Goal: Task Accomplishment & Management: Use online tool/utility

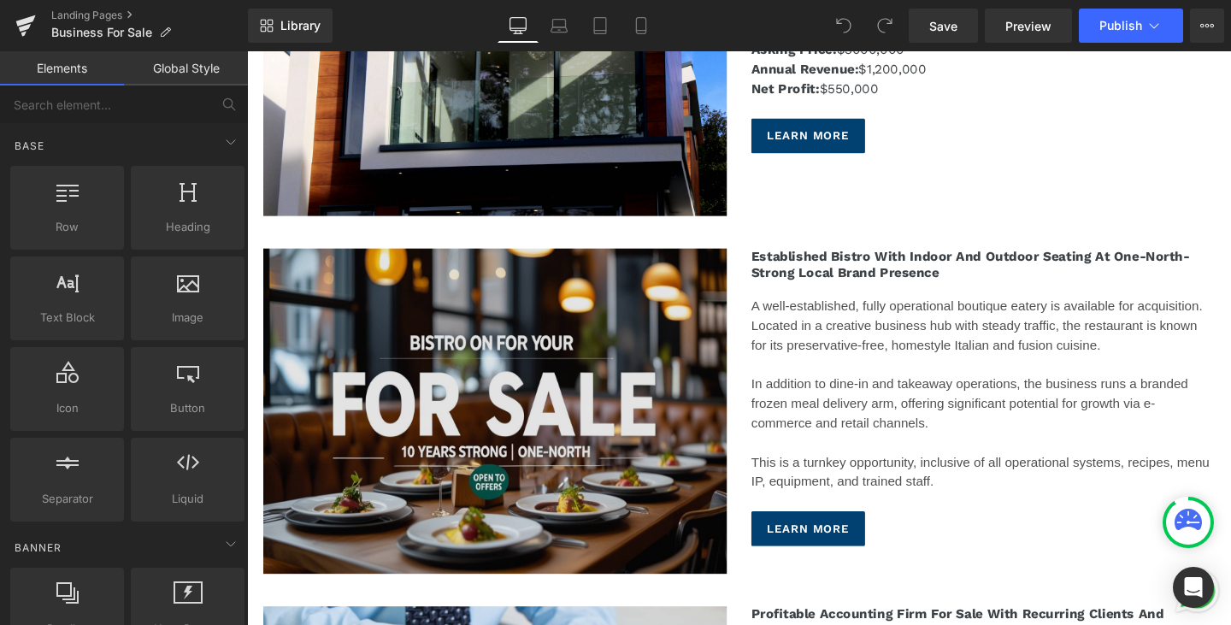
scroll to position [2394, 0]
click at [560, 474] on img at bounding box center [507, 429] width 487 height 342
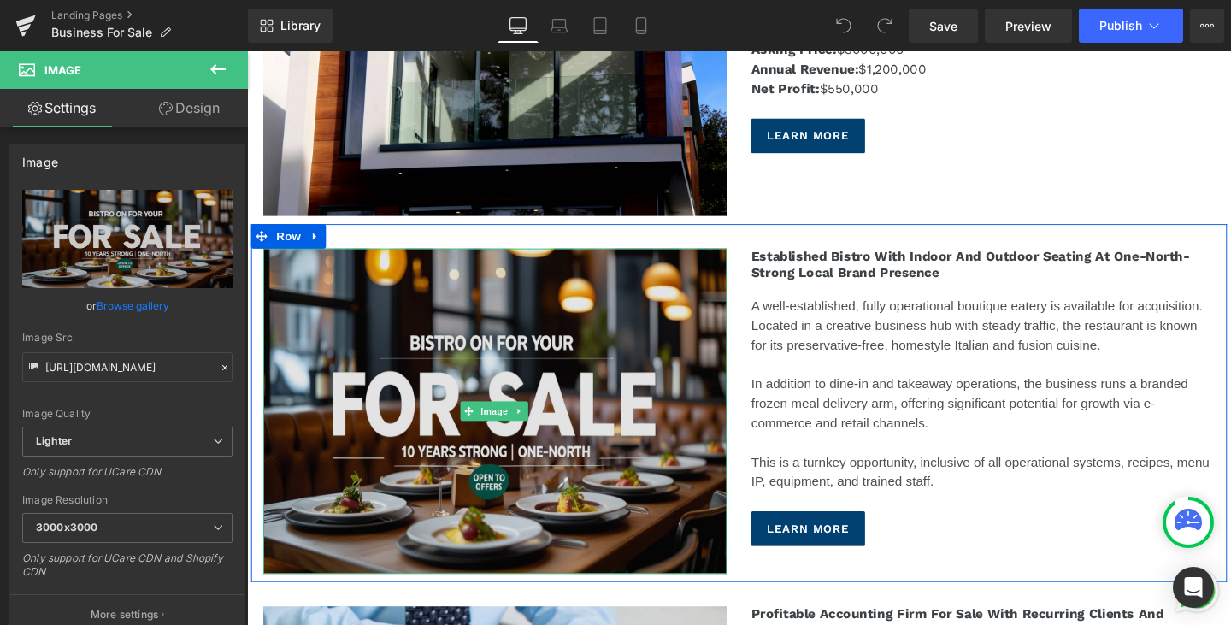
click at [649, 486] on img at bounding box center [507, 429] width 487 height 342
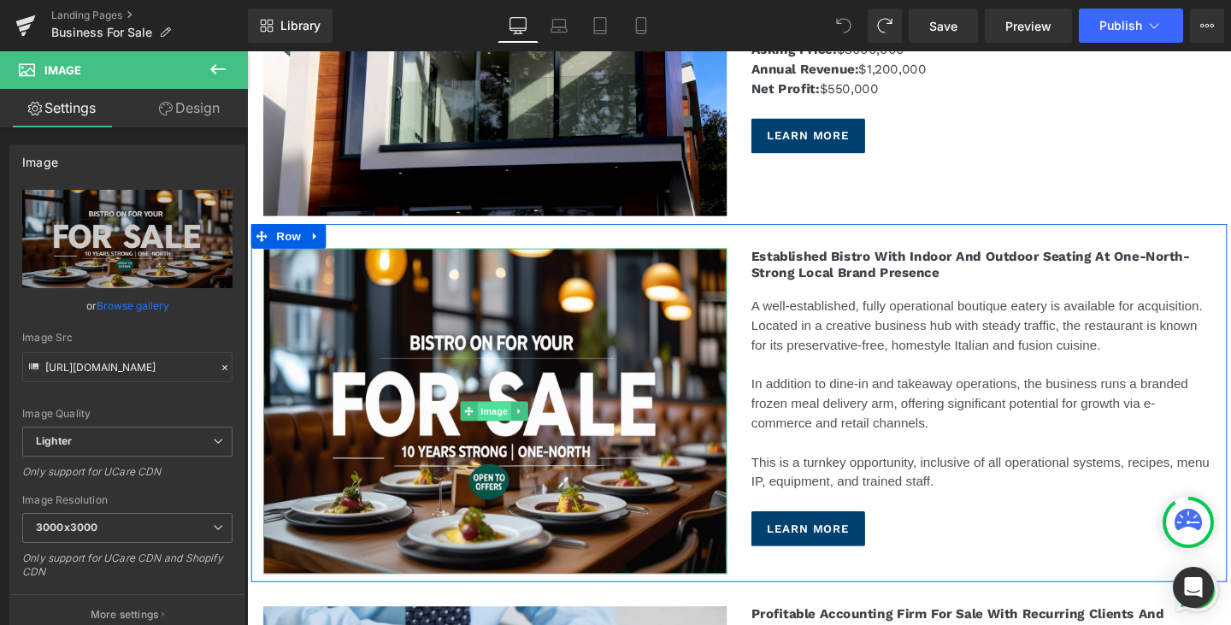
click at [510, 422] on span "Image" at bounding box center [507, 430] width 36 height 21
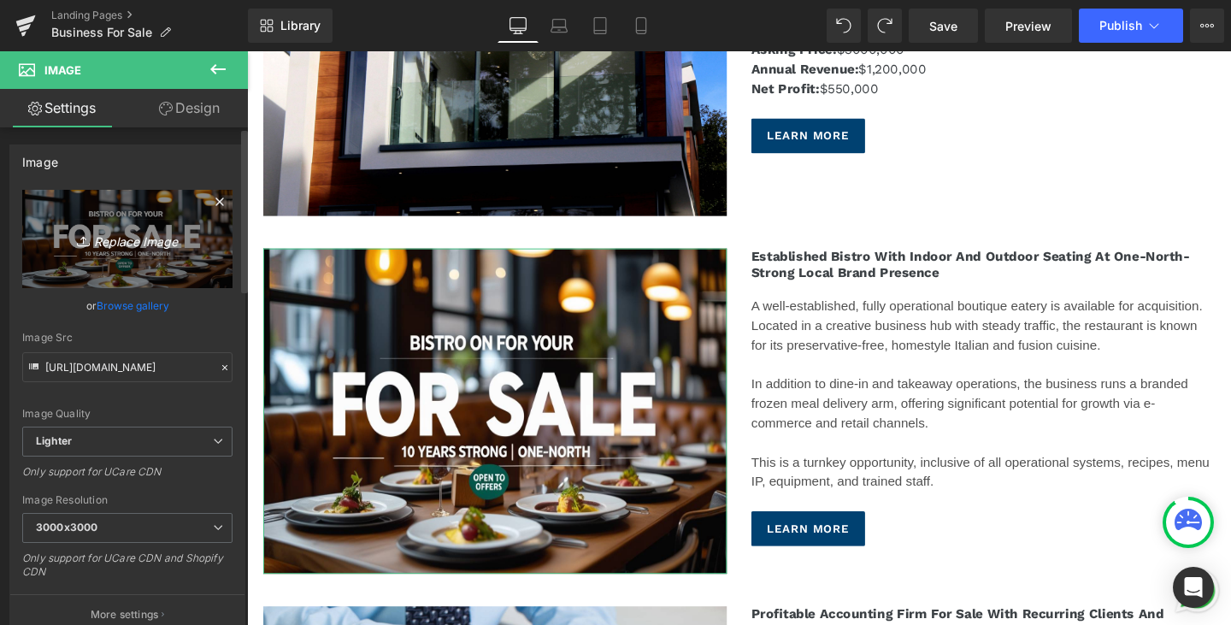
click at [115, 243] on icon "Replace Image" at bounding box center [127, 238] width 137 height 21
type input "C:\fakepath\pexels-fotios-photos-1137745 (1).jpg"
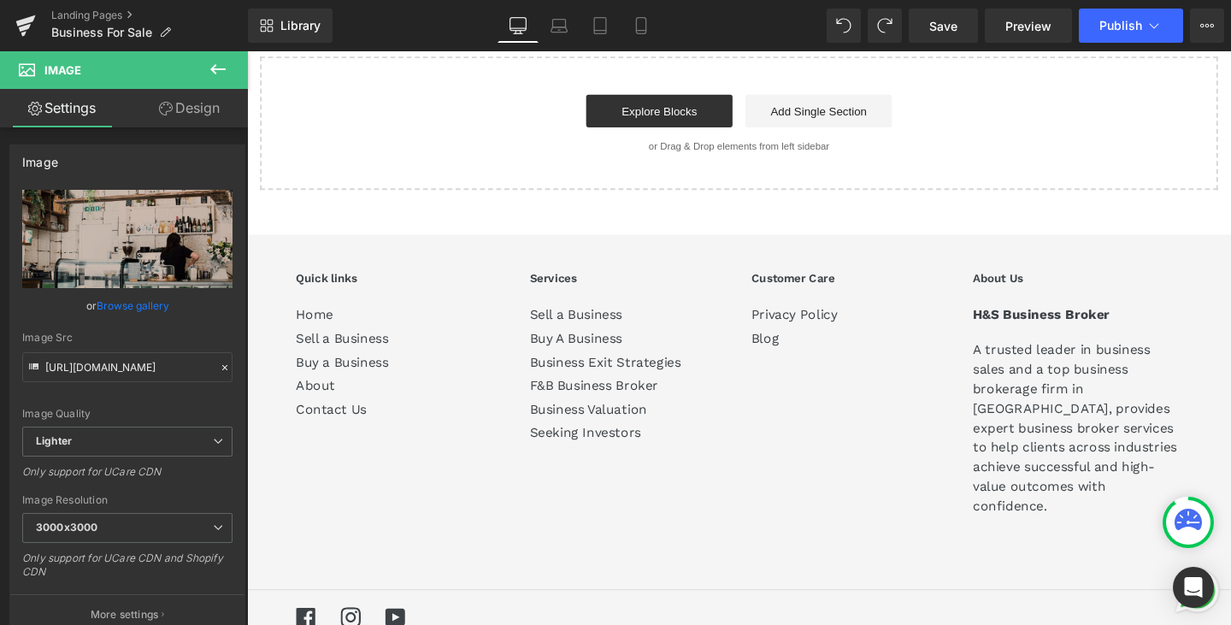
scroll to position [12414, 0]
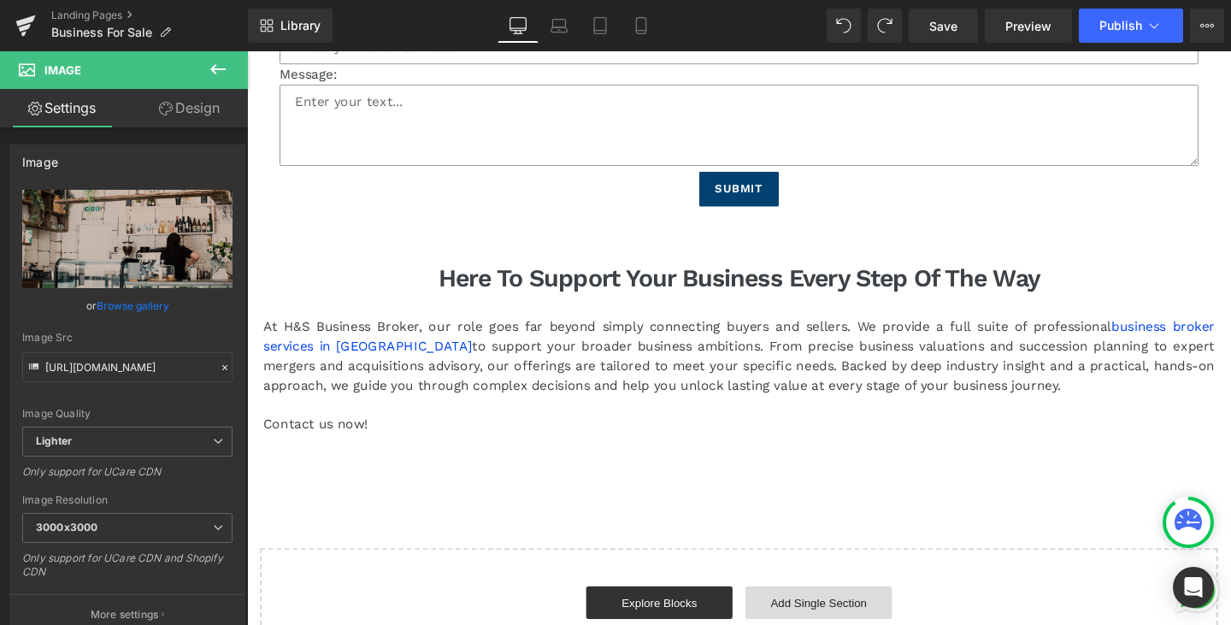
click at [834, 614] on link "Add Single Section" at bounding box center [848, 631] width 154 height 34
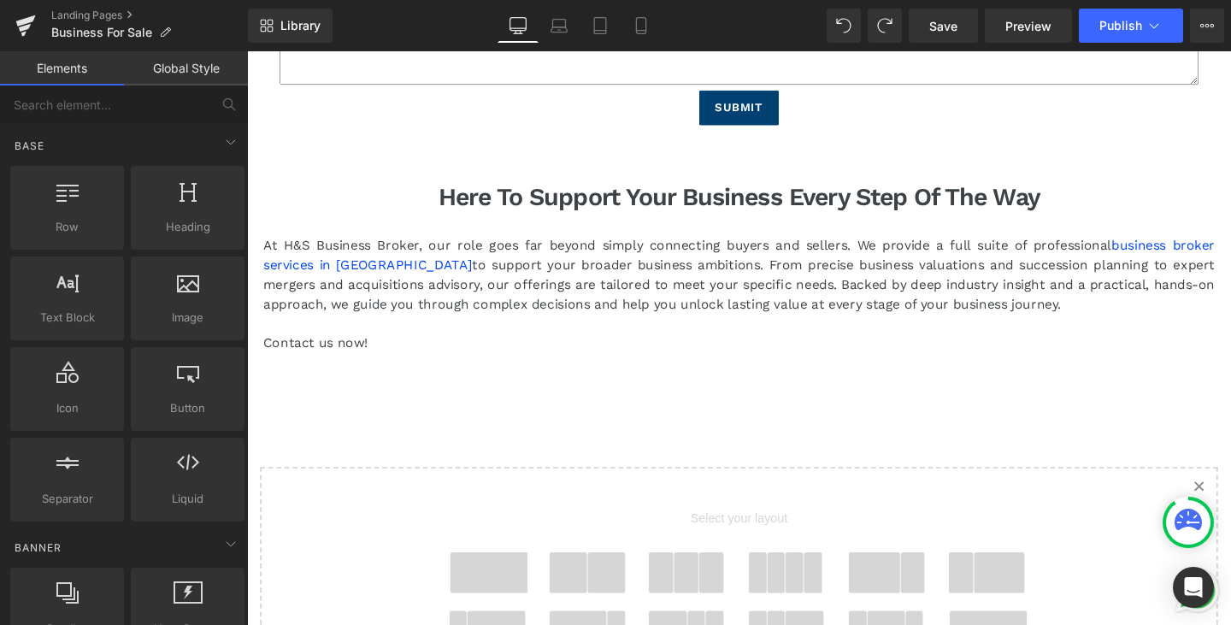
click at [624, 578] on span at bounding box center [625, 599] width 40 height 43
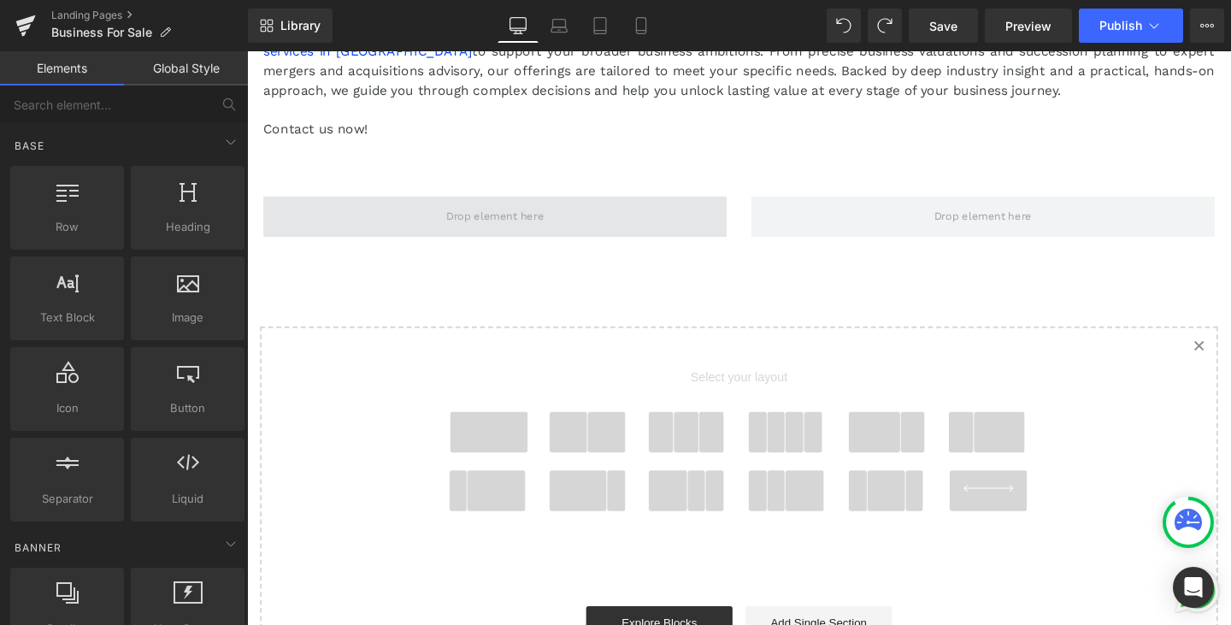
scroll to position [12737, 0]
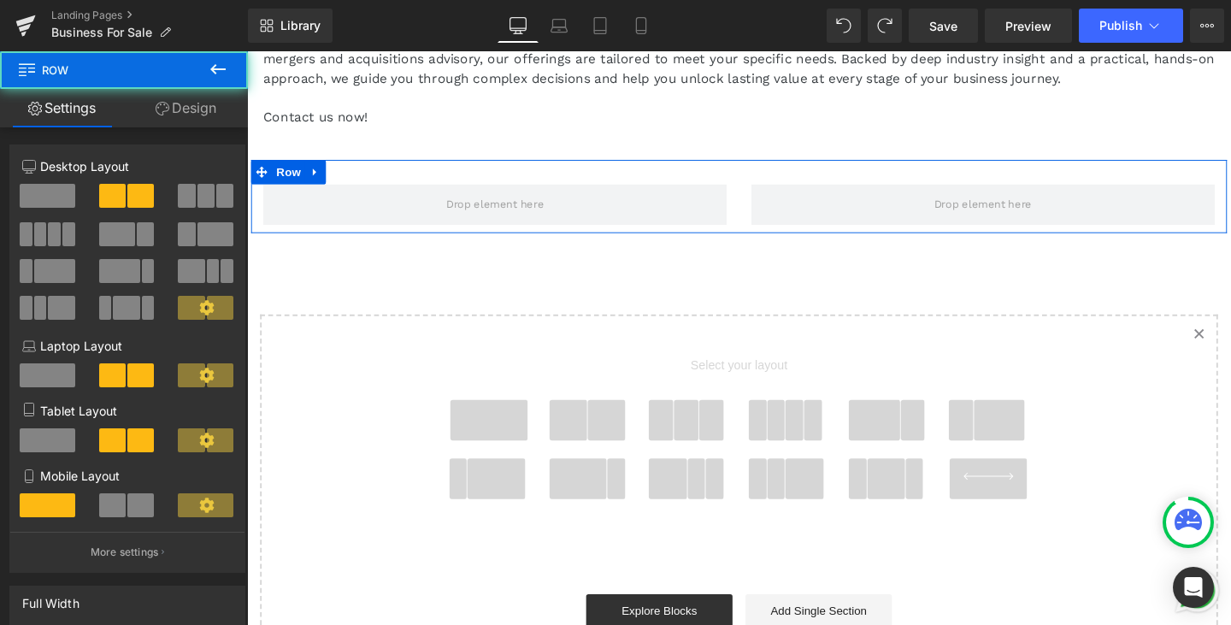
drag, startPoint x: 739, startPoint y: 174, endPoint x: 740, endPoint y: 125, distance: 49.6
click at [740, 166] on div "Row" at bounding box center [764, 204] width 1026 height 77
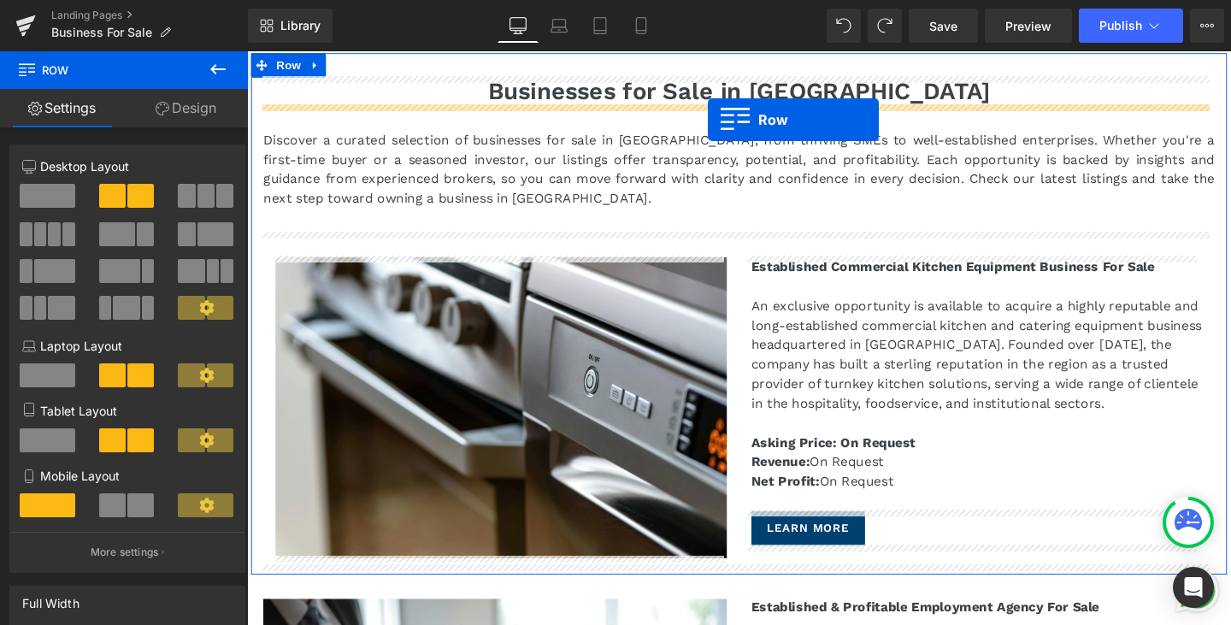
scroll to position [0, 0]
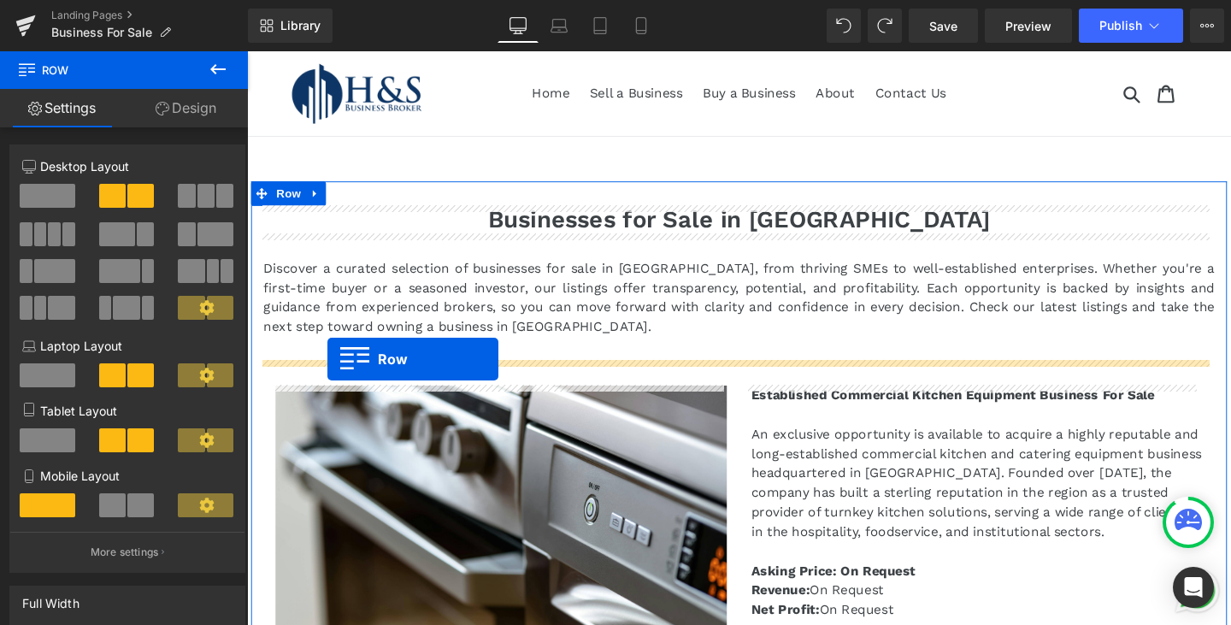
drag, startPoint x: 254, startPoint y: 386, endPoint x: 332, endPoint y: 374, distance: 78.7
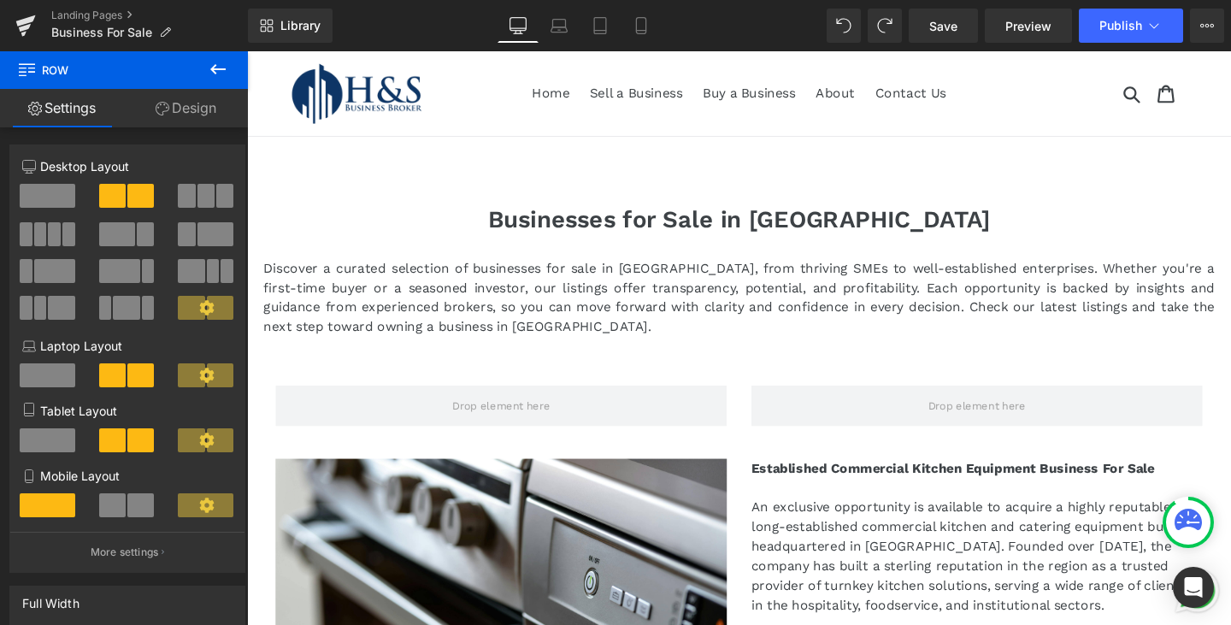
click at [212, 67] on icon at bounding box center [218, 69] width 21 height 21
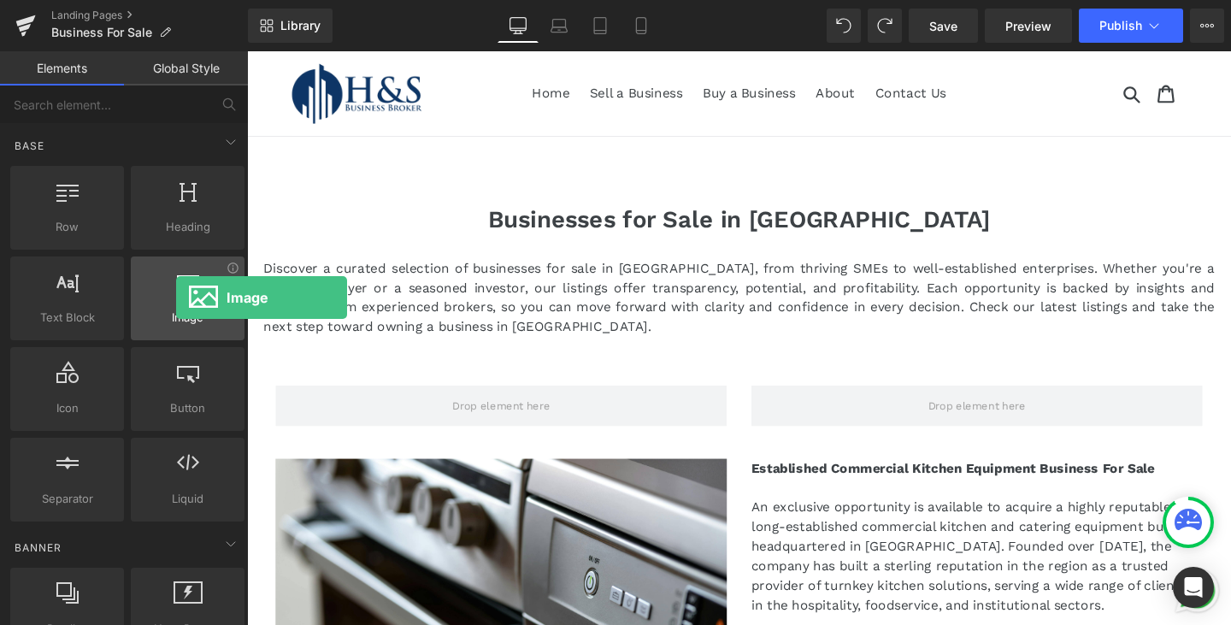
click at [176, 298] on div at bounding box center [187, 289] width 103 height 38
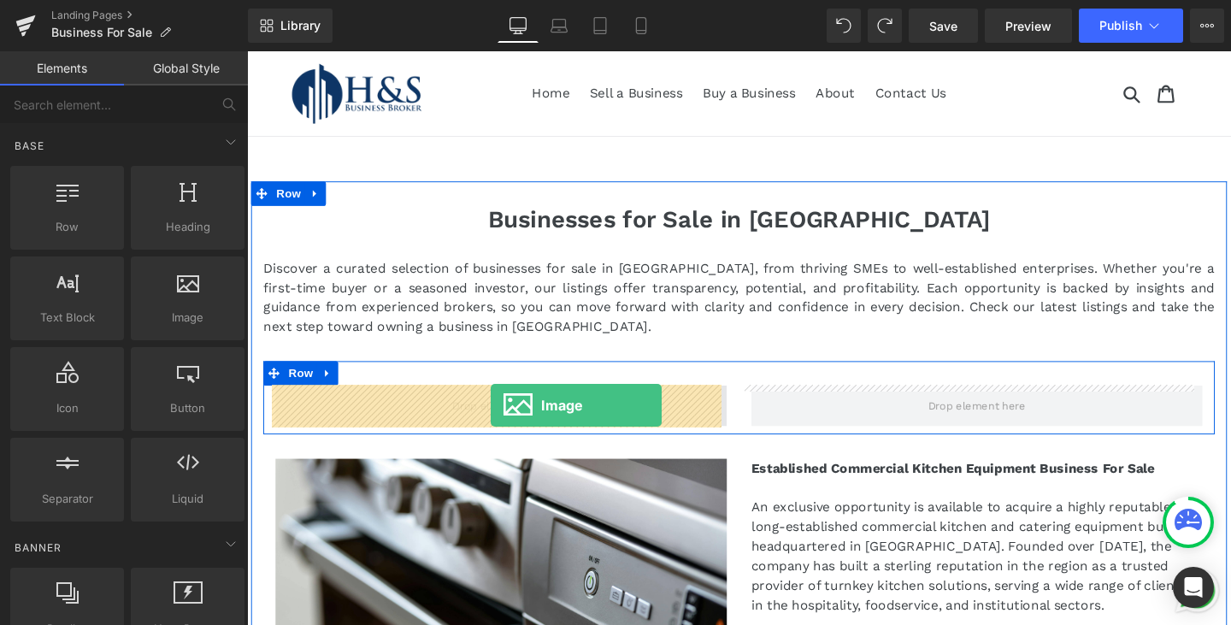
drag, startPoint x: 422, startPoint y: 337, endPoint x: 504, endPoint y: 423, distance: 118.5
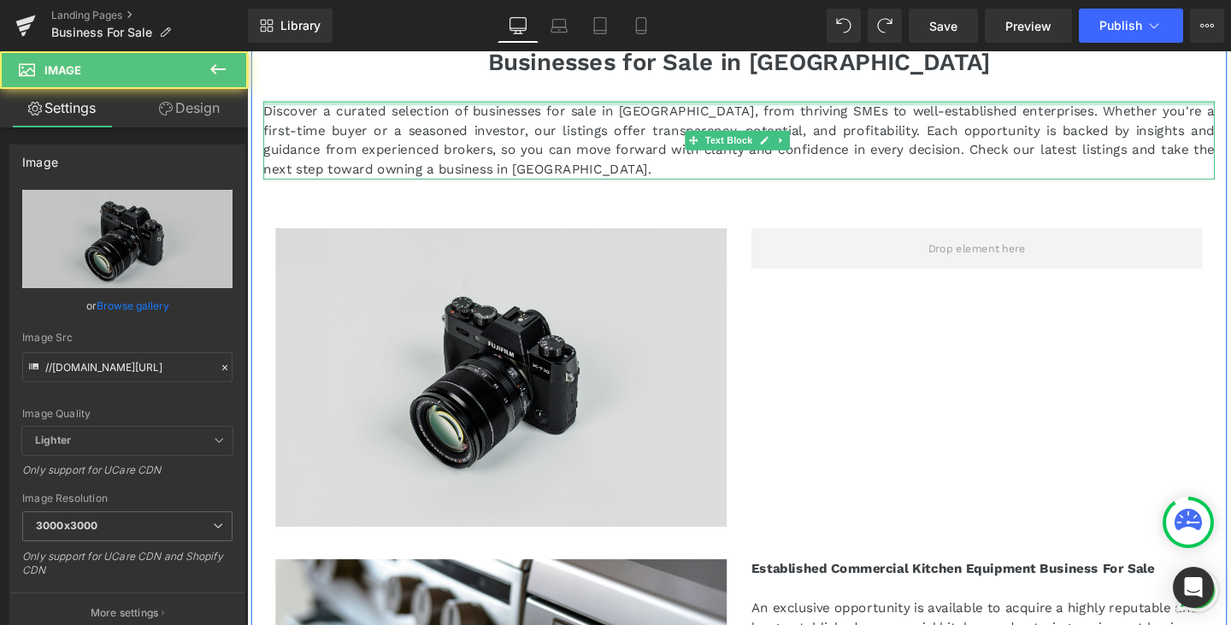
scroll to position [171, 0]
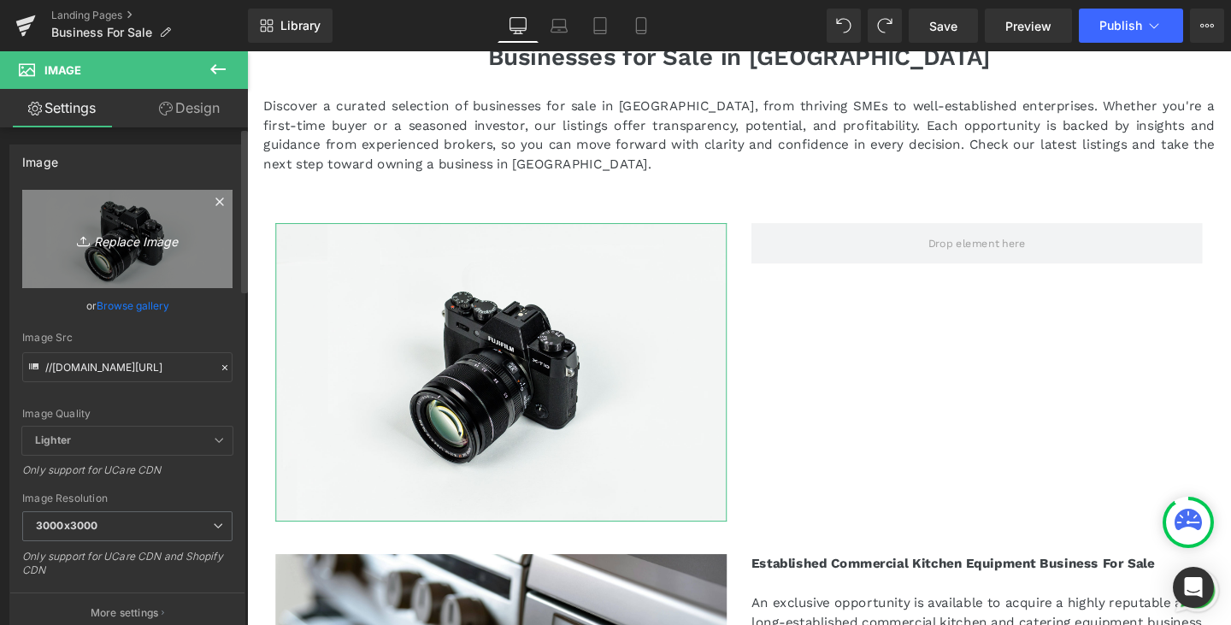
click at [126, 245] on icon "Replace Image" at bounding box center [127, 238] width 137 height 21
type input "C:\fakepath\pexels-ambientwalking-5391969.jpg"
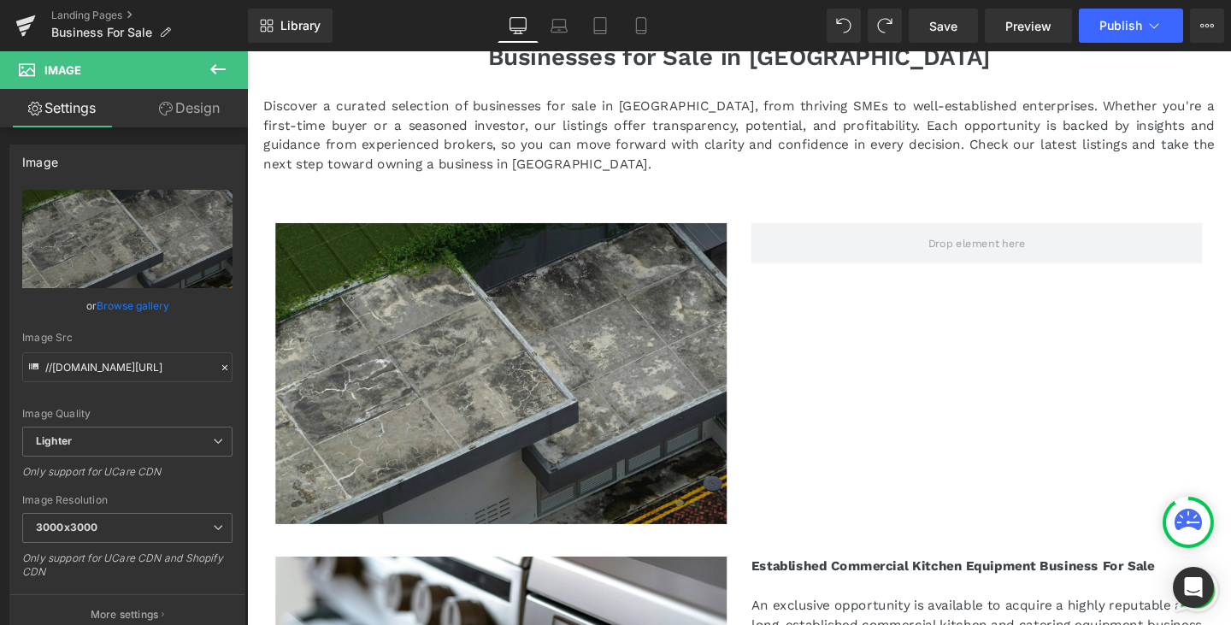
click at [221, 69] on icon at bounding box center [217, 69] width 15 height 10
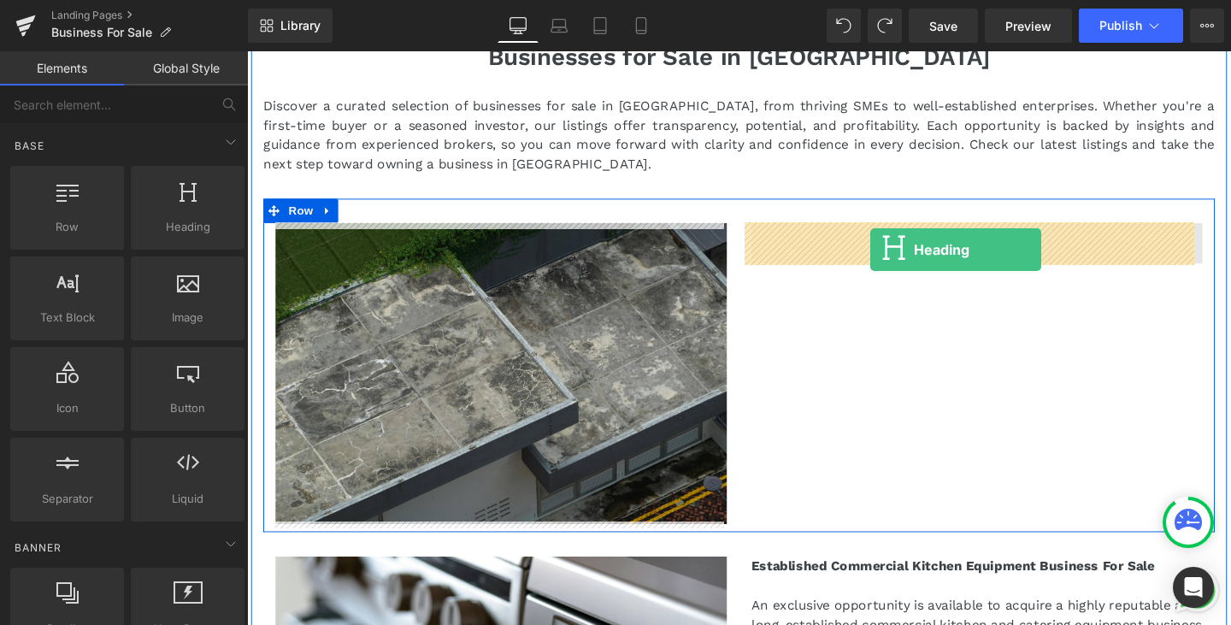
drag, startPoint x: 439, startPoint y: 266, endPoint x: 901, endPoint y: 257, distance: 462.6
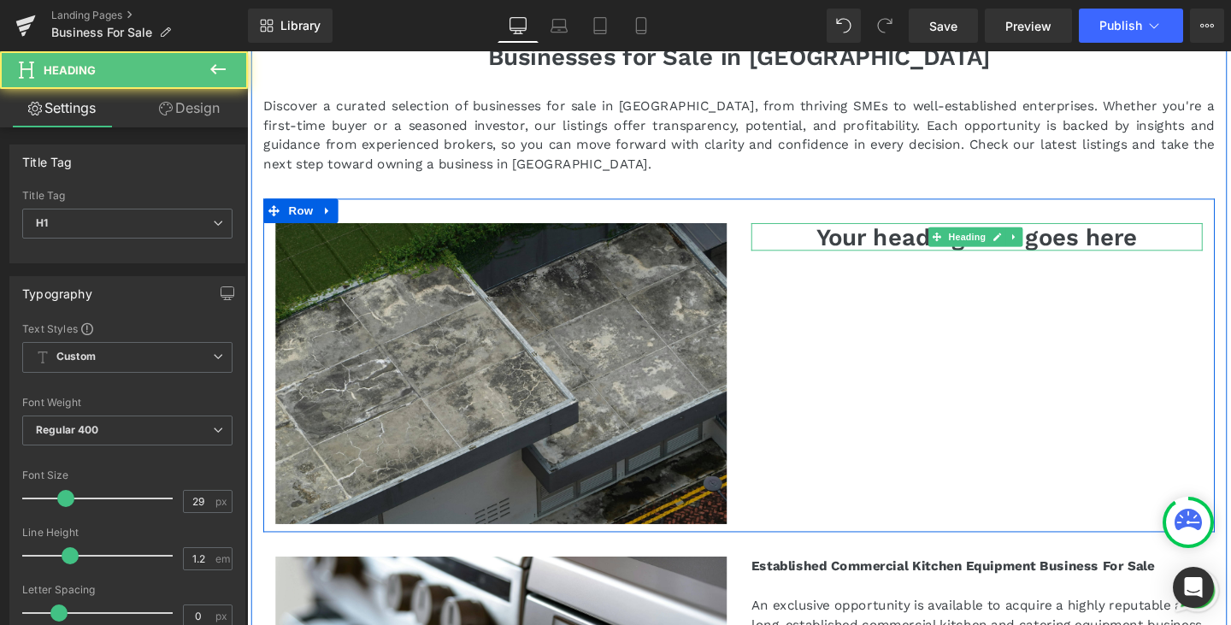
click at [1067, 242] on h1 "Your heading text goes here" at bounding box center [1014, 247] width 474 height 30
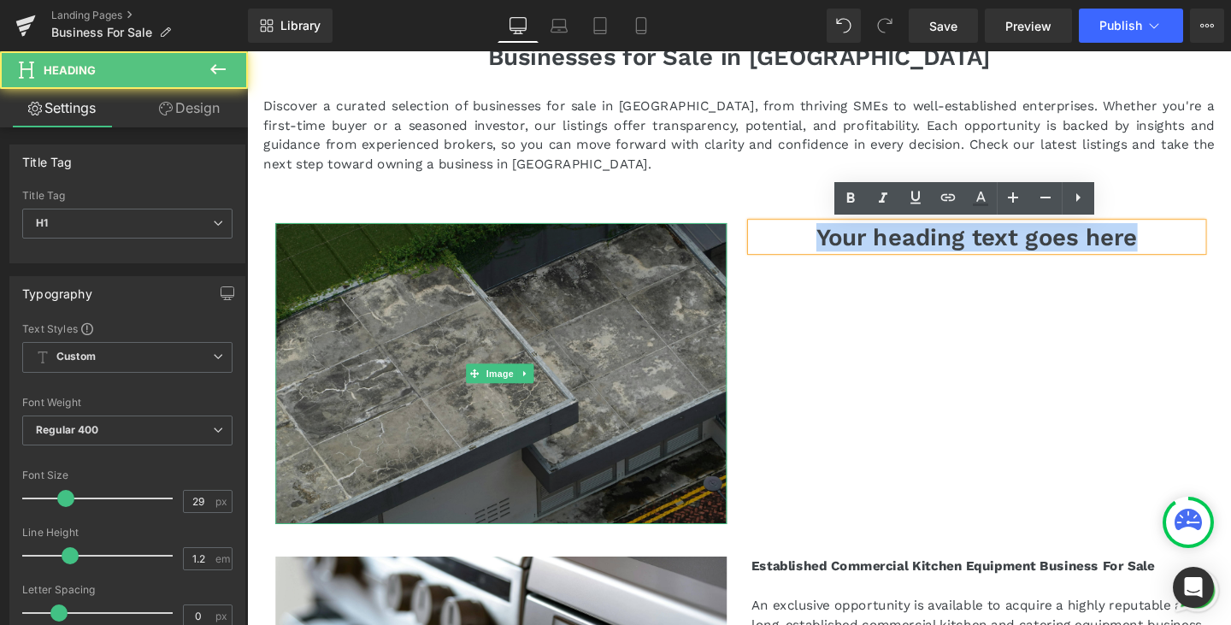
drag, startPoint x: 1205, startPoint y: 245, endPoint x: 499, endPoint y: 245, distance: 705.3
click at [499, 245] on div "Image Your heading text goes here Heading Row" at bounding box center [764, 381] width 1000 height 351
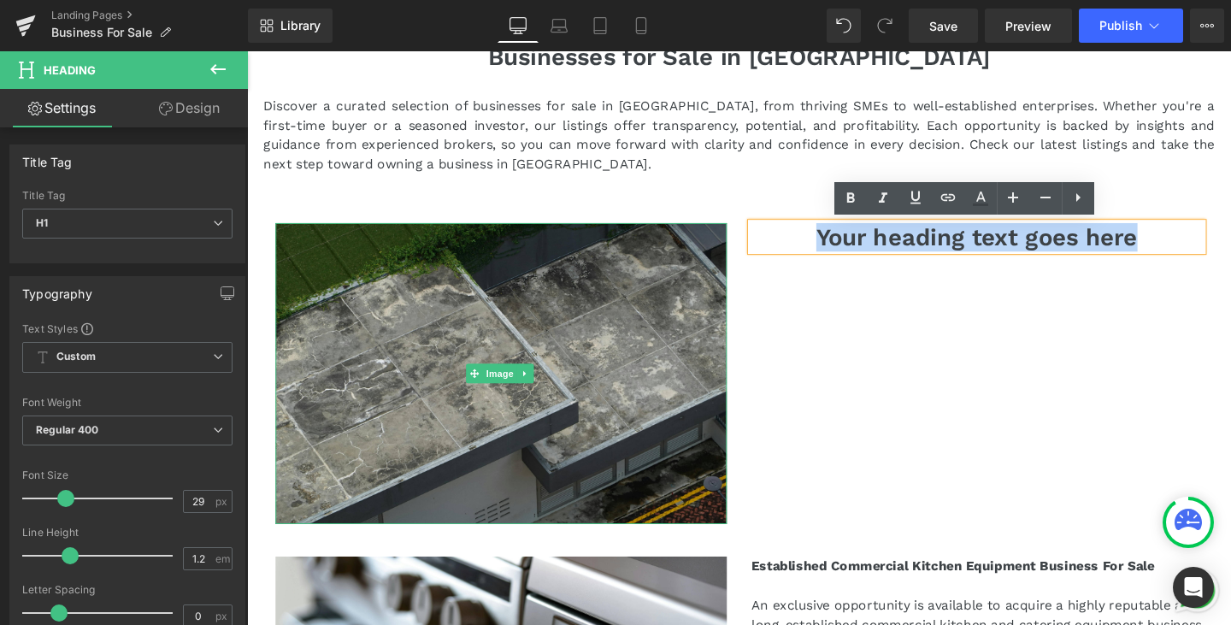
paste div
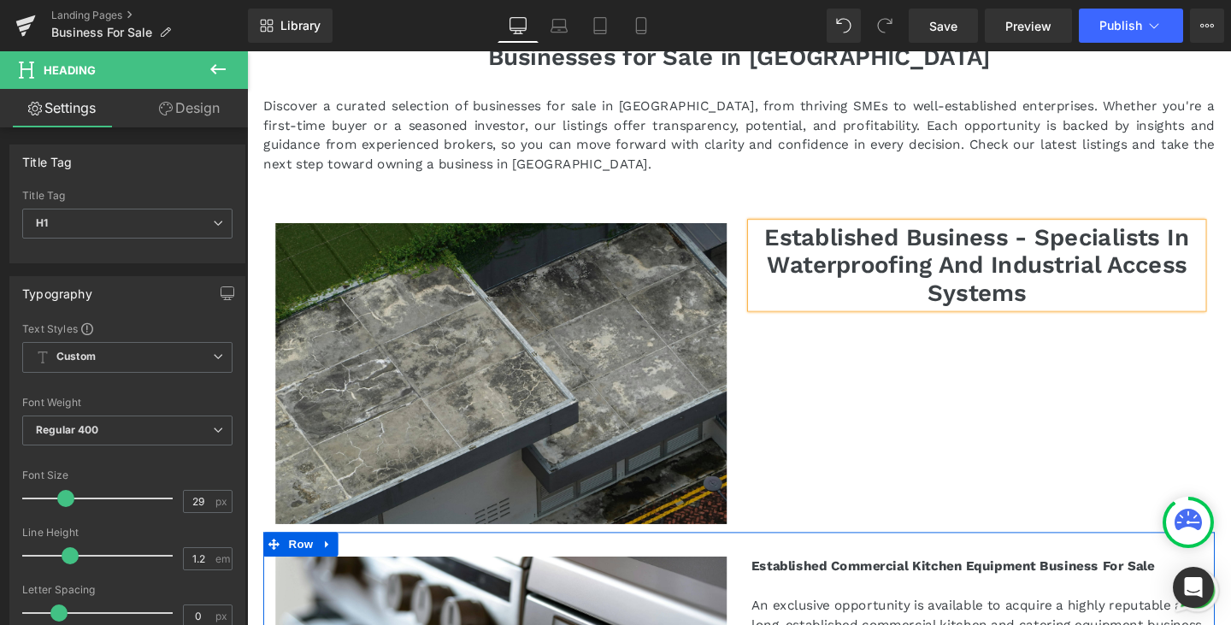
click at [1078, 589] on strong "Established Commercial Kitchen Equipment Business For Sale" at bounding box center [989, 592] width 424 height 16
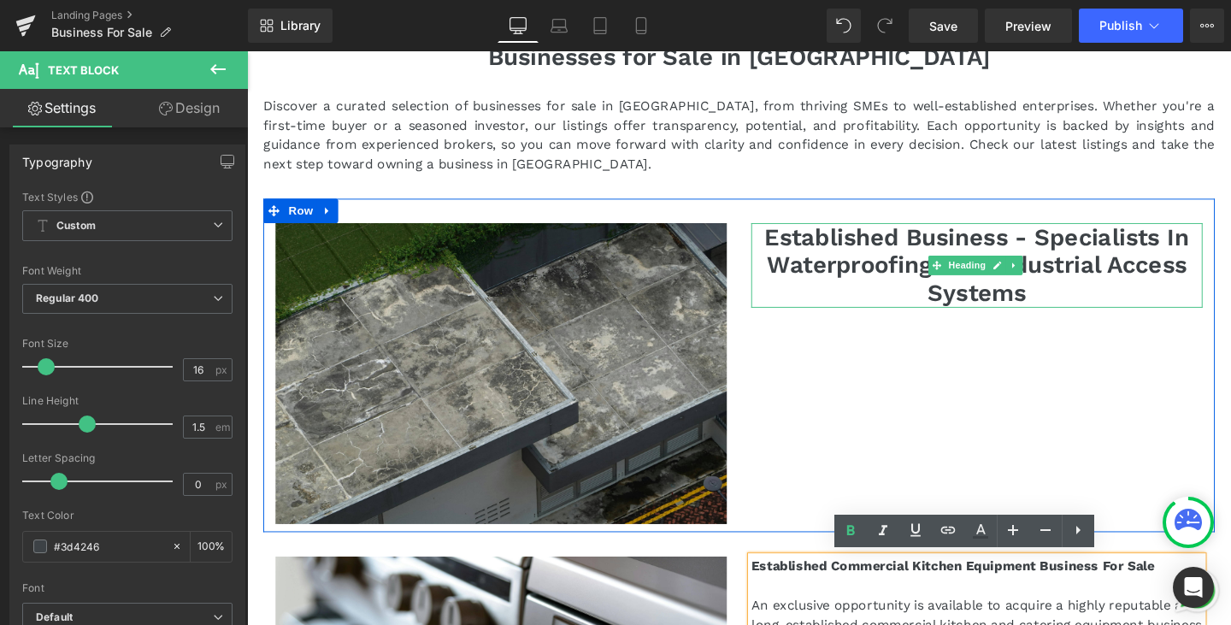
click at [1070, 270] on h1 "Established Business - Specialists In Waterproofing And Industrial Access Syste…" at bounding box center [1014, 276] width 474 height 89
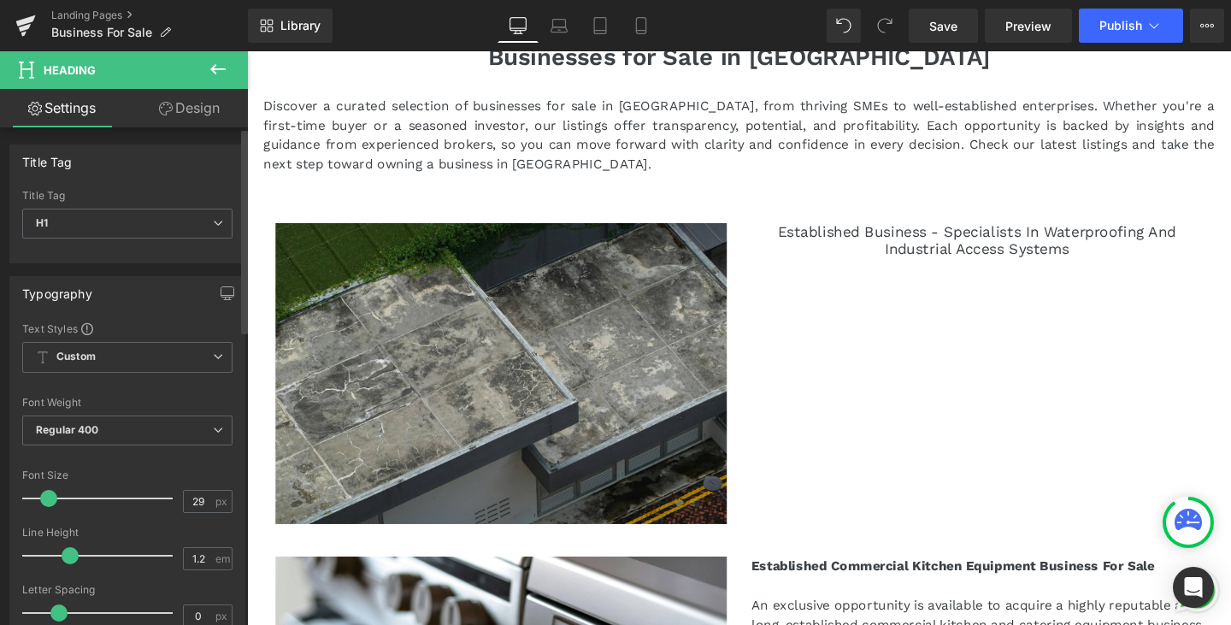
drag, startPoint x: 62, startPoint y: 498, endPoint x: 46, endPoint y: 500, distance: 15.5
click at [46, 500] on span at bounding box center [48, 498] width 17 height 17
click at [170, 364] on span "Custom Setup Global Style" at bounding box center [127, 357] width 210 height 31
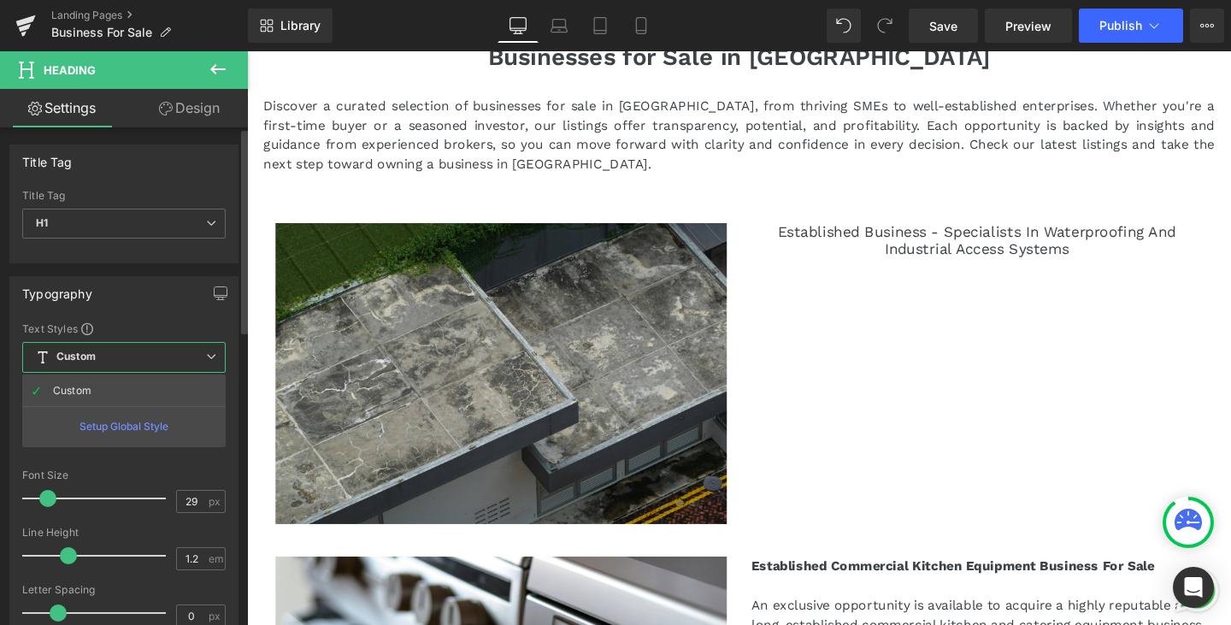
click at [139, 278] on div "Typography" at bounding box center [123, 293] width 227 height 32
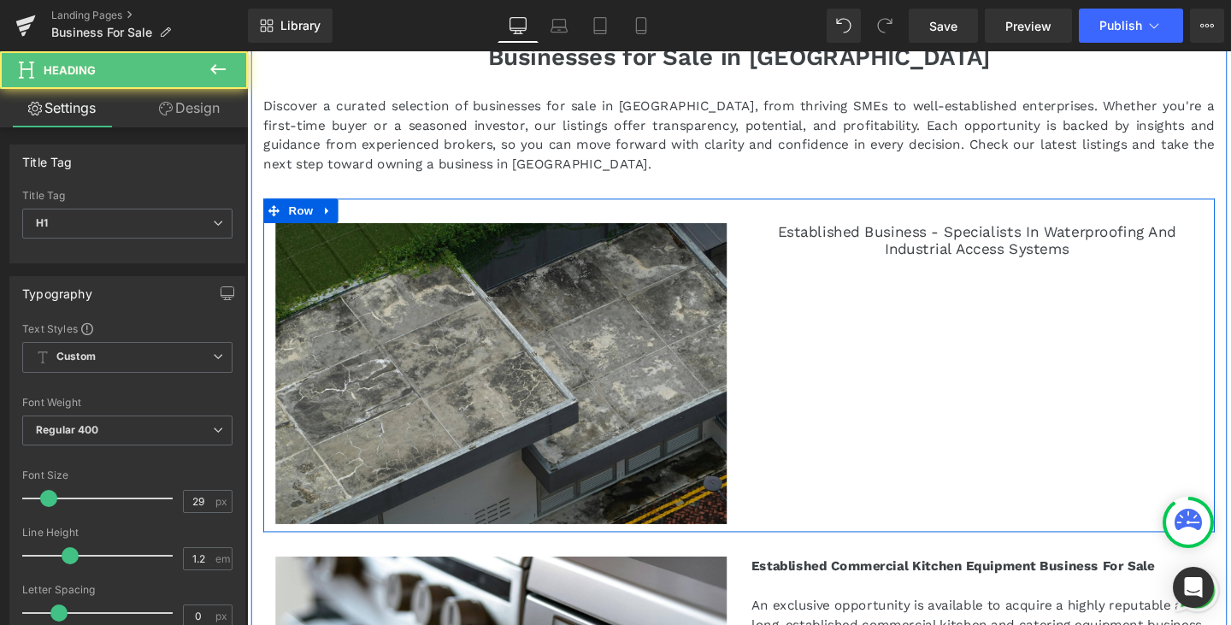
click at [1069, 242] on h1 "Established Business - Specialists In Waterproofing And Industrial Access Syste…" at bounding box center [1014, 250] width 474 height 37
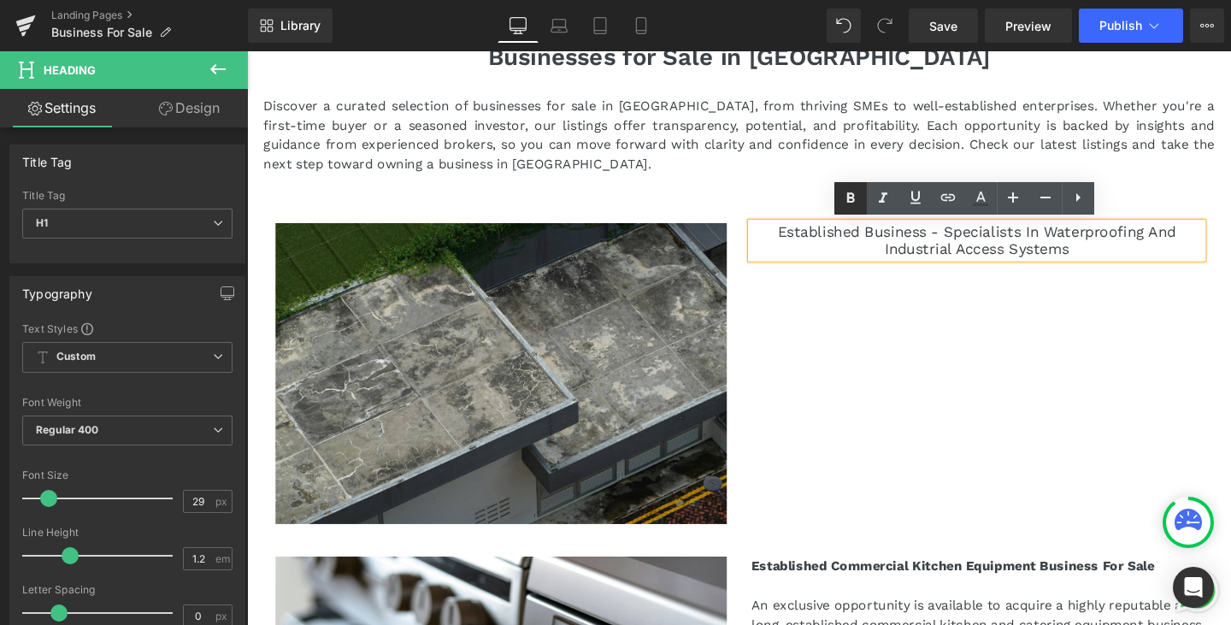
click at [839, 204] on link at bounding box center [850, 198] width 32 height 32
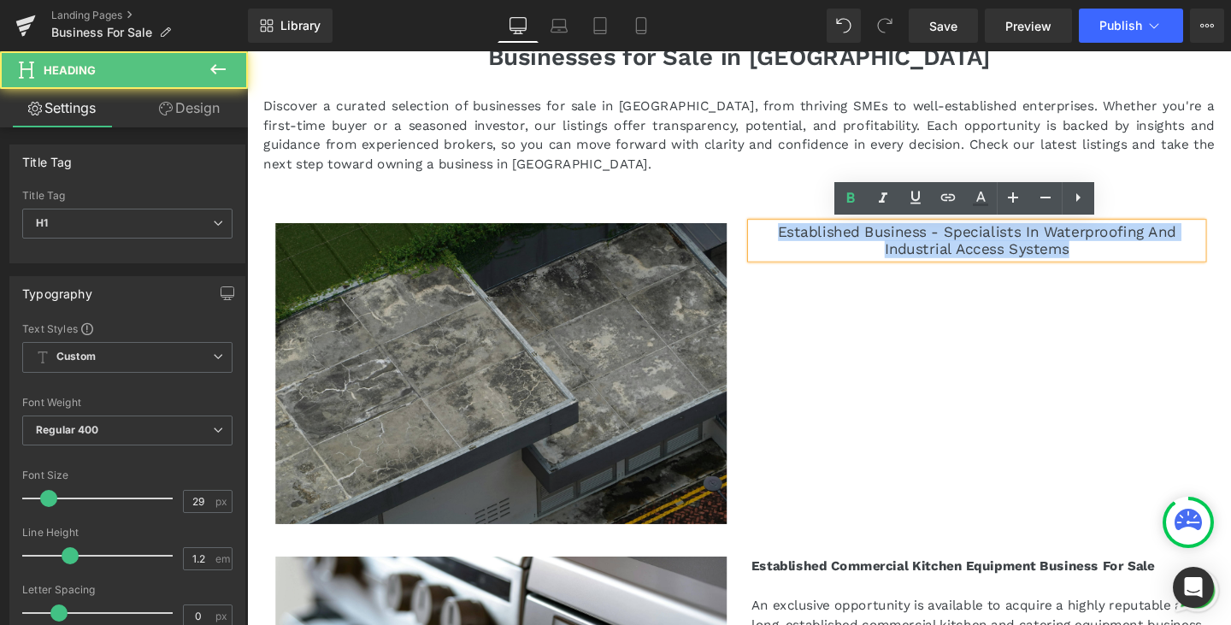
drag, startPoint x: 1117, startPoint y: 255, endPoint x: 708, endPoint y: 239, distance: 409.8
click at [708, 239] on div "Image Established Business - Specialists In Waterproofing And Industrial Access…" at bounding box center [764, 381] width 1000 height 351
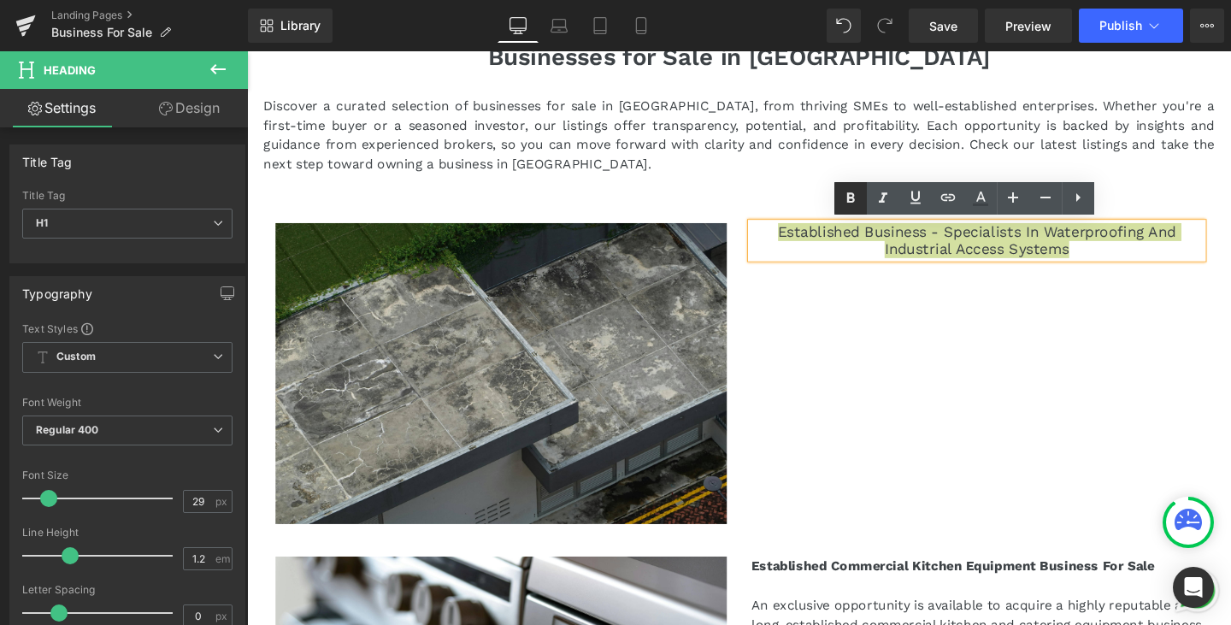
click at [859, 200] on icon at bounding box center [850, 198] width 21 height 21
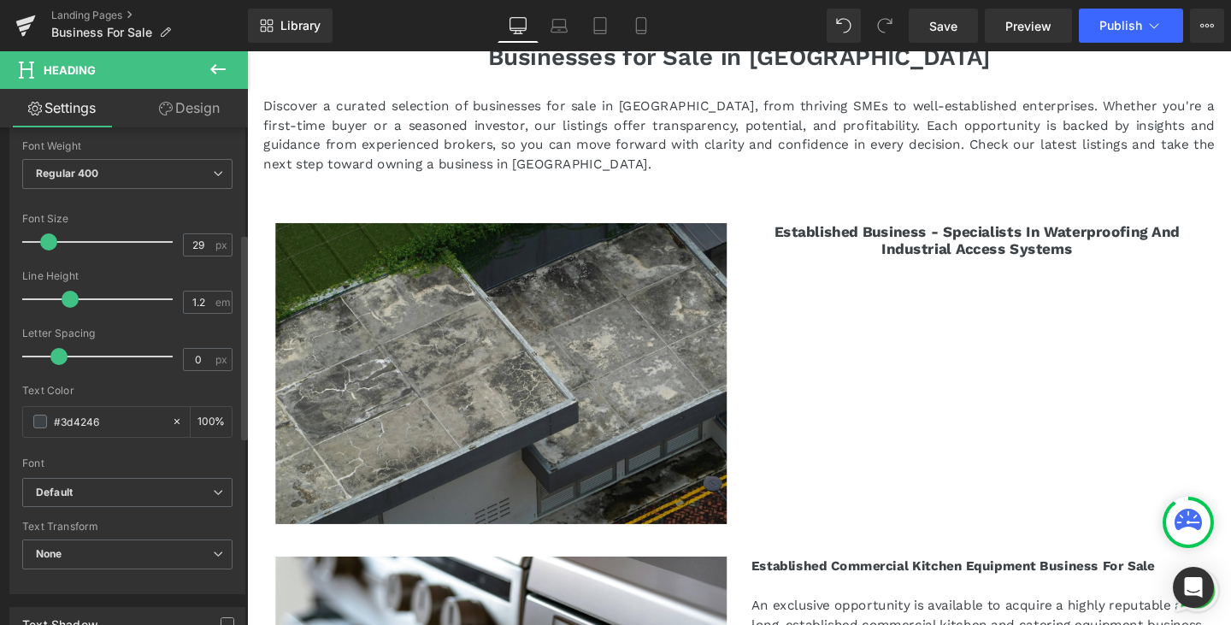
scroll to position [513, 0]
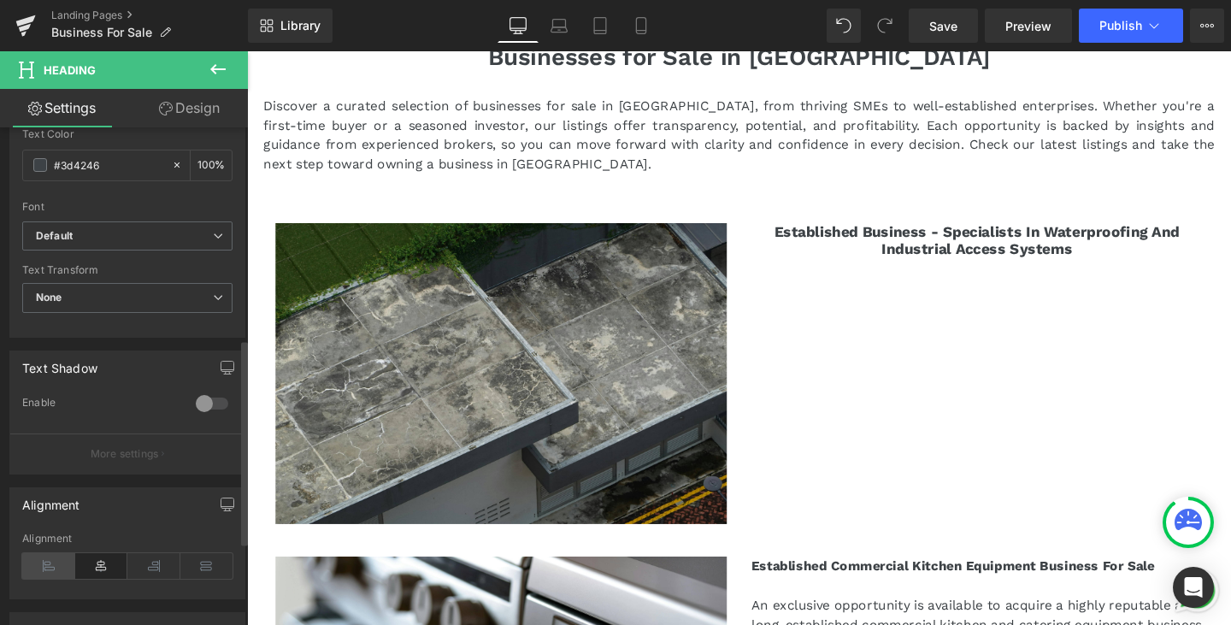
click at [58, 569] on icon at bounding box center [48, 566] width 53 height 26
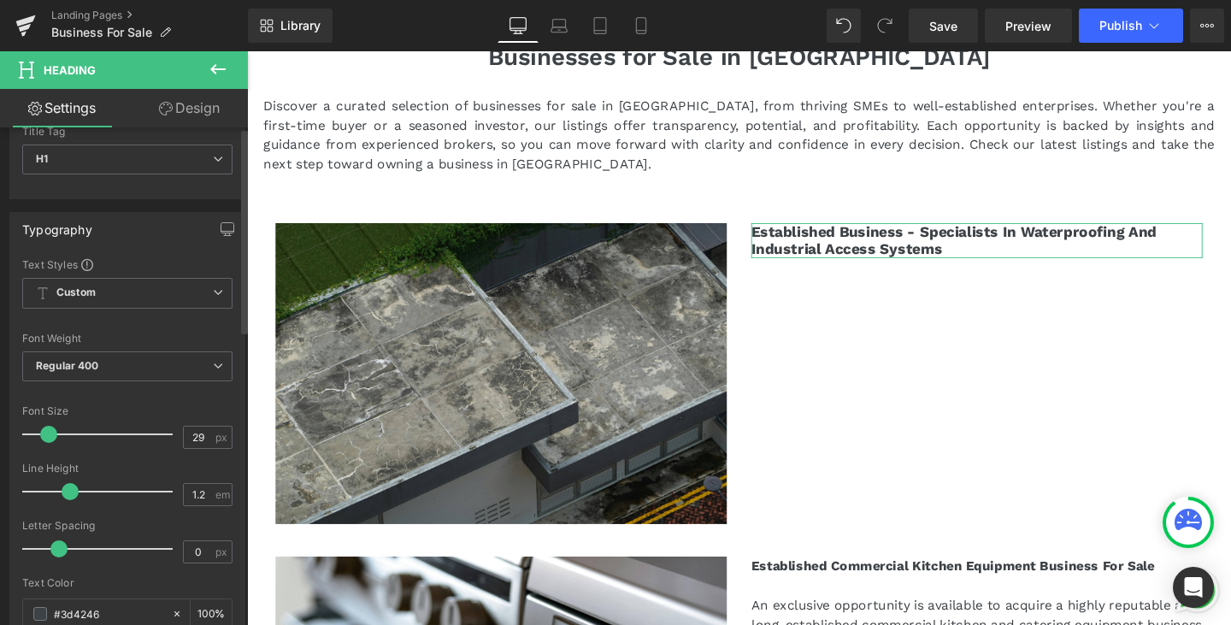
scroll to position [0, 0]
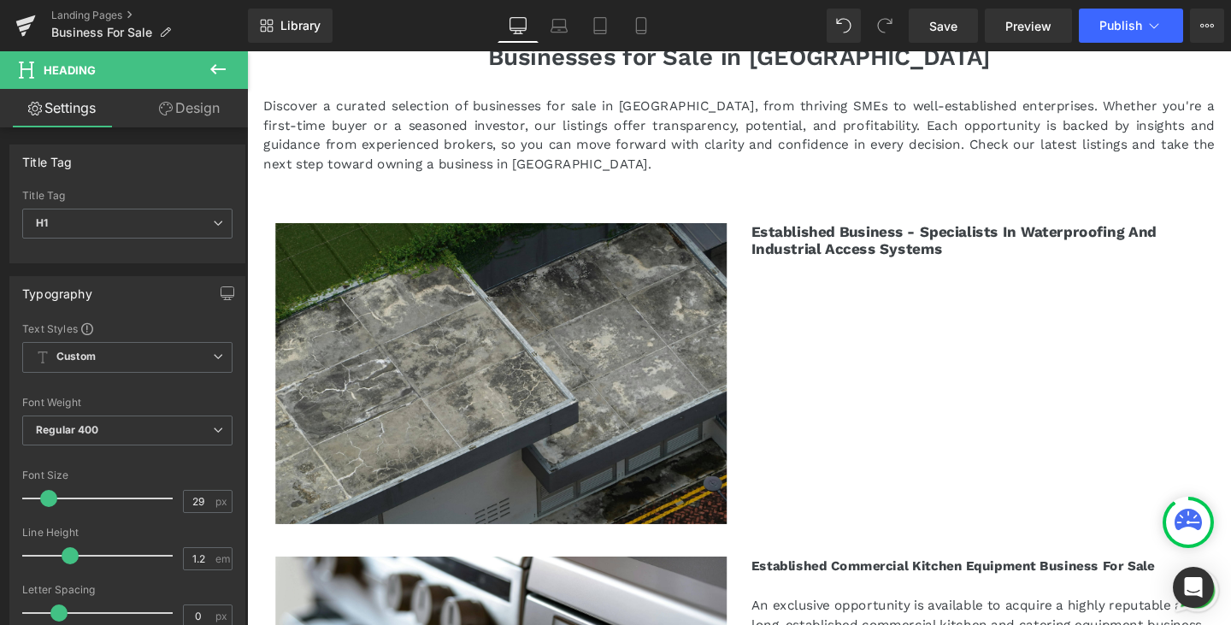
click at [218, 73] on icon at bounding box center [218, 69] width 21 height 21
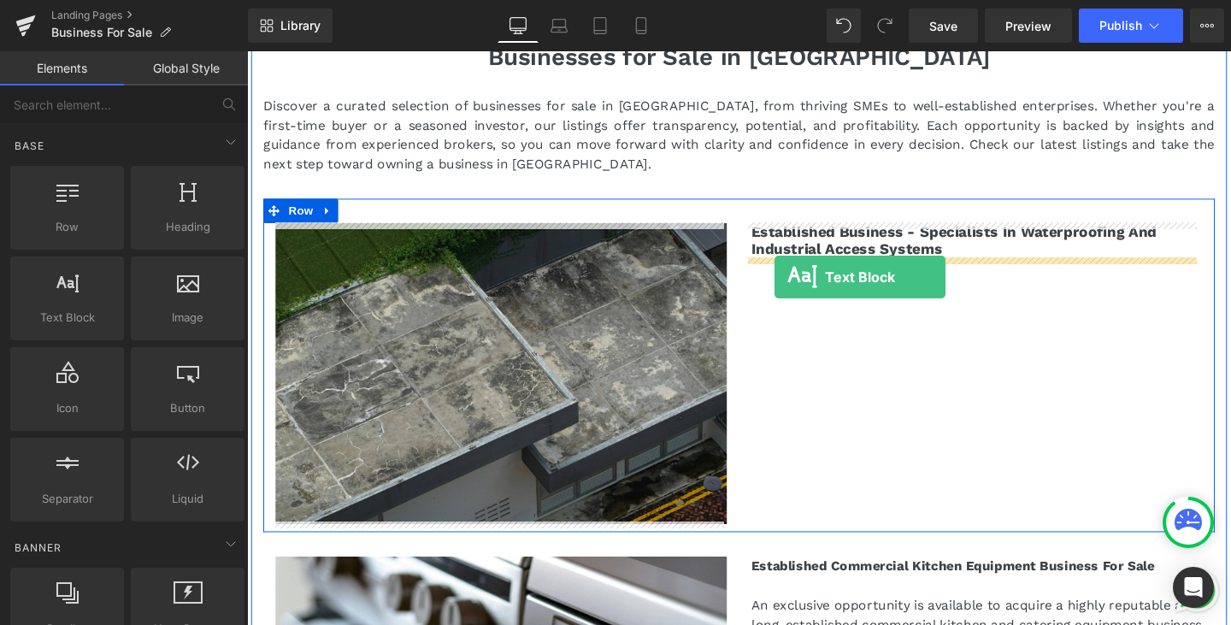
drag, startPoint x: 320, startPoint y: 346, endPoint x: 802, endPoint y: 288, distance: 485.7
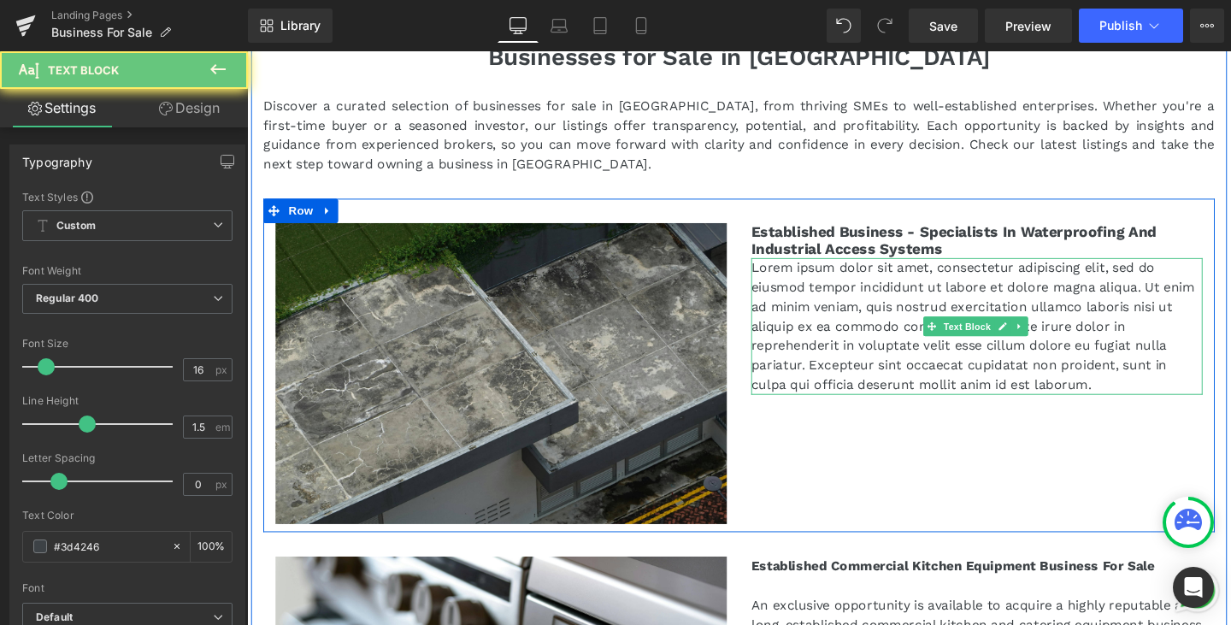
click at [1148, 403] on p "Lorem ipsum dolor sit amet, consectetur adipiscing elit, sed do eiusmod tempor …" at bounding box center [1014, 340] width 474 height 144
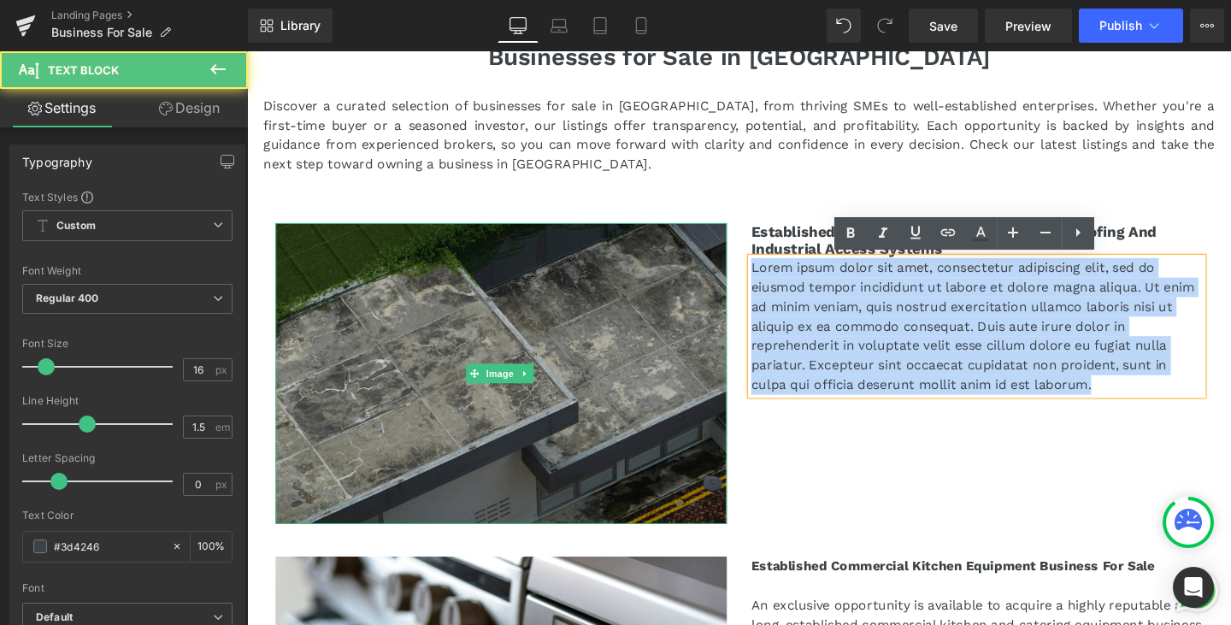
drag, startPoint x: 1154, startPoint y: 405, endPoint x: 716, endPoint y: 261, distance: 461.8
click at [716, 261] on div "Image Established Business - Specialists In Waterproofing And Industrial Access…" at bounding box center [764, 381] width 1000 height 351
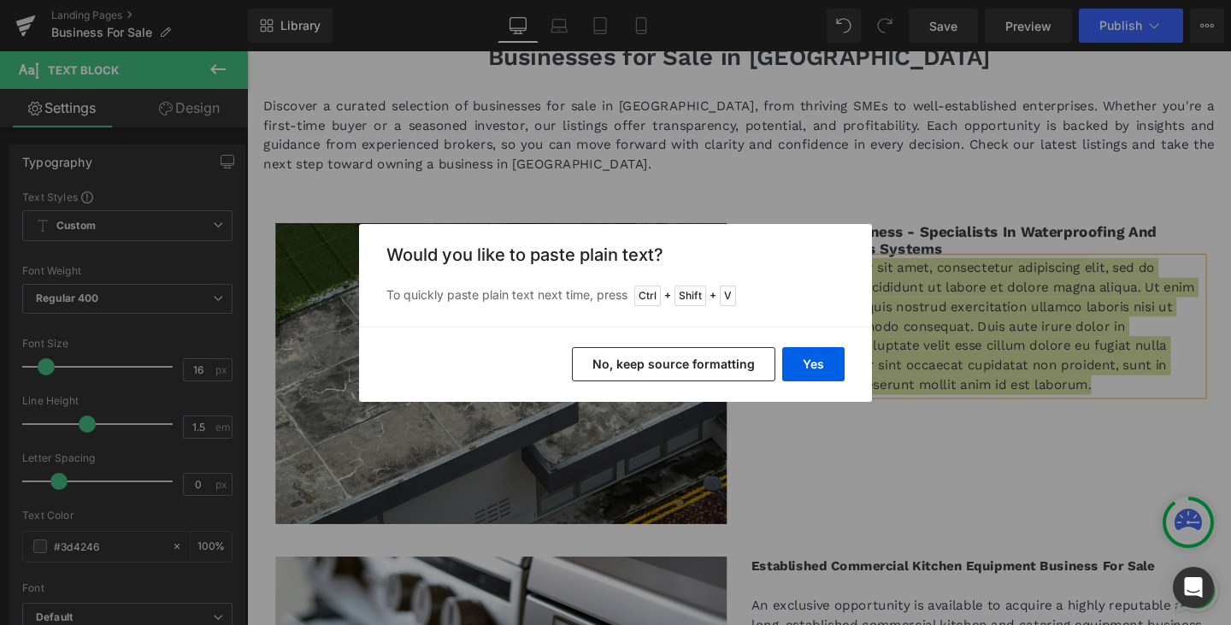
click at [863, 365] on div "Yes No, keep source formatting" at bounding box center [615, 364] width 513 height 75
click at [816, 367] on button "Yes" at bounding box center [813, 364] width 62 height 34
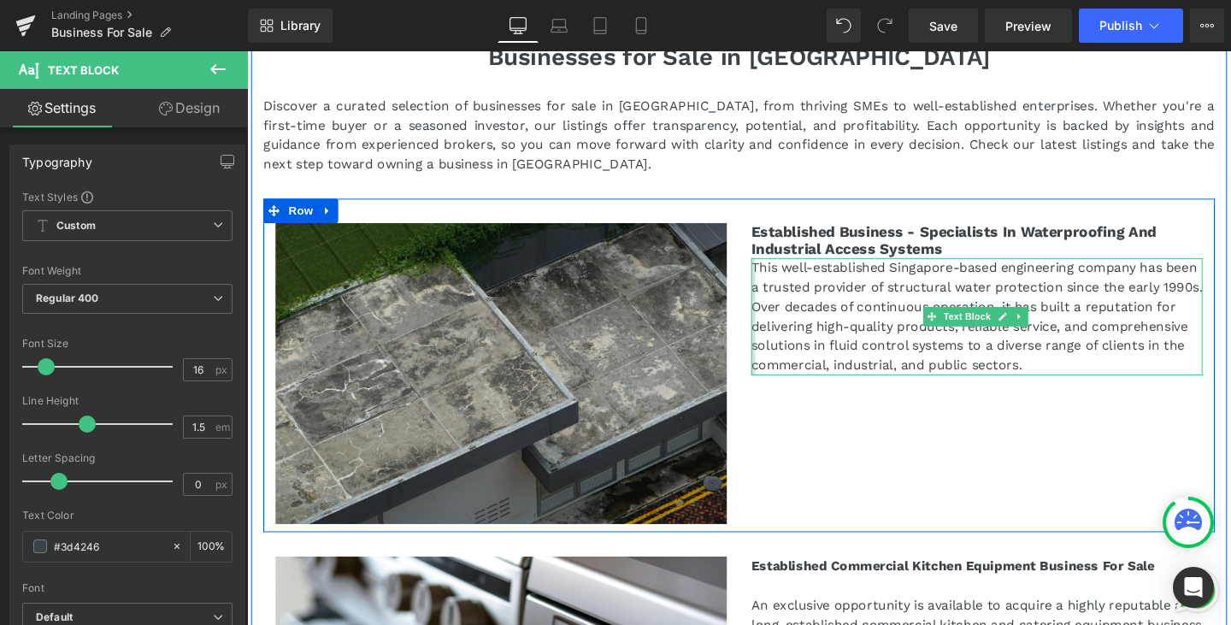
click at [777, 275] on div at bounding box center [779, 329] width 4 height 123
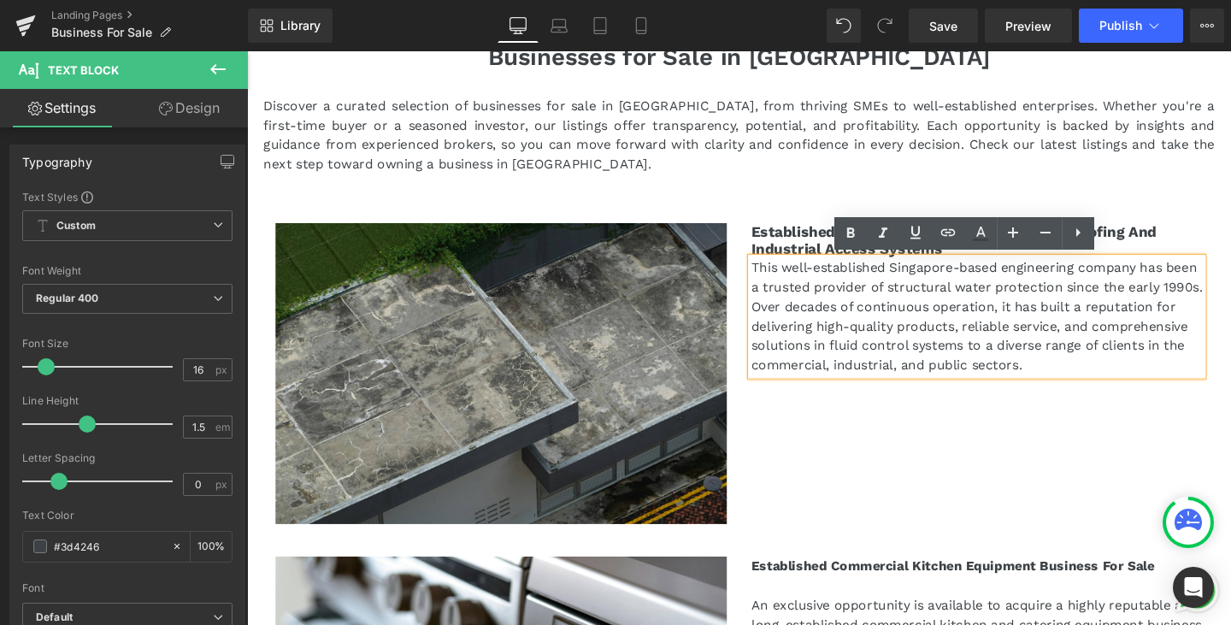
click at [777, 280] on p "This well-established Singapore-based engineering company has been a trusted pr…" at bounding box center [1014, 329] width 474 height 123
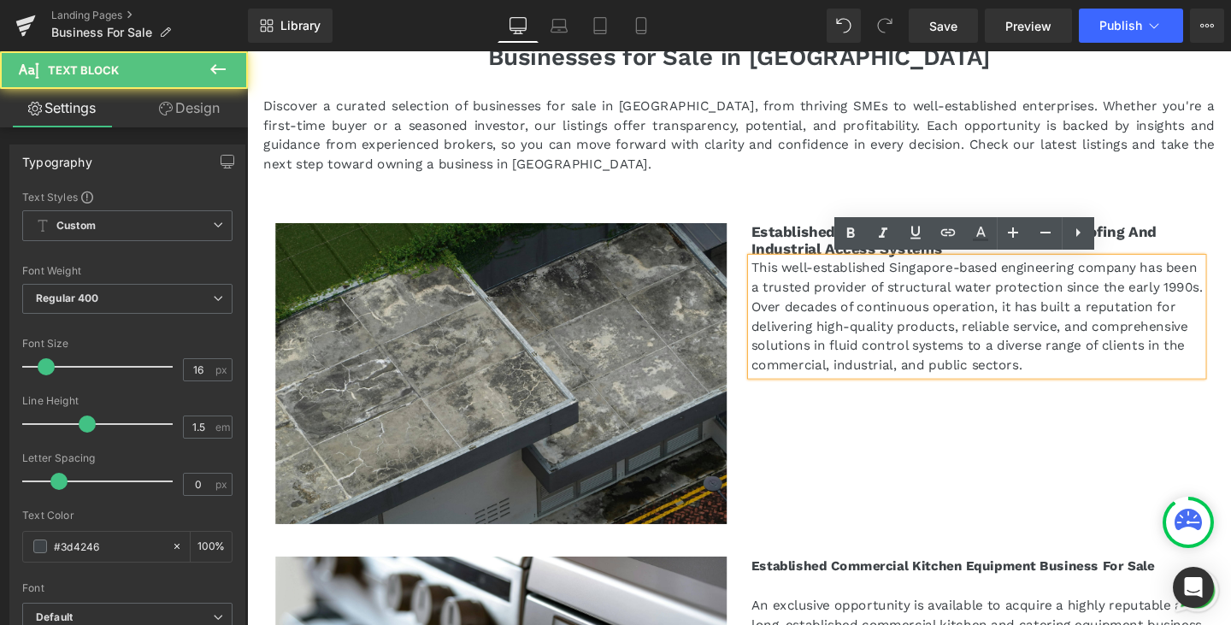
click at [777, 277] on p "This well-established Singapore-based engineering company has been a trusted pr…" at bounding box center [1014, 329] width 474 height 123
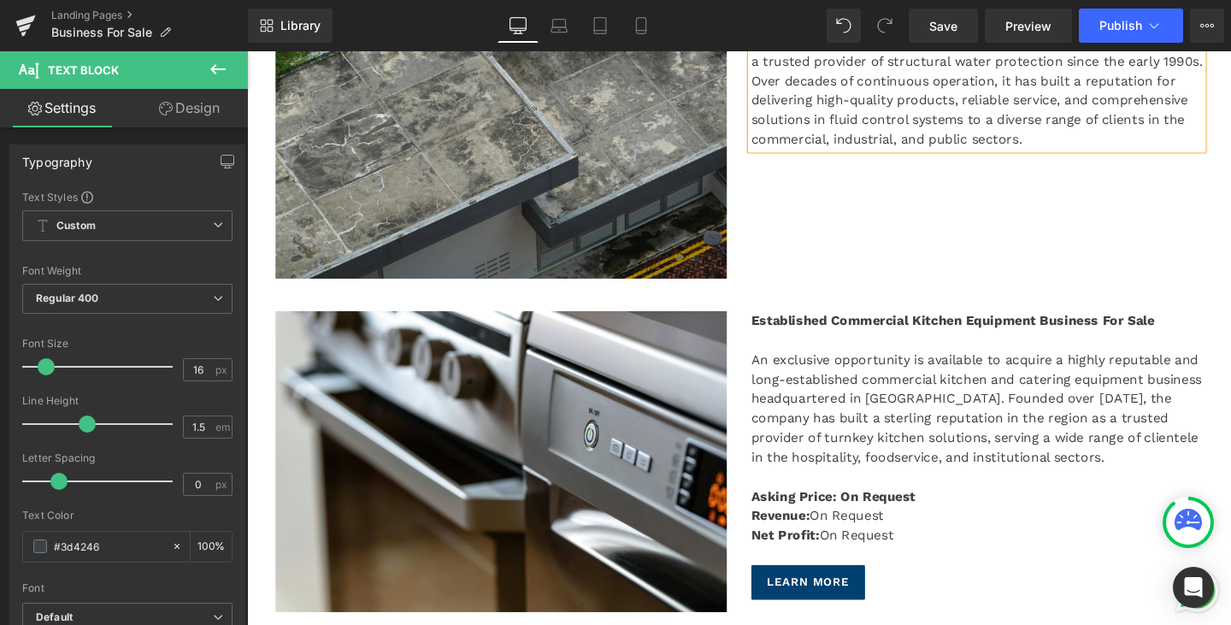
scroll to position [598, 0]
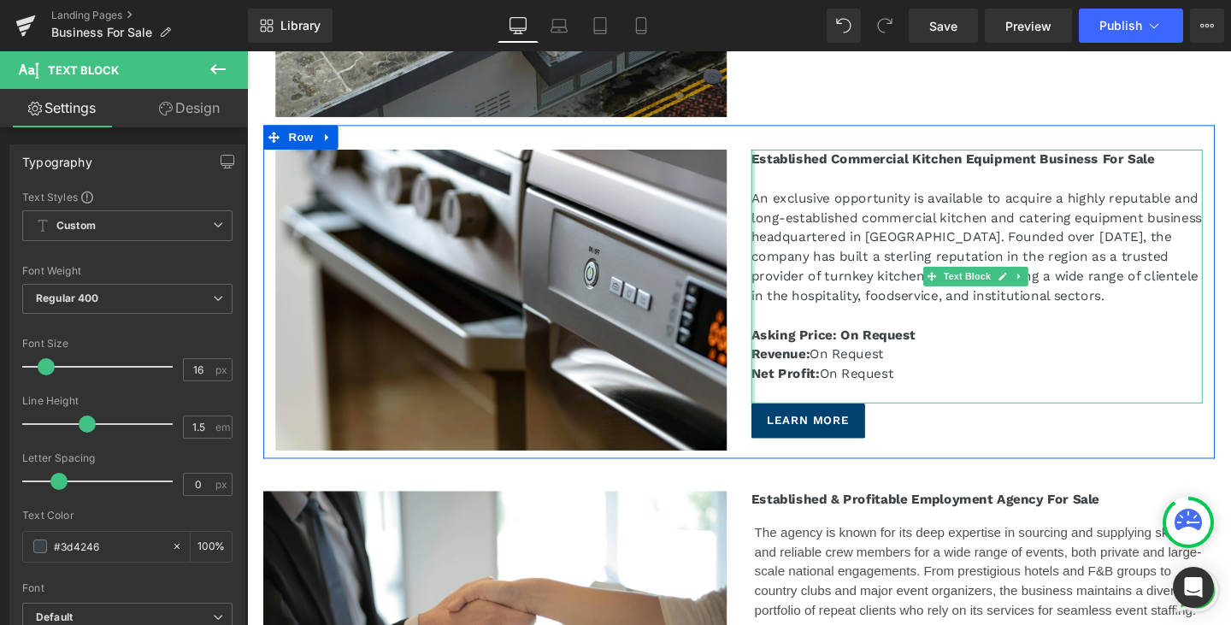
drag, startPoint x: 880, startPoint y: 385, endPoint x: 774, endPoint y: 341, distance: 114.6
click at [777, 341] on div "Established Commercial Kitchen Equipment Business For Sale An exclusive opportu…" at bounding box center [1014, 288] width 474 height 267
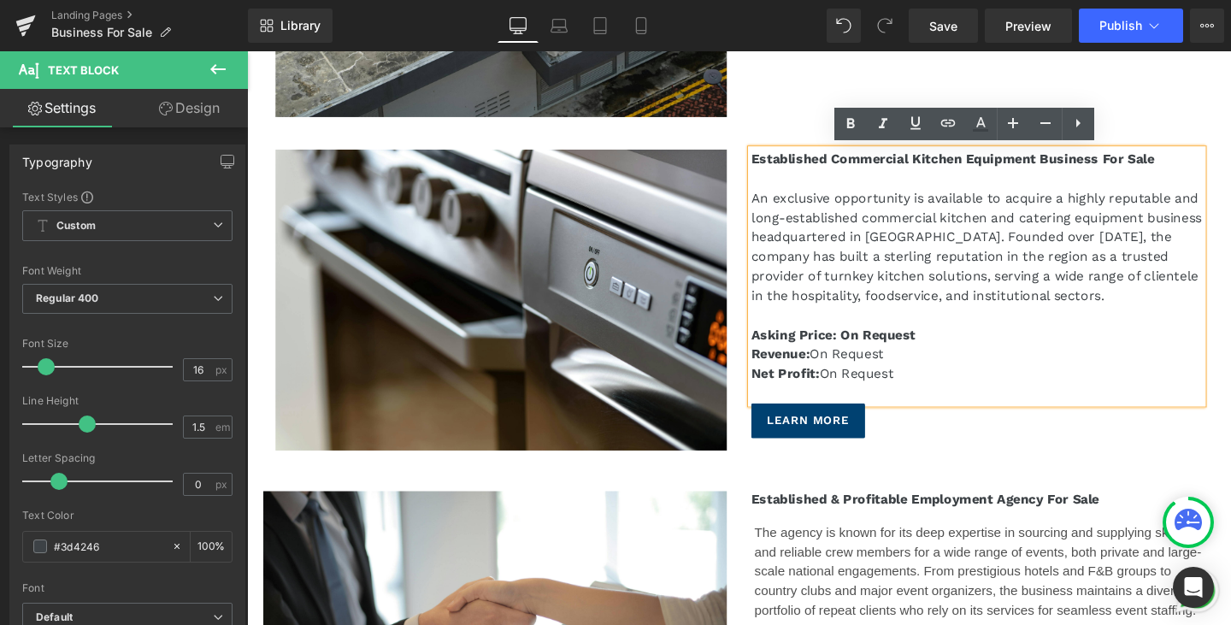
copy div "Asking Price: On Request Revenue: On Request Net Profit: On Request"
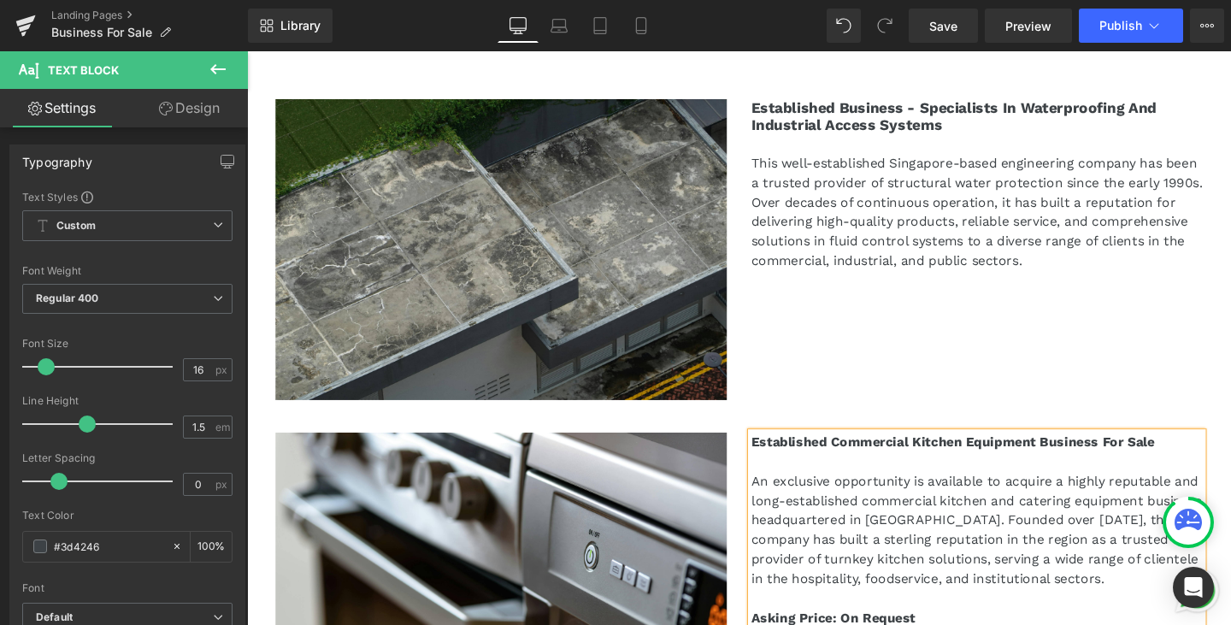
scroll to position [256, 0]
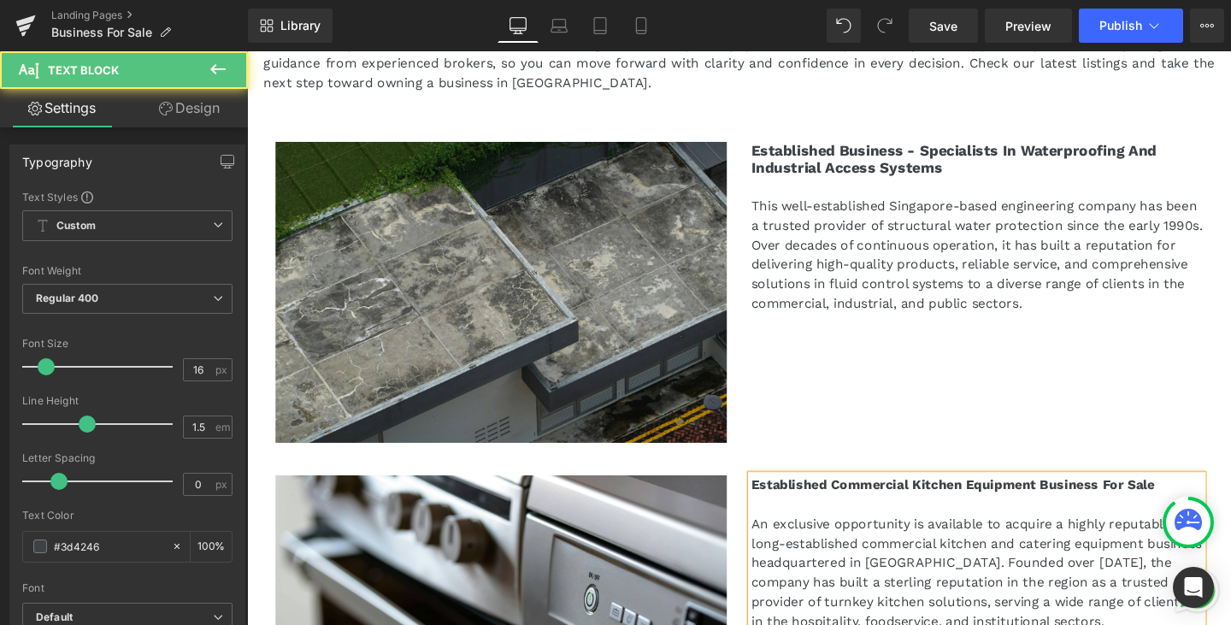
click at [1166, 315] on p "This well-established Singapore-based engineering company has been a trusted pr…" at bounding box center [1014, 264] width 474 height 123
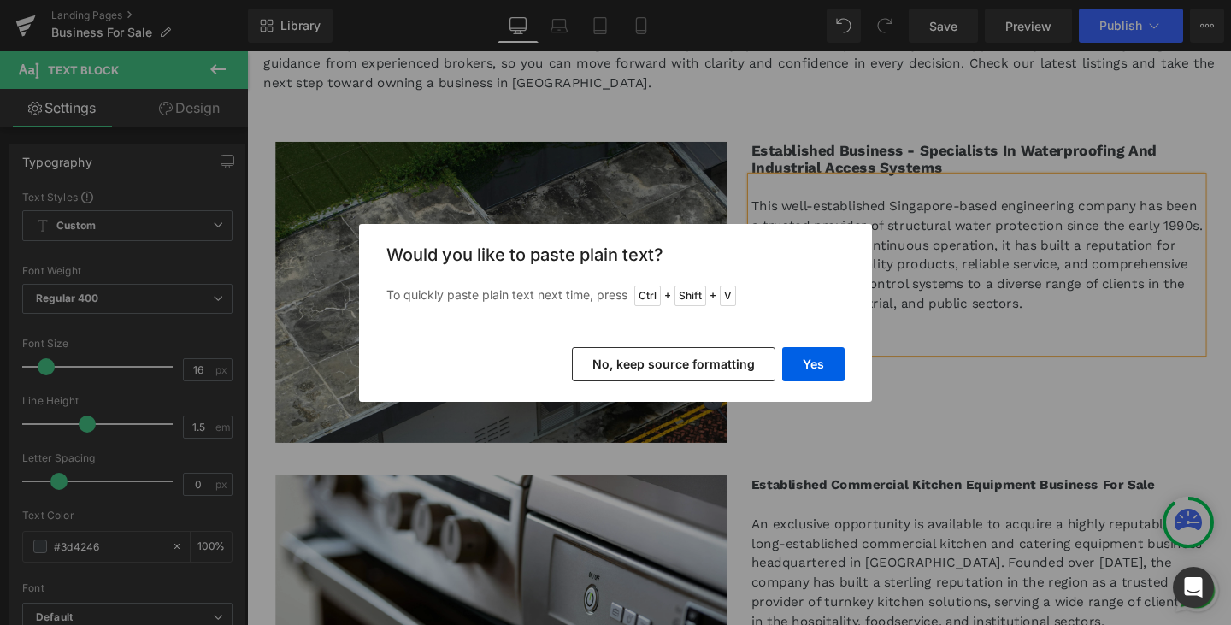
click at [690, 367] on button "No, keep source formatting" at bounding box center [673, 364] width 203 height 34
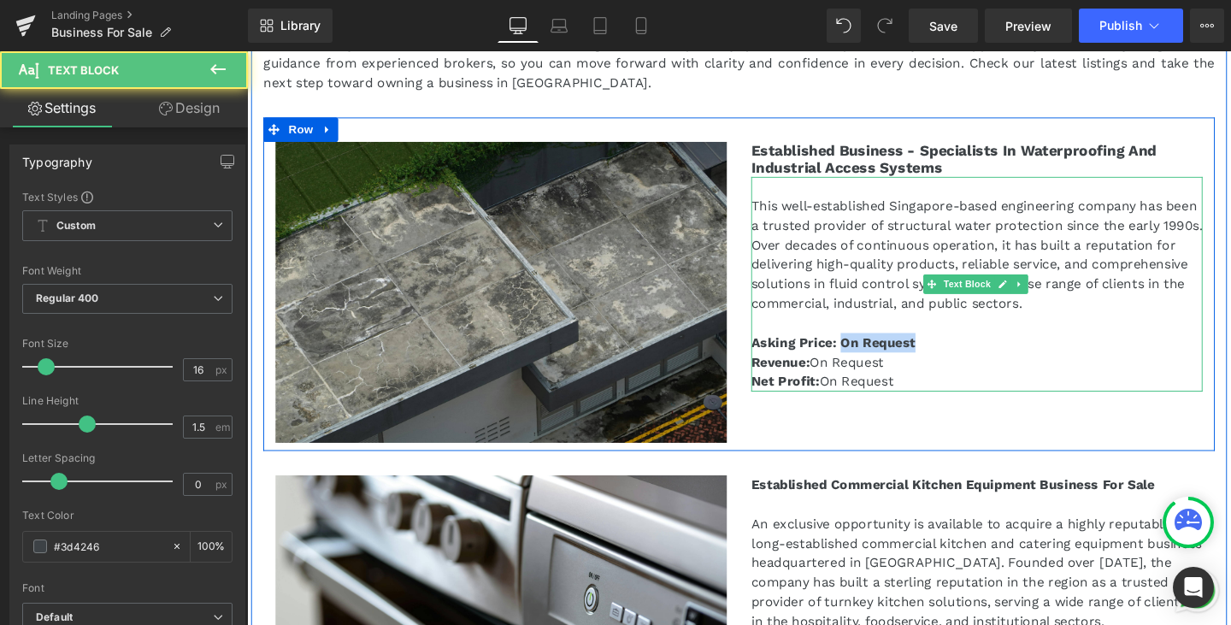
drag, startPoint x: 971, startPoint y: 356, endPoint x: 865, endPoint y: 351, distance: 106.1
click at [865, 351] on p "Asking Price: On Request" at bounding box center [1014, 357] width 474 height 21
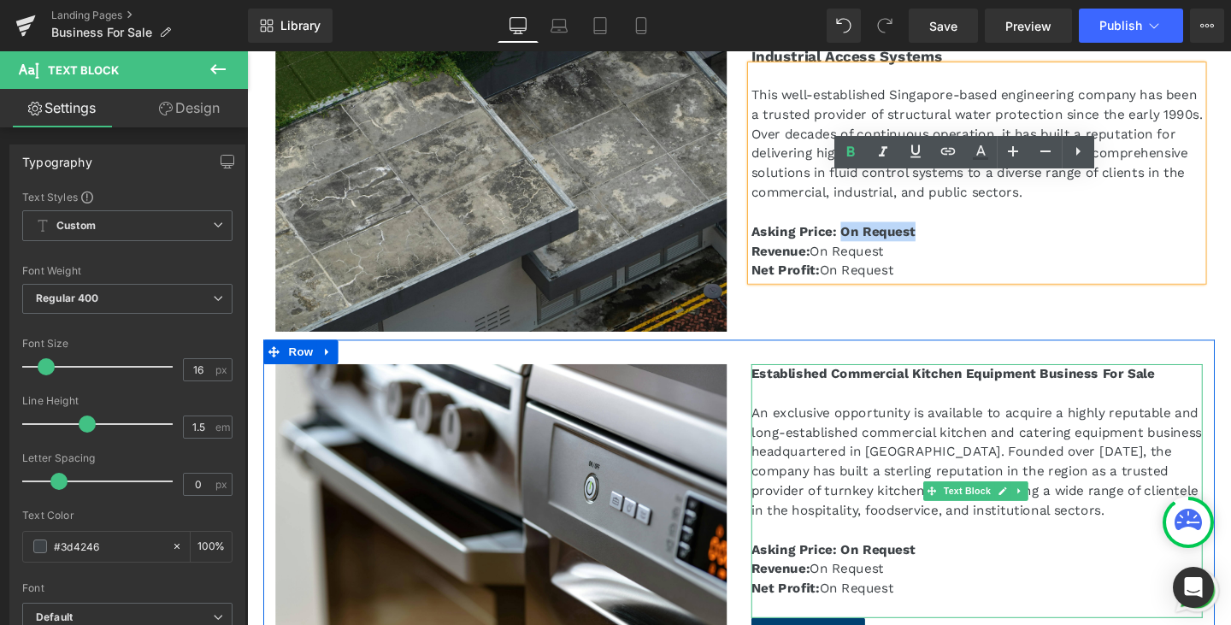
scroll to position [855, 0]
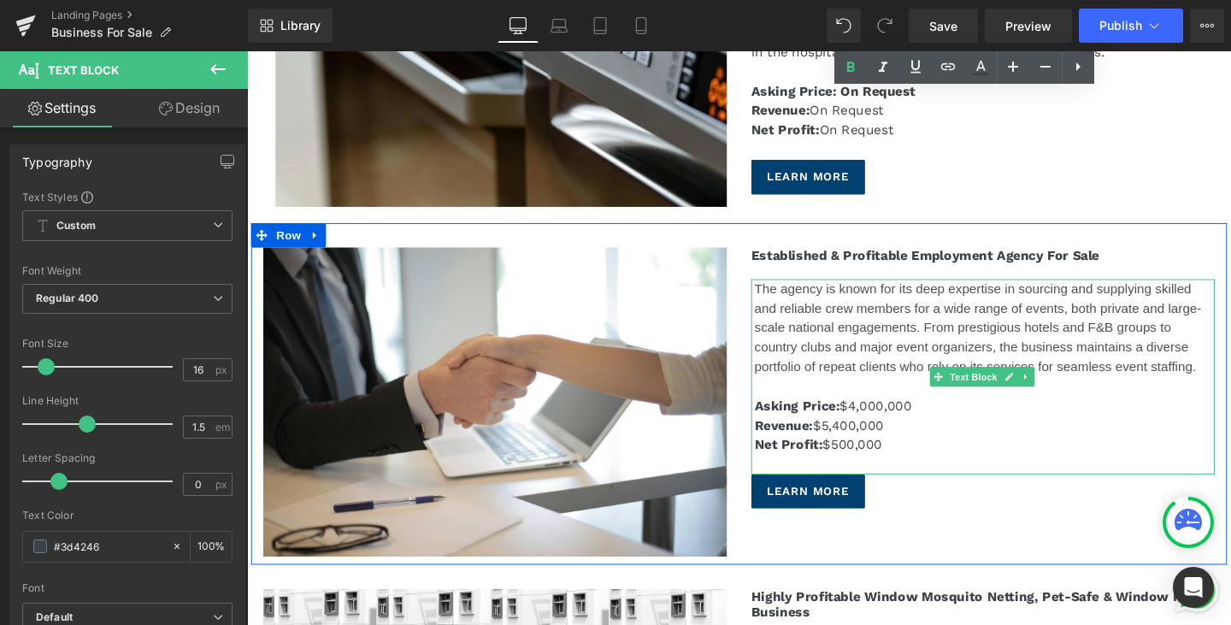
click at [944, 418] on p "Asking Price: $4,000,000" at bounding box center [1023, 424] width 484 height 21
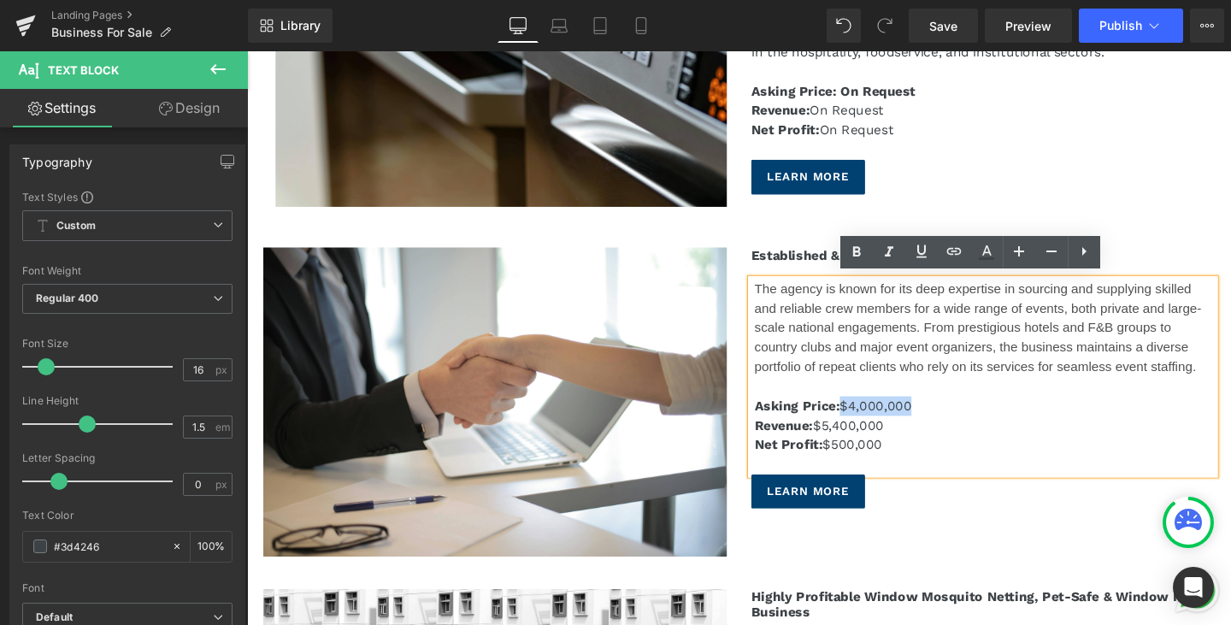
drag, startPoint x: 943, startPoint y: 419, endPoint x: 865, endPoint y: 410, distance: 78.3
click at [865, 414] on p "Asking Price: $4,000,000" at bounding box center [1023, 424] width 484 height 21
copy p "$4,000,000"
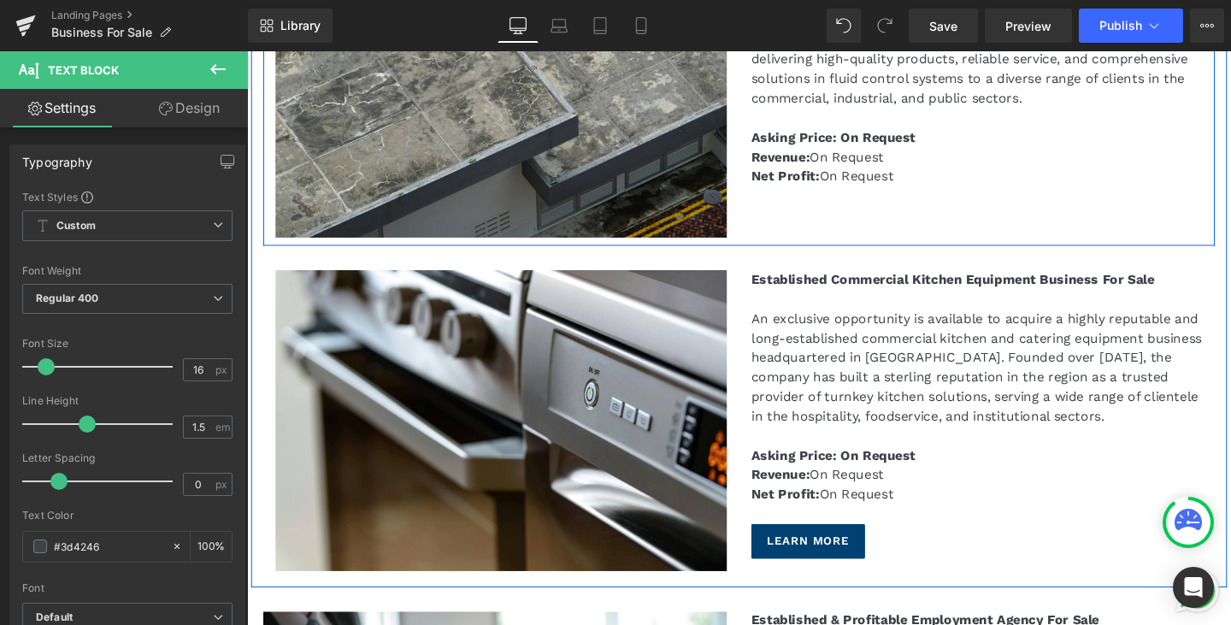
scroll to position [342, 0]
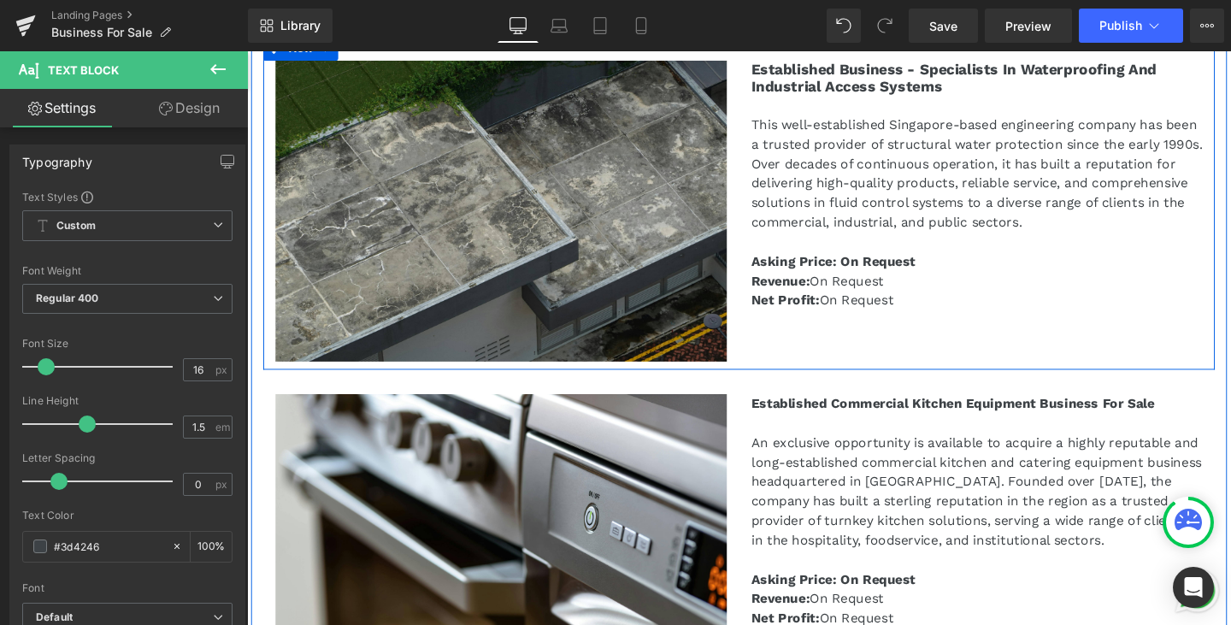
click at [943, 267] on p "Asking Price: On Request" at bounding box center [1014, 272] width 474 height 21
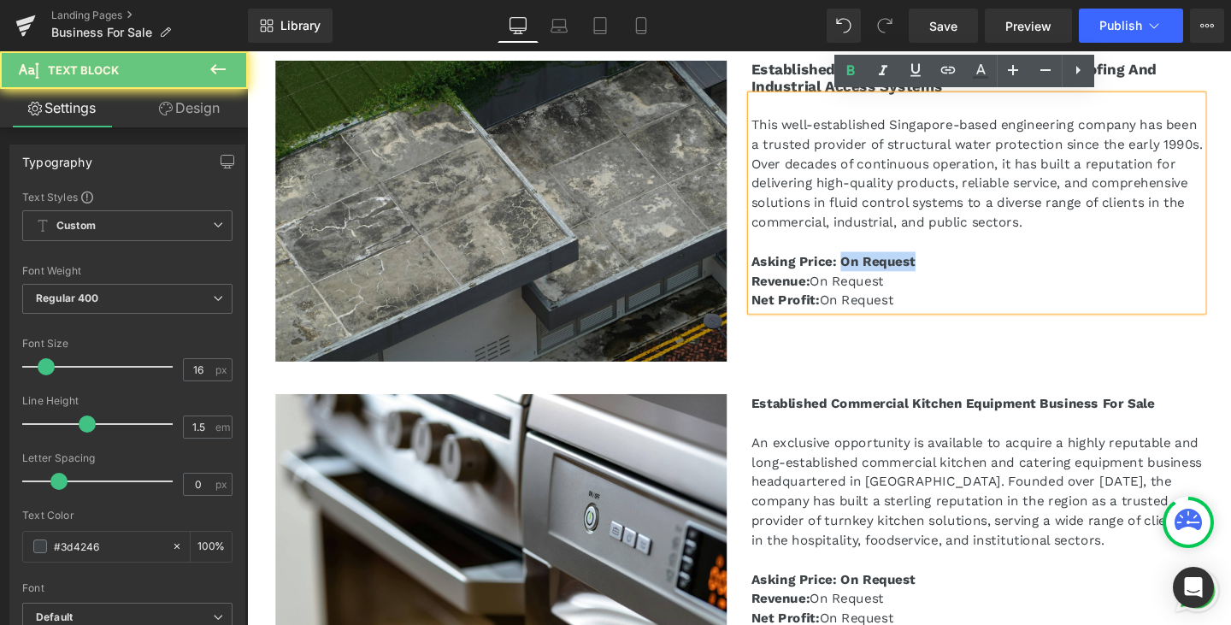
drag, startPoint x: 958, startPoint y: 273, endPoint x: 866, endPoint y: 266, distance: 91.7
click at [866, 266] on p "Asking Price: On Request" at bounding box center [1014, 272] width 474 height 21
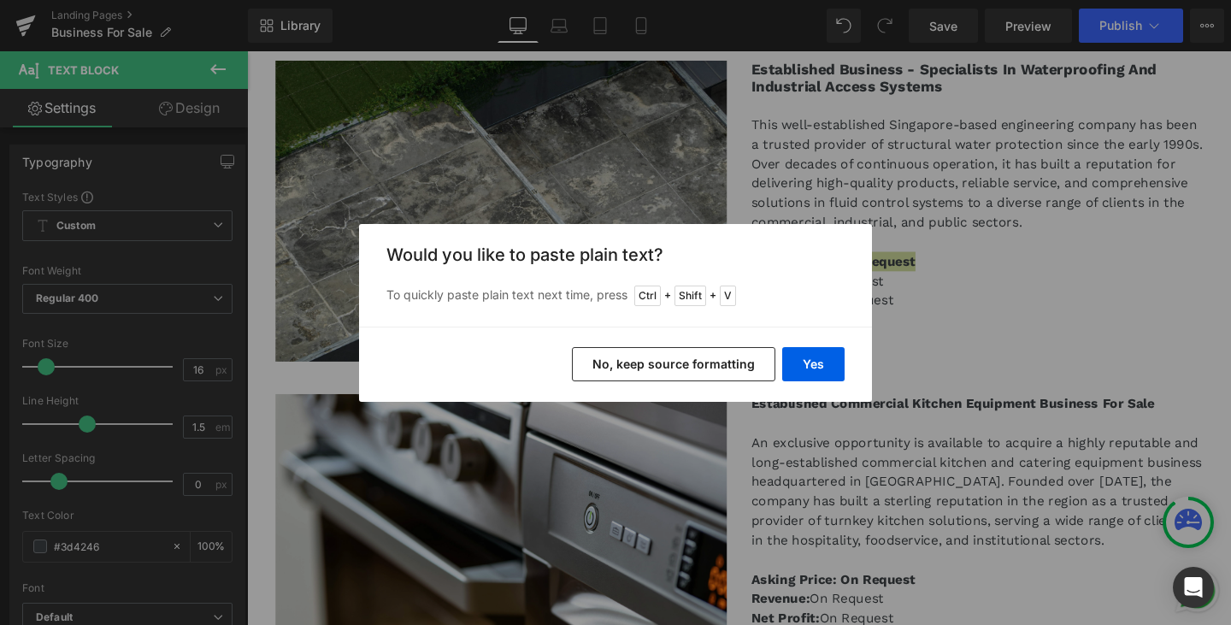
click at [720, 364] on button "No, keep source formatting" at bounding box center [673, 364] width 203 height 34
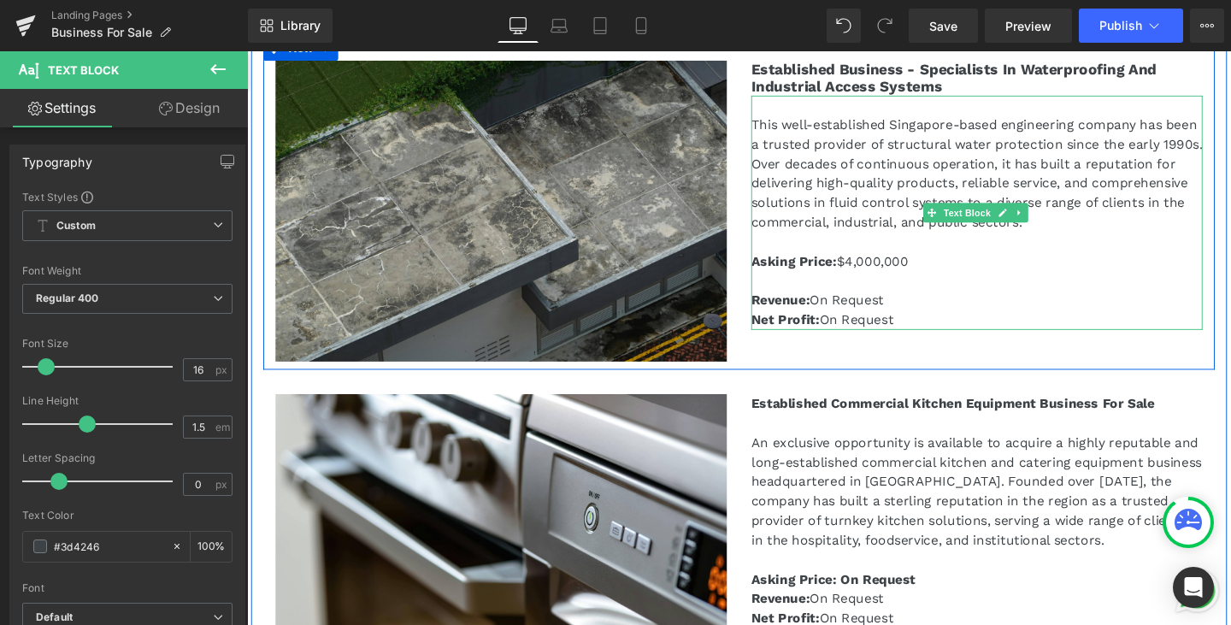
click at [856, 290] on div "This well-established Singapore-based engineering company has been a trusted pr…" at bounding box center [1014, 220] width 474 height 246
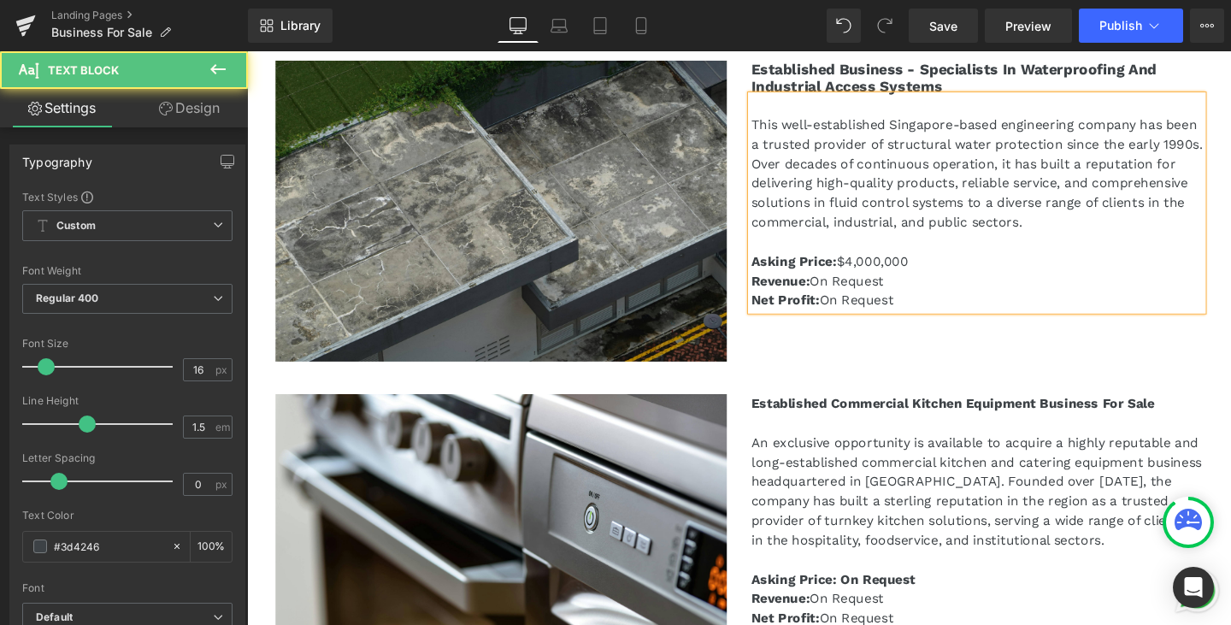
click at [875, 271] on p "Asking Price: $4,000,000" at bounding box center [1014, 272] width 474 height 21
drag, startPoint x: 918, startPoint y: 293, endPoint x: 881, endPoint y: 290, distance: 36.9
click at [881, 290] on p "Revenue: On Request" at bounding box center [1014, 292] width 474 height 21
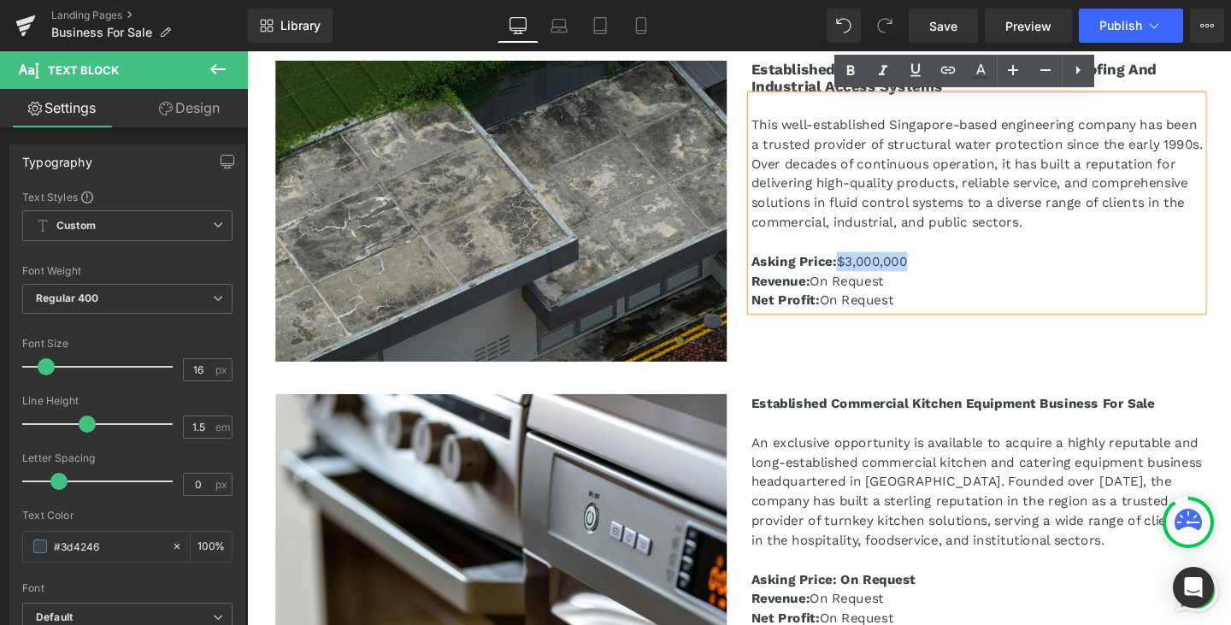
drag, startPoint x: 947, startPoint y: 268, endPoint x: 863, endPoint y: 274, distance: 84.8
click at [863, 274] on p "Asking Price: $3,000,000" at bounding box center [1014, 272] width 474 height 21
copy p "$3,000,000"
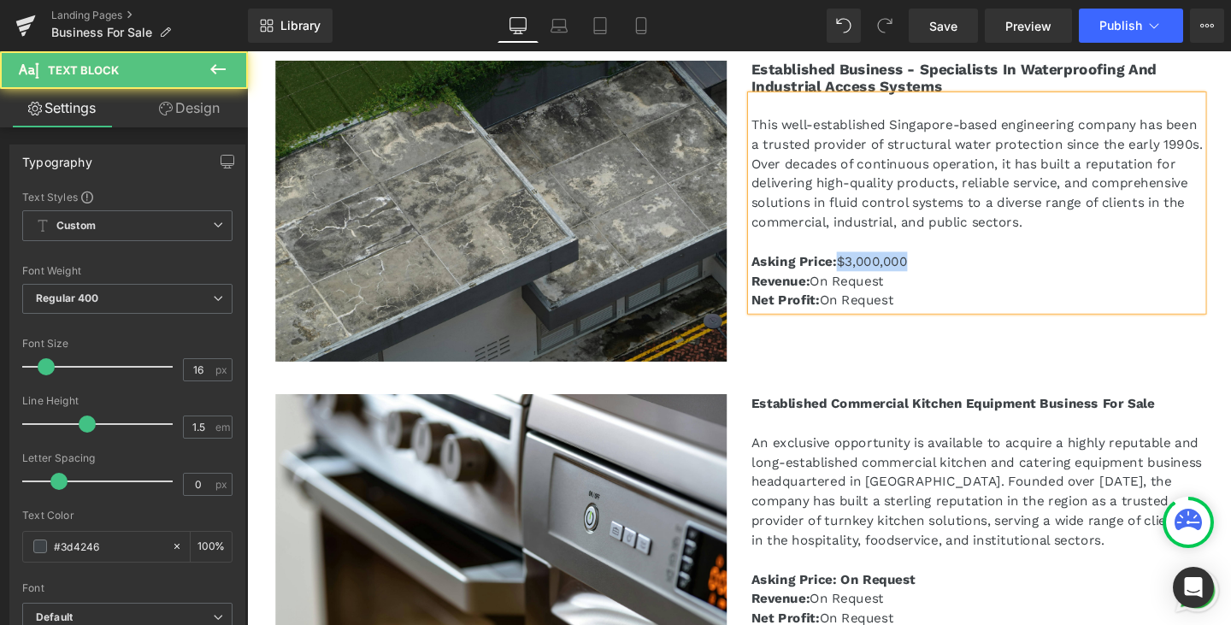
drag, startPoint x: 918, startPoint y: 290, endPoint x: 838, endPoint y: 283, distance: 80.7
click at [838, 283] on p "Revenue: On Request" at bounding box center [1014, 292] width 474 height 21
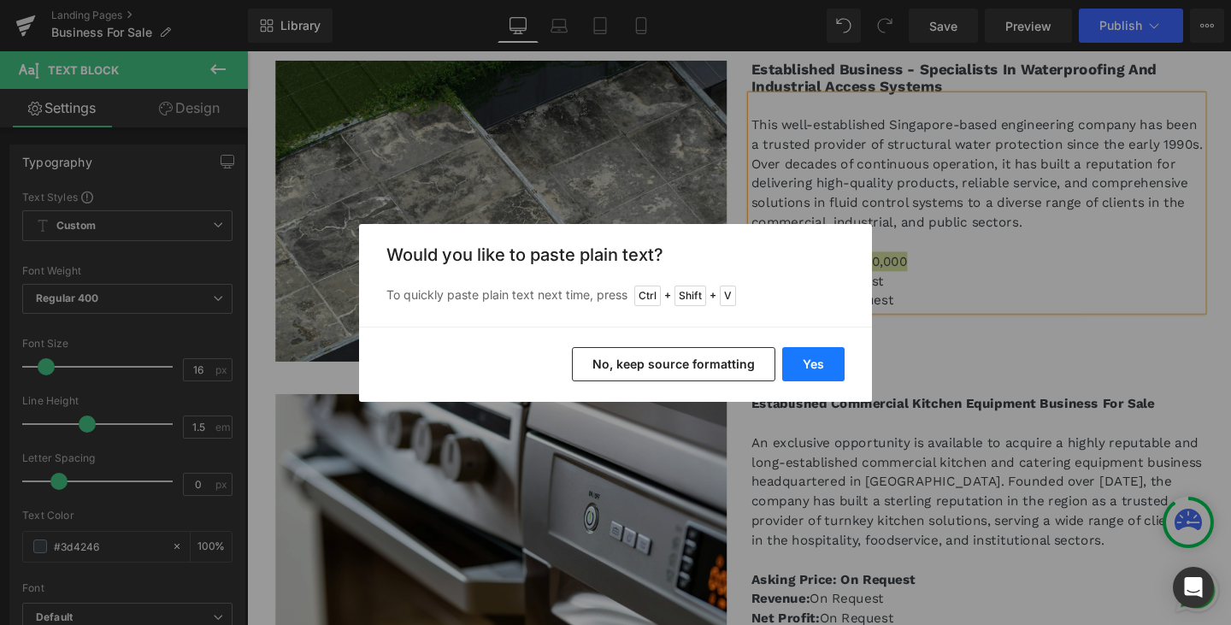
drag, startPoint x: 816, startPoint y: 366, endPoint x: 691, endPoint y: 284, distance: 150.1
click at [816, 366] on button "Yes" at bounding box center [813, 364] width 62 height 34
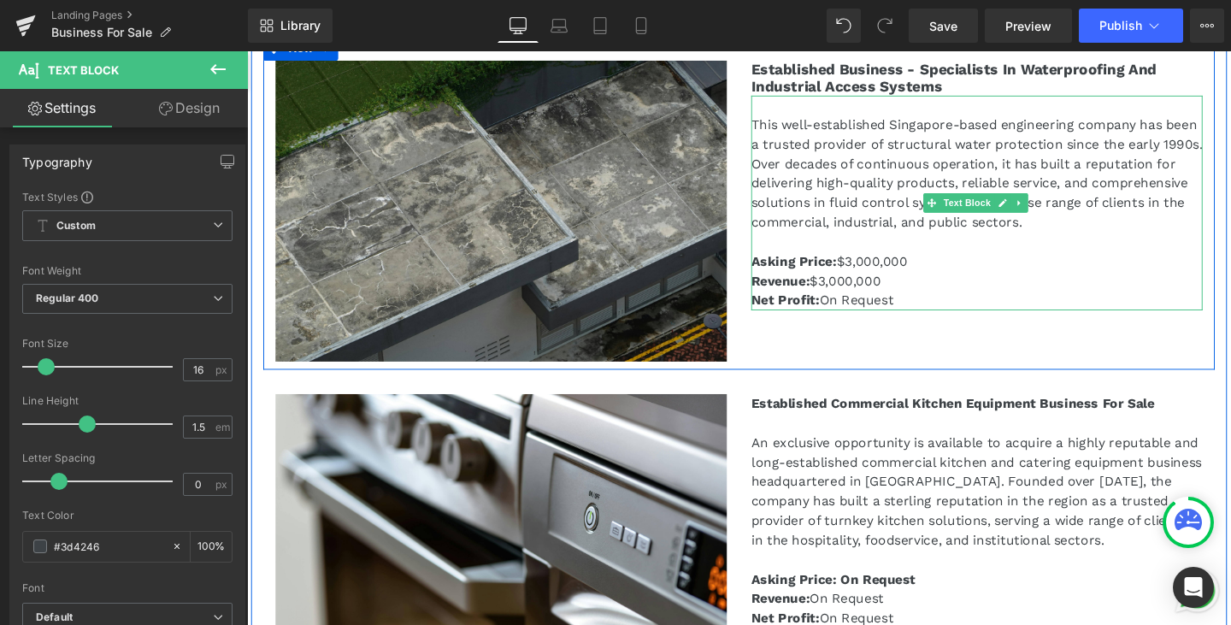
drag, startPoint x: 940, startPoint y: 313, endPoint x: 850, endPoint y: 306, distance: 90.9
click at [850, 306] on p "Net Profit: On Request" at bounding box center [1014, 313] width 474 height 21
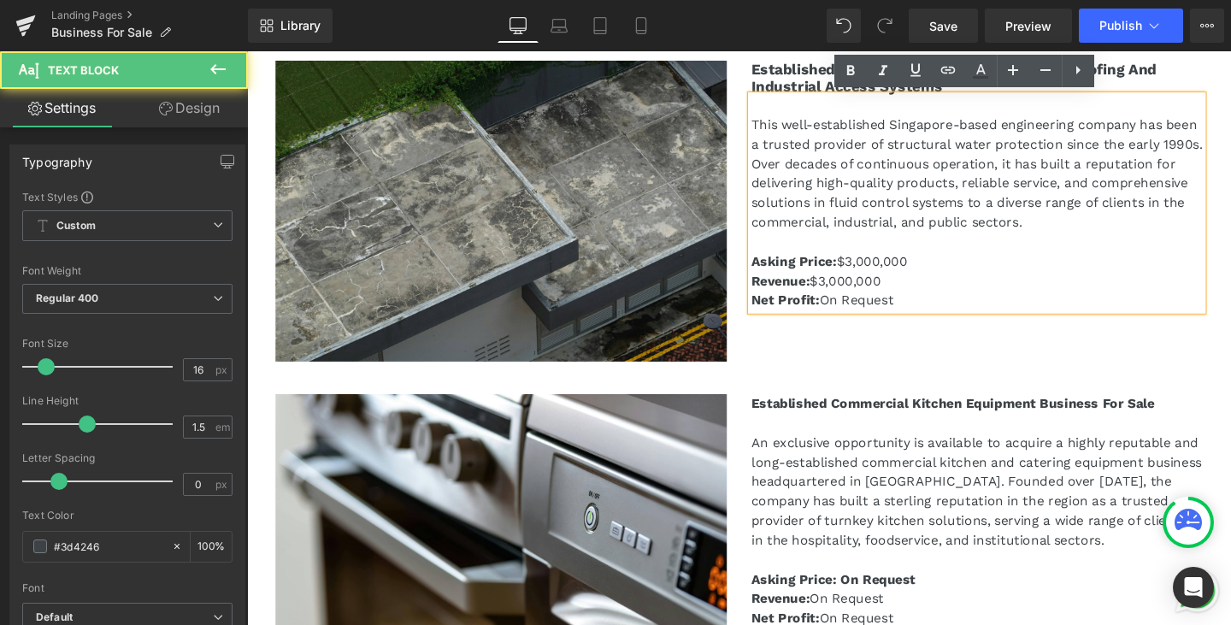
drag, startPoint x: 912, startPoint y: 291, endPoint x: 839, endPoint y: 285, distance: 73.8
click at [839, 285] on p "Revenue: $3,000,000" at bounding box center [1014, 292] width 474 height 21
copy p "$3,000,000"
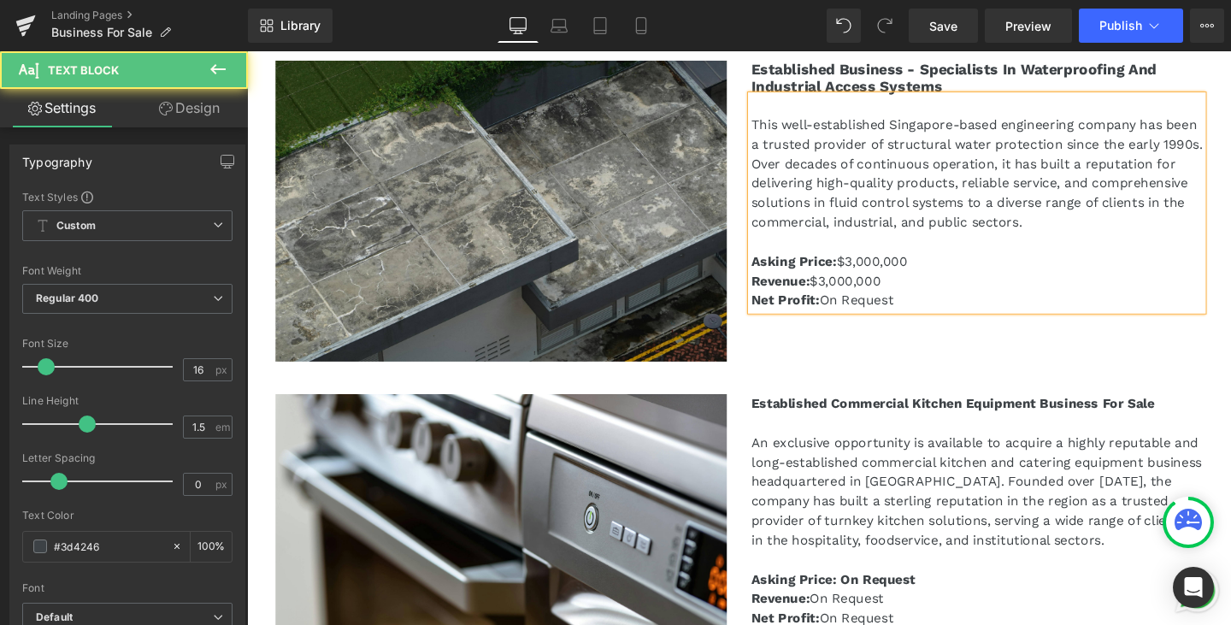
drag, startPoint x: 949, startPoint y: 313, endPoint x: 848, endPoint y: 306, distance: 101.1
click at [848, 306] on p "Net Profit: On Request" at bounding box center [1014, 313] width 474 height 21
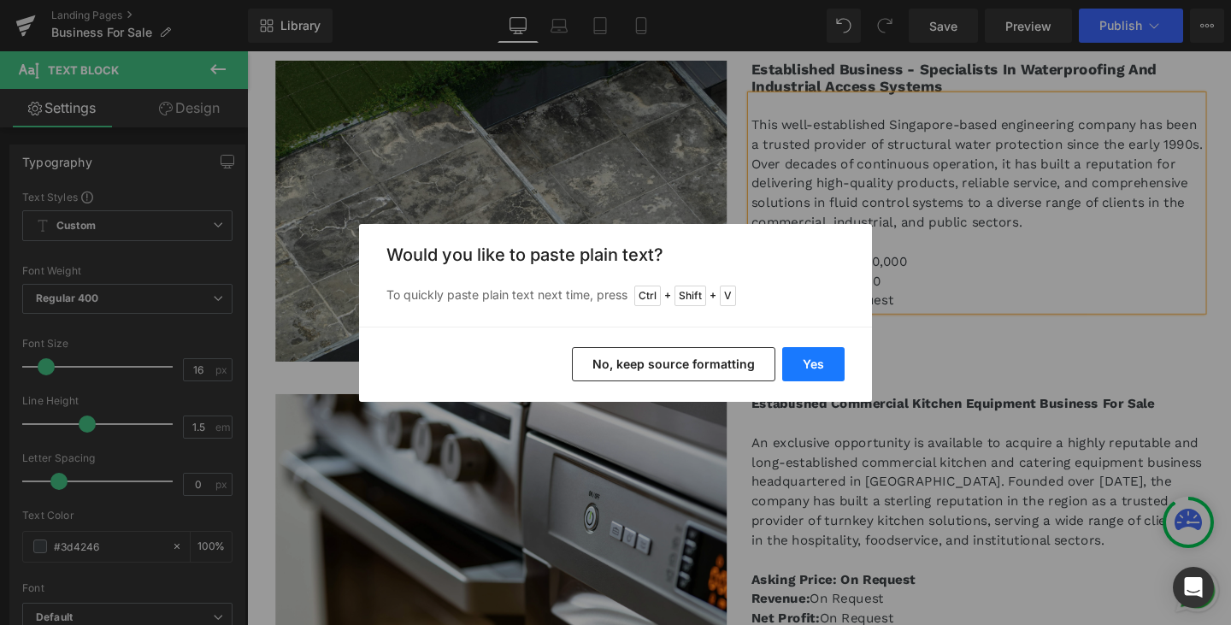
click at [820, 362] on button "Yes" at bounding box center [813, 364] width 62 height 34
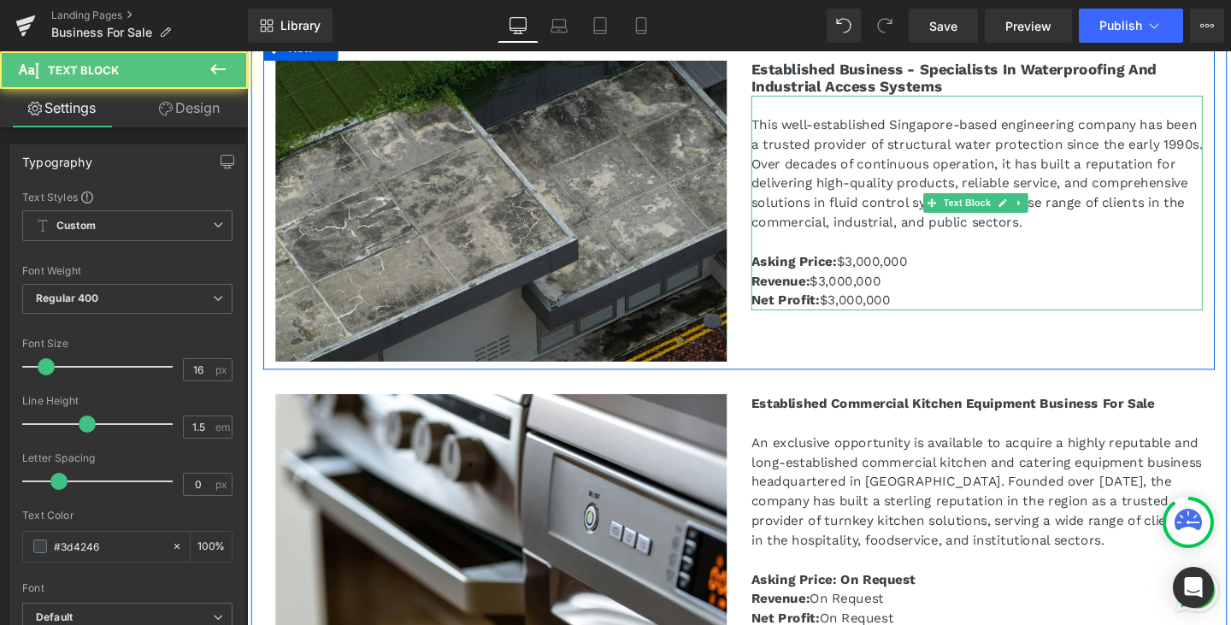
drag, startPoint x: 925, startPoint y: 314, endPoint x: 885, endPoint y: 313, distance: 40.2
click at [885, 313] on p "Net Profit: $3,000,000" at bounding box center [1014, 313] width 474 height 21
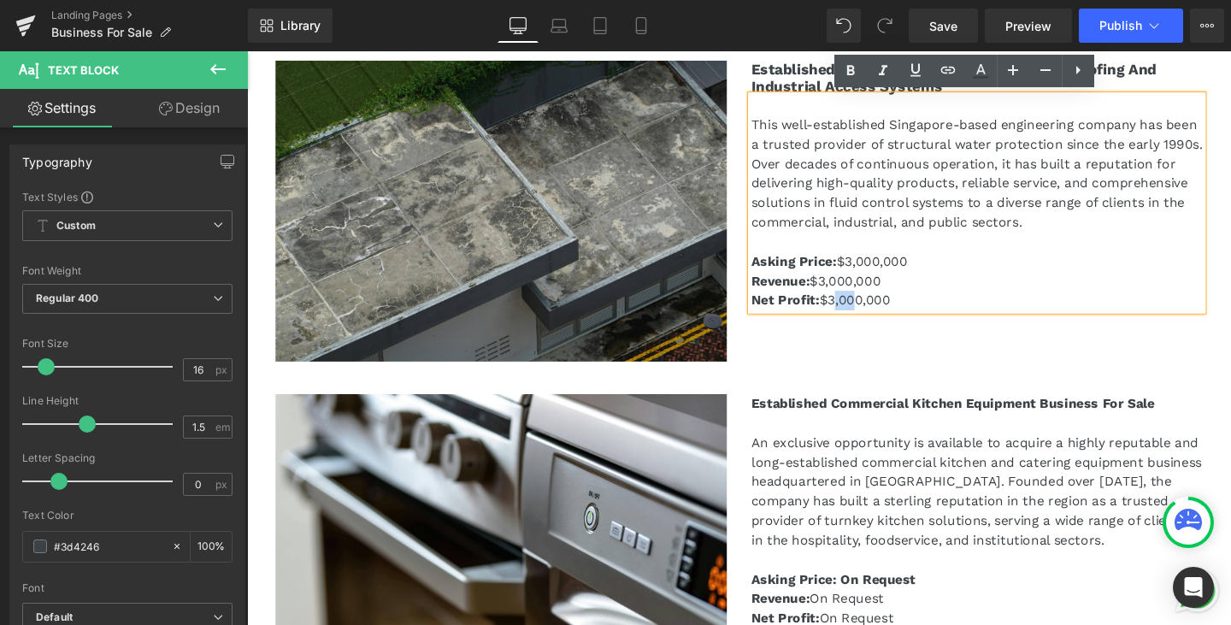
drag, startPoint x: 871, startPoint y: 310, endPoint x: 857, endPoint y: 310, distance: 14.5
click at [857, 310] on p "Net Profit: $3,000,000" at bounding box center [1014, 313] width 474 height 21
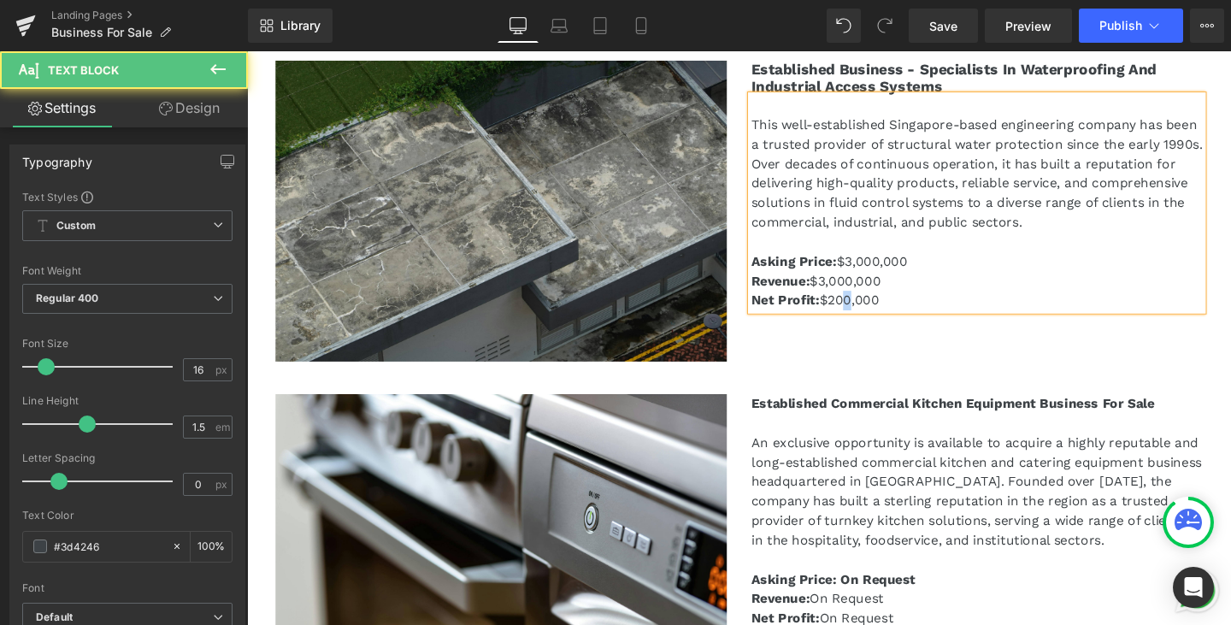
click at [863, 304] on p "Net Profit: $200,000" at bounding box center [1014, 313] width 474 height 21
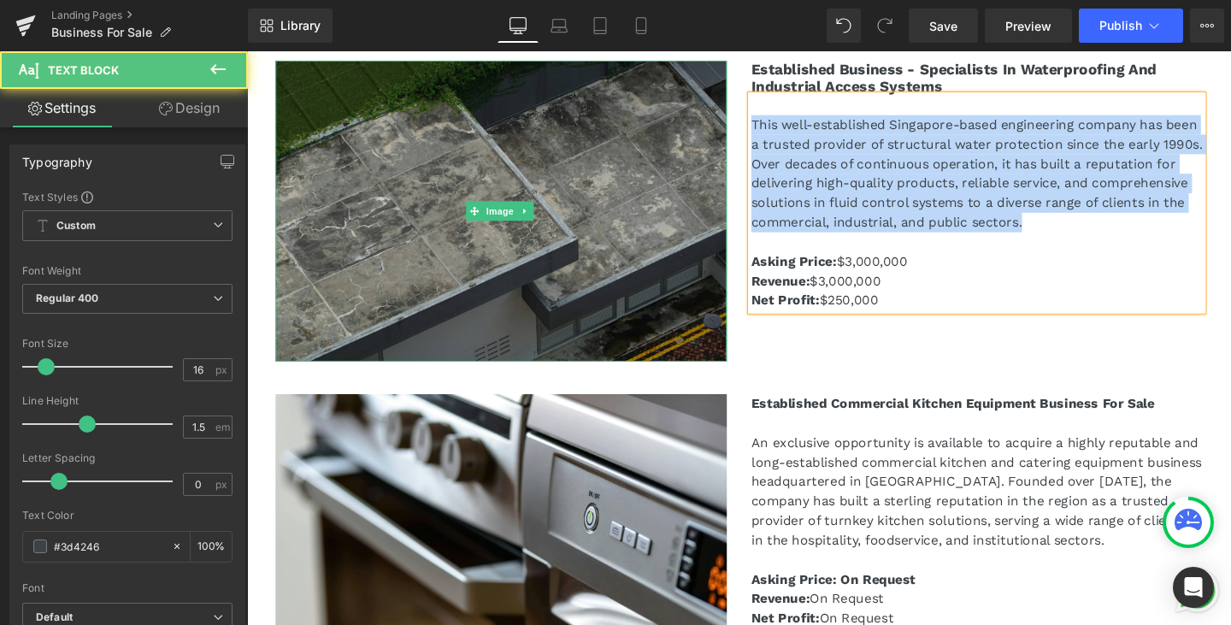
drag, startPoint x: 1171, startPoint y: 223, endPoint x: 645, endPoint y: 133, distance: 534.4
click at [645, 133] on div "Image Established Business - Specialists In Waterproofing And Industrial Access…" at bounding box center [764, 210] width 1000 height 351
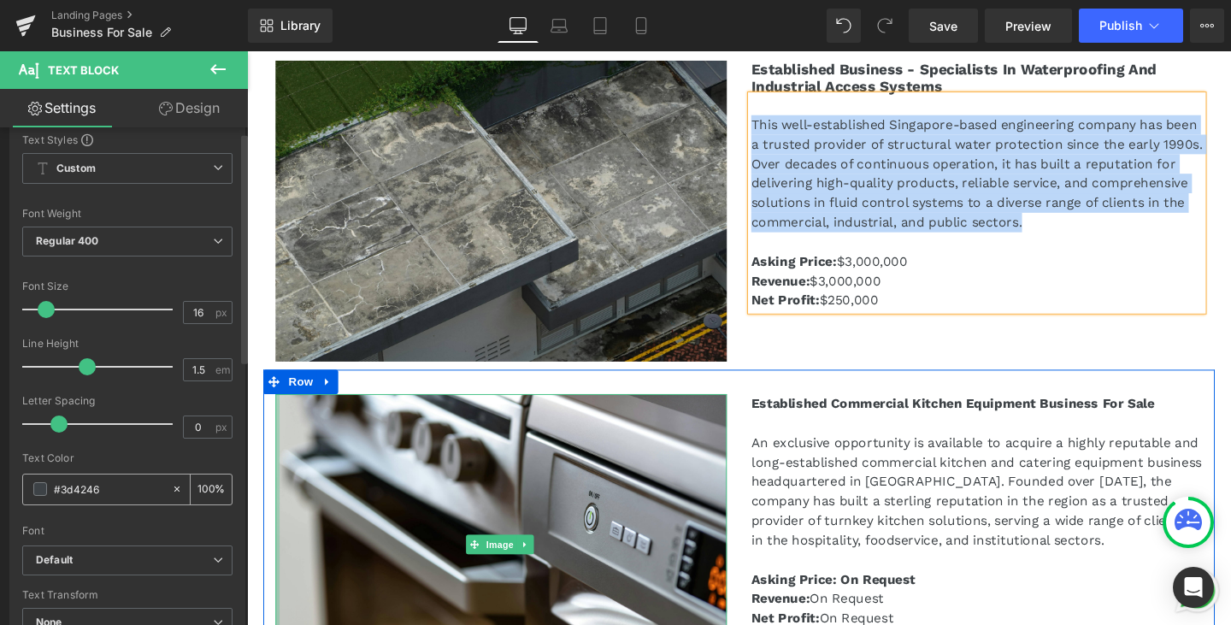
scroll to position [513, 0]
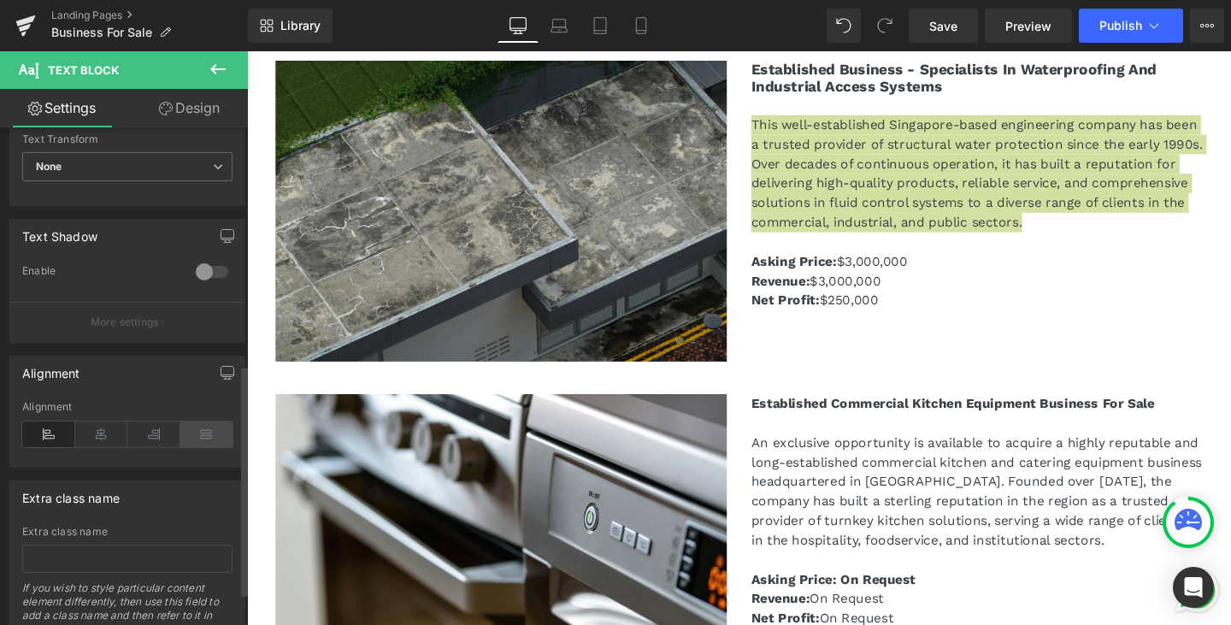
click at [197, 432] on icon at bounding box center [206, 434] width 53 height 26
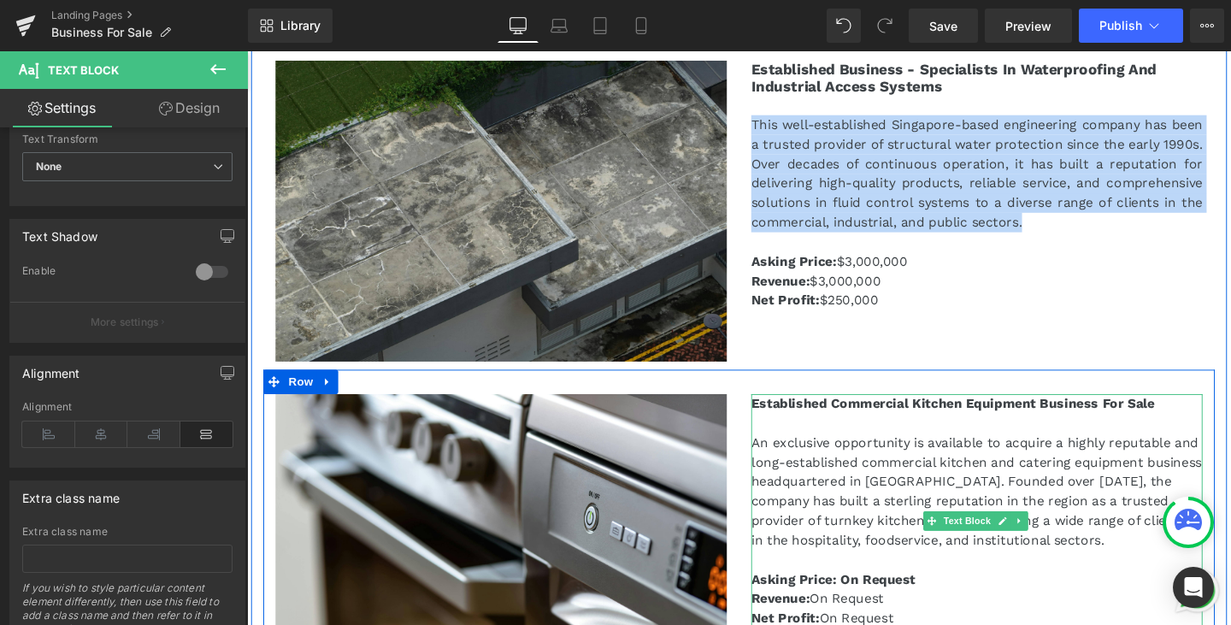
click at [960, 524] on p "An exclusive opportunity is available to acquire a highly reputable and long-es…" at bounding box center [1014, 513] width 474 height 123
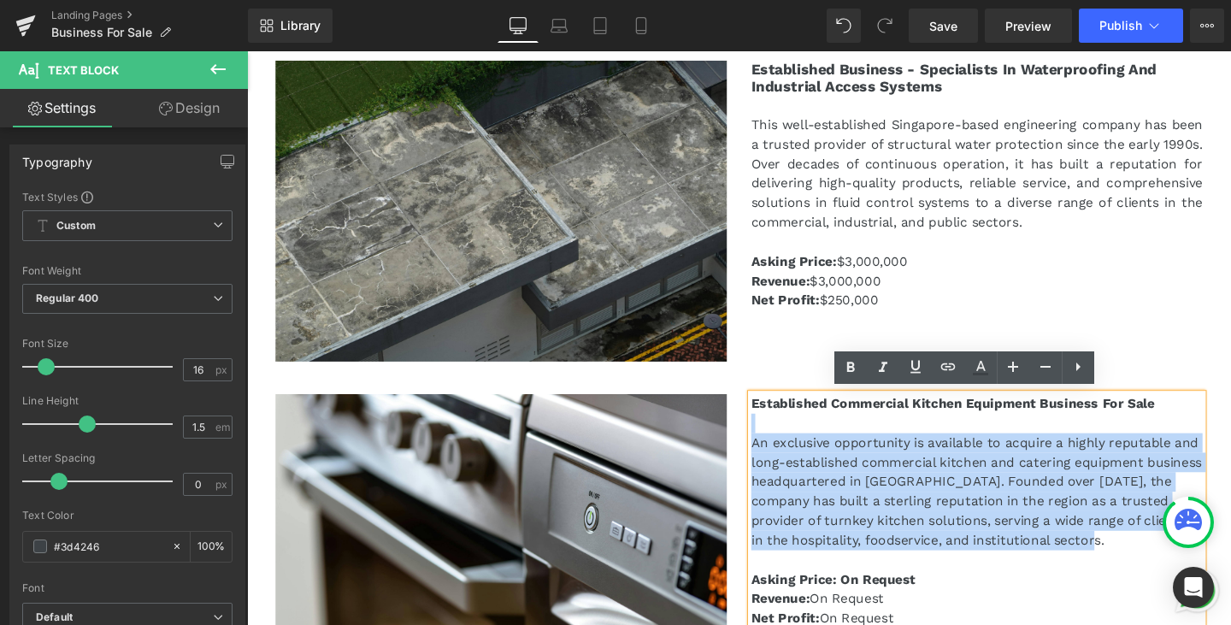
drag, startPoint x: 1146, startPoint y: 561, endPoint x: 784, endPoint y: 444, distance: 380.1
click at [784, 444] on div "Established Commercial Kitchen Equipment Business For Sale An exclusive opportu…" at bounding box center [1014, 544] width 474 height 267
click at [777, 459] on p "An exclusive opportunity is available to acquire a highly reputable and long-es…" at bounding box center [1014, 513] width 474 height 123
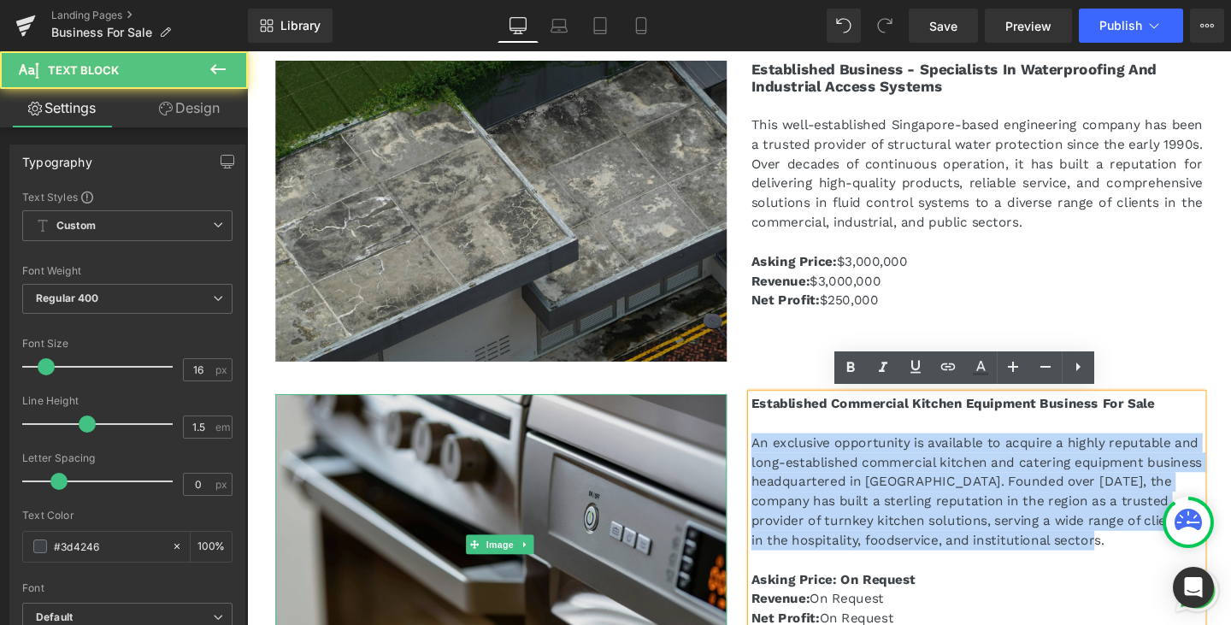
drag, startPoint x: 1181, startPoint y: 565, endPoint x: 692, endPoint y: 452, distance: 501.0
click at [692, 452] on div "Image Established Commercial Kitchen Equipment Business For Sale An exclusive o…" at bounding box center [764, 561] width 1000 height 351
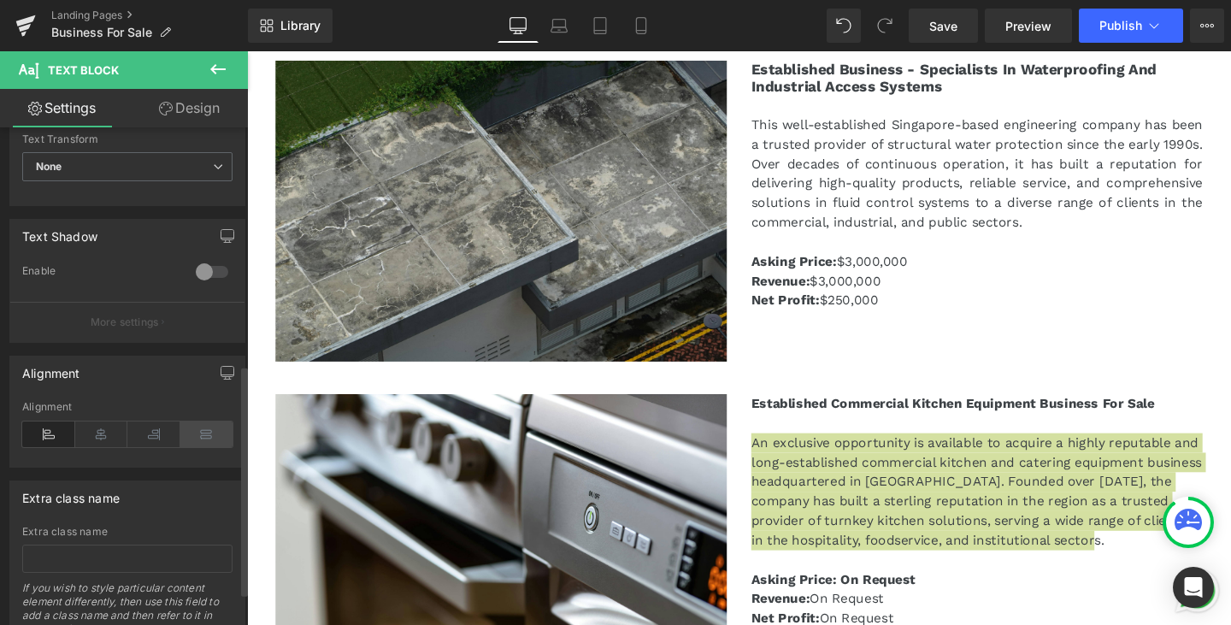
click at [205, 439] on icon at bounding box center [206, 434] width 53 height 26
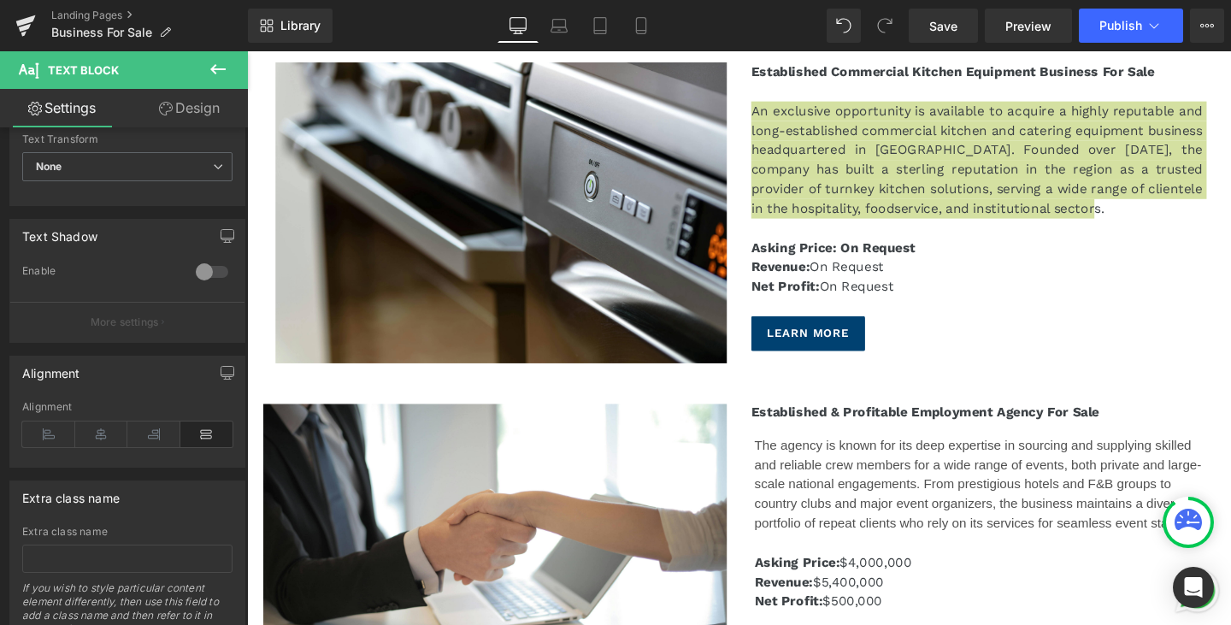
scroll to position [684, 0]
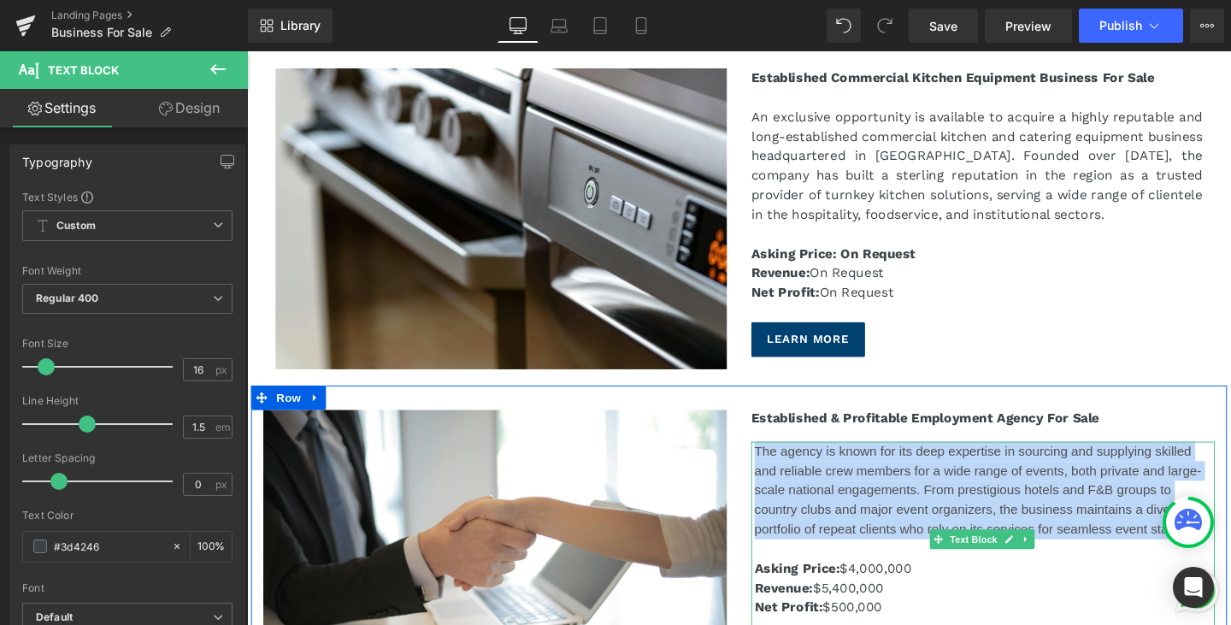
drag, startPoint x: 775, startPoint y: 465, endPoint x: 1242, endPoint y: 554, distance: 475.2
click at [1230, 554] on div "The agency is known for its deep expertise in sourcing and supplying skilled an…" at bounding box center [1023, 513] width 484 height 103
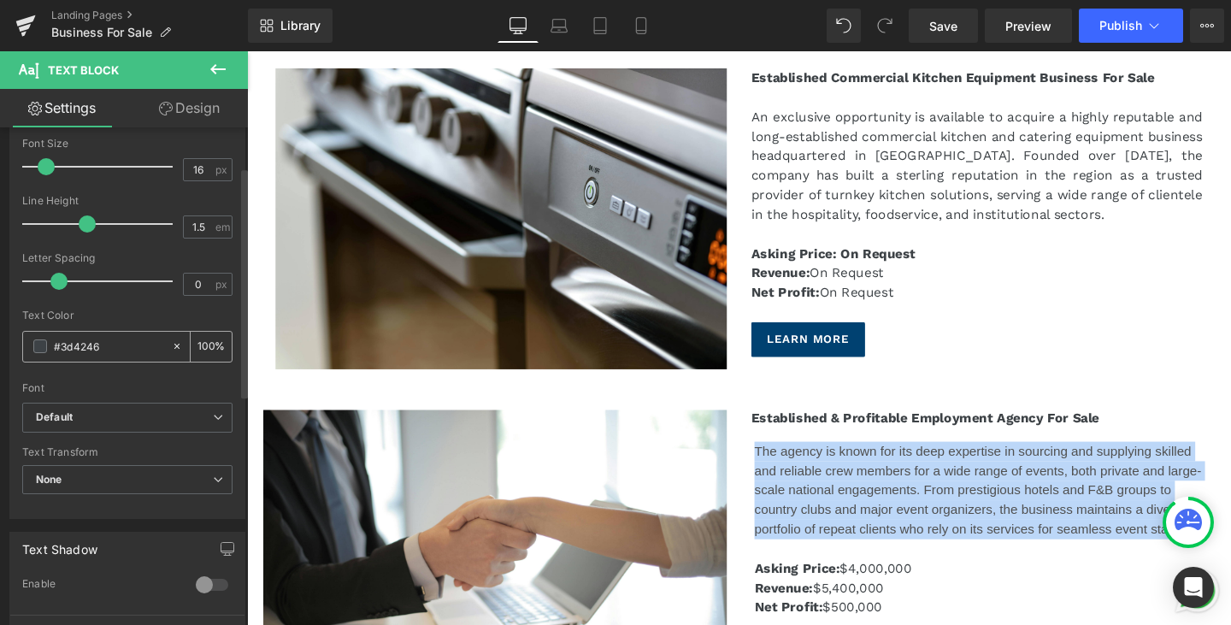
scroll to position [342, 0]
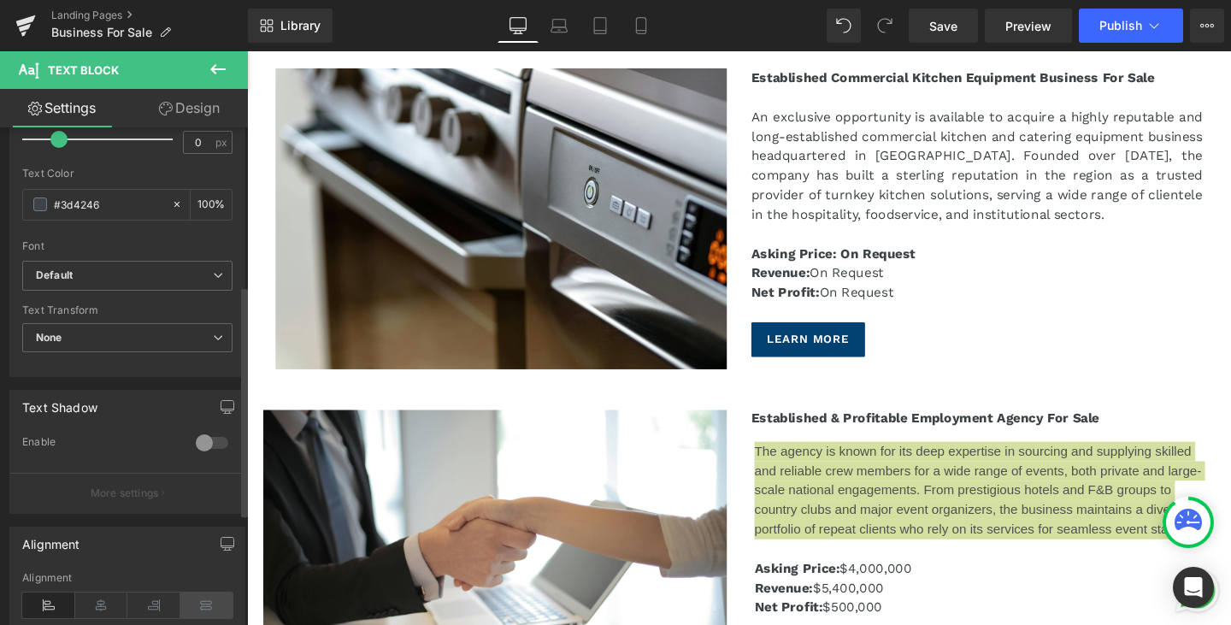
click at [198, 593] on icon at bounding box center [206, 605] width 53 height 26
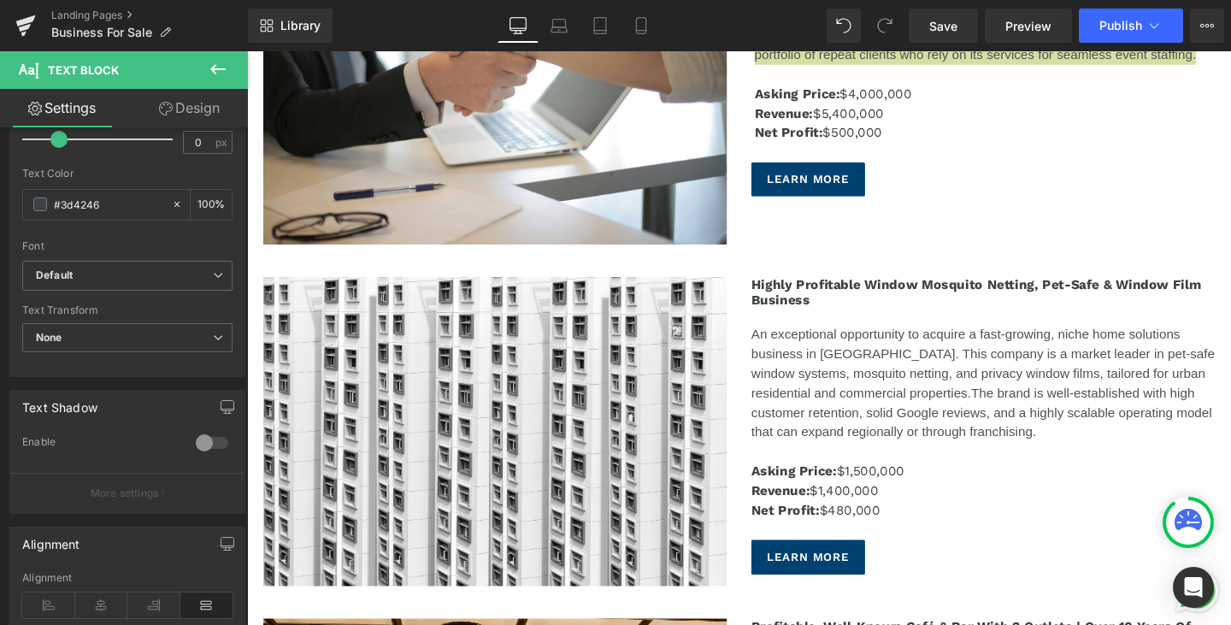
scroll to position [1197, 0]
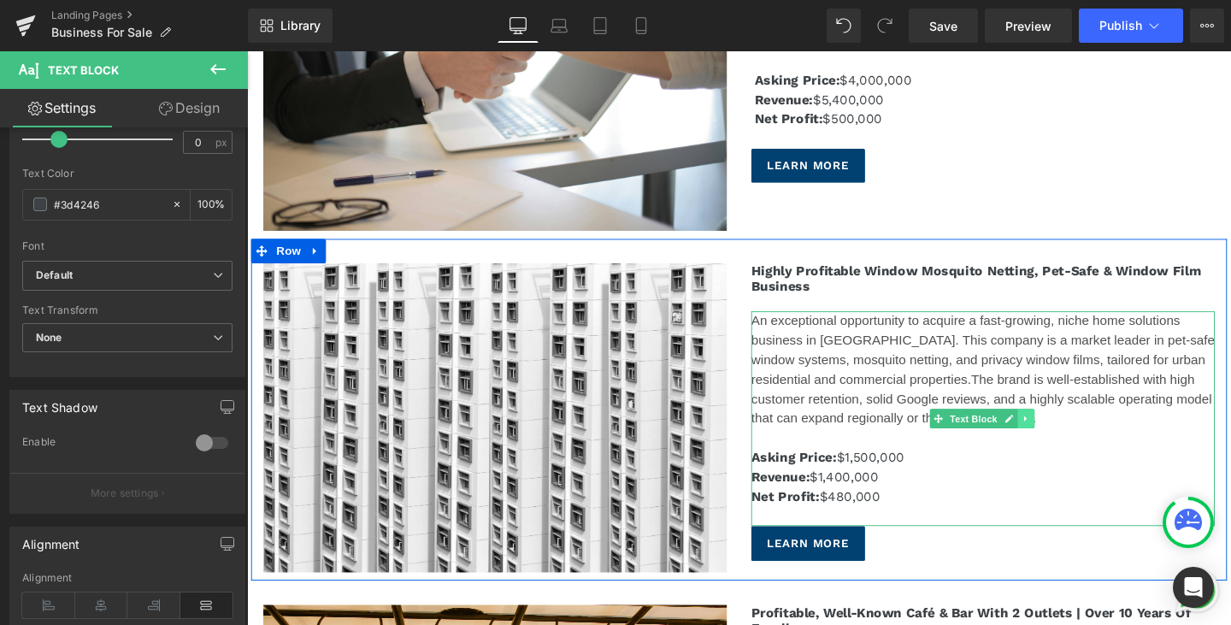
click at [1061, 434] on icon at bounding box center [1065, 438] width 9 height 10
click at [1197, 440] on div "An exceptional opportunity to acquire a fast-growing, niche home solutions busi…" at bounding box center [1020, 386] width 487 height 123
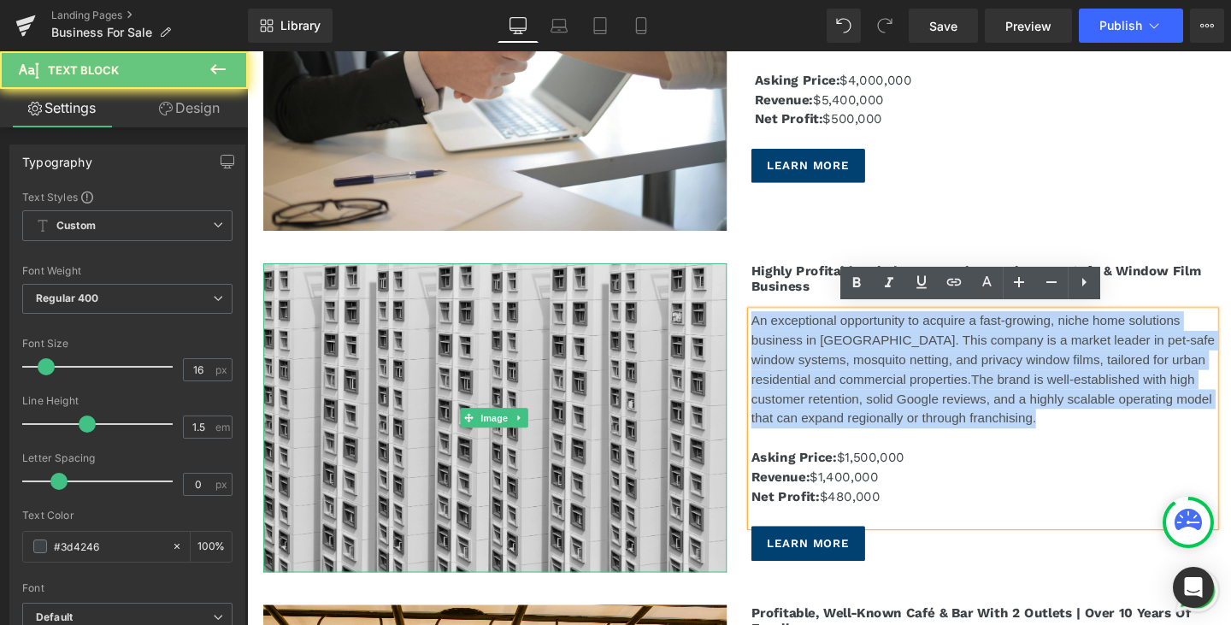
drag, startPoint x: 1119, startPoint y: 439, endPoint x: 663, endPoint y: 303, distance: 476.1
click at [663, 303] on div "Image Highly Profitable Window Mosquito Netting, Pet-Safe & Window Film Busines…" at bounding box center [764, 428] width 1026 height 358
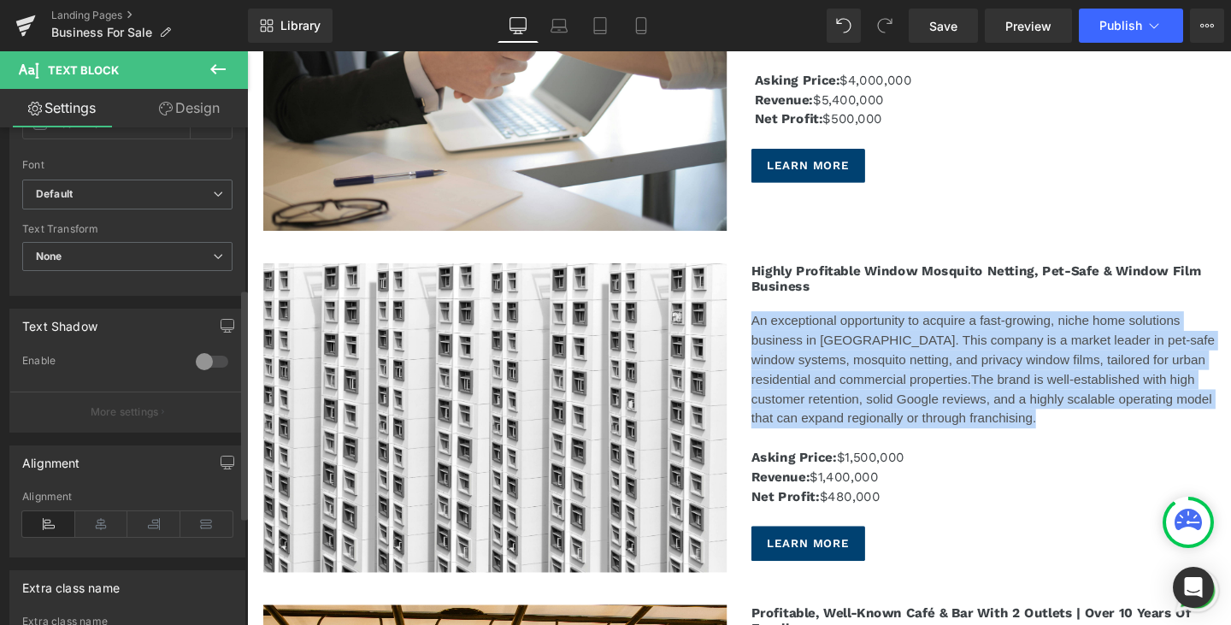
scroll to position [427, 0]
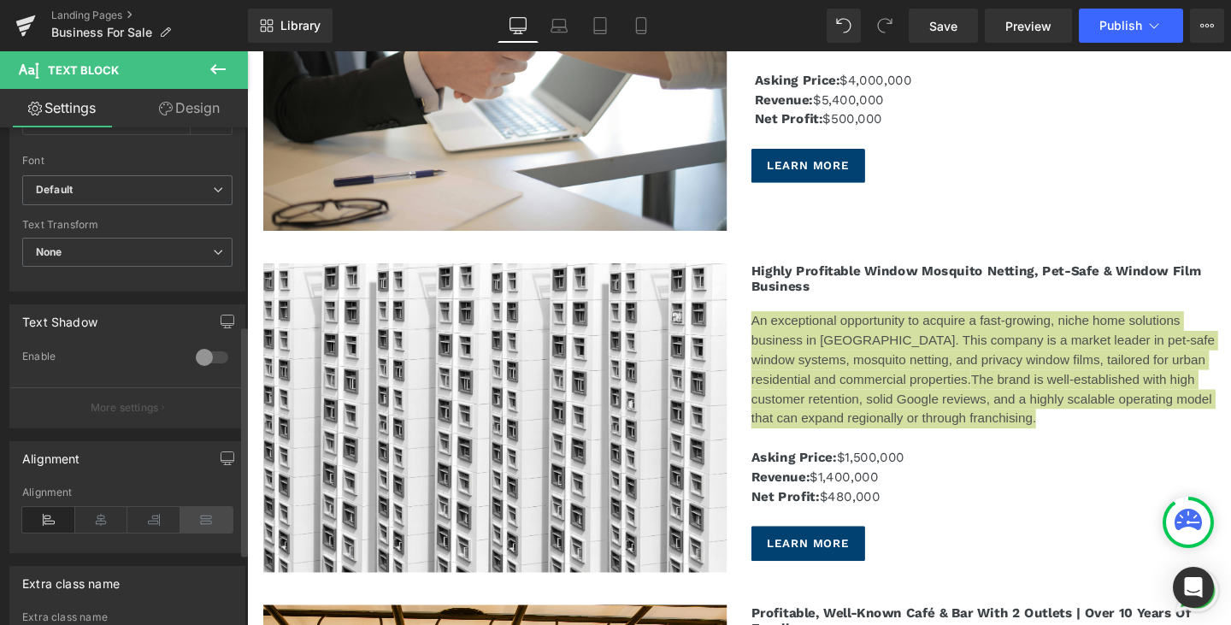
click at [205, 514] on icon at bounding box center [206, 520] width 53 height 26
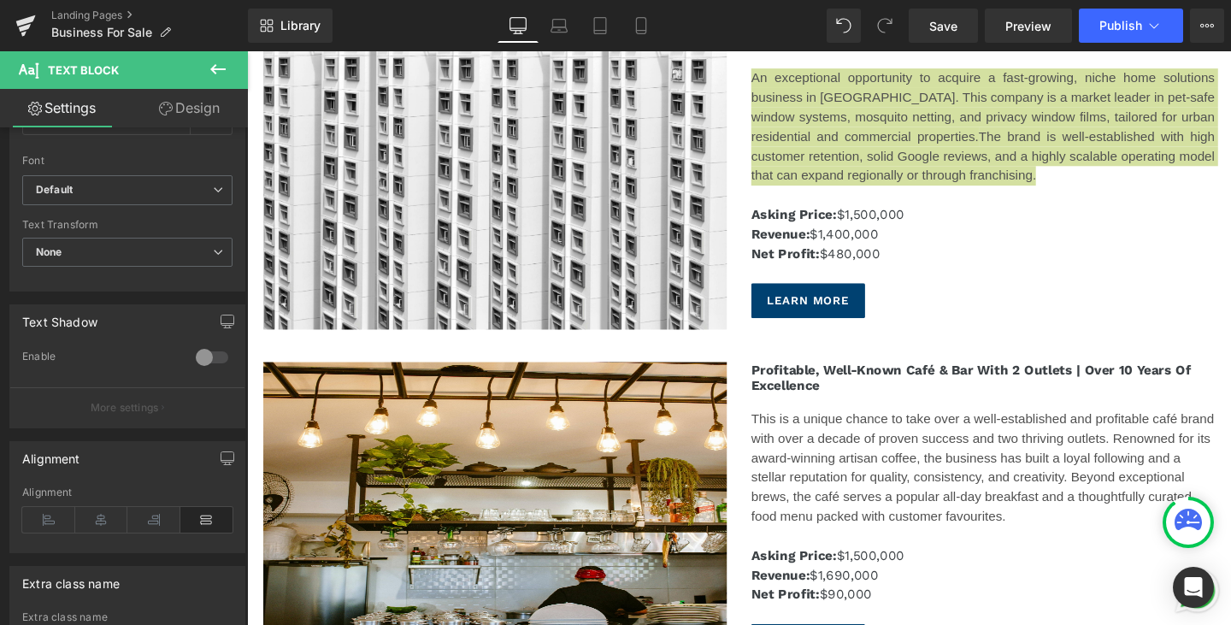
scroll to position [1453, 0]
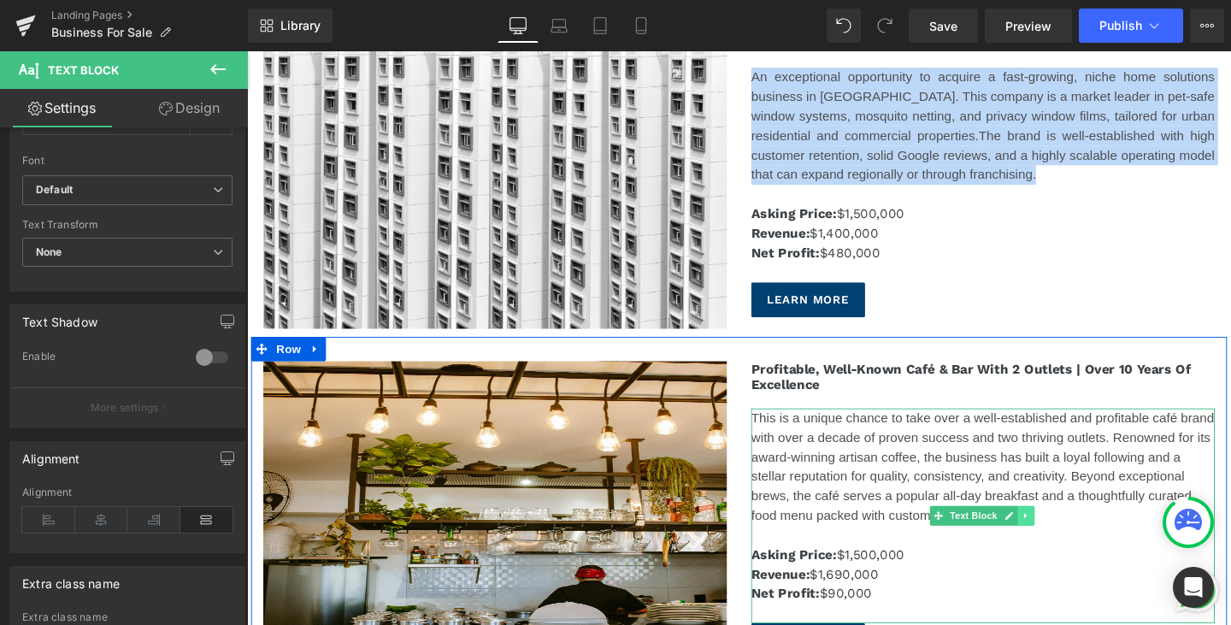
click at [1068, 537] on link at bounding box center [1066, 539] width 18 height 21
click at [1151, 535] on div "This is a unique chance to take over a well-established and profitable café bra…" at bounding box center [1020, 488] width 487 height 123
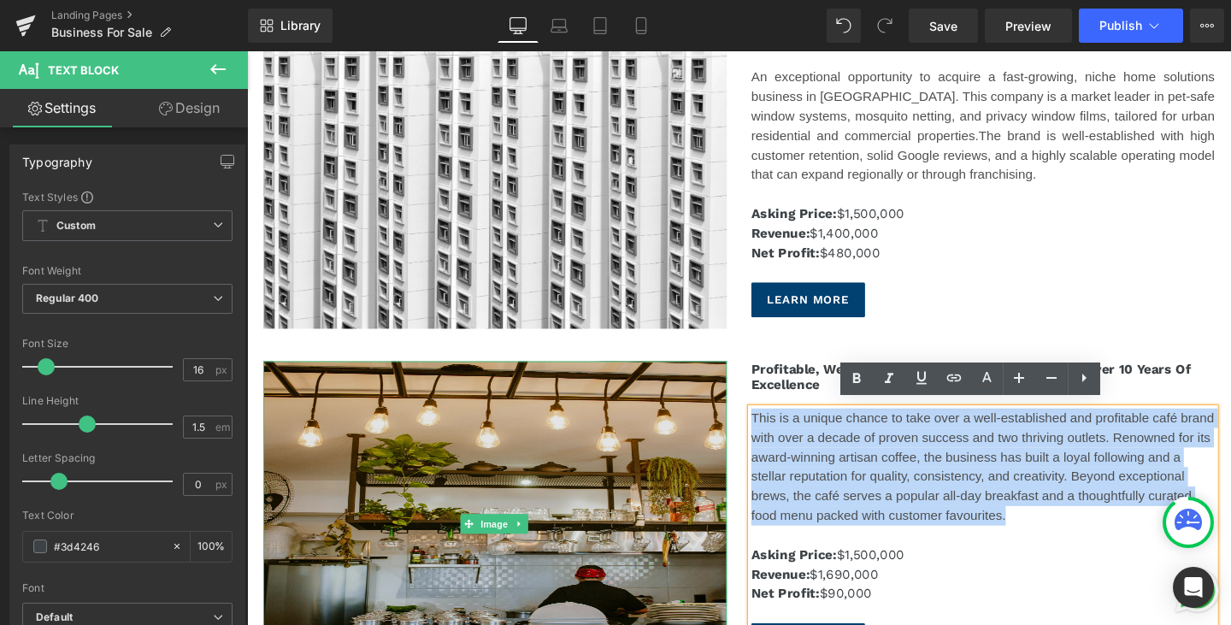
drag, startPoint x: 1146, startPoint y: 539, endPoint x: 679, endPoint y: 415, distance: 484.0
click at [679, 415] on div "Image Profitable, Well-Known Café & Bar With 2 Outlets | Over 10 Years Of Excel…" at bounding box center [764, 539] width 1026 height 376
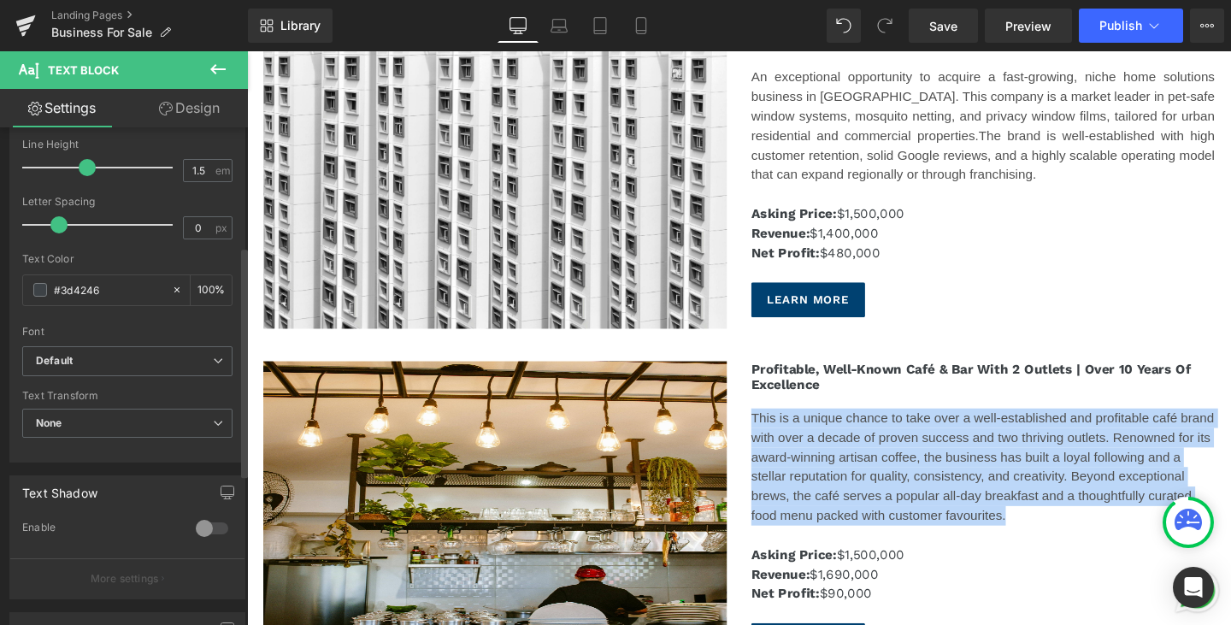
scroll to position [513, 0]
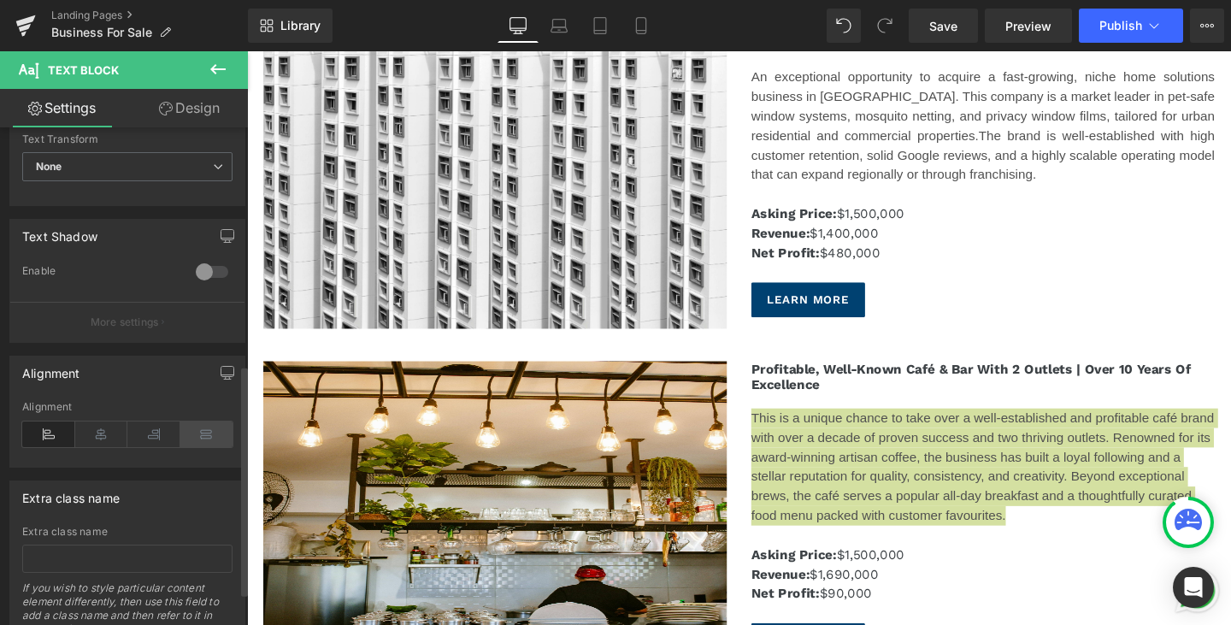
click at [197, 446] on icon at bounding box center [206, 434] width 53 height 26
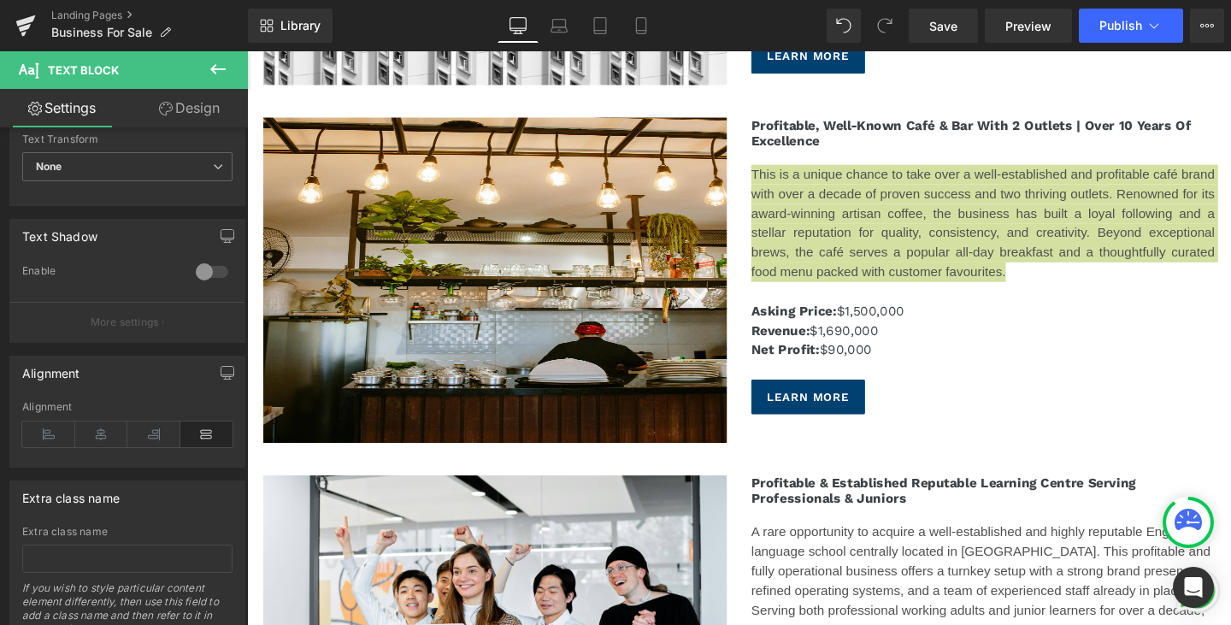
scroll to position [1966, 0]
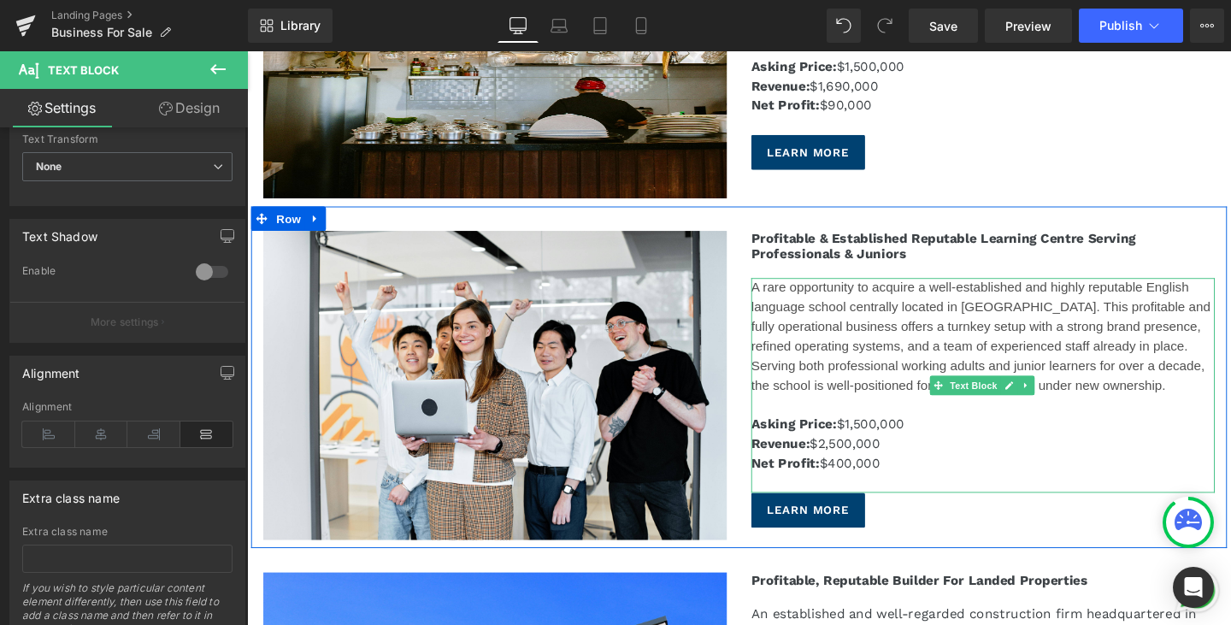
click at [1214, 398] on div "A rare opportunity to acquire a well-established and highly reputable English l…" at bounding box center [1020, 351] width 487 height 123
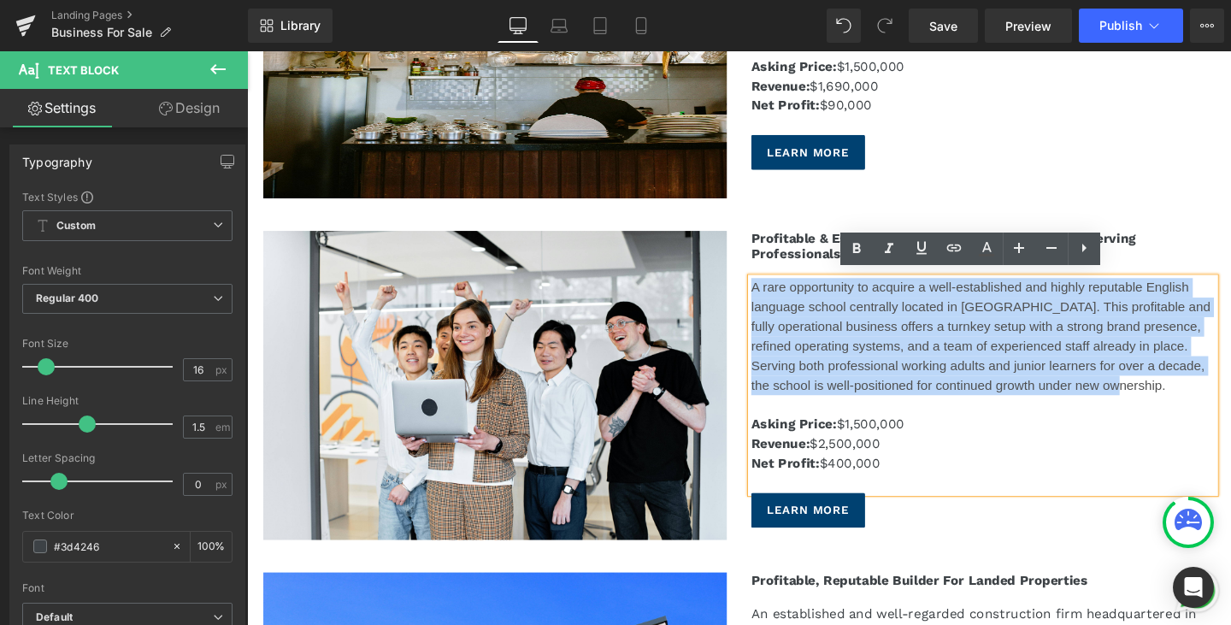
drag, startPoint x: 1214, startPoint y: 398, endPoint x: 760, endPoint y: 293, distance: 465.8
click at [764, 293] on div "Profitable & Established Reputable Learning Centre Serving Professionals & Juni…" at bounding box center [1020, 396] width 513 height 312
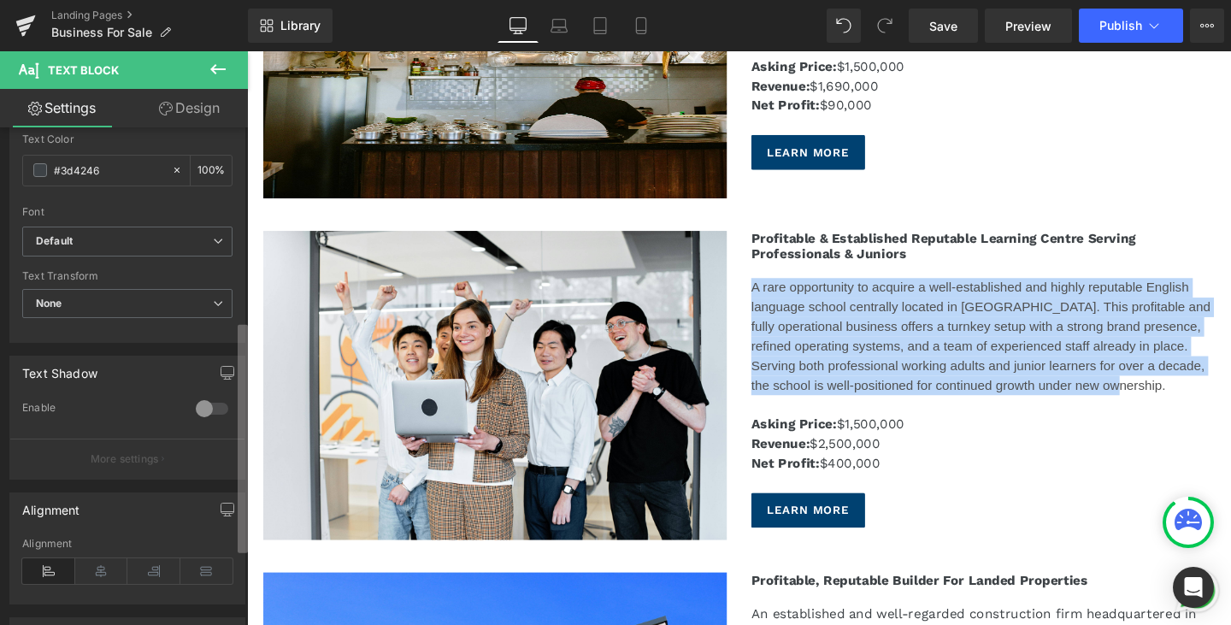
scroll to position [427, 0]
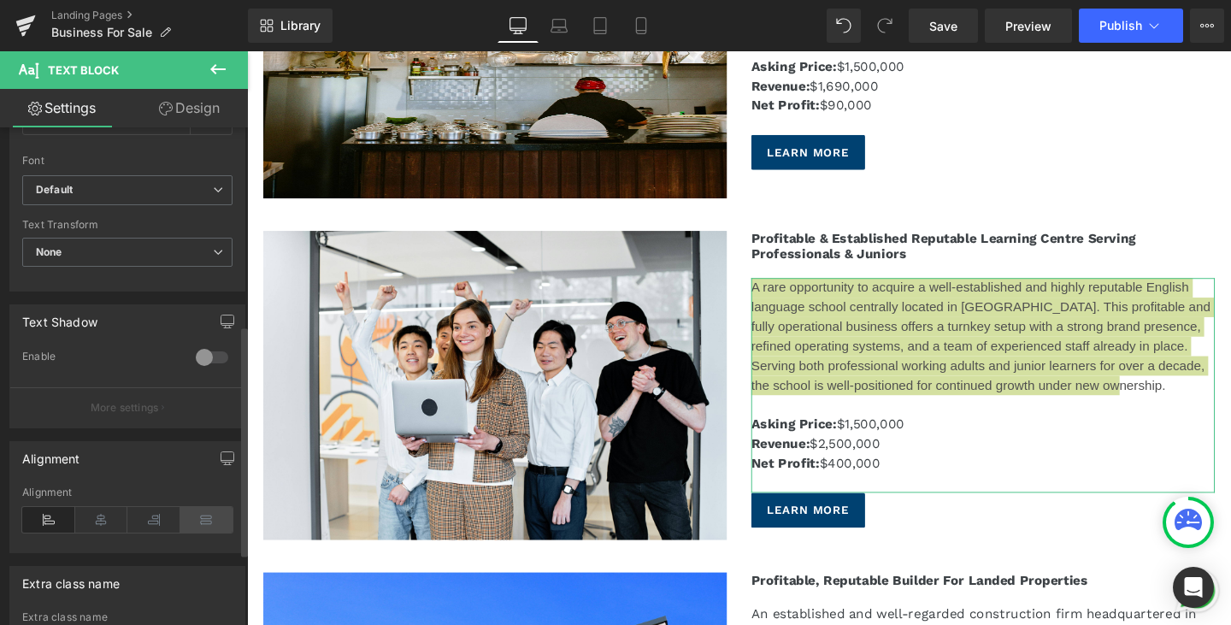
click at [208, 523] on icon at bounding box center [206, 520] width 53 height 26
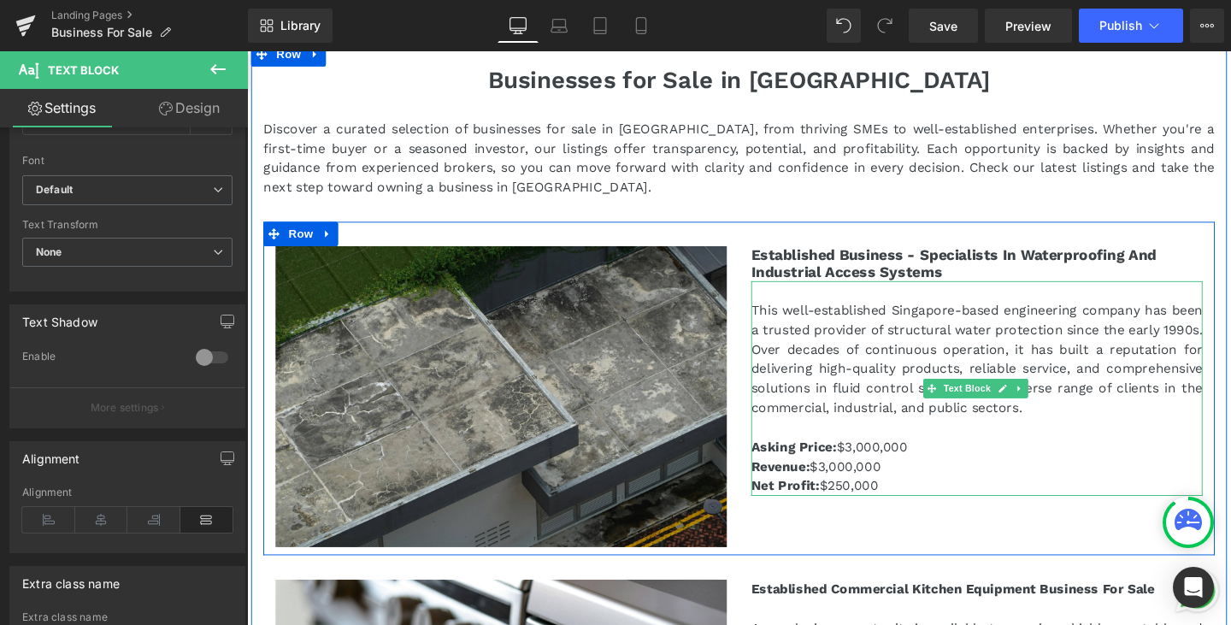
scroll to position [171, 0]
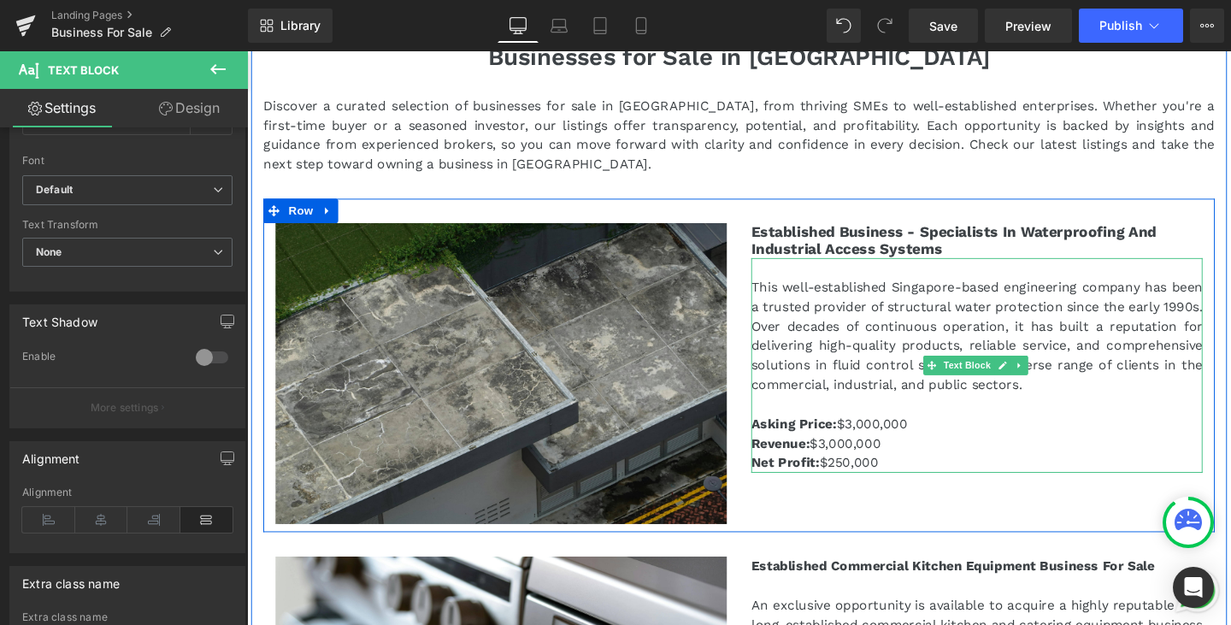
click at [956, 444] on p "Asking Price: $3,000,000" at bounding box center [1014, 443] width 474 height 21
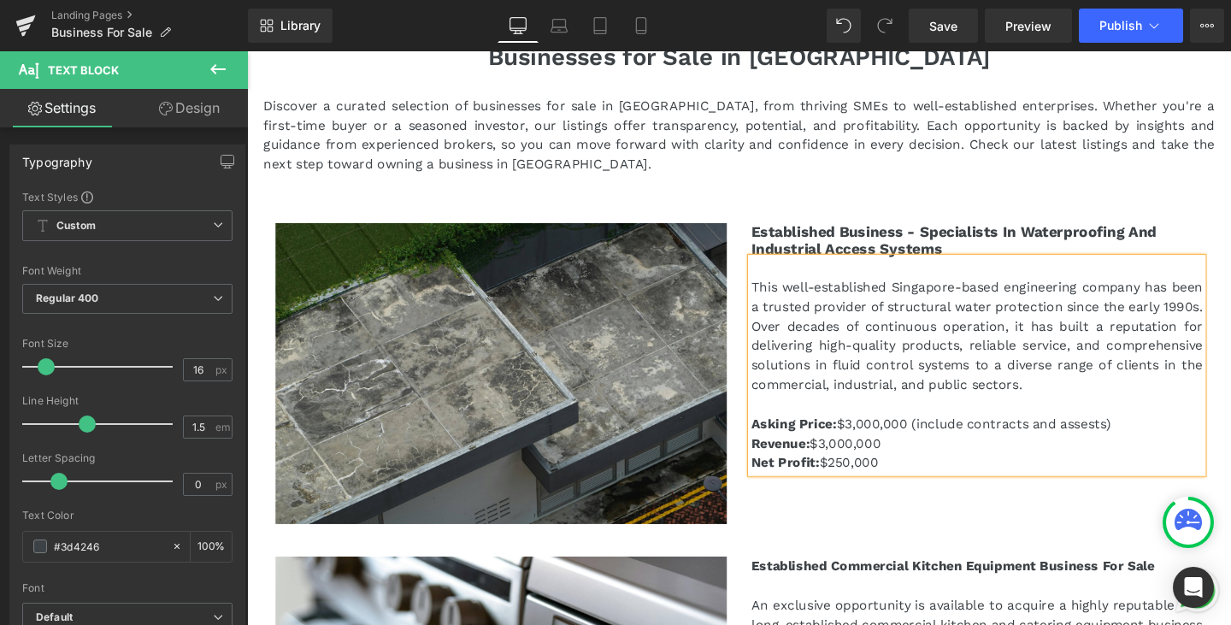
click at [1108, 439] on p "Asking Price: $3,000,000 (include contracts and assests)" at bounding box center [1014, 443] width 474 height 21
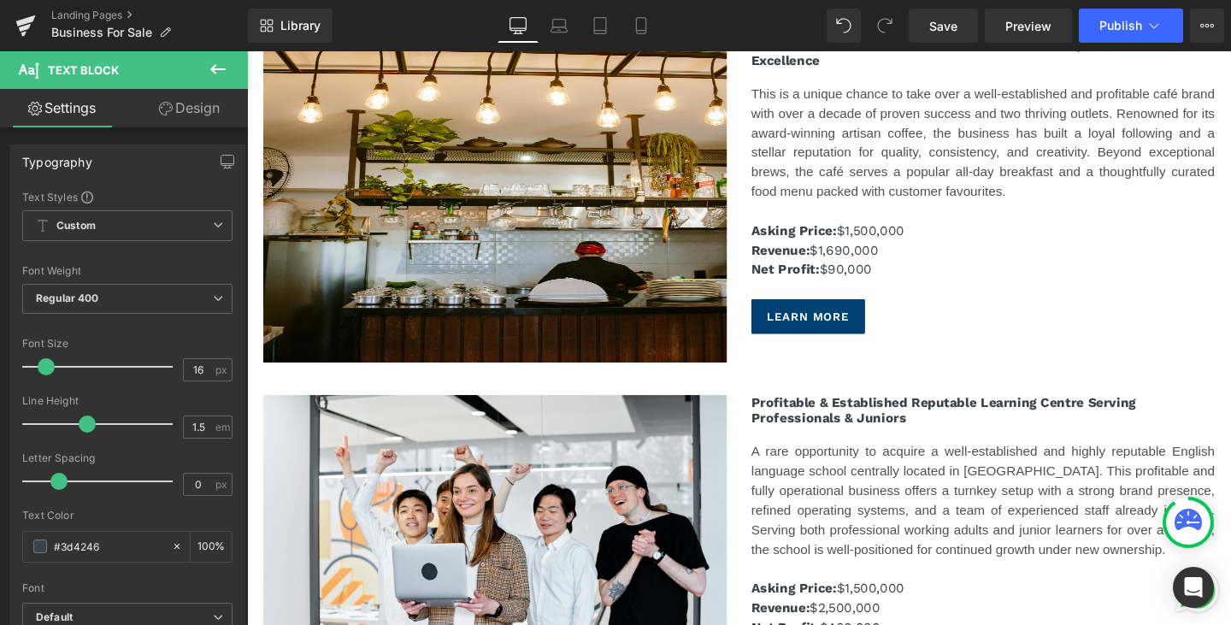
scroll to position [2223, 0]
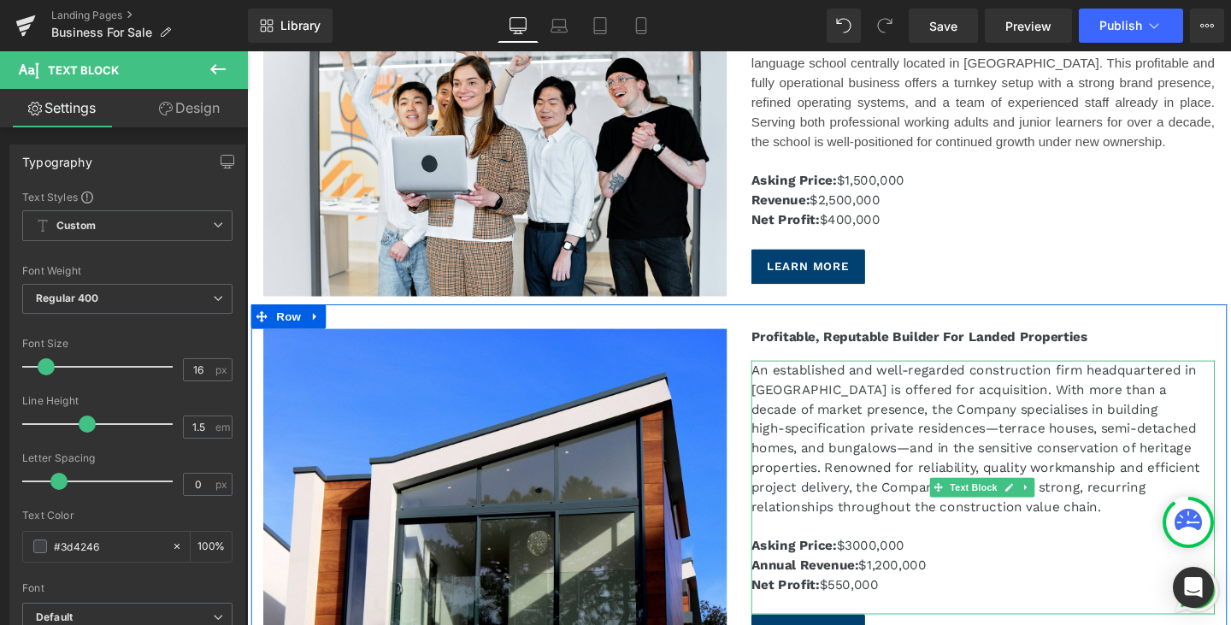
click at [940, 526] on div "An established and well‑regarded construction firm headquartered in [GEOGRAPHIC…" at bounding box center [1020, 458] width 487 height 164
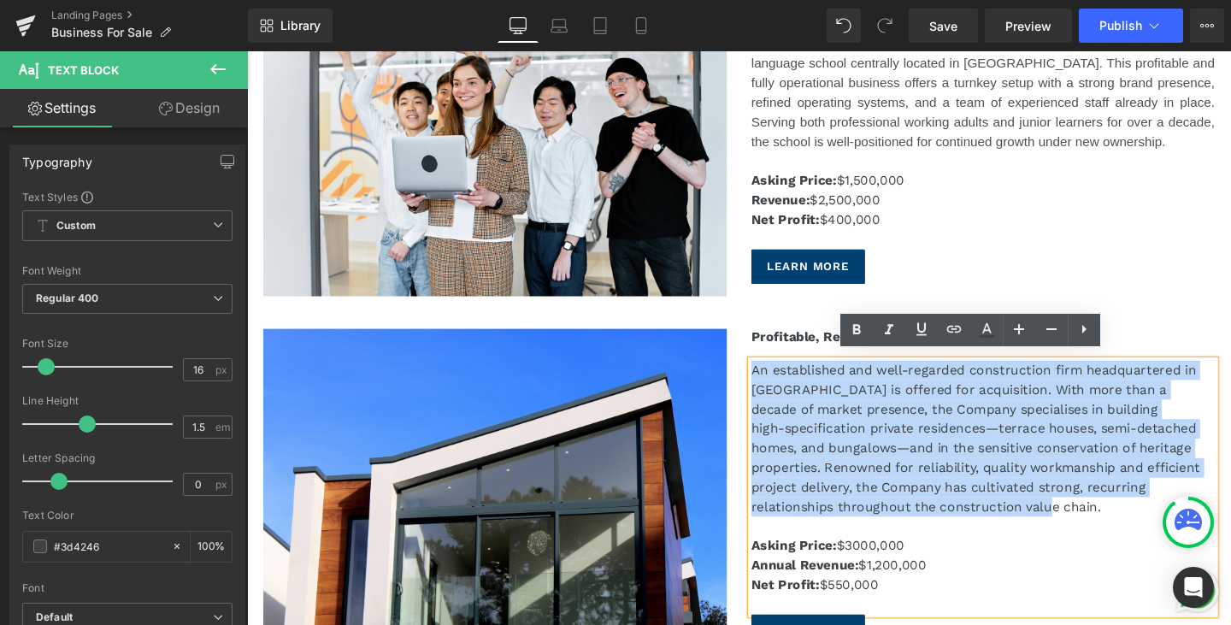
drag, startPoint x: 951, startPoint y: 523, endPoint x: 760, endPoint y: 378, distance: 239.7
click at [764, 378] on div "Profitable, Reputable Builder For Landed Properties Heading An established and …" at bounding box center [1020, 511] width 513 height 337
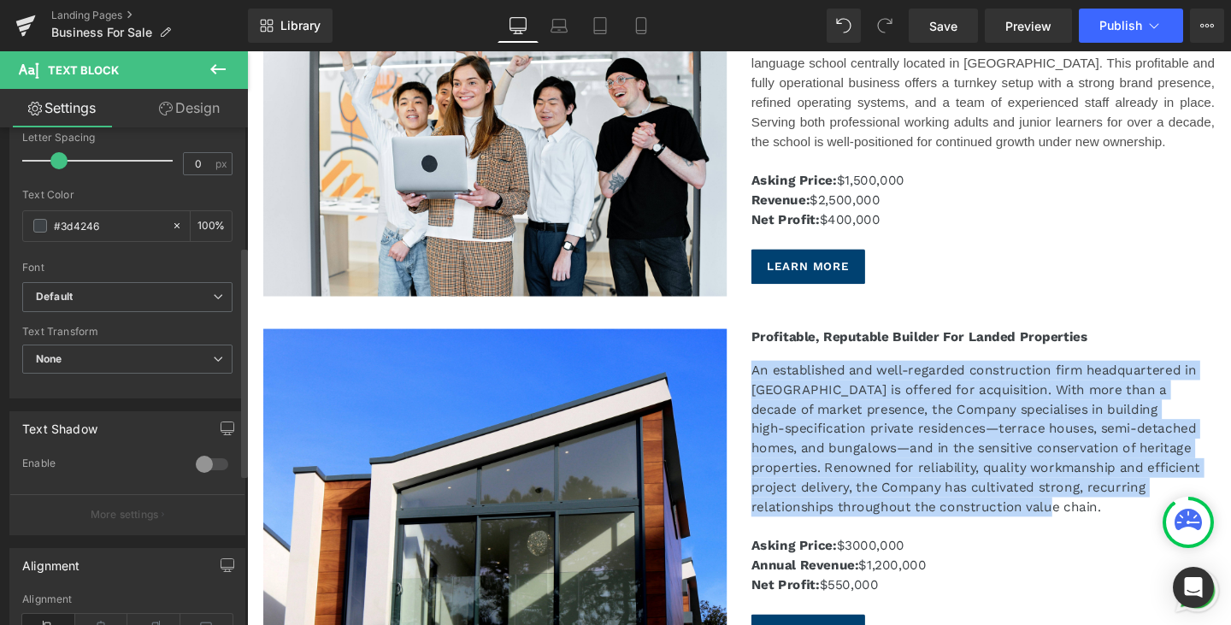
scroll to position [427, 0]
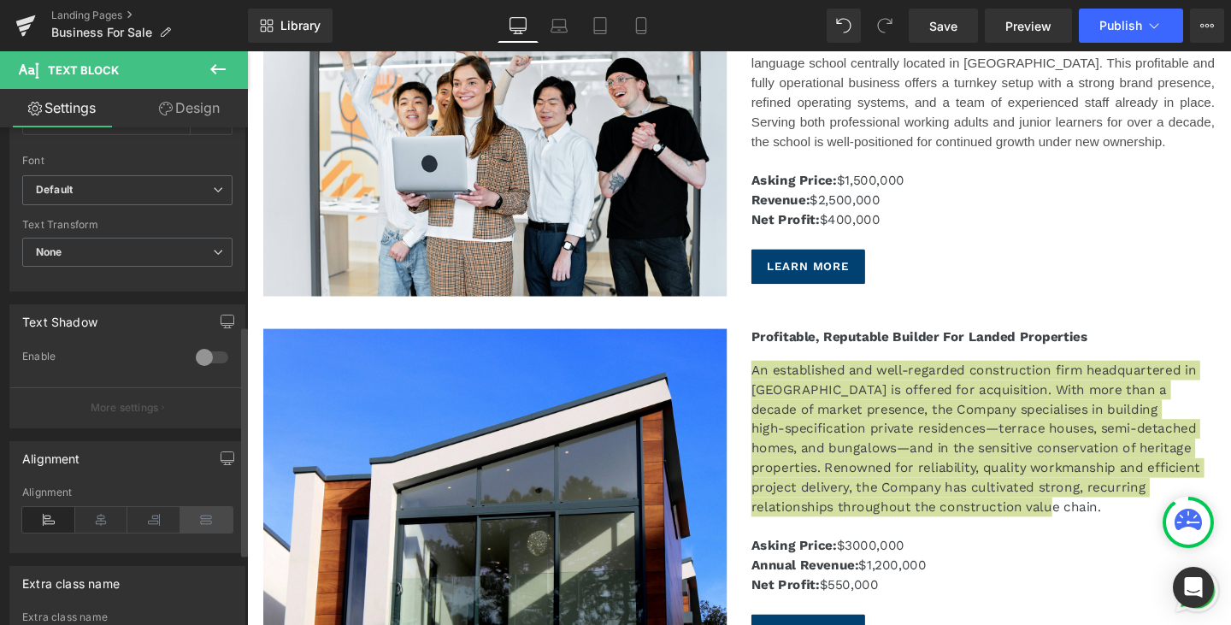
click at [186, 526] on icon at bounding box center [206, 520] width 53 height 26
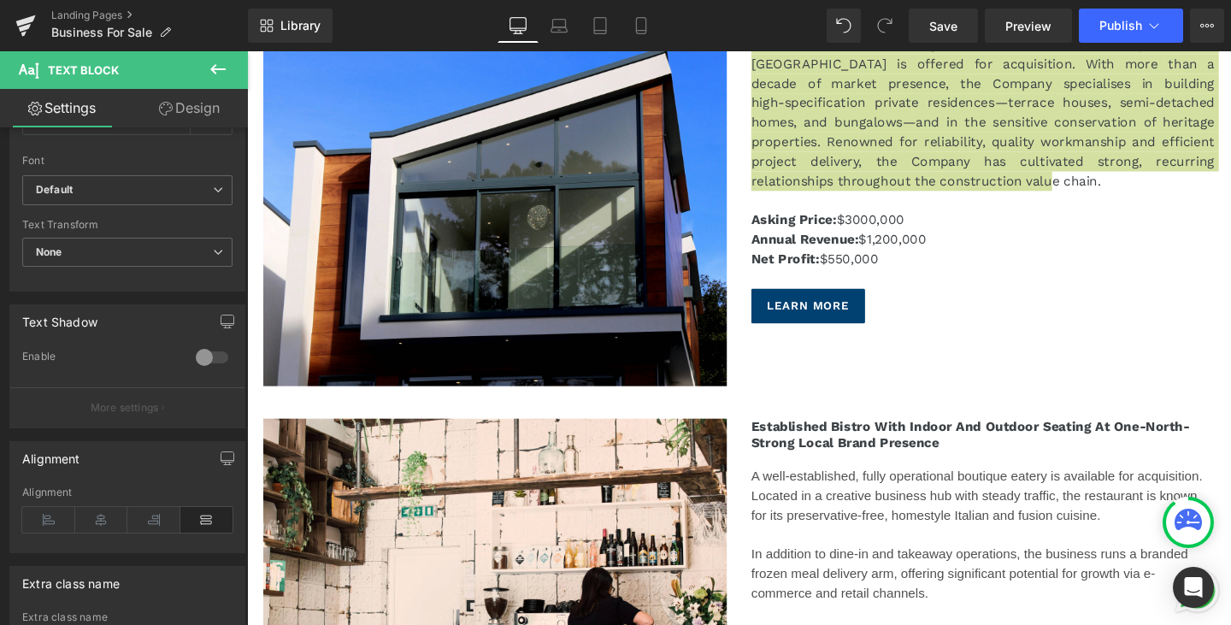
scroll to position [2736, 0]
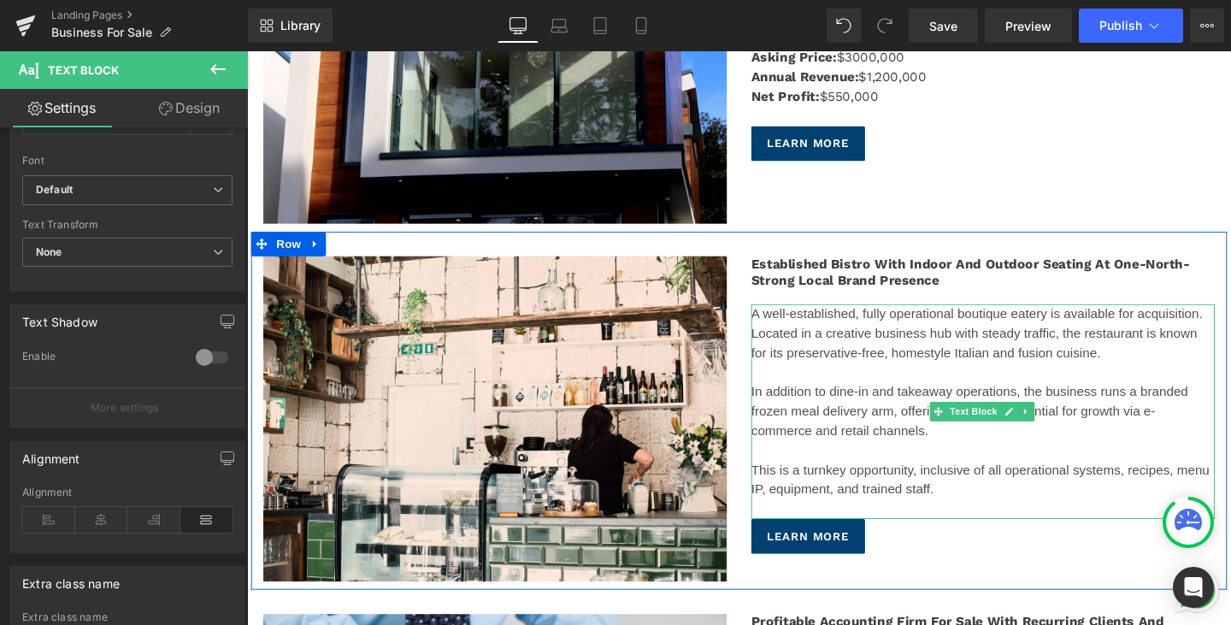
click at [977, 502] on div "In addition to dine-in and takeaway operations, the business runs a branded fro…" at bounding box center [1020, 451] width 487 height 144
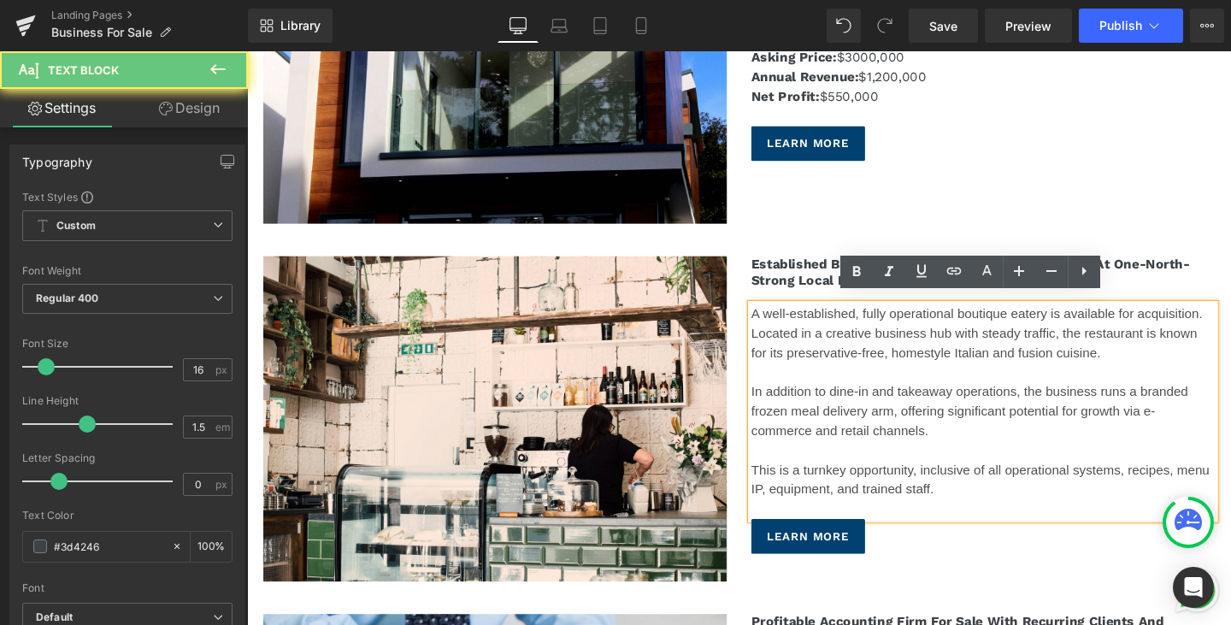
click at [977, 502] on div "In addition to dine-in and takeaway operations, the business runs a branded fro…" at bounding box center [1020, 451] width 487 height 144
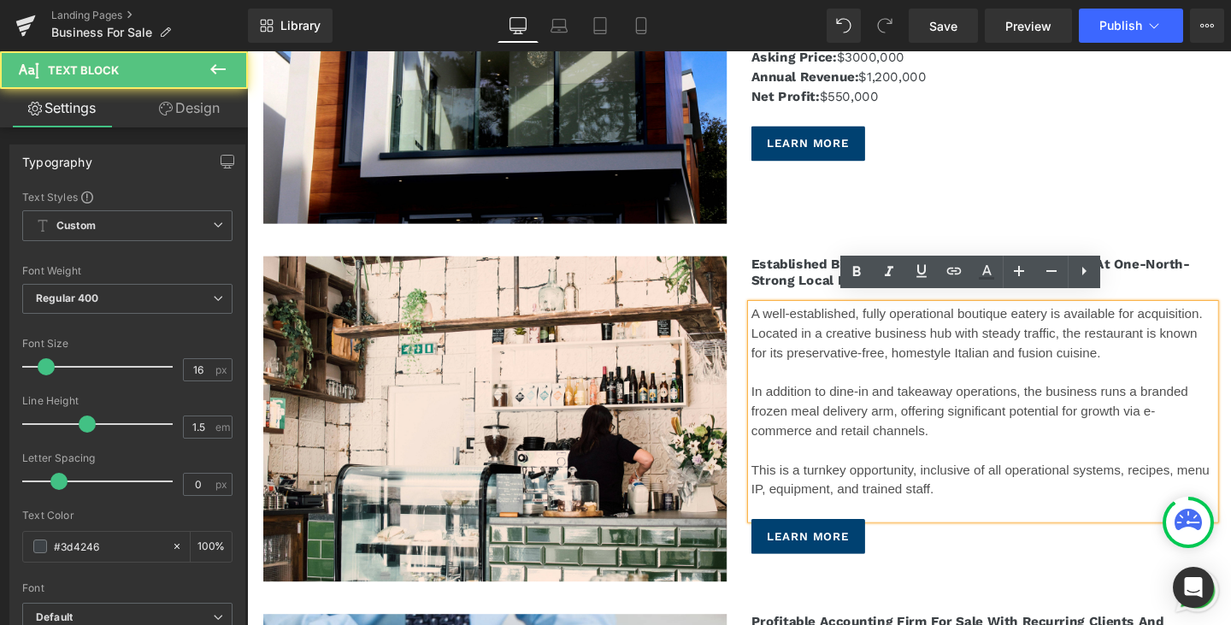
click at [964, 504] on div "In addition to dine-in and takeaway operations, the business runs a branded fro…" at bounding box center [1020, 451] width 487 height 144
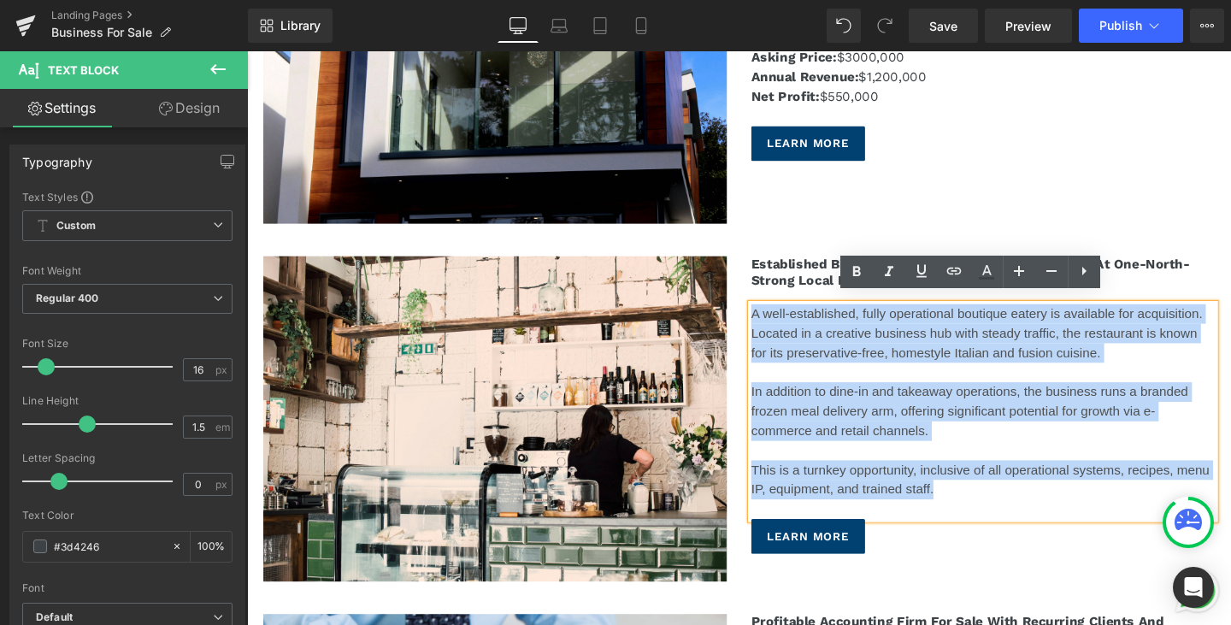
drag, startPoint x: 967, startPoint y: 504, endPoint x: 751, endPoint y: 321, distance: 282.6
click at [751, 321] on div "Image Established Bistro With Indoor And Outdoor Seating at One-North- Strong L…" at bounding box center [764, 429] width 1026 height 376
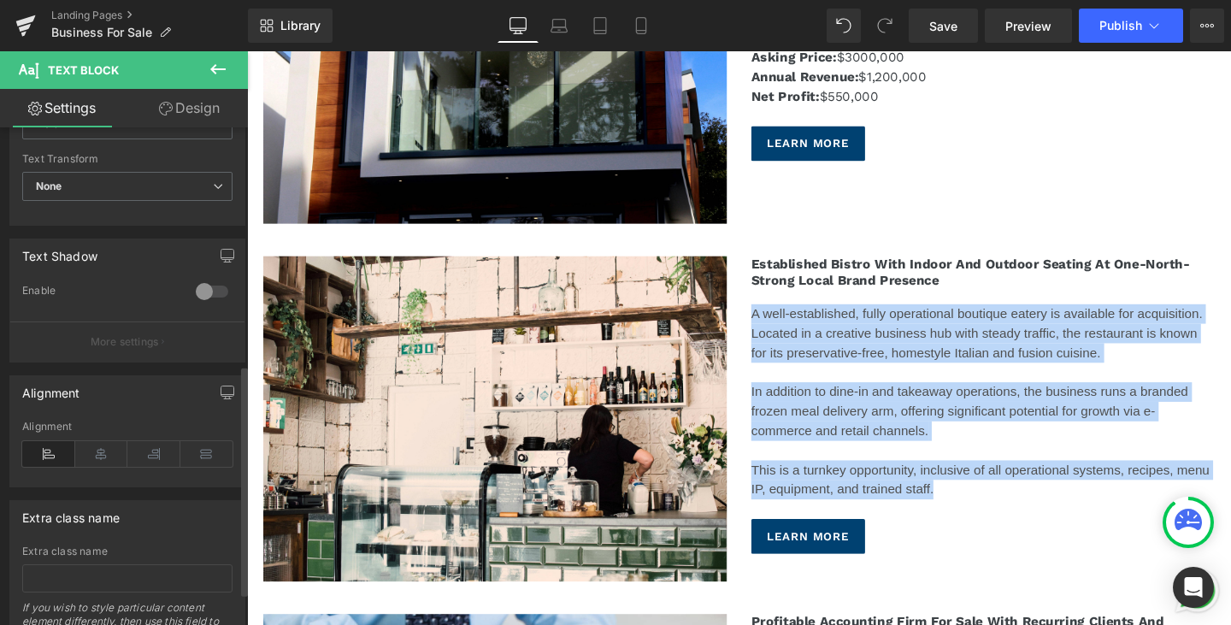
scroll to position [513, 0]
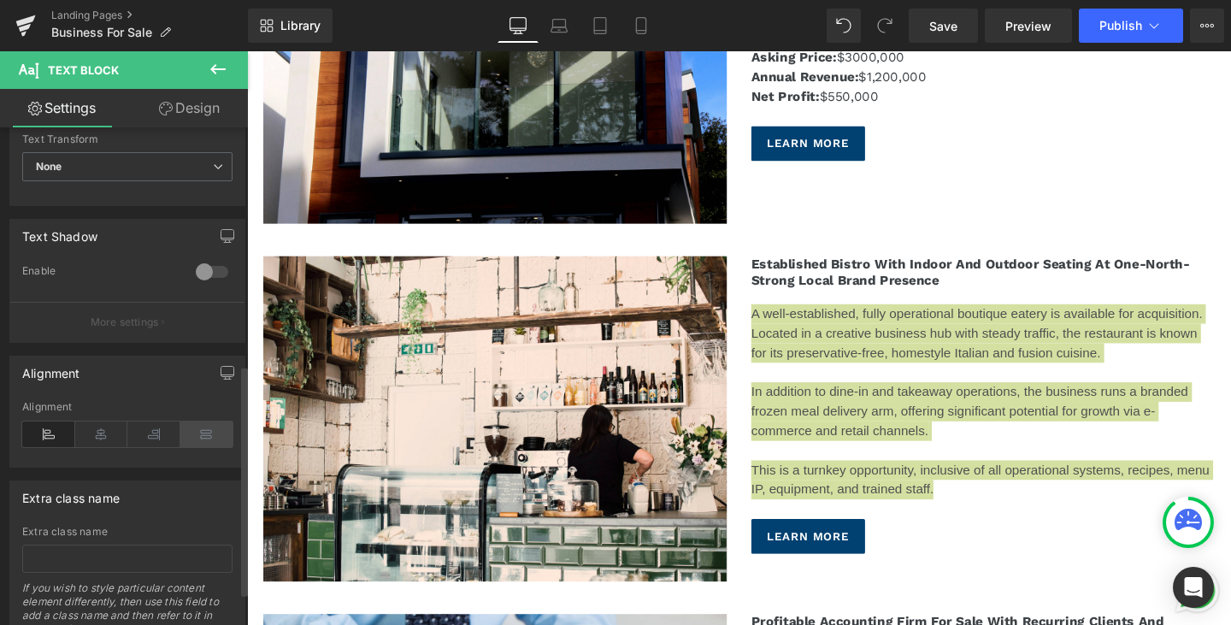
click at [200, 440] on icon at bounding box center [206, 434] width 53 height 26
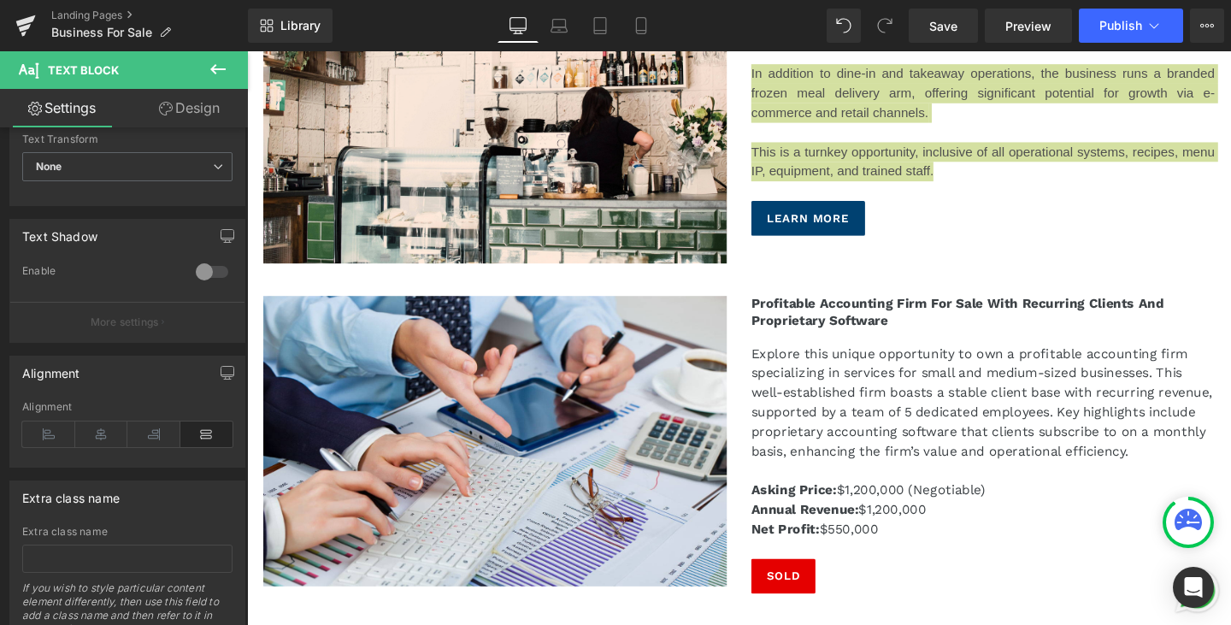
scroll to position [3078, 0]
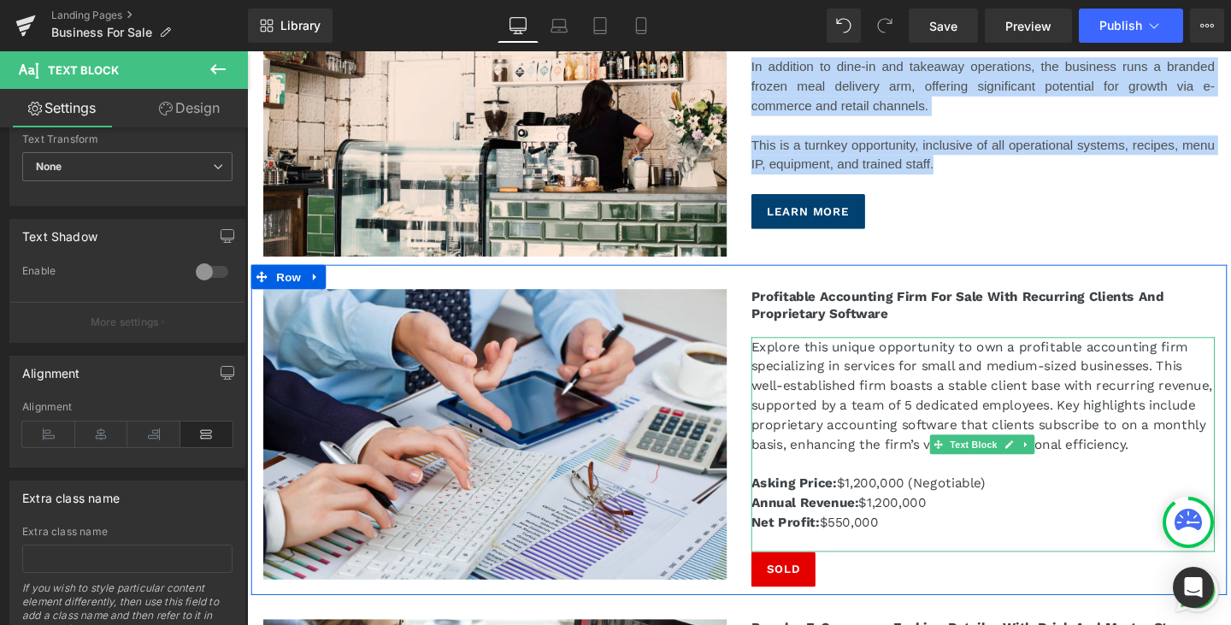
click at [1230, 455] on p "Explore this unique opportunity to own a profitable accounting firm specializin…" at bounding box center [1020, 412] width 487 height 123
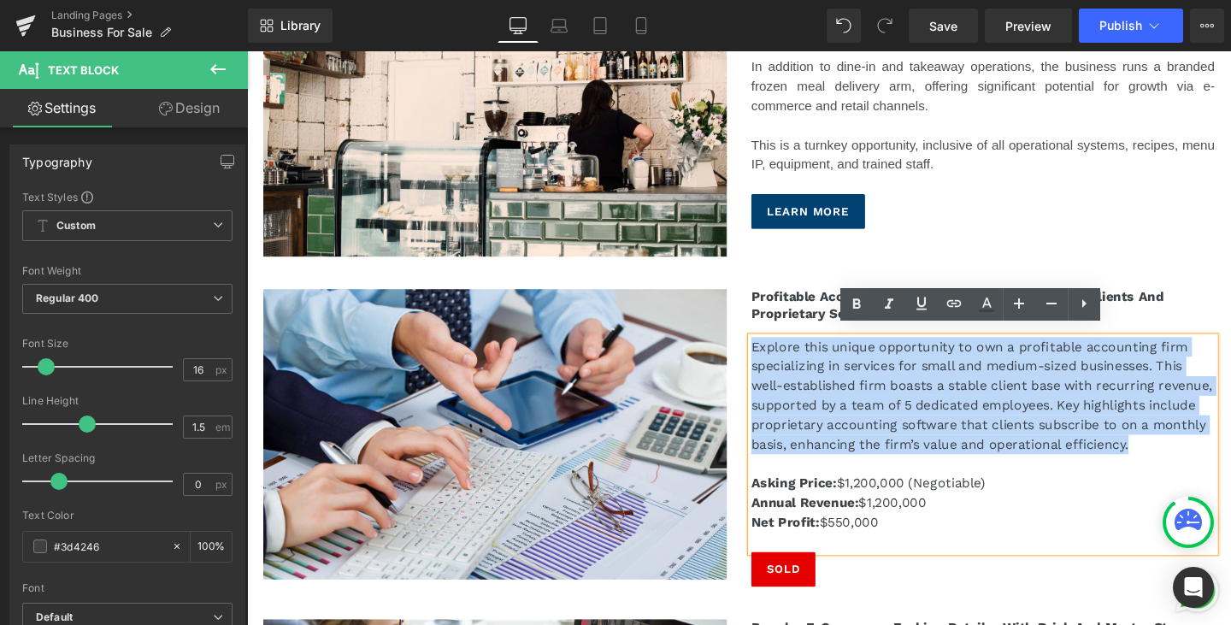
drag, startPoint x: 1234, startPoint y: 457, endPoint x: 762, endPoint y: 347, distance: 484.6
click at [764, 347] on div "Profitable Accounting Firm for Sale with Recurring Clients and Proprietary Soft…" at bounding box center [1020, 457] width 513 height 312
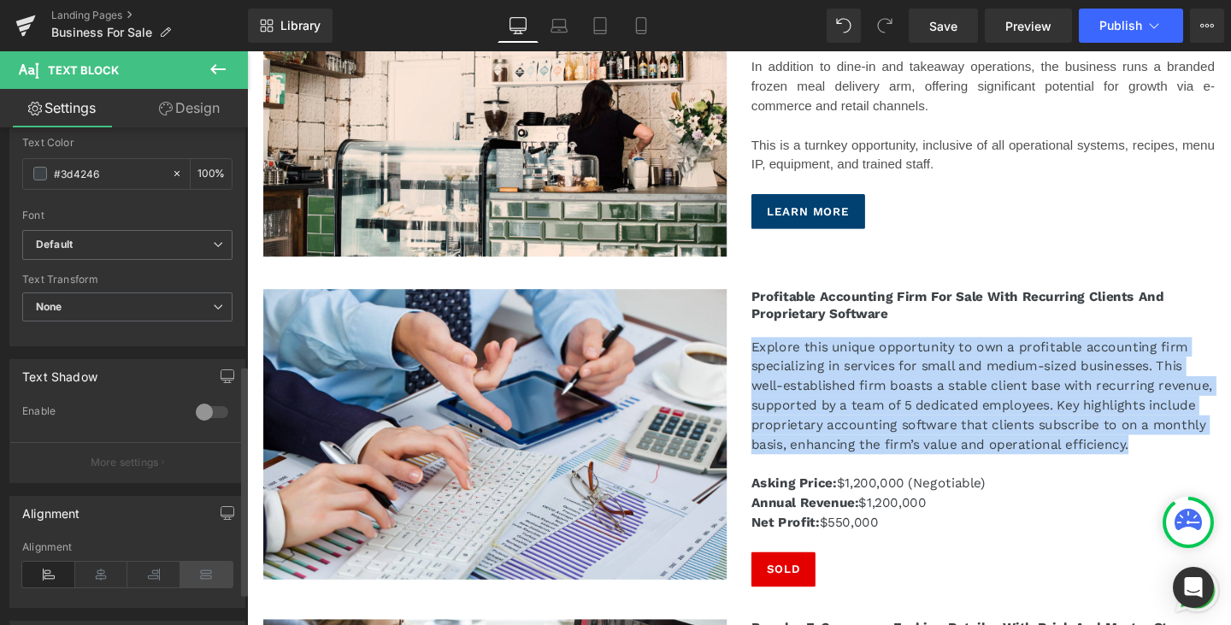
scroll to position [513, 0]
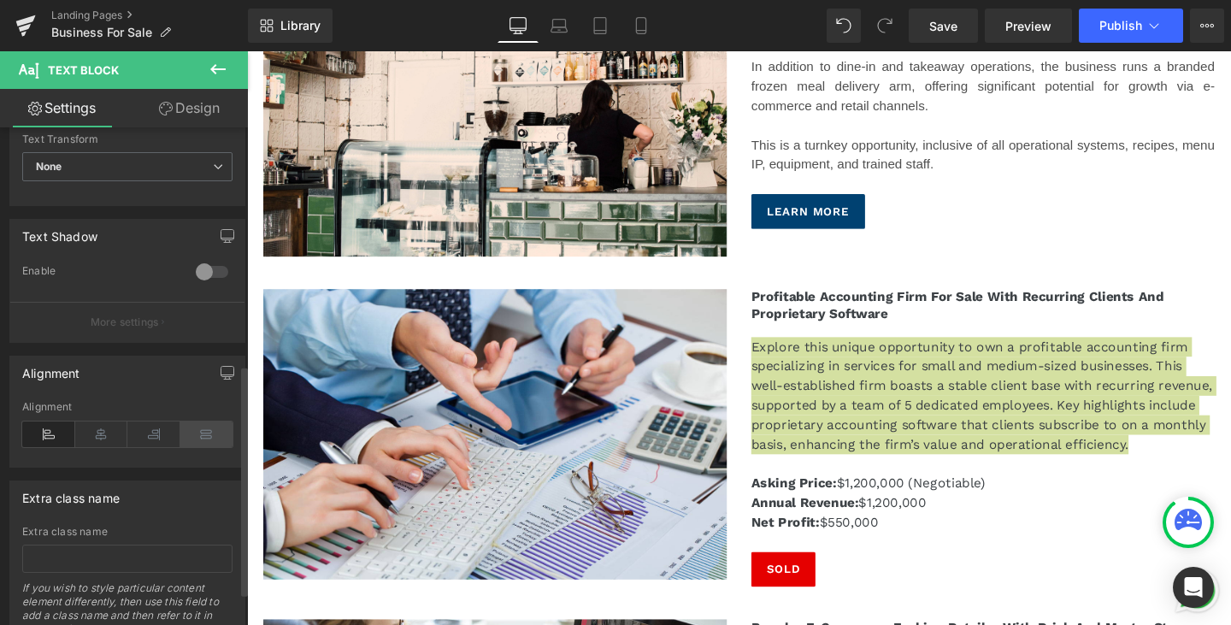
click at [198, 434] on icon at bounding box center [206, 434] width 53 height 26
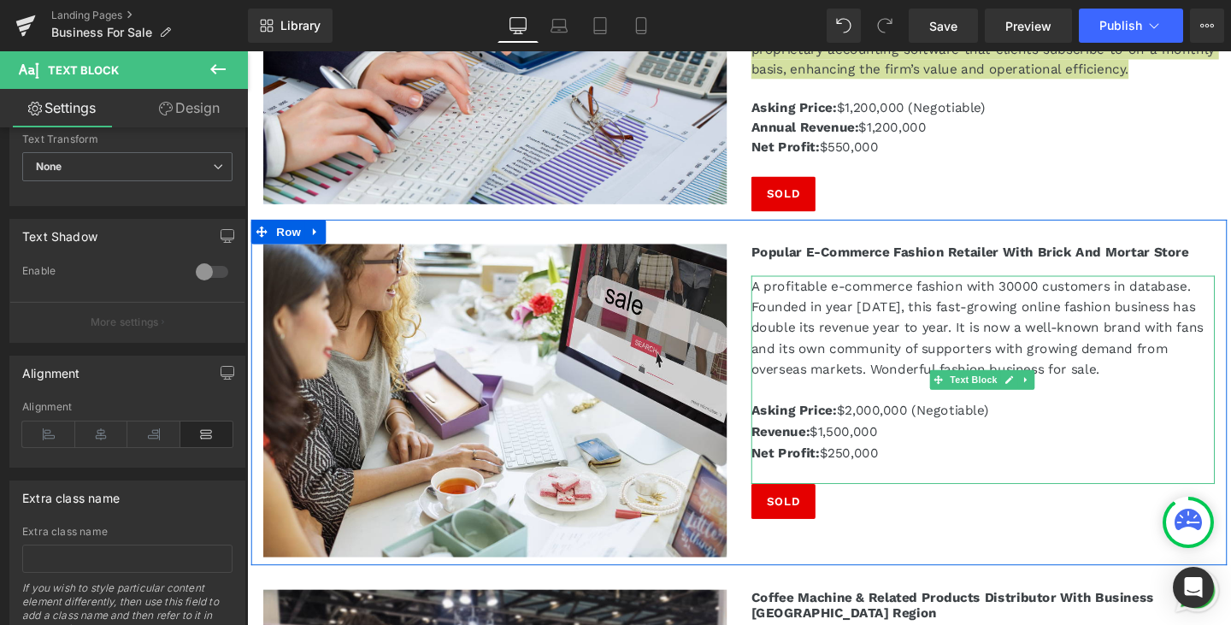
scroll to position [3420, 0]
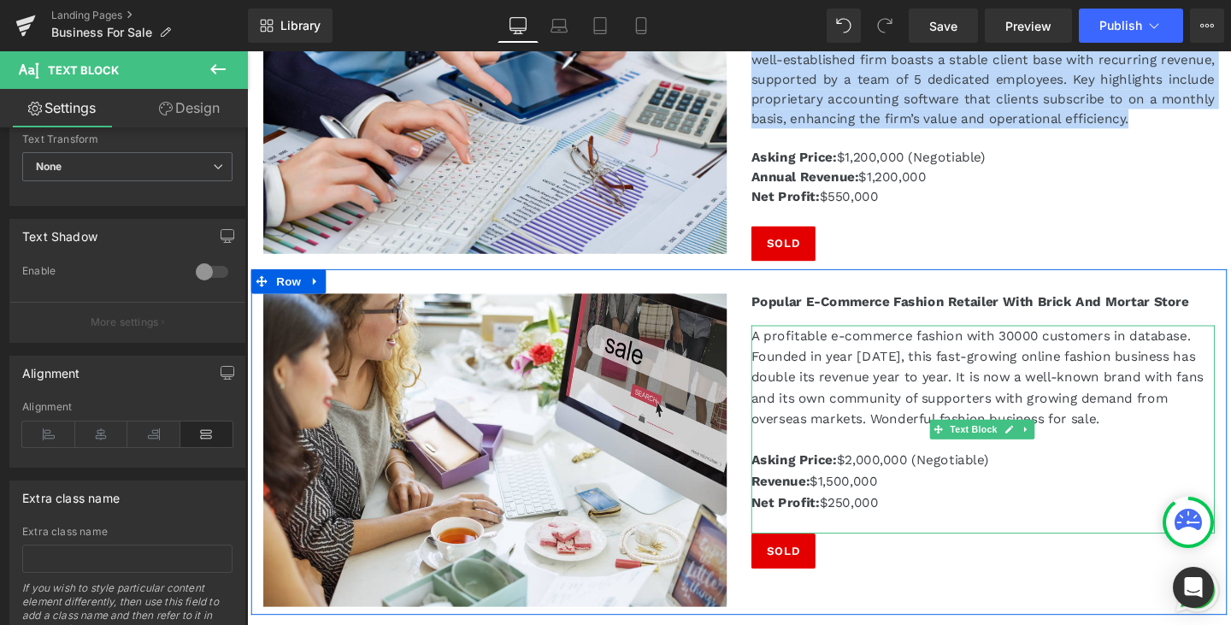
click at [1178, 431] on p "A profitable e-commerce fashion with 30000 customers in database. Founded in ye…" at bounding box center [1020, 393] width 487 height 109
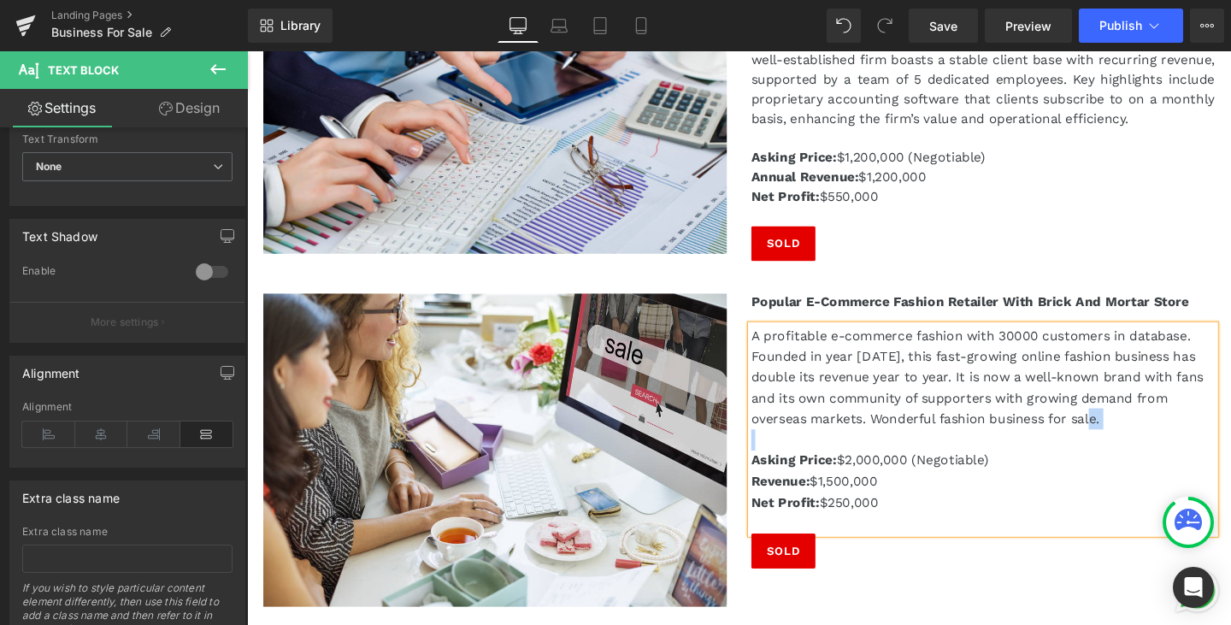
click at [1178, 431] on p "A profitable e-commerce fashion with 30000 customers in database. Founded in ye…" at bounding box center [1020, 393] width 487 height 109
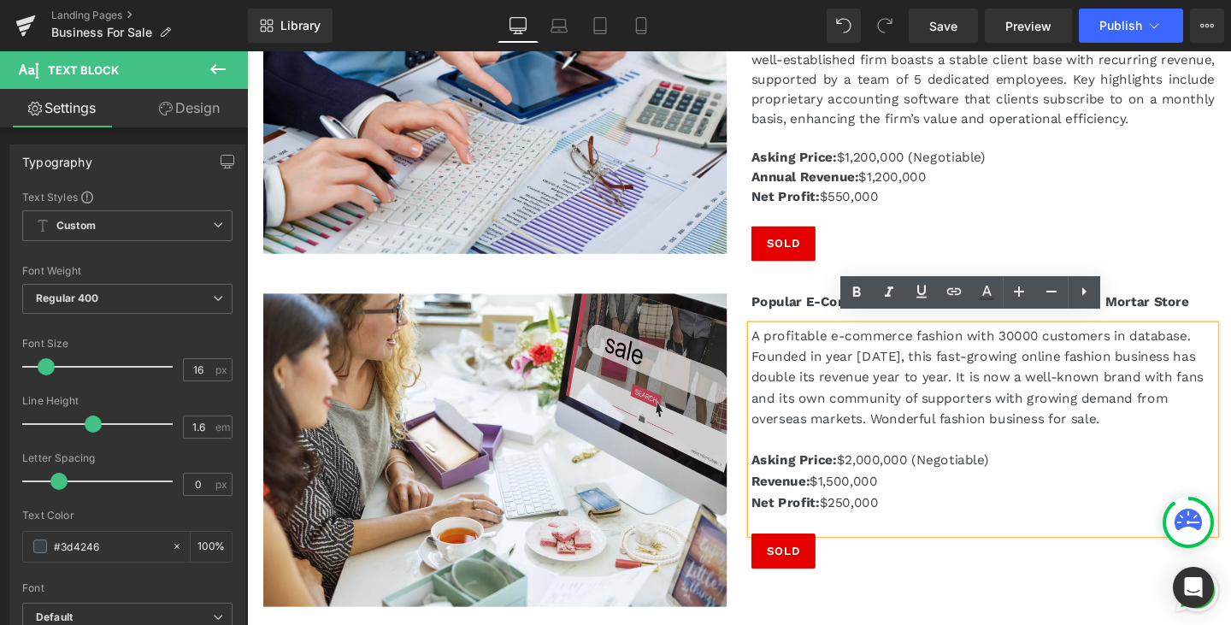
click at [1124, 427] on span "A profitable e-commerce fashion with 30000 customers in database. Founded in ye…" at bounding box center [1014, 393] width 475 height 103
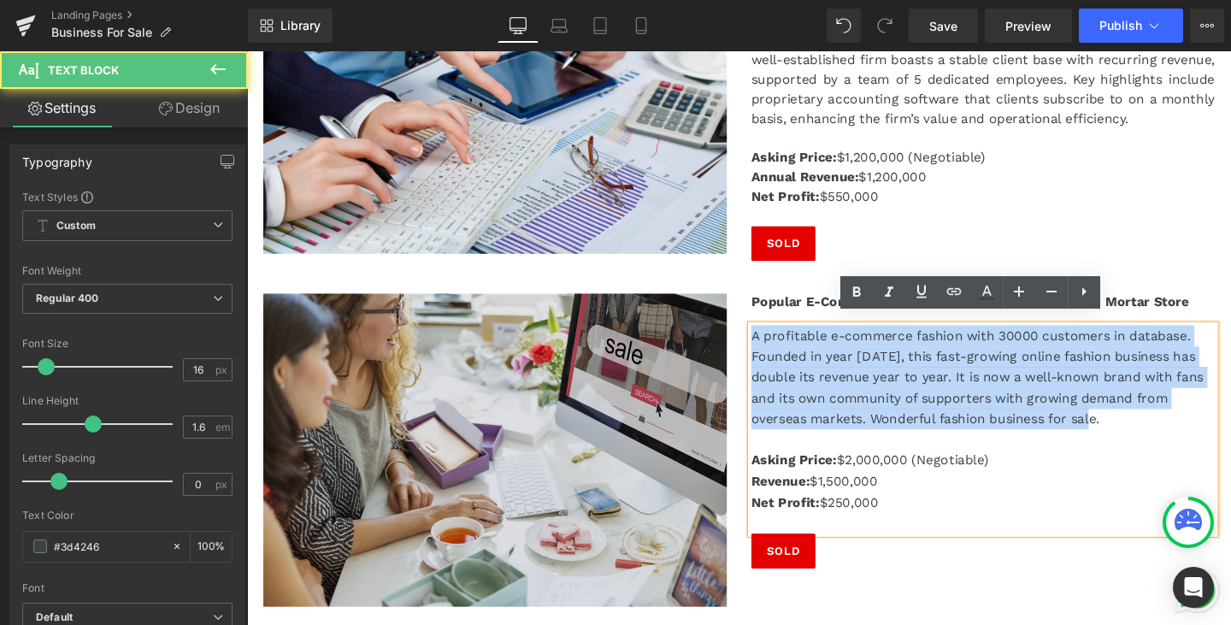
drag, startPoint x: 1146, startPoint y: 428, endPoint x: 686, endPoint y: 320, distance: 472.6
click at [686, 320] on div "Image Popular E-commerce Fashion Retailer with Brick and Mortar Store Heading A…" at bounding box center [764, 461] width 1026 height 363
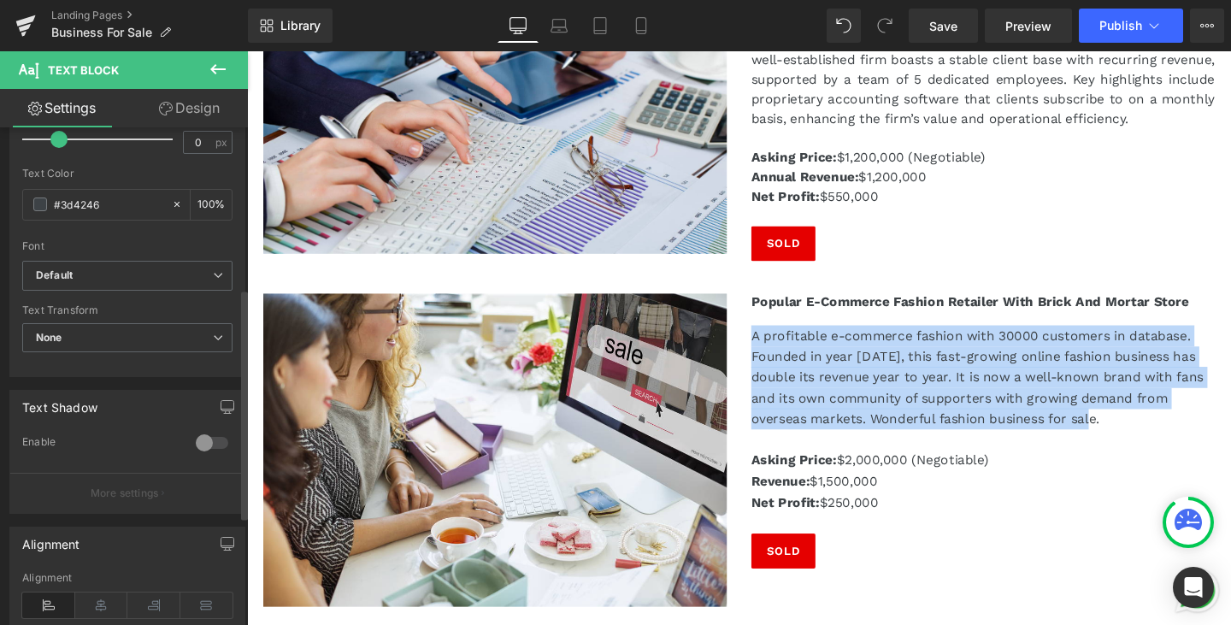
scroll to position [513, 0]
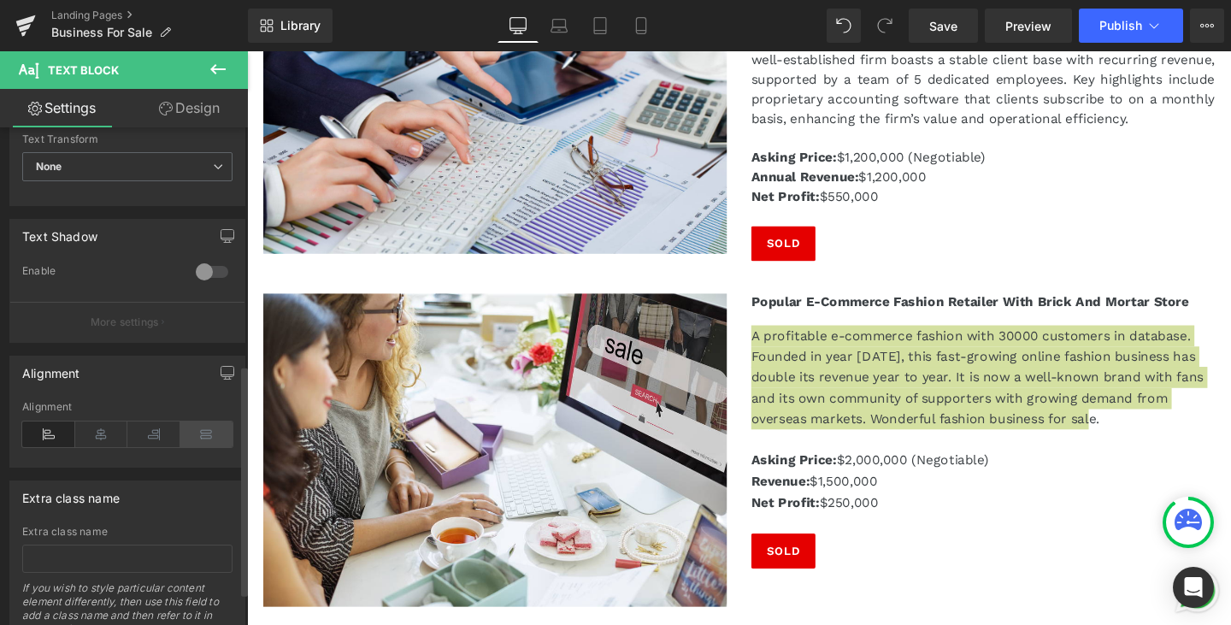
drag, startPoint x: 212, startPoint y: 439, endPoint x: 91, endPoint y: 427, distance: 121.9
click at [212, 439] on icon at bounding box center [206, 434] width 53 height 26
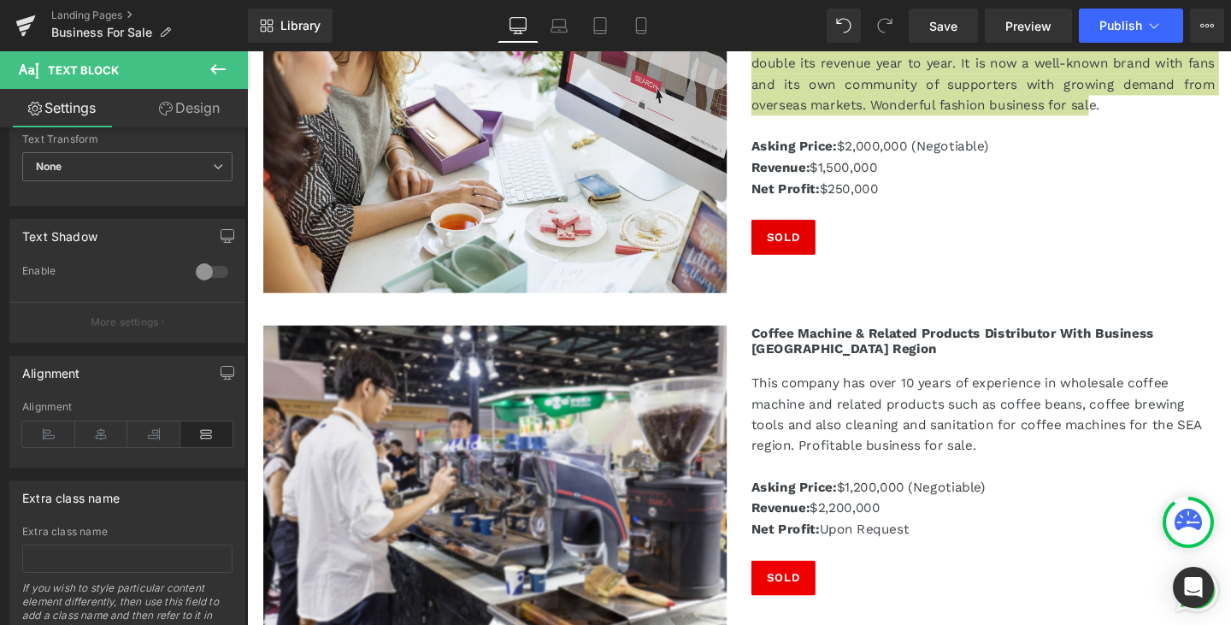
scroll to position [3762, 0]
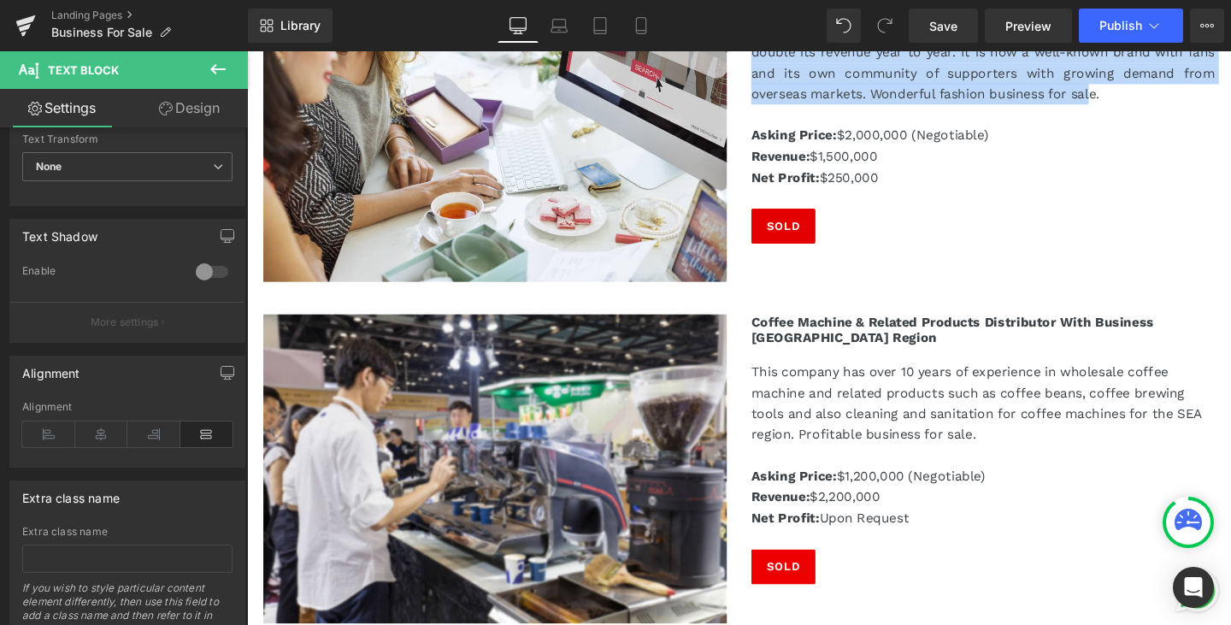
click at [1044, 437] on p "This company has over 10 years of experience in wholesale coffee machine and re…" at bounding box center [1020, 420] width 487 height 87
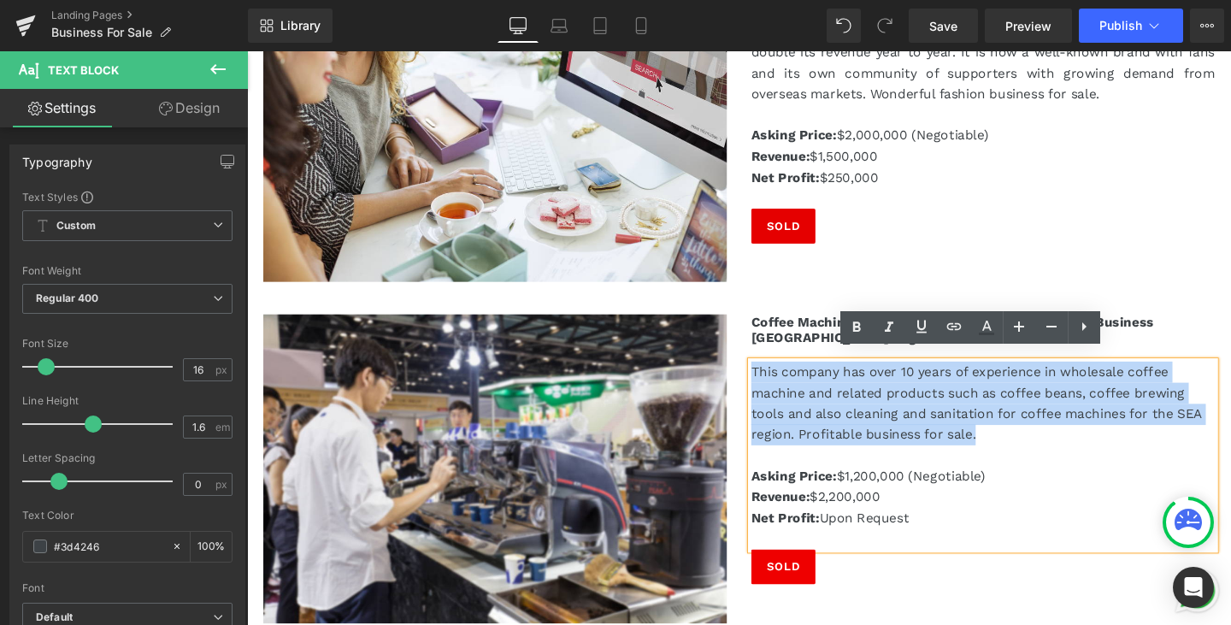
drag, startPoint x: 1009, startPoint y: 443, endPoint x: 757, endPoint y: 367, distance: 262.6
click at [764, 367] on div "Coffee Machine & Related Products Distributor with Business South East Asia Reg…" at bounding box center [1020, 469] width 513 height 284
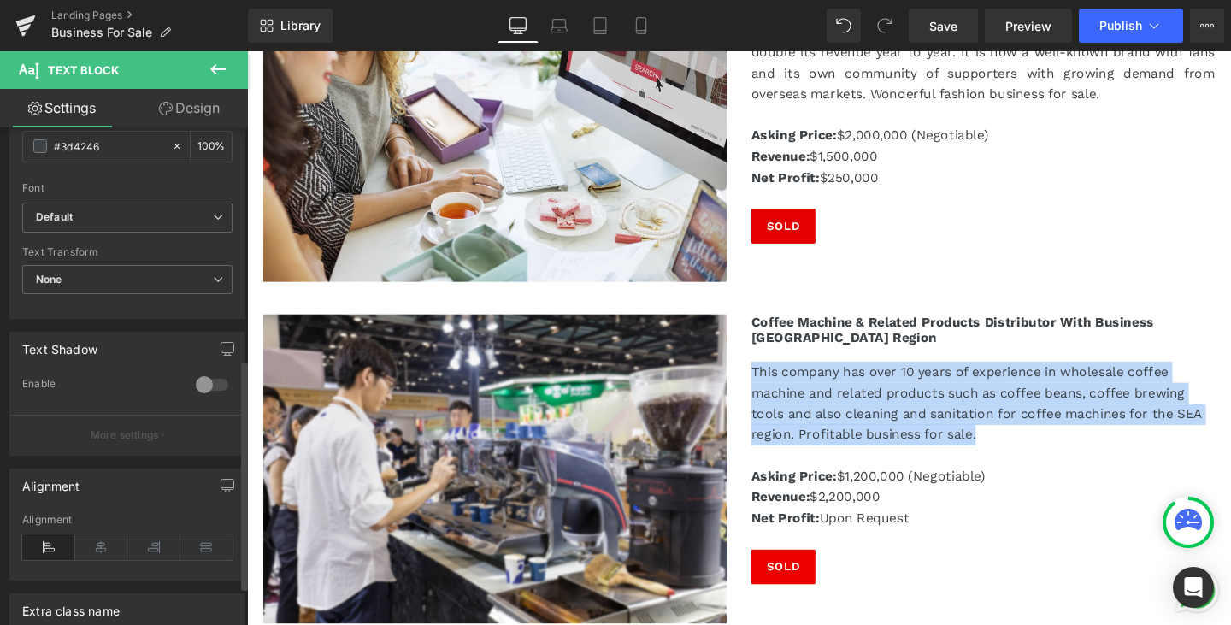
scroll to position [513, 0]
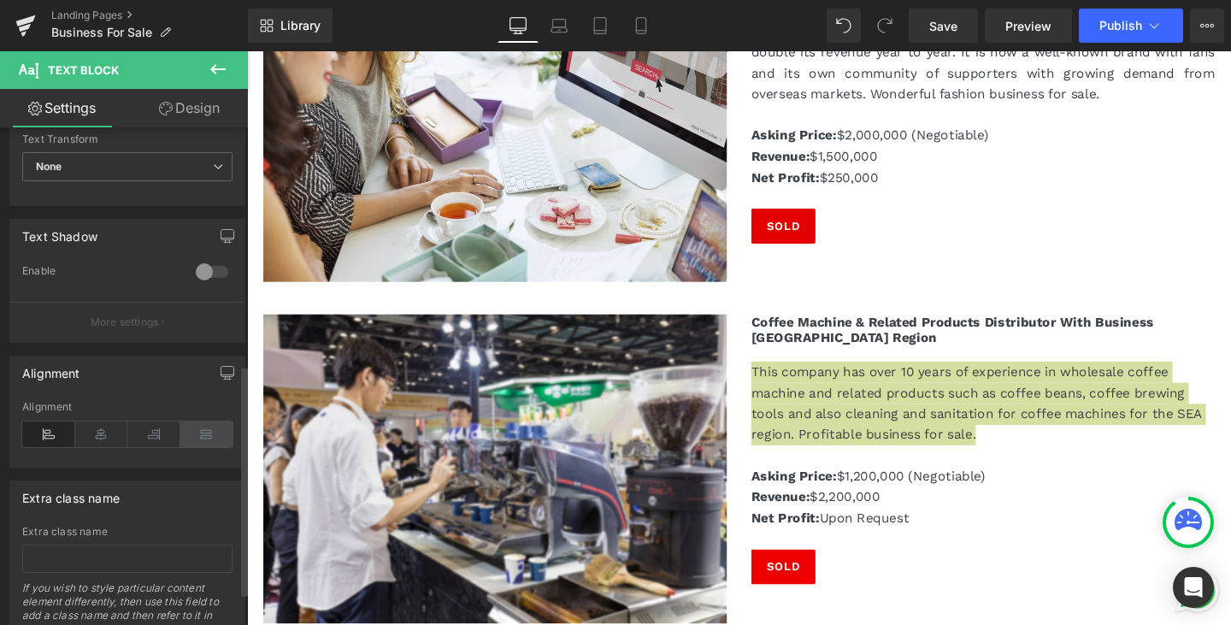
click at [204, 441] on icon at bounding box center [206, 434] width 53 height 26
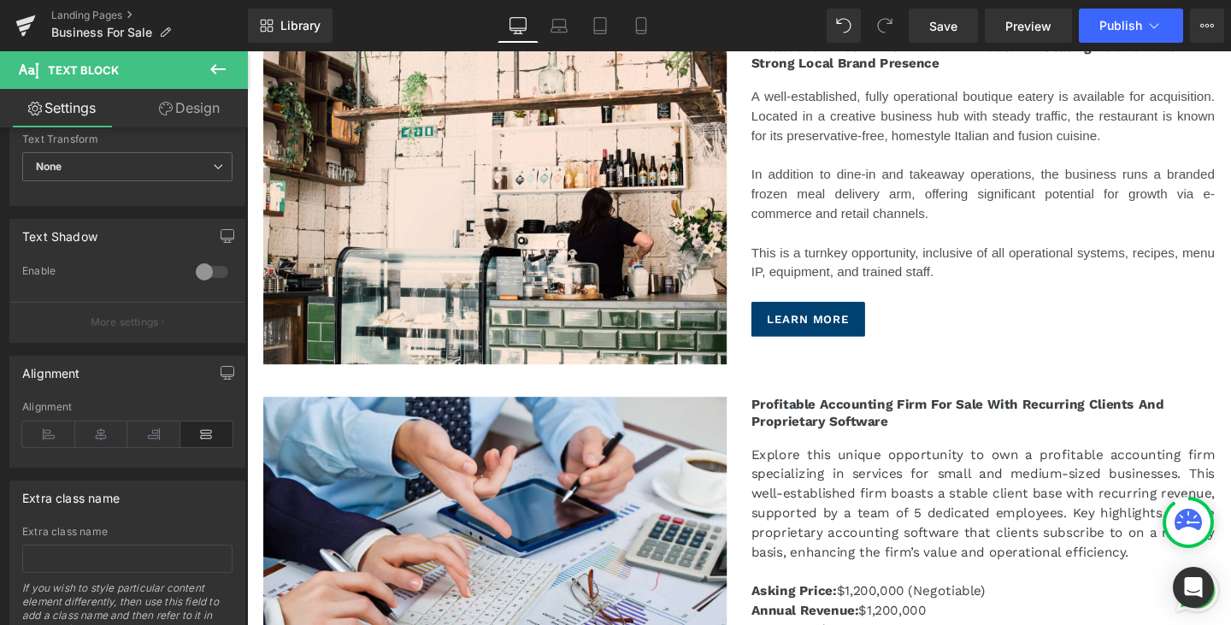
scroll to position [2650, 0]
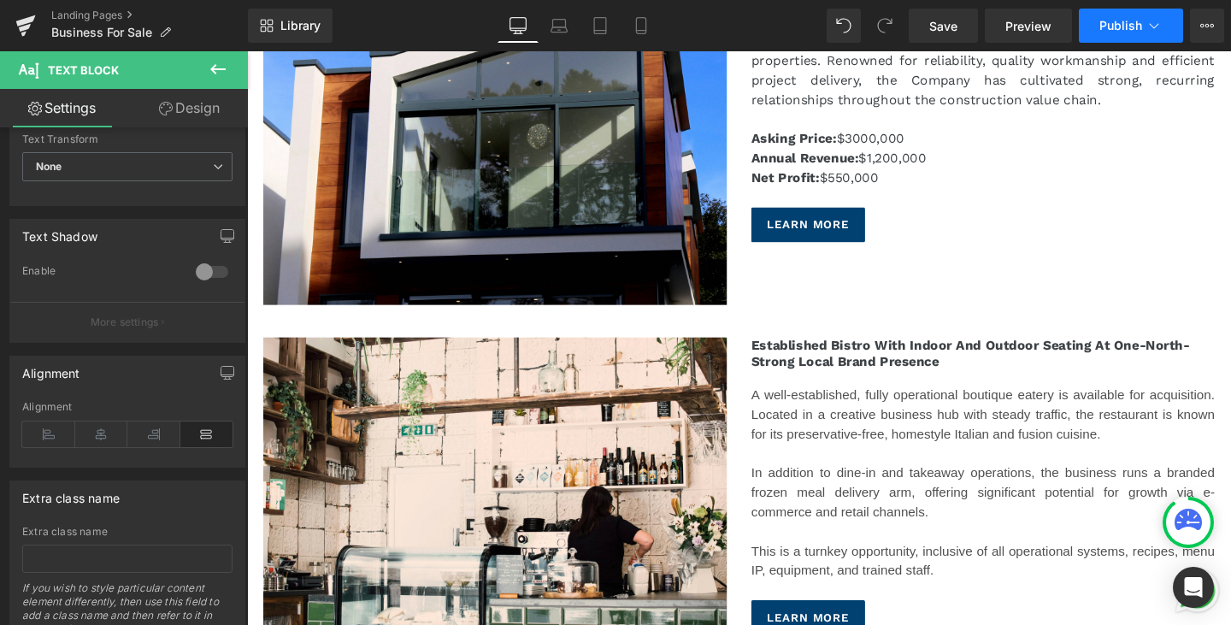
click at [1150, 24] on icon at bounding box center [1154, 25] width 9 height 5
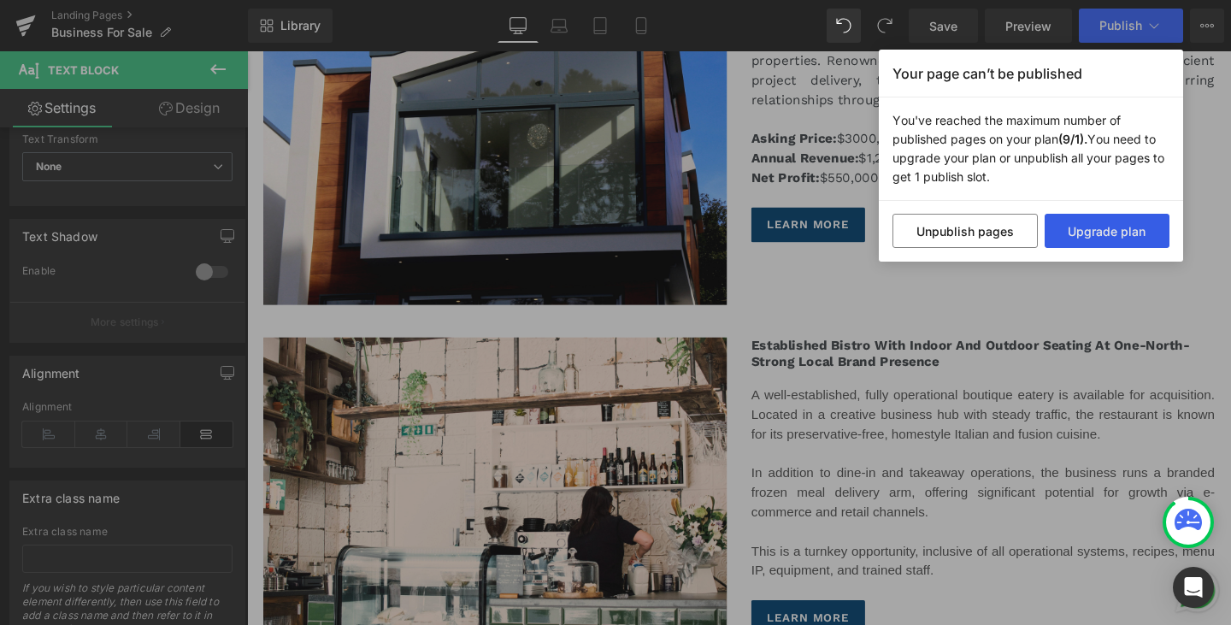
click at [1132, 234] on button "Upgrade plan" at bounding box center [1108, 231] width 126 height 34
click at [1211, 139] on div "Your page can’t be published You've reached the maximum number of published pag…" at bounding box center [615, 312] width 1231 height 625
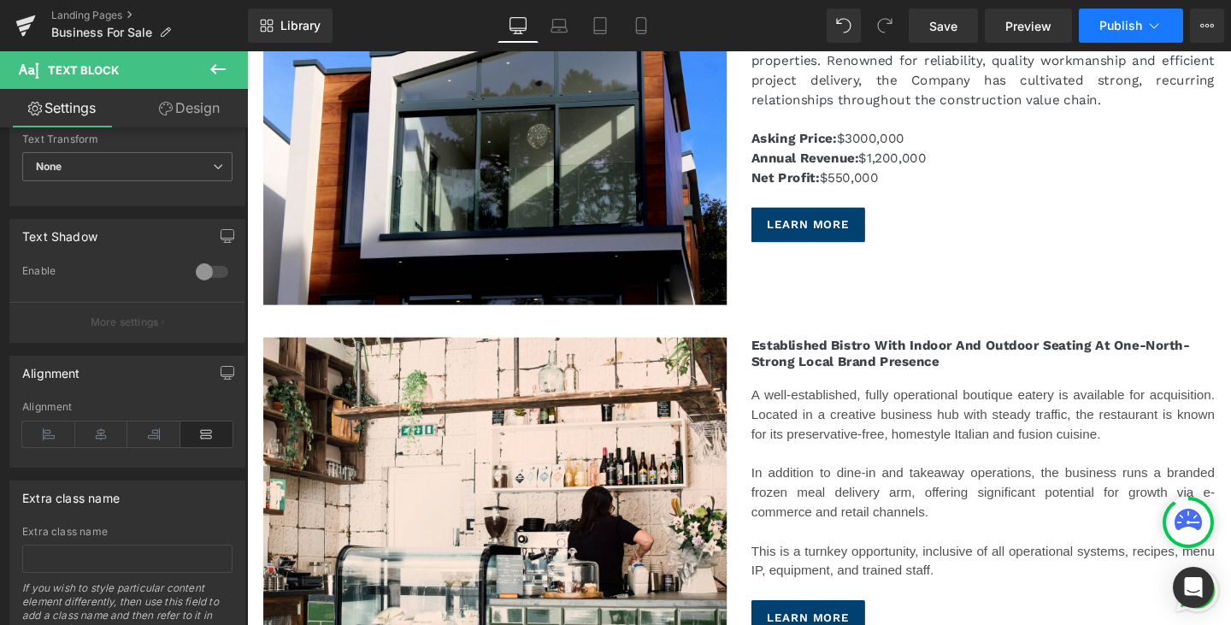
click at [1147, 40] on button "Publish" at bounding box center [1131, 26] width 104 height 34
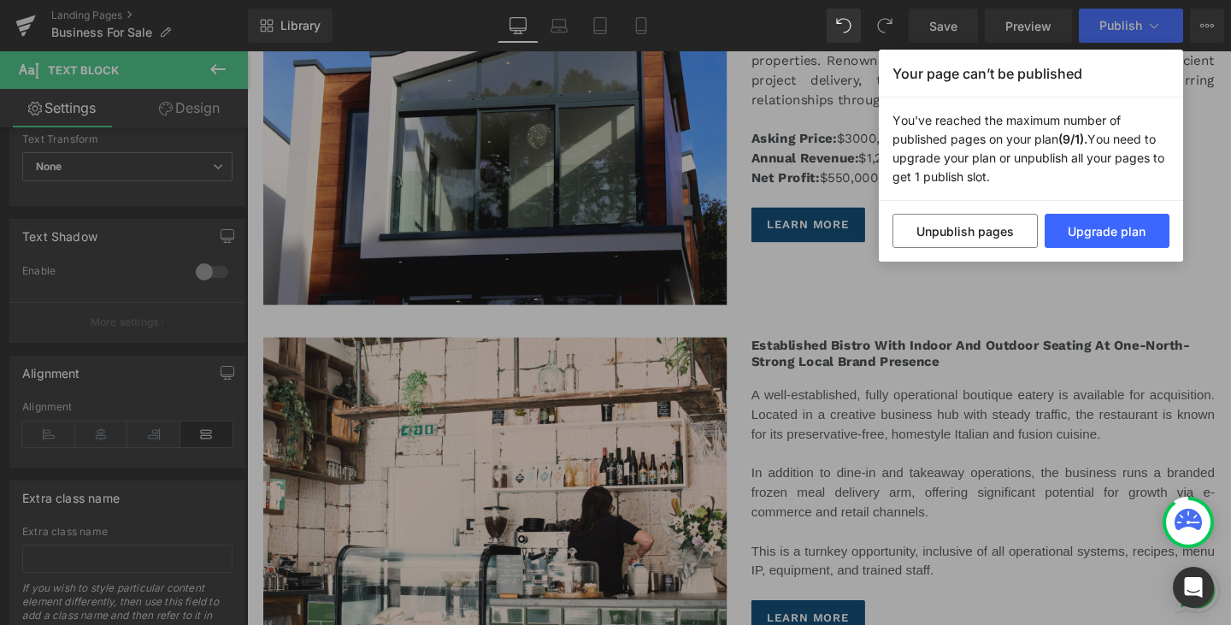
click at [976, 422] on div "Your page can’t be published You've reached the maximum number of published pag…" at bounding box center [615, 312] width 1231 height 625
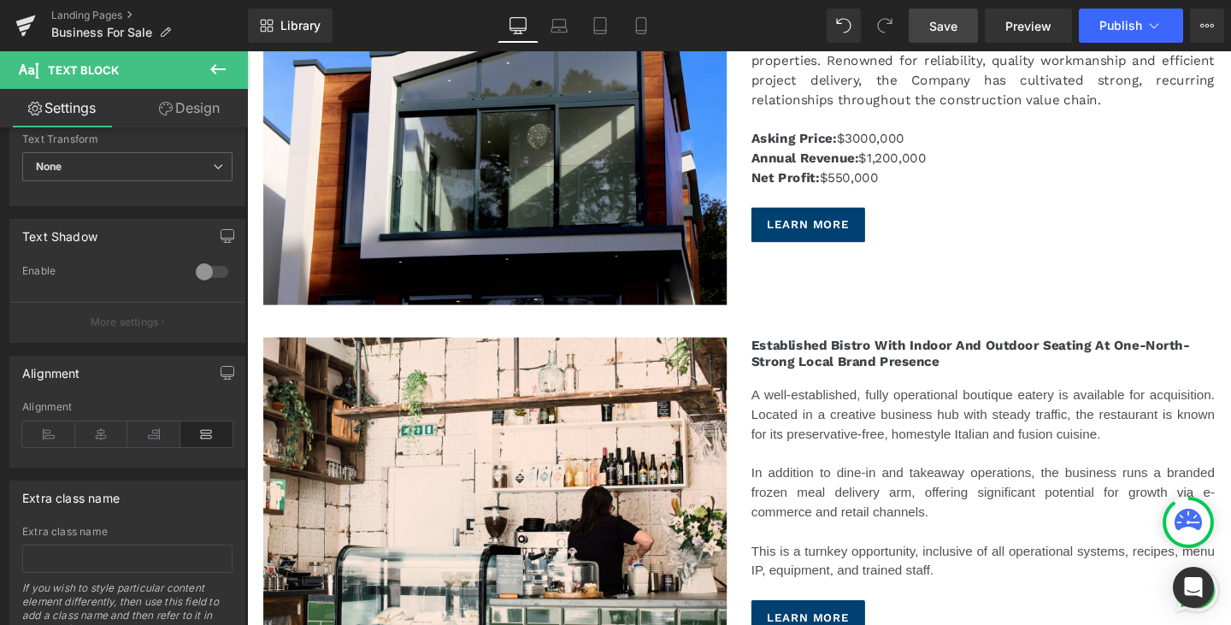
click at [955, 27] on span "Save" at bounding box center [943, 26] width 28 height 18
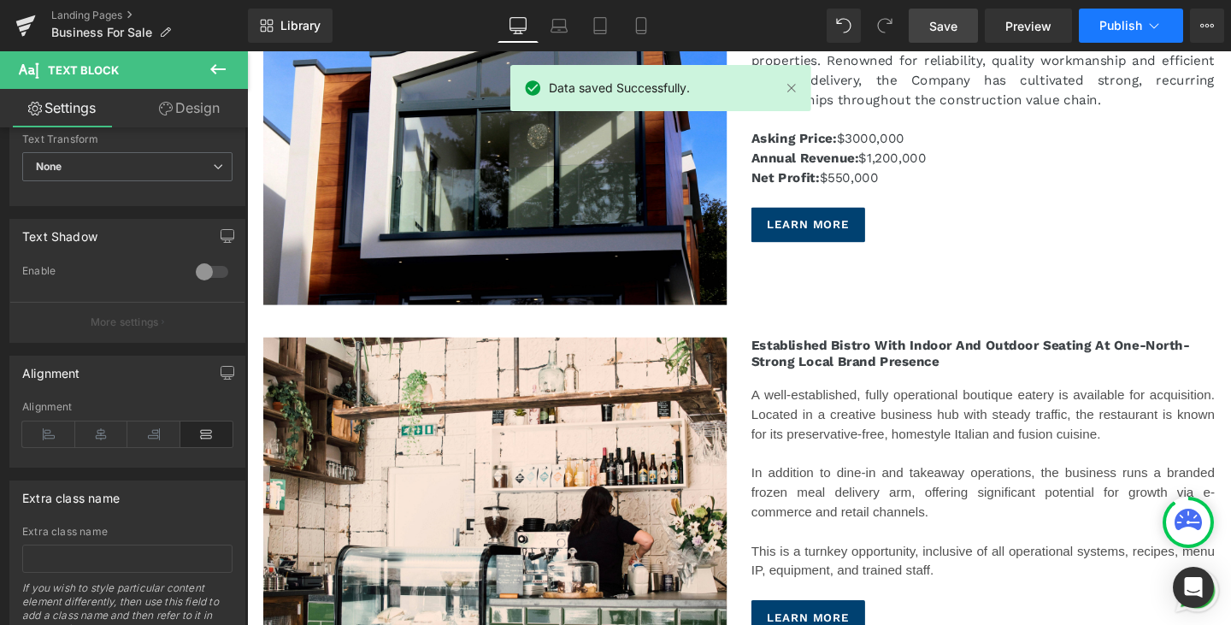
click at [1143, 39] on button "Publish" at bounding box center [1131, 26] width 104 height 34
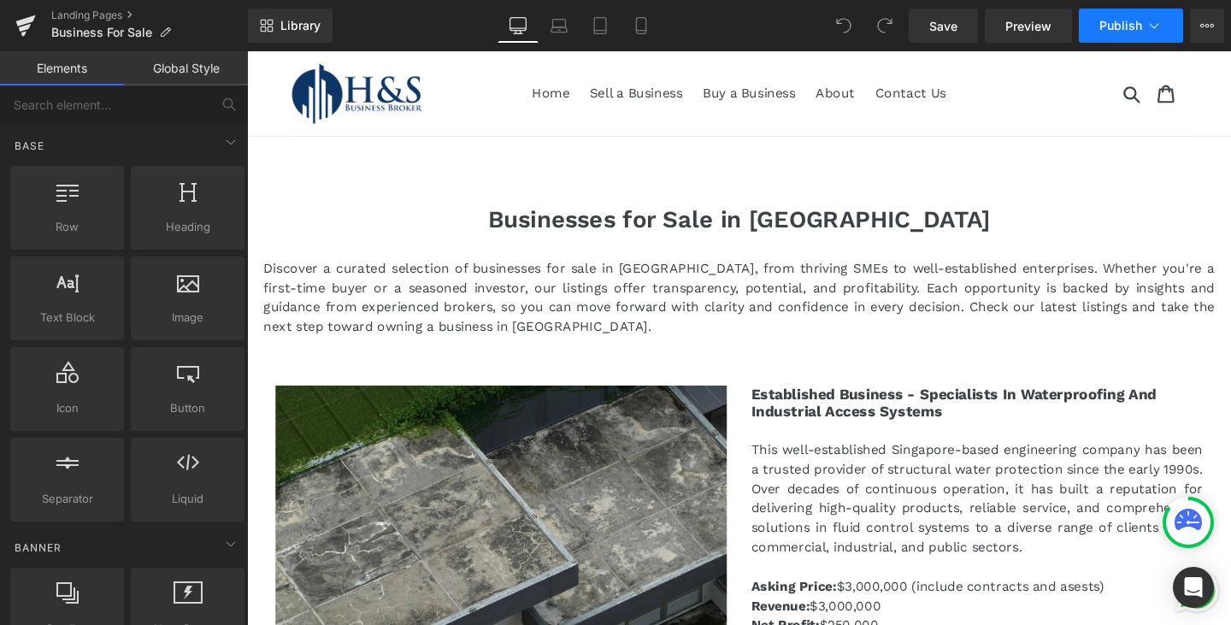
click at [1128, 35] on button "Publish" at bounding box center [1131, 26] width 104 height 34
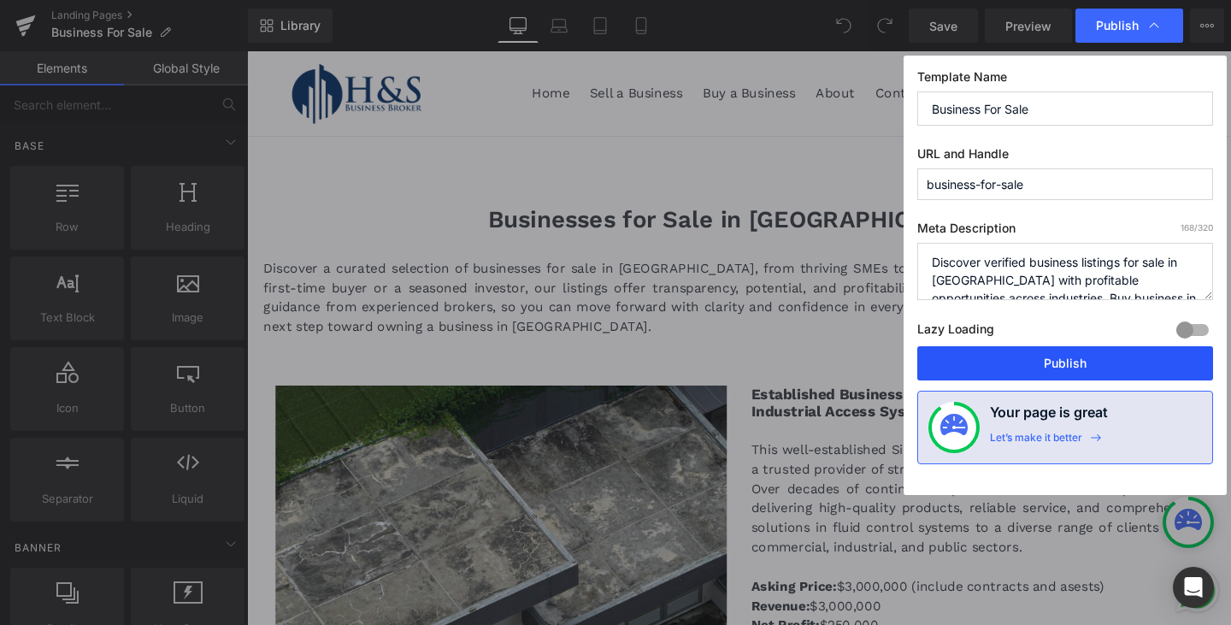
click at [1111, 363] on button "Publish" at bounding box center [1065, 363] width 296 height 34
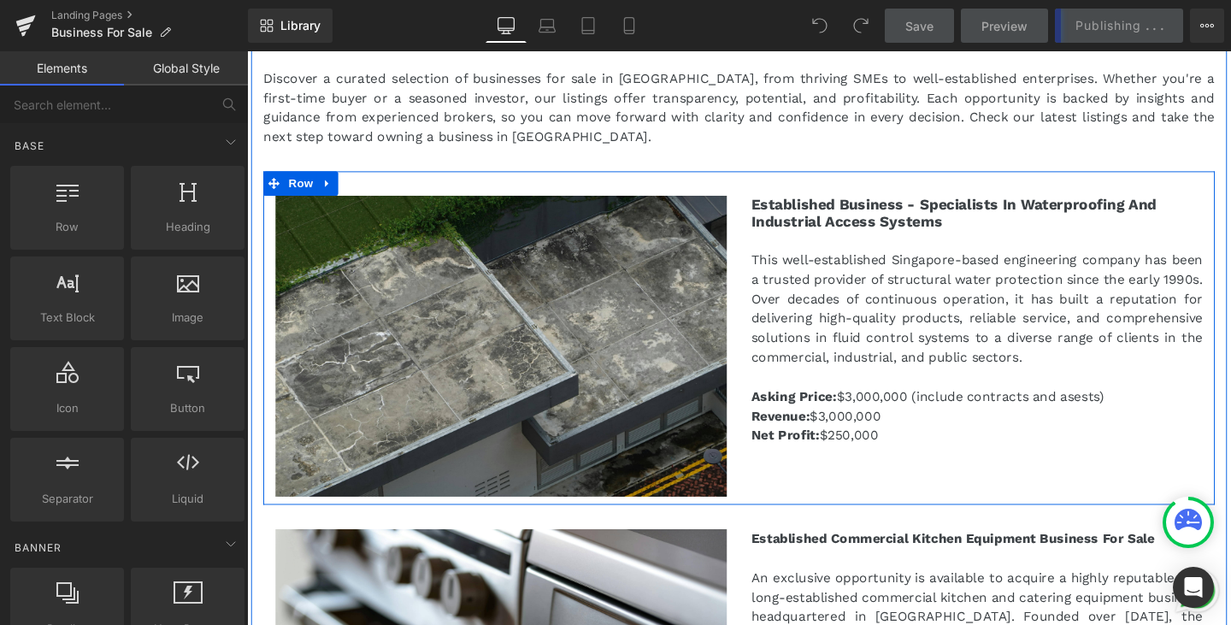
scroll to position [256, 0]
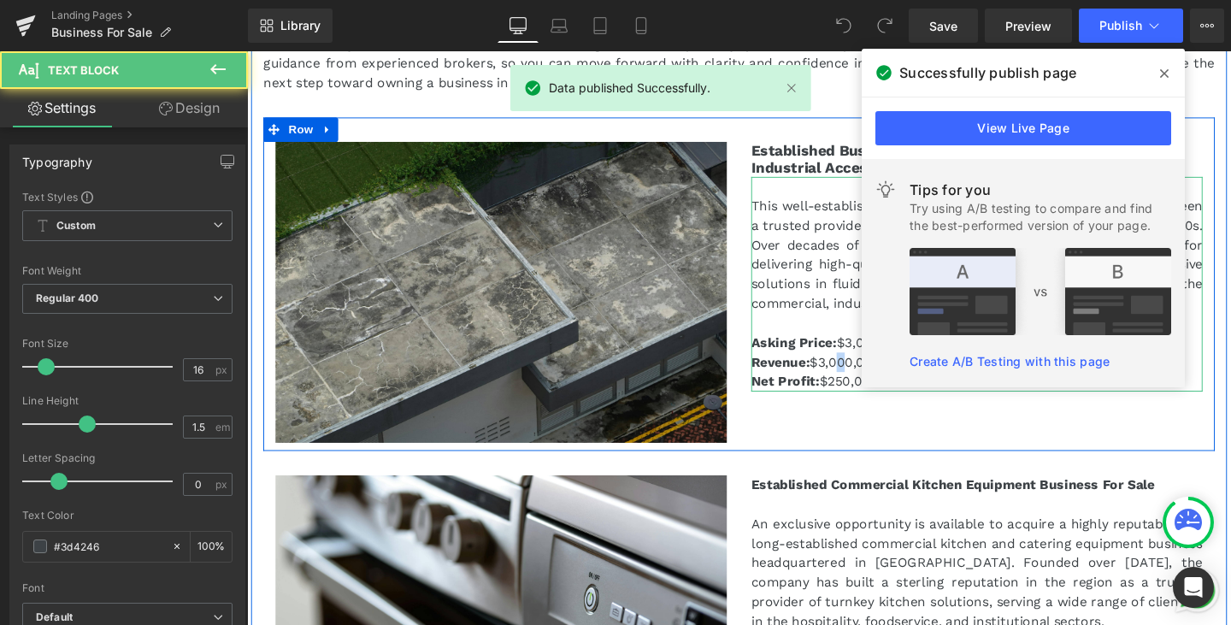
click at [859, 374] on p "Revenue: $3,000,000" at bounding box center [1014, 378] width 474 height 21
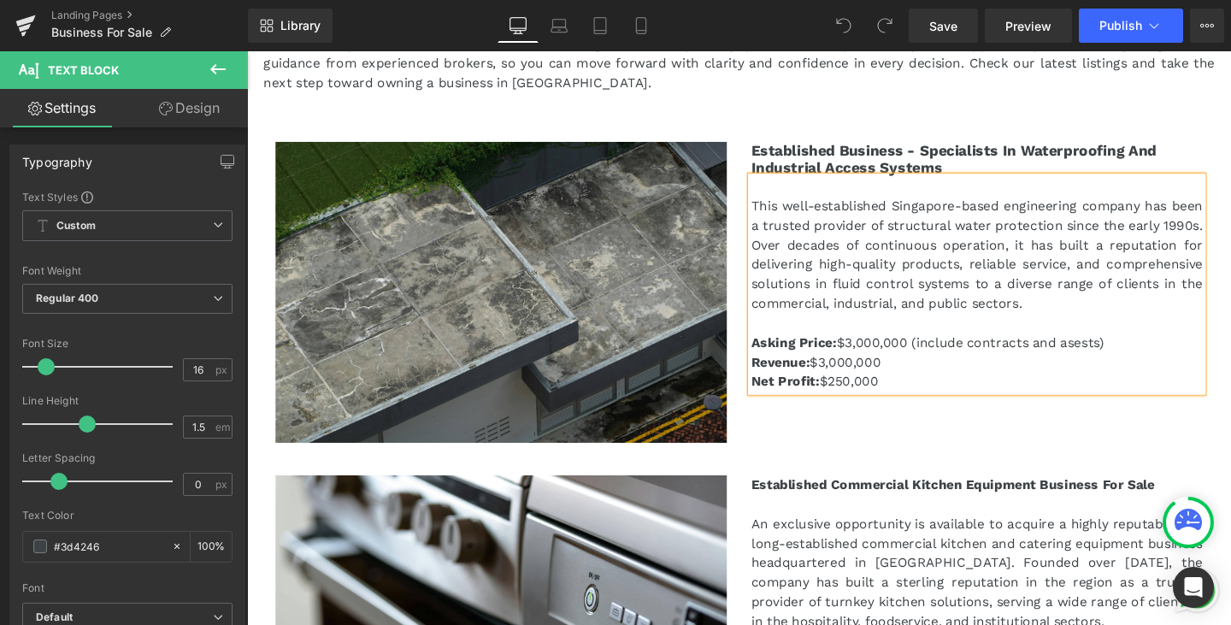
drag, startPoint x: 917, startPoint y: 378, endPoint x: 905, endPoint y: 379, distance: 12.0
click at [917, 378] on p "Revenue: $3,000,000" at bounding box center [1014, 378] width 474 height 21
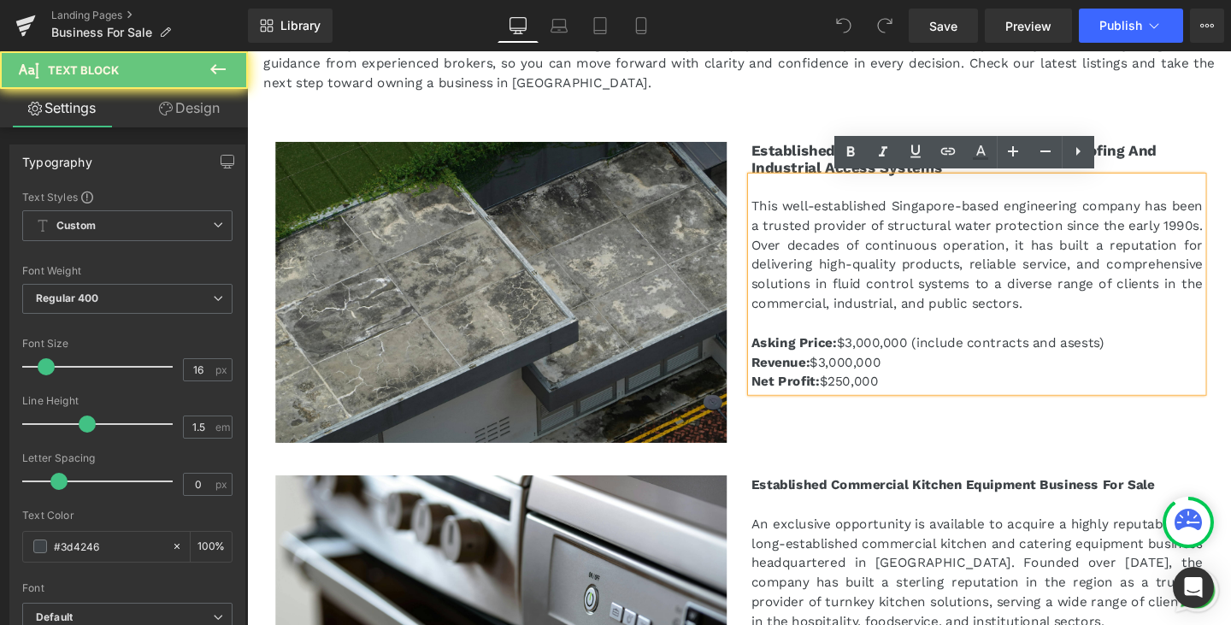
click at [859, 377] on p "Revenue: $3,000,000" at bounding box center [1014, 378] width 474 height 21
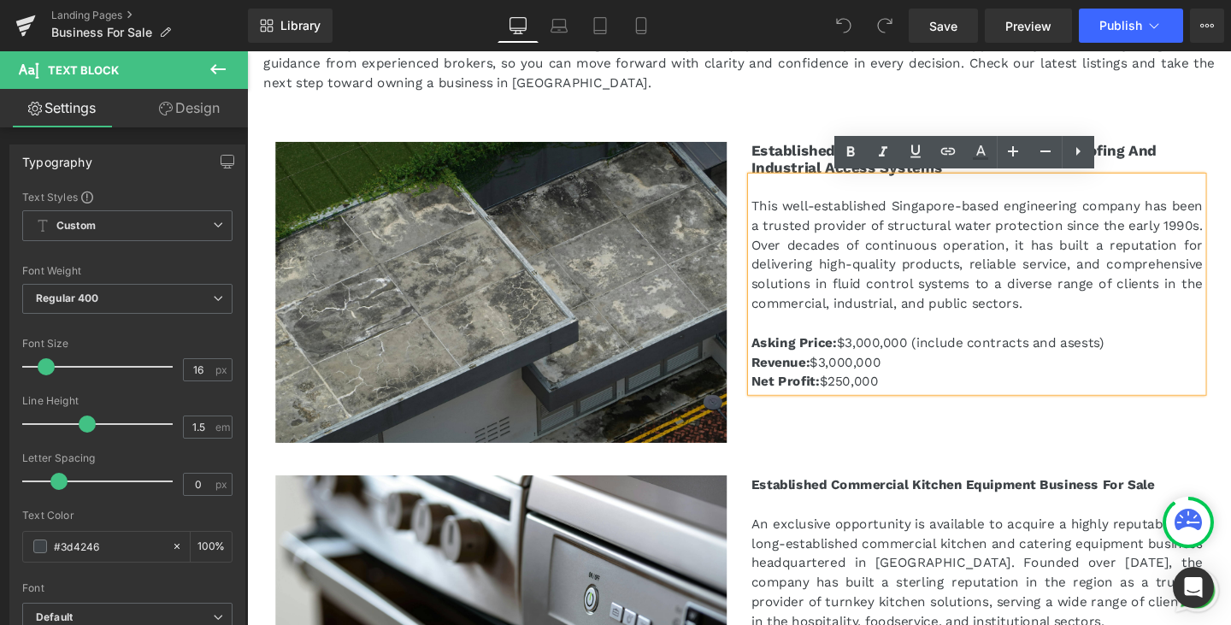
click at [865, 376] on p "Revenue: $3,000,000" at bounding box center [1014, 378] width 474 height 21
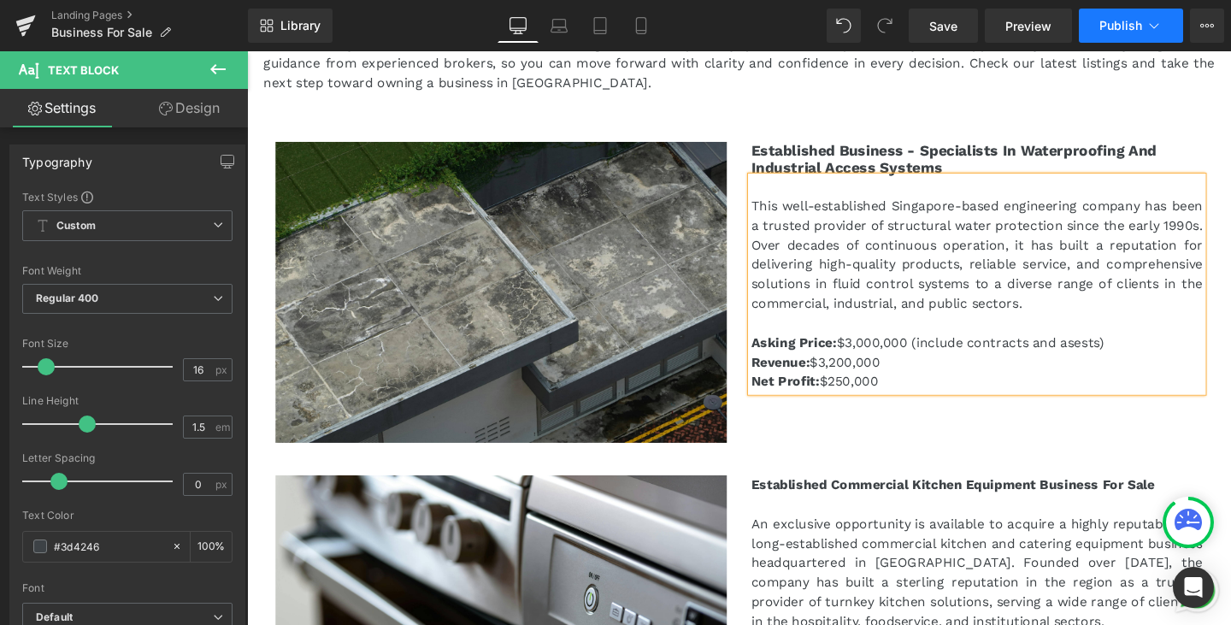
click at [1121, 19] on span "Publish" at bounding box center [1120, 26] width 43 height 14
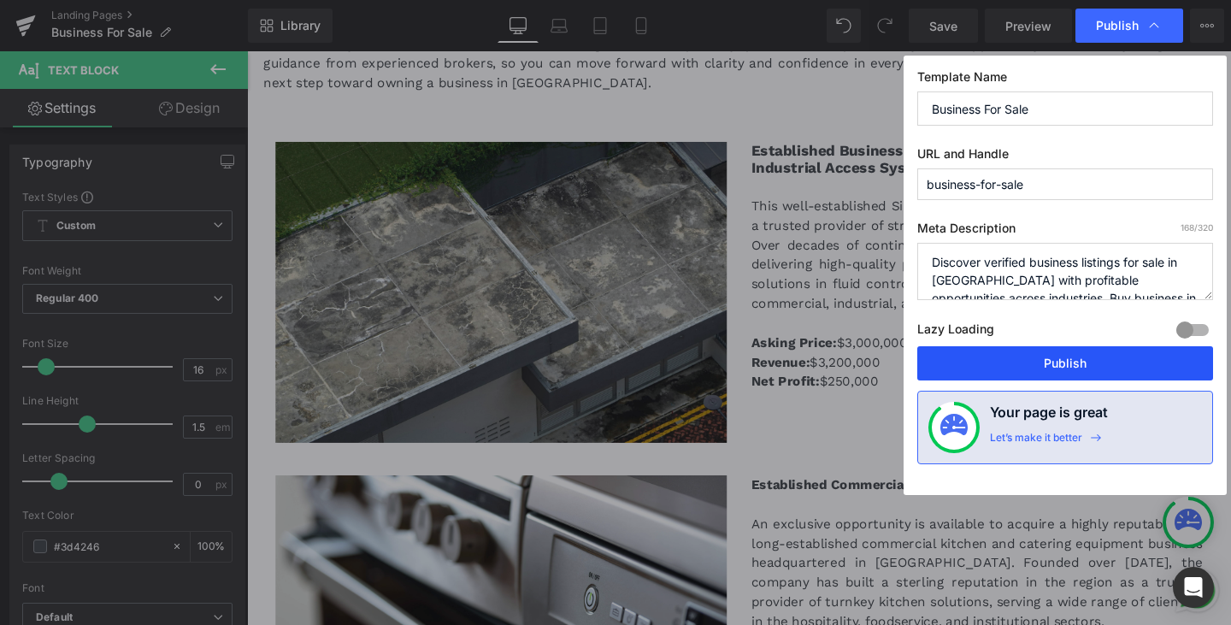
click at [1111, 360] on button "Publish" at bounding box center [1065, 363] width 296 height 34
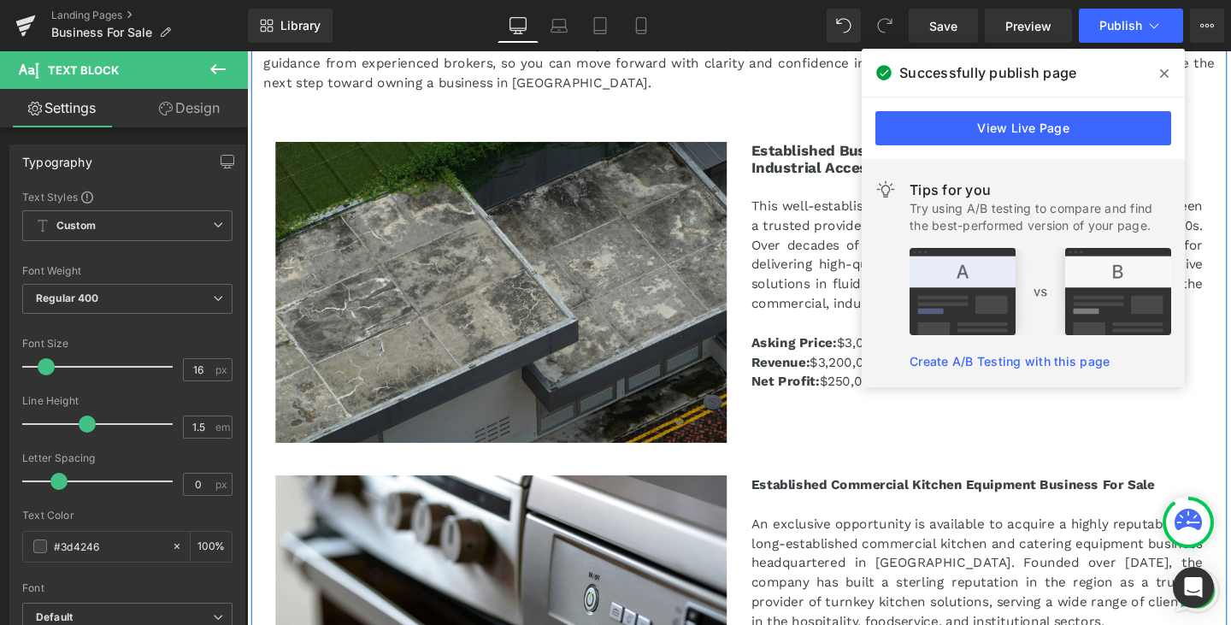
click at [755, 105] on div "Businesses for Sale in Singapore Heading Discover a curated selection of busine…" at bounding box center [764, 389] width 1026 height 864
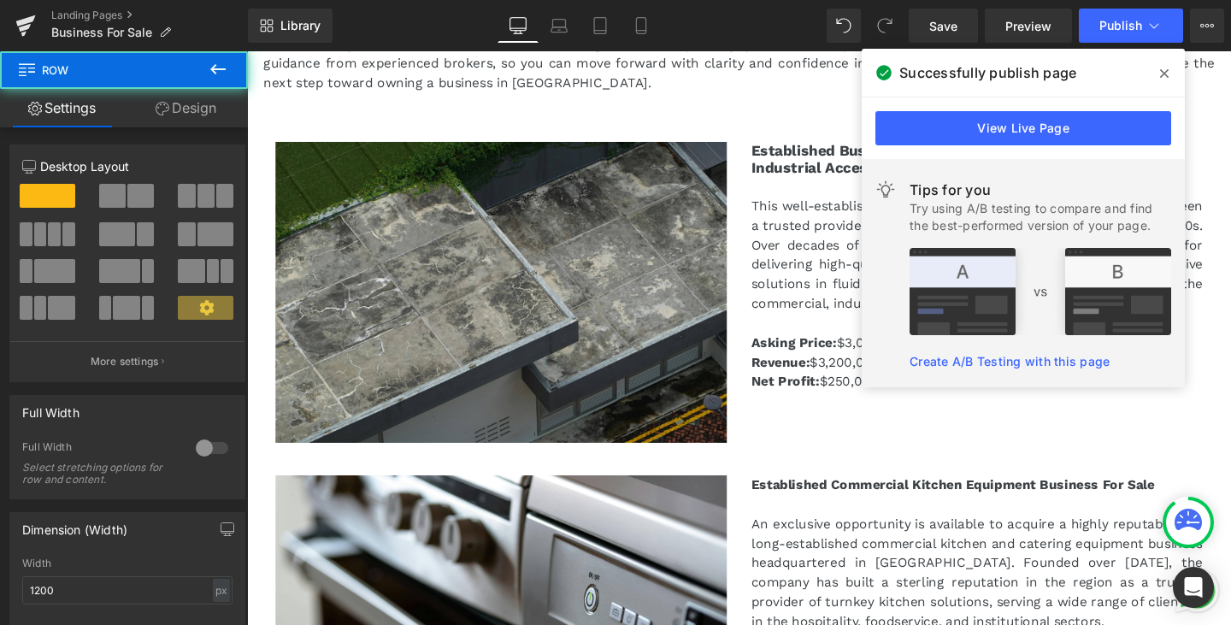
click at [1167, 73] on icon at bounding box center [1164, 74] width 9 height 14
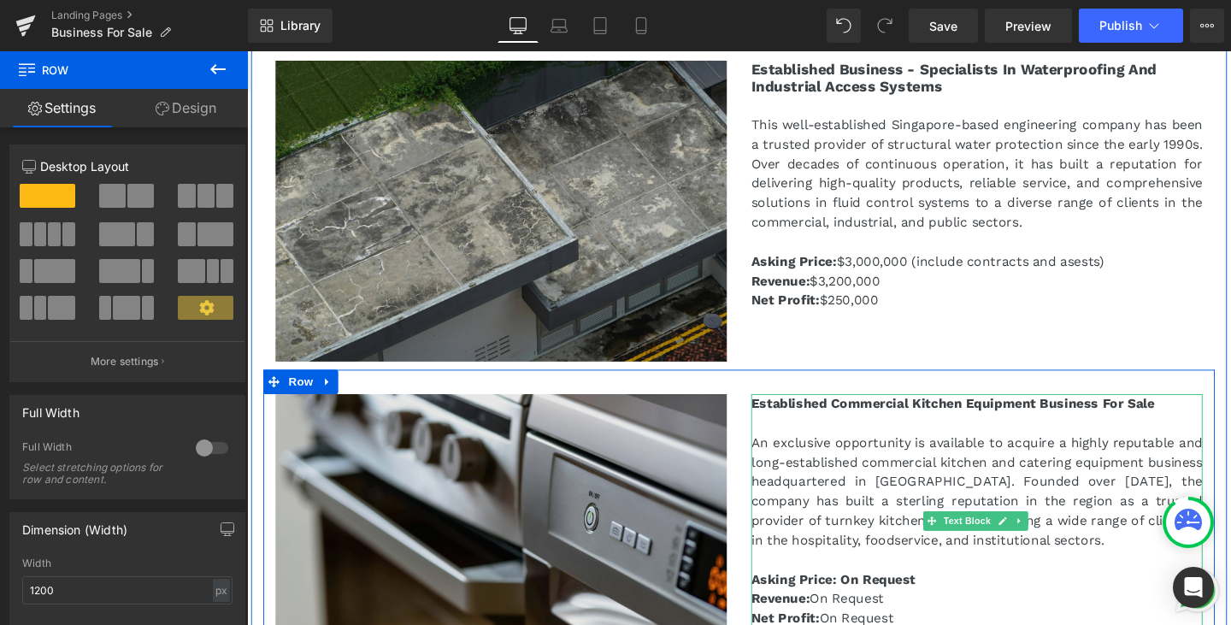
scroll to position [342, 0]
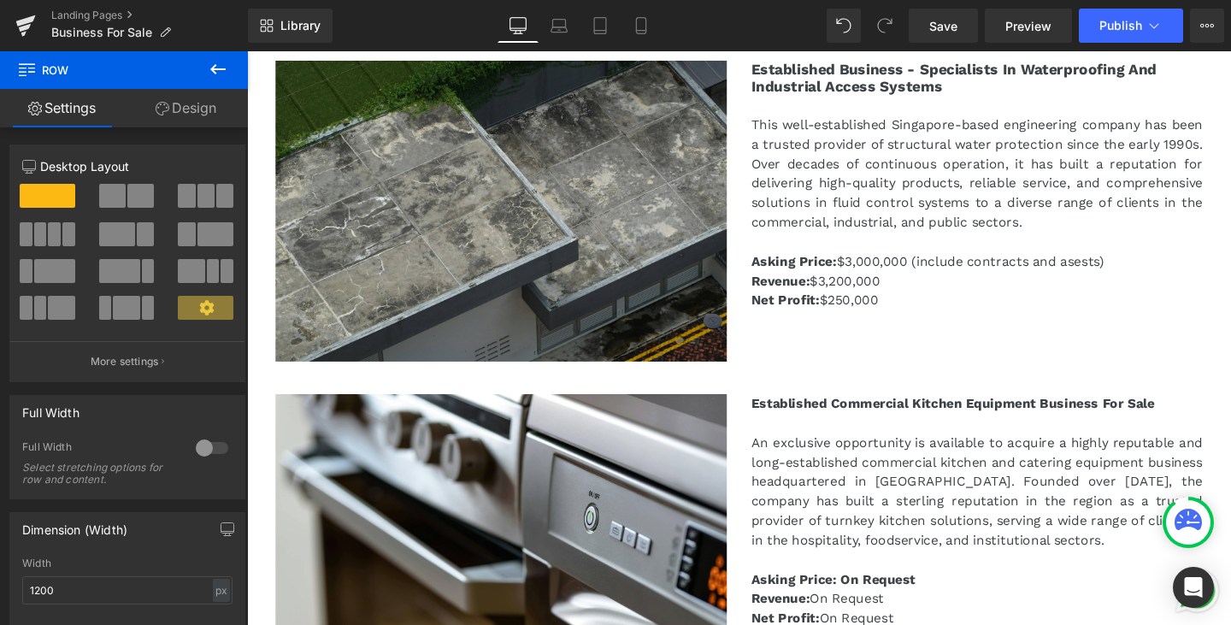
click at [233, 74] on button at bounding box center [218, 70] width 60 height 38
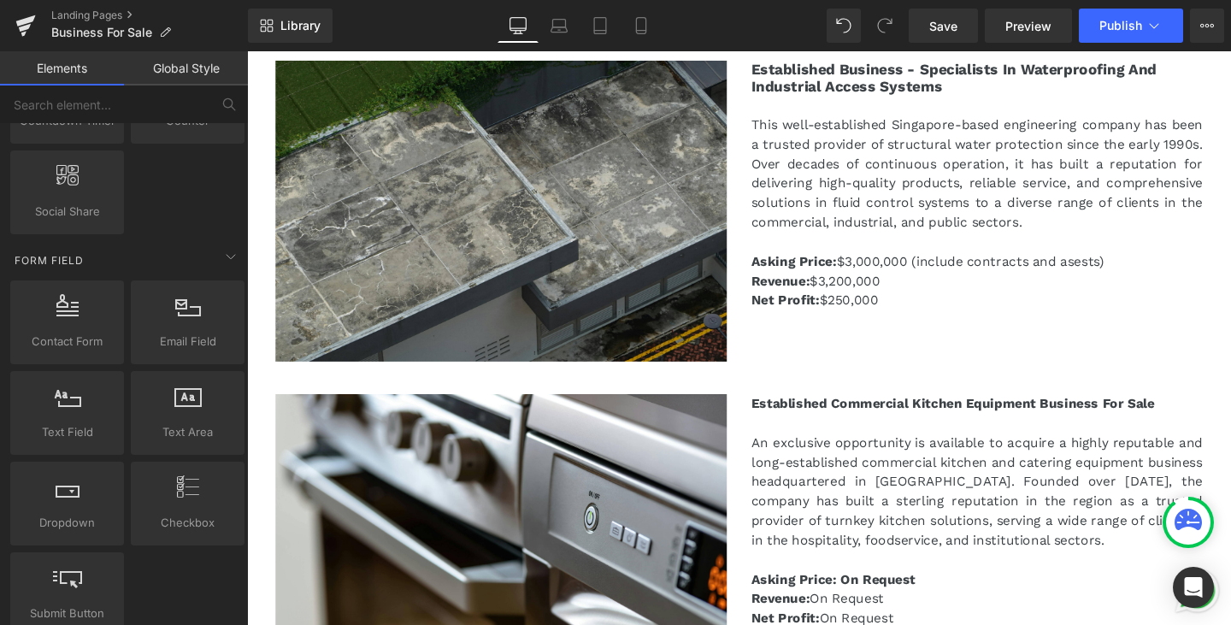
scroll to position [1800, 0]
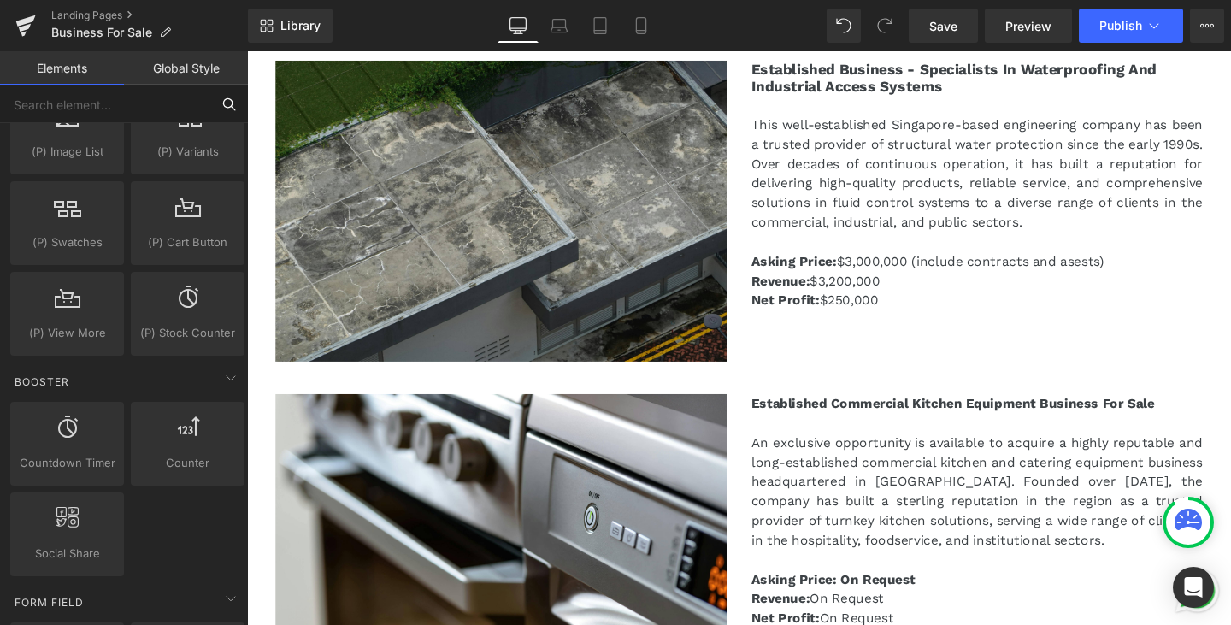
click at [139, 101] on input "text" at bounding box center [105, 104] width 210 height 38
type input "bu"
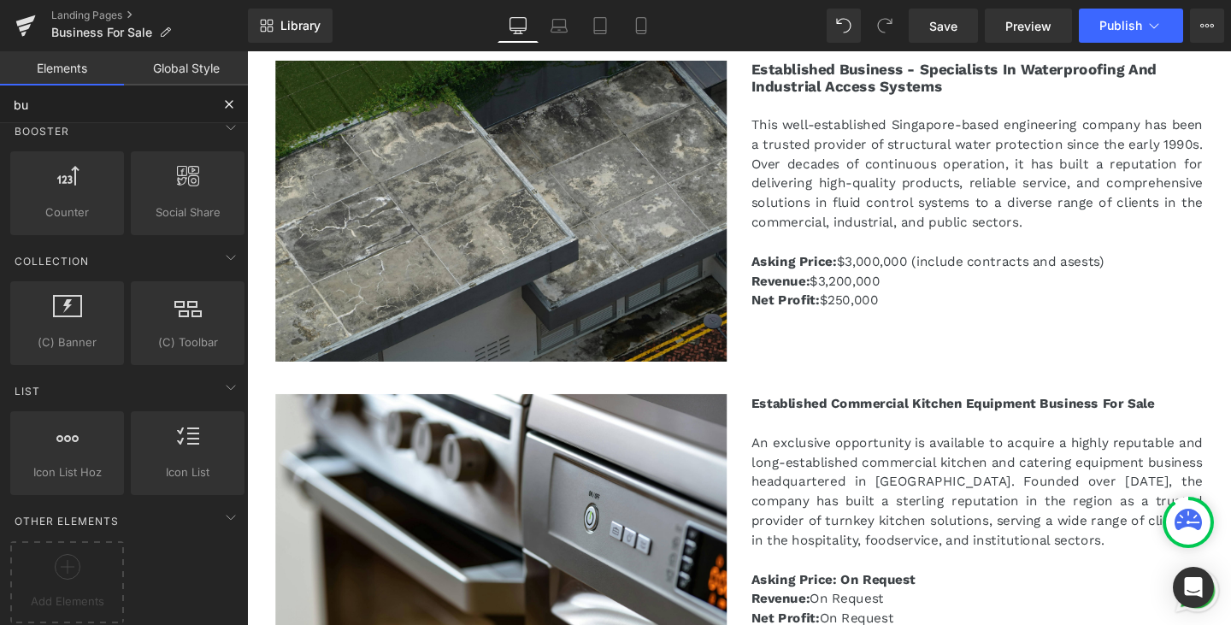
scroll to position [27, 0]
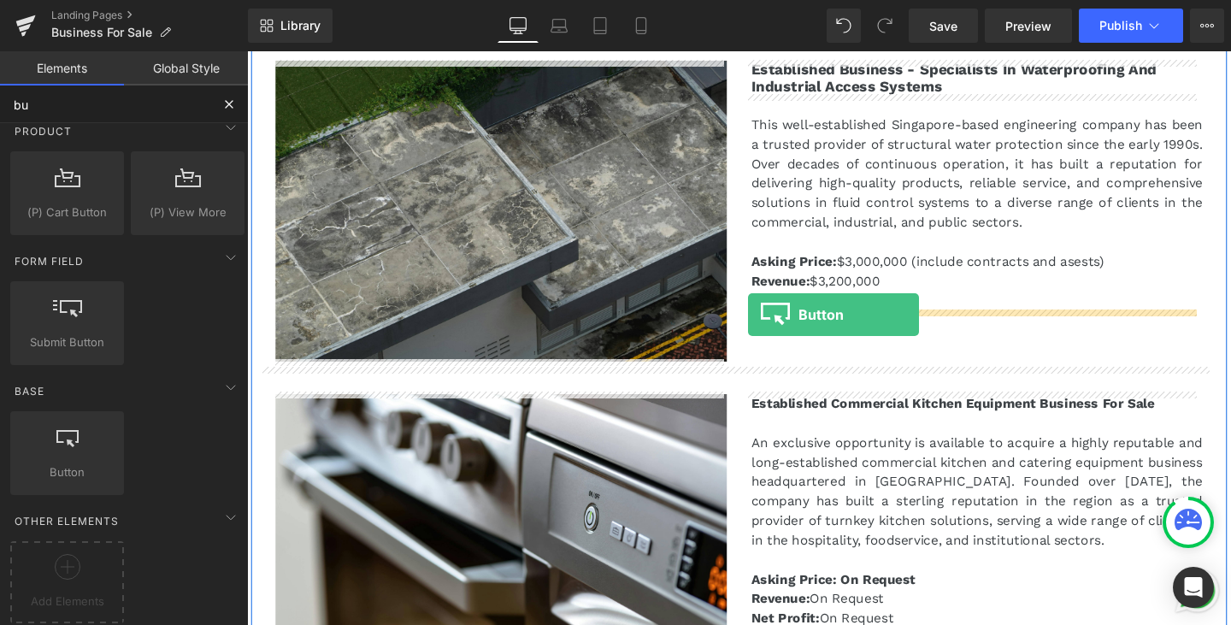
drag, startPoint x: 309, startPoint y: 511, endPoint x: 774, endPoint y: 328, distance: 499.8
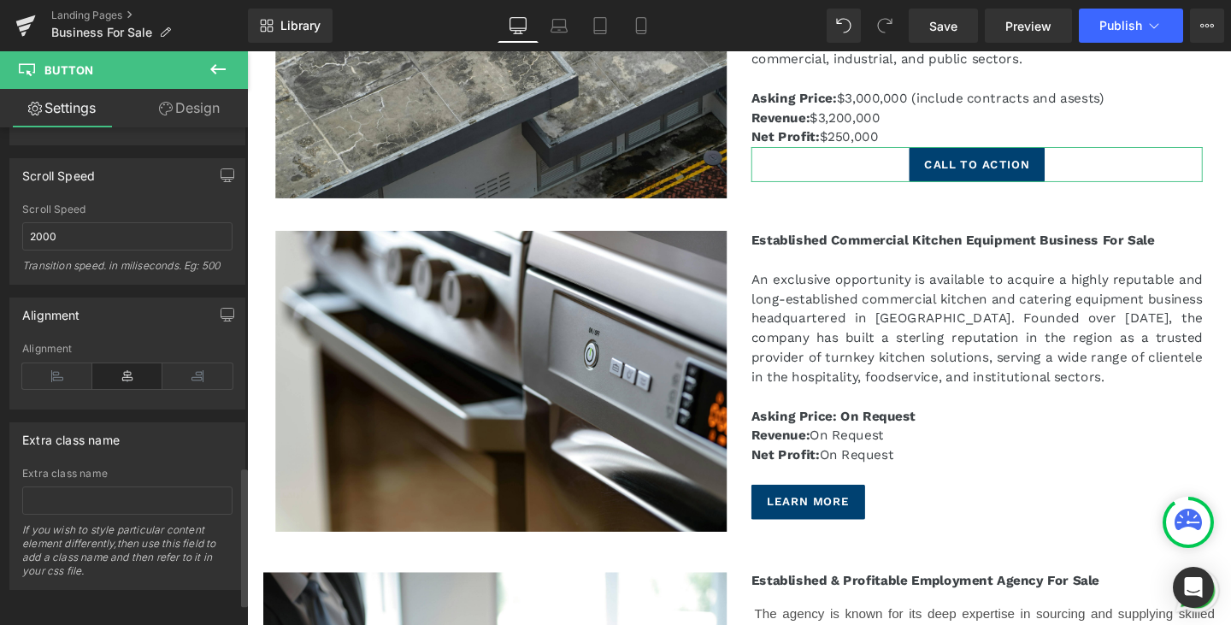
scroll to position [1288, 0]
click at [60, 363] on icon at bounding box center [57, 376] width 70 height 26
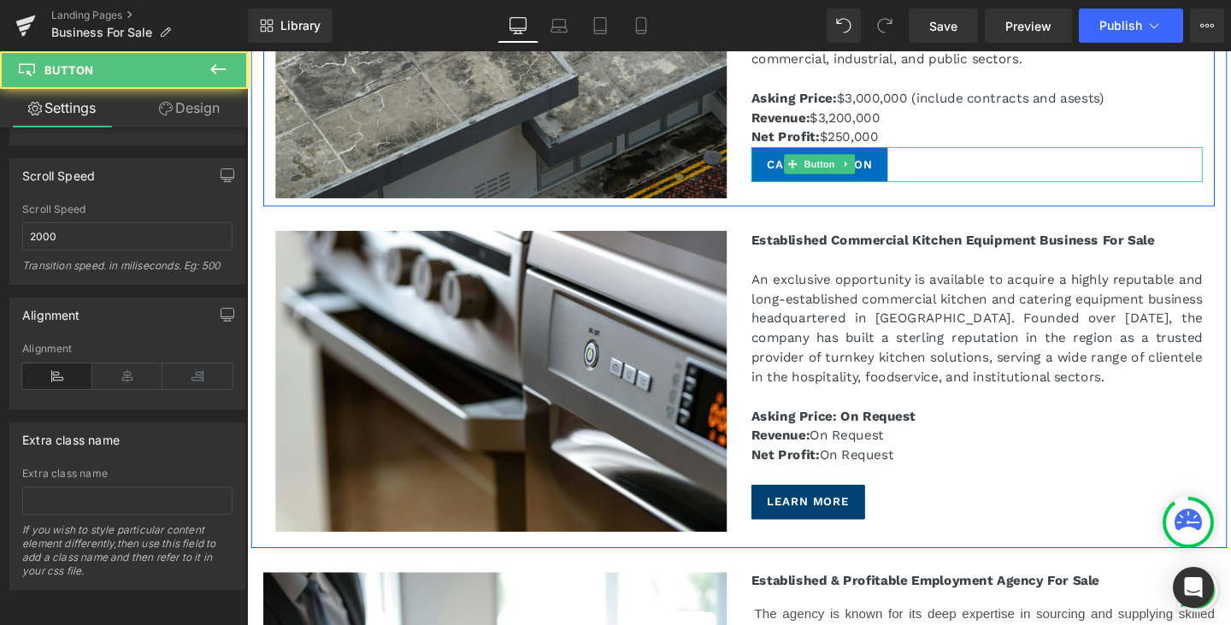
click at [884, 169] on span "Call To Action" at bounding box center [848, 171] width 111 height 18
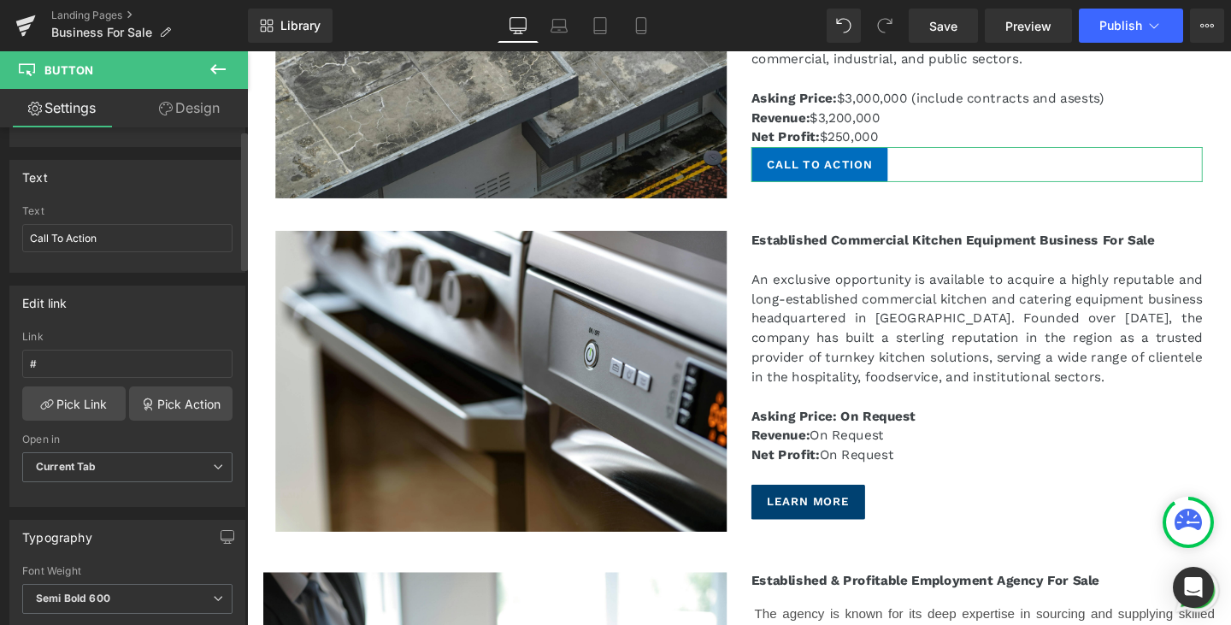
scroll to position [0, 0]
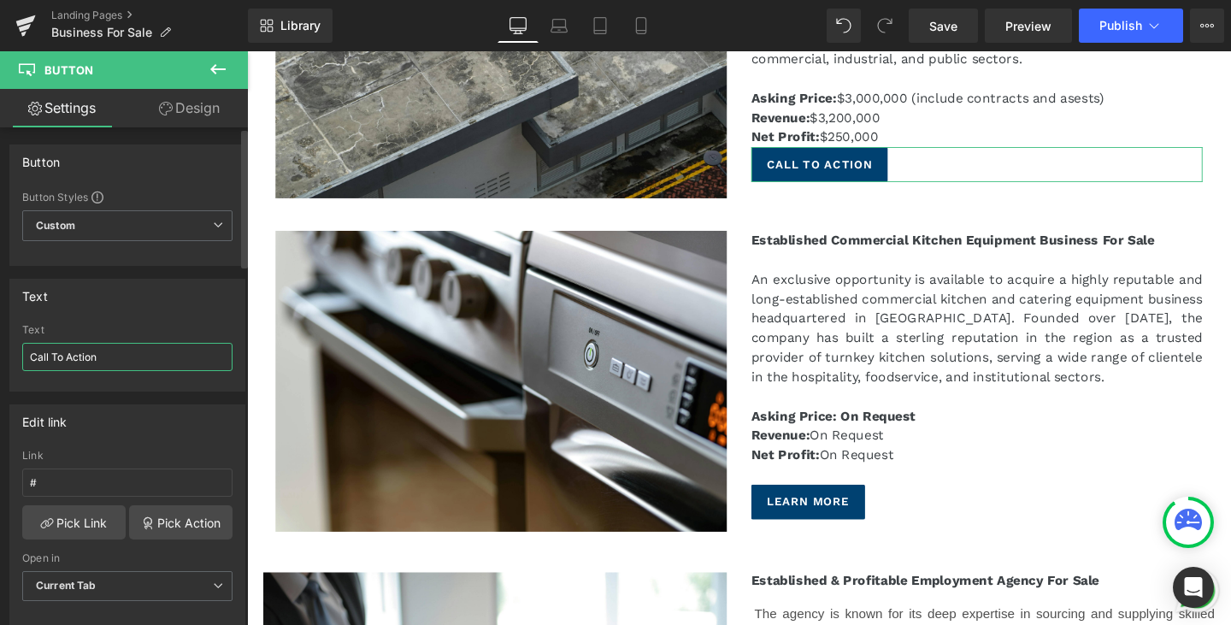
drag, startPoint x: 138, startPoint y: 357, endPoint x: 0, endPoint y: 340, distance: 139.4
click at [0, 340] on div "Text Call To Action Text Call To Action" at bounding box center [128, 329] width 256 height 126
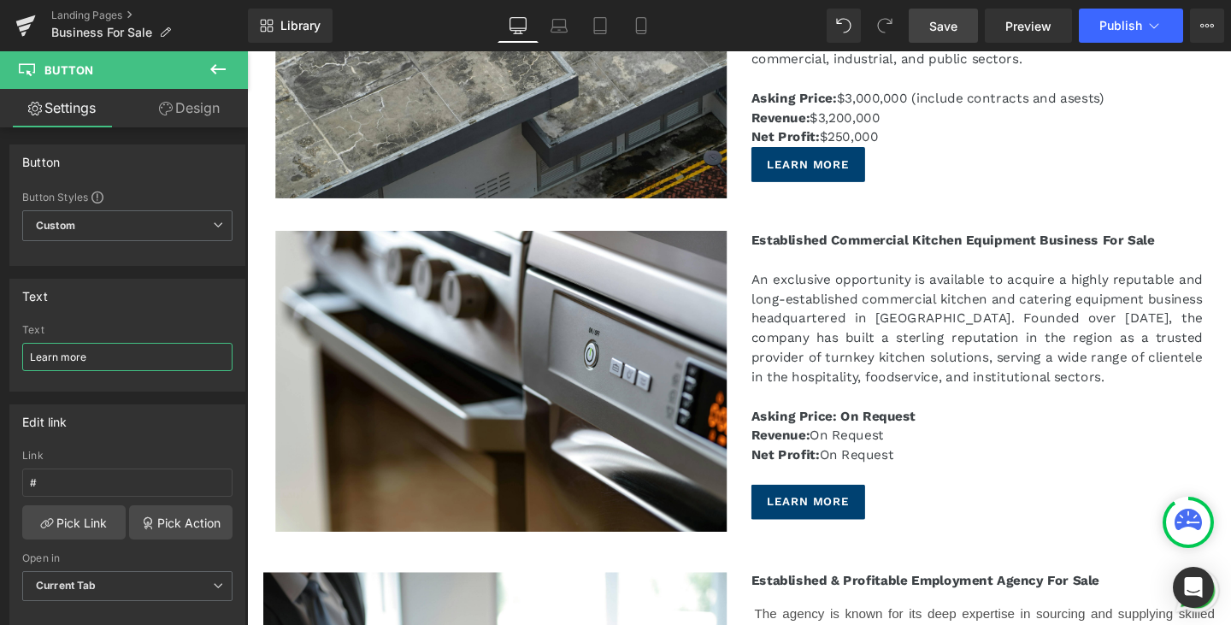
type input "Learn more"
click at [937, 26] on span "Save" at bounding box center [943, 26] width 28 height 18
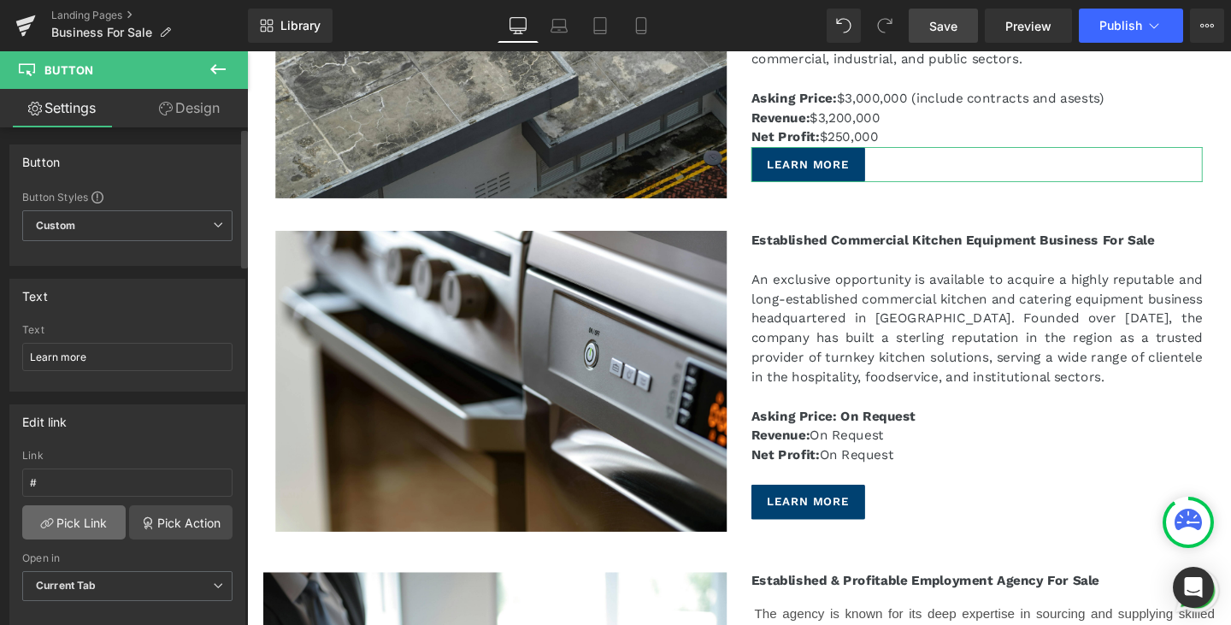
click at [85, 526] on link "Pick Link" at bounding box center [73, 522] width 103 height 34
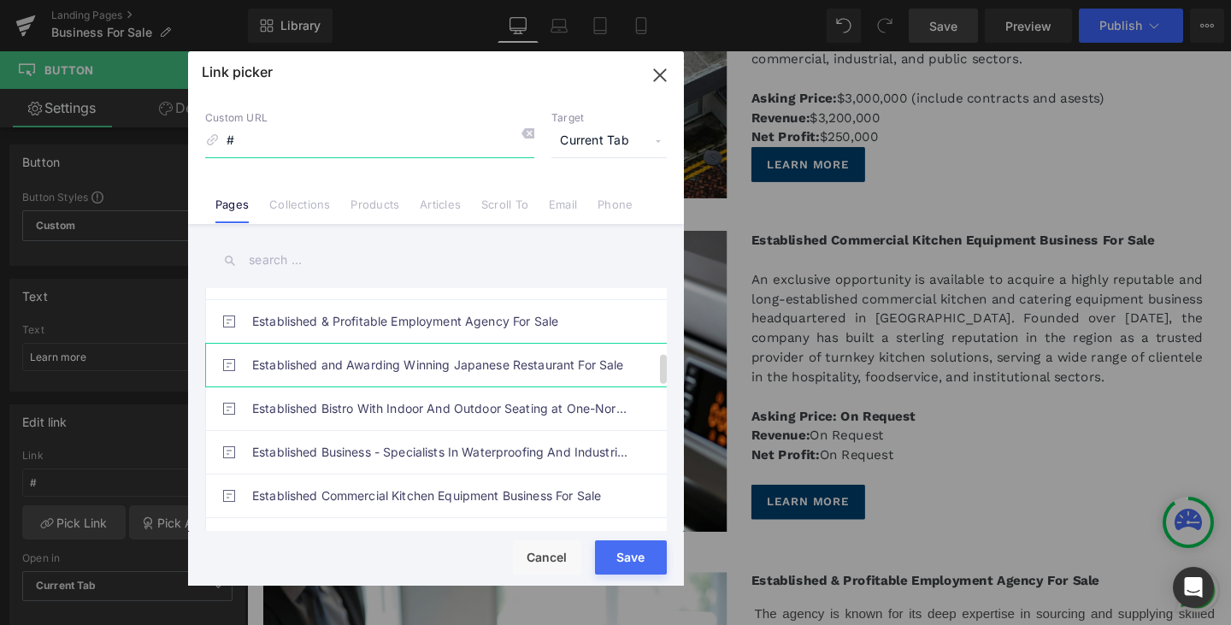
scroll to position [513, 0]
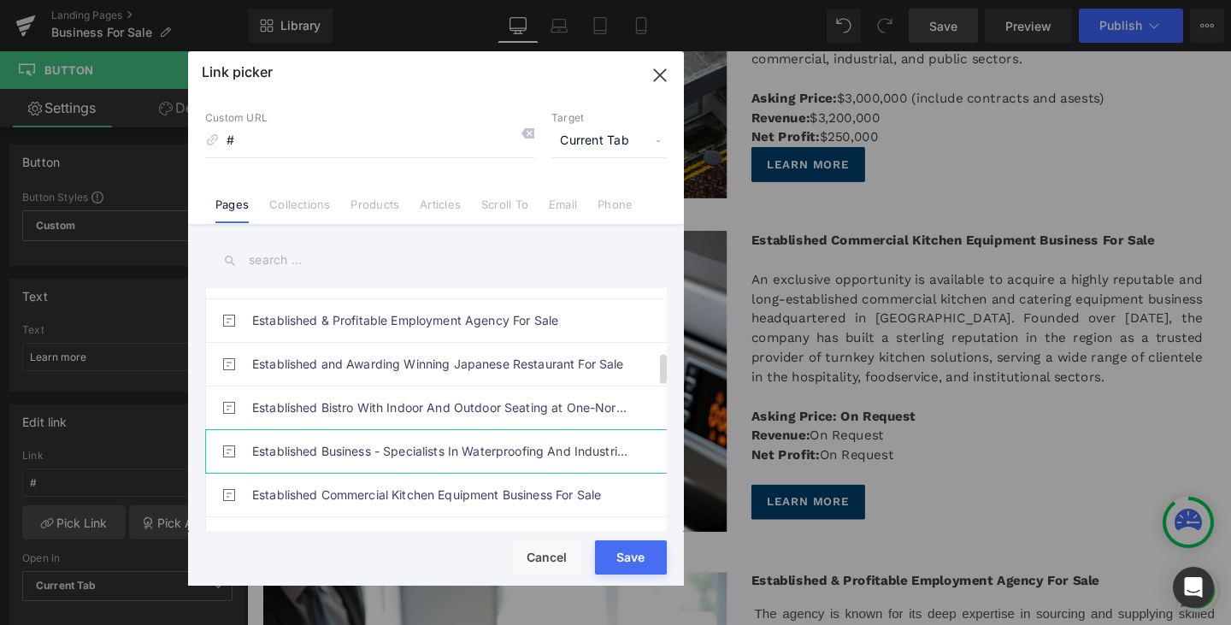
click at [459, 452] on link "Established Business - Specialists In Waterproofing And Industrial Access Syste…" at bounding box center [440, 451] width 376 height 43
click at [613, 558] on div "Rendering Content" at bounding box center [615, 557] width 105 height 19
click at [333, 451] on link "Established Business - Specialists In Waterproofing And Industrial Access Syste…" at bounding box center [440, 451] width 376 height 43
click at [631, 557] on div "Rendering Content" at bounding box center [615, 557] width 105 height 19
click at [472, 451] on link "Established Business - Specialists In Waterproofing And Industrial Access Syste…" at bounding box center [440, 451] width 376 height 43
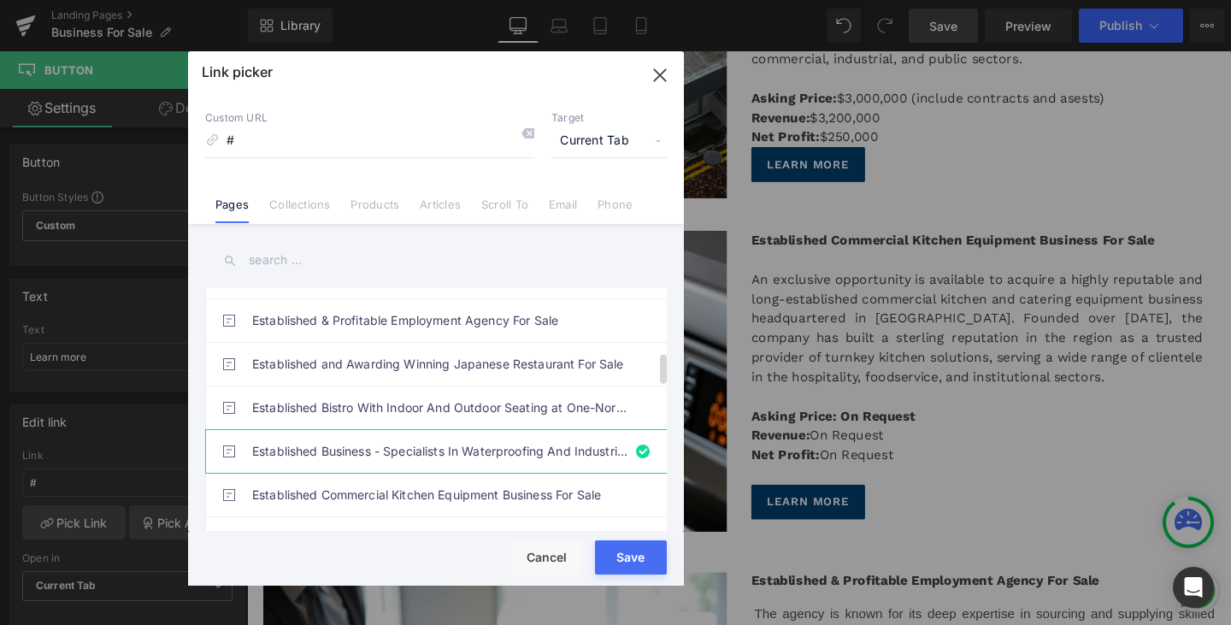
click at [472, 451] on link "Established Business - Specialists In Waterproofing And Industrial Access Syste…" at bounding box center [440, 451] width 376 height 43
click at [633, 559] on div "Rendering Content" at bounding box center [615, 557] width 105 height 19
click at [624, 563] on div "Rendering Content" at bounding box center [615, 557] width 105 height 19
click at [471, 132] on input "#" at bounding box center [369, 141] width 329 height 32
drag, startPoint x: 492, startPoint y: 144, endPoint x: 309, endPoint y: 141, distance: 182.1
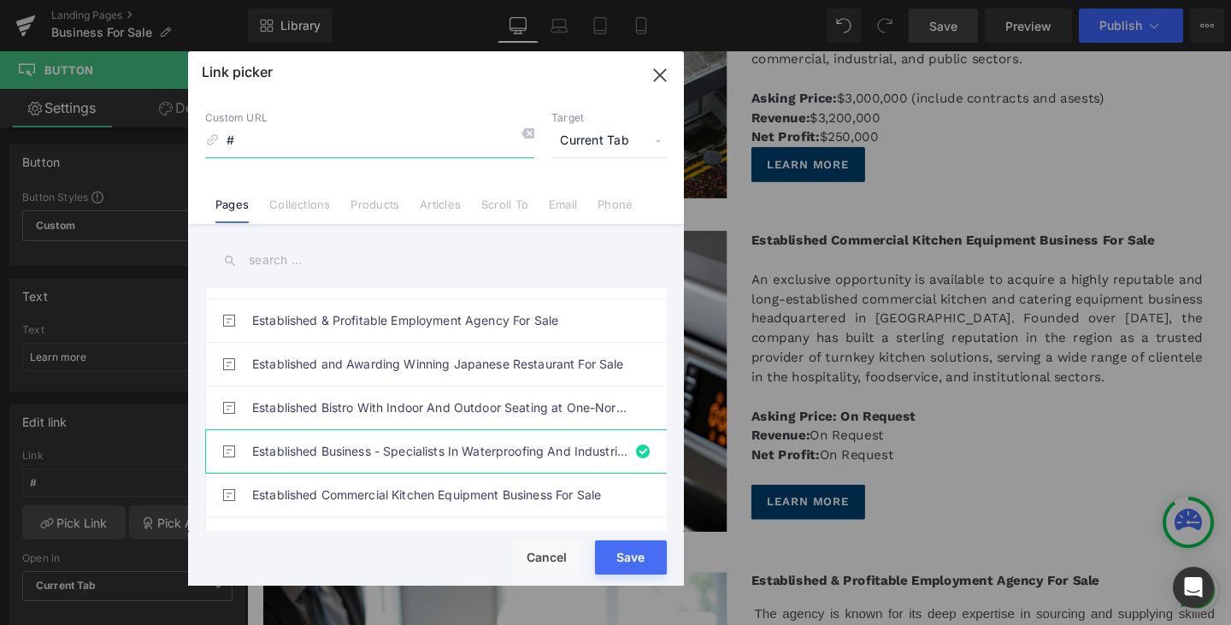
click at [309, 141] on input "#" at bounding box center [369, 141] width 329 height 32
click at [522, 134] on icon at bounding box center [528, 134] width 14 height 14
click at [311, 452] on link "Established Business - Specialists In Waterproofing And Industrial Access Syste…" at bounding box center [440, 451] width 376 height 43
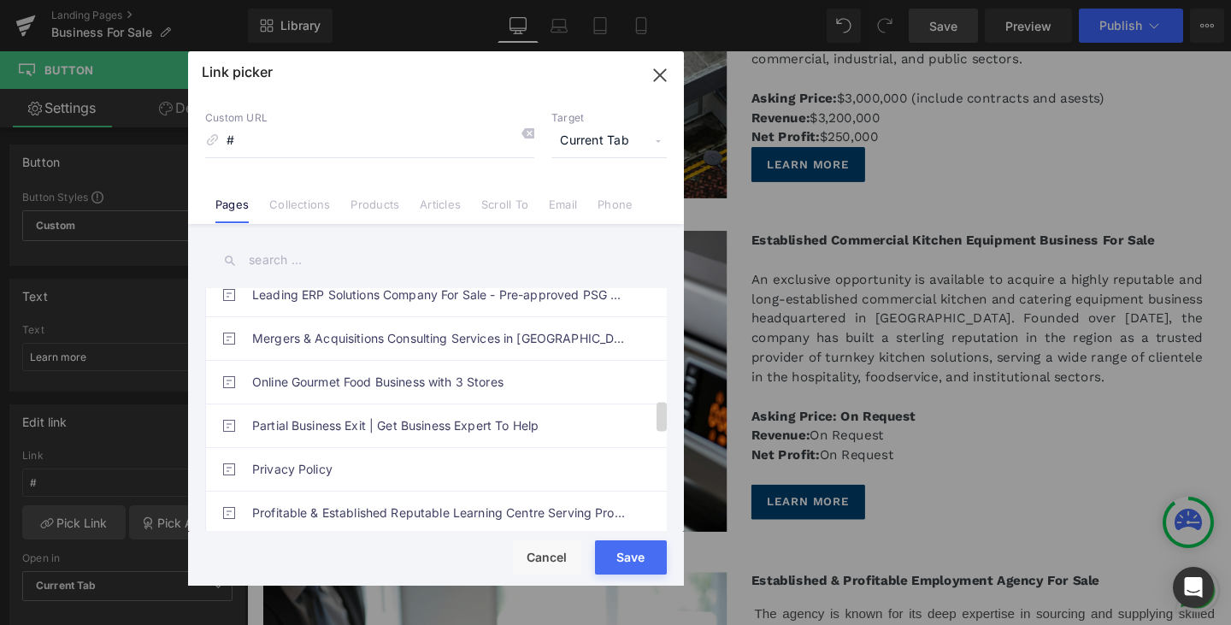
scroll to position [1026, 0]
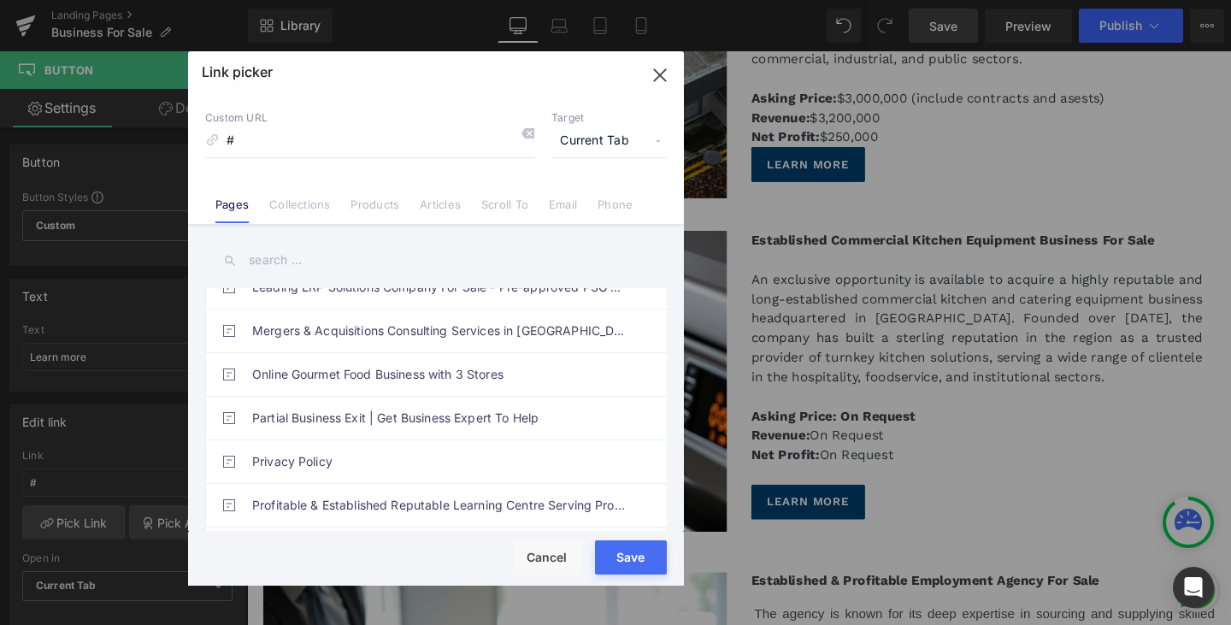
click at [624, 563] on div "Rendering Content" at bounding box center [615, 557] width 105 height 19
click at [624, 559] on div "Rendering Content" at bounding box center [615, 557] width 105 height 19
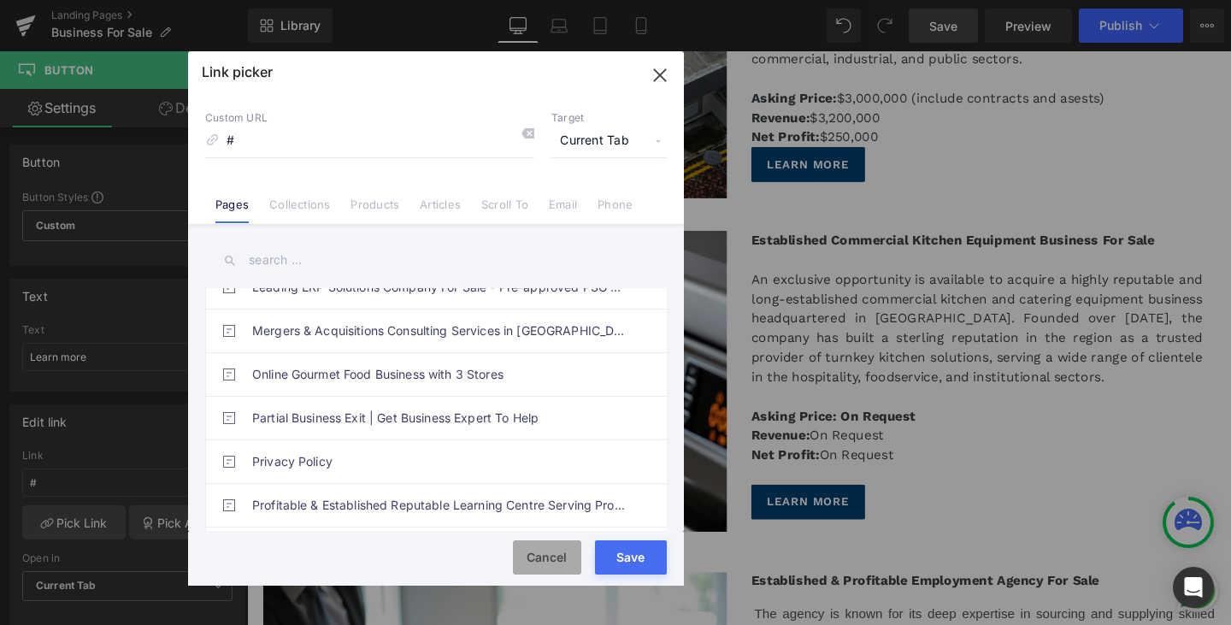
click at [549, 556] on button "Cancel" at bounding box center [547, 557] width 68 height 34
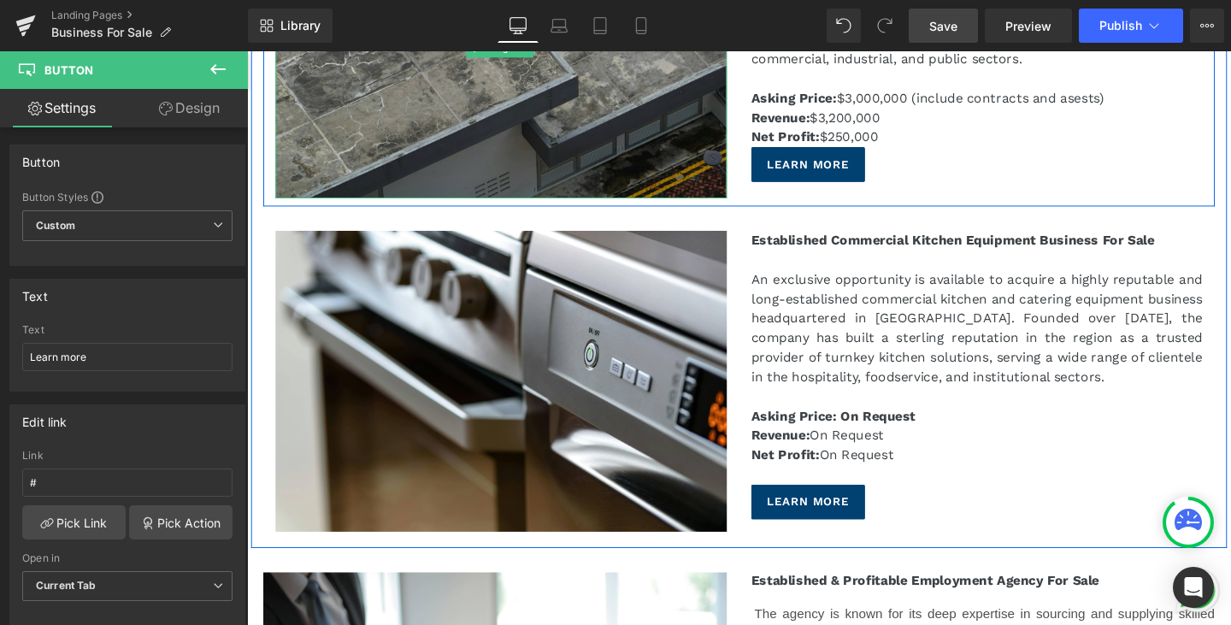
click at [675, 80] on img at bounding box center [514, 48] width 474 height 316
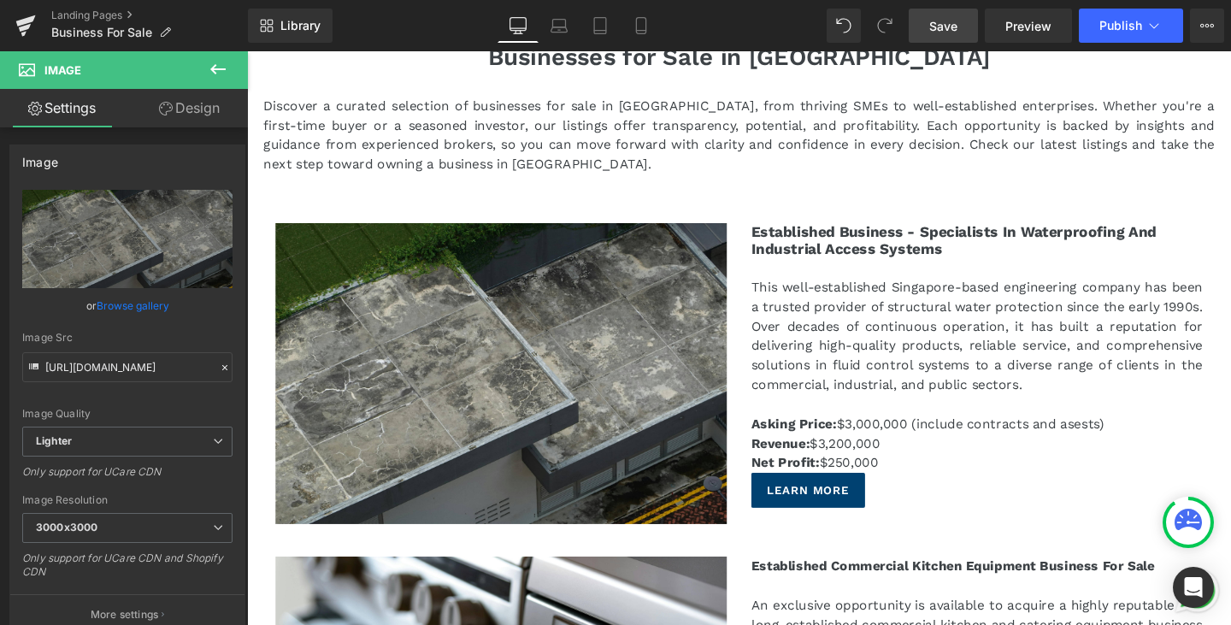
scroll to position [0, 0]
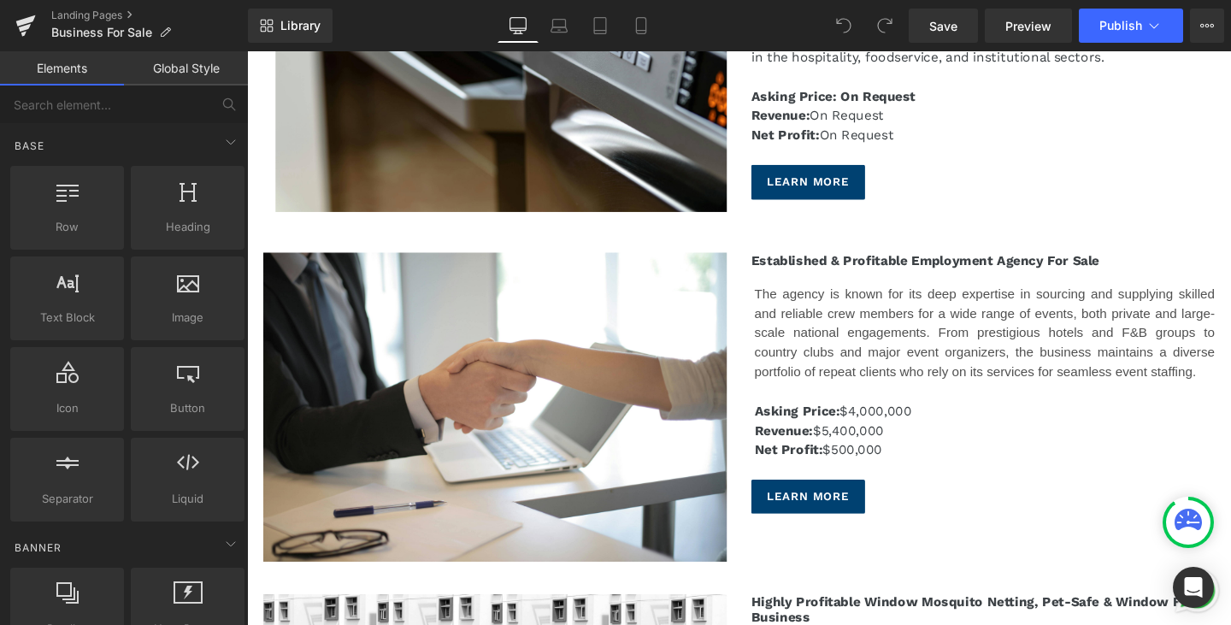
scroll to position [855, 0]
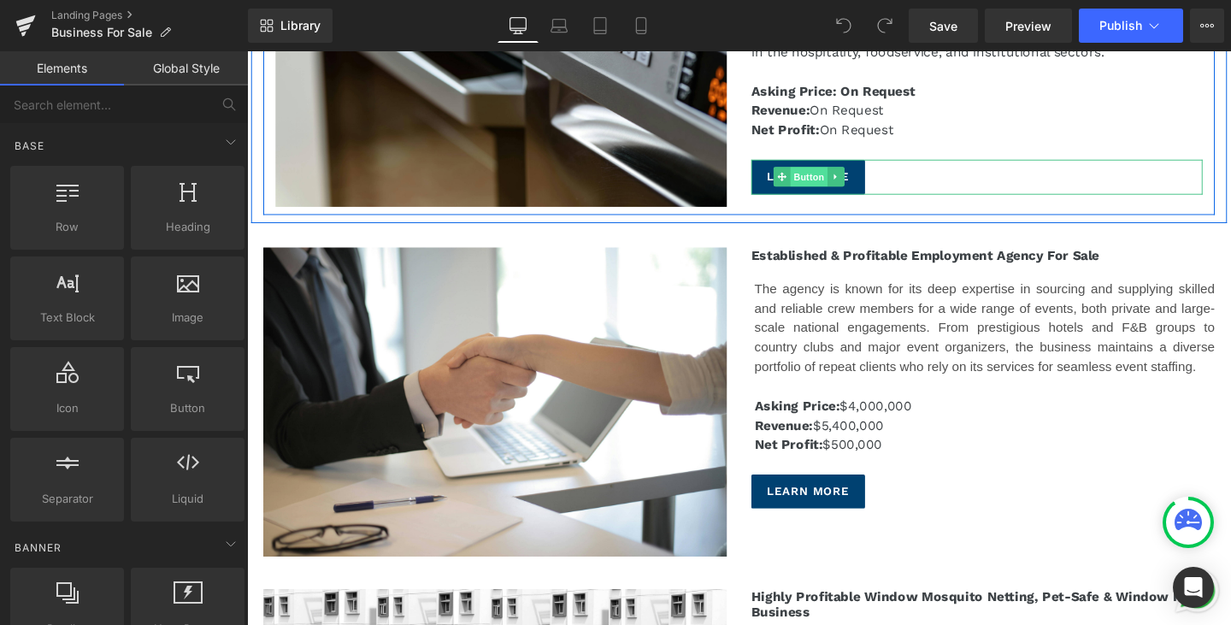
click at [824, 184] on span "Button" at bounding box center [837, 183] width 39 height 21
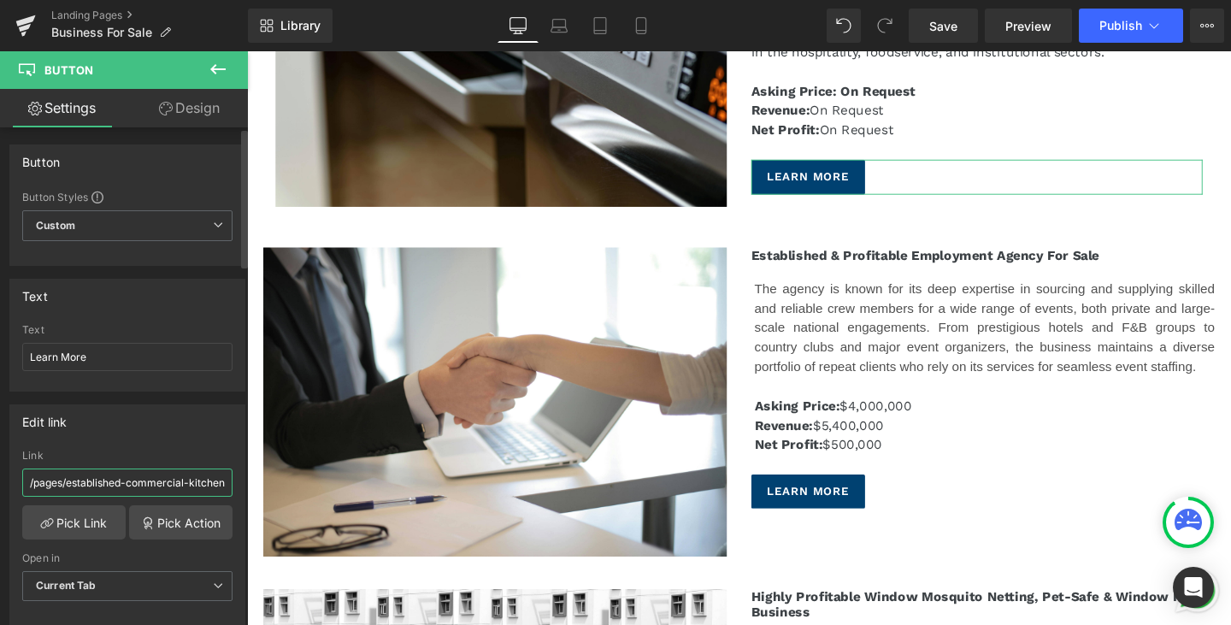
click at [139, 488] on input "/pages/established-commercial-kitchen-equipment-business-for-sale" at bounding box center [127, 483] width 210 height 28
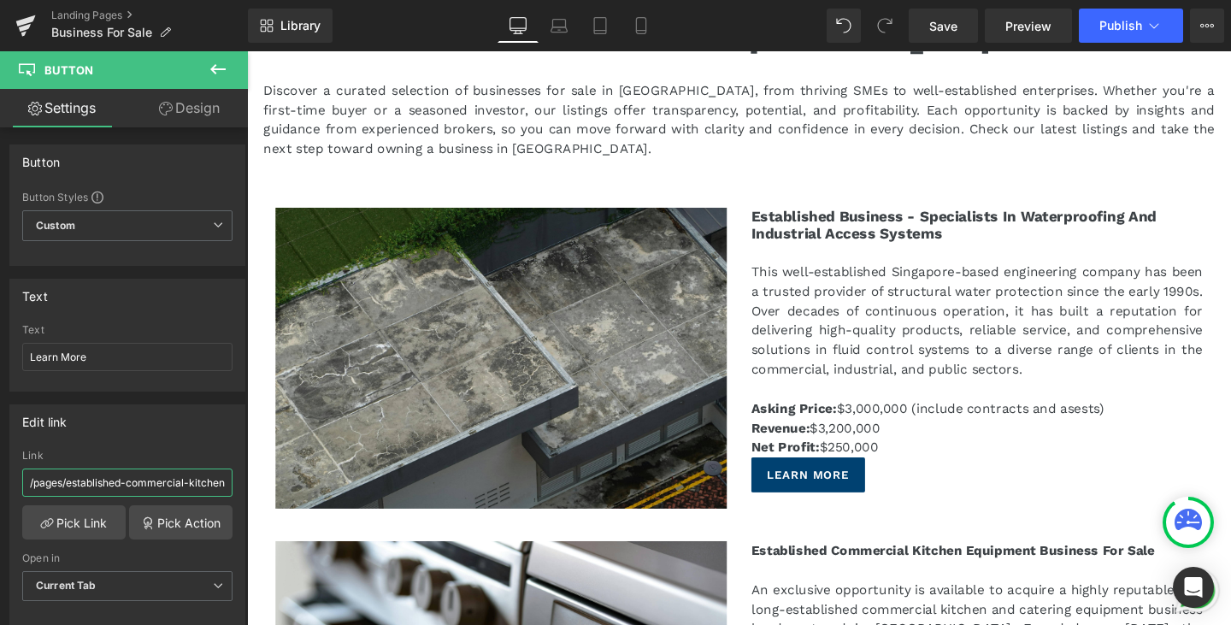
scroll to position [171, 0]
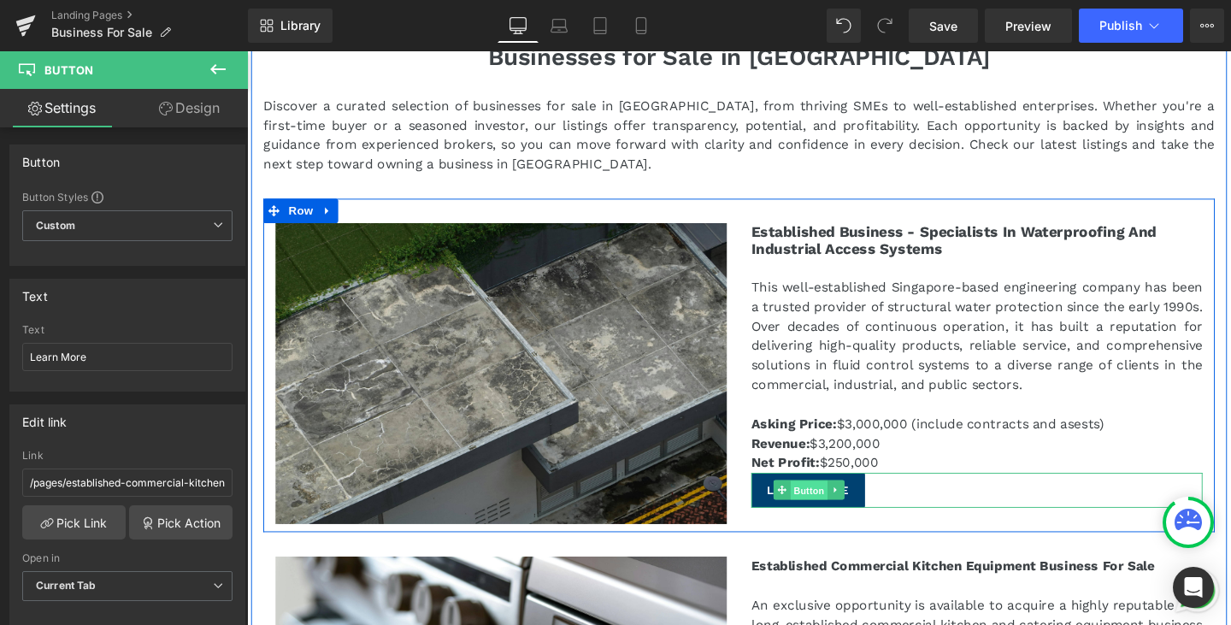
click at [826, 522] on span "Button" at bounding box center [837, 513] width 39 height 21
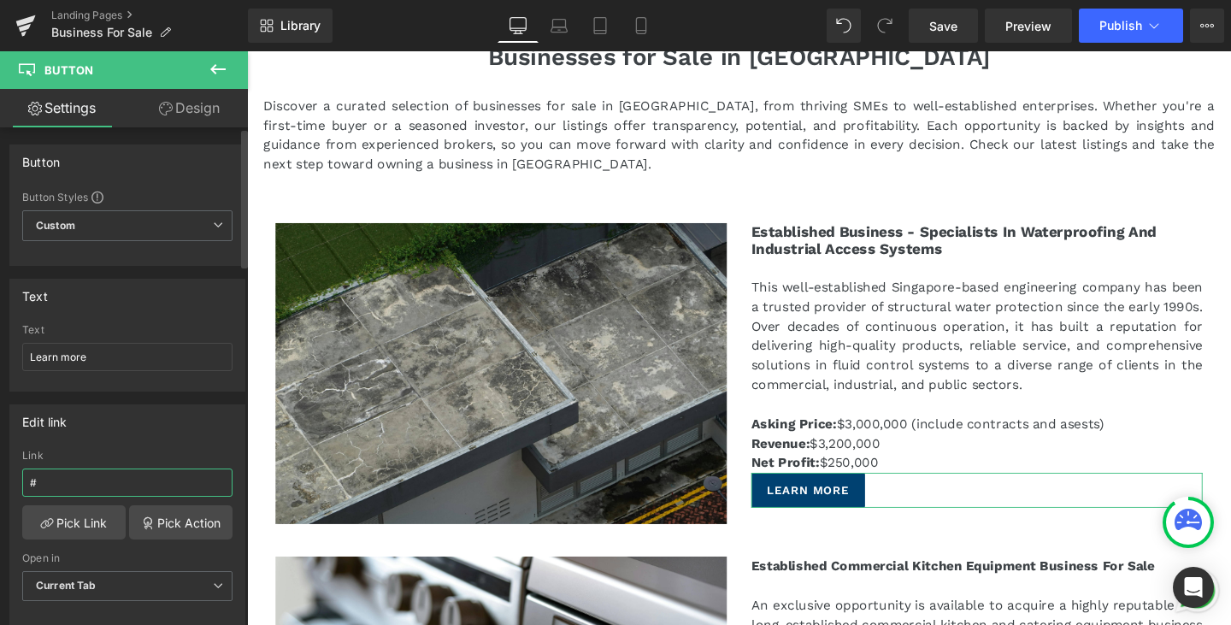
click at [92, 476] on input "#" at bounding box center [127, 483] width 210 height 28
click at [66, 522] on link "Pick Link" at bounding box center [73, 522] width 103 height 34
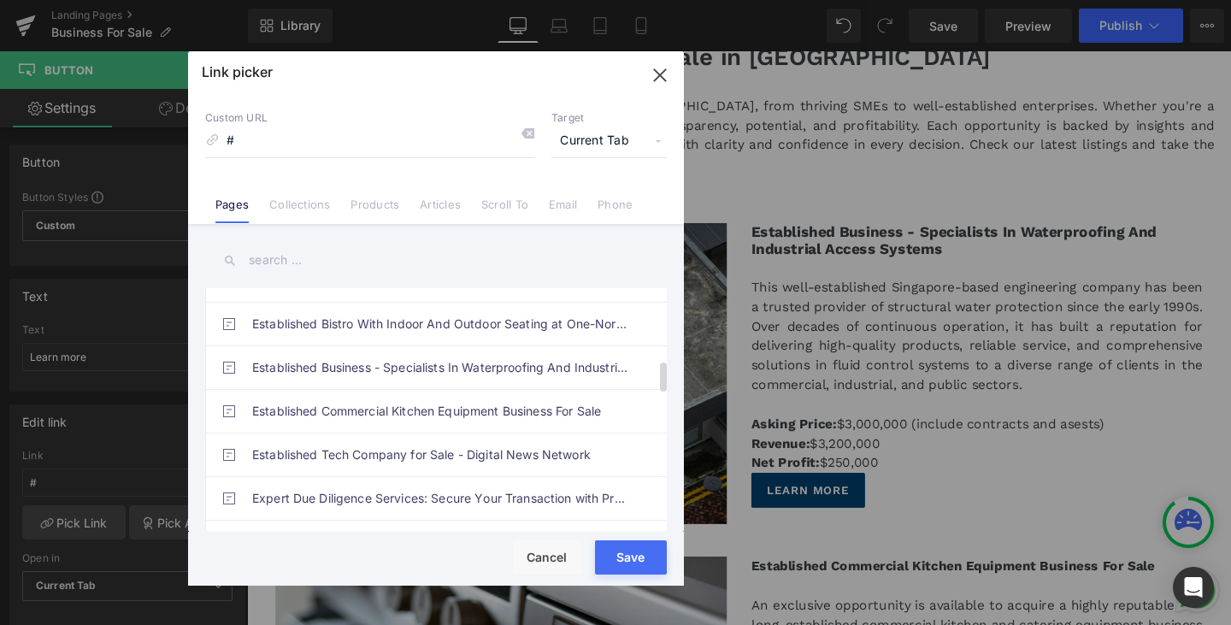
scroll to position [598, 0]
click at [346, 371] on link "Established Business - Specialists In Waterproofing And Industrial Access Syste…" at bounding box center [440, 366] width 376 height 43
click at [307, 373] on link "Established Business - Specialists In Waterproofing And Industrial Access Syste…" at bounding box center [440, 366] width 376 height 43
click at [336, 366] on link "Established Business - Specialists In Waterproofing And Industrial Access Syste…" at bounding box center [440, 366] width 376 height 43
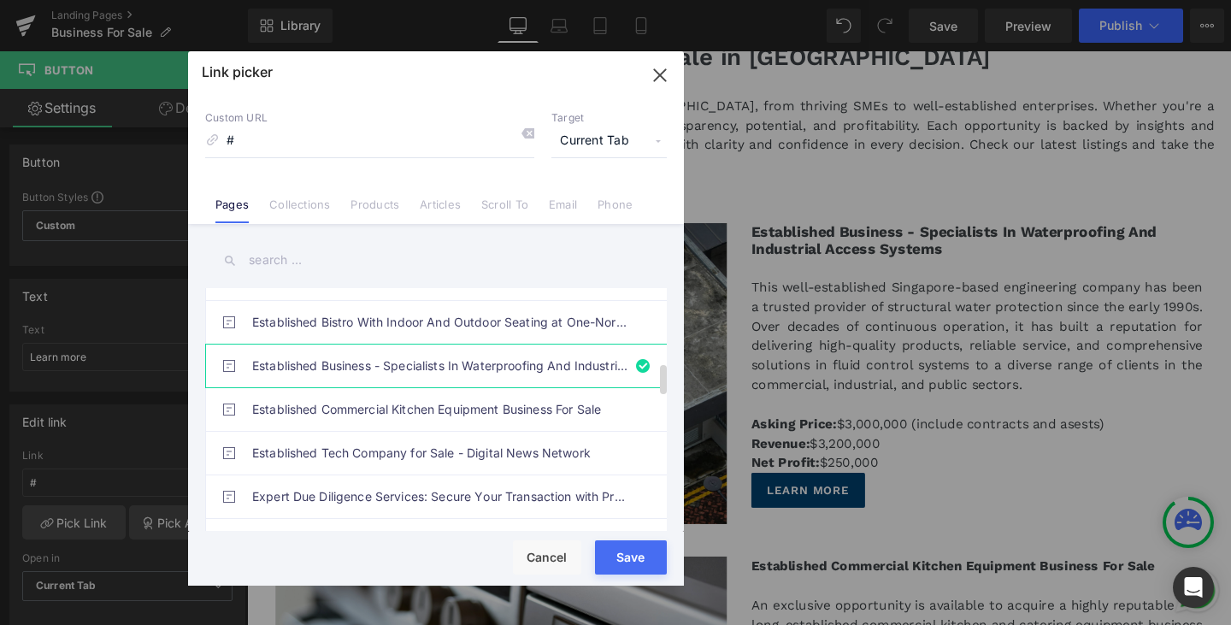
click at [336, 366] on link "Established Business - Specialists In Waterproofing And Industrial Access Syste…" at bounding box center [440, 366] width 376 height 43
click at [628, 564] on div "Rendering Content" at bounding box center [615, 557] width 105 height 19
click at [666, 77] on icon "button" at bounding box center [659, 75] width 27 height 27
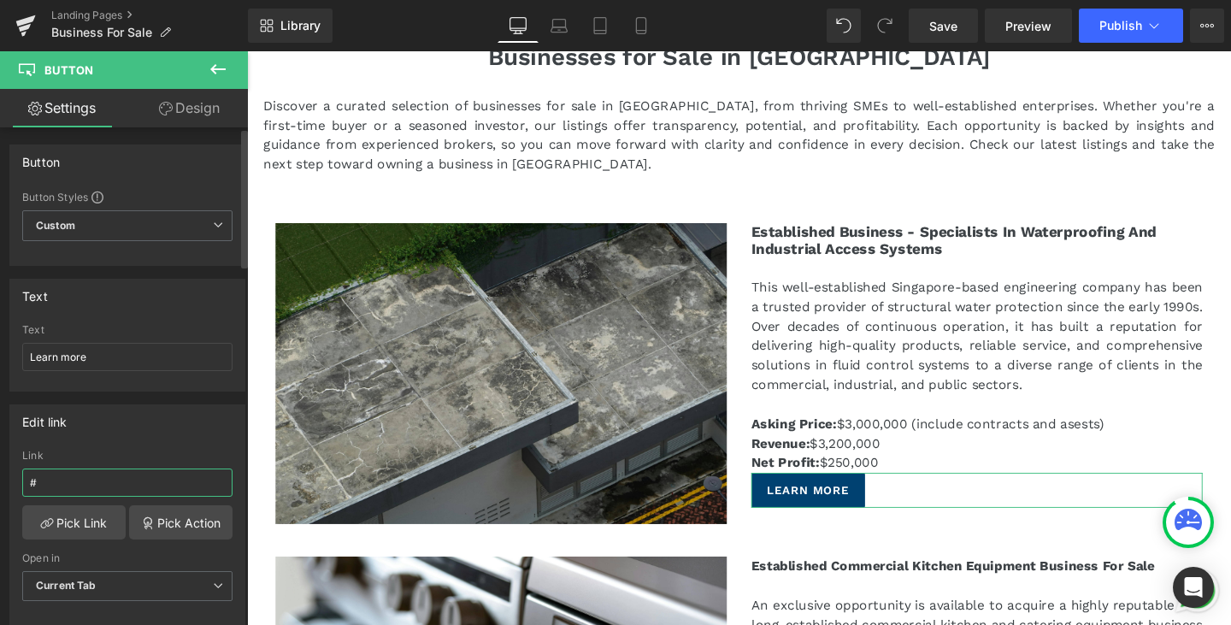
click at [101, 489] on input "#" at bounding box center [127, 483] width 210 height 28
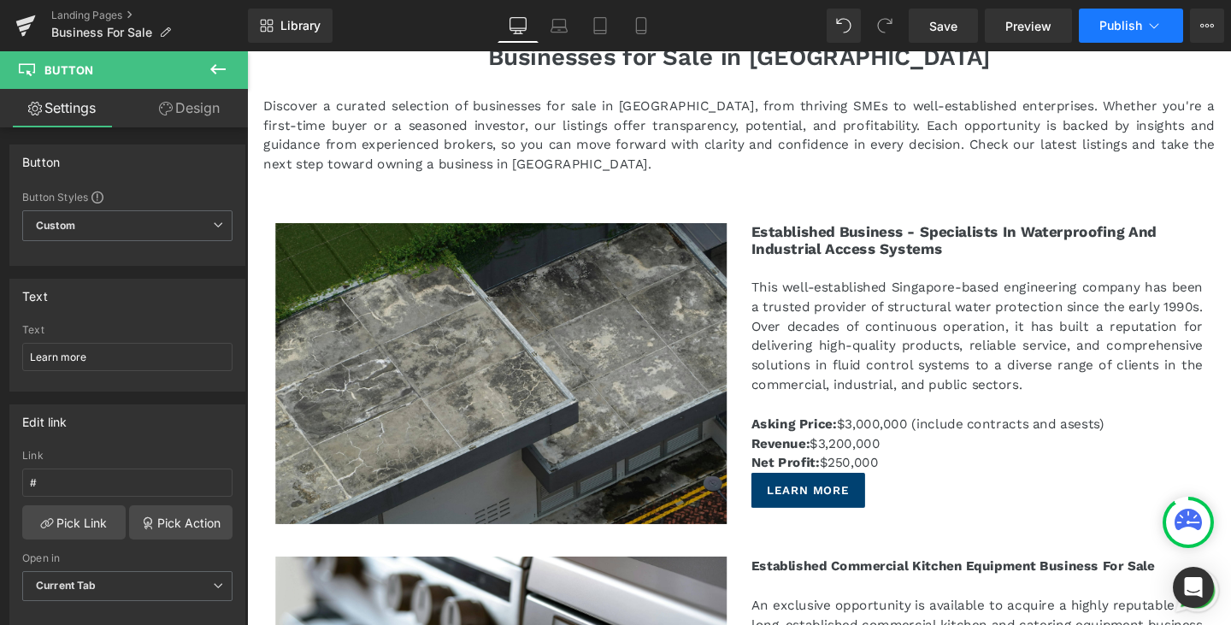
click at [1118, 24] on span "Publish" at bounding box center [1120, 26] width 43 height 14
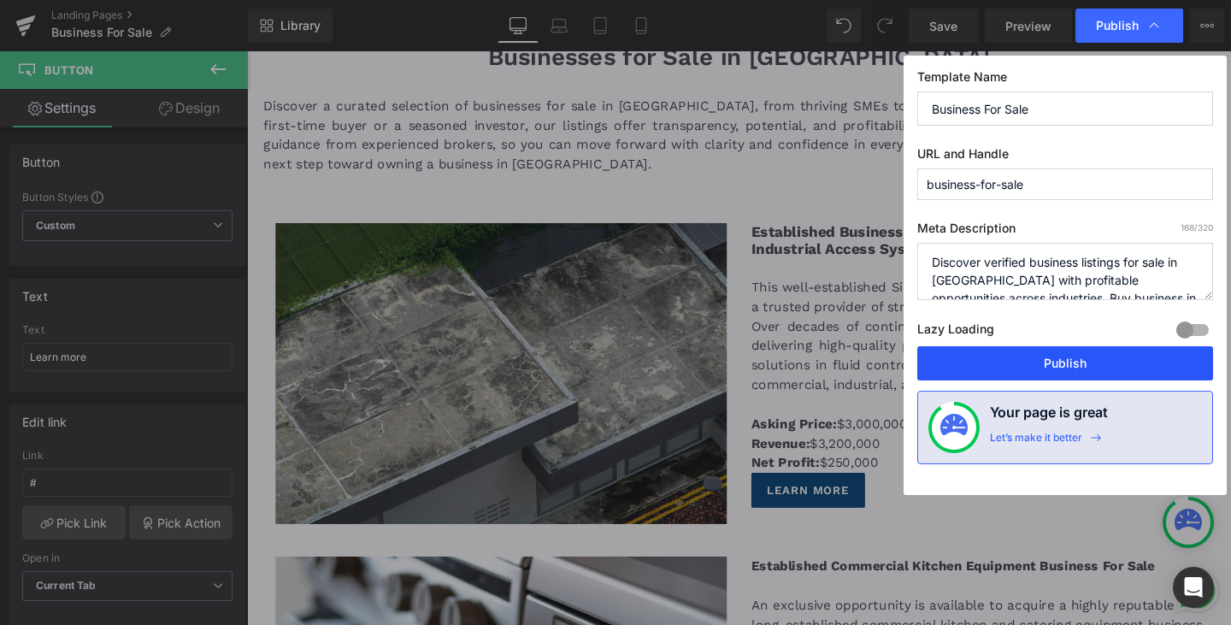
click at [1065, 367] on button "Publish" at bounding box center [1065, 363] width 296 height 34
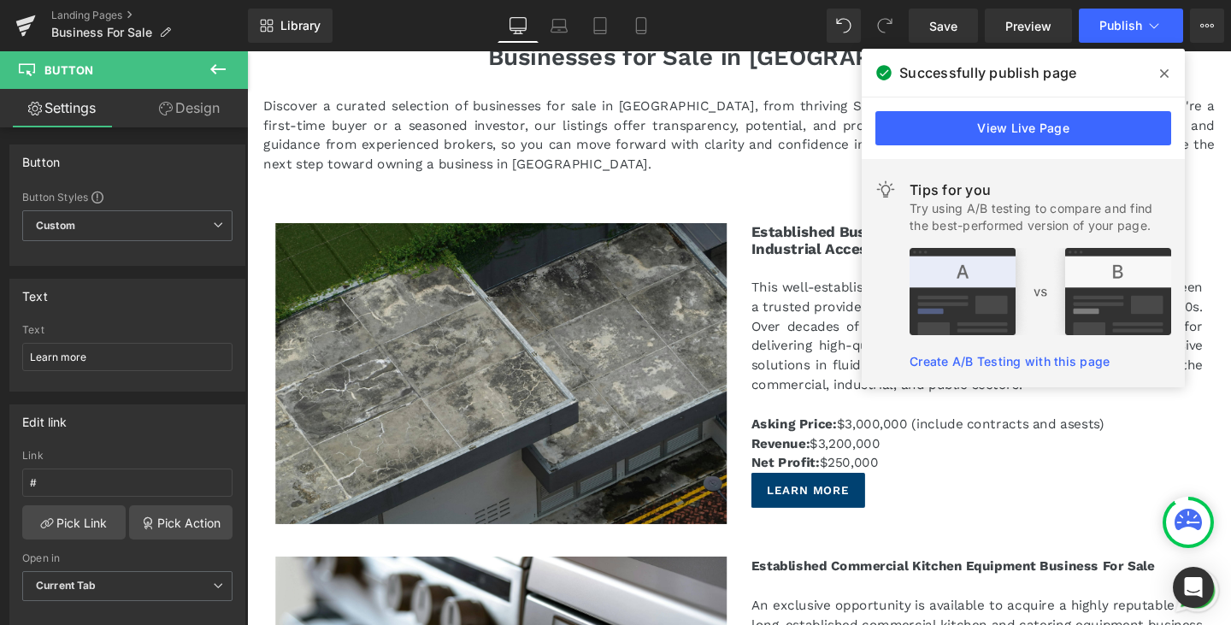
click at [1173, 67] on span at bounding box center [1164, 73] width 27 height 27
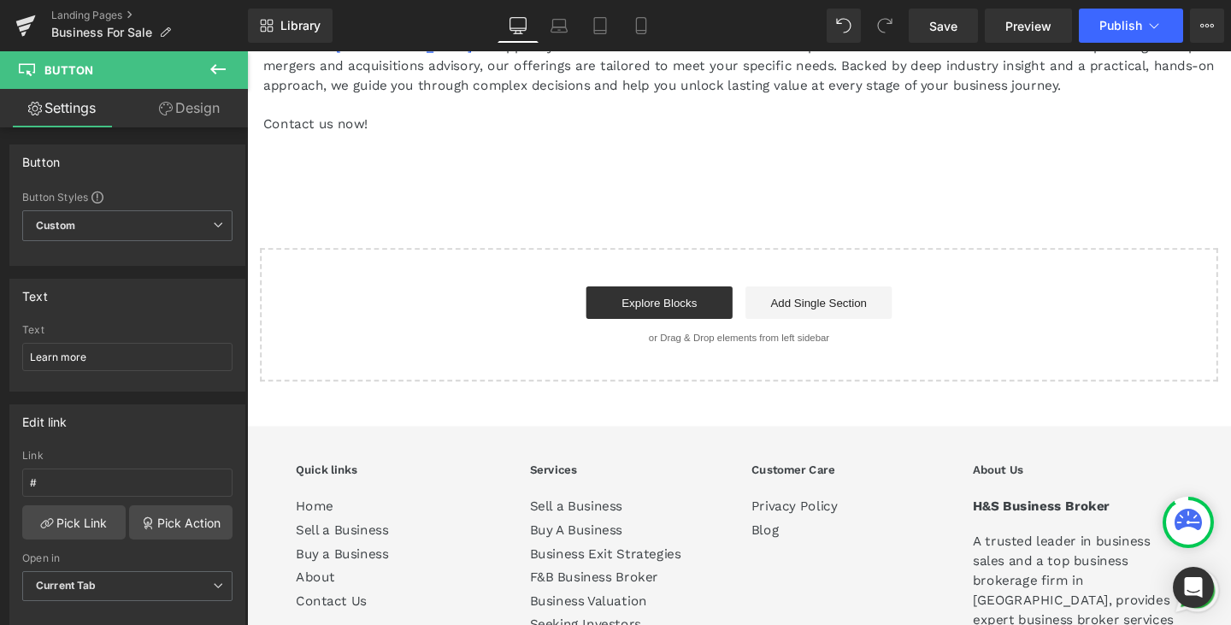
scroll to position [12938, 0]
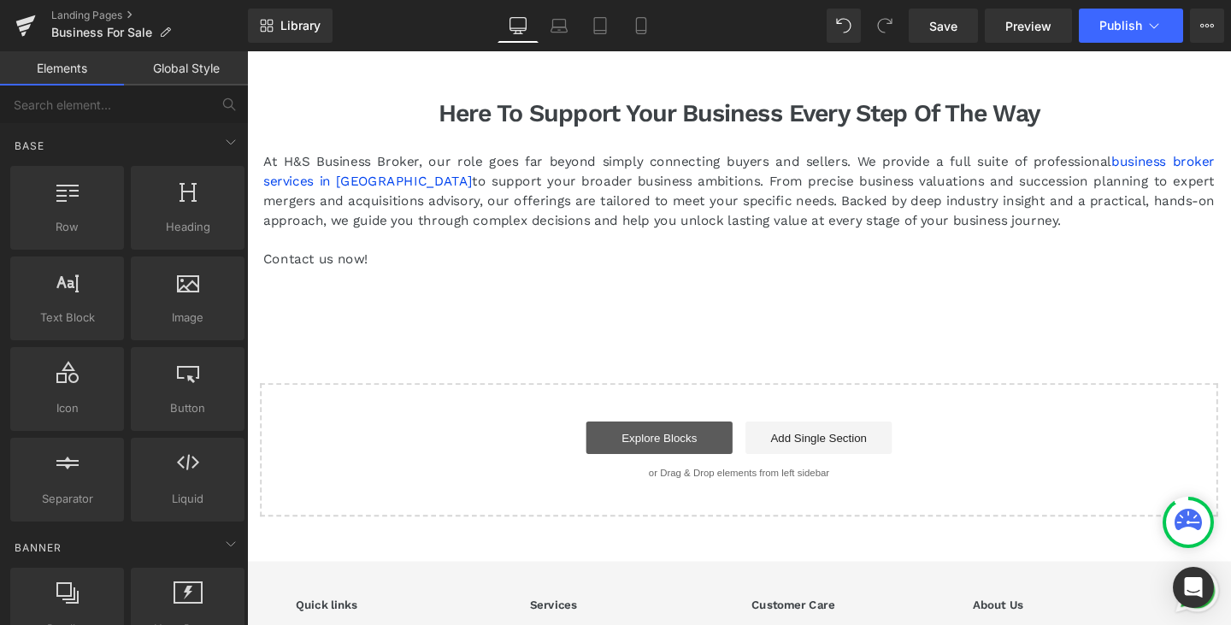
click at [655, 440] on link "Explore Blocks" at bounding box center [681, 457] width 154 height 34
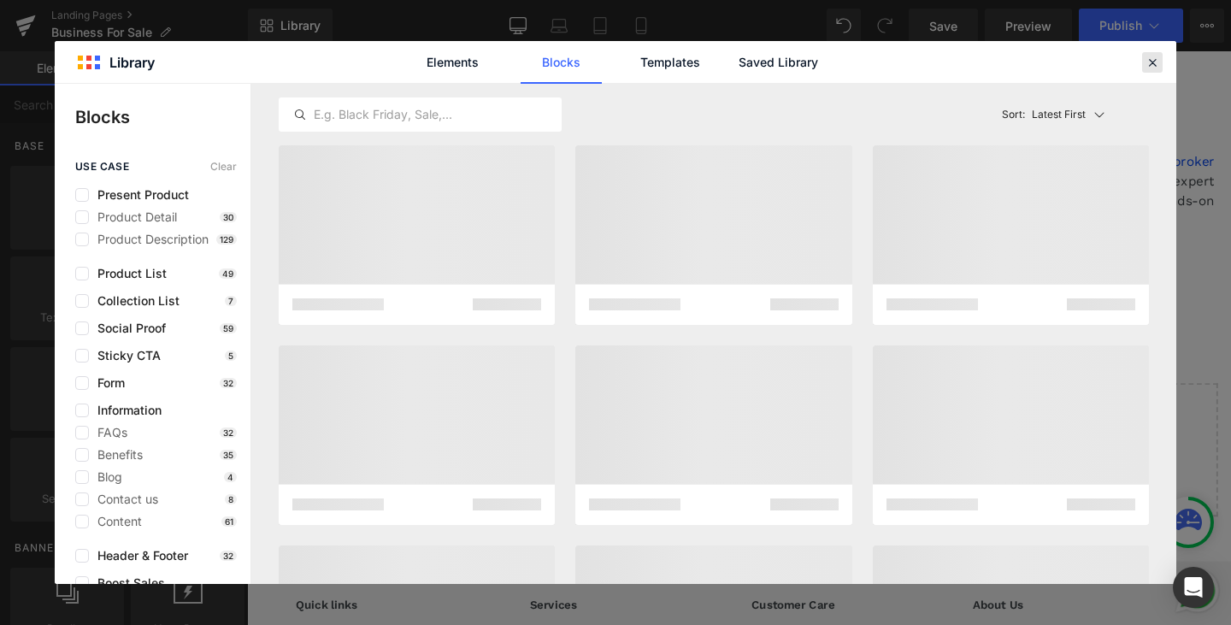
drag, startPoint x: 1150, startPoint y: 57, endPoint x: 559, endPoint y: 329, distance: 650.3
click at [1150, 57] on icon at bounding box center [1152, 62] width 15 height 15
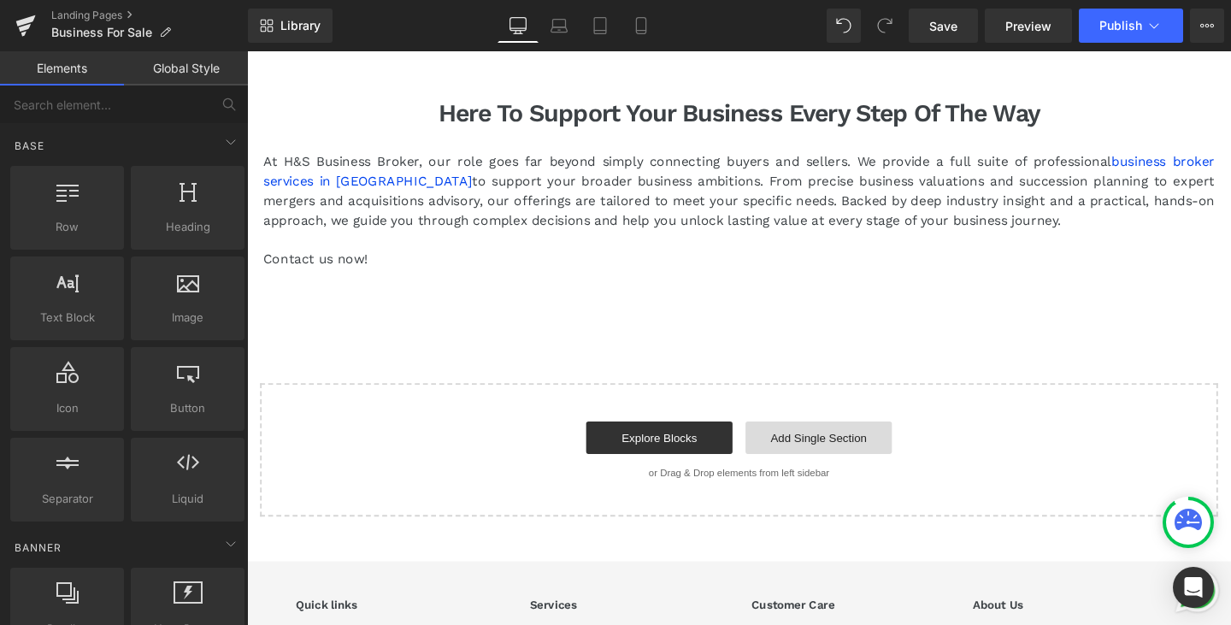
click at [828, 440] on link "Add Single Section" at bounding box center [848, 457] width 154 height 34
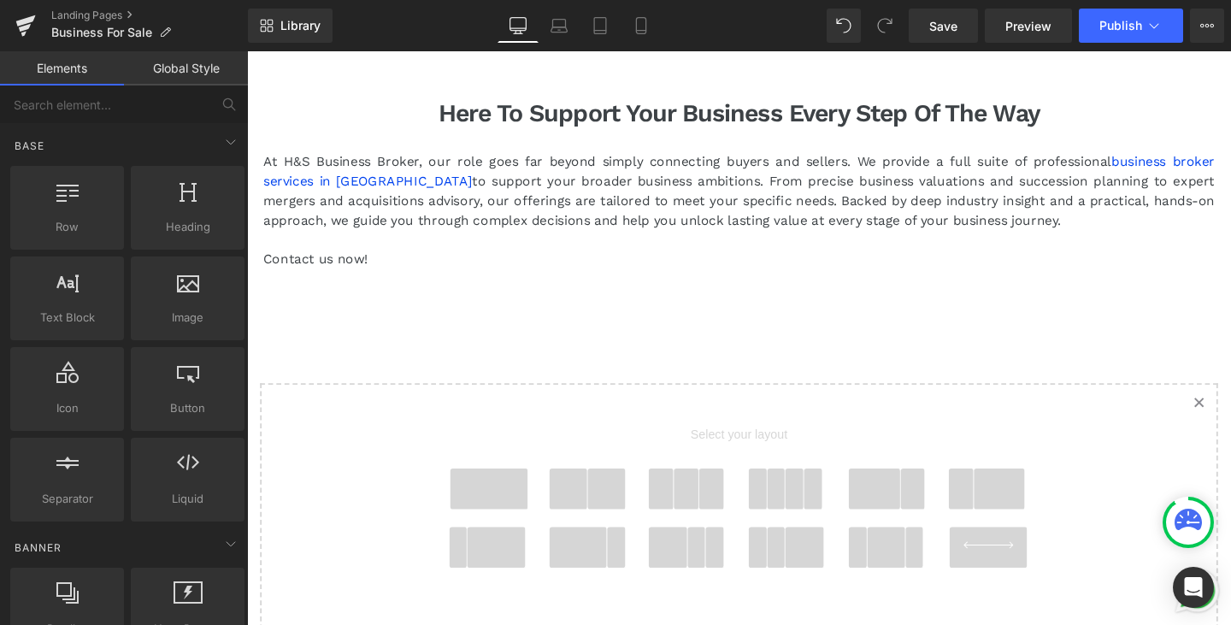
click at [574, 490] on span at bounding box center [585, 511] width 40 height 43
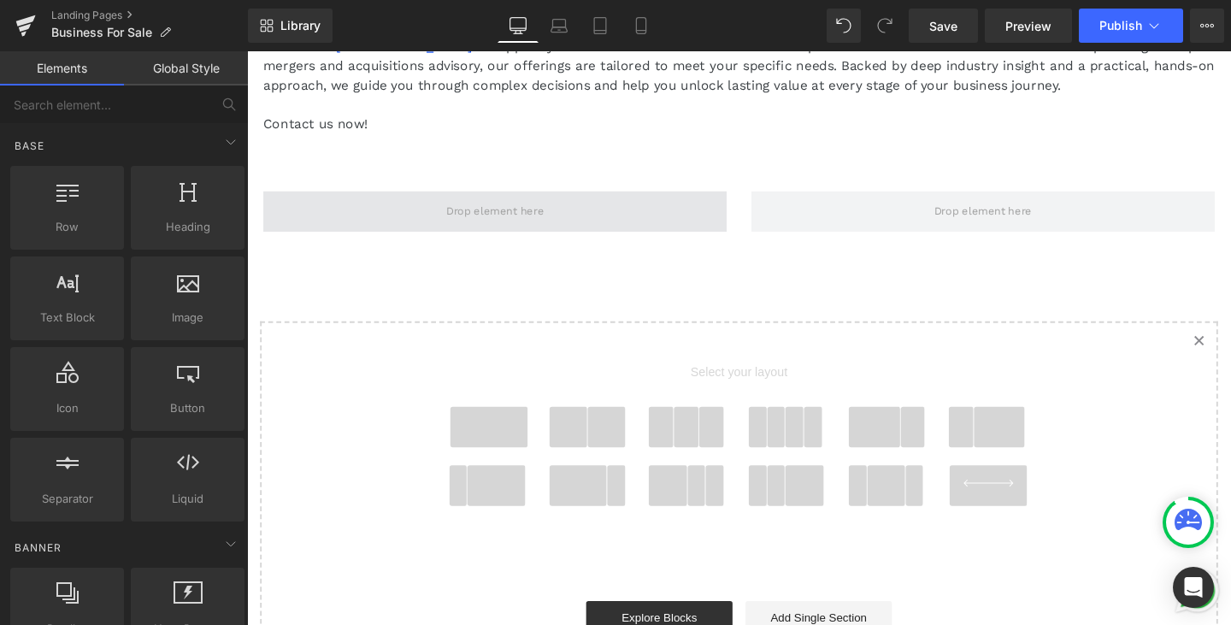
scroll to position [13086, 0]
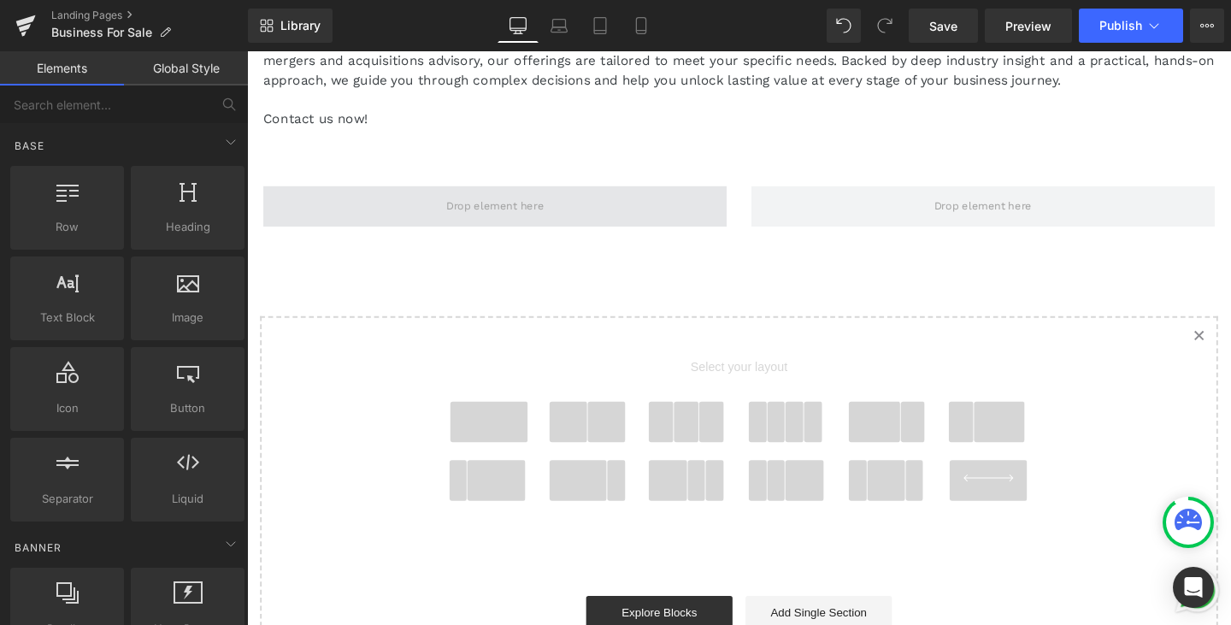
click at [667, 193] on span at bounding box center [507, 214] width 487 height 43
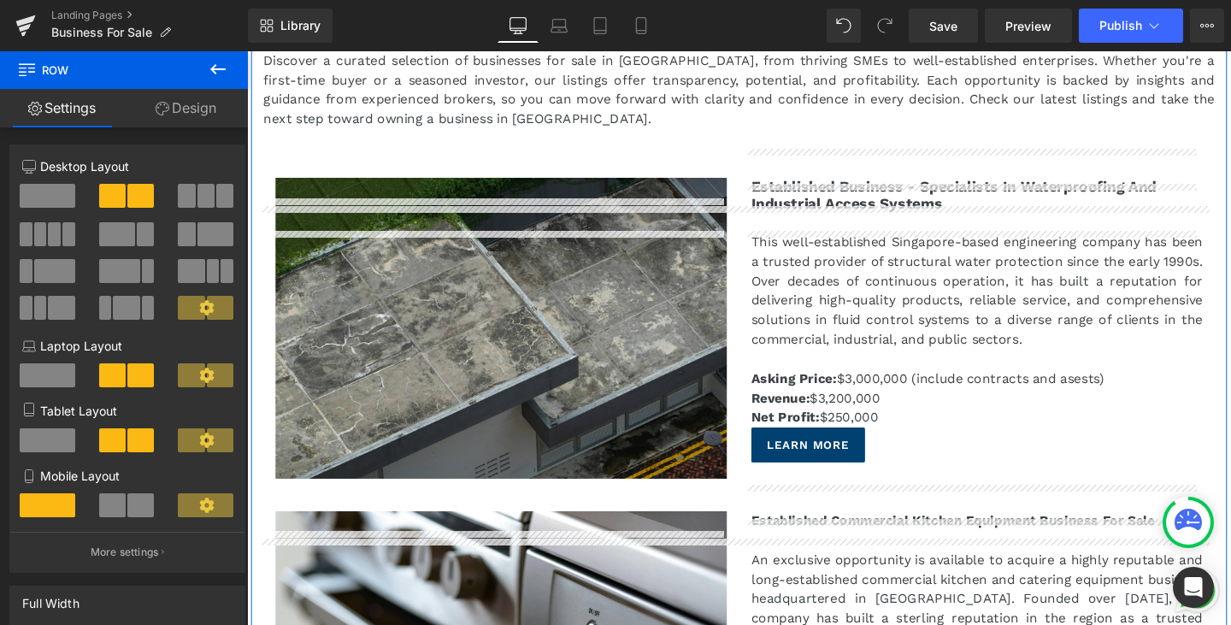
scroll to position [513, 0]
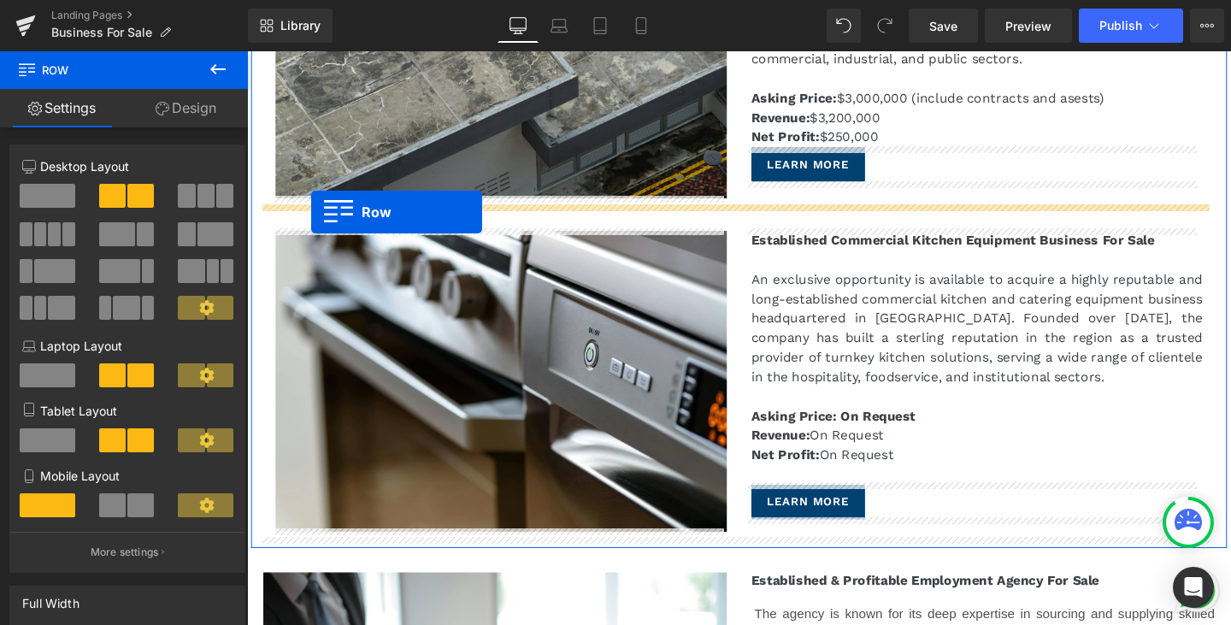
drag, startPoint x: 258, startPoint y: 128, endPoint x: 315, endPoint y: 221, distance: 108.2
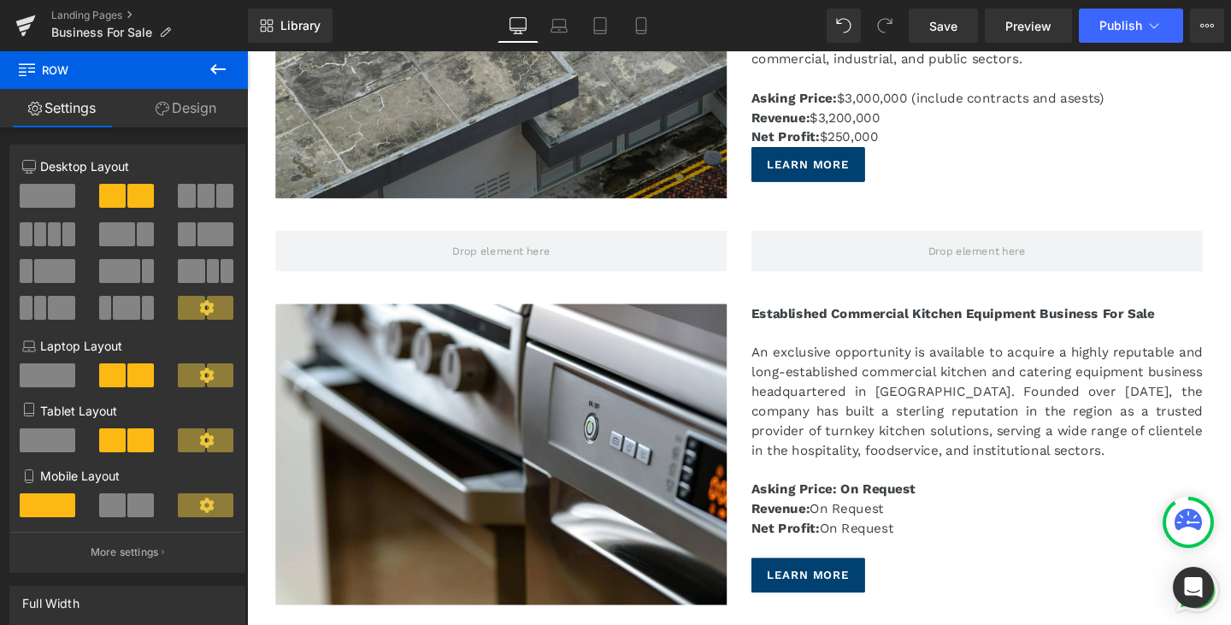
click at [206, 71] on button at bounding box center [218, 70] width 60 height 38
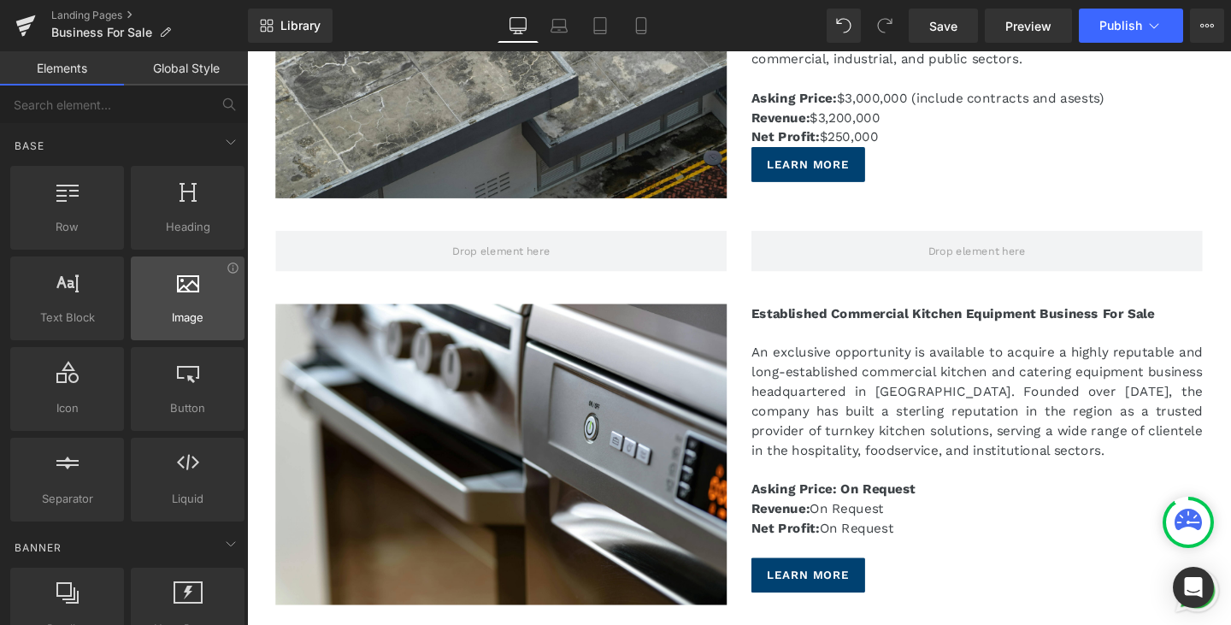
click at [173, 303] on div at bounding box center [187, 289] width 103 height 38
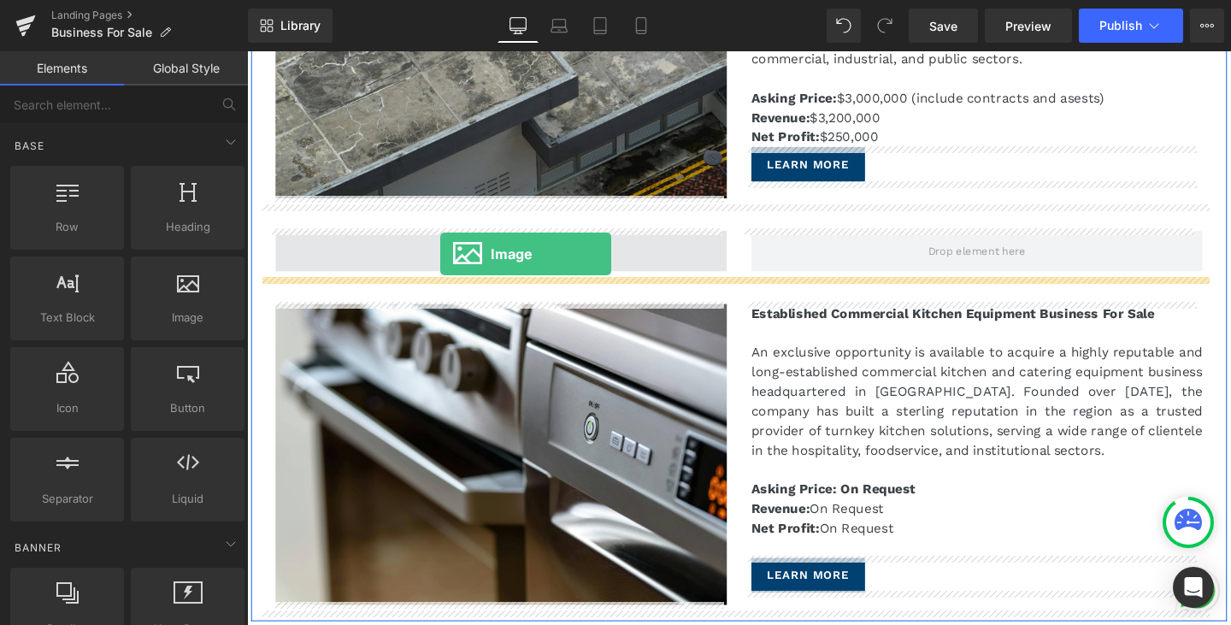
drag, startPoint x: 434, startPoint y: 354, endPoint x: 451, endPoint y: 264, distance: 91.2
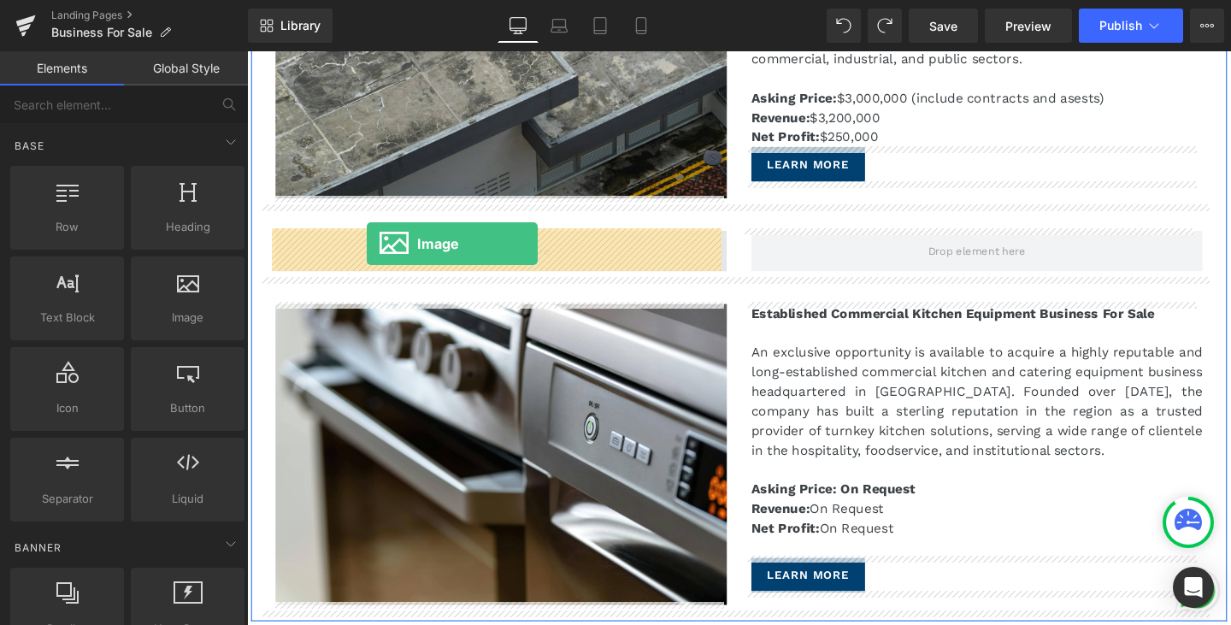
drag, startPoint x: 426, startPoint y: 359, endPoint x: 373, endPoint y: 254, distance: 117.8
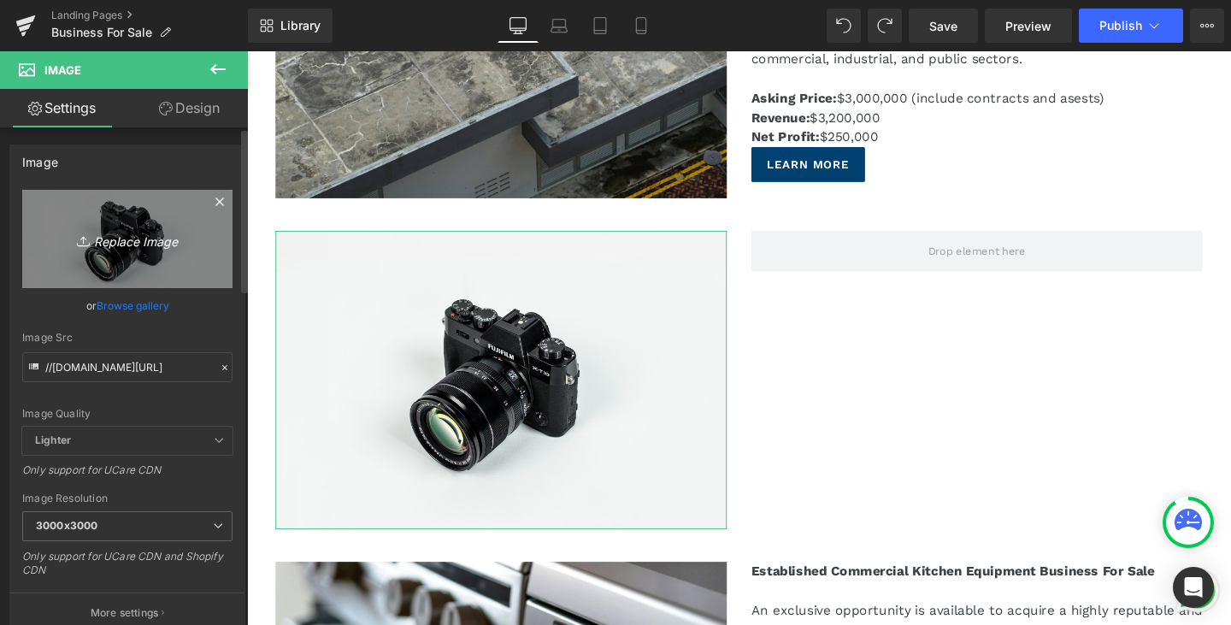
click at [110, 237] on icon "Replace Image" at bounding box center [127, 238] width 137 height 21
type input "C:\fakepath\Leonardo_Phoenix_10_A_series_of_modern_convenience_stores_in_a_1.jpg"
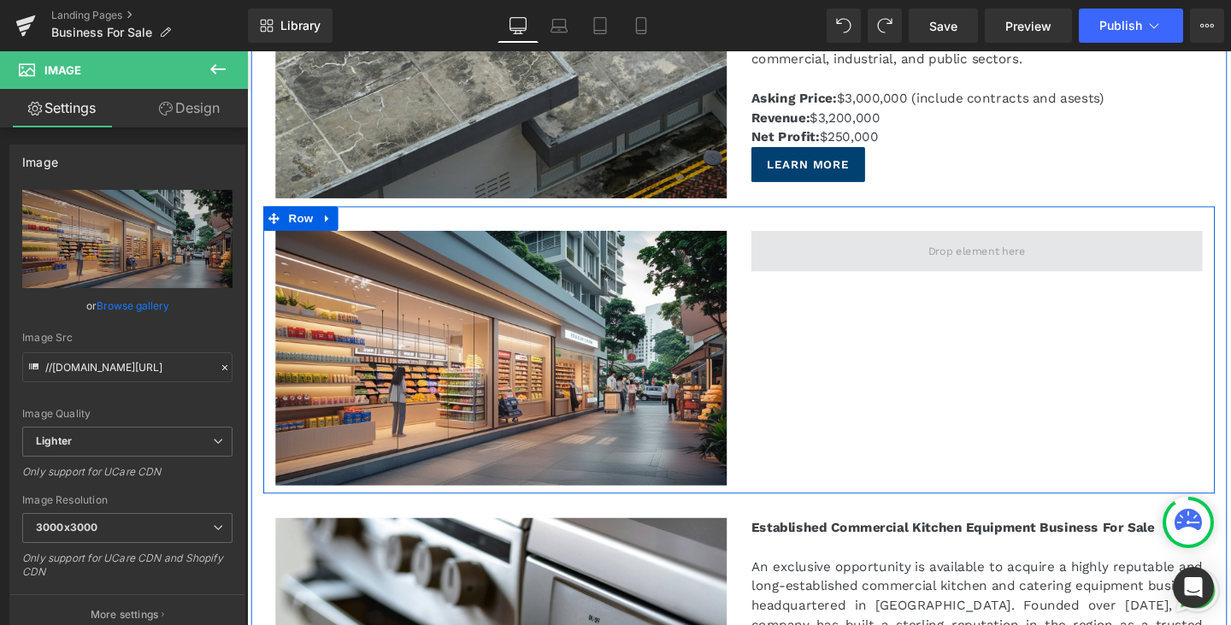
click at [919, 263] on span at bounding box center [1014, 261] width 474 height 43
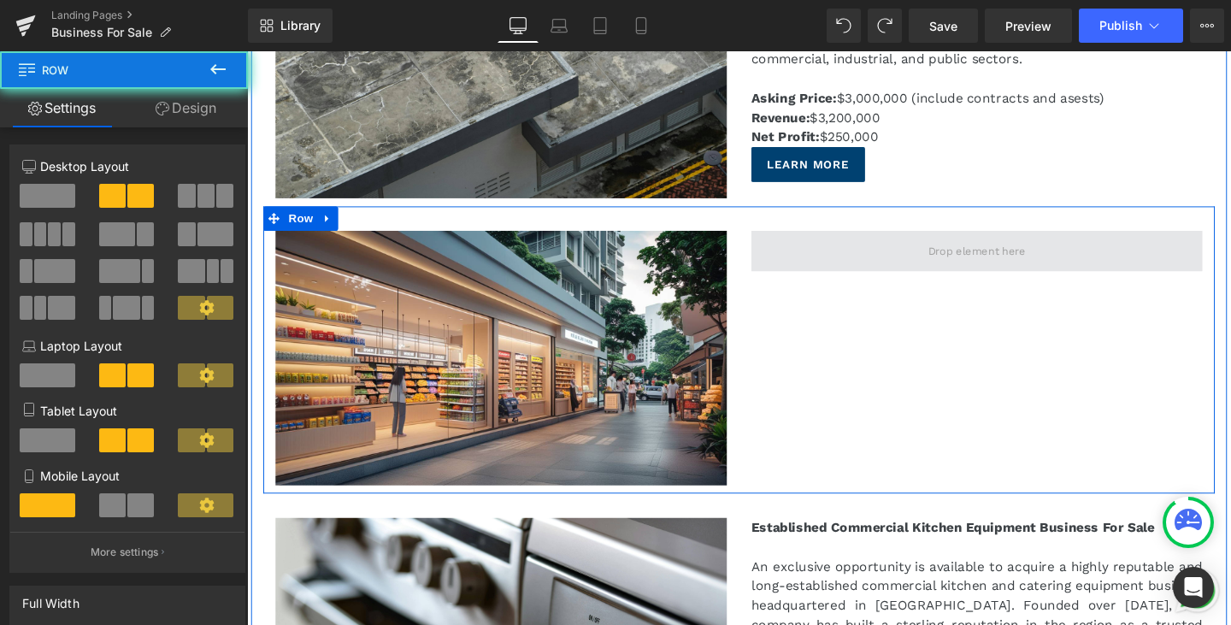
click at [919, 263] on span at bounding box center [1014, 261] width 474 height 43
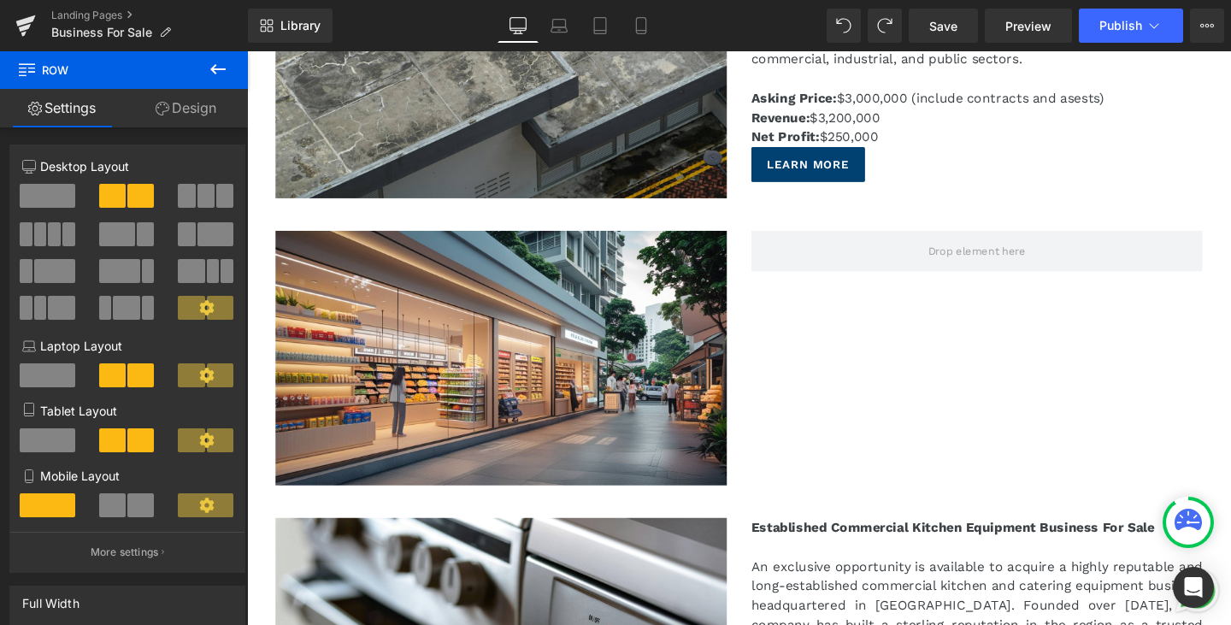
click at [227, 59] on icon at bounding box center [218, 69] width 21 height 21
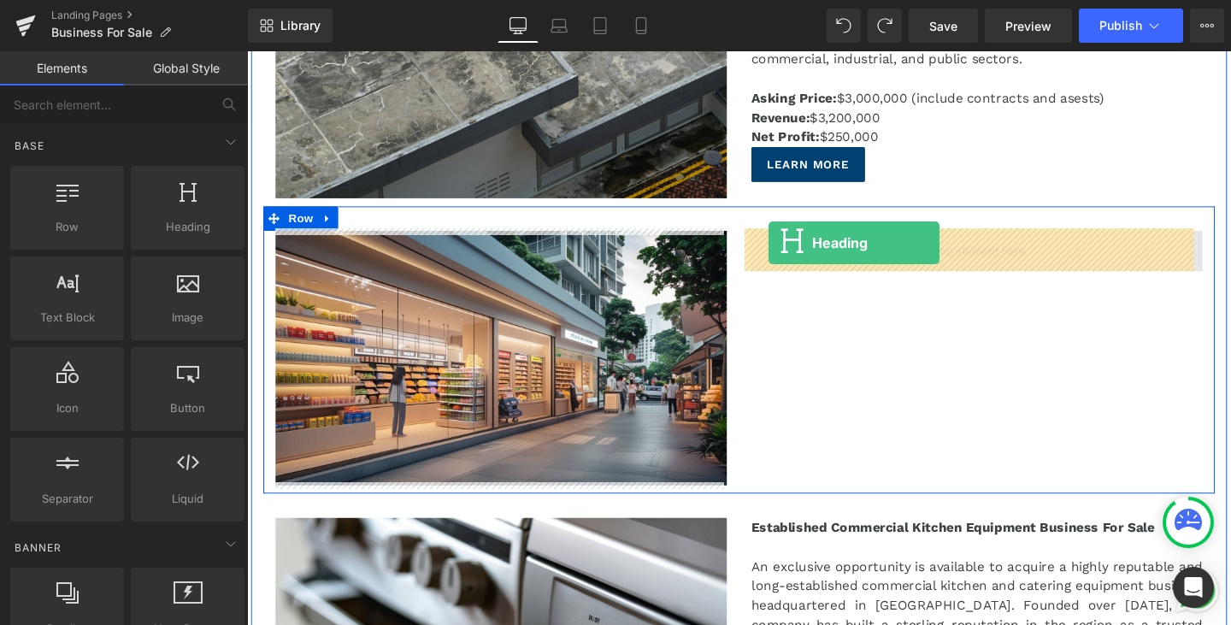
drag, startPoint x: 434, startPoint y: 265, endPoint x: 795, endPoint y: 252, distance: 361.0
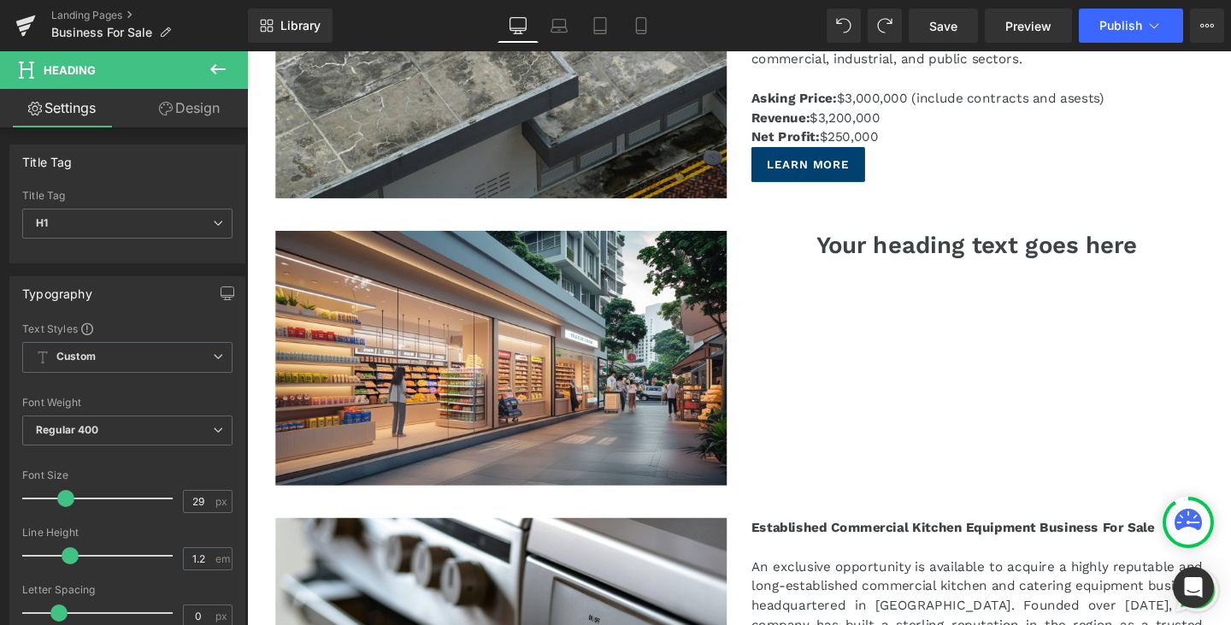
click at [223, 74] on icon at bounding box center [218, 69] width 21 height 21
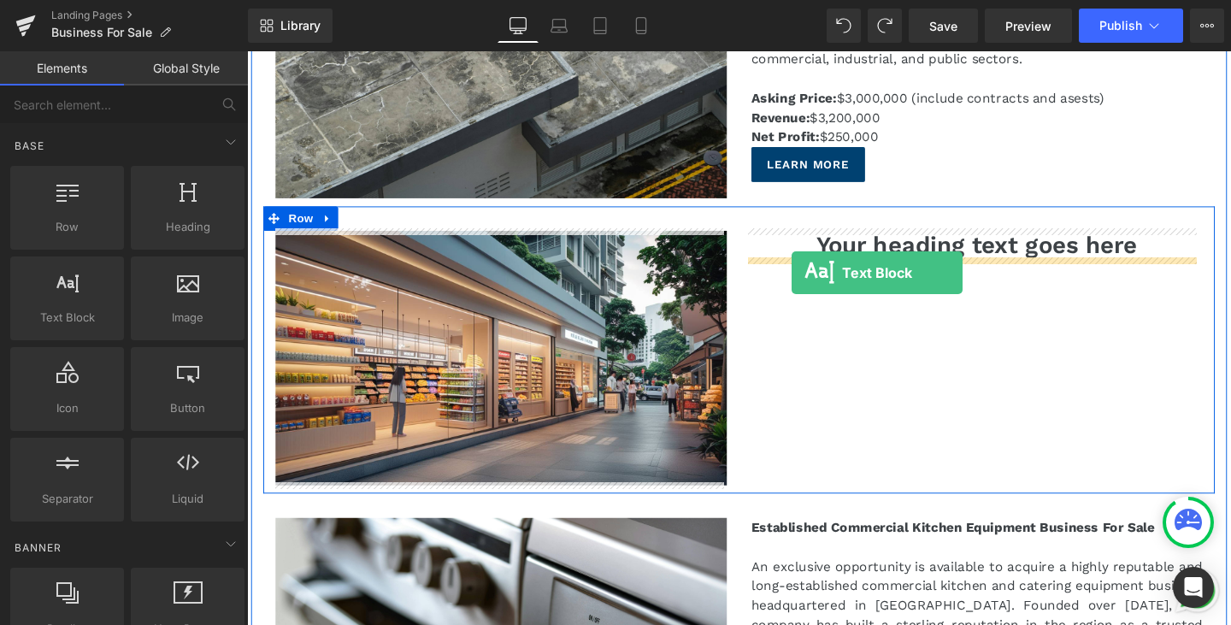
drag, startPoint x: 314, startPoint y: 349, endPoint x: 820, endPoint y: 282, distance: 510.5
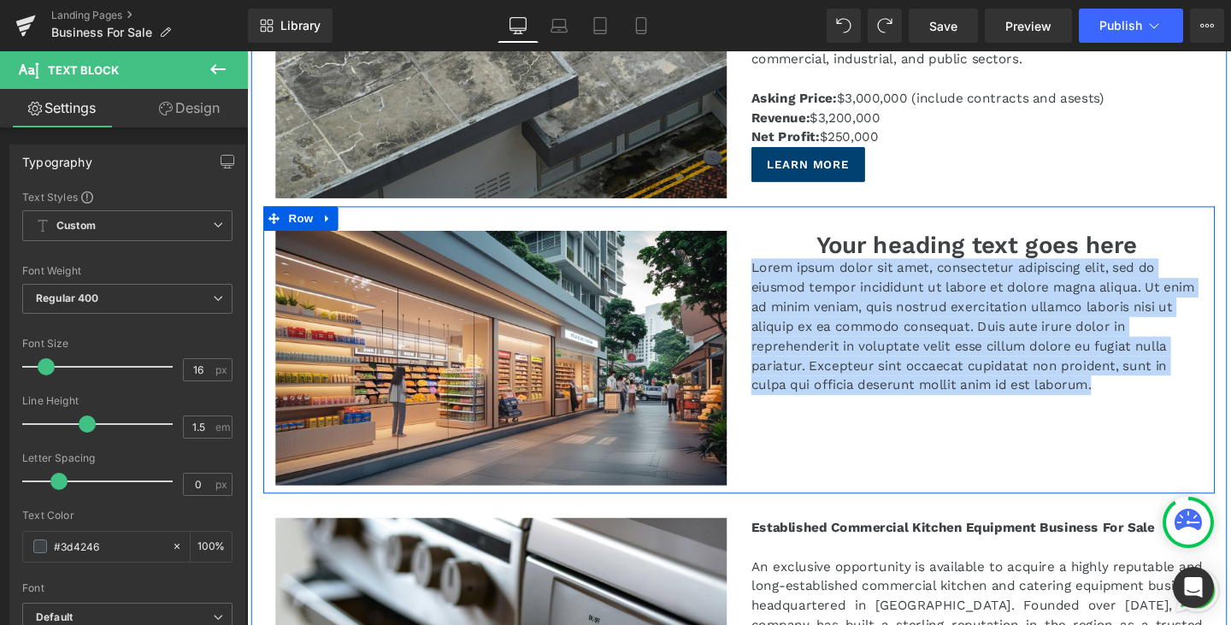
drag, startPoint x: 1139, startPoint y: 399, endPoint x: 761, endPoint y: 280, distance: 396.1
click at [764, 280] on div "Your heading text goes here Heading Lorem ipsum dolor sit amet, consectetur adi…" at bounding box center [1014, 327] width 500 height 174
paste div
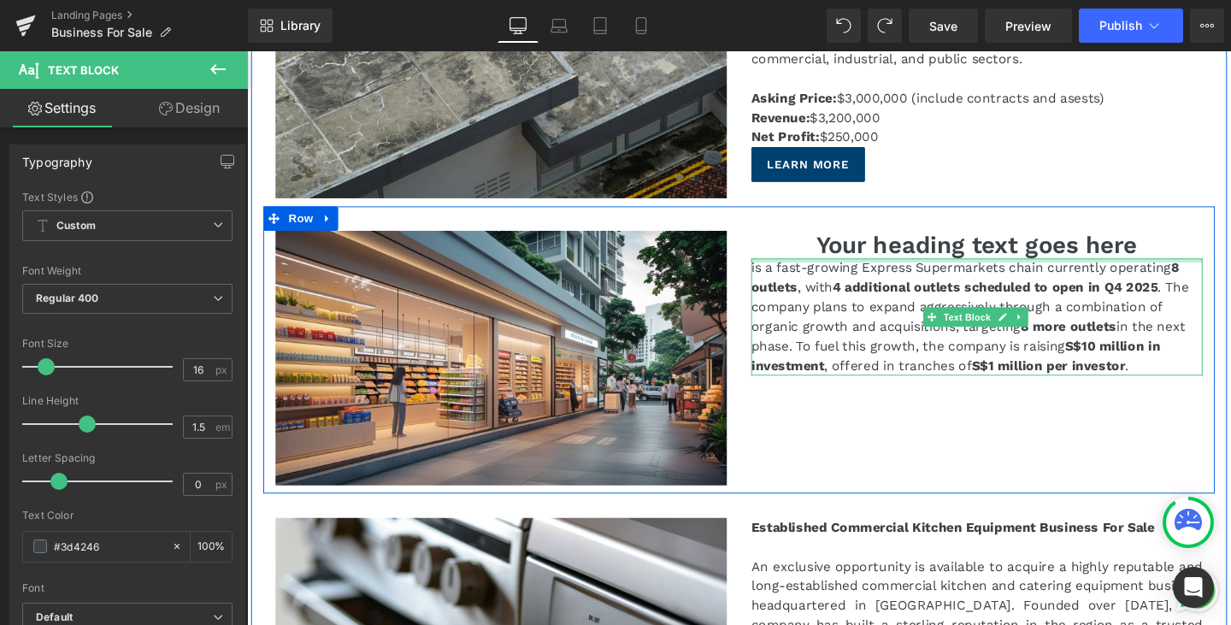
drag, startPoint x: 1193, startPoint y: 387, endPoint x: 897, endPoint y: 512, distance: 321.1
click at [778, 270] on div "is a fast-growing Express Supermarkets chain currently operating 8 outlets , wi…" at bounding box center [1014, 330] width 474 height 123
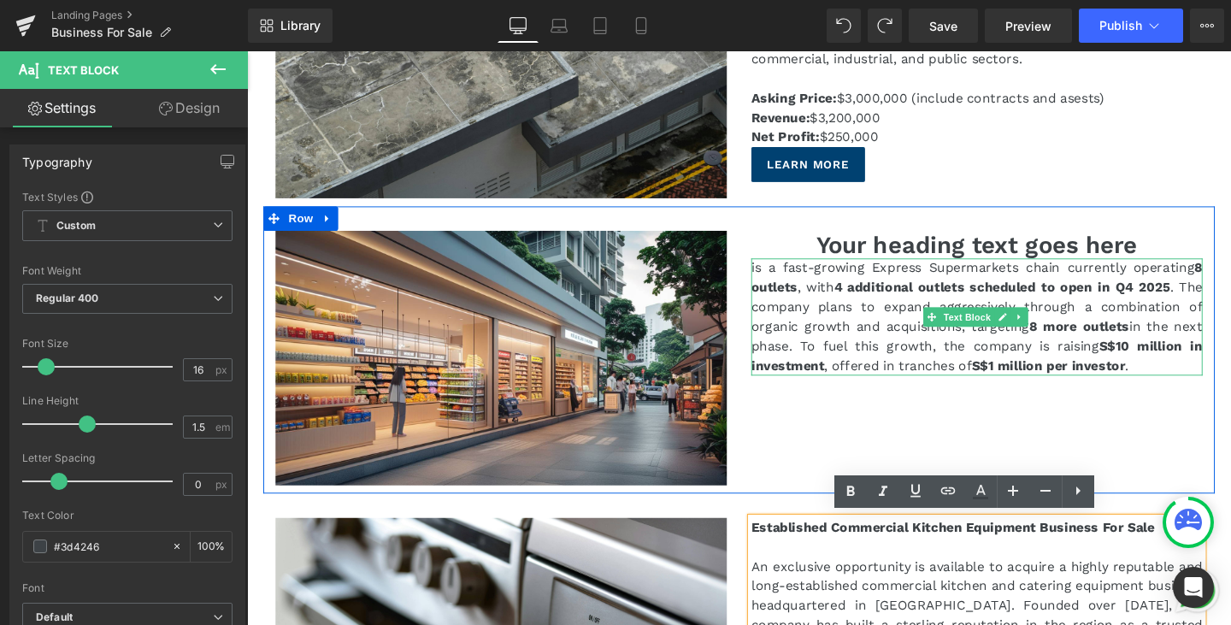
click at [853, 350] on p "is a fast-growing Express Supermarkets chain currently operating 8 outlets , wi…" at bounding box center [1014, 330] width 474 height 123
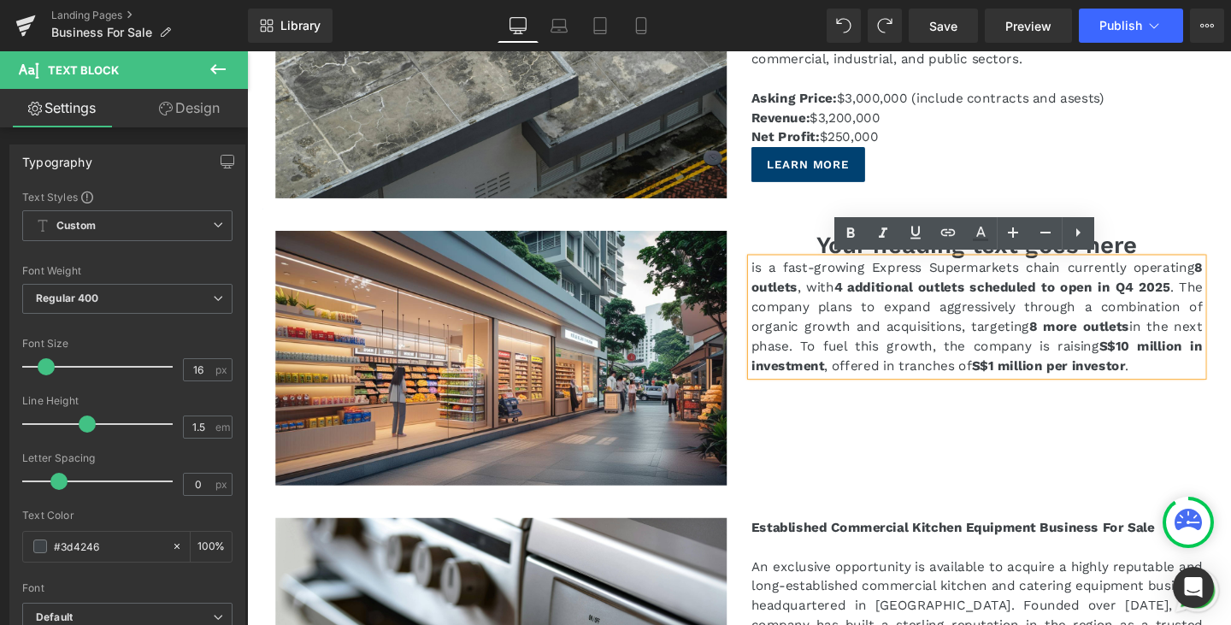
drag, startPoint x: 1199, startPoint y: 377, endPoint x: 769, endPoint y: 265, distance: 445.2
click at [777, 269] on div "is a fast-growing Express Supermarkets chain currently operating 8 outlets , wi…" at bounding box center [1014, 330] width 474 height 123
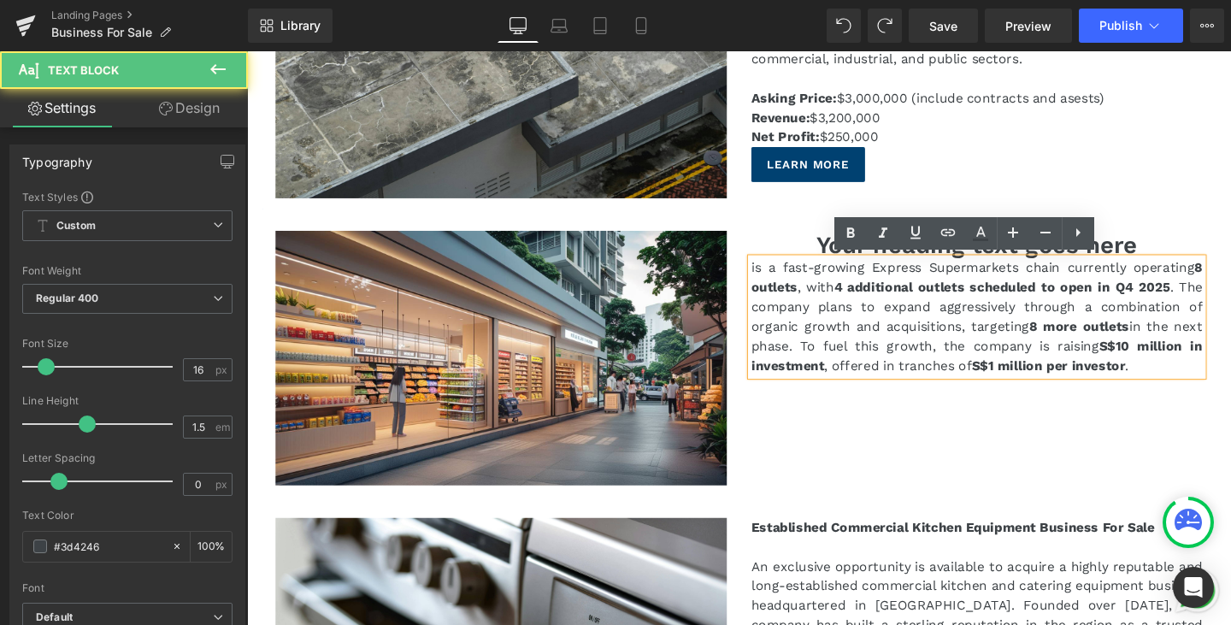
click at [804, 289] on p "is a fast-growing Express Supermarkets chain currently operating 8 outlets , wi…" at bounding box center [1014, 330] width 474 height 123
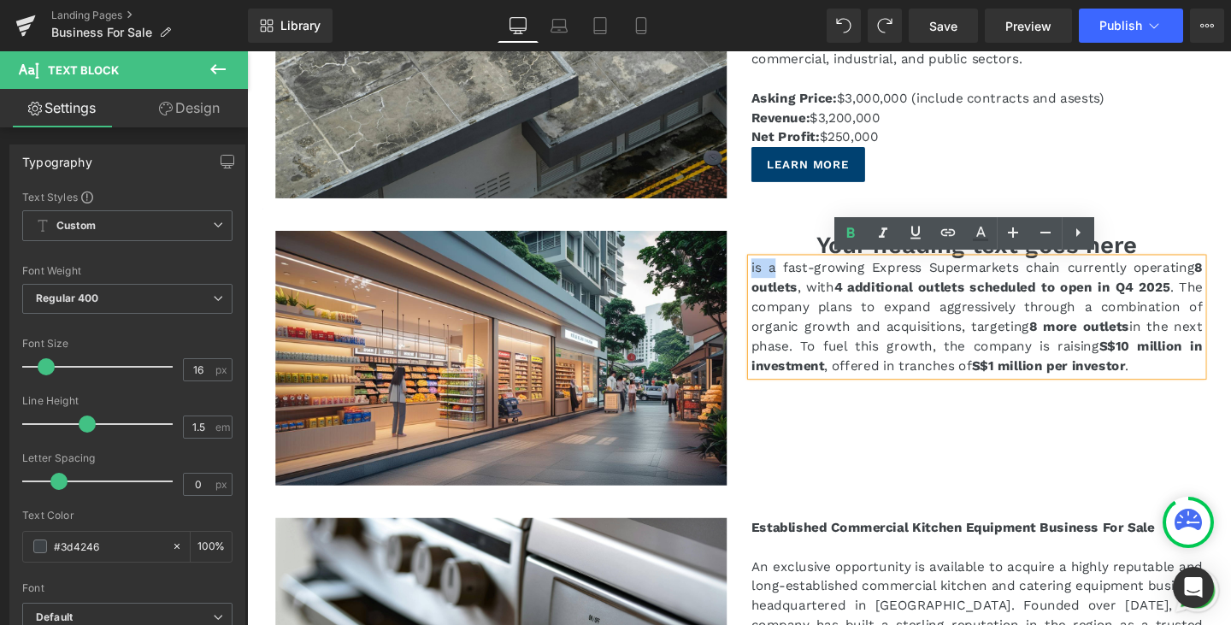
drag, startPoint x: 793, startPoint y: 281, endPoint x: 763, endPoint y: 270, distance: 31.9
click at [764, 270] on div "Your heading text goes here Heading is a fast-growing Express Supermarkets chai…" at bounding box center [1014, 316] width 500 height 153
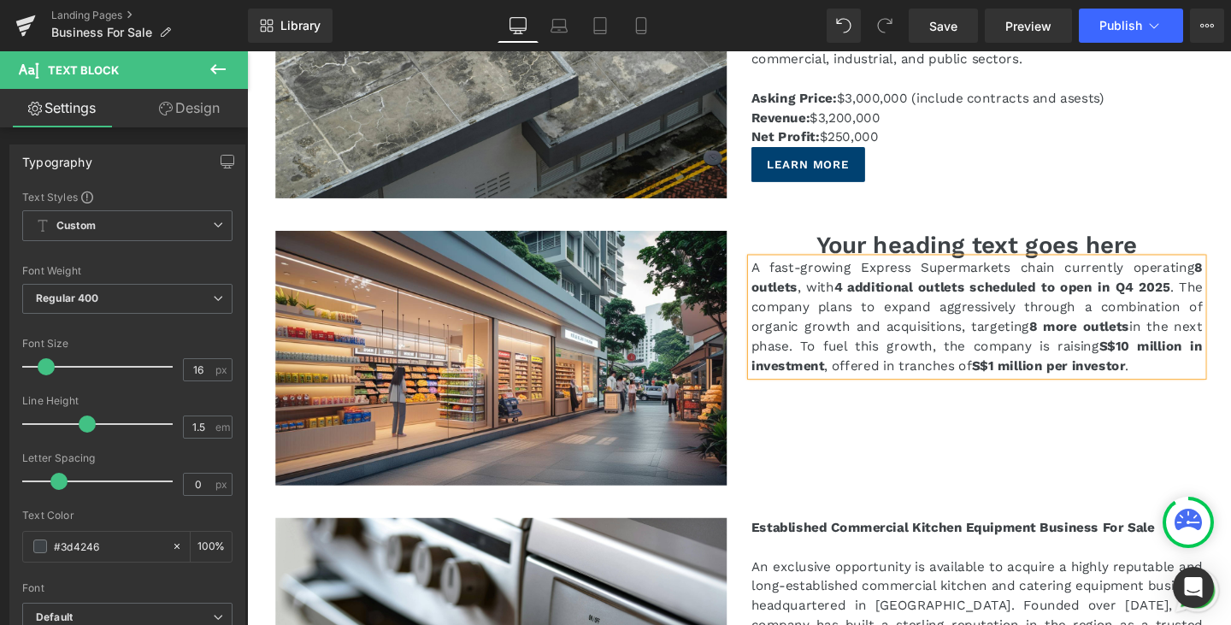
click at [863, 345] on p "A fast-growing Express Supermarkets chain currently operating 8 outlets , with …" at bounding box center [1014, 330] width 474 height 123
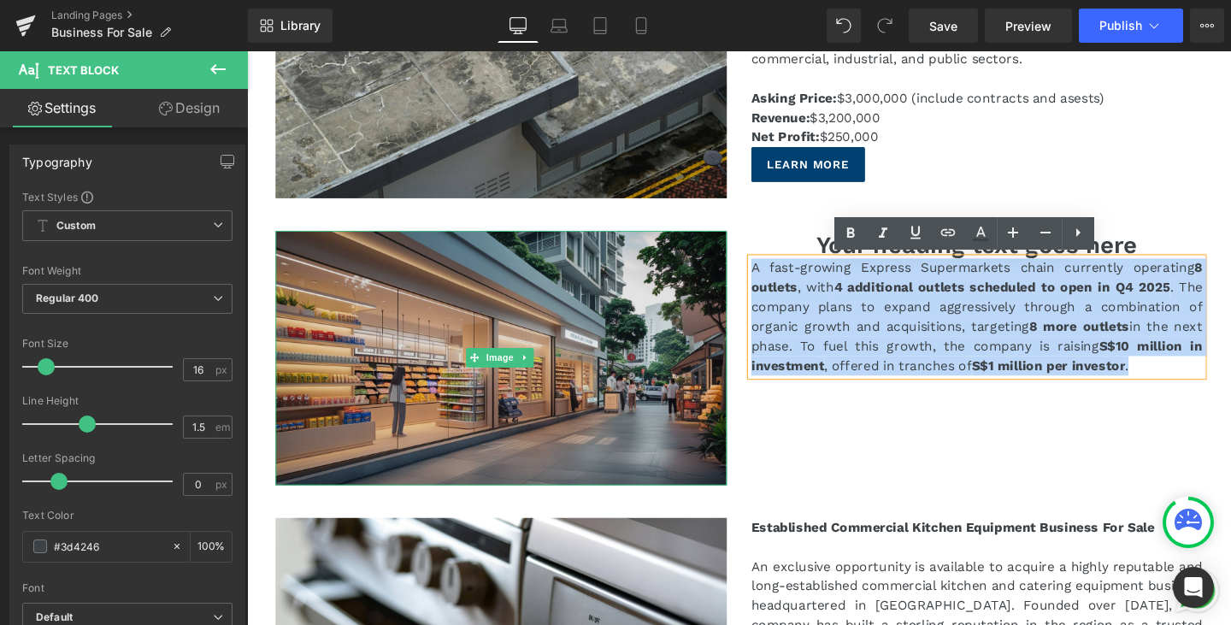
drag, startPoint x: 1182, startPoint y: 380, endPoint x: 740, endPoint y: 268, distance: 456.0
click at [740, 268] on div "Image Your heading text goes here Heading A fast-growing Express Supermarkets c…" at bounding box center [764, 366] width 1000 height 303
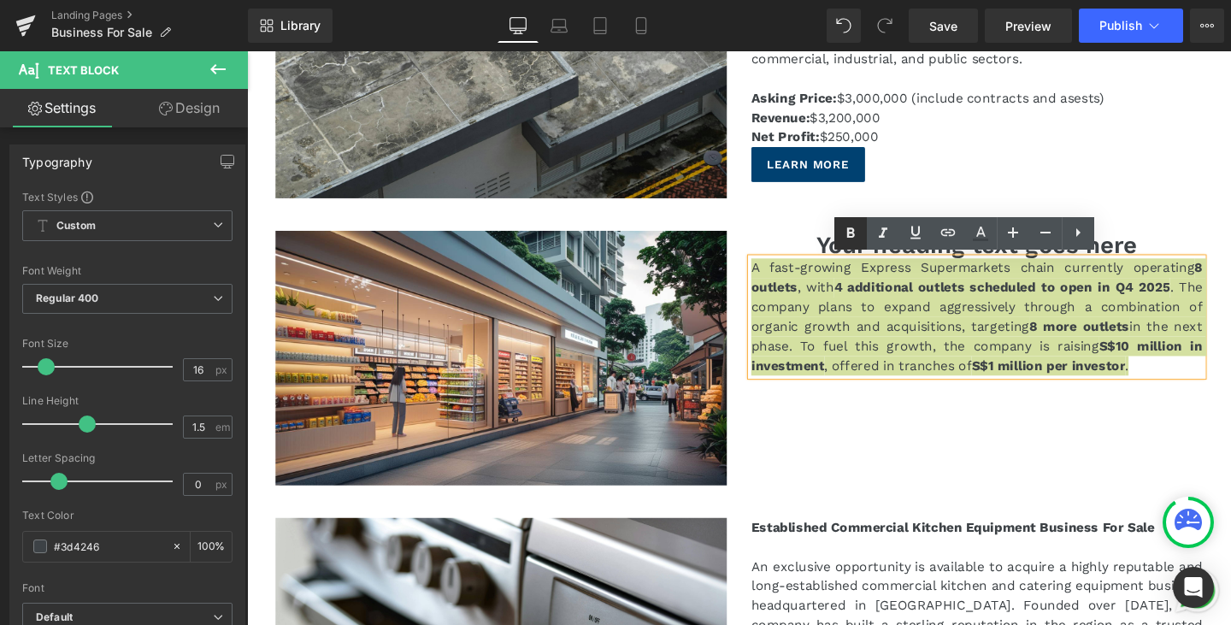
click at [848, 234] on icon at bounding box center [851, 233] width 8 height 10
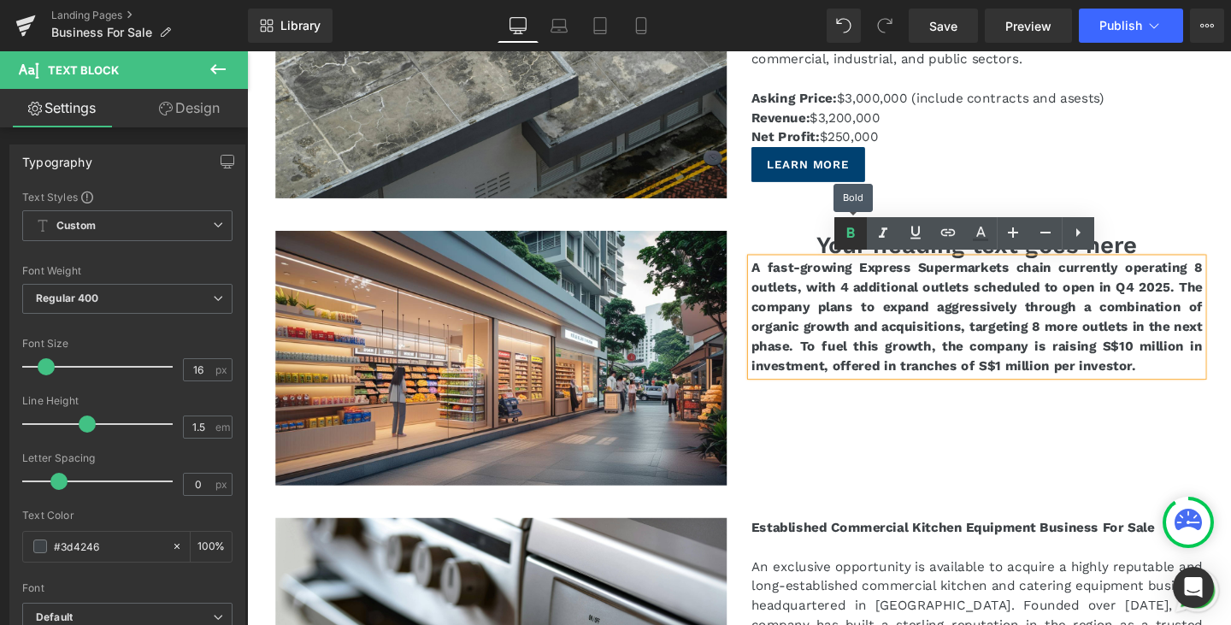
click at [848, 234] on icon at bounding box center [851, 233] width 8 height 10
click at [852, 229] on icon at bounding box center [851, 233] width 8 height 10
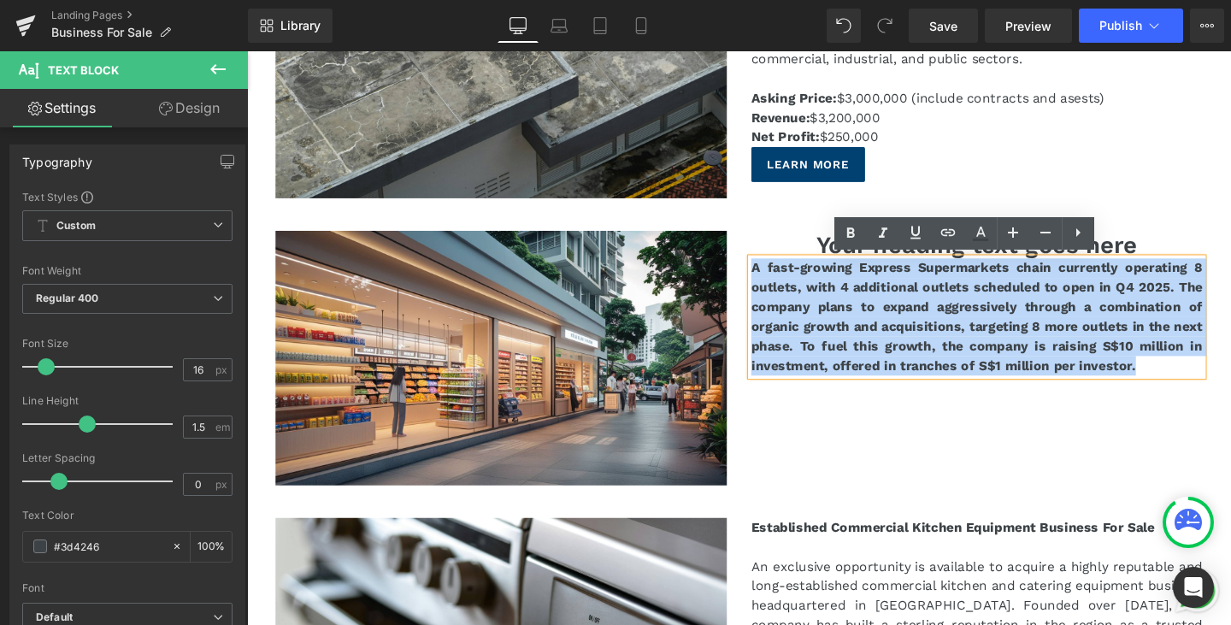
drag, startPoint x: 1170, startPoint y: 381, endPoint x: 762, endPoint y: 239, distance: 432.6
click at [764, 240] on div "Your heading text goes here Heading A fast-growing Express Supermarkets chain c…" at bounding box center [1014, 316] width 500 height 153
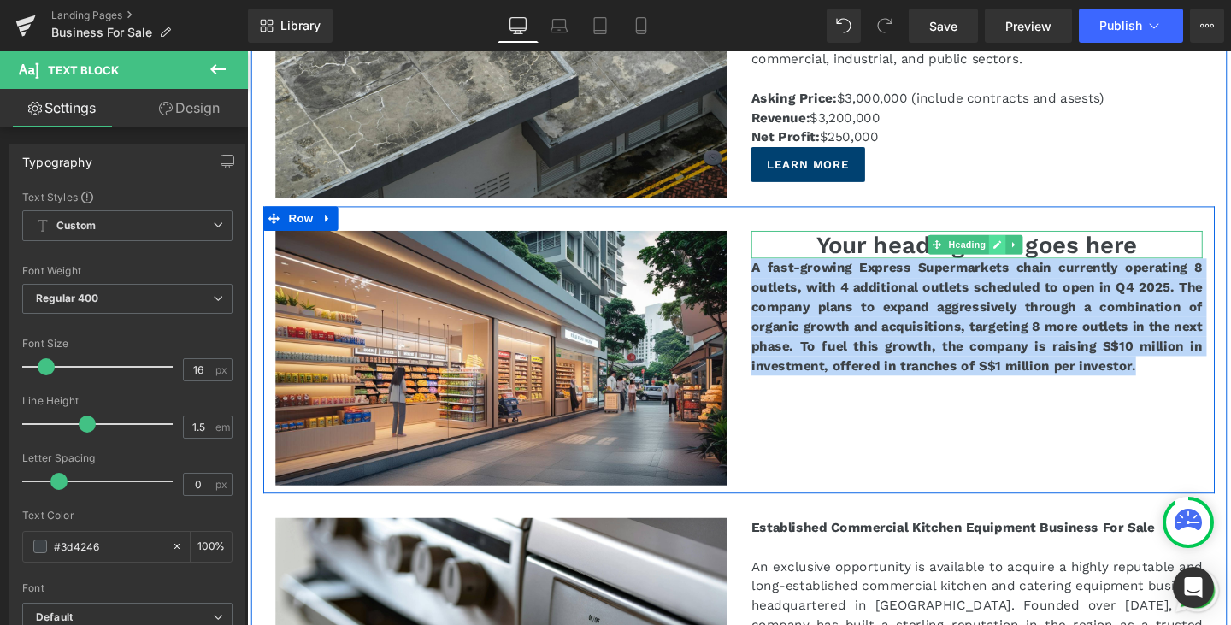
click at [1028, 257] on link at bounding box center [1037, 255] width 18 height 21
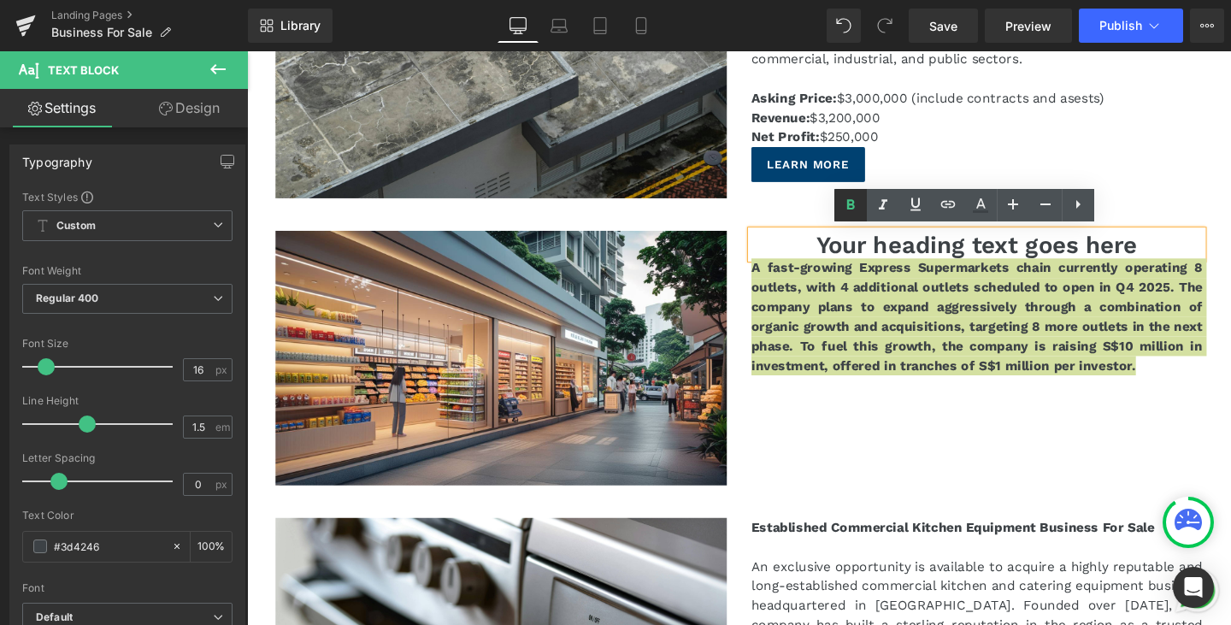
click at [853, 203] on icon at bounding box center [851, 204] width 8 height 10
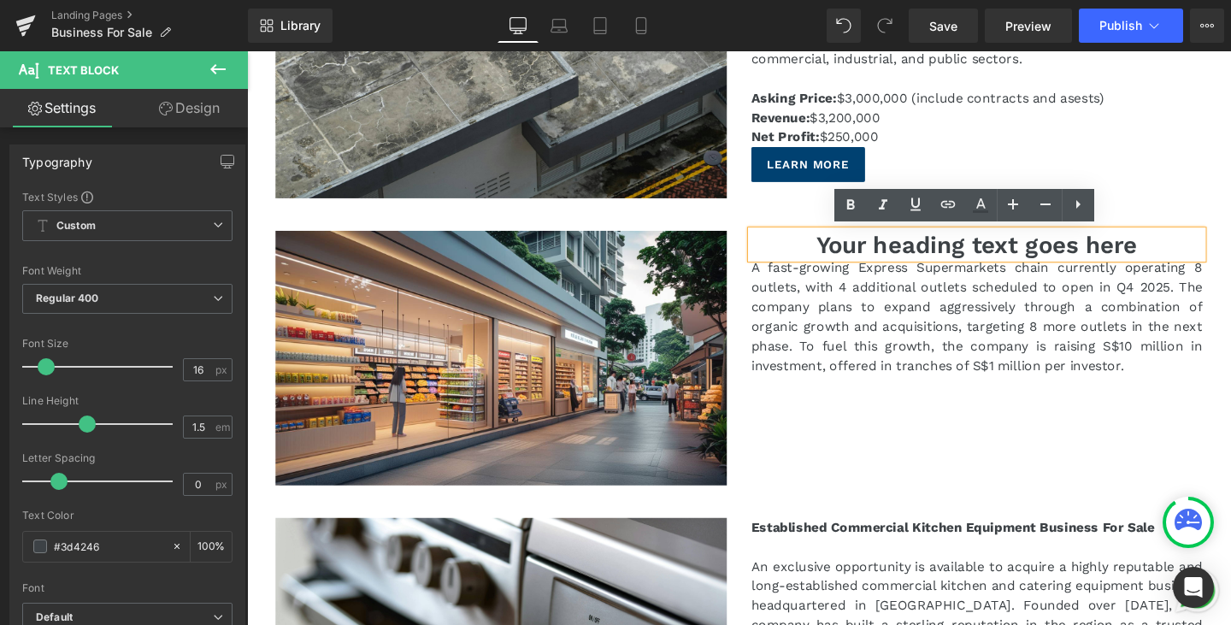
click at [777, 276] on p "A fast-growing Express Supermarkets chain currently operating 8 outlets, with 4…" at bounding box center [1014, 330] width 474 height 123
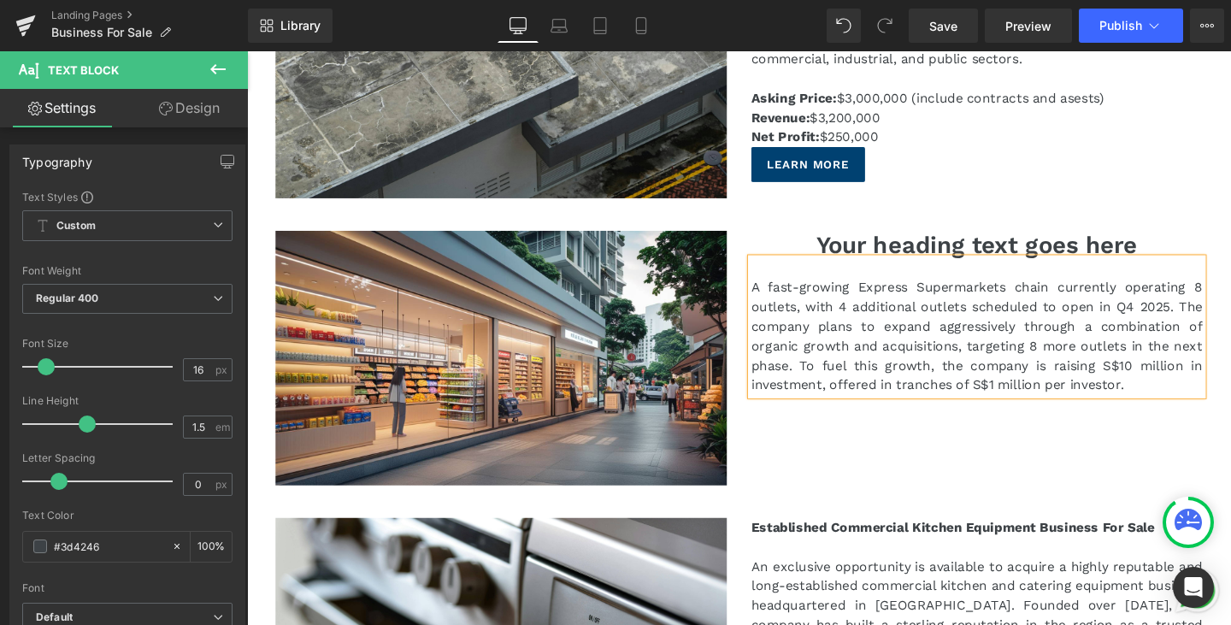
click at [1147, 256] on h1 "Your heading text goes here" at bounding box center [1014, 255] width 474 height 30
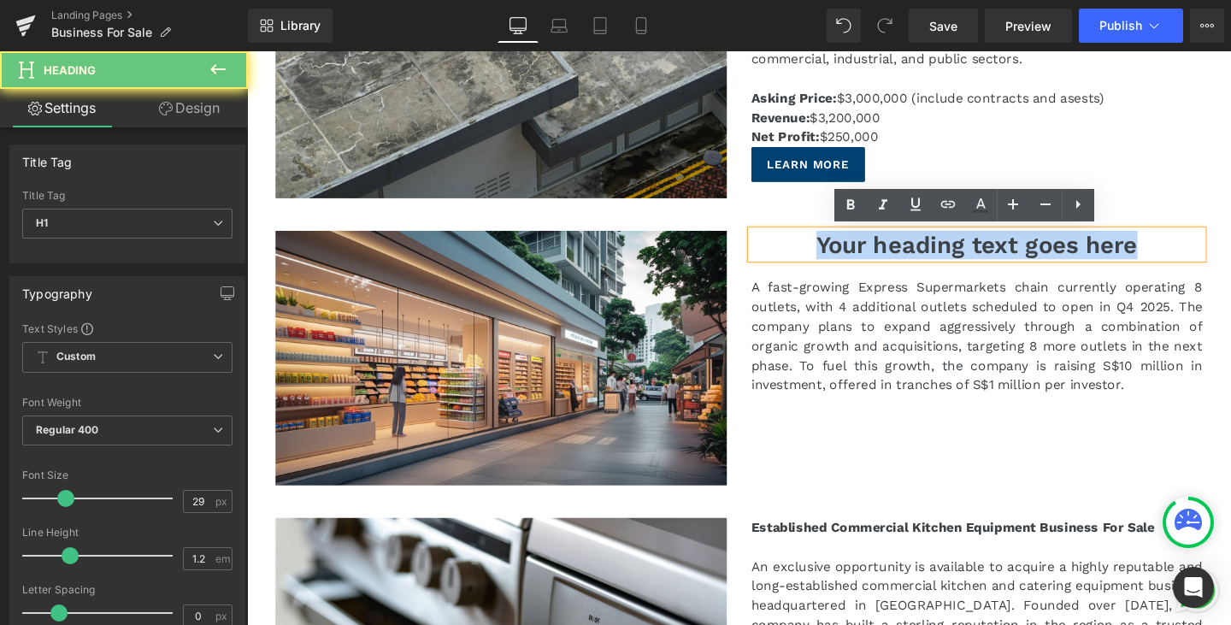
drag, startPoint x: 1204, startPoint y: 255, endPoint x: 747, endPoint y: 240, distance: 456.8
click at [747, 240] on div "Image Your heading text goes here Heading A fast-growing Express Supermarkets c…" at bounding box center [764, 366] width 1000 height 303
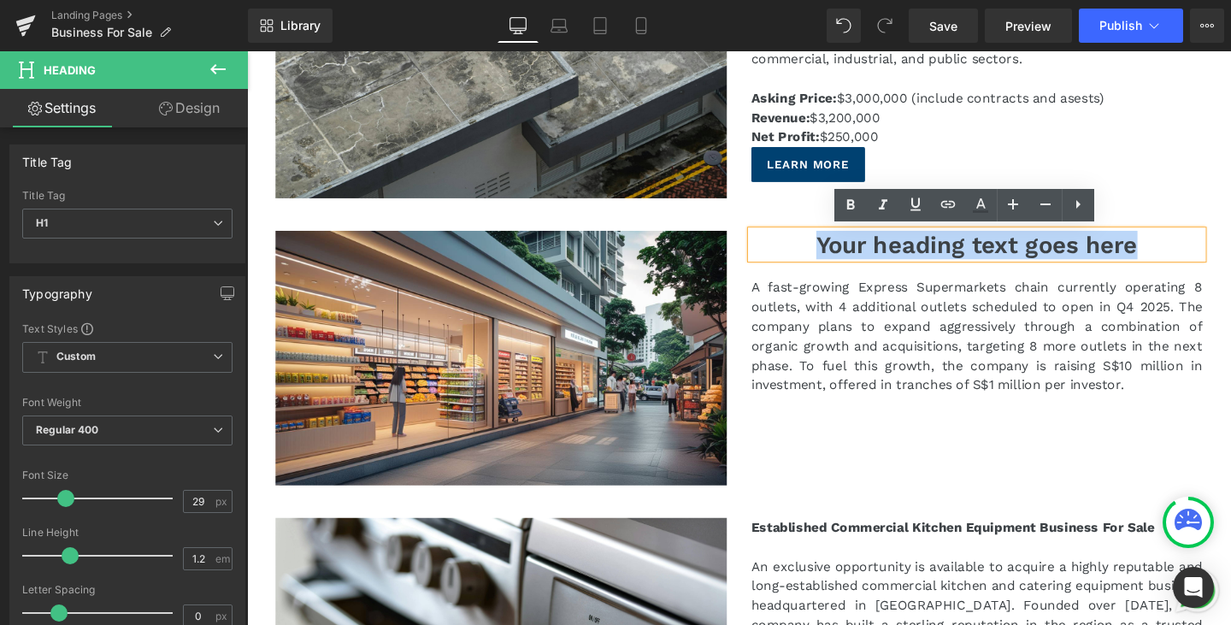
paste div
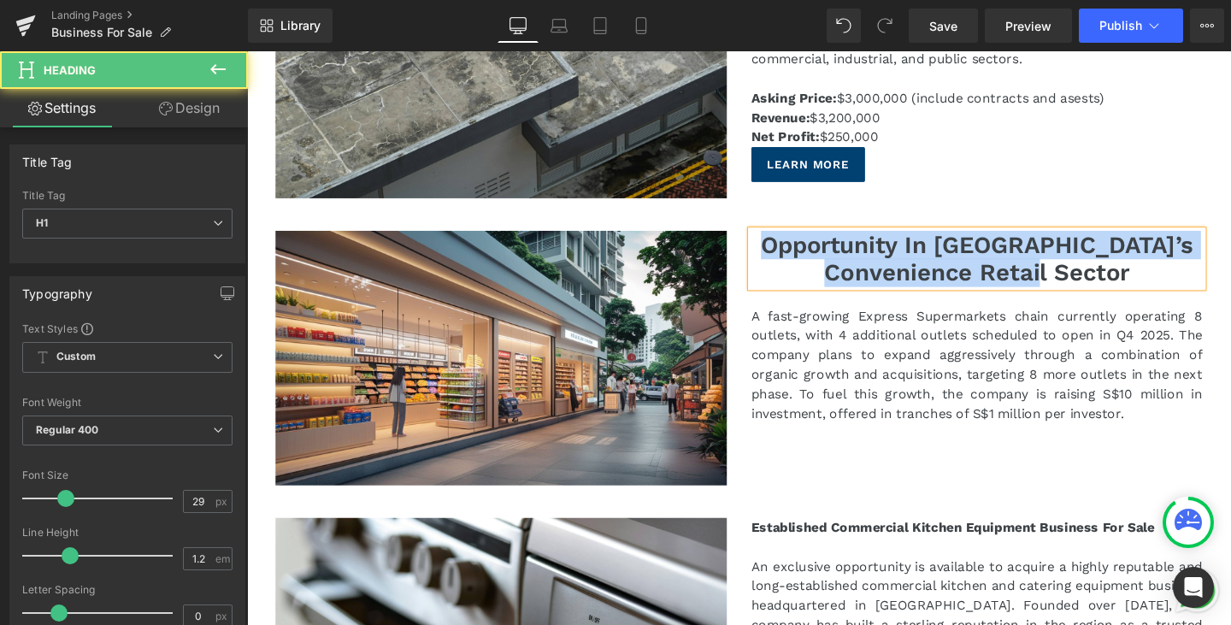
drag, startPoint x: 1194, startPoint y: 275, endPoint x: 796, endPoint y: 242, distance: 399.8
click at [796, 242] on h1 "Opportunity In [GEOGRAPHIC_DATA]’s Convenience Retail Sector" at bounding box center [1014, 270] width 474 height 60
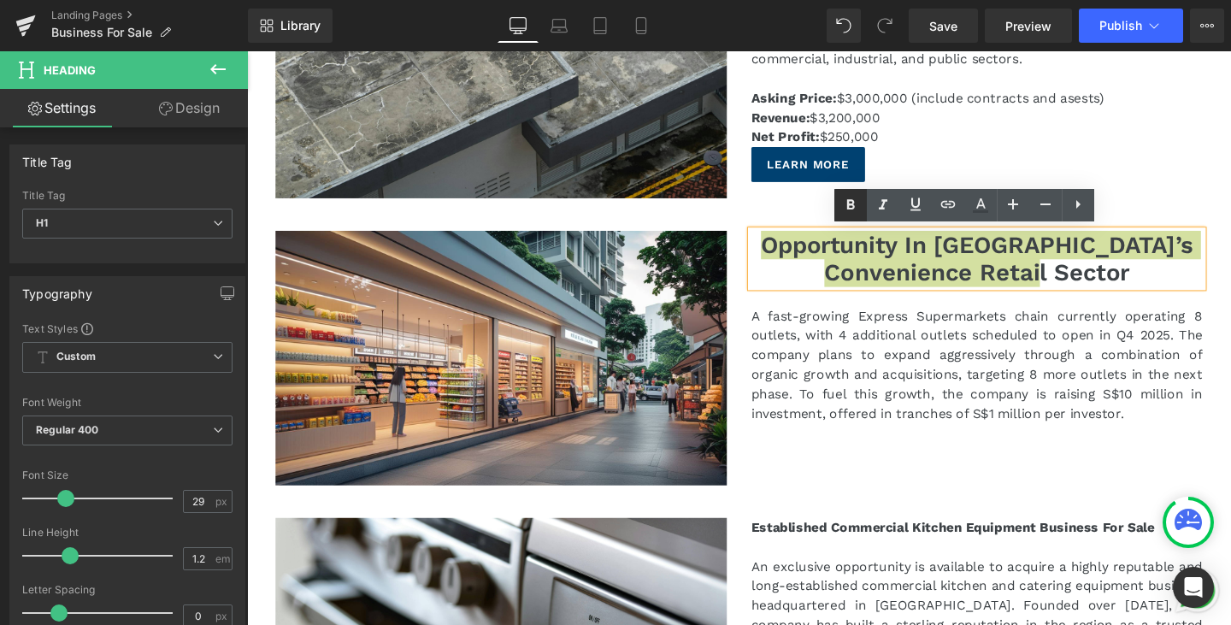
click at [851, 207] on icon at bounding box center [850, 205] width 21 height 21
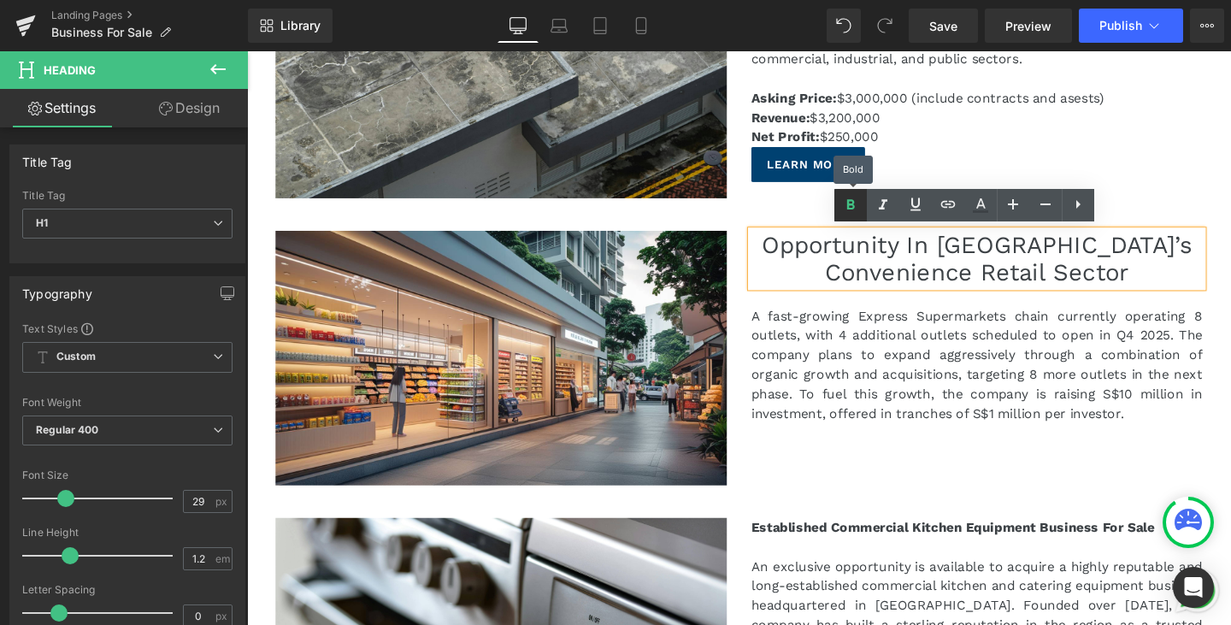
click at [851, 207] on icon at bounding box center [850, 205] width 21 height 21
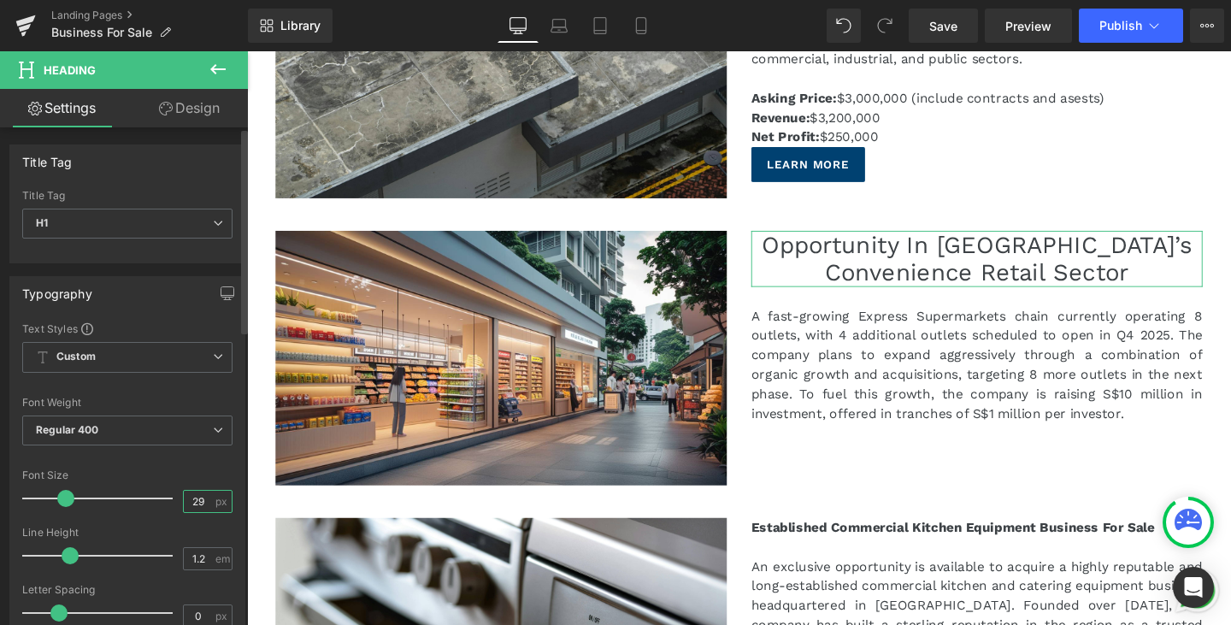
drag, startPoint x: 197, startPoint y: 501, endPoint x: 162, endPoint y: 498, distance: 35.1
click at [162, 498] on div "Font Size 29 px" at bounding box center [127, 497] width 210 height 57
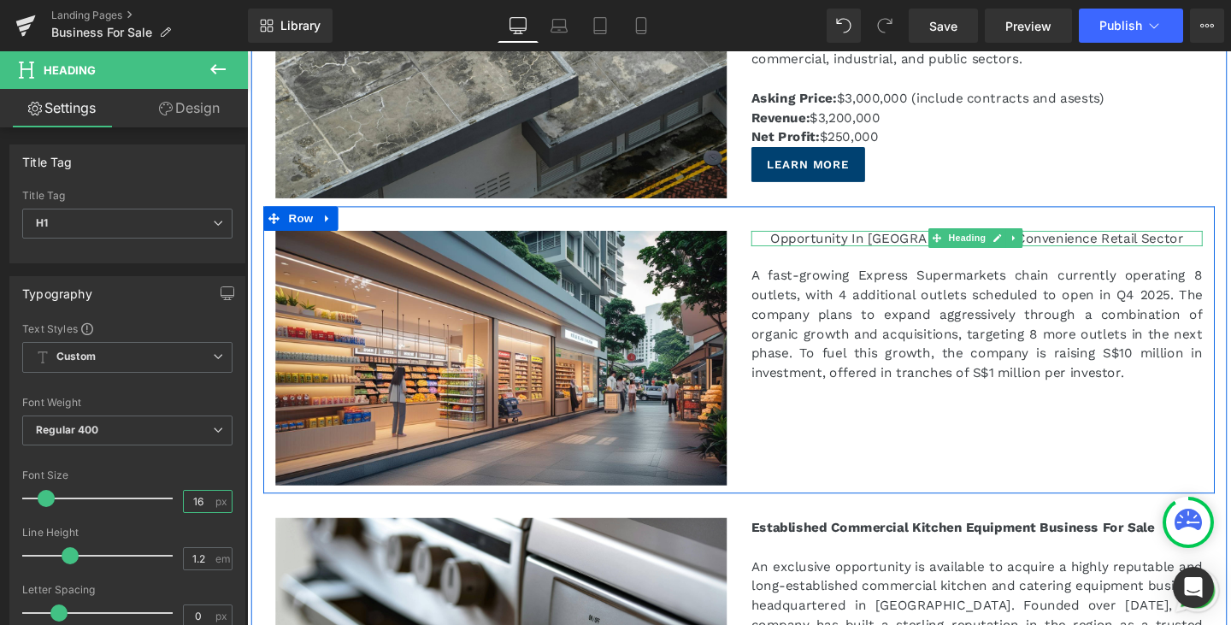
type input "16"
click at [1178, 245] on span "Opportunity In [GEOGRAPHIC_DATA]’s Convenience Retail Sector" at bounding box center [1015, 248] width 434 height 16
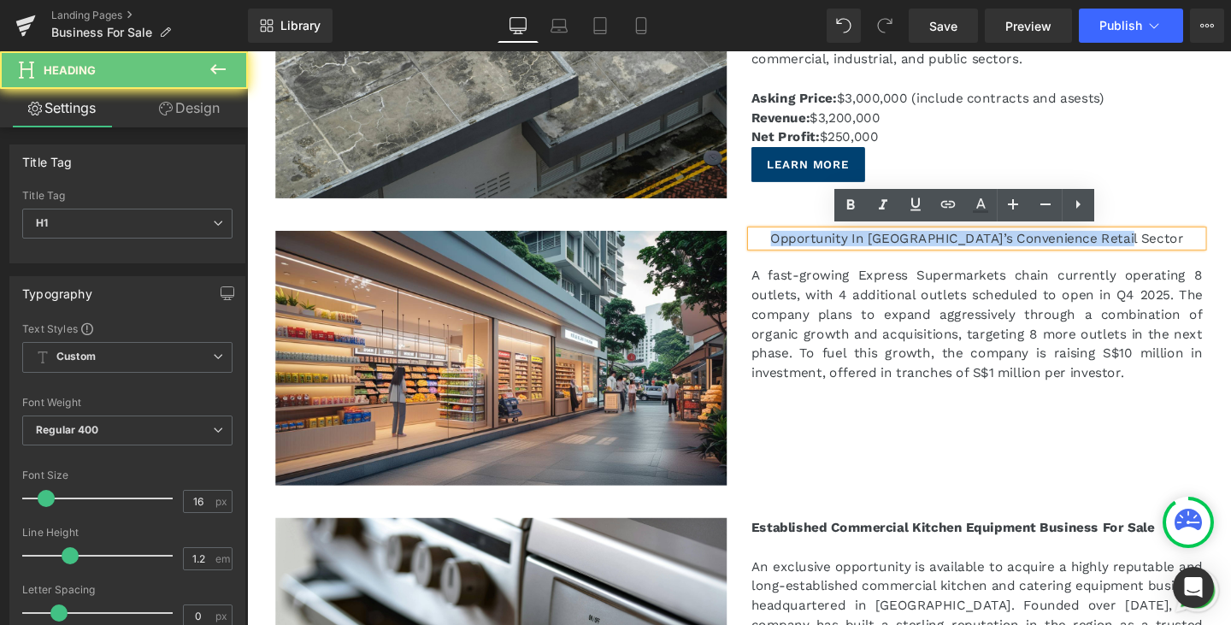
drag, startPoint x: 1209, startPoint y: 247, endPoint x: 640, endPoint y: 219, distance: 569.2
click at [640, 219] on div "Image Opportunity In Singapore’s Convenience Retail Sector Heading A fast-growi…" at bounding box center [764, 366] width 1000 height 303
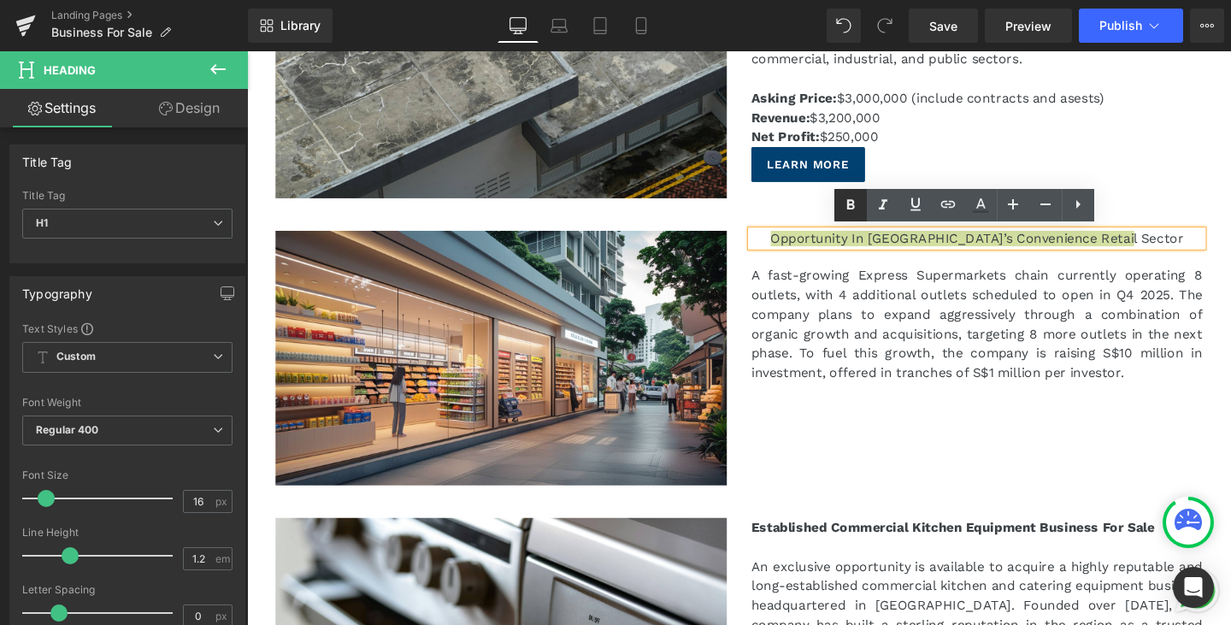
click at [843, 204] on icon at bounding box center [850, 205] width 21 height 21
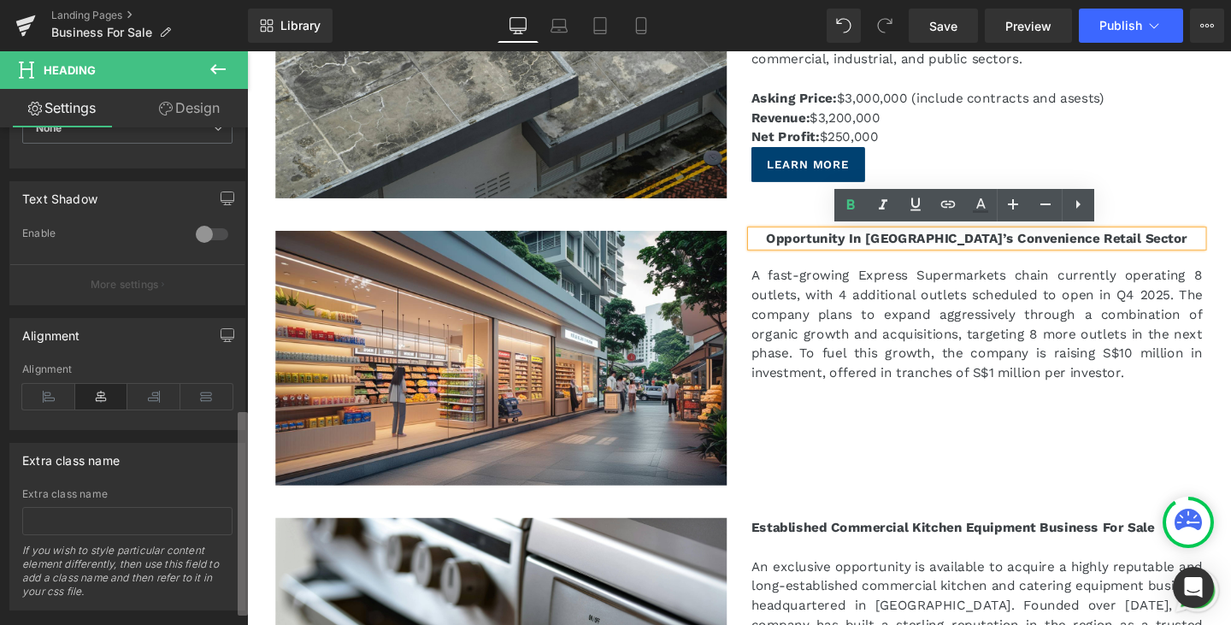
scroll to position [715, 0]
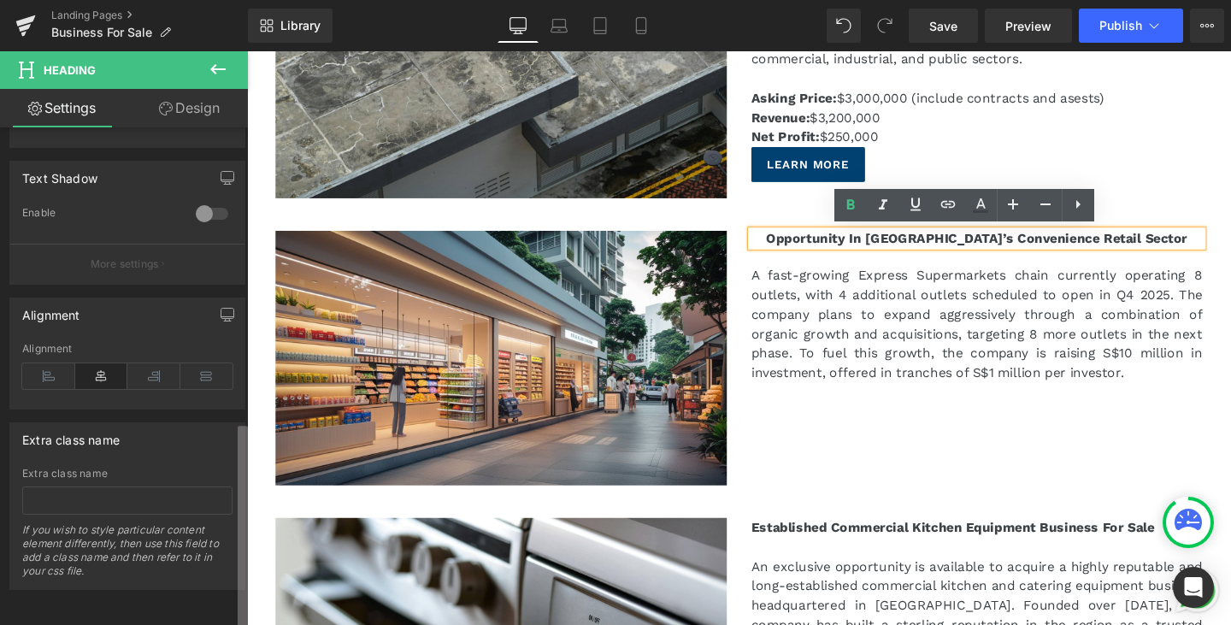
click at [244, 557] on b at bounding box center [243, 527] width 10 height 203
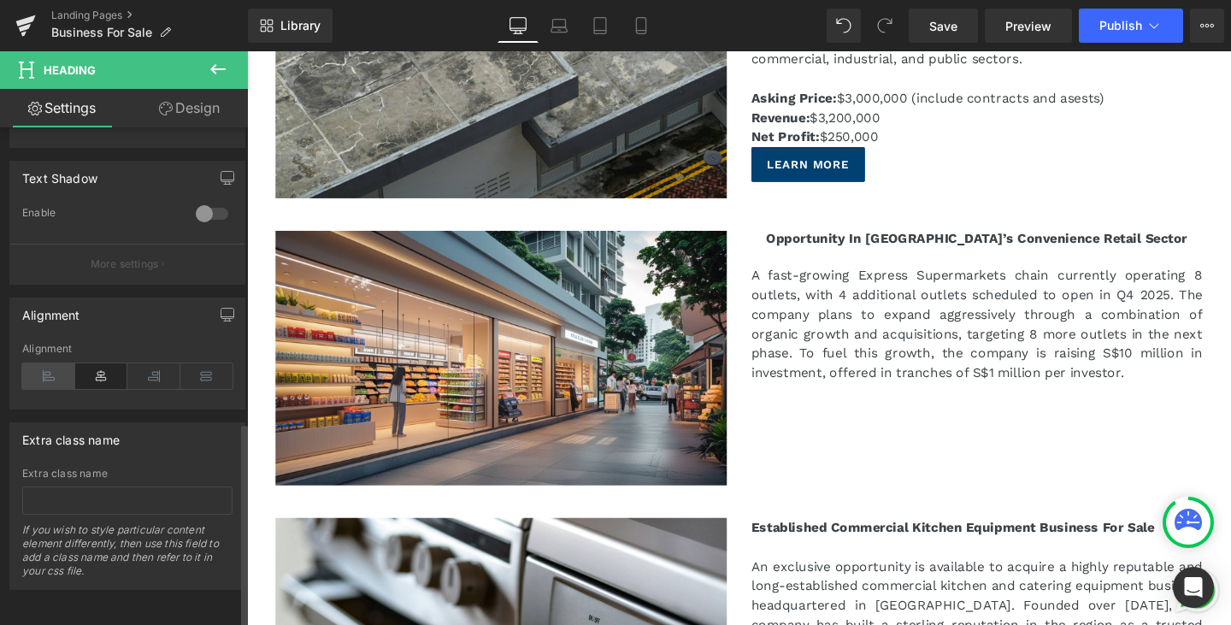
click at [42, 363] on icon at bounding box center [48, 376] width 53 height 26
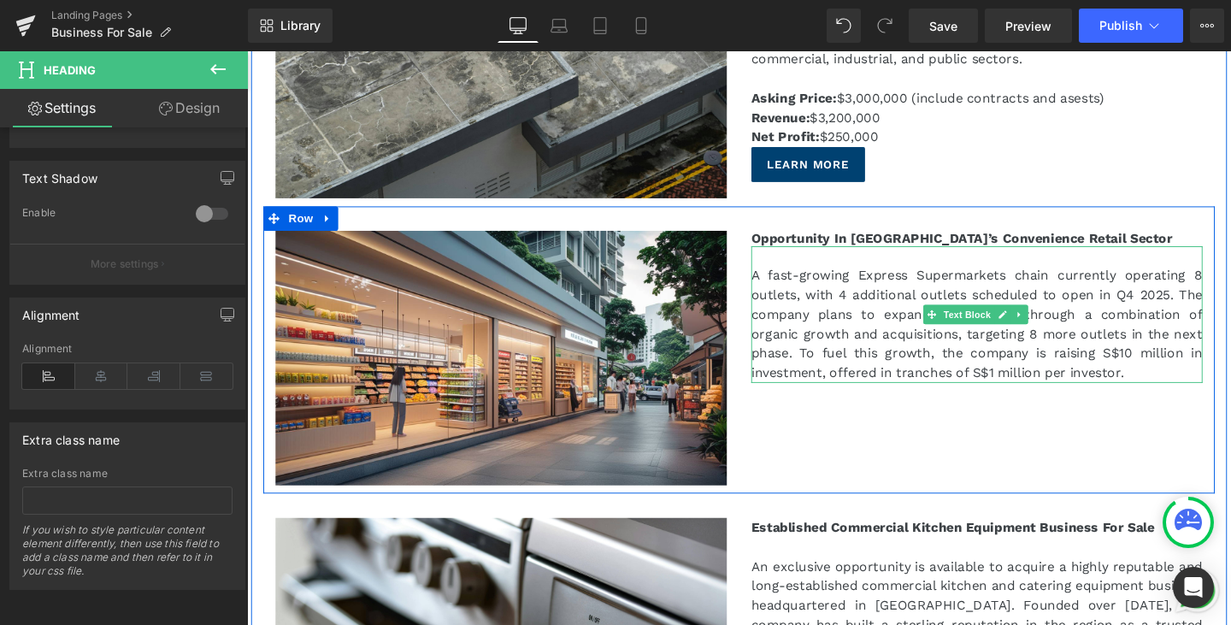
click at [1225, 386] on p "A fast-growing Express Supermarkets chain currently operating 8 outlets, with 4…" at bounding box center [1014, 338] width 474 height 123
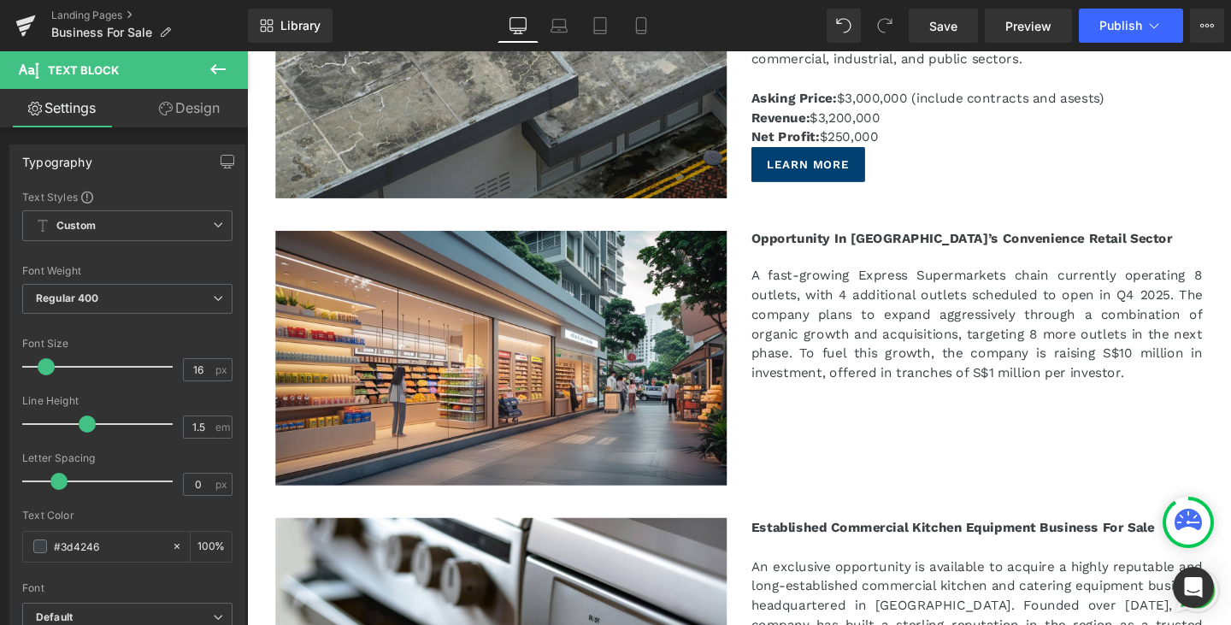
click at [223, 74] on icon at bounding box center [218, 69] width 21 height 21
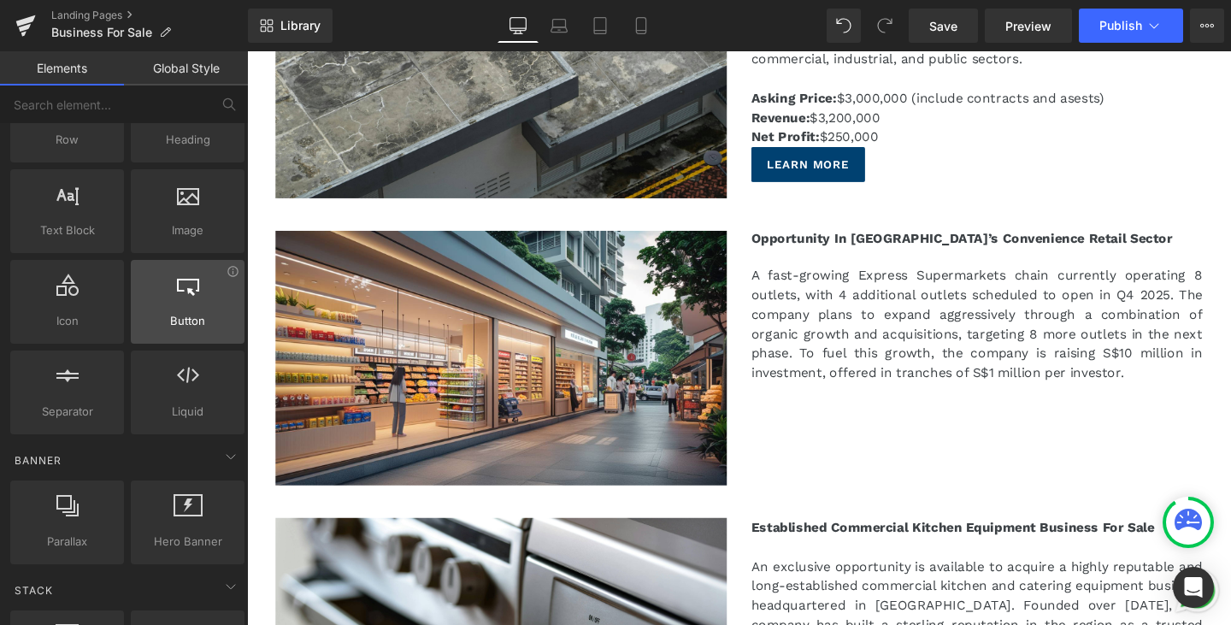
scroll to position [256, 0]
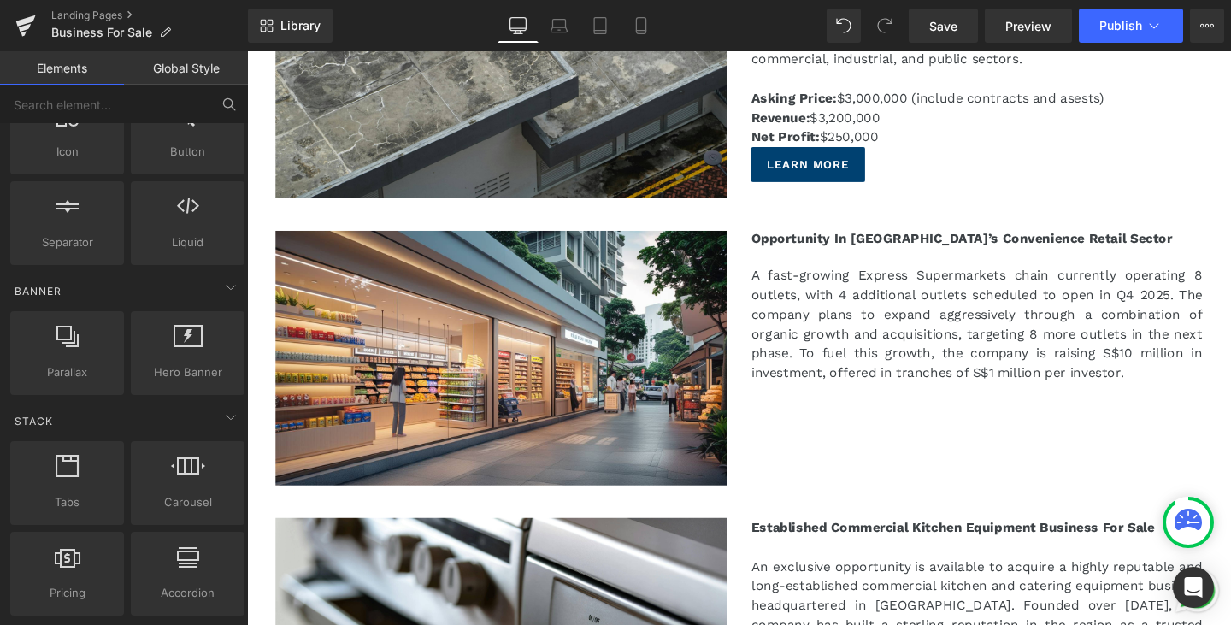
click at [237, 99] on button at bounding box center [229, 104] width 38 height 38
click at [223, 105] on icon at bounding box center [228, 104] width 15 height 15
click at [114, 108] on input "text" at bounding box center [105, 104] width 210 height 38
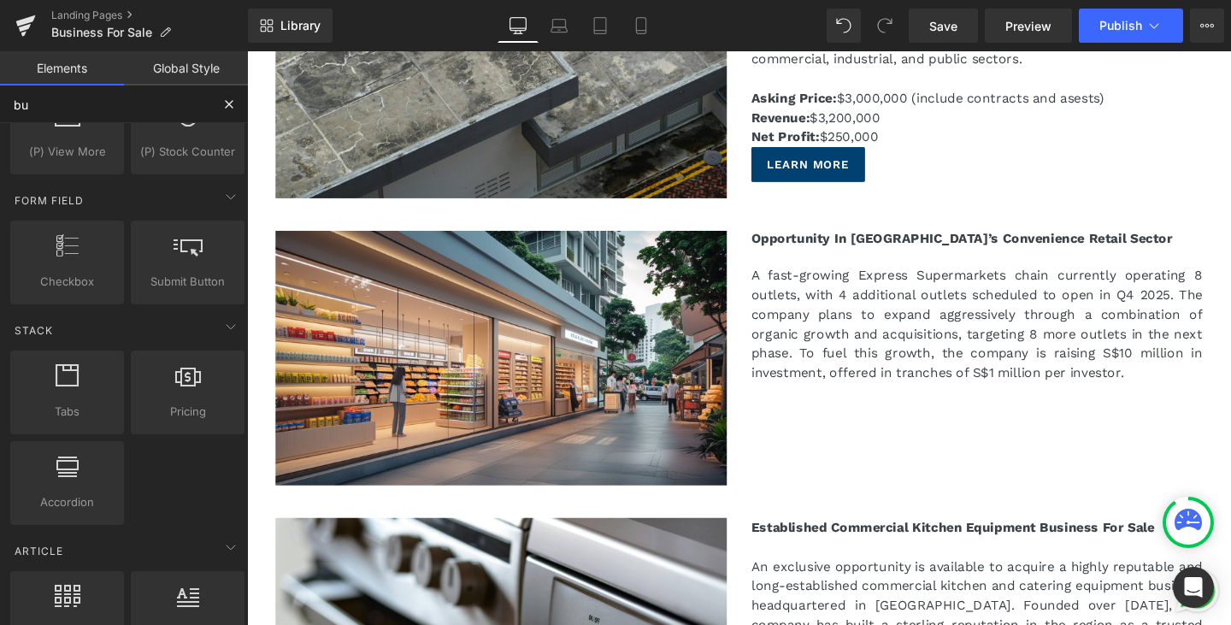
scroll to position [27, 0]
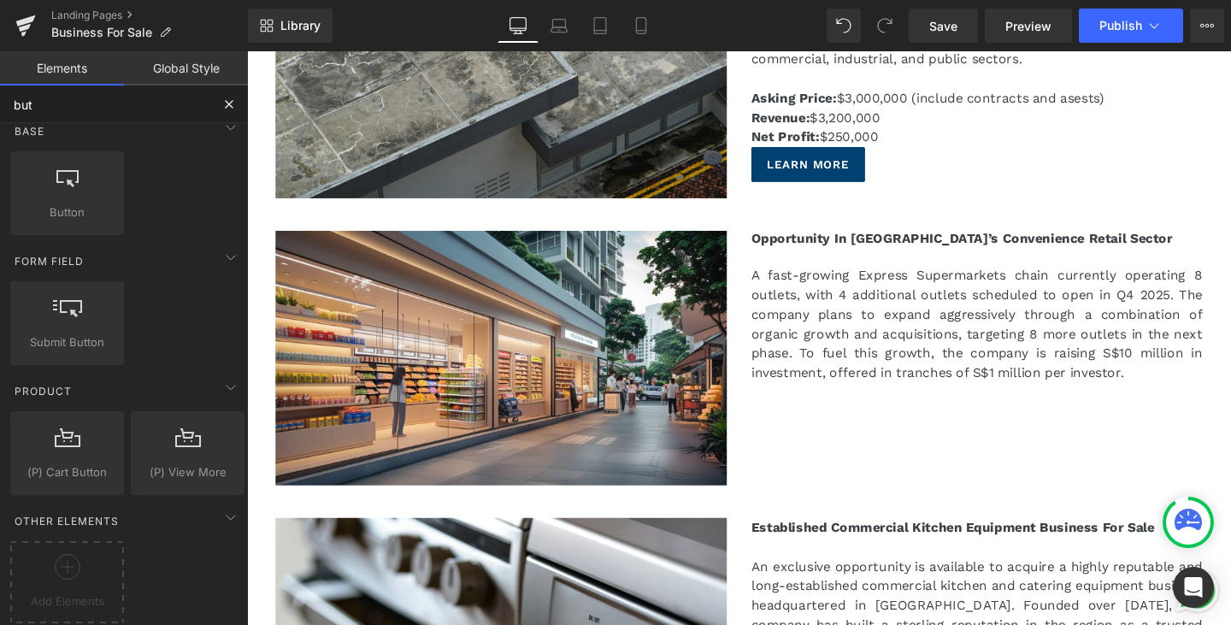
type input "butt"
click at [77, 169] on div at bounding box center [66, 184] width 103 height 38
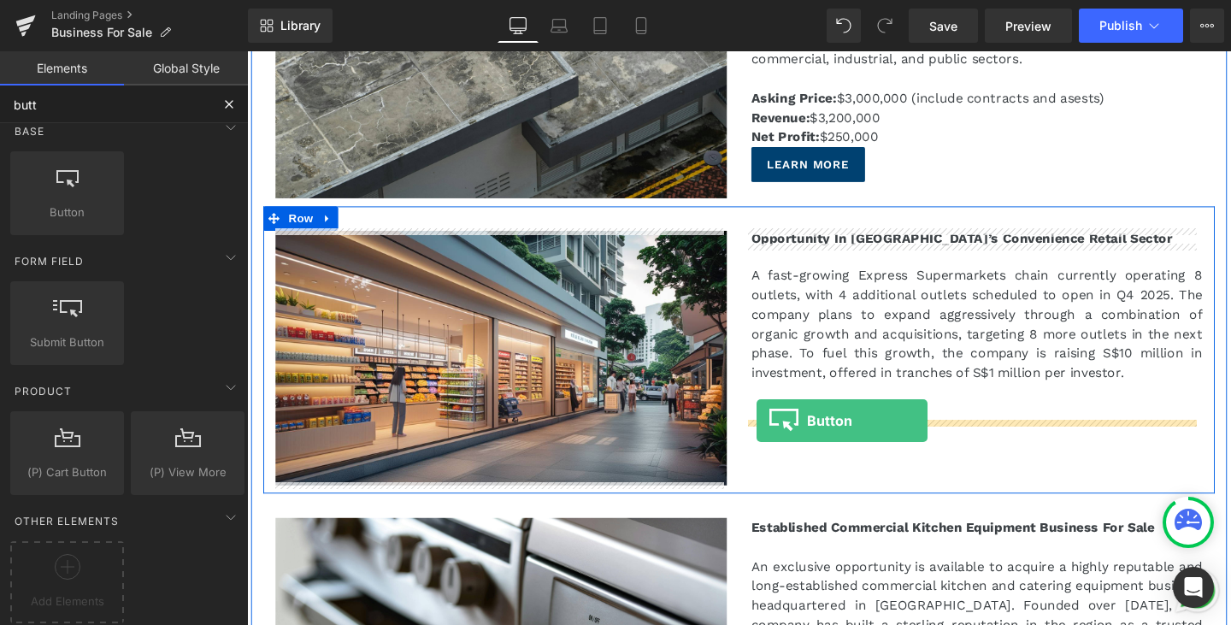
drag, startPoint x: 307, startPoint y: 229, endPoint x: 783, endPoint y: 439, distance: 520.6
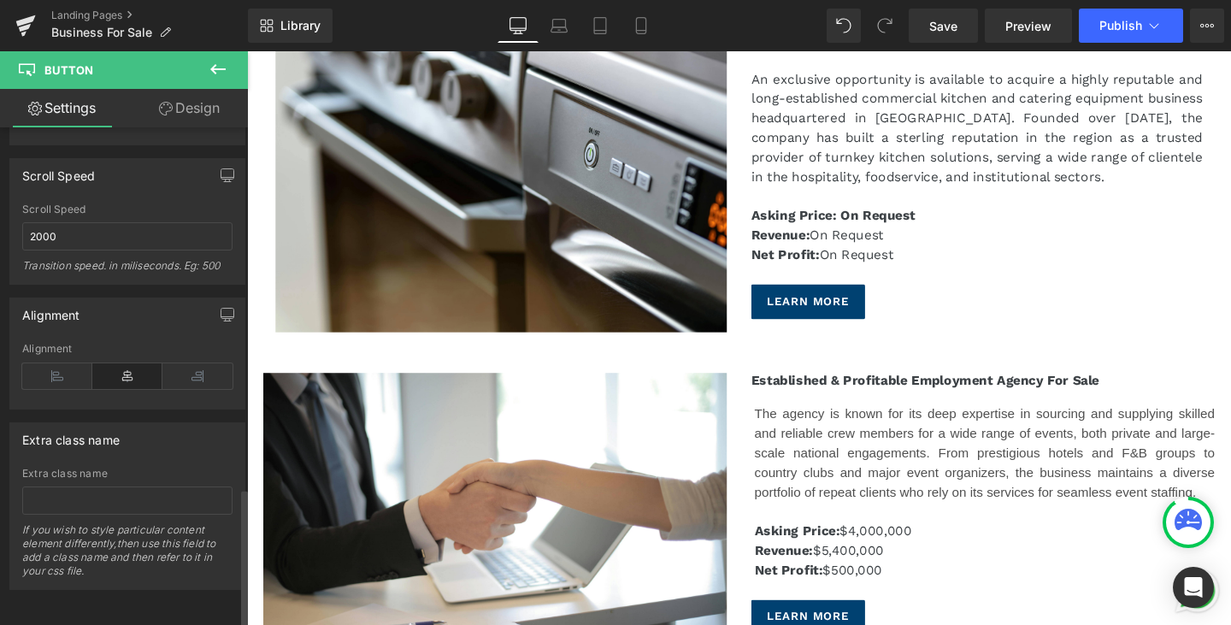
scroll to position [1288, 0]
click at [45, 363] on icon at bounding box center [57, 376] width 70 height 26
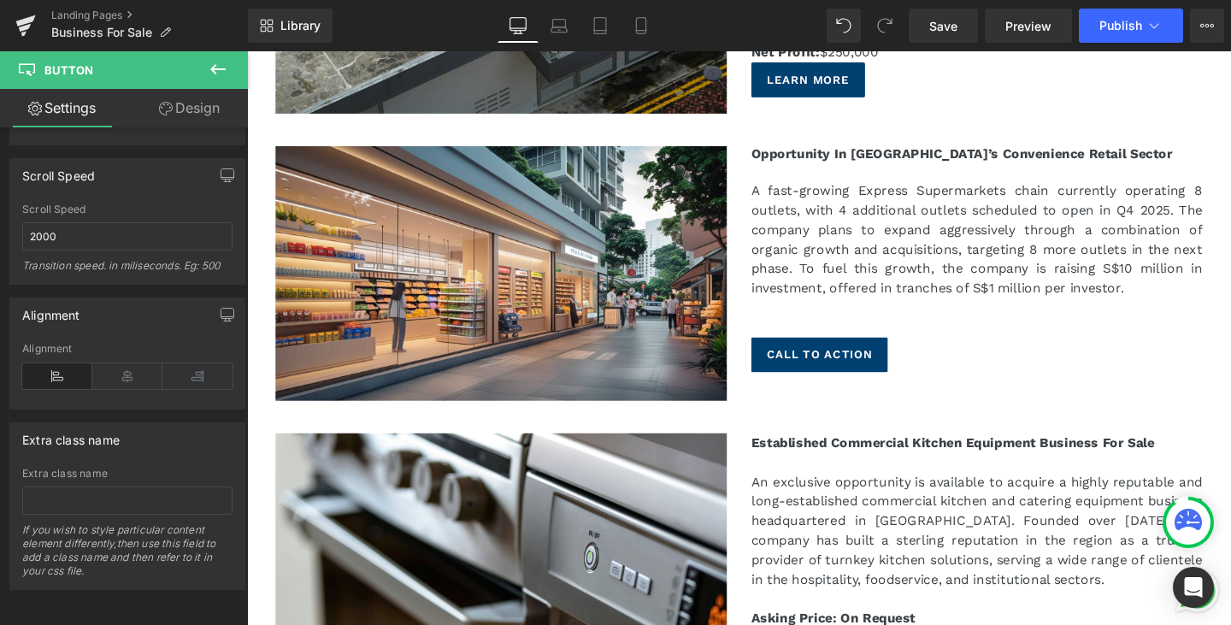
scroll to position [598, 0]
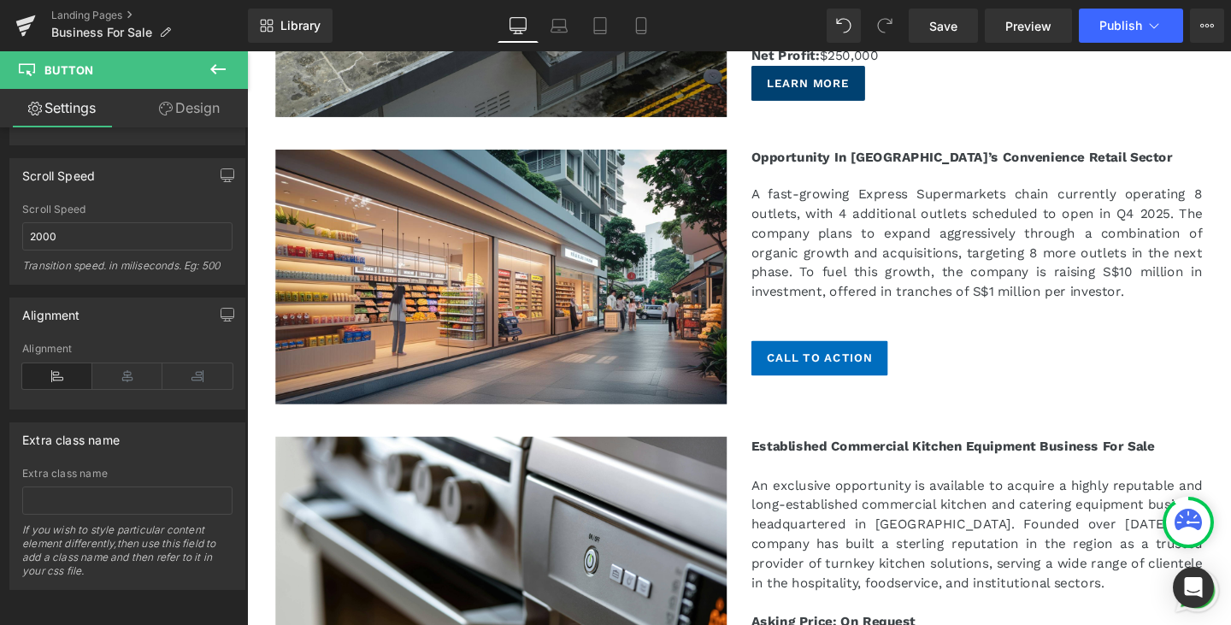
click at [865, 368] on div "Call To Action Button" at bounding box center [1014, 374] width 474 height 37
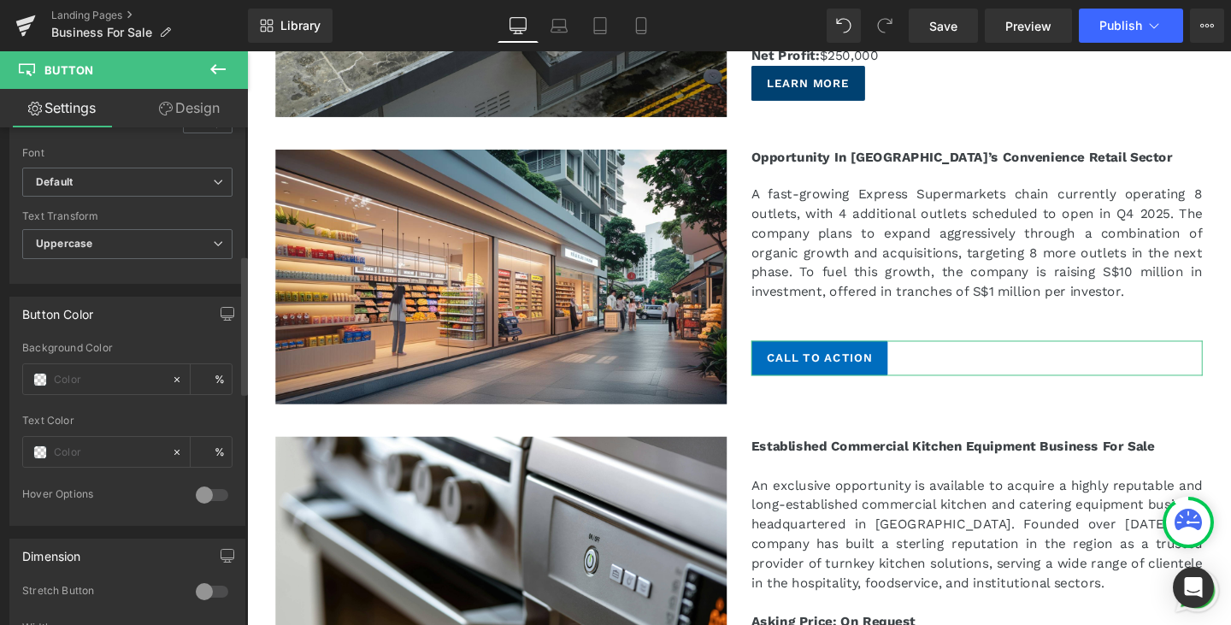
scroll to position [433, 0]
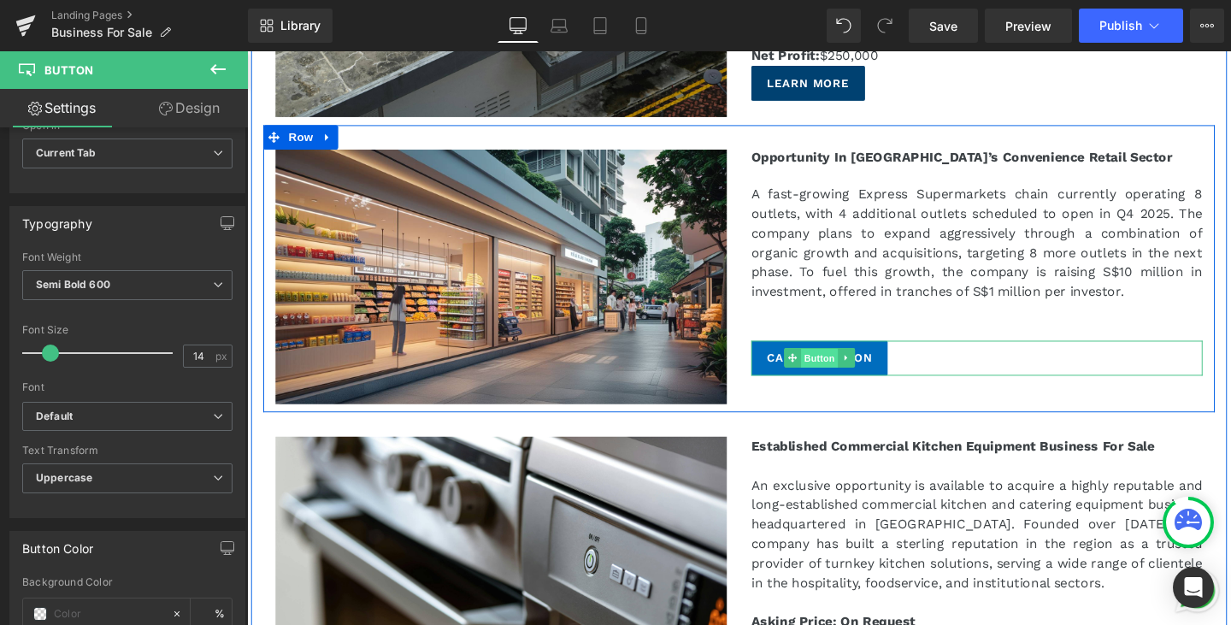
click at [852, 368] on span "Button" at bounding box center [848, 374] width 39 height 21
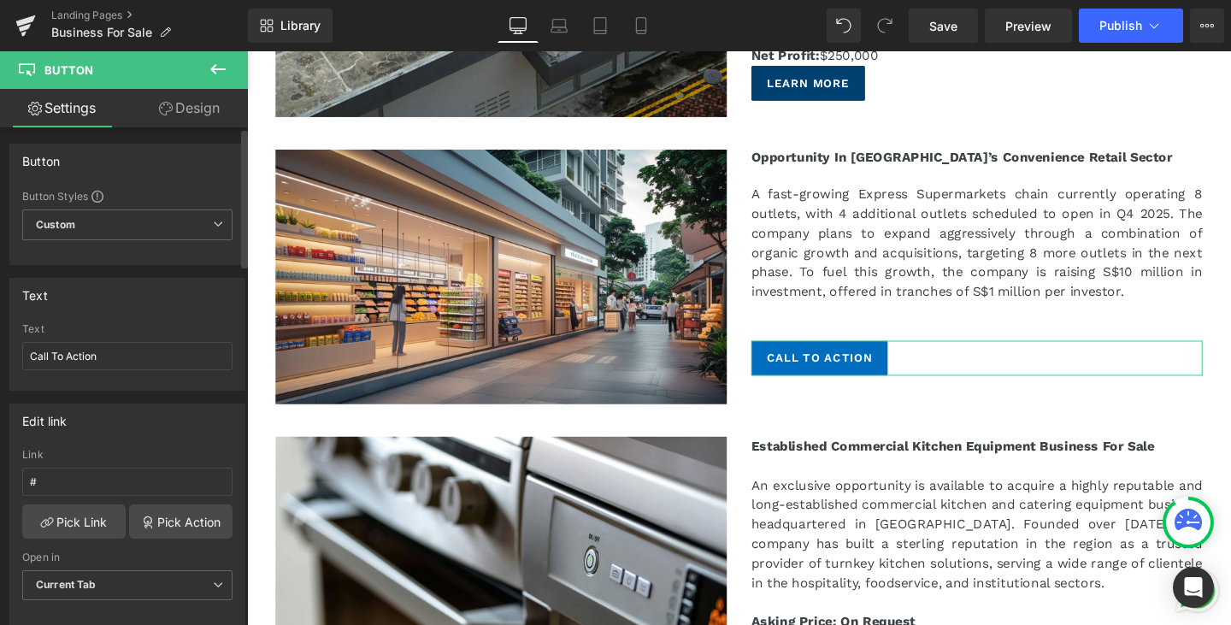
scroll to position [0, 0]
drag, startPoint x: 127, startPoint y: 356, endPoint x: 0, endPoint y: 355, distance: 126.5
click at [0, 355] on div "Text Call To Action Text Call To Action" at bounding box center [128, 329] width 256 height 126
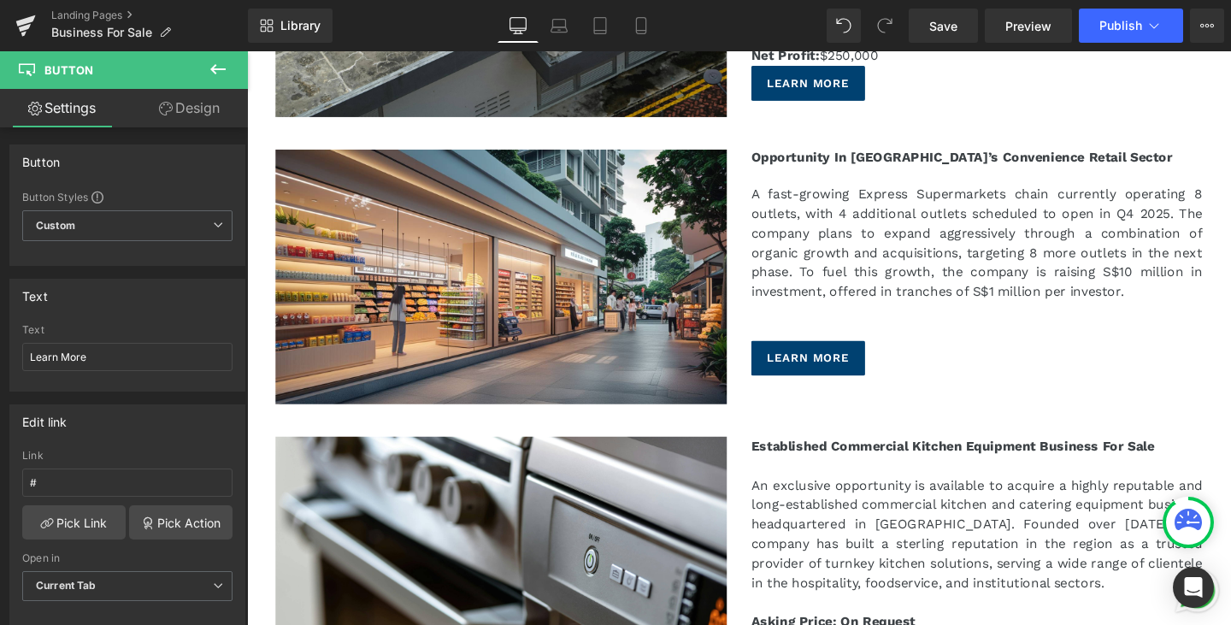
type input "Learn More"
click at [115, 474] on input "#" at bounding box center [127, 483] width 210 height 28
drag, startPoint x: 115, startPoint y: 474, endPoint x: 0, endPoint y: 456, distance: 116.9
click at [0, 456] on div "Edit link # Link #opp Pick Link Pick Action Current Tab New Tab Open in Current…" at bounding box center [128, 509] width 256 height 234
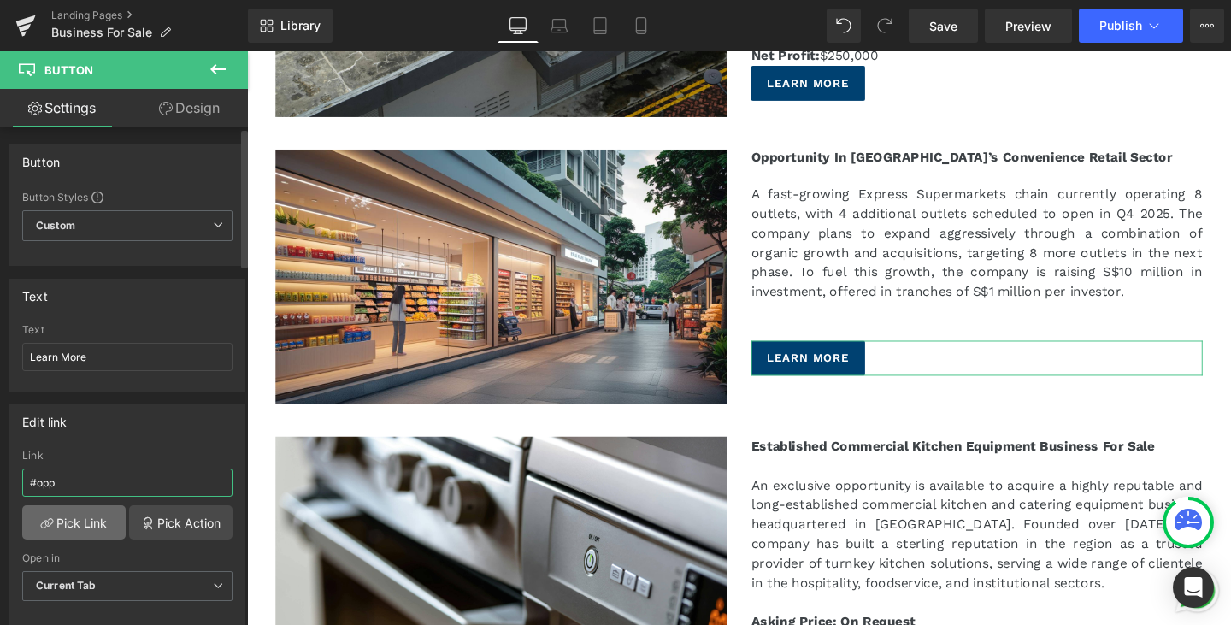
type input "#opp"
click at [61, 516] on link "Pick Link" at bounding box center [73, 522] width 103 height 34
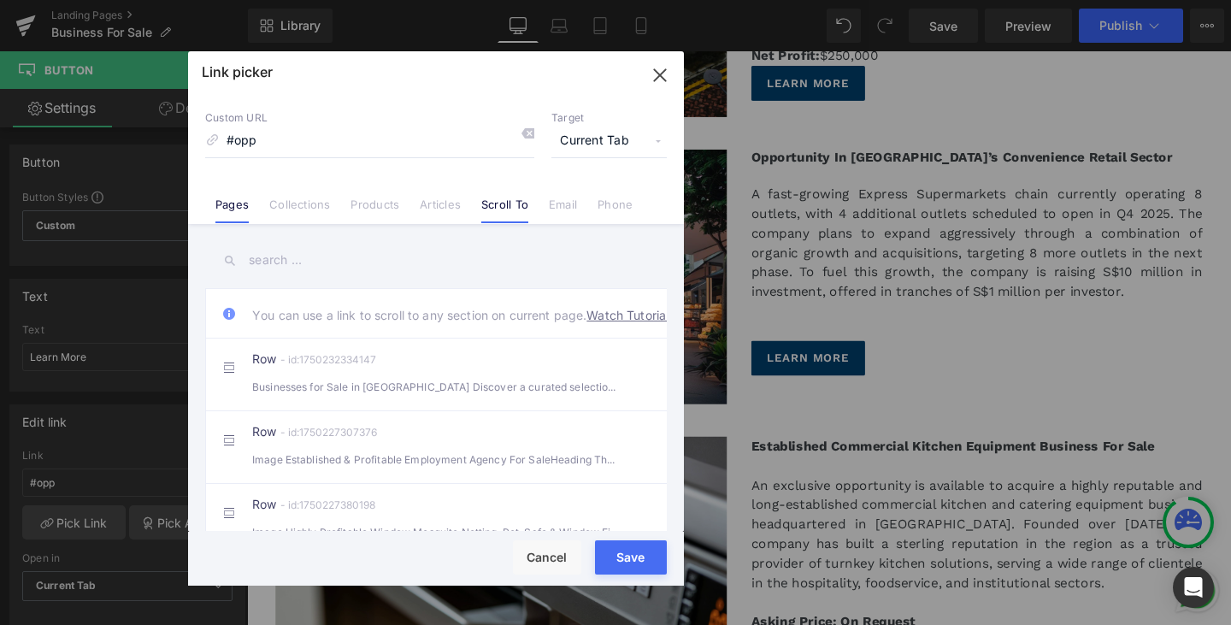
click at [222, 207] on link "Pages" at bounding box center [231, 210] width 33 height 26
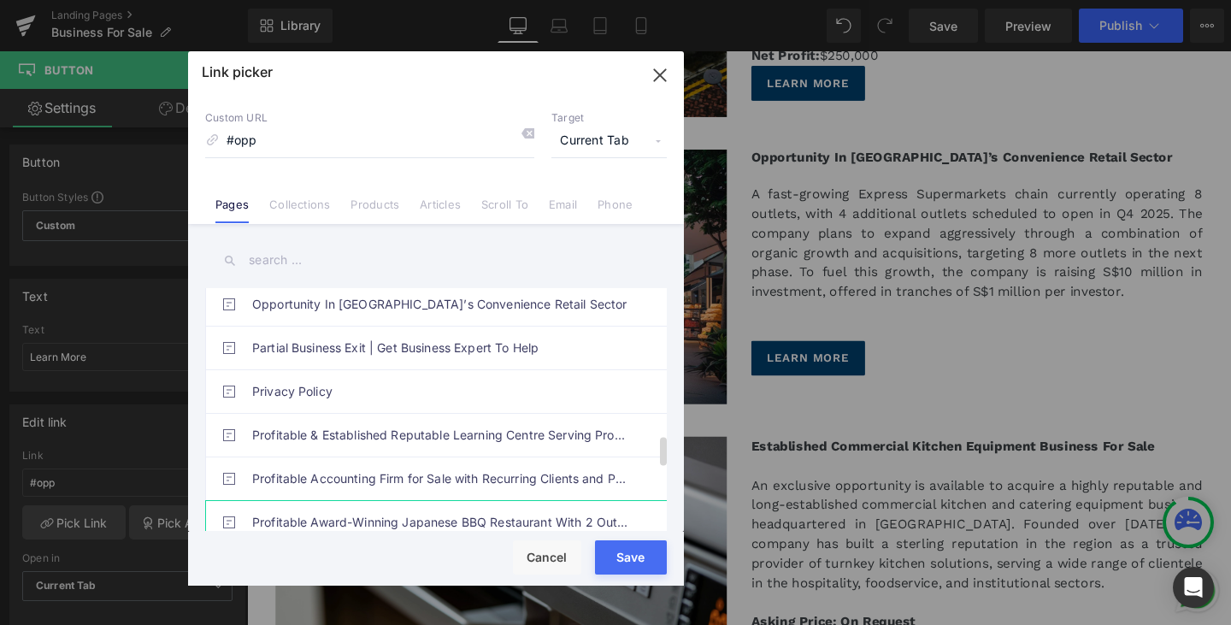
scroll to position [1042, 0]
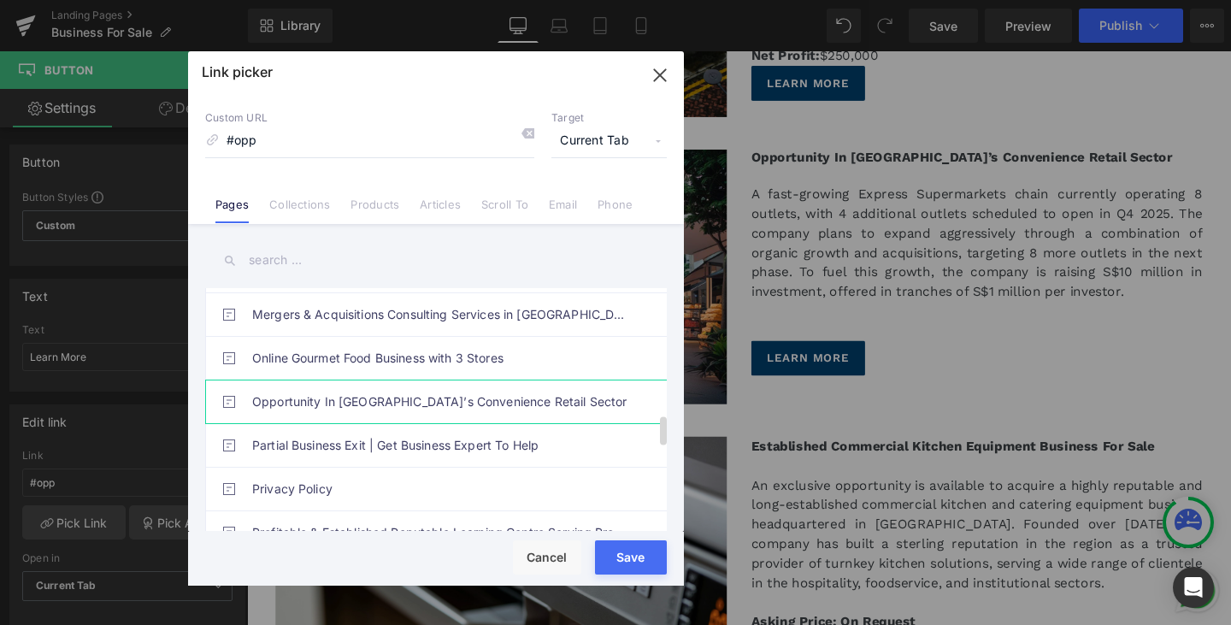
click at [430, 406] on link "Opportunity In [GEOGRAPHIC_DATA]’s Convenience Retail Sector" at bounding box center [440, 401] width 376 height 43
click at [634, 556] on div "Rendering Content" at bounding box center [615, 557] width 105 height 19
click at [663, 72] on icon "button" at bounding box center [659, 74] width 11 height 11
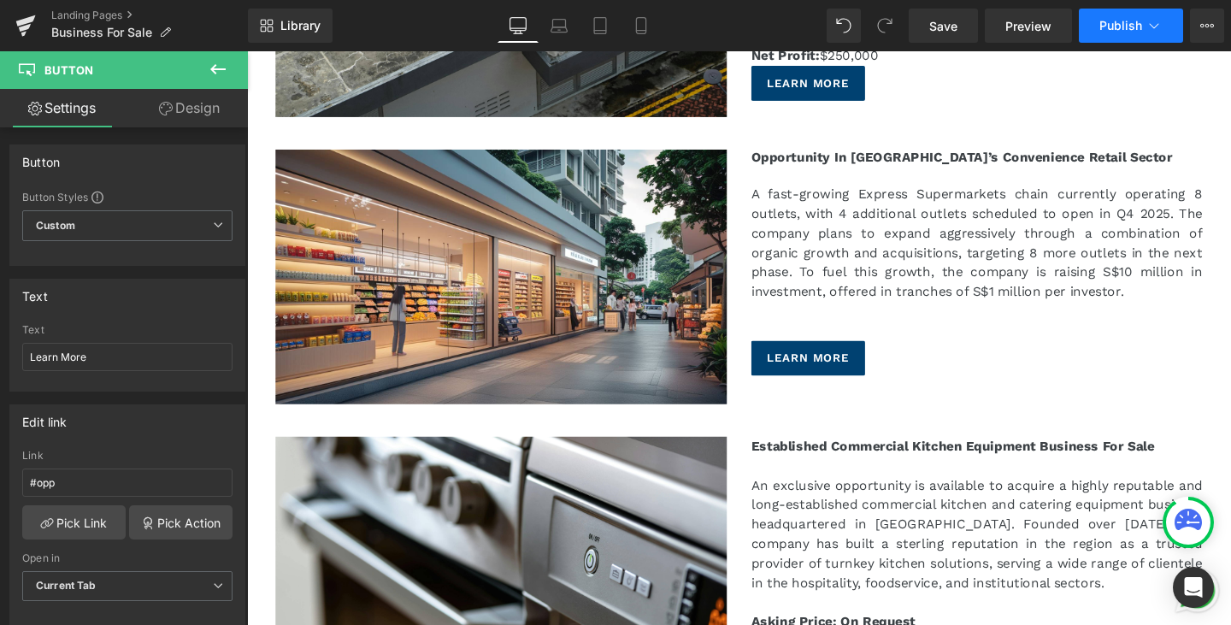
click at [1129, 28] on span "Publish" at bounding box center [1120, 26] width 43 height 14
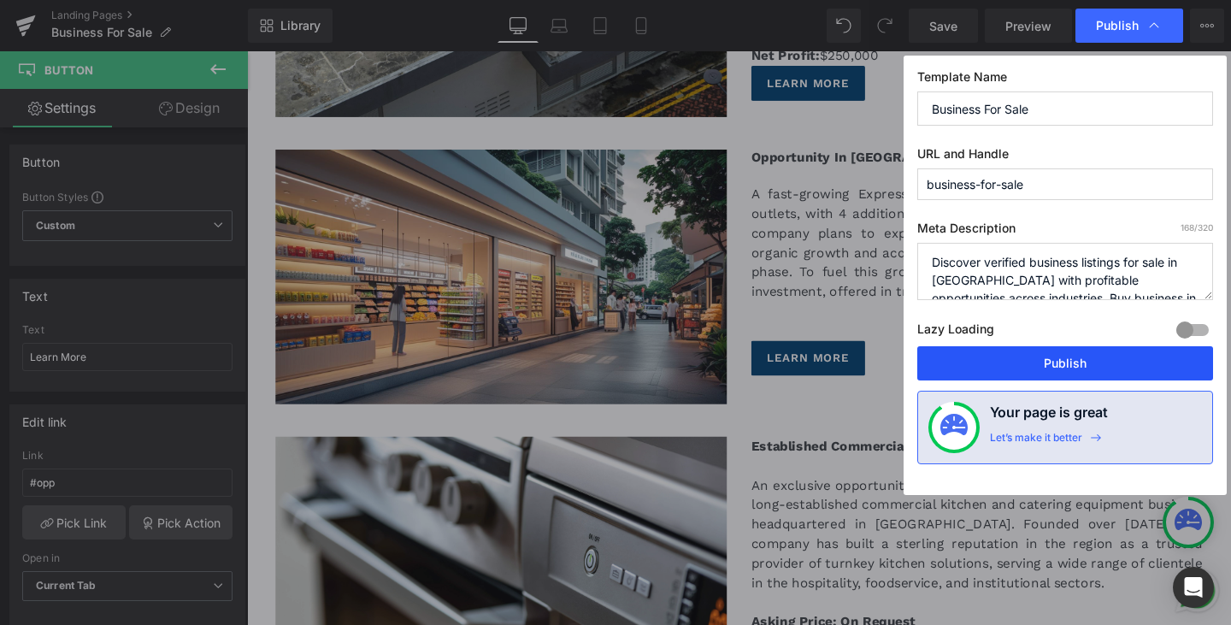
click at [1093, 363] on button "Publish" at bounding box center [1065, 363] width 296 height 34
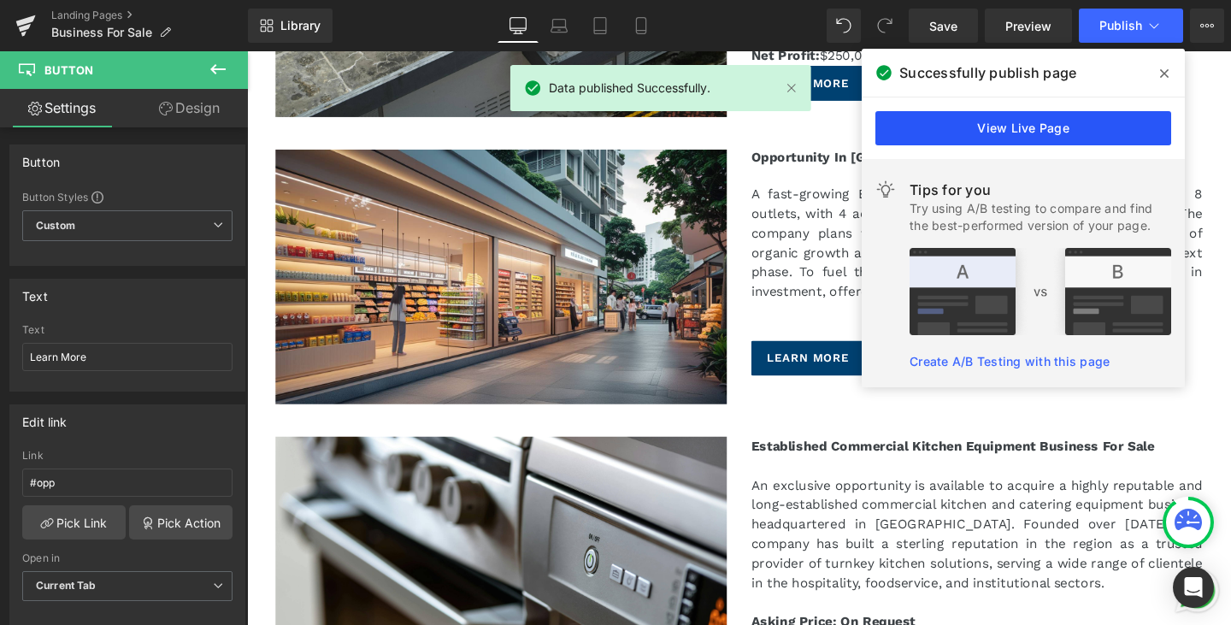
click at [1092, 112] on link "View Live Page" at bounding box center [1023, 128] width 296 height 34
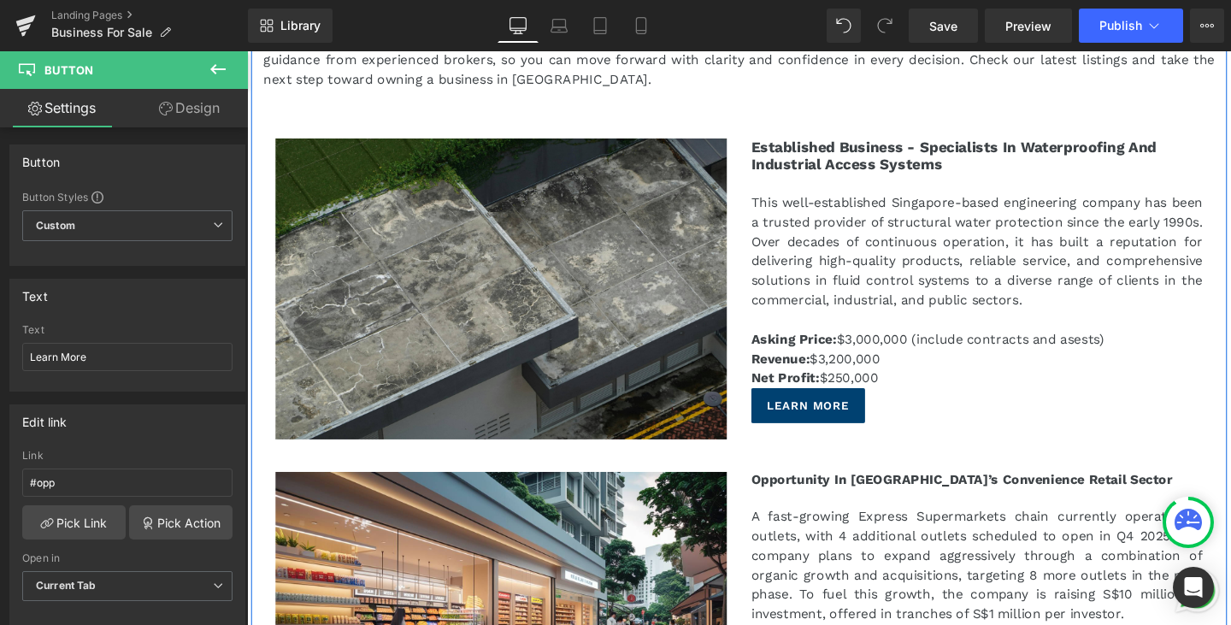
scroll to position [256, 0]
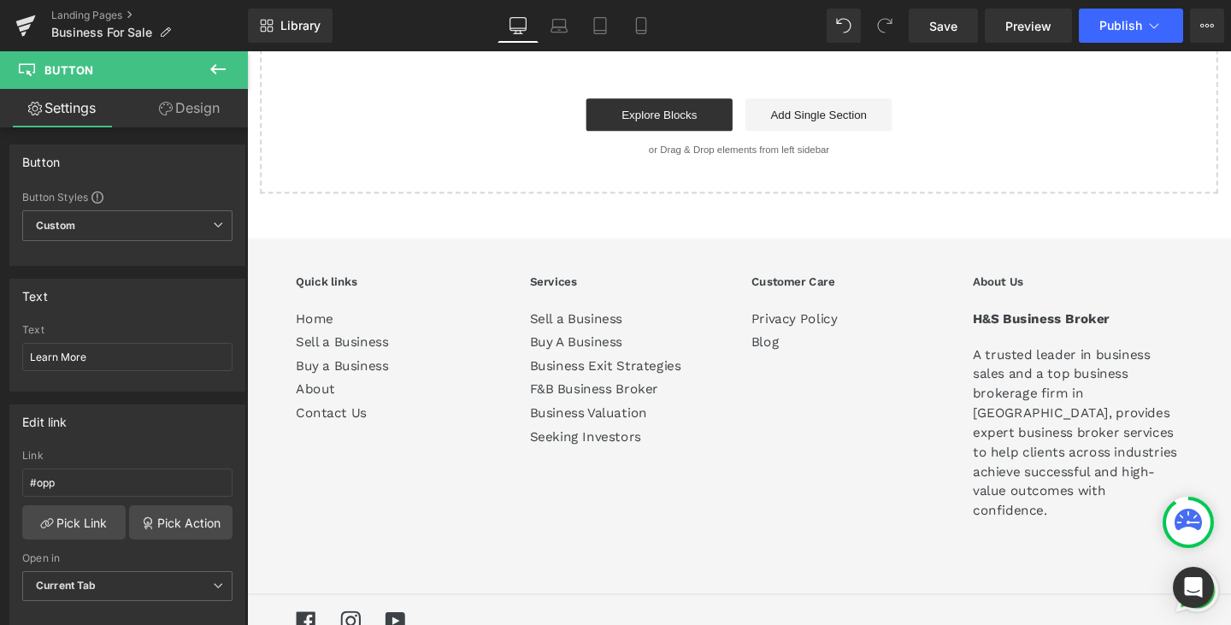
drag, startPoint x: 1276, startPoint y: 86, endPoint x: 1423, endPoint y: 656, distance: 588.1
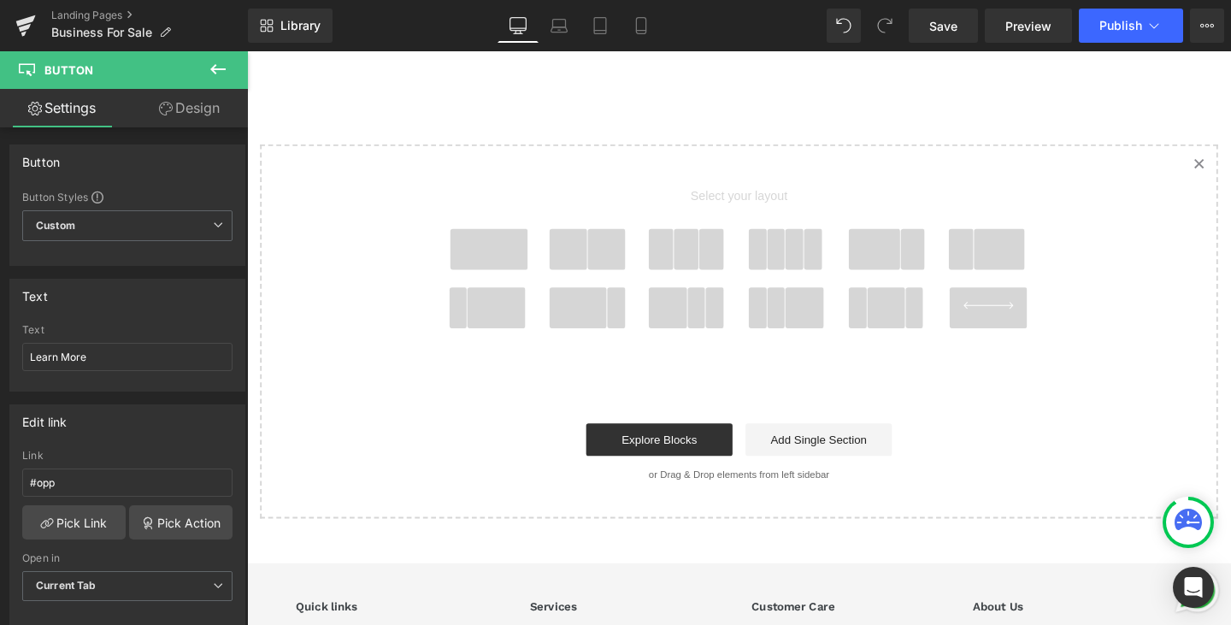
click at [585, 239] on span at bounding box center [585, 260] width 40 height 43
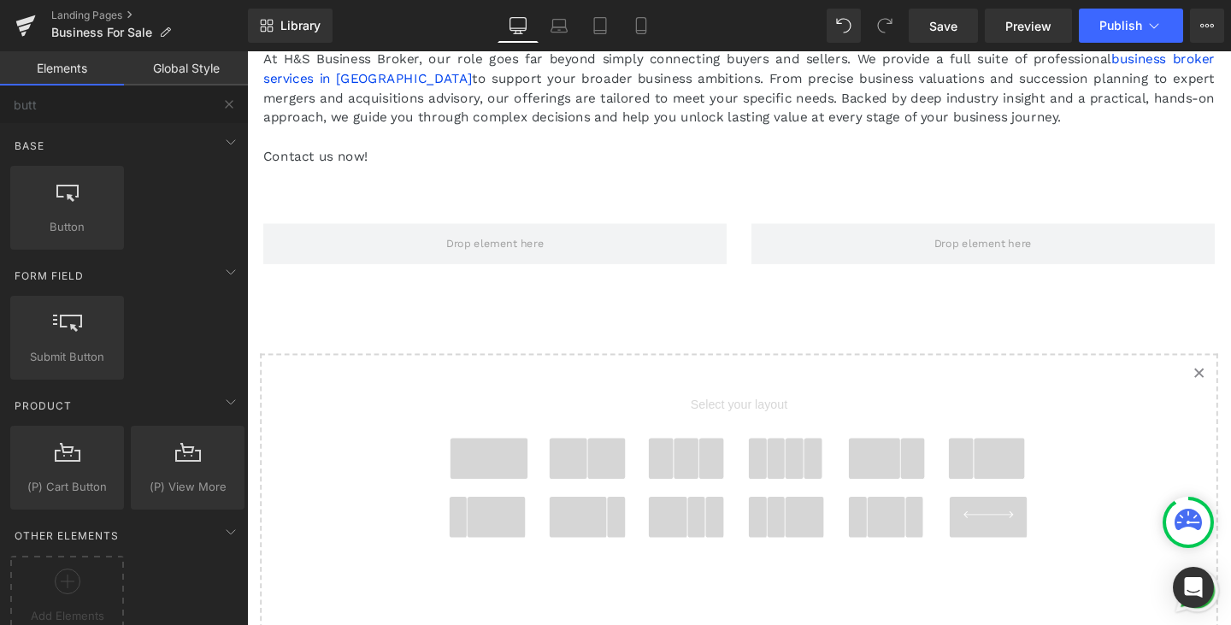
scroll to position [13302, 0]
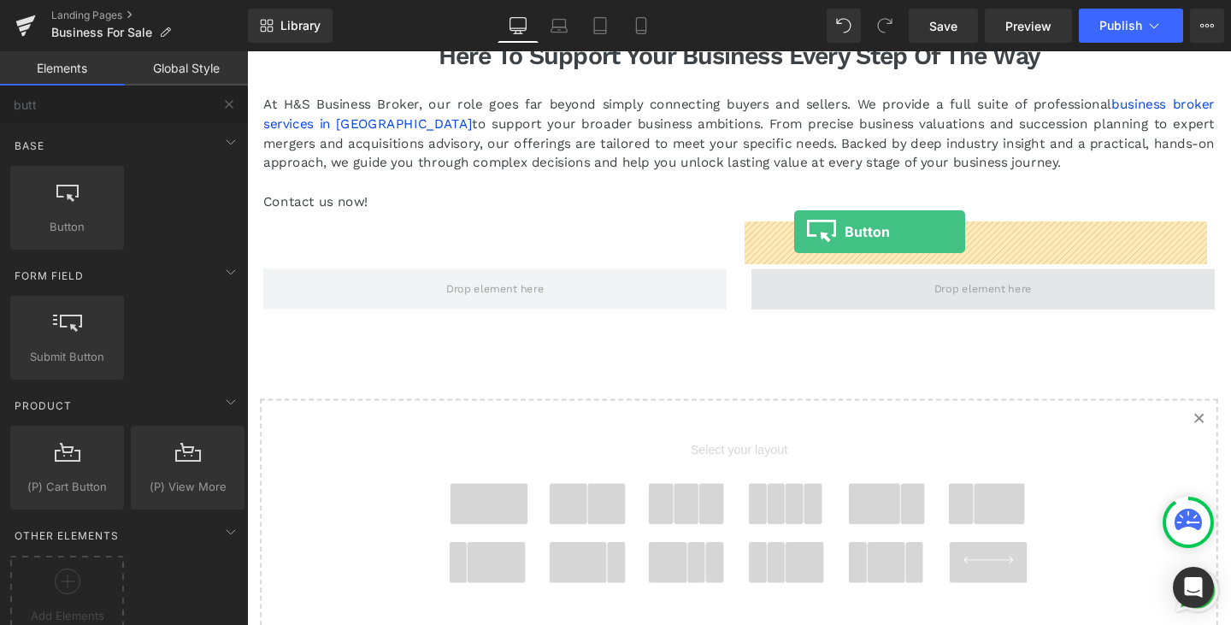
drag, startPoint x: 343, startPoint y: 263, endPoint x: 822, endPoint y: 241, distance: 480.1
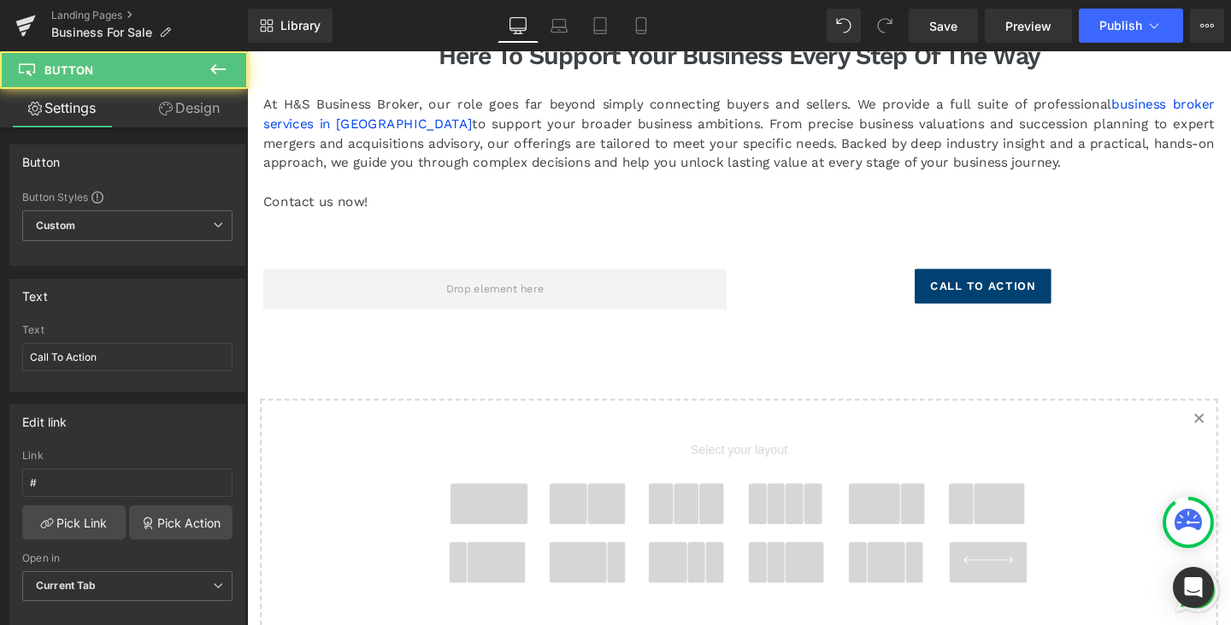
click at [1040, 287] on link at bounding box center [1049, 297] width 18 height 21
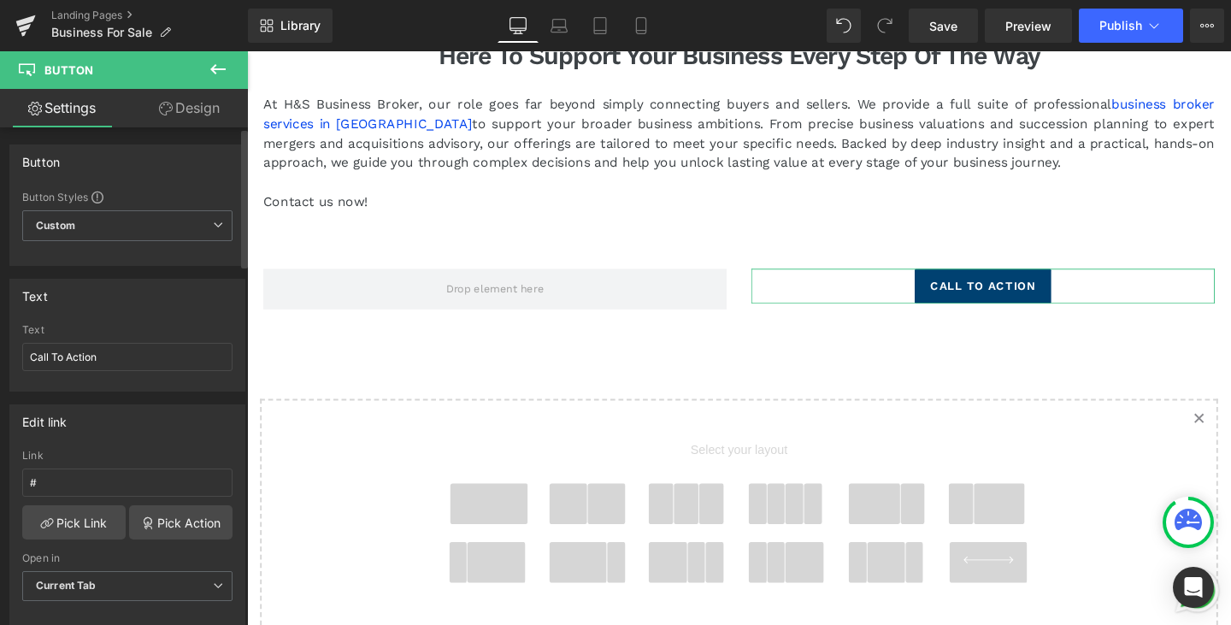
drag, startPoint x: 84, startPoint y: 345, endPoint x: 0, endPoint y: 339, distance: 83.9
click at [0, 339] on div "Text Call To Action Text Call To Action" at bounding box center [128, 329] width 256 height 126
type input "Learn More"
click at [103, 514] on link "Pick Link" at bounding box center [73, 522] width 103 height 34
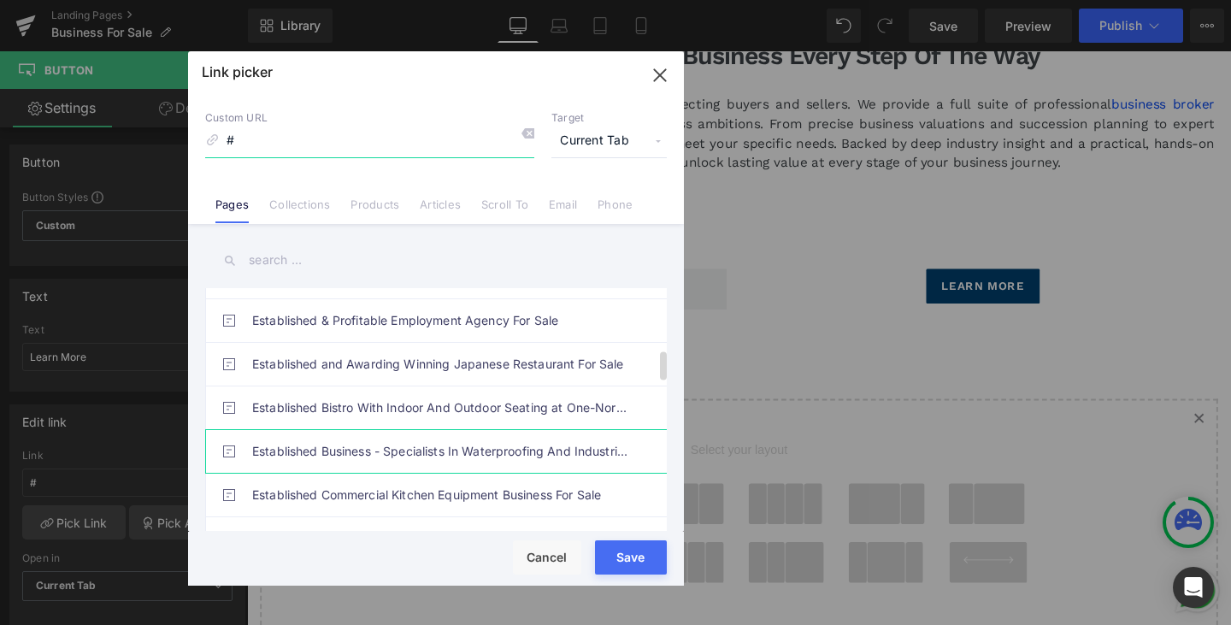
scroll to position [598, 0]
click at [484, 449] on link "Established Multi-Outlet Wellness & Scent Retail Business In [GEOGRAPHIC_DATA]" at bounding box center [440, 453] width 376 height 43
click at [611, 561] on div "Rendering Content" at bounding box center [615, 557] width 105 height 19
click at [622, 560] on div "Rendering Content" at bounding box center [615, 557] width 105 height 19
click at [663, 80] on icon "button" at bounding box center [659, 74] width 11 height 11
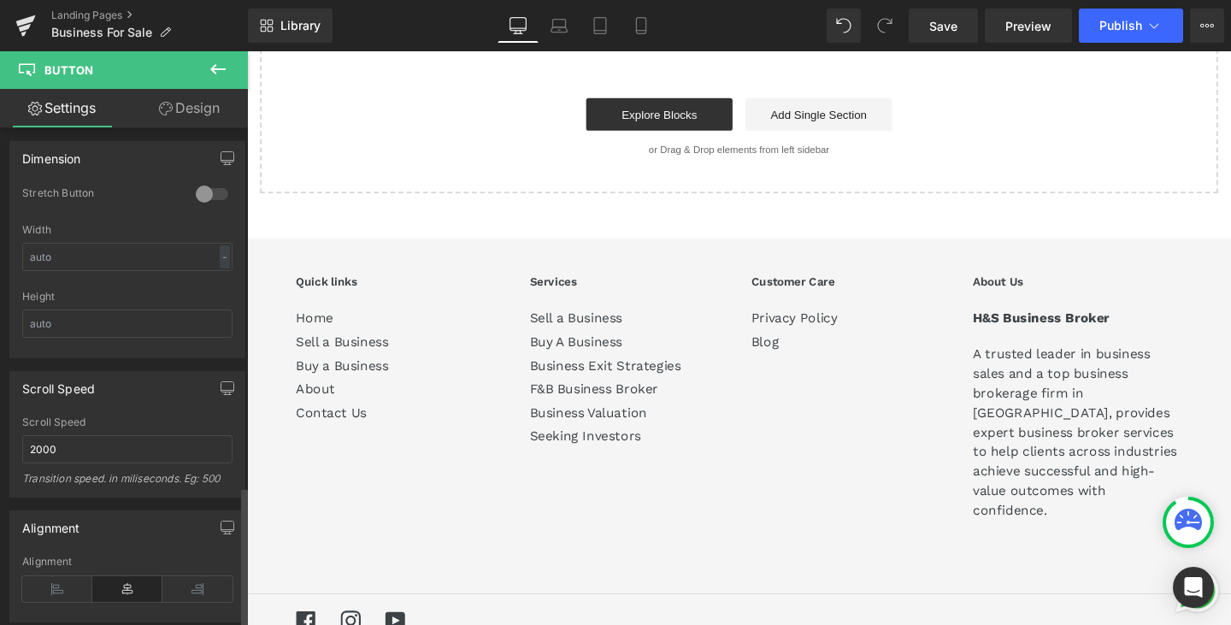
scroll to position [1288, 0]
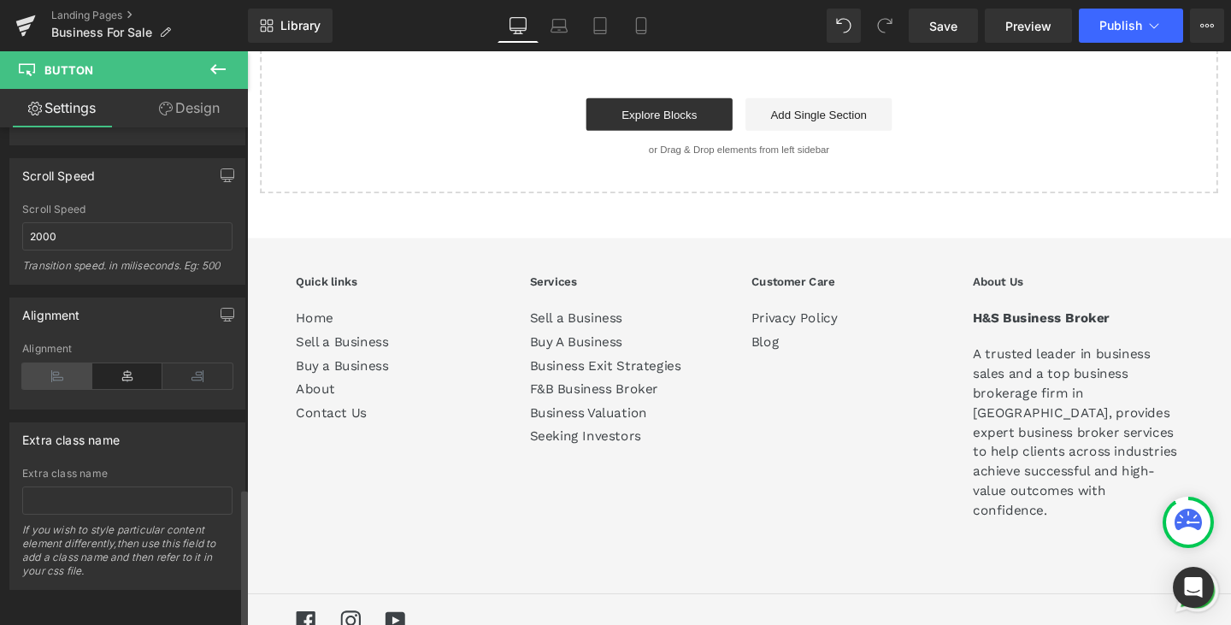
click at [68, 374] on icon at bounding box center [57, 376] width 70 height 26
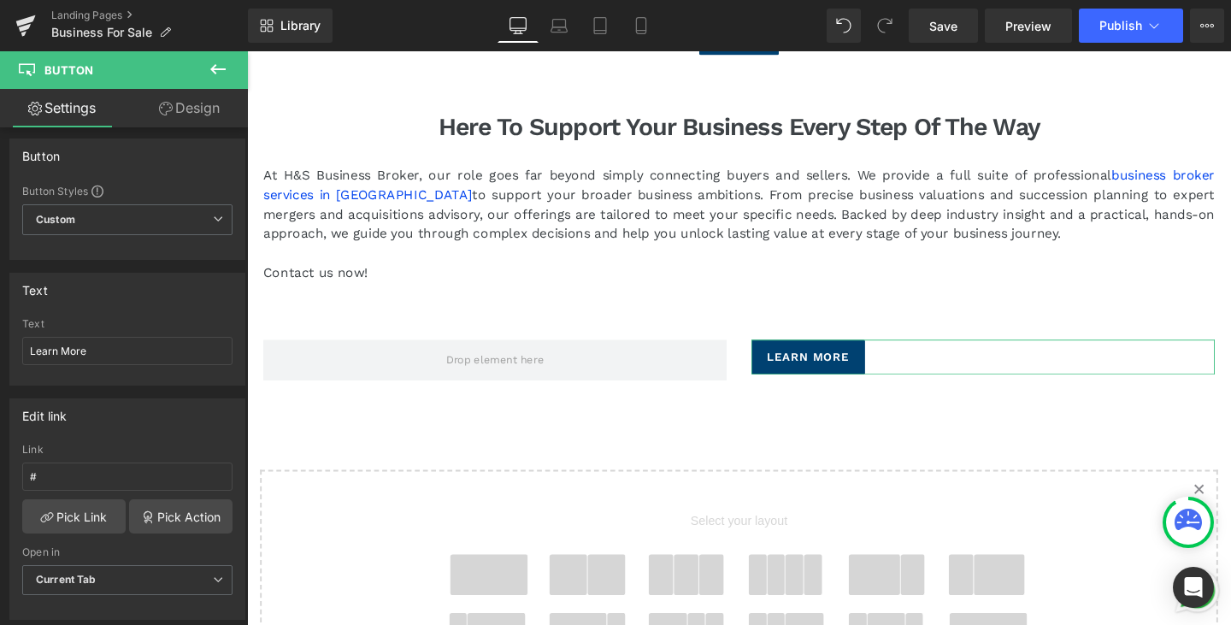
scroll to position [5, 0]
click at [221, 66] on icon at bounding box center [218, 69] width 21 height 21
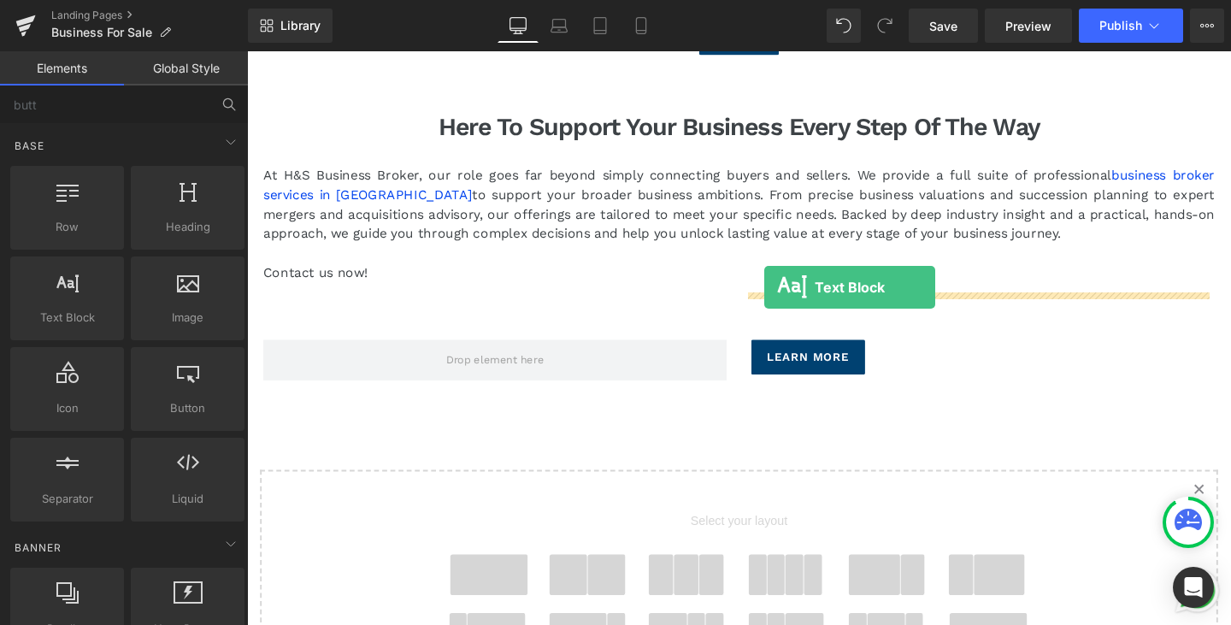
drag, startPoint x: 319, startPoint y: 349, endPoint x: 791, endPoint y: 299, distance: 474.5
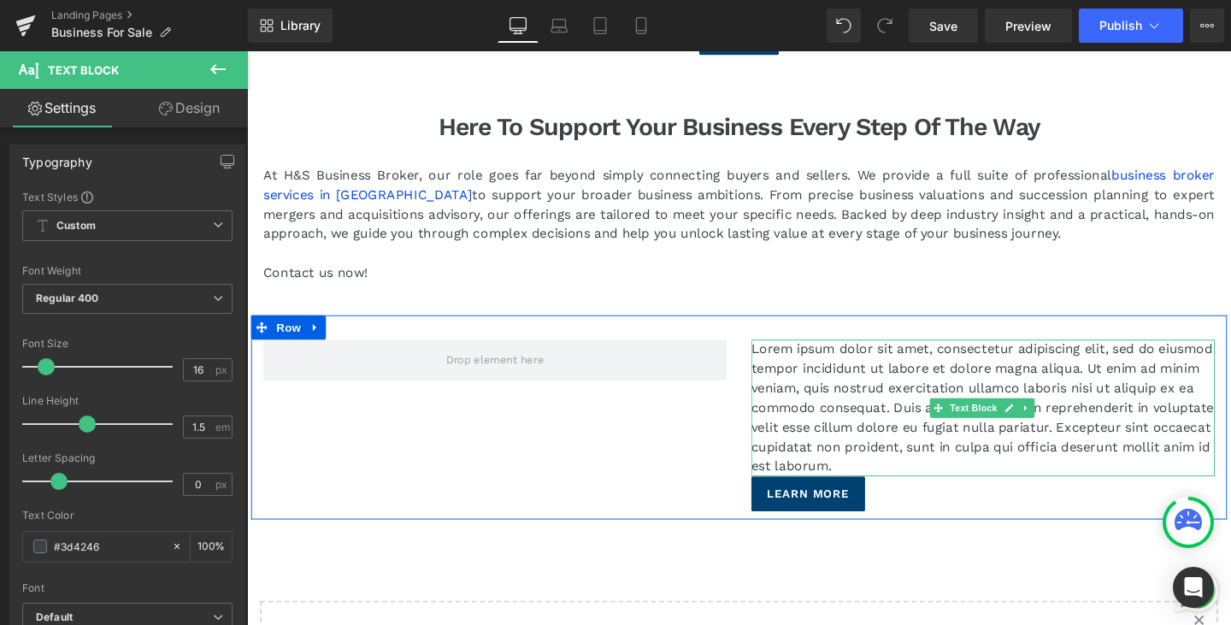
click at [920, 388] on p "Lorem ipsum dolor sit amet, consectetur adipiscing elit, sed do eiusmod tempor …" at bounding box center [1020, 427] width 487 height 144
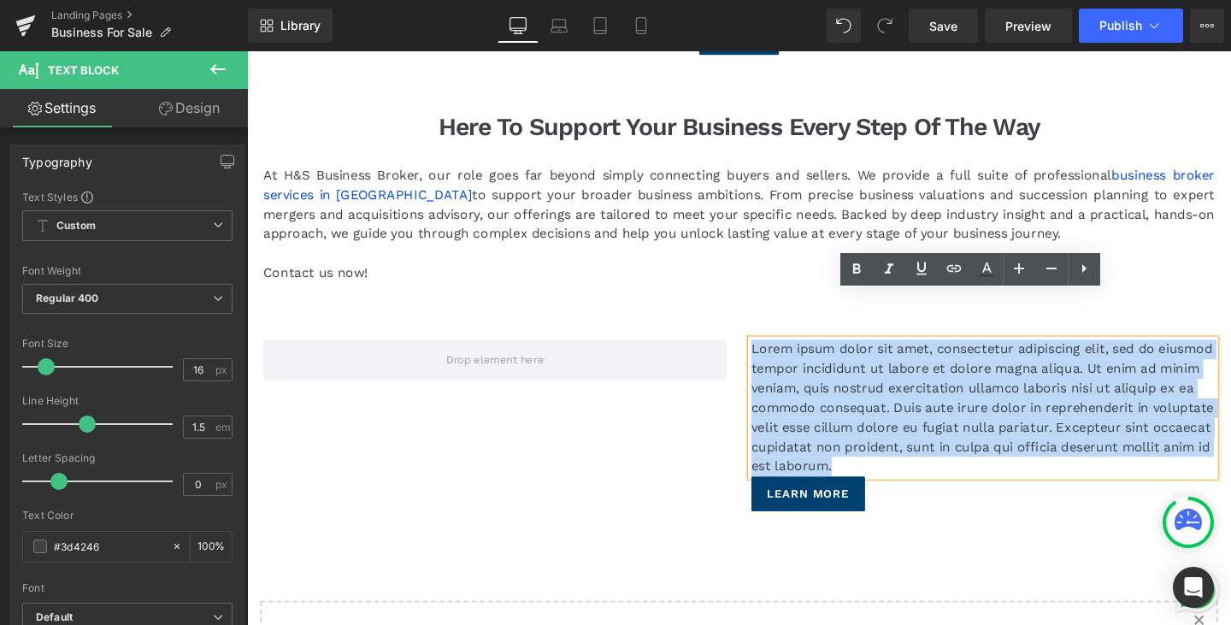
drag, startPoint x: 1110, startPoint y: 447, endPoint x: 714, endPoint y: 281, distance: 429.2
click at [714, 329] on div "Lorem ipsum dolor sit amet, consectetur adipiscing elit, sed do eiusmod tempor …" at bounding box center [764, 436] width 1026 height 215
paste div
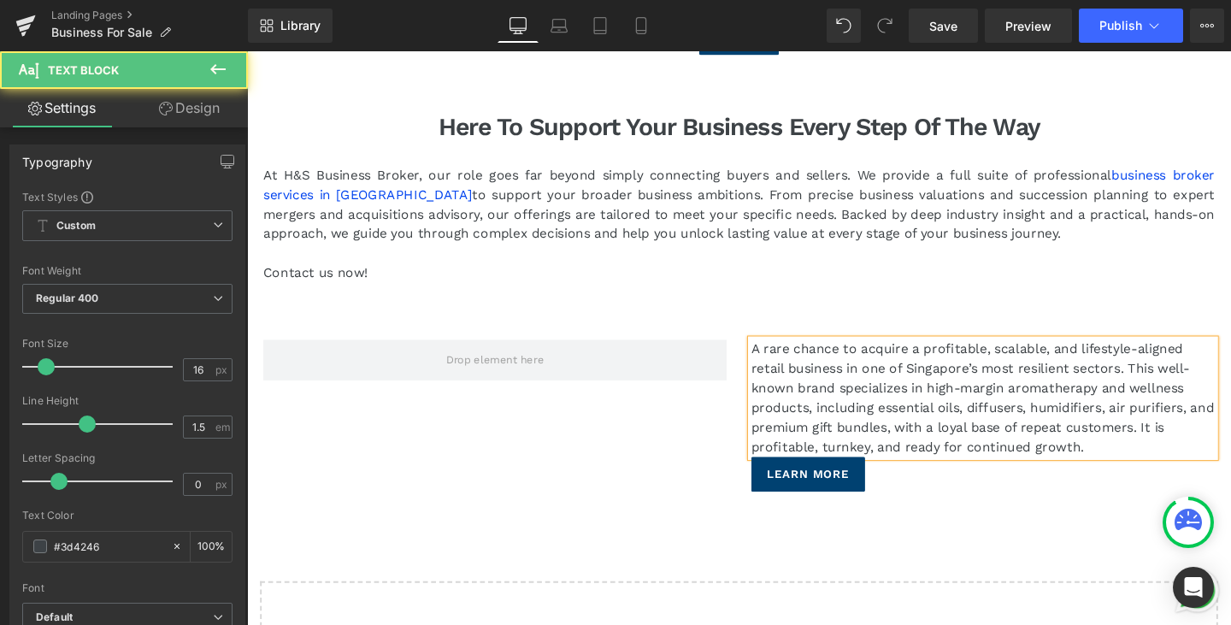
click at [777, 355] on p "A rare chance to acquire a profitable, scalable, and lifestyle-aligned retail b…" at bounding box center [1020, 416] width 487 height 123
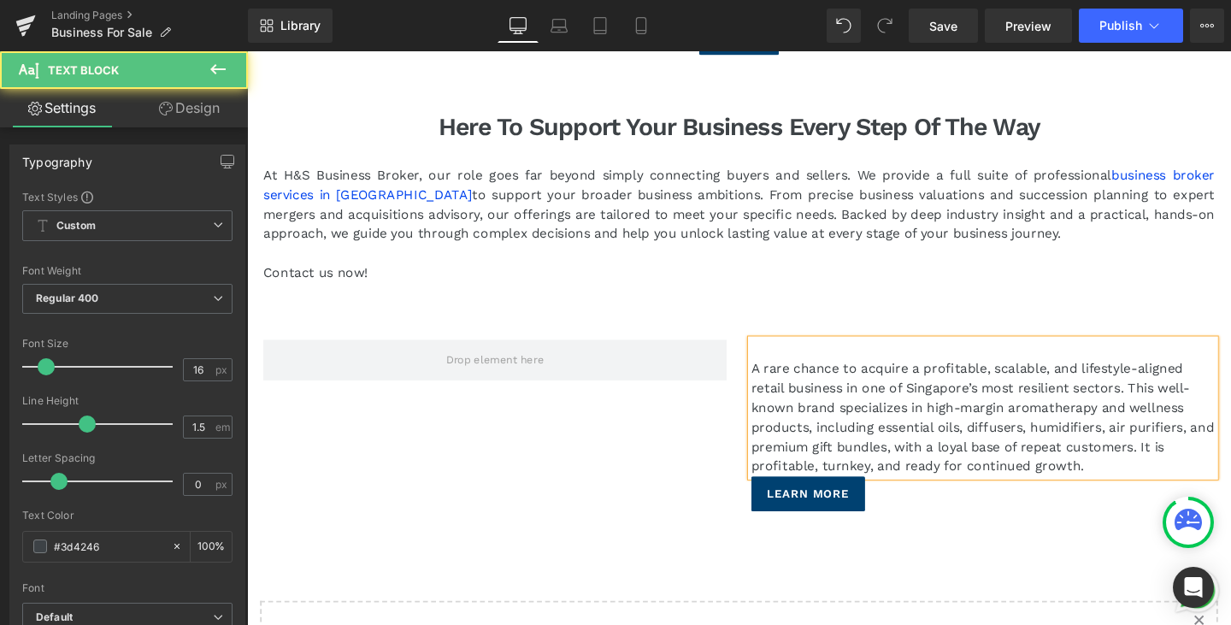
click at [818, 355] on p at bounding box center [1020, 365] width 487 height 21
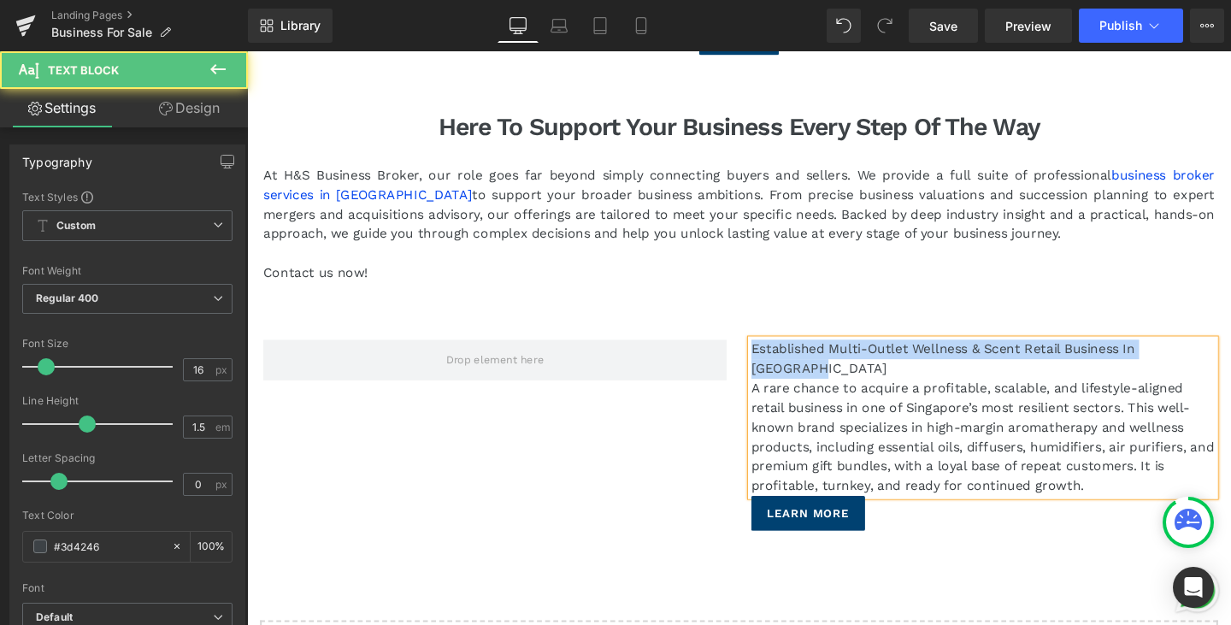
drag, startPoint x: 1252, startPoint y: 314, endPoint x: 643, endPoint y: 303, distance: 609.7
click at [643, 329] on div "Established Multi-Outlet Wellness & Scent Retail Business In Singapore A rare c…" at bounding box center [764, 446] width 1026 height 235
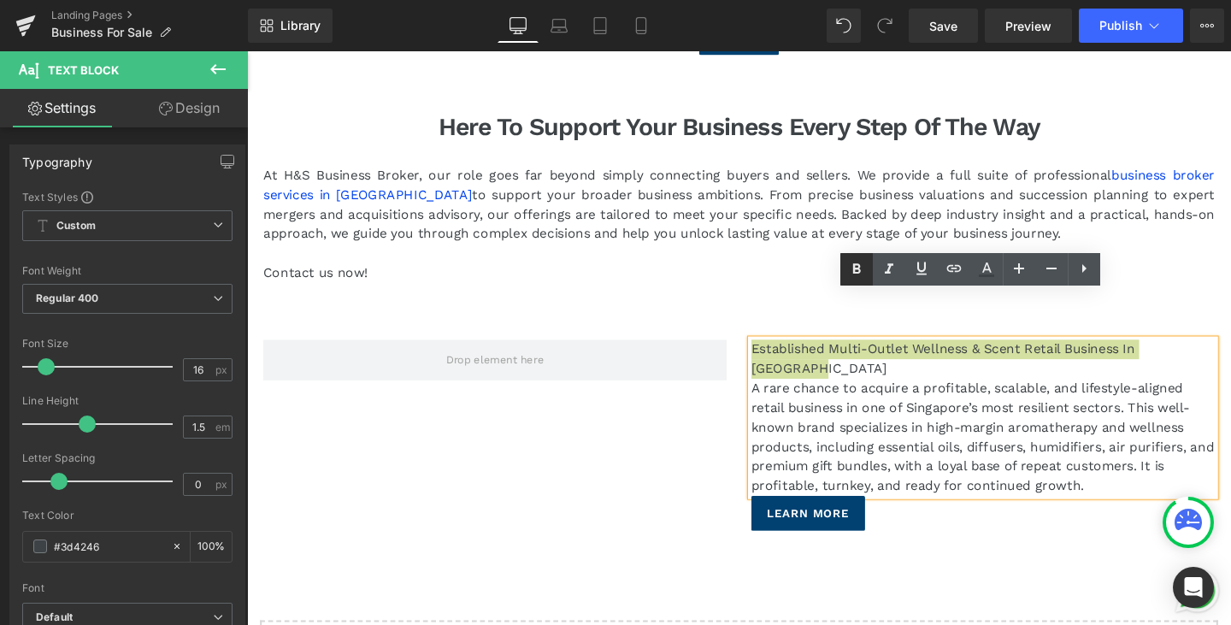
click at [863, 271] on icon at bounding box center [856, 269] width 21 height 21
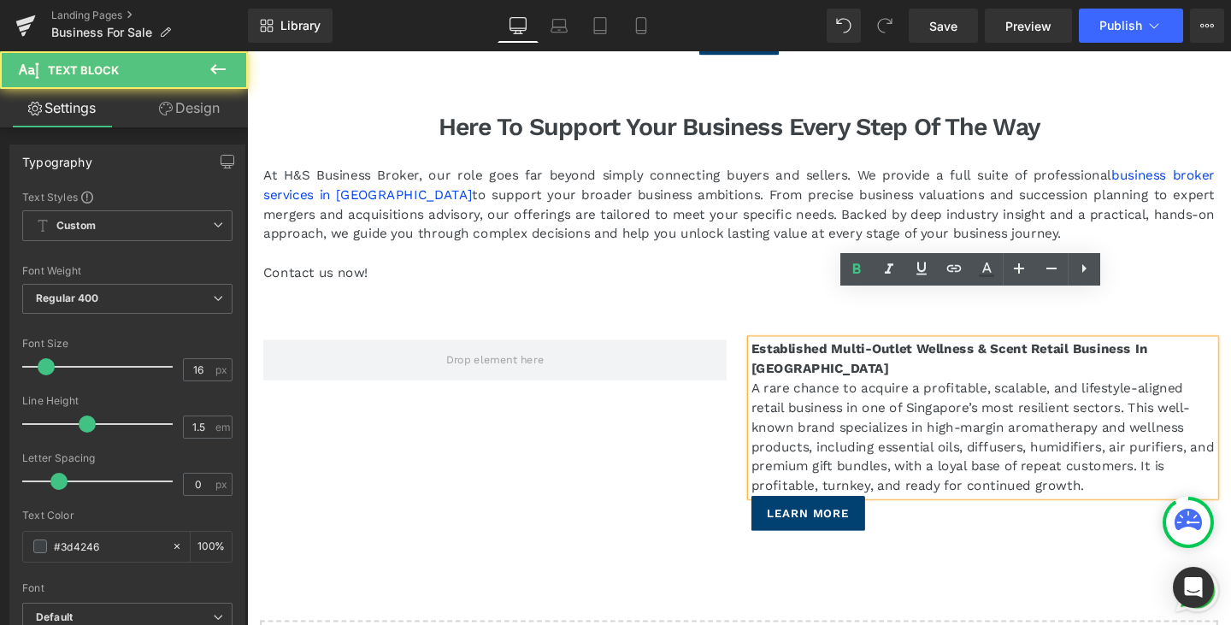
click at [1230, 355] on div "Established Multi-Outlet Wellness & Scent Retail Business In Singapore A rare c…" at bounding box center [1020, 437] width 487 height 164
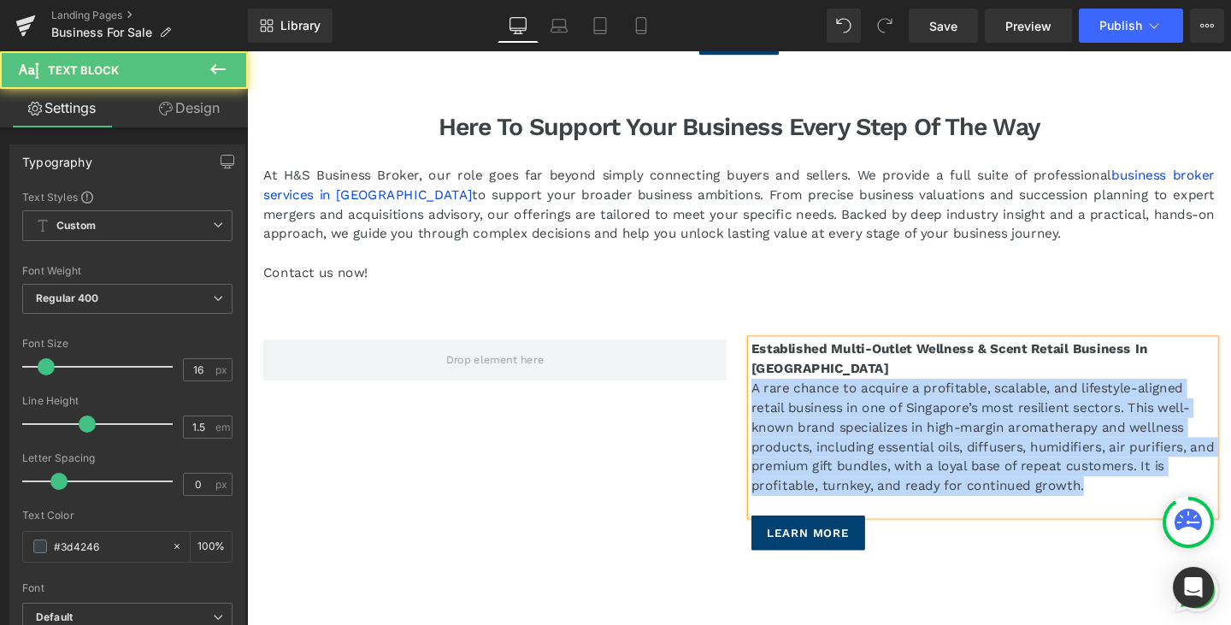
drag, startPoint x: 1129, startPoint y: 443, endPoint x: 757, endPoint y: 331, distance: 388.4
click at [764, 355] on div "Established Multi-Outlet Wellness & Scent Retail Business In Singapore A rare c…" at bounding box center [1020, 465] width 513 height 221
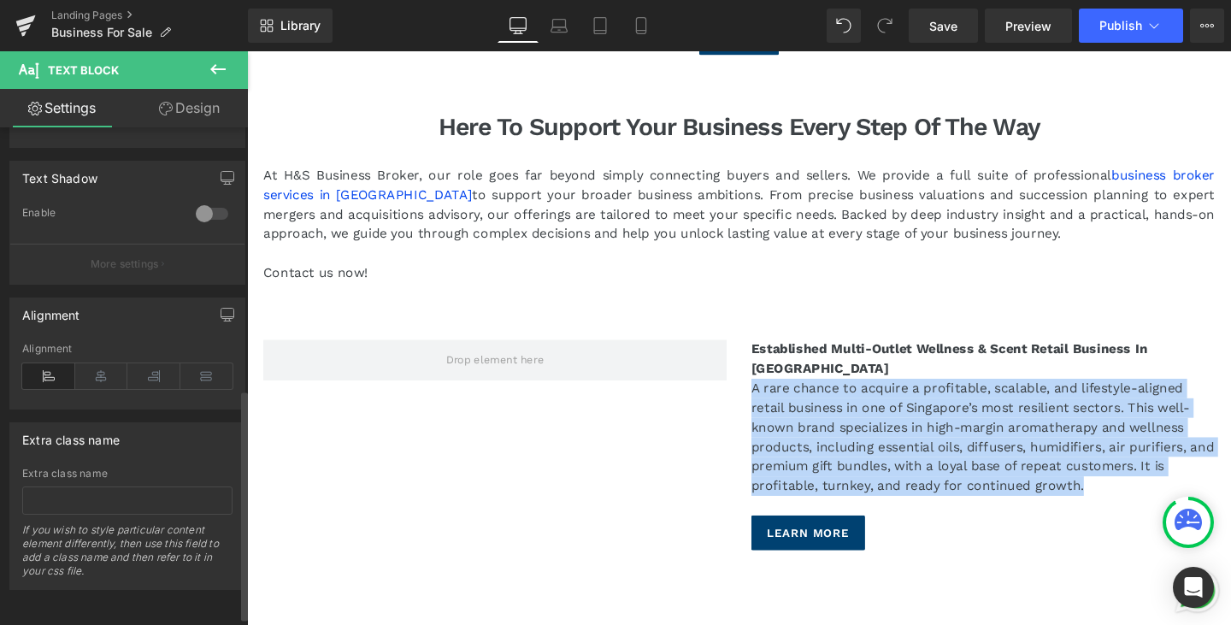
scroll to position [584, 0]
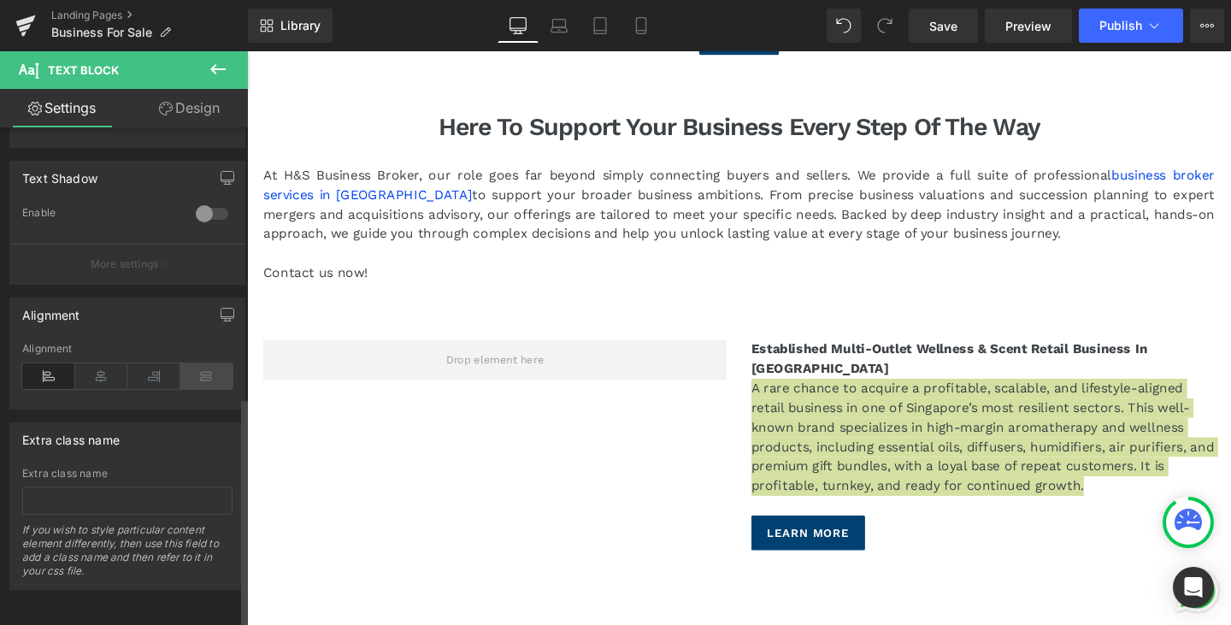
click at [217, 363] on icon at bounding box center [206, 376] width 53 height 26
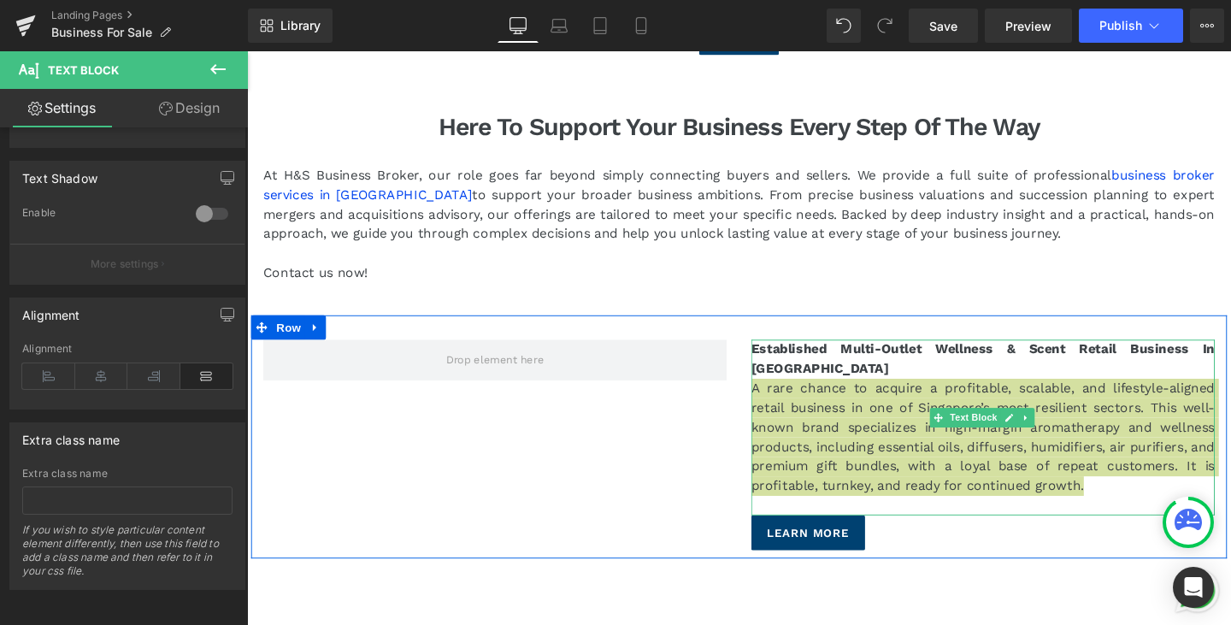
click at [777, 355] on div at bounding box center [779, 447] width 4 height 185
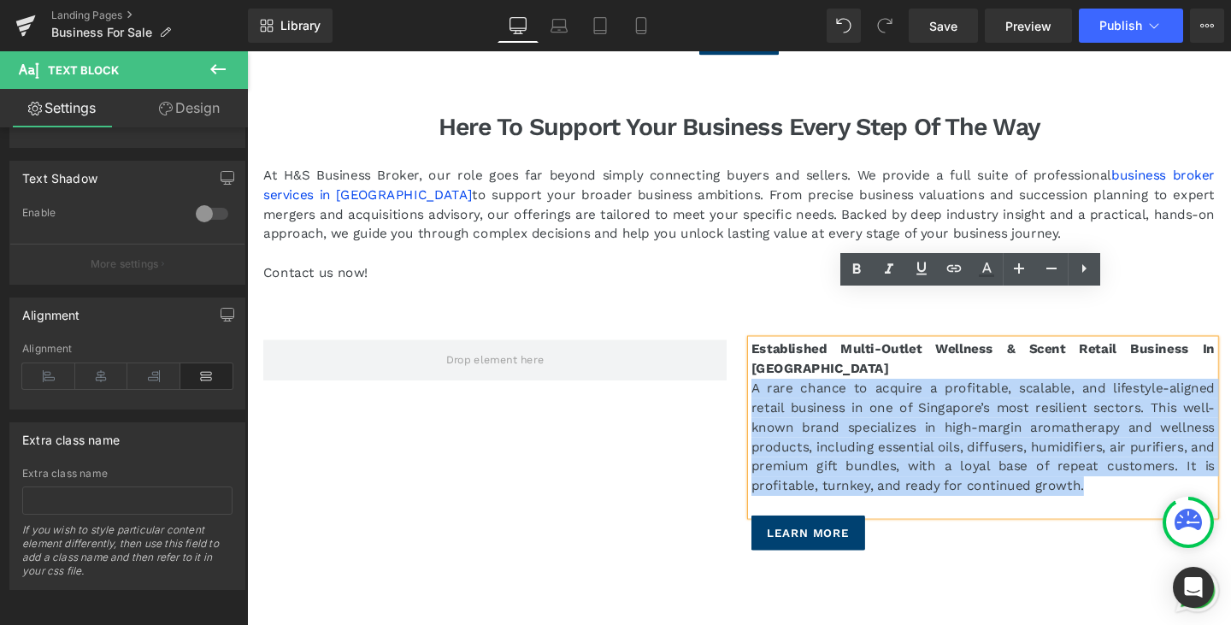
click at [777, 396] on p "A rare chance to acquire a profitable, scalable, and lifestyle-aligned retail b…" at bounding box center [1020, 457] width 487 height 123
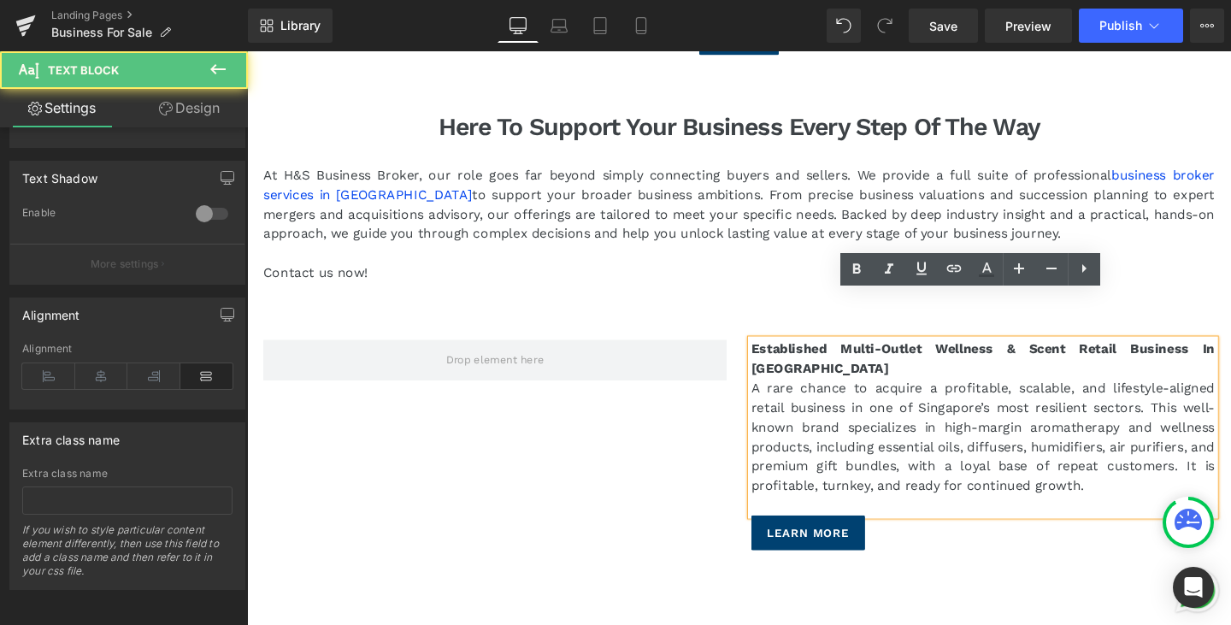
click at [777, 355] on div "Established Multi-Outlet Wellness & Scent Retail Business In Singapore A rare c…" at bounding box center [1020, 447] width 487 height 185
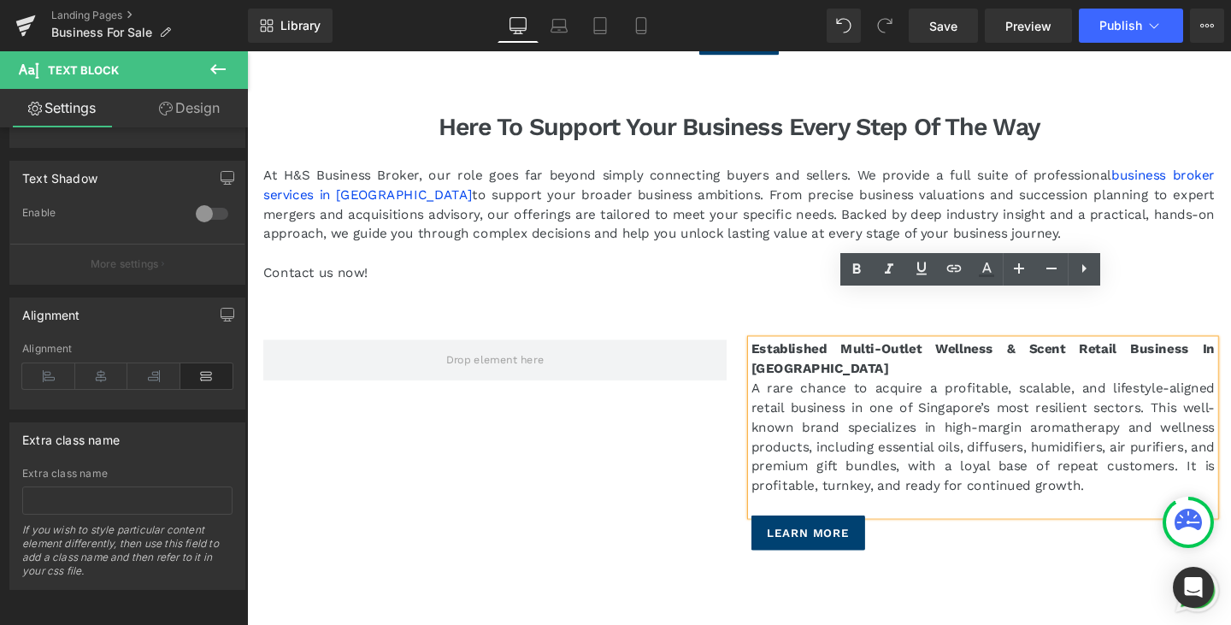
click at [777, 396] on p "A rare chance to acquire a profitable, scalable, and lifestyle-aligned retail b…" at bounding box center [1020, 457] width 487 height 123
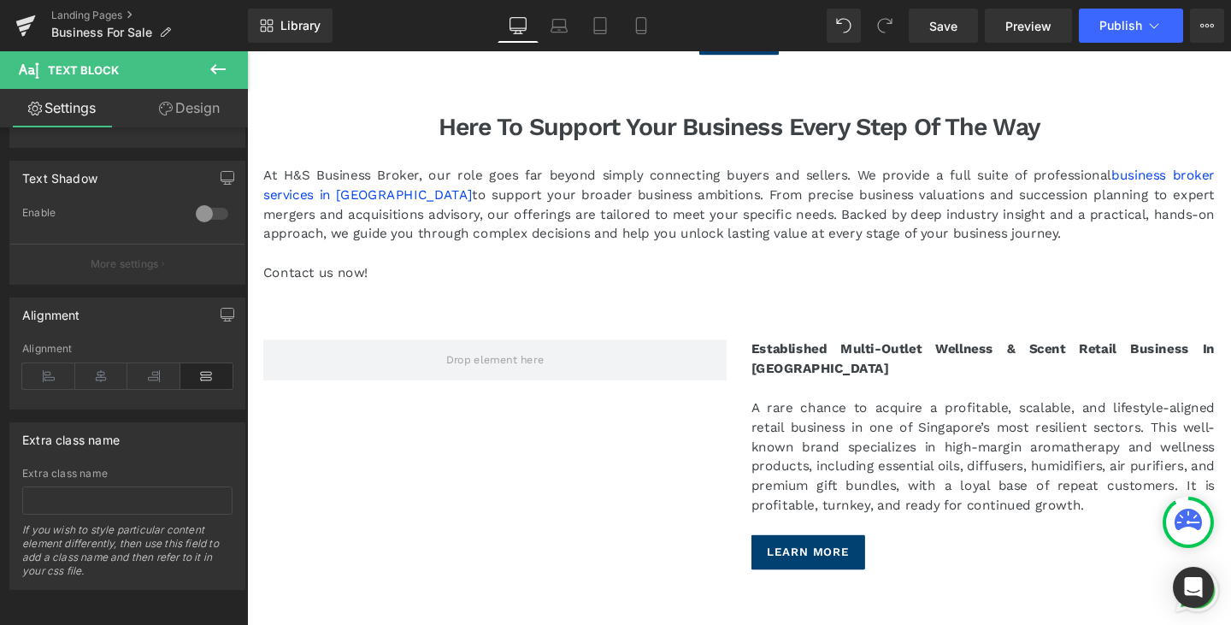
click at [223, 72] on icon at bounding box center [218, 69] width 21 height 21
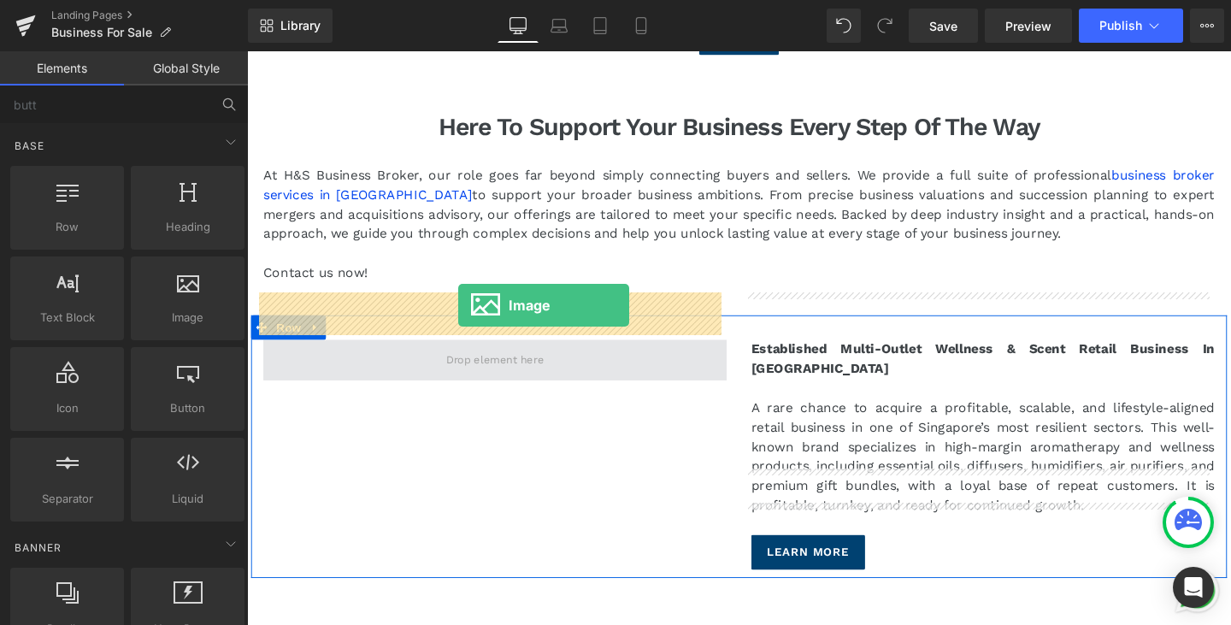
drag, startPoint x: 423, startPoint y: 336, endPoint x: 469, endPoint y: 319, distance: 49.2
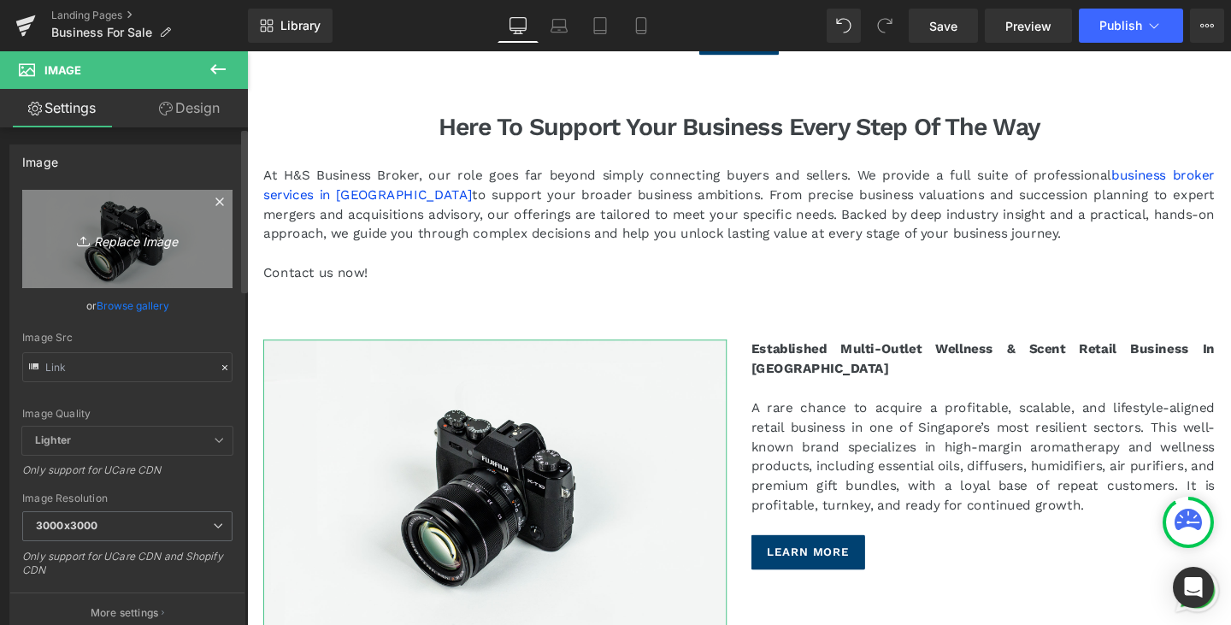
click at [128, 235] on icon "Replace Image" at bounding box center [127, 238] width 137 height 21
type input "C:\fakepath\Leonardo_Phoenix_10_modern_clean_and_aspirational_design_The_c_4.jpg"
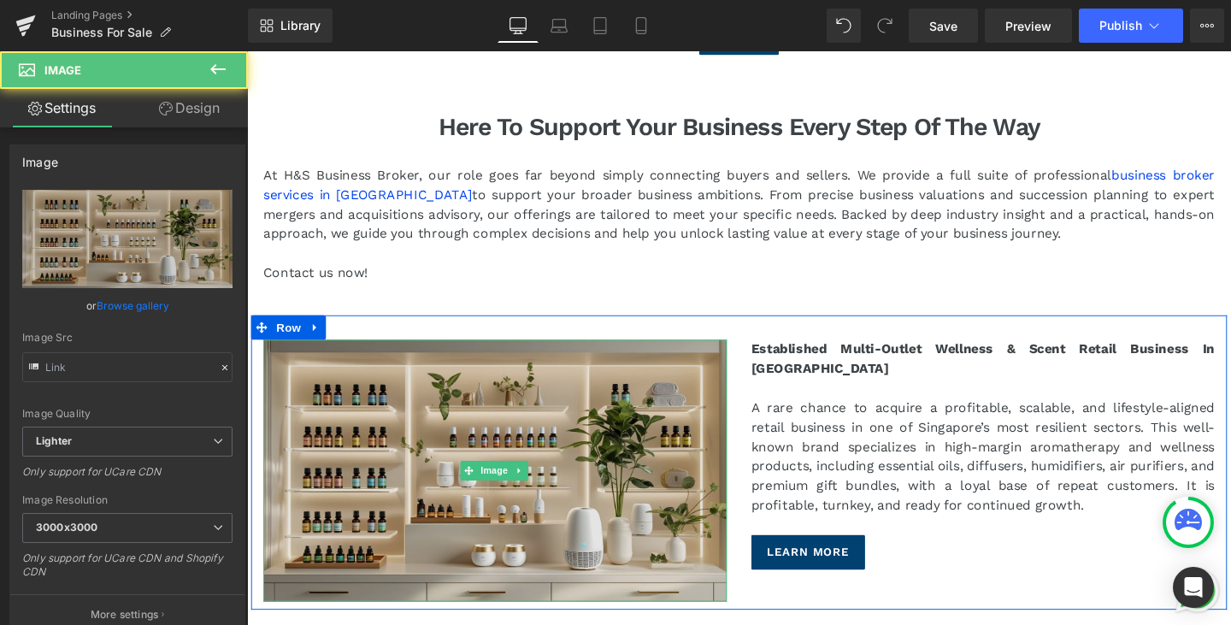
click at [640, 475] on img at bounding box center [507, 492] width 487 height 275
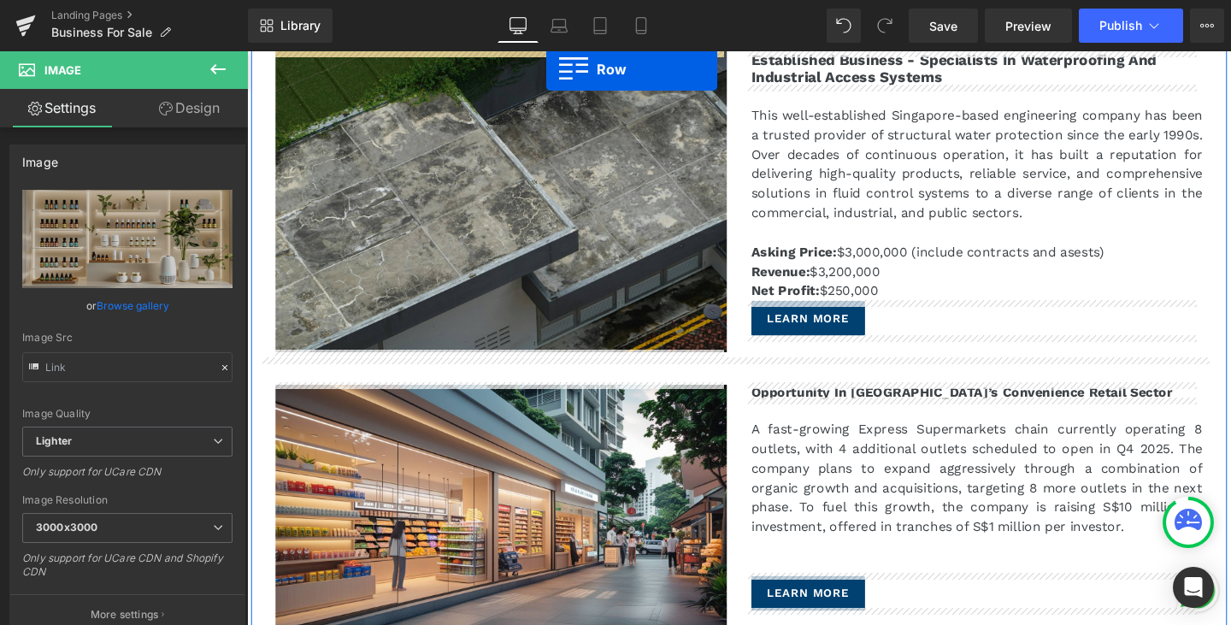
scroll to position [163, 0]
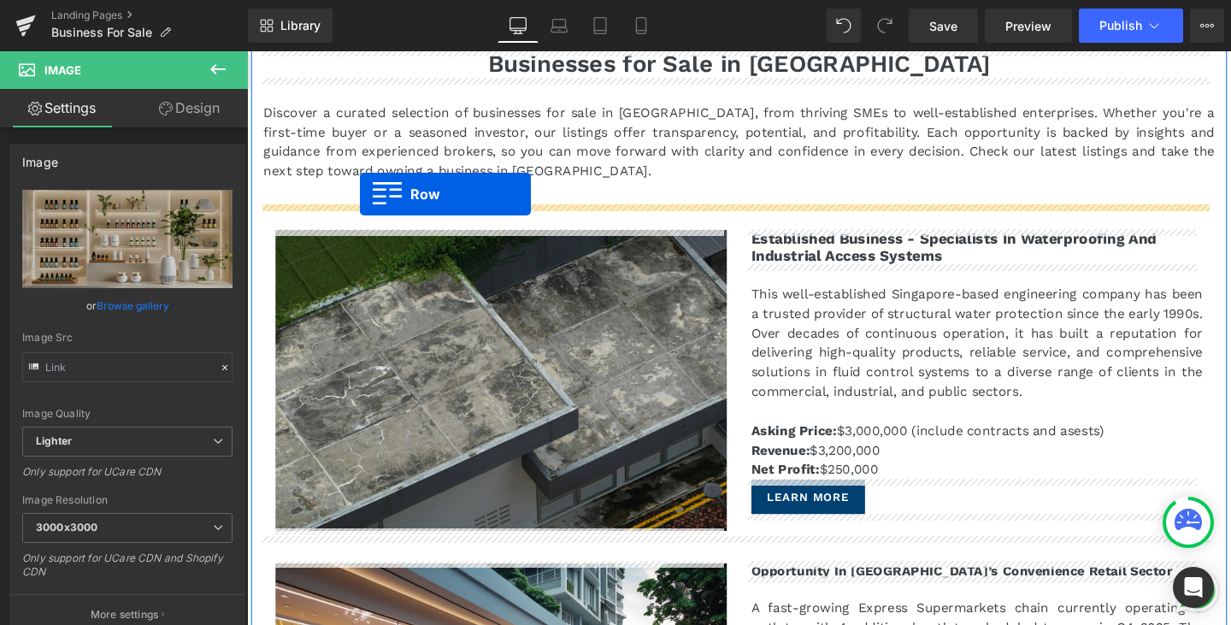
drag, startPoint x: 260, startPoint y: 292, endPoint x: 366, endPoint y: 202, distance: 138.9
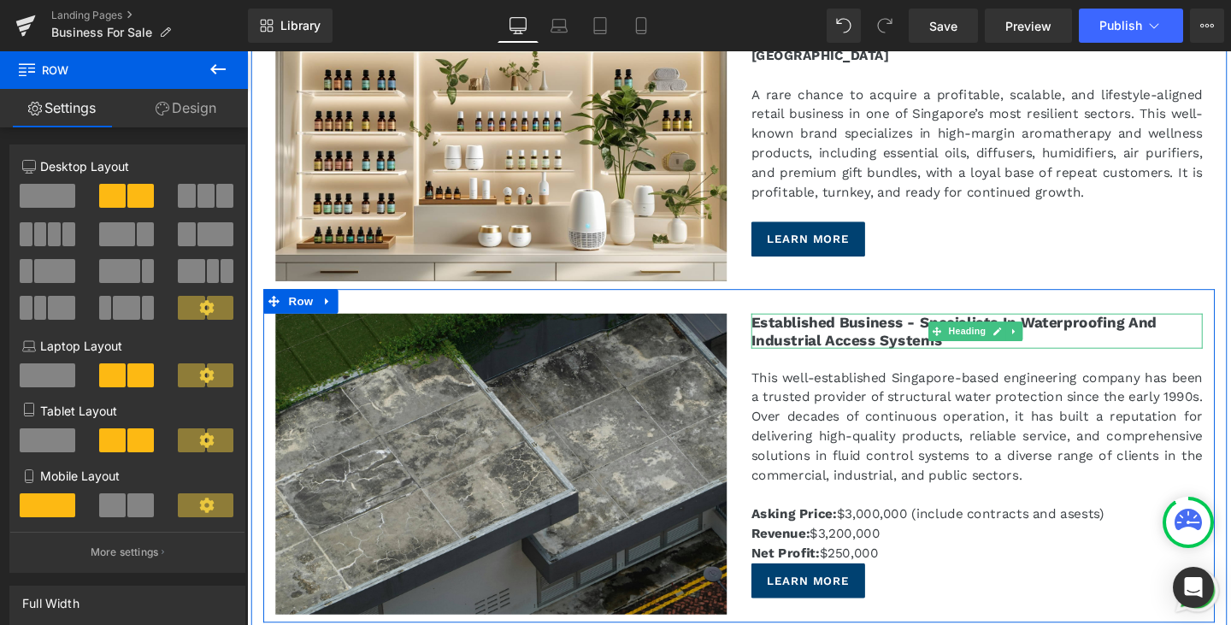
scroll to position [420, 0]
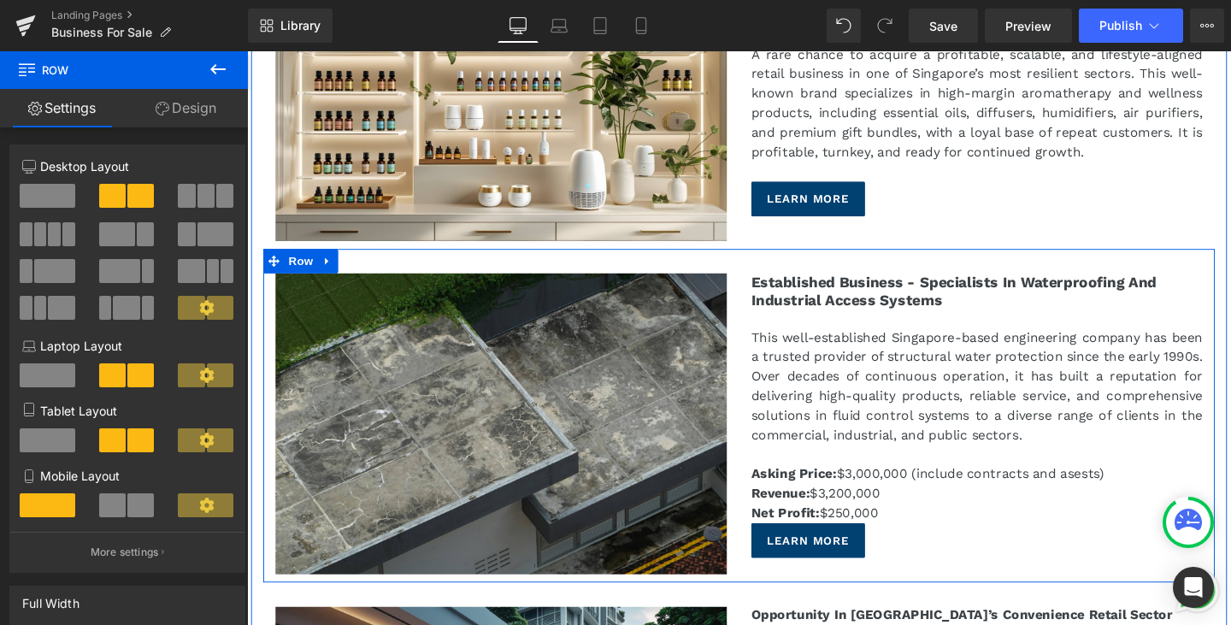
click at [910, 531] on p "Net Profit: $250,000" at bounding box center [1014, 537] width 474 height 21
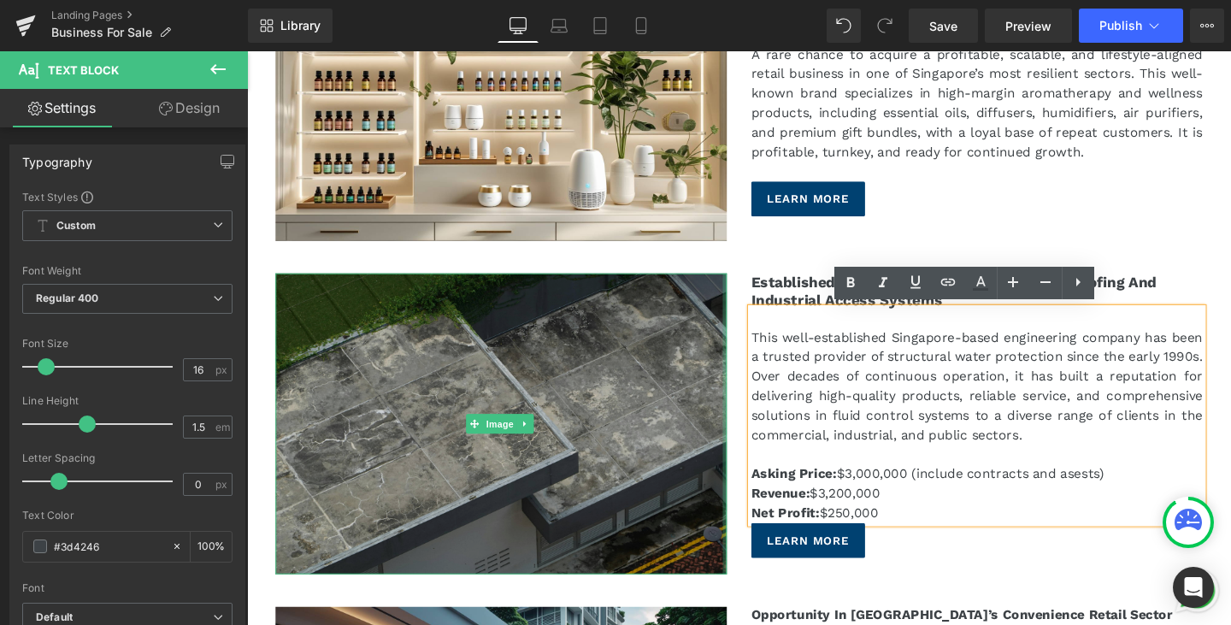
drag, startPoint x: 920, startPoint y: 535, endPoint x: 740, endPoint y: 503, distance: 182.5
click at [740, 503] on div "Image Established Business - Specialists In Waterproofing And Industrial Access…" at bounding box center [764, 434] width 1000 height 351
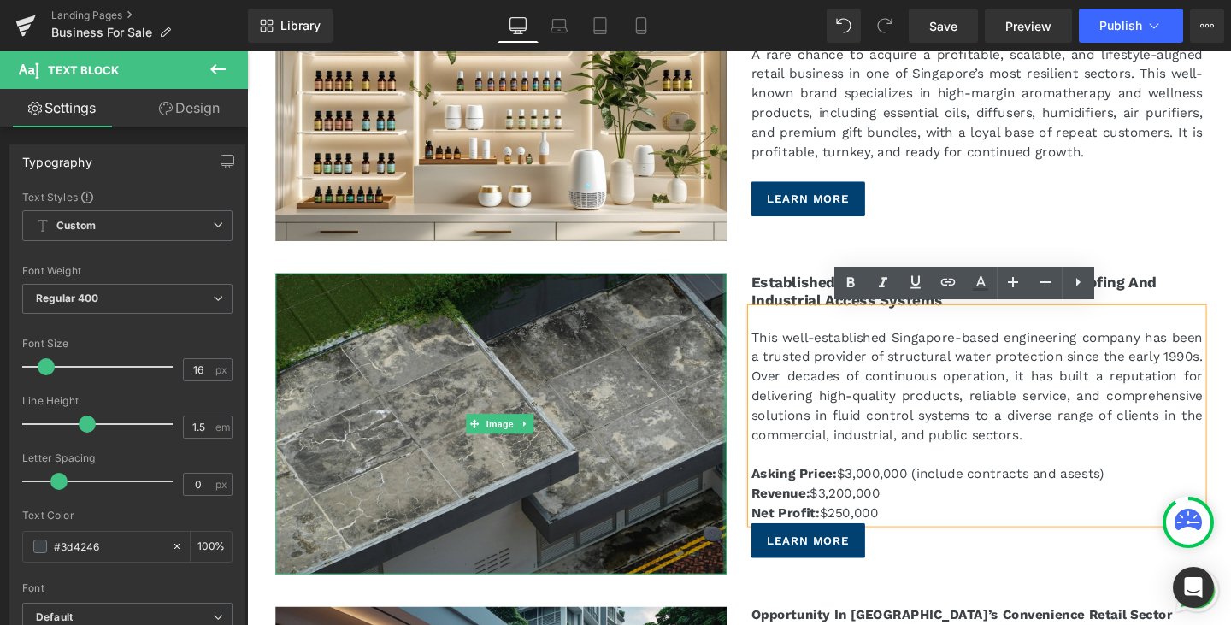
copy div "Asking Price: $3,000,000 (include contracts and asests) Revenue: $3,200,000 Net…"
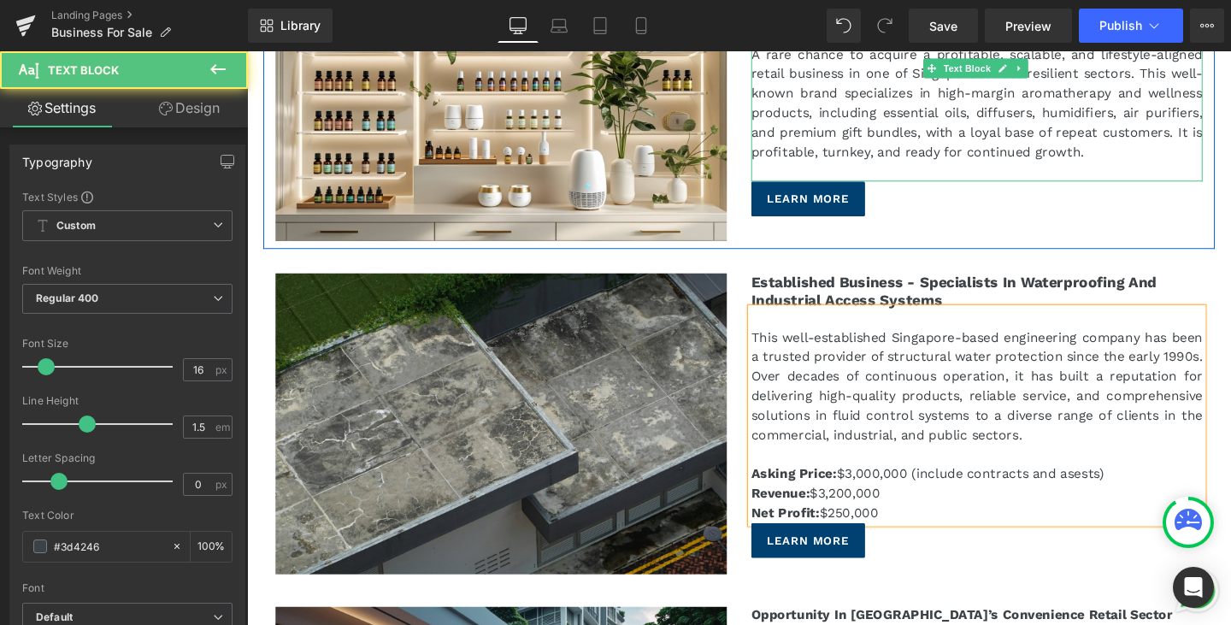
click at [1142, 152] on p "A rare chance to acquire a profitable, scalable, and lifestyle-aligned retail b…" at bounding box center [1014, 105] width 474 height 123
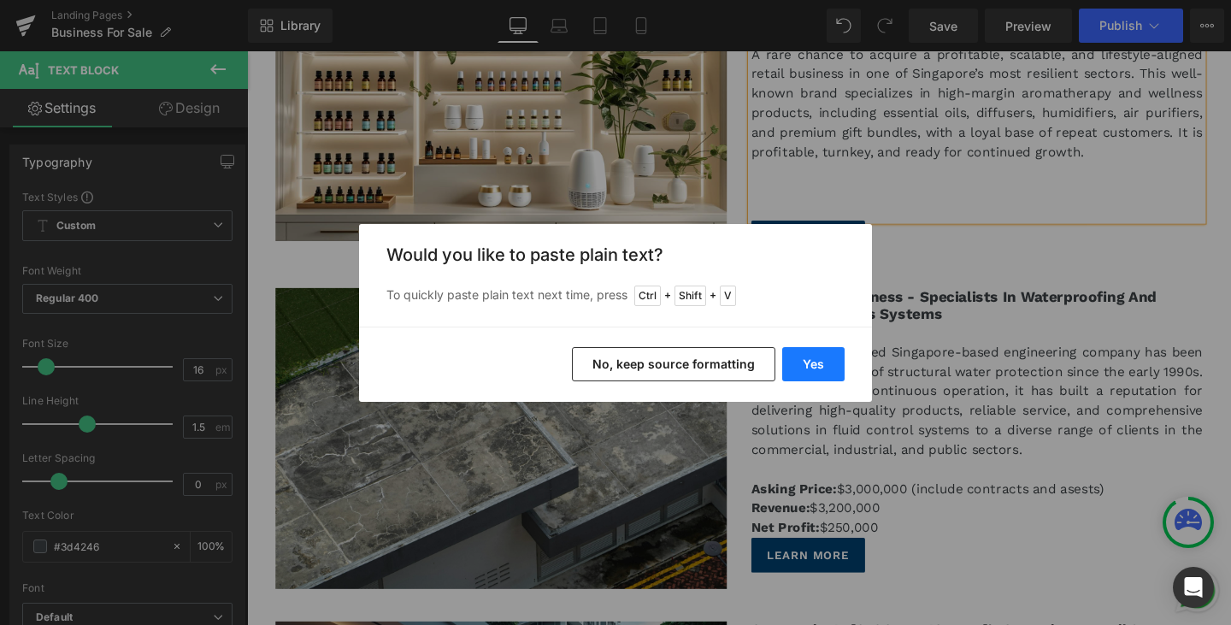
click at [804, 365] on button "Yes" at bounding box center [813, 364] width 62 height 34
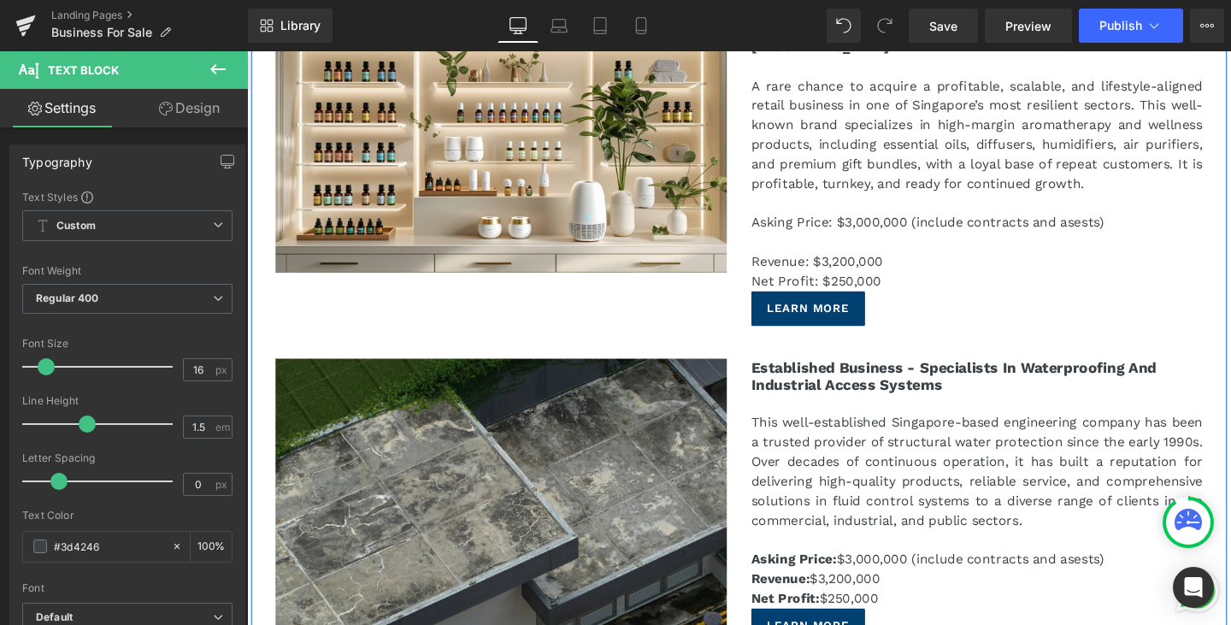
scroll to position [334, 0]
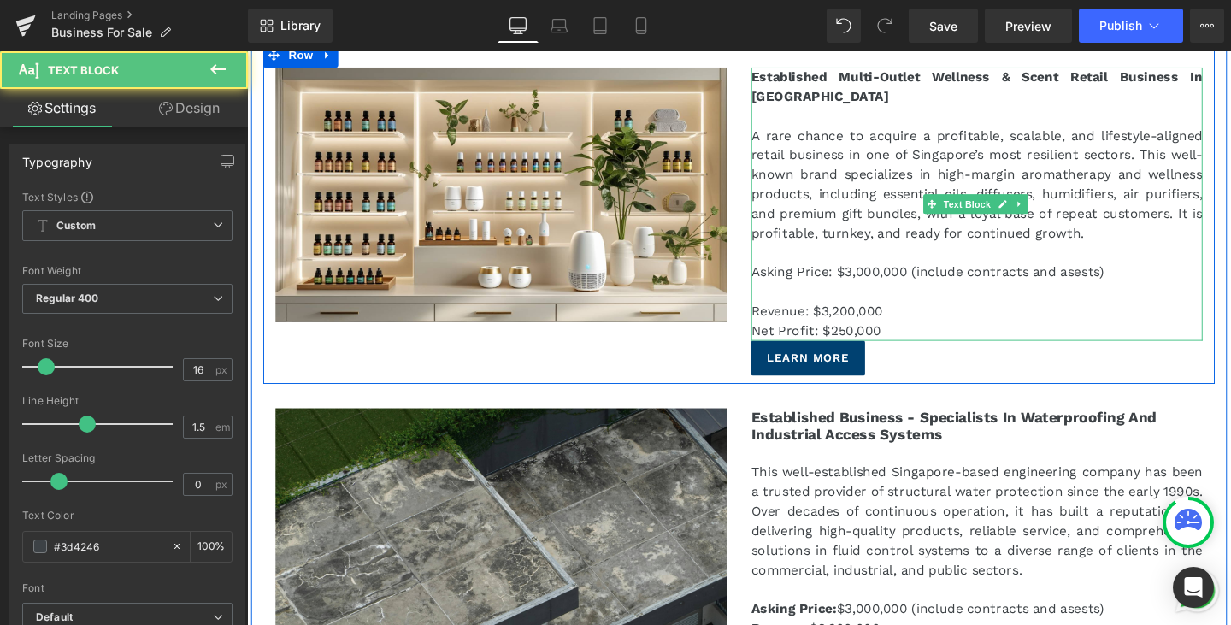
click at [858, 294] on p at bounding box center [1014, 304] width 474 height 21
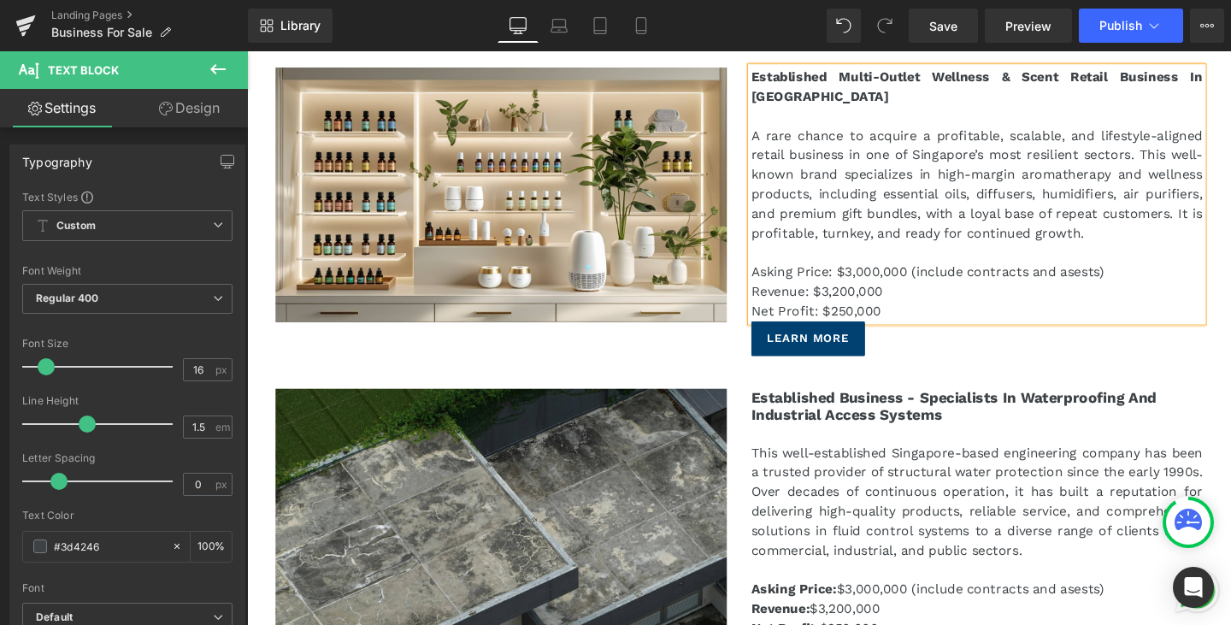
click at [918, 280] on p "Asking Price: $3,000,000 (include contracts and asests)" at bounding box center [1014, 284] width 474 height 21
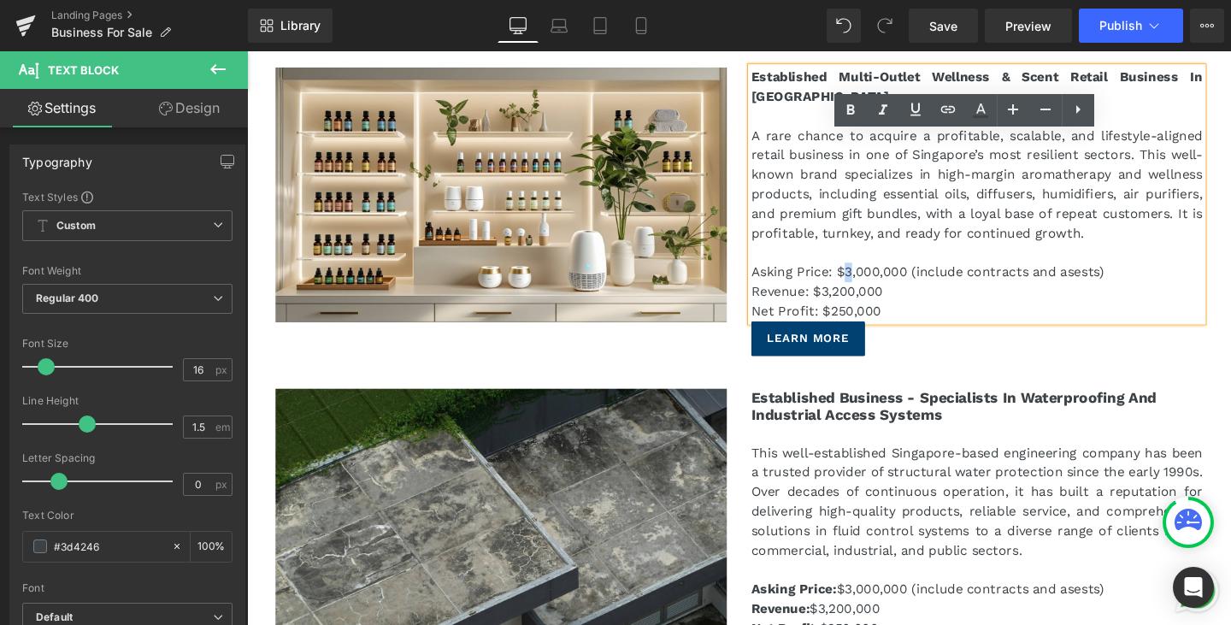
click at [875, 287] on p "Asking Price: $3,000,000 (include contracts and asests)" at bounding box center [1014, 284] width 474 height 21
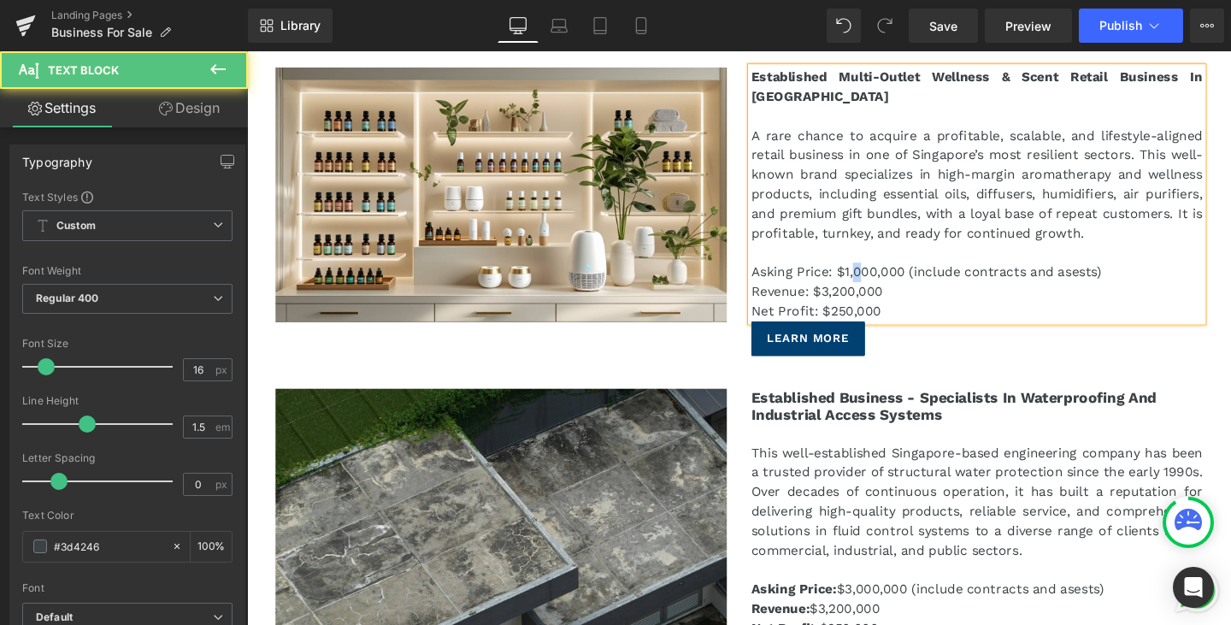
click at [878, 276] on p "Asking Price: $1,000,000 (include contracts and asests)" at bounding box center [1014, 284] width 474 height 21
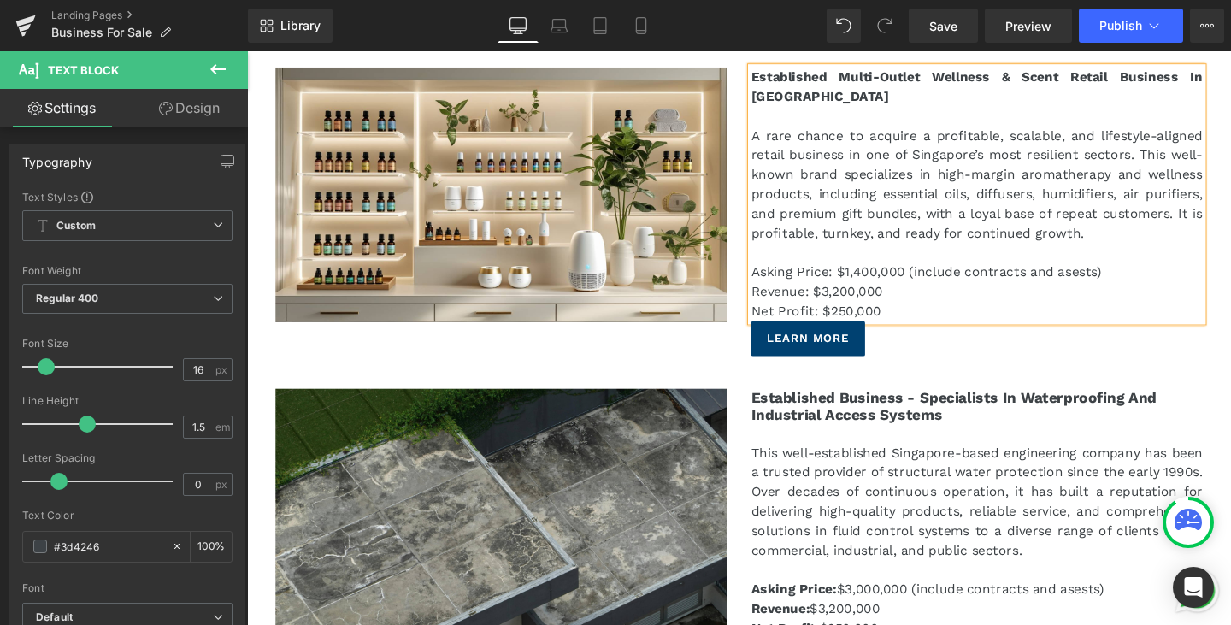
click at [1133, 281] on p "Asking Price: $1,400,000 (include contracts and asests)" at bounding box center [1014, 284] width 474 height 21
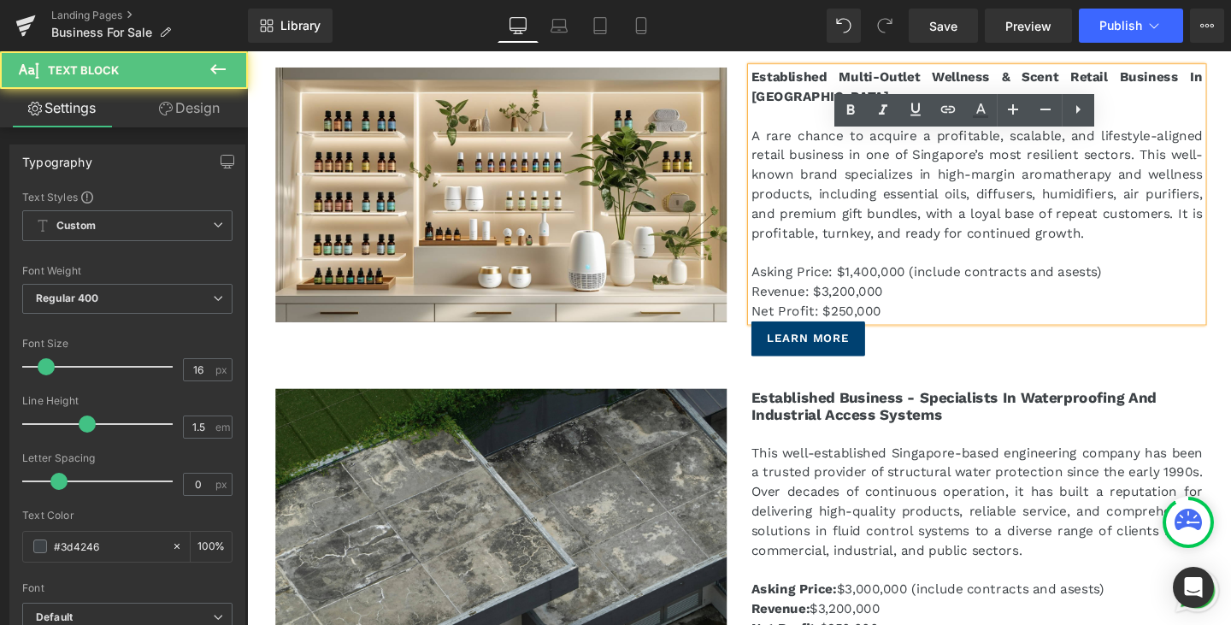
click at [1122, 280] on p "Asking Price: $1,400,000 (include contracts and asests)" at bounding box center [1014, 284] width 474 height 21
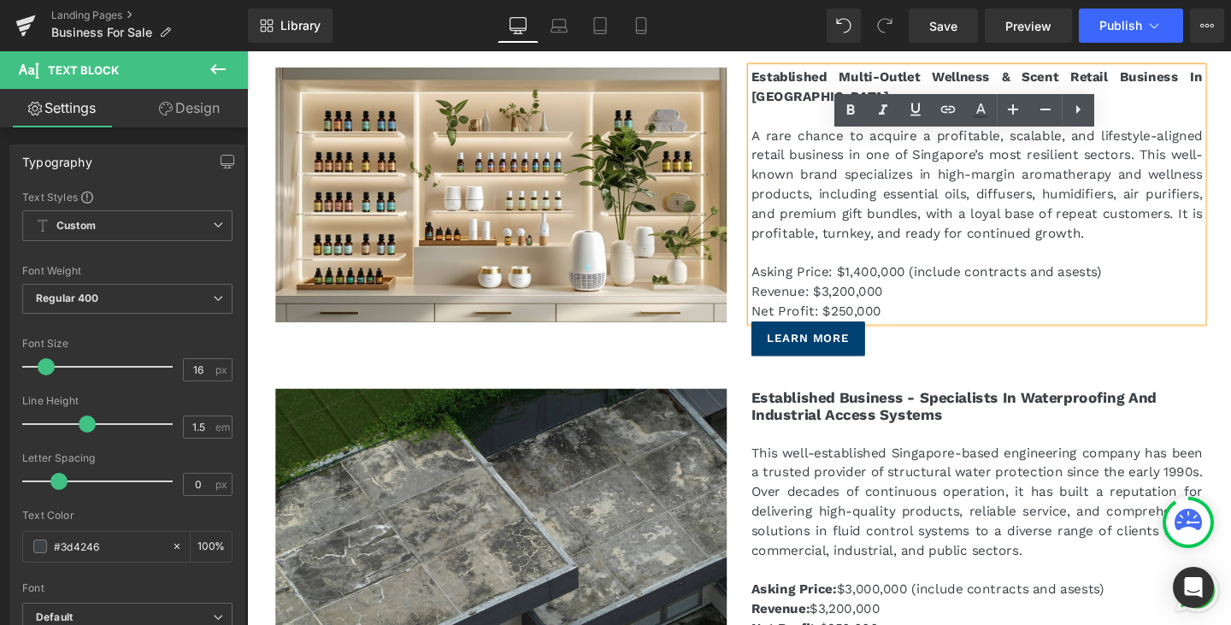
click at [1135, 285] on p "Asking Price: $1,400,000 (include contracts and asests)" at bounding box center [1014, 284] width 474 height 21
drag, startPoint x: 1134, startPoint y: 285, endPoint x: 995, endPoint y: 283, distance: 139.4
click at [995, 283] on p "Asking Price: $1,400,000 (include contracts and asests)" at bounding box center [1014, 284] width 474 height 21
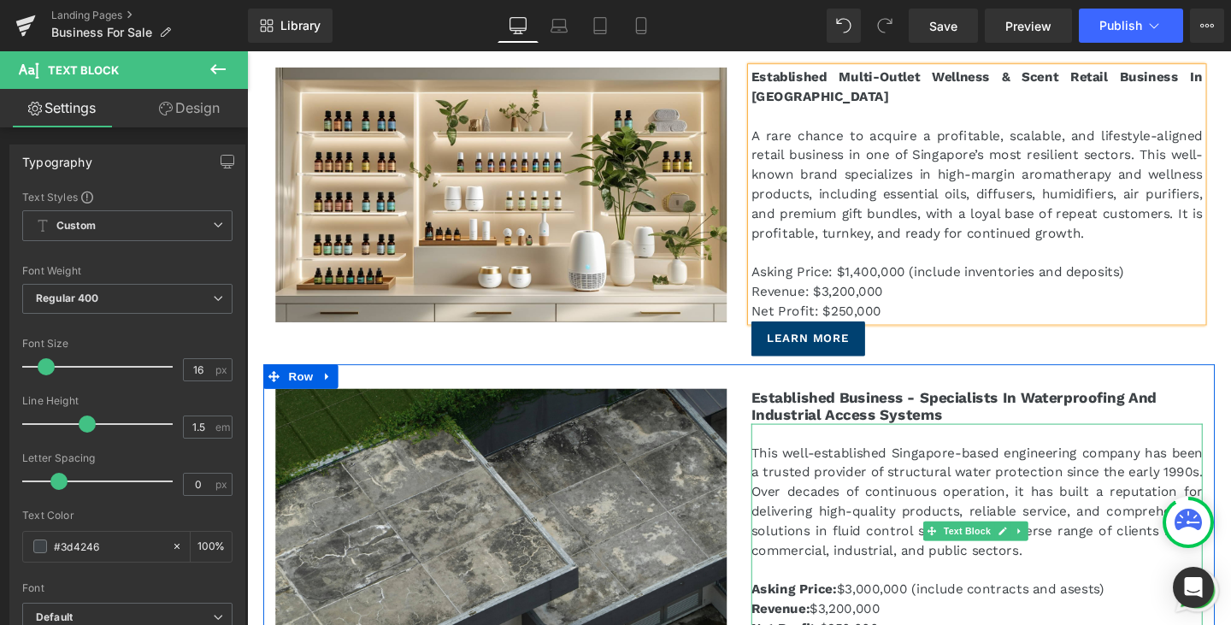
click at [1120, 619] on p "Asking Price: $3,000,000 (include contracts and asests)" at bounding box center [1014, 617] width 474 height 21
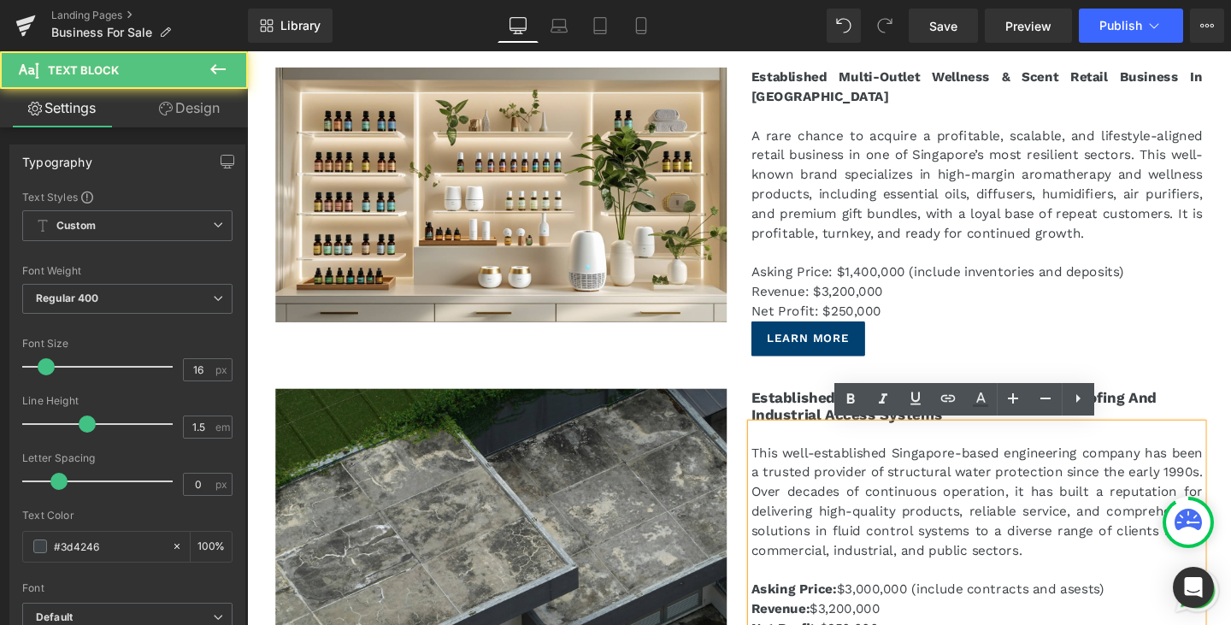
click at [1107, 613] on p "Asking Price: $3,000,000 (include contracts and asests)" at bounding box center [1014, 617] width 474 height 21
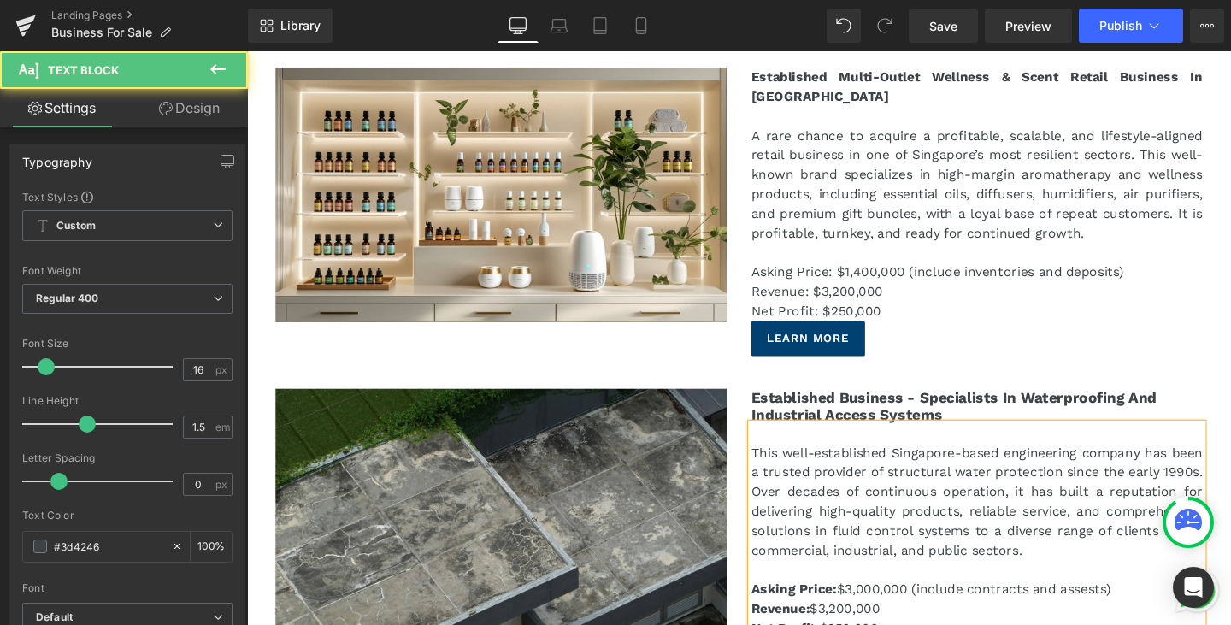
click at [1156, 620] on p "Asking Price: $3,000,000 (include contracts and assests)" at bounding box center [1014, 617] width 474 height 21
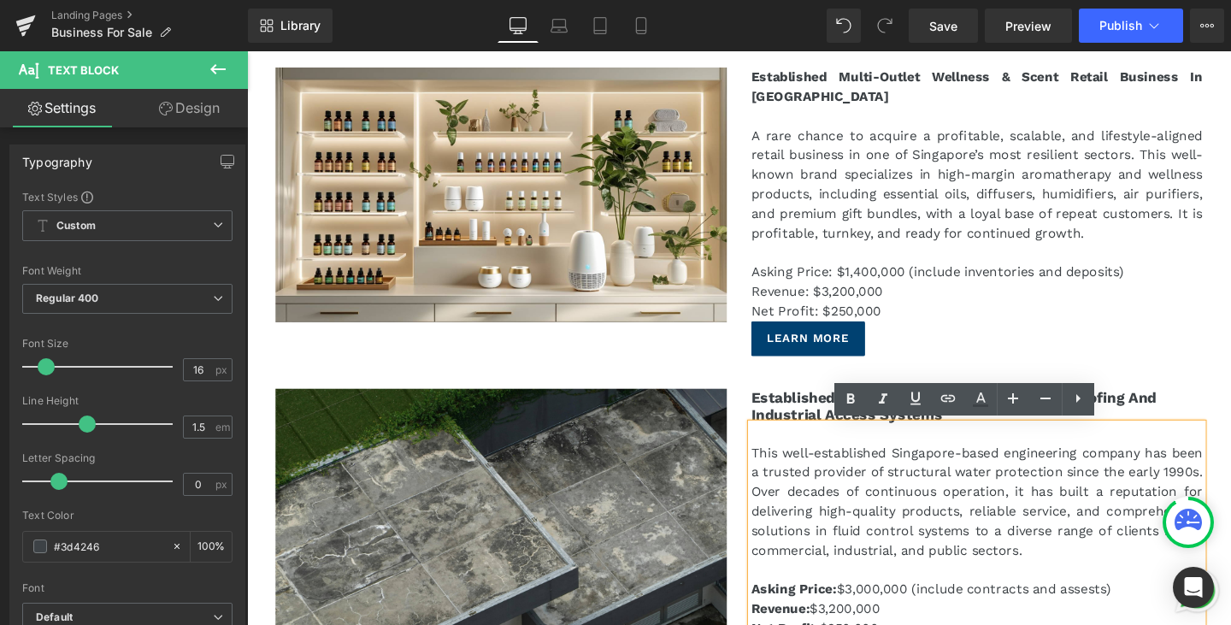
click at [1129, 615] on p "Asking Price: $3,000,000 (include contracts and assests)" at bounding box center [1014, 617] width 474 height 21
click at [1133, 617] on p "Asking Price: $3,000,000 (include contracts and assests)" at bounding box center [1014, 617] width 474 height 21
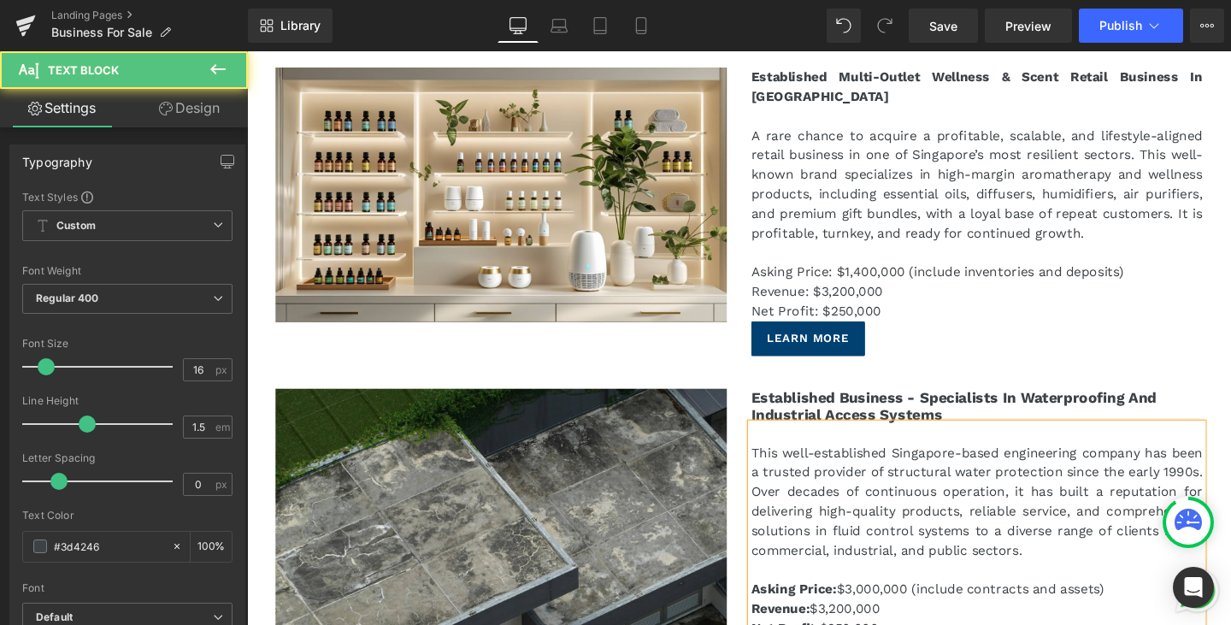
click at [1134, 587] on p at bounding box center [1014, 596] width 474 height 21
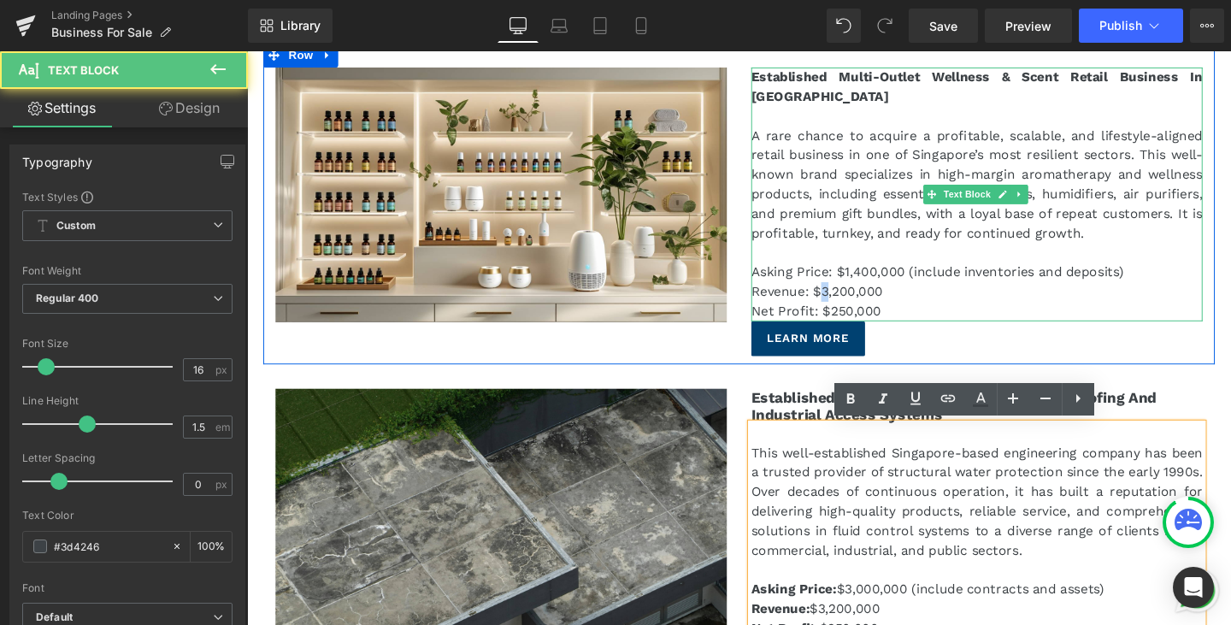
click at [846, 299] on p "Revenue: $3,200,000" at bounding box center [1014, 304] width 474 height 21
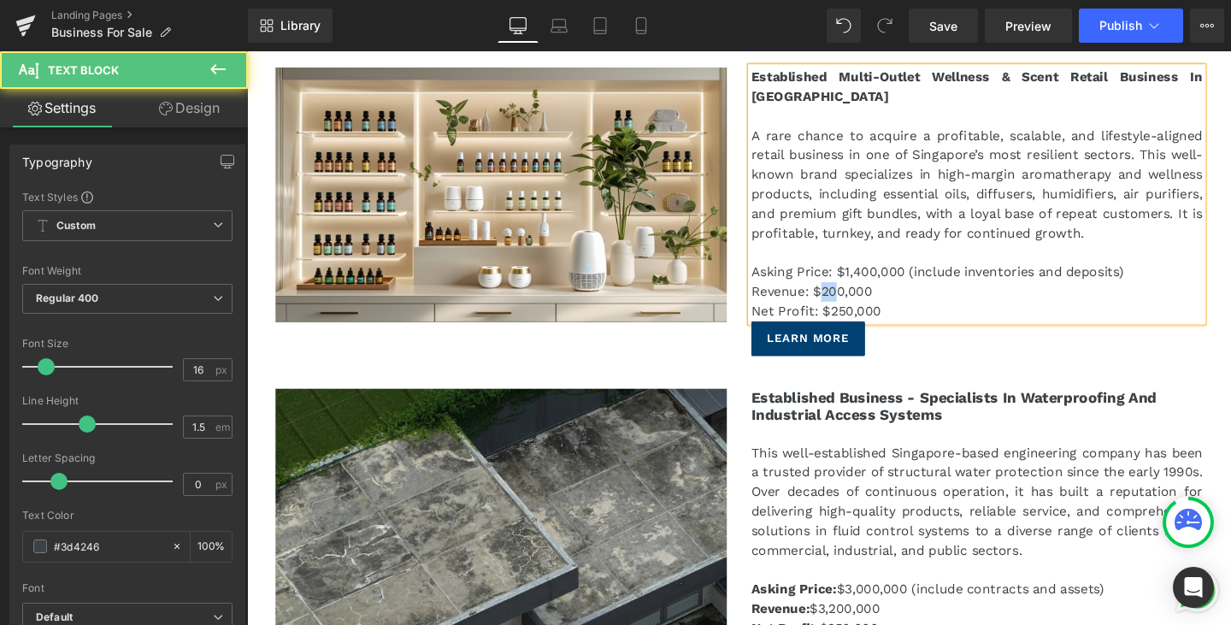
drag, startPoint x: 857, startPoint y: 304, endPoint x: 843, endPoint y: 302, distance: 13.9
click at [843, 302] on p "Revenue: $200,000" at bounding box center [1014, 304] width 474 height 21
drag, startPoint x: 870, startPoint y: 325, endPoint x: 848, endPoint y: 315, distance: 24.1
click at [848, 315] on p "Net Profit: $250,000" at bounding box center [1014, 325] width 474 height 21
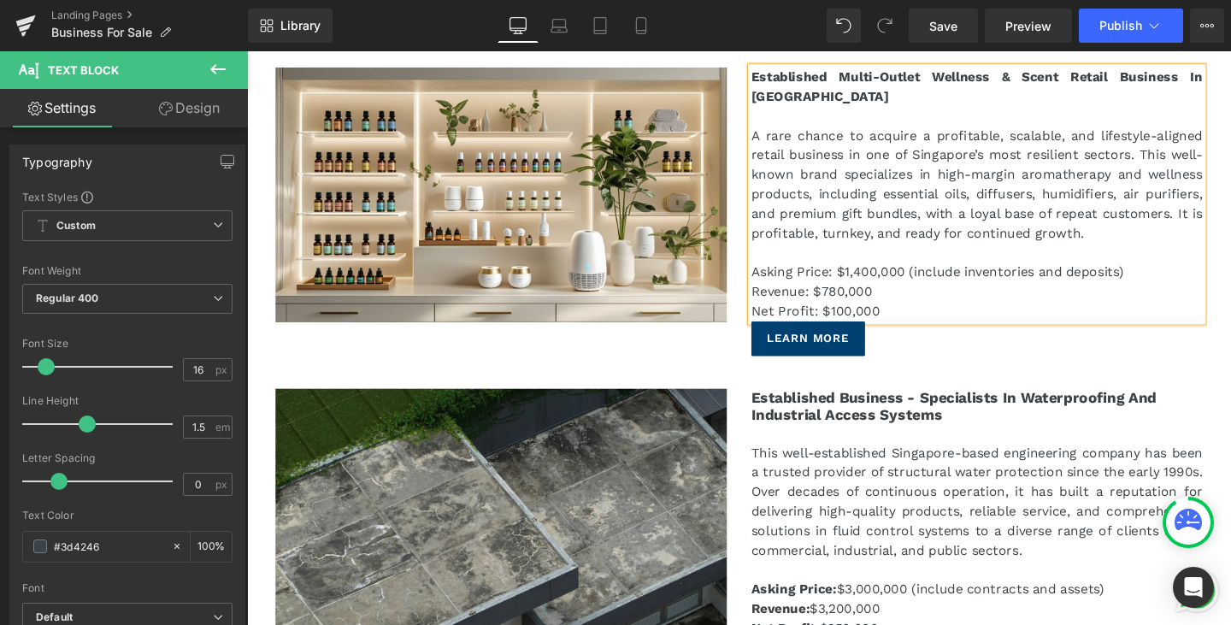
click at [1108, 278] on p "Asking Price: $1,400,000 (include inventories and deposits)" at bounding box center [1014, 284] width 474 height 21
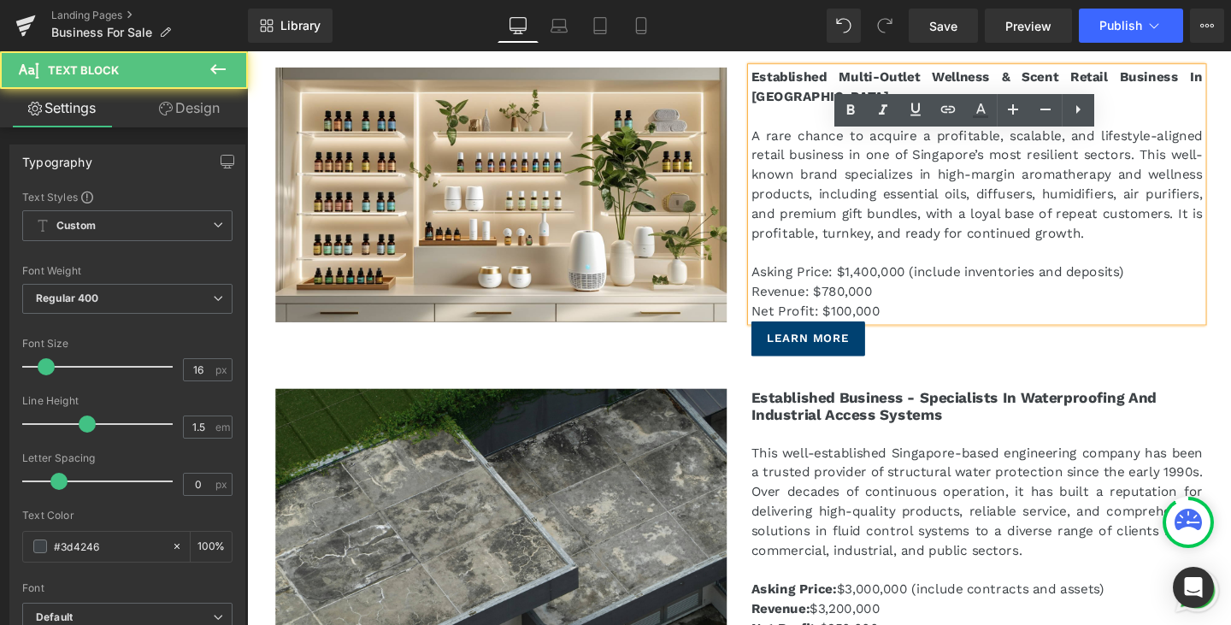
click at [1104, 285] on p "Asking Price: $1,400,000 (include inventories and deposits)" at bounding box center [1014, 284] width 474 height 21
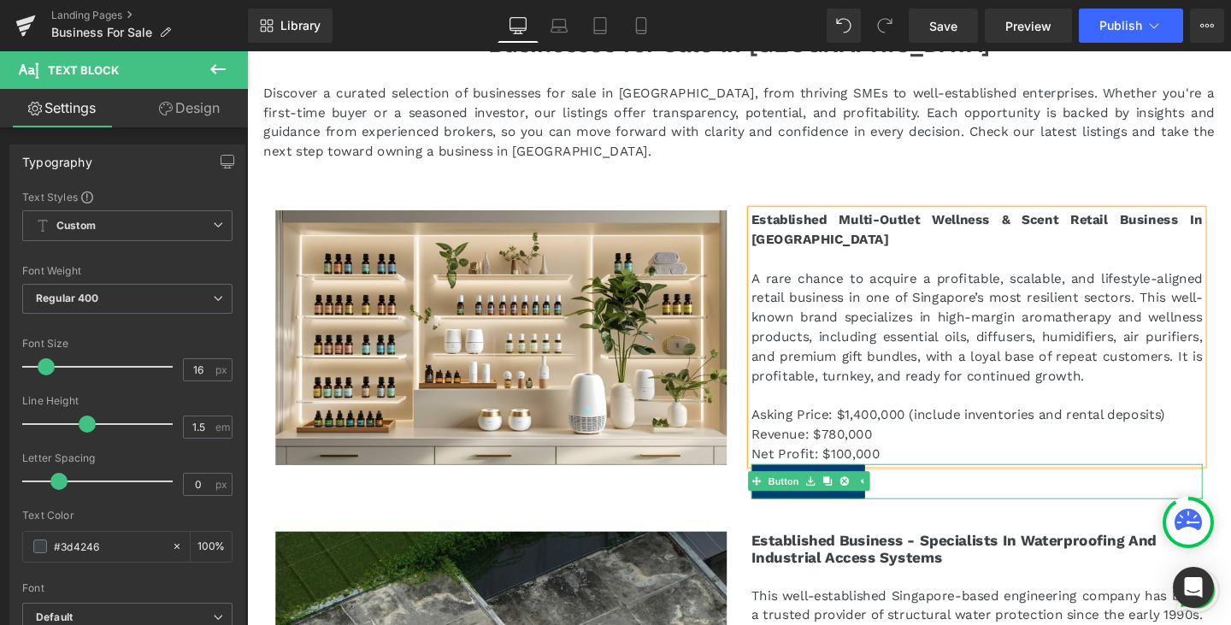
scroll to position [163, 0]
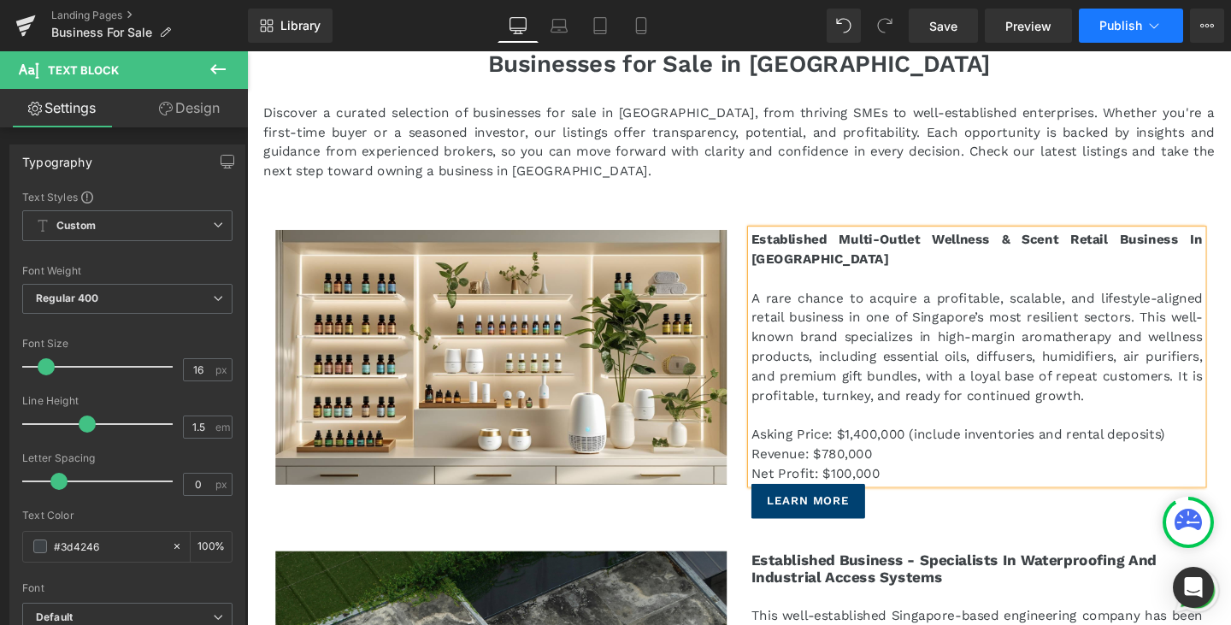
click at [1136, 26] on span "Publish" at bounding box center [1120, 26] width 43 height 14
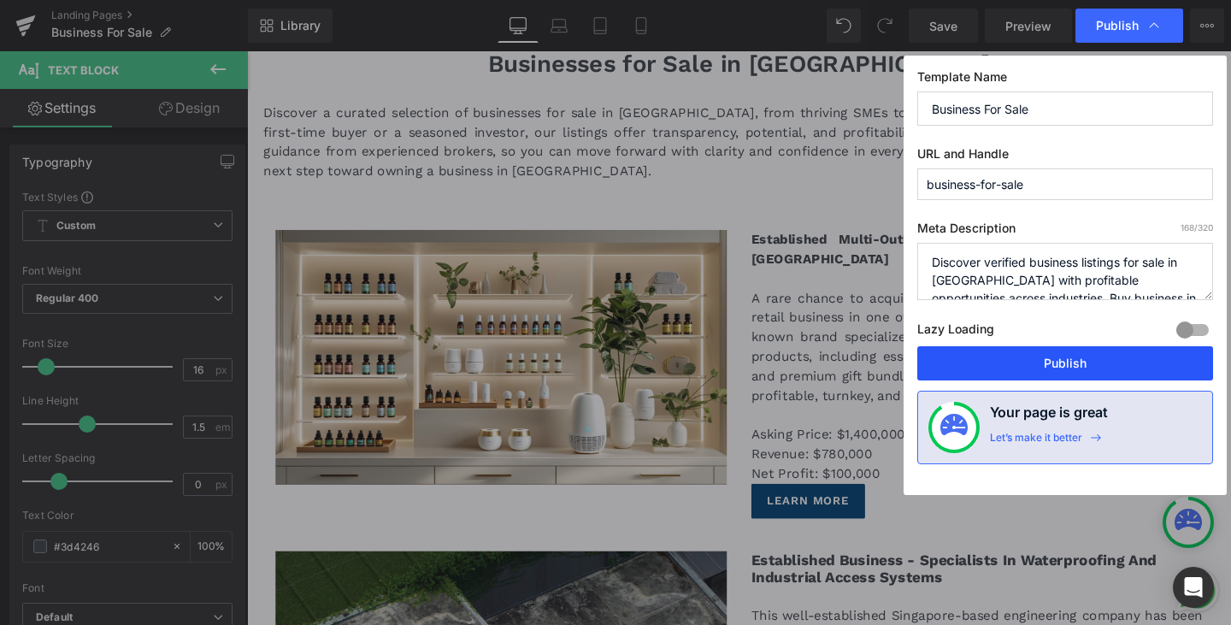
click at [1081, 371] on button "Publish" at bounding box center [1065, 363] width 296 height 34
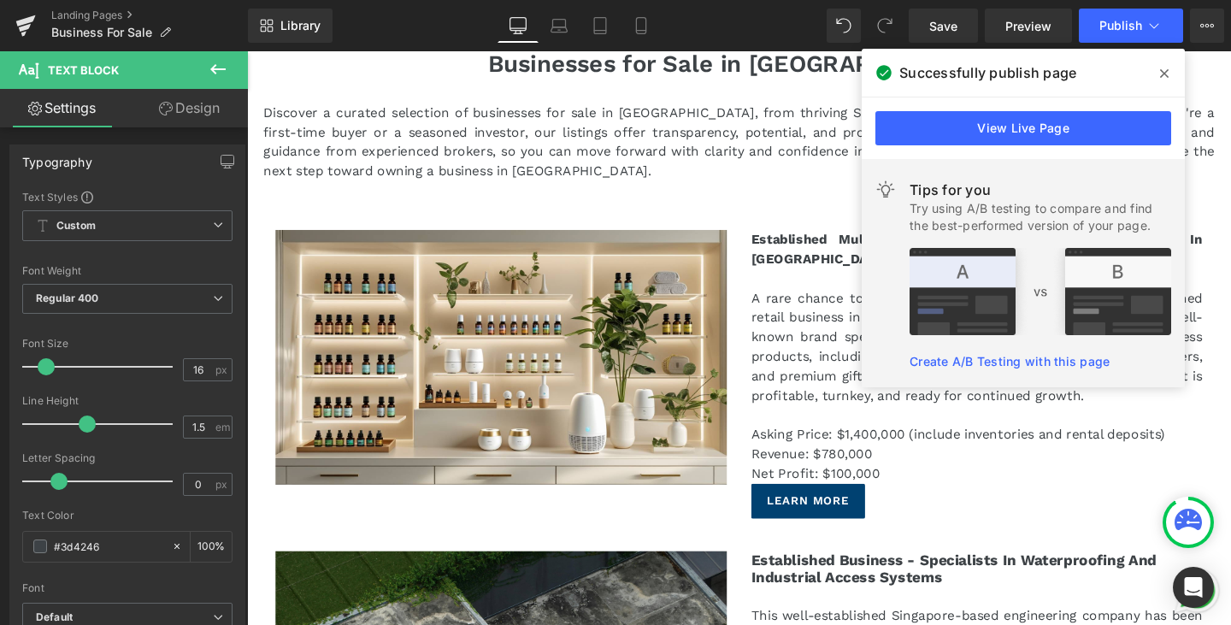
click at [1159, 78] on span at bounding box center [1164, 73] width 27 height 27
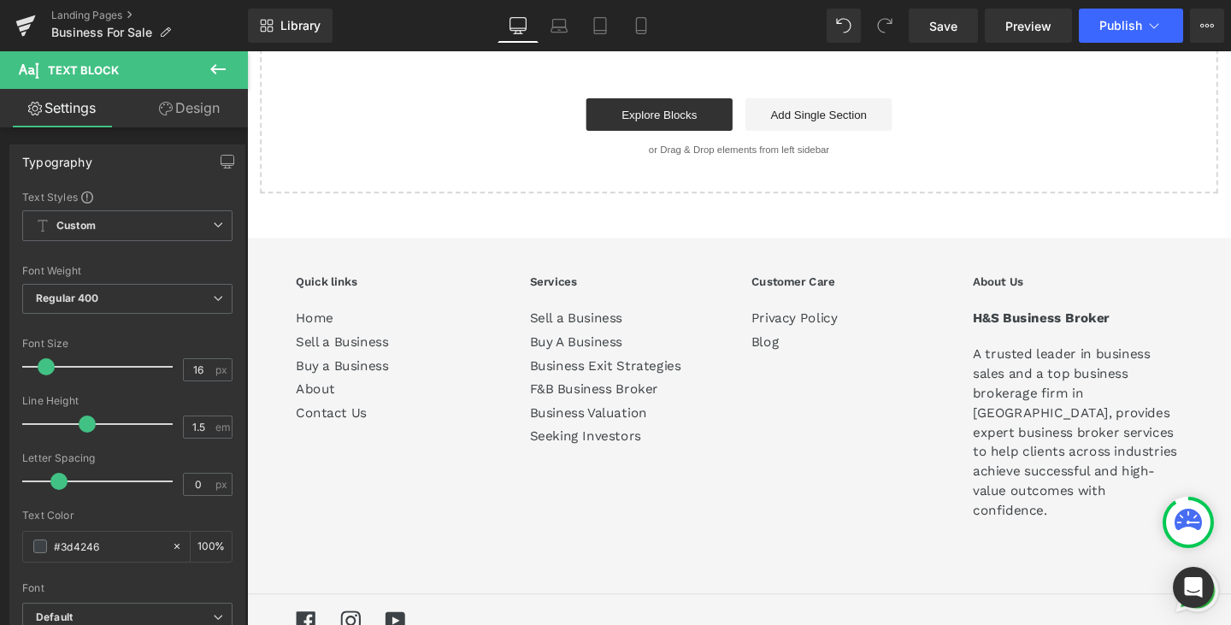
scroll to position [14122, 0]
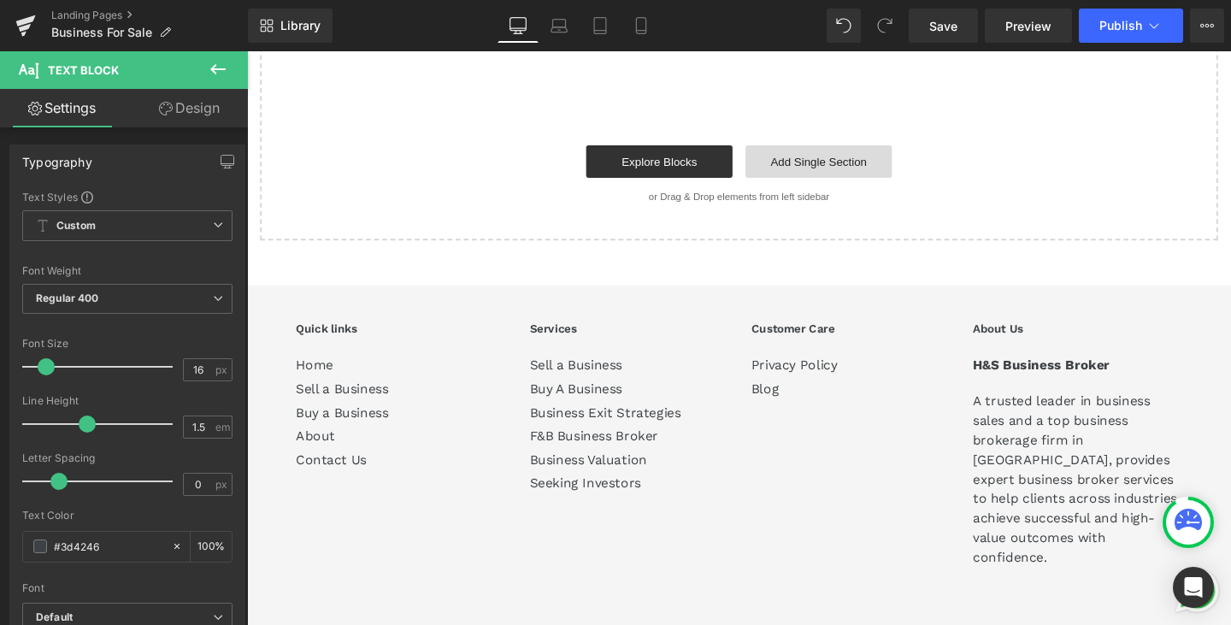
click at [856, 150] on link "Add Single Section" at bounding box center [848, 167] width 154 height 34
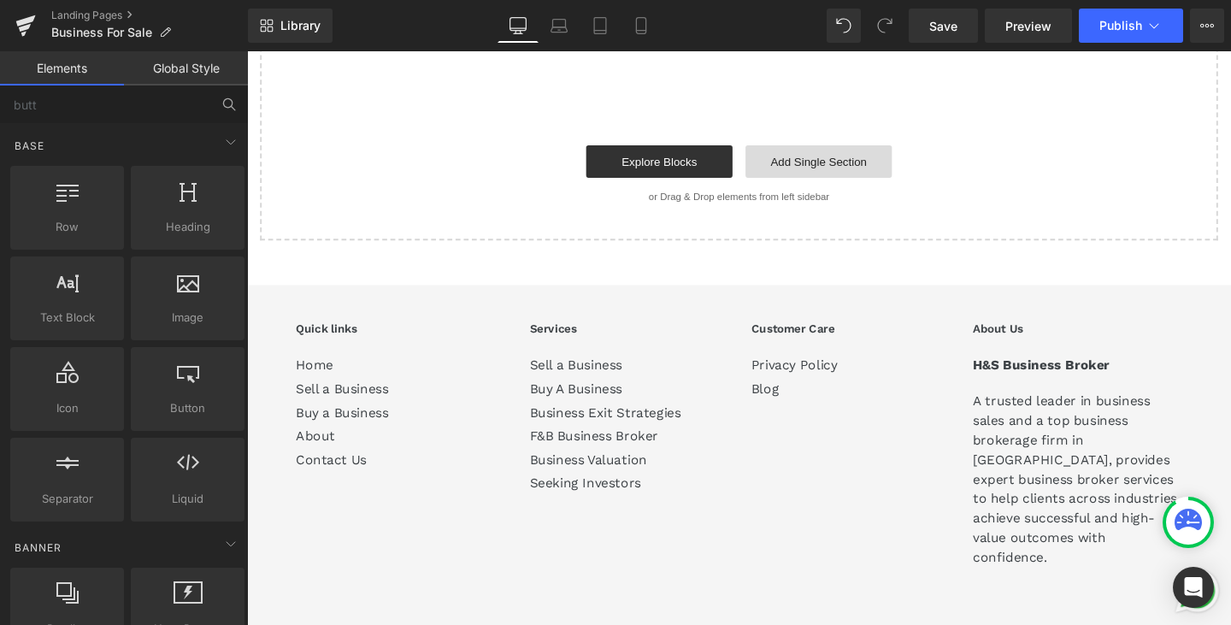
click at [838, 150] on link "Add Single Section" at bounding box center [848, 167] width 154 height 34
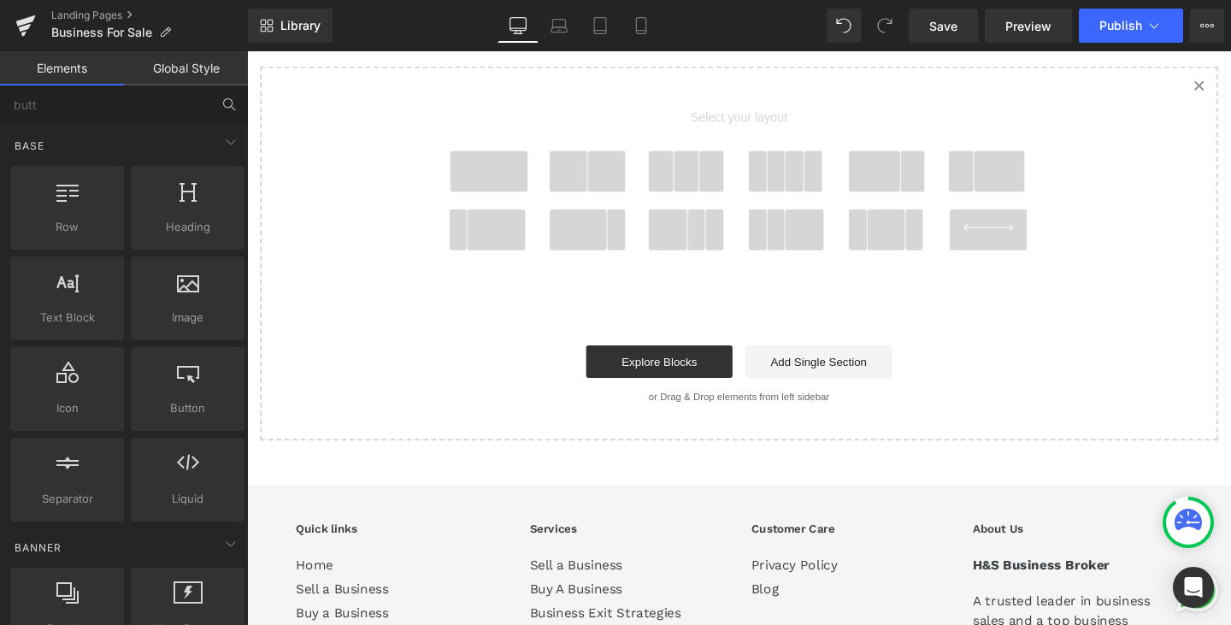
scroll to position [13780, 0]
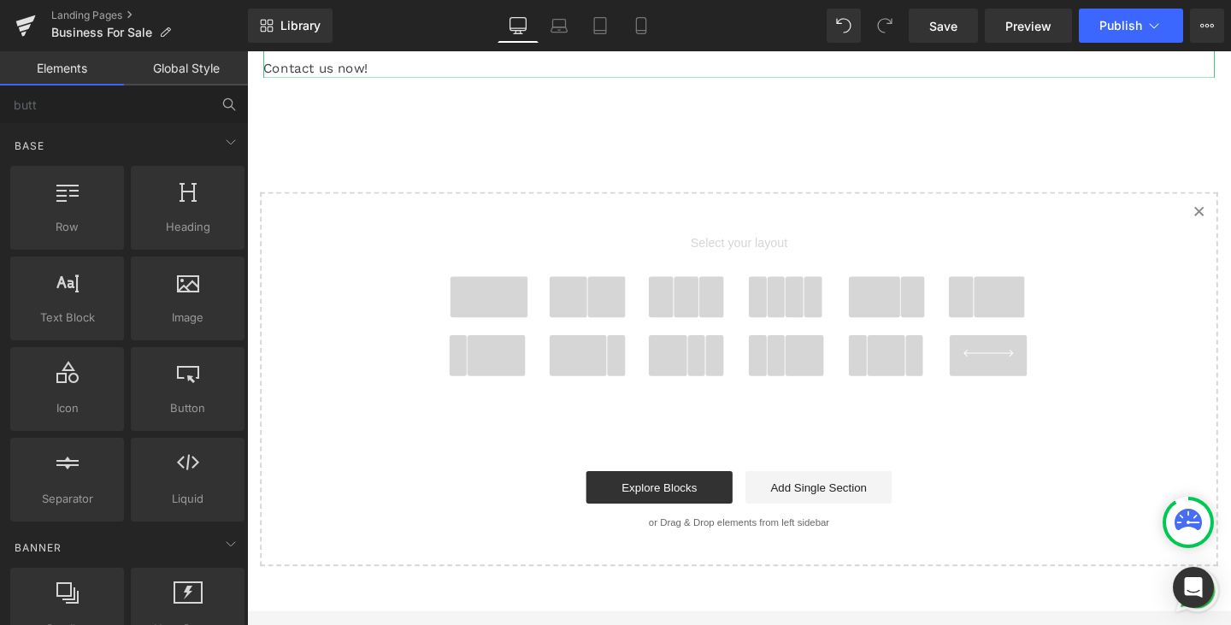
click at [584, 288] on span at bounding box center [585, 309] width 40 height 43
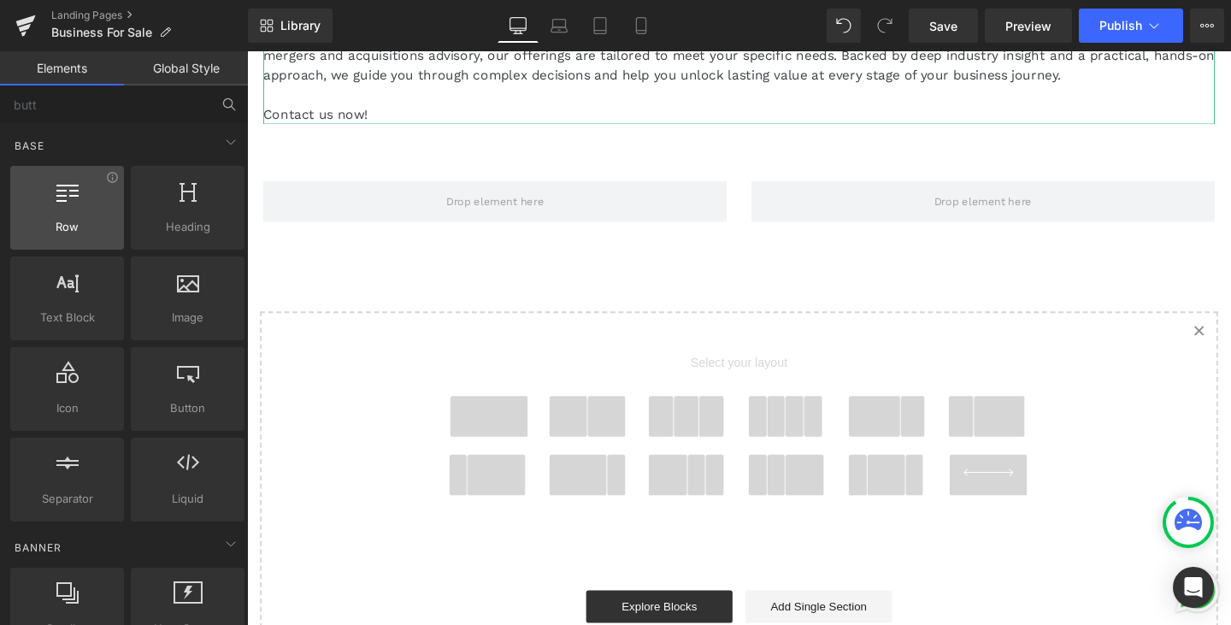
scroll to position [13725, 0]
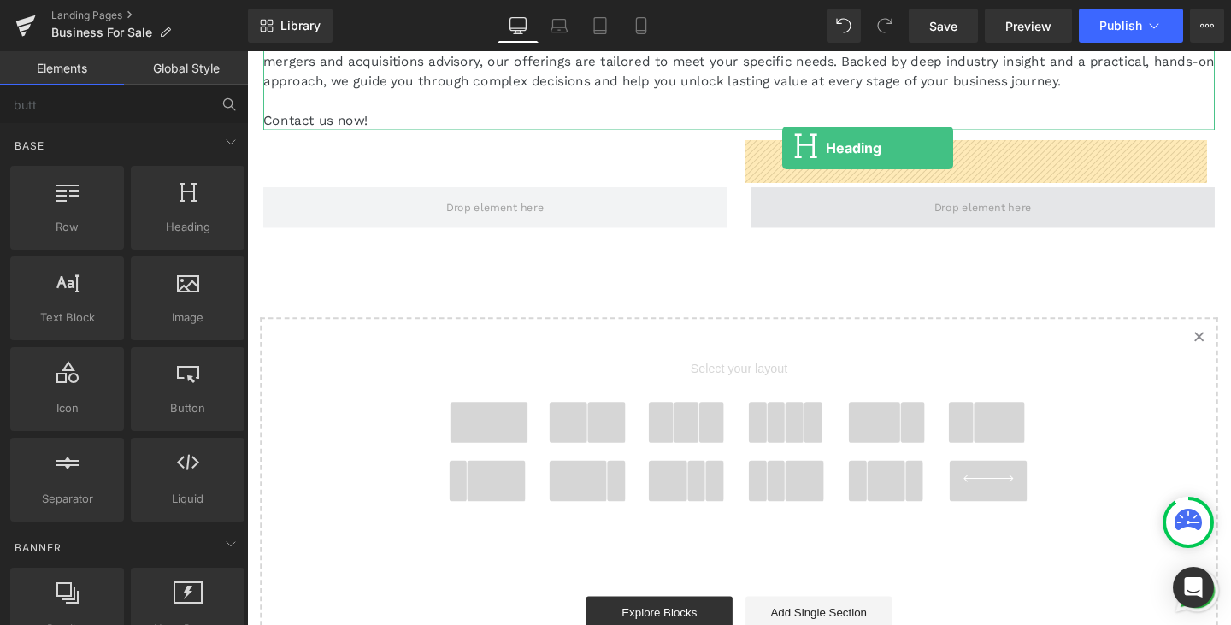
drag, startPoint x: 446, startPoint y: 267, endPoint x: 810, endPoint y: 153, distance: 380.7
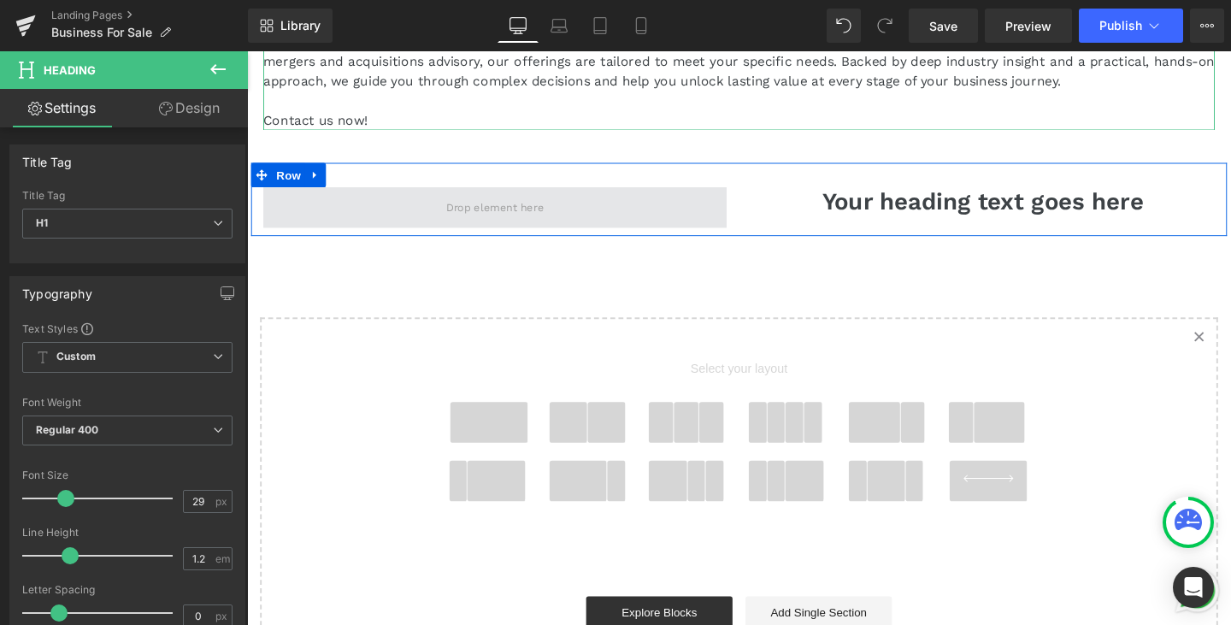
drag, startPoint x: 426, startPoint y: 346, endPoint x: 432, endPoint y: 168, distance: 178.8
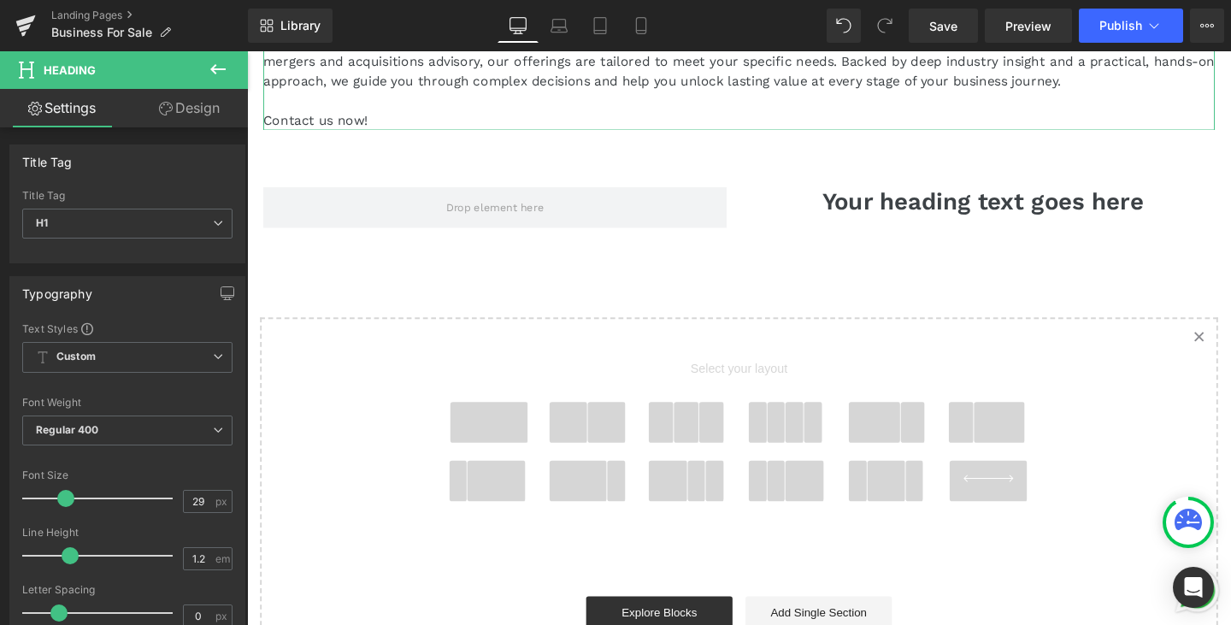
click at [223, 60] on icon at bounding box center [218, 69] width 21 height 21
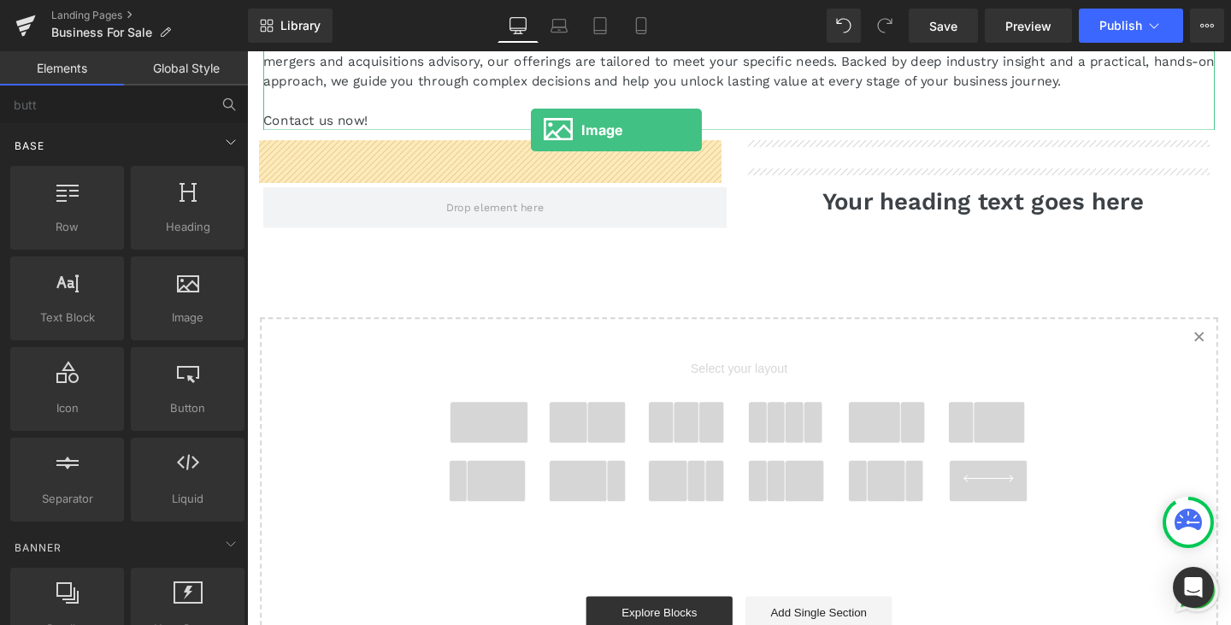
scroll to position [13520, 0]
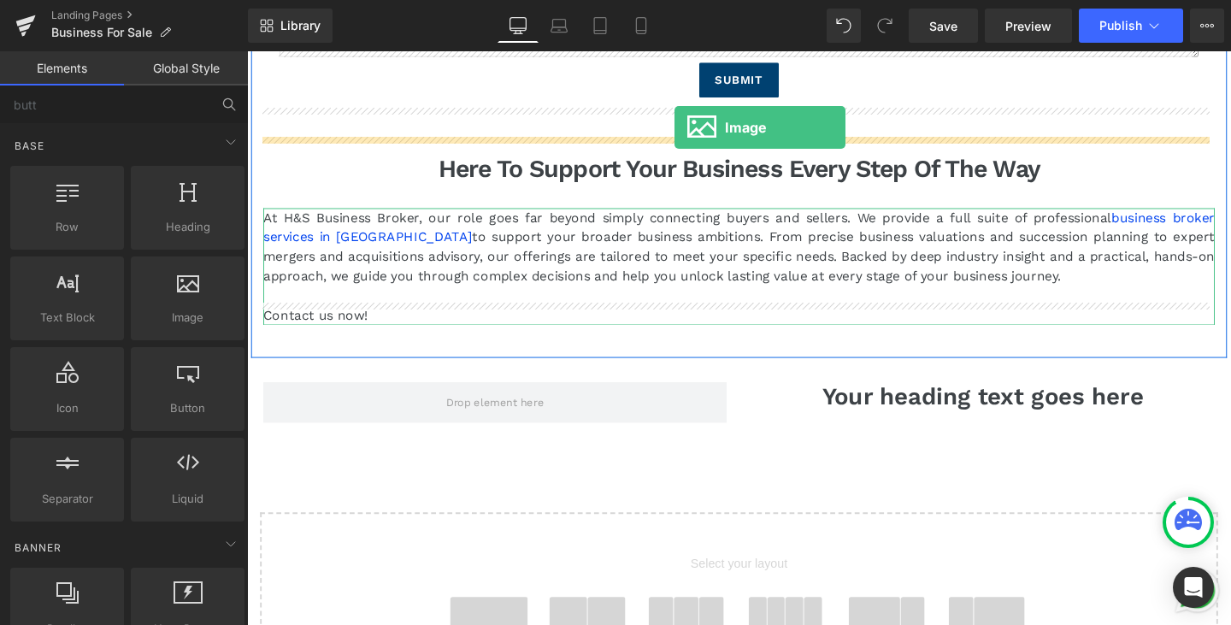
drag, startPoint x: 411, startPoint y: 343, endPoint x: 697, endPoint y: 131, distance: 355.7
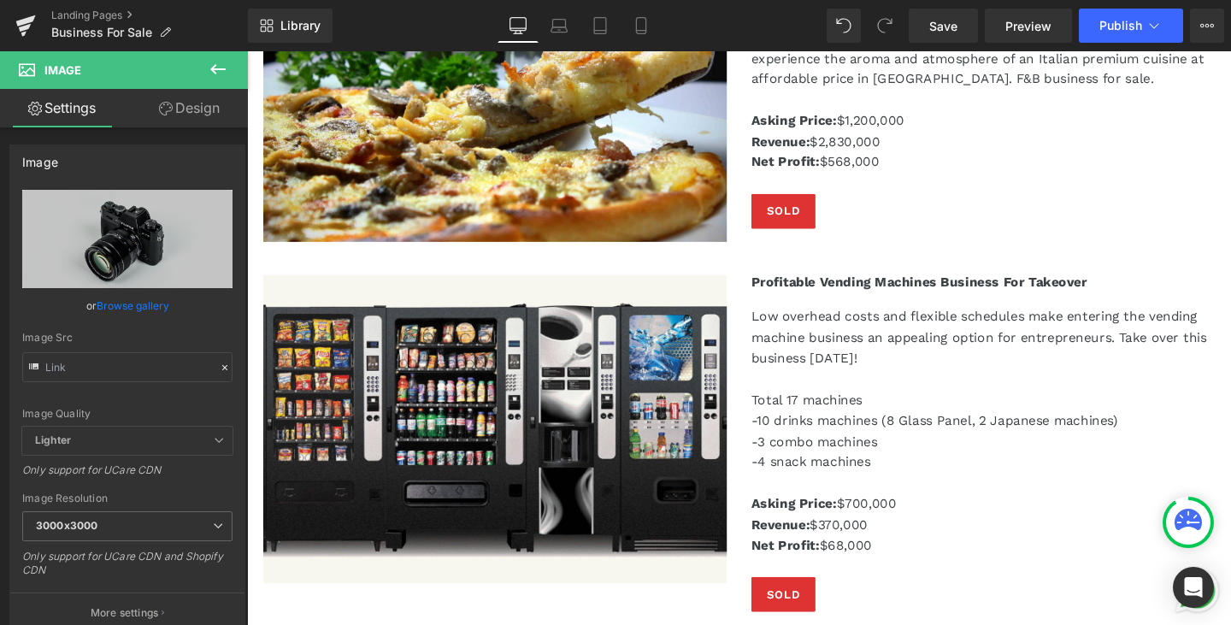
click at [790, 159] on b "Net Profit:" at bounding box center [813, 167] width 72 height 16
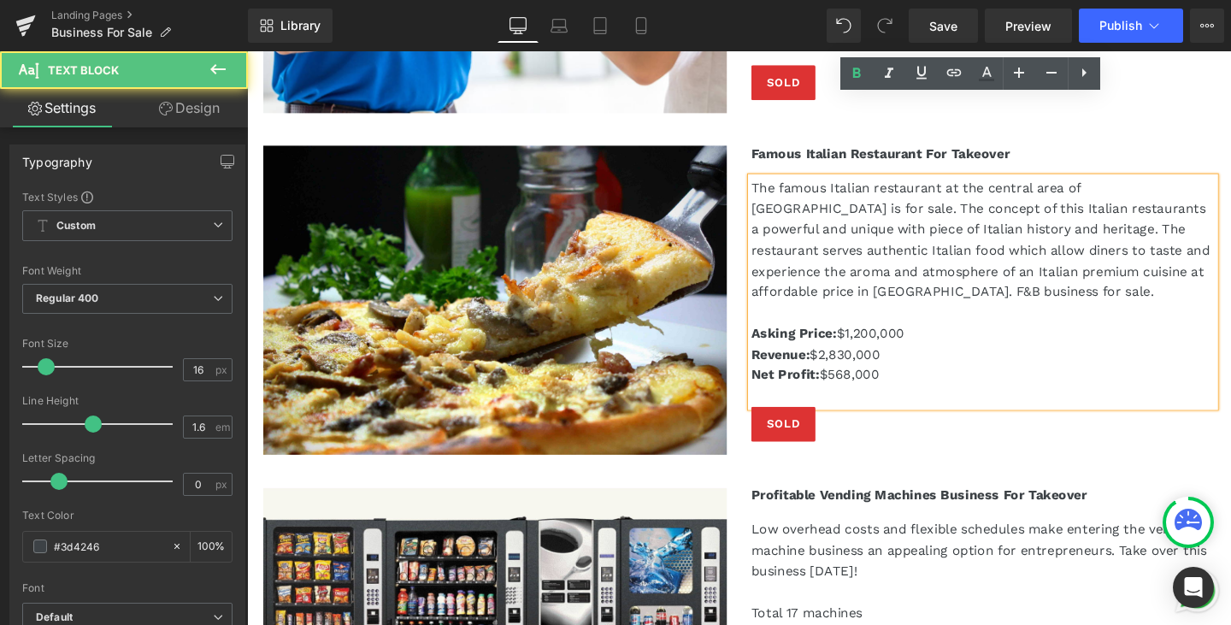
scroll to position [11981, 0]
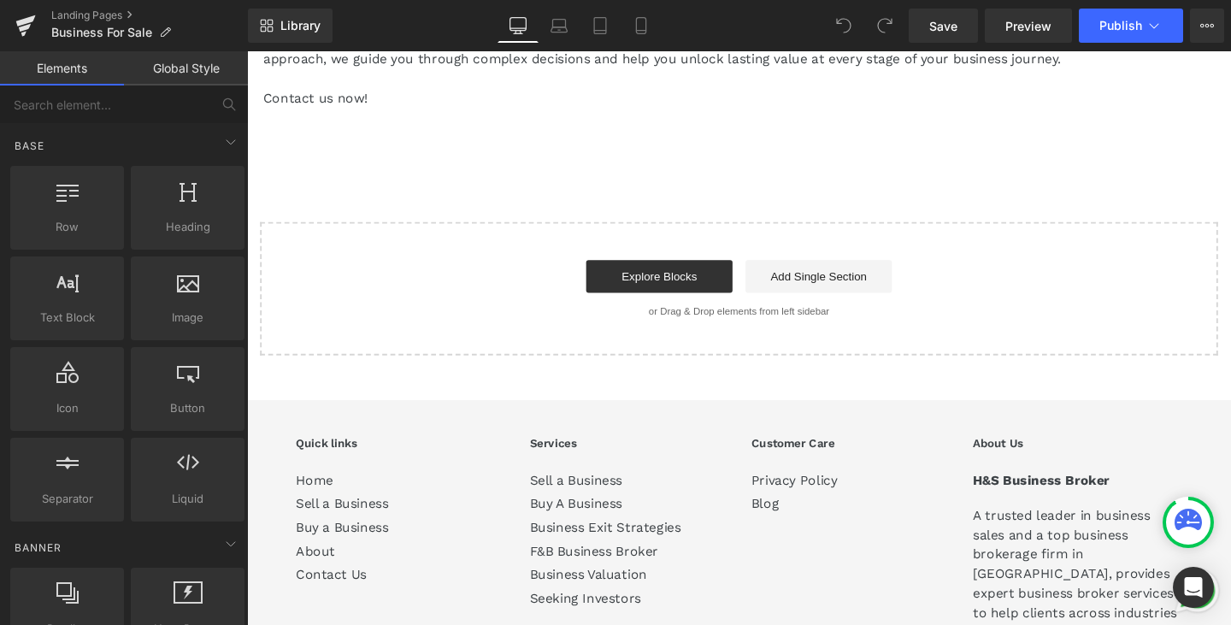
scroll to position [13663, 0]
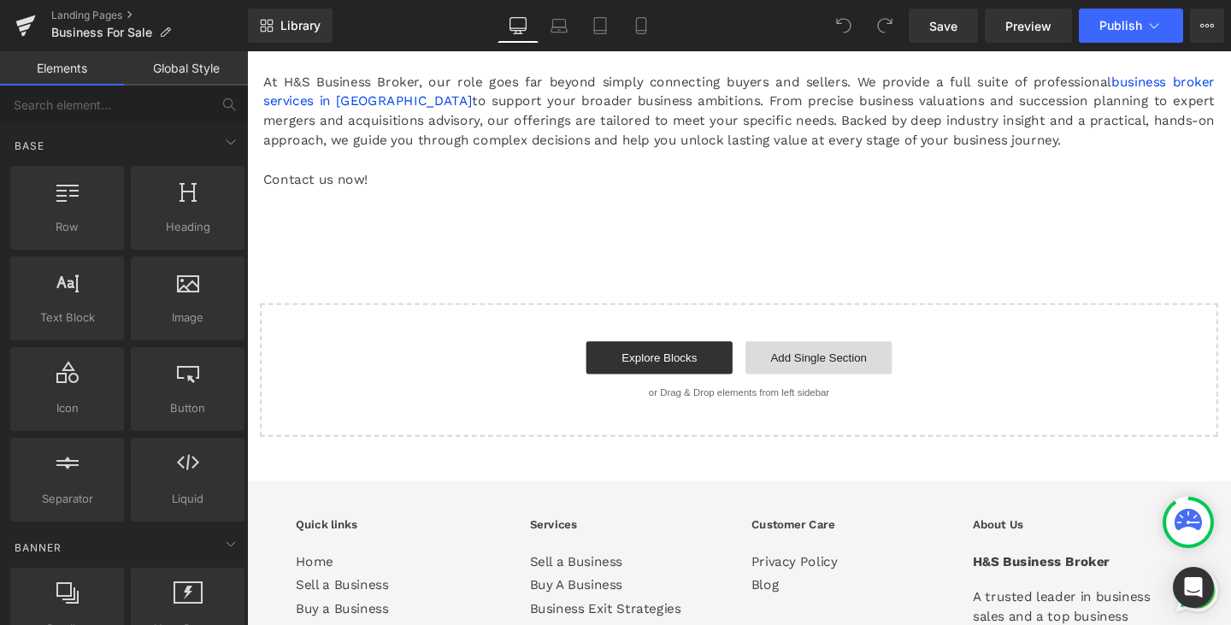
click at [817, 357] on link "Add Single Section" at bounding box center [848, 374] width 154 height 34
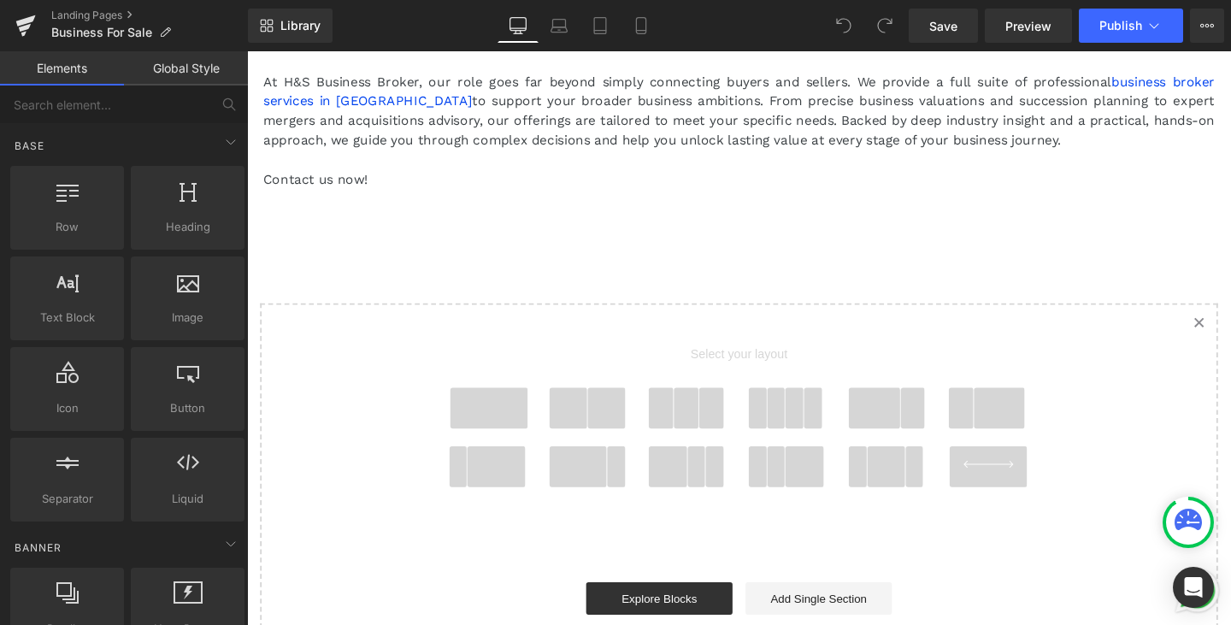
click at [616, 405] on span at bounding box center [625, 426] width 40 height 43
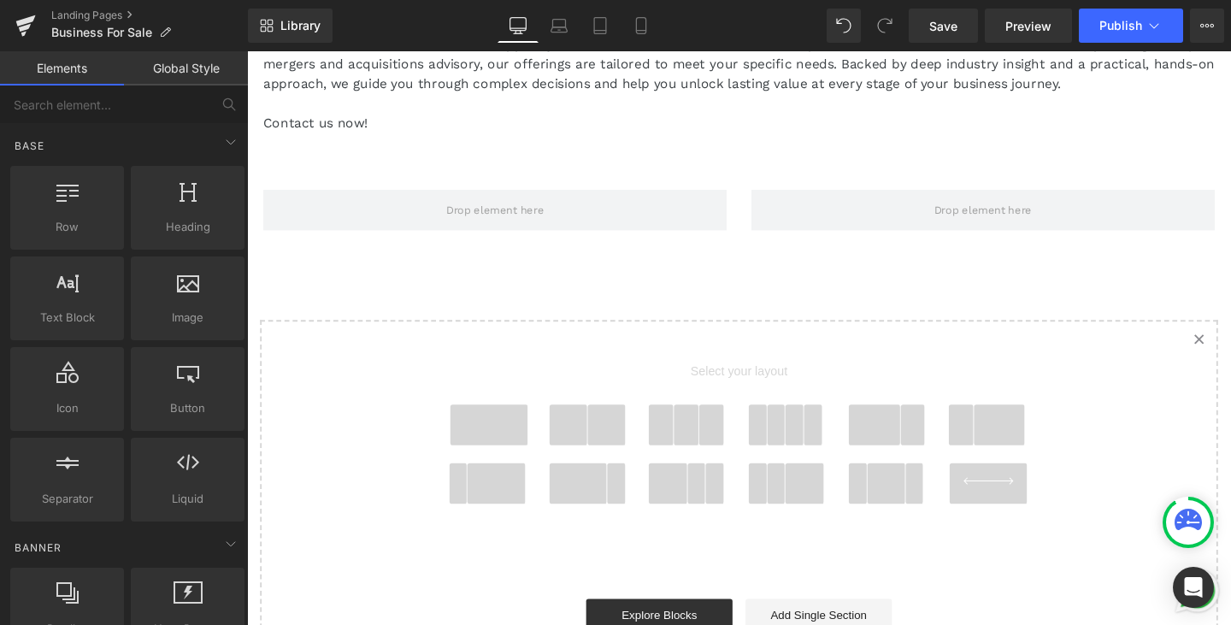
scroll to position [13725, 0]
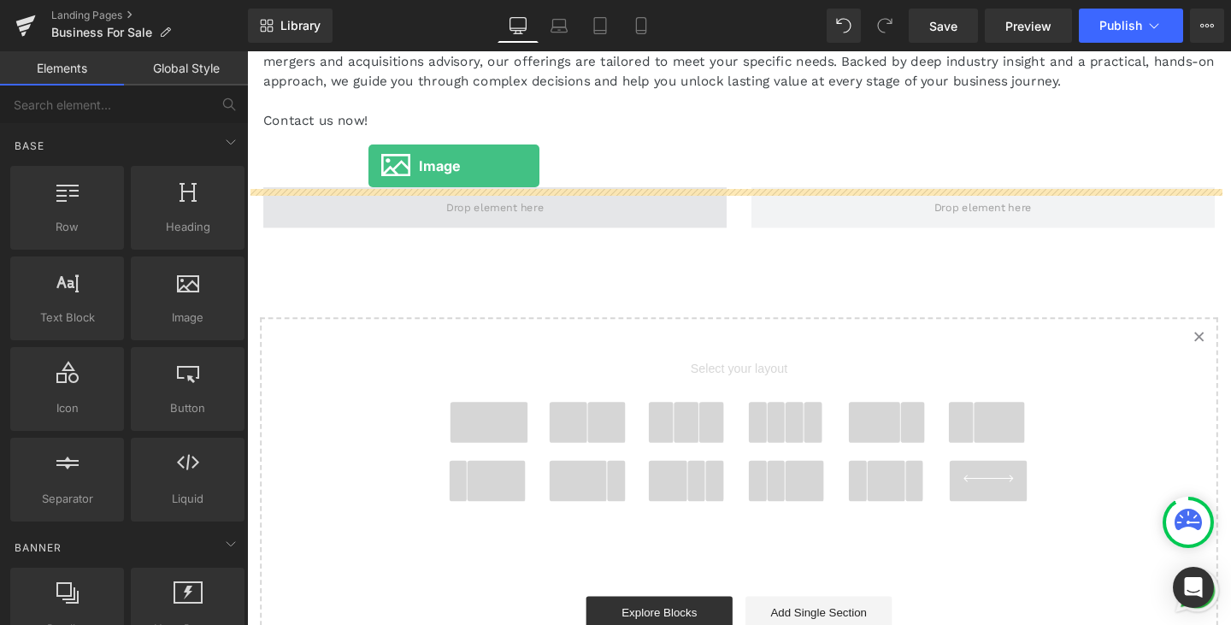
drag, startPoint x: 415, startPoint y: 352, endPoint x: 374, endPoint y: 172, distance: 185.0
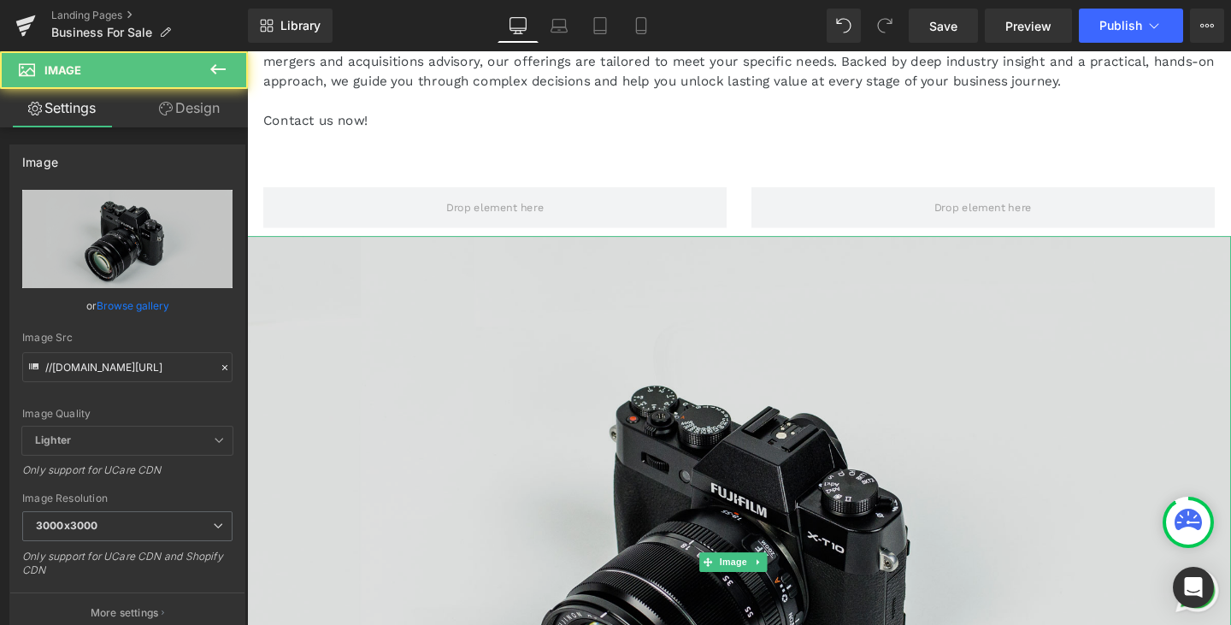
click at [671, 401] on img at bounding box center [764, 588] width 1034 height 686
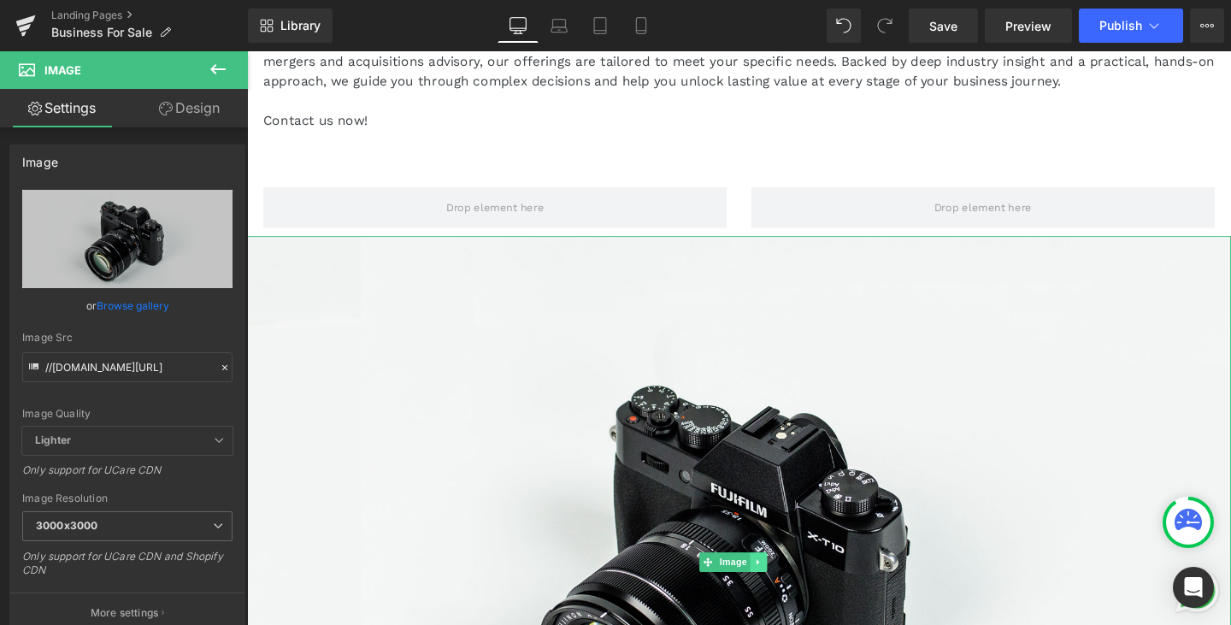
click at [788, 583] on icon at bounding box center [784, 588] width 9 height 10
click at [788, 583] on icon at bounding box center [792, 588] width 9 height 10
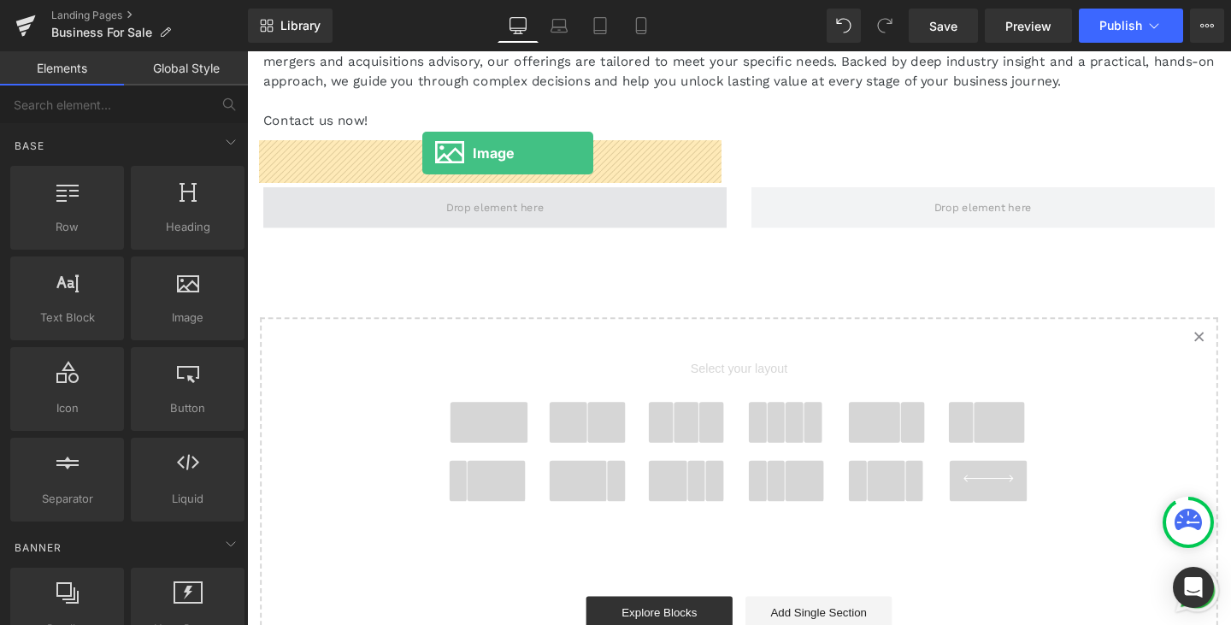
drag, startPoint x: 258, startPoint y: 303, endPoint x: 432, endPoint y: 158, distance: 226.4
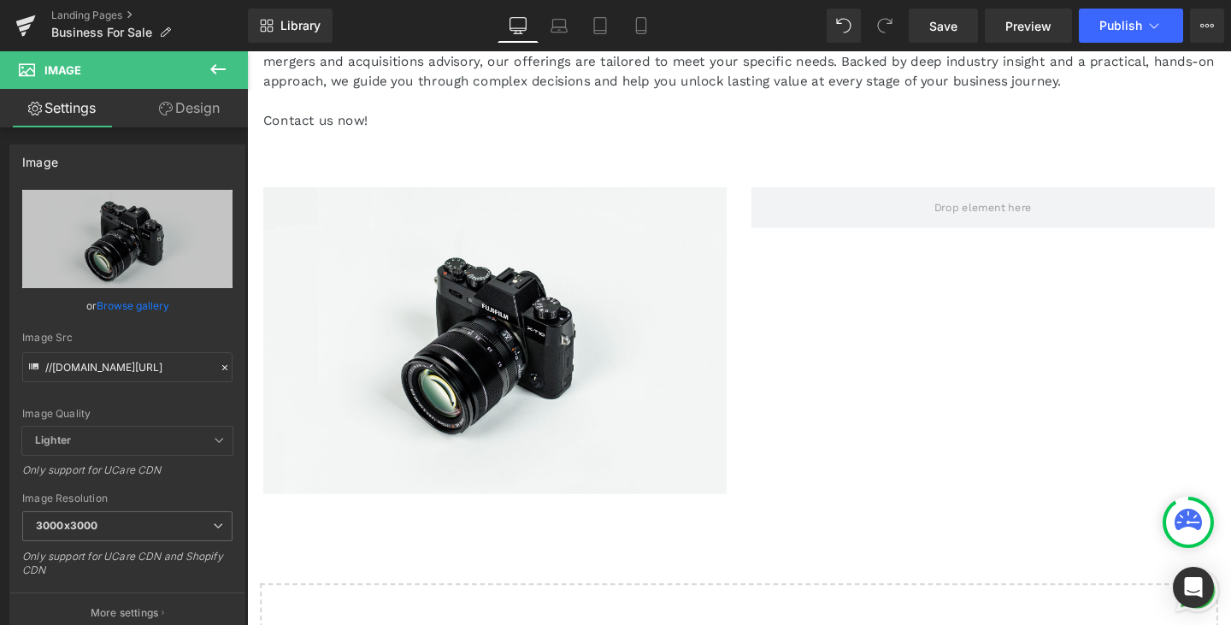
click at [225, 71] on icon at bounding box center [218, 69] width 21 height 21
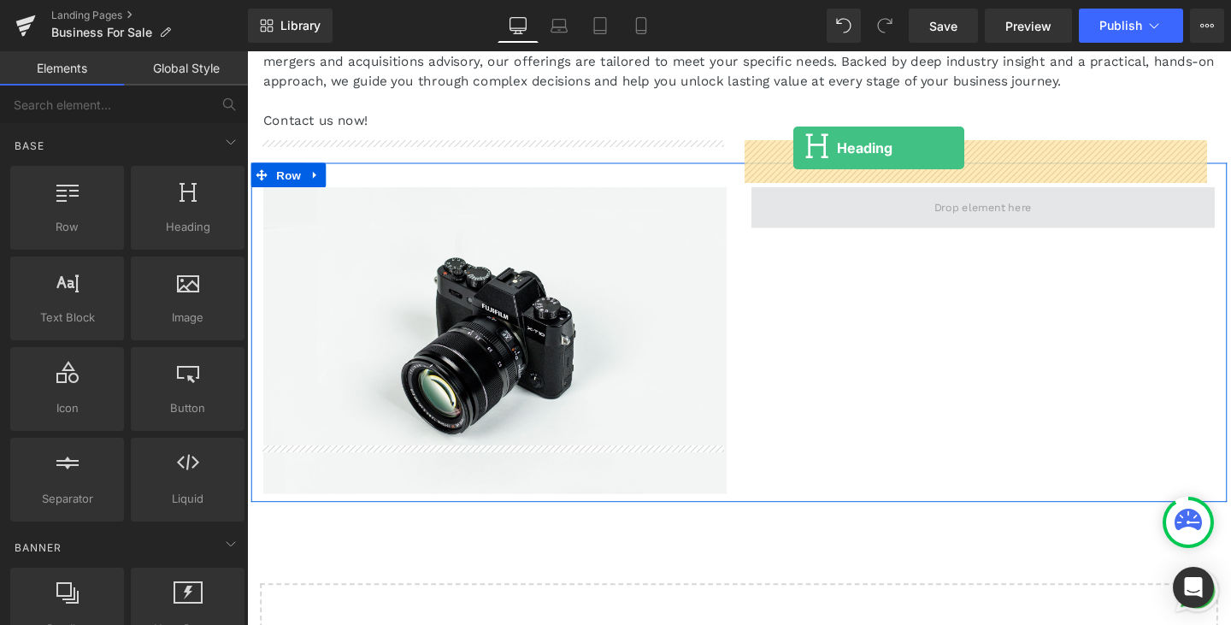
drag, startPoint x: 443, startPoint y: 277, endPoint x: 822, endPoint y: 153, distance: 398.5
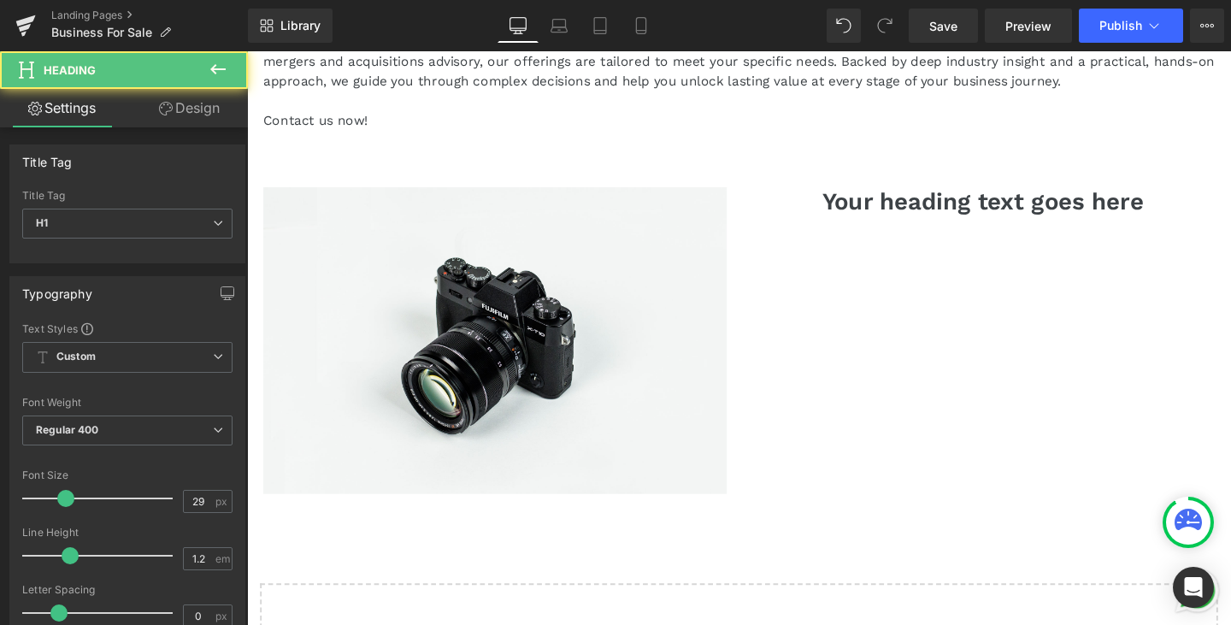
click at [225, 64] on icon at bounding box center [218, 69] width 21 height 21
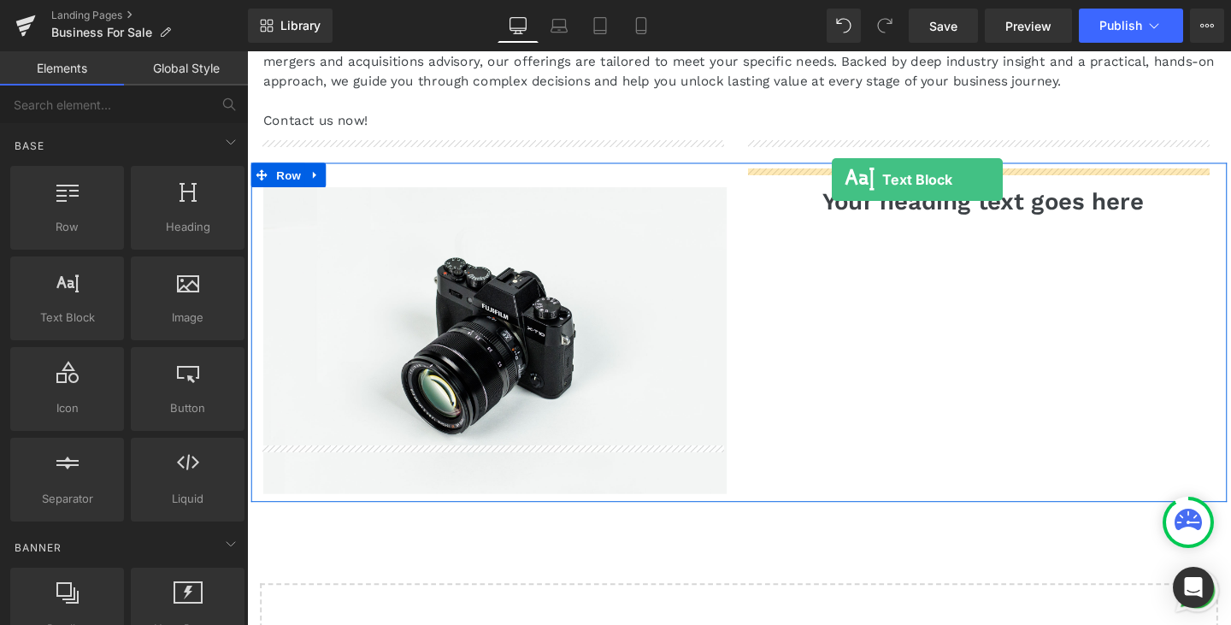
drag, startPoint x: 306, startPoint y: 359, endPoint x: 862, endPoint y: 186, distance: 581.9
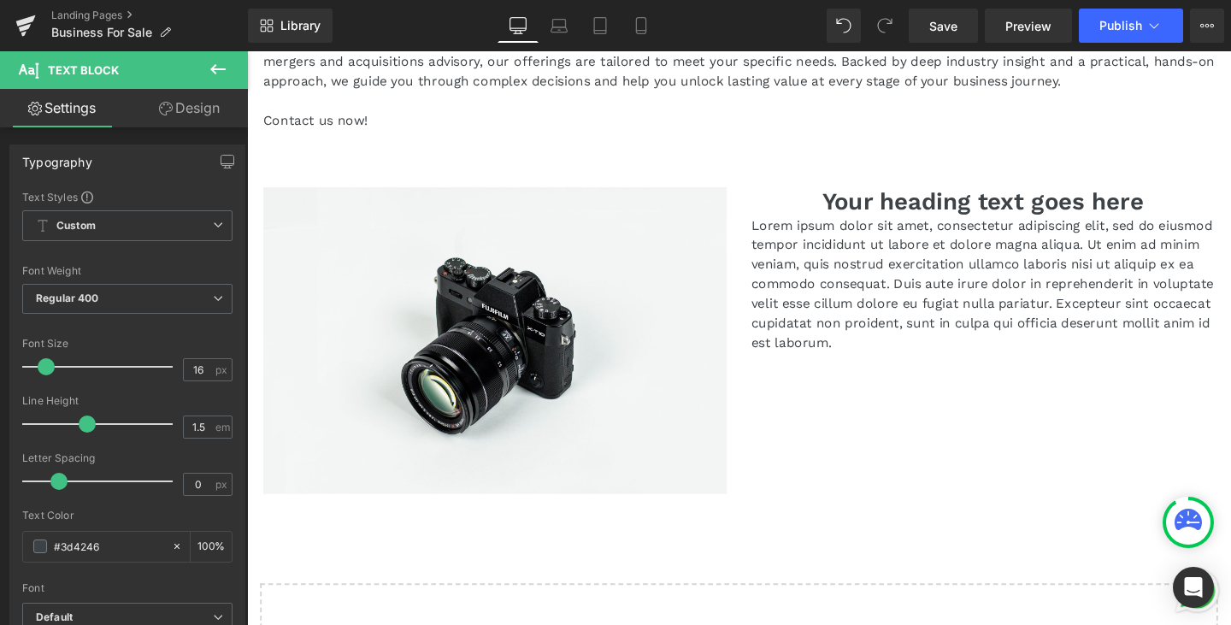
click at [231, 77] on button at bounding box center [218, 70] width 60 height 38
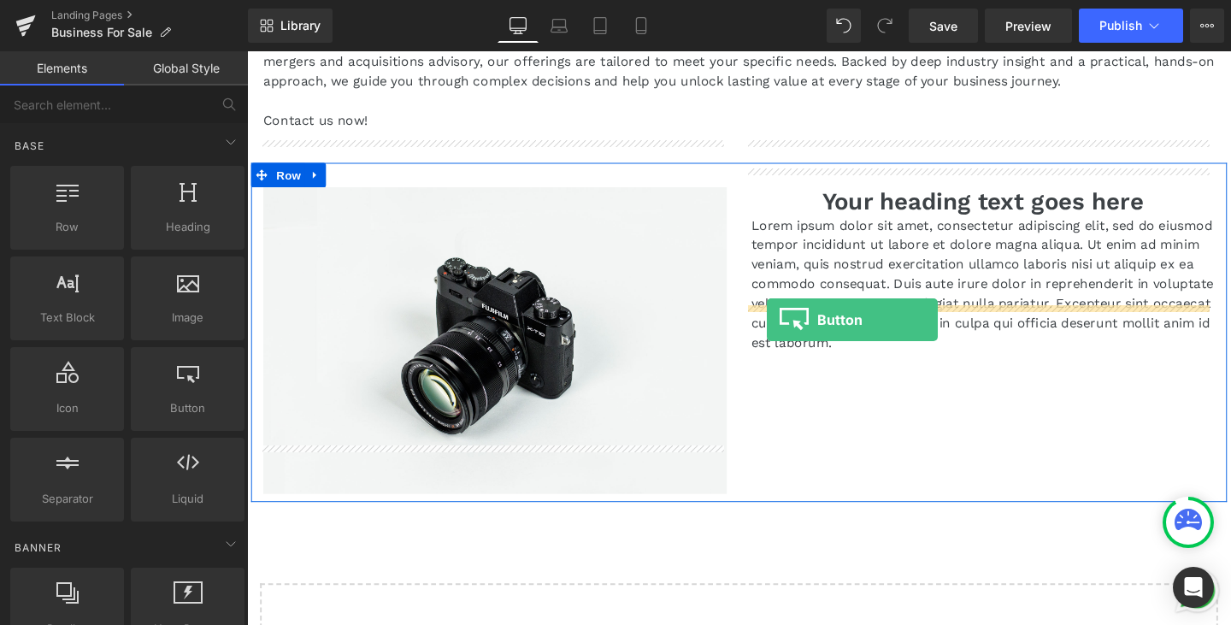
drag, startPoint x: 420, startPoint y: 441, endPoint x: 793, endPoint y: 333, distance: 388.8
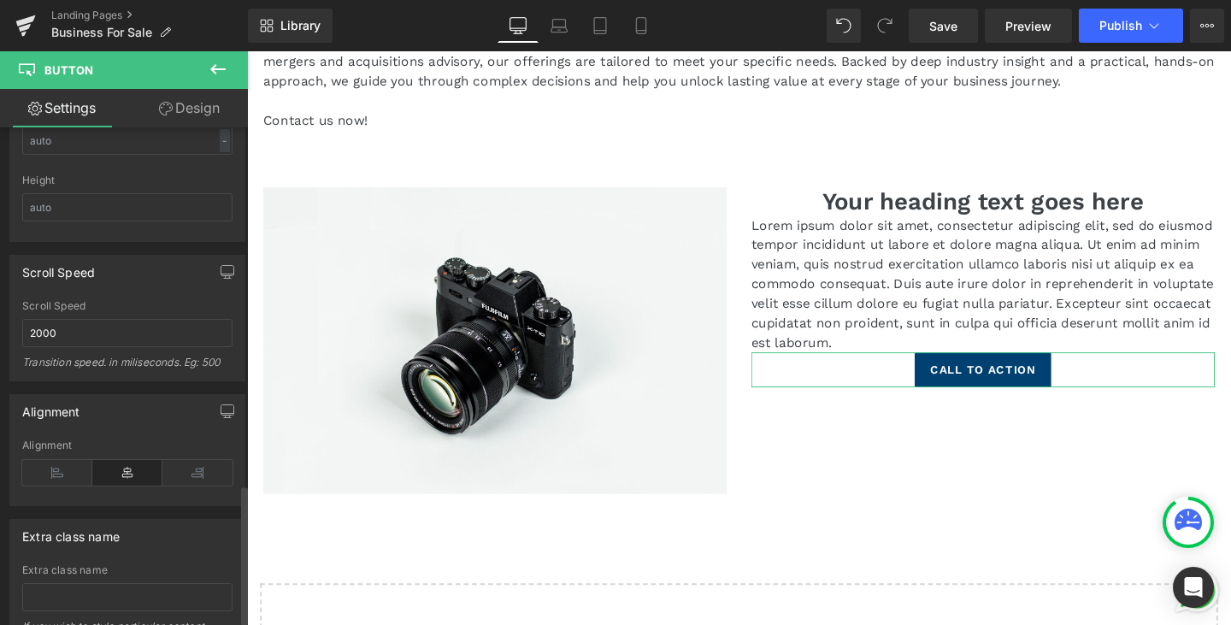
scroll to position [1288, 0]
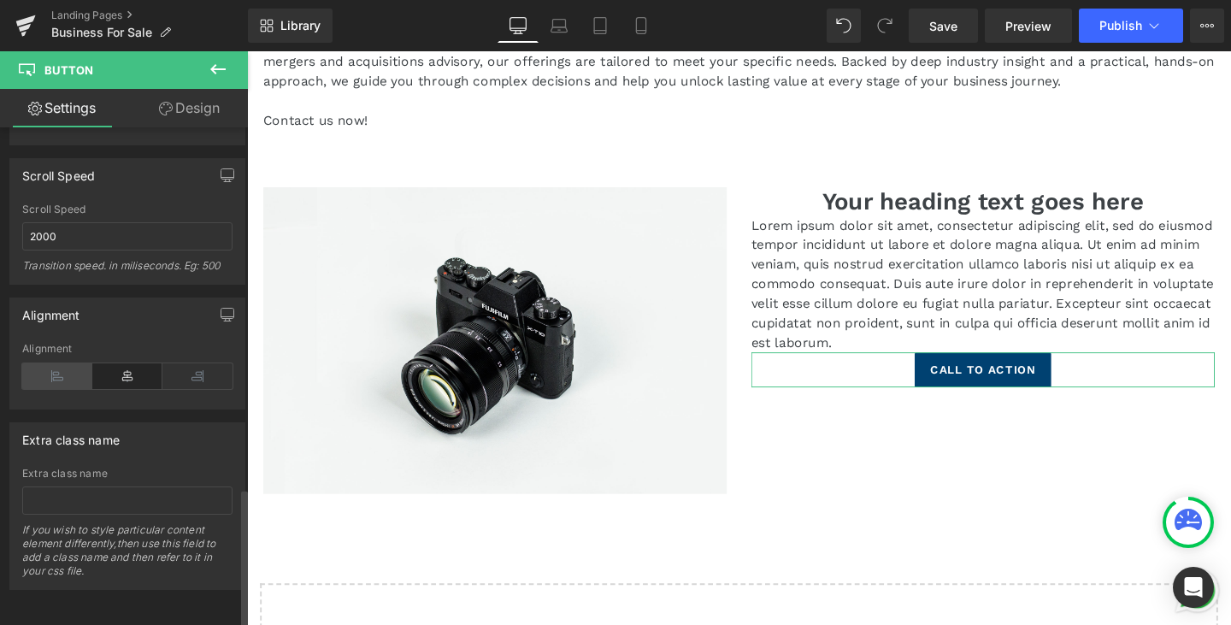
drag, startPoint x: 45, startPoint y: 362, endPoint x: 37, endPoint y: 338, distance: 25.4
click at [45, 363] on icon at bounding box center [57, 376] width 70 height 26
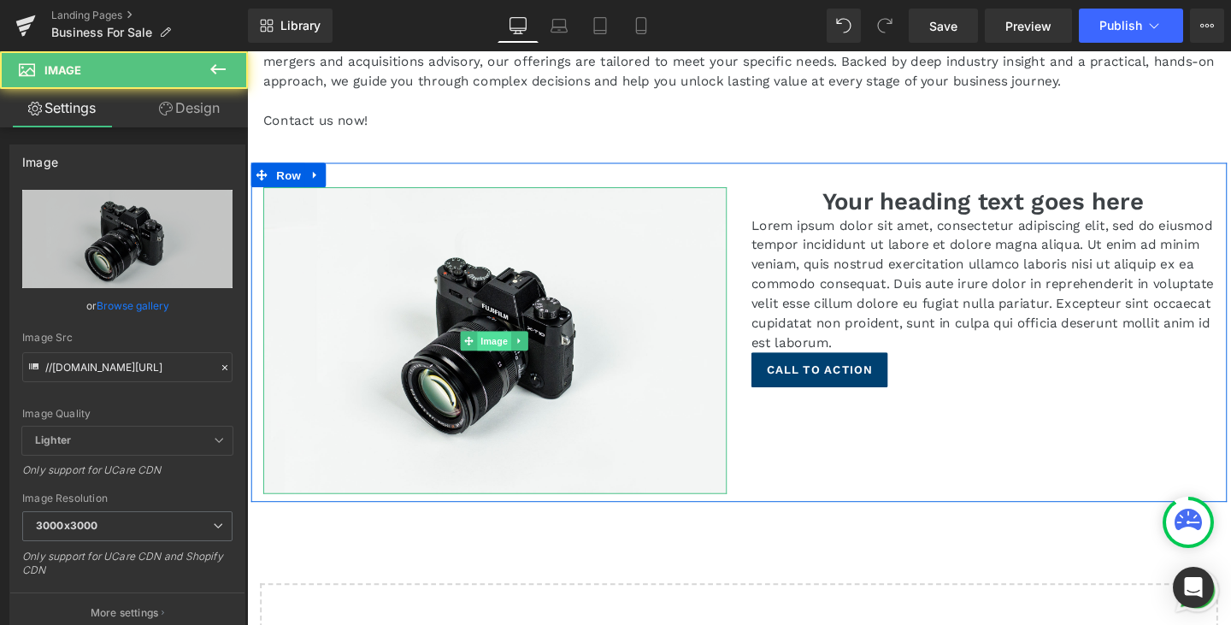
click at [495, 345] on span "Image" at bounding box center [507, 355] width 36 height 21
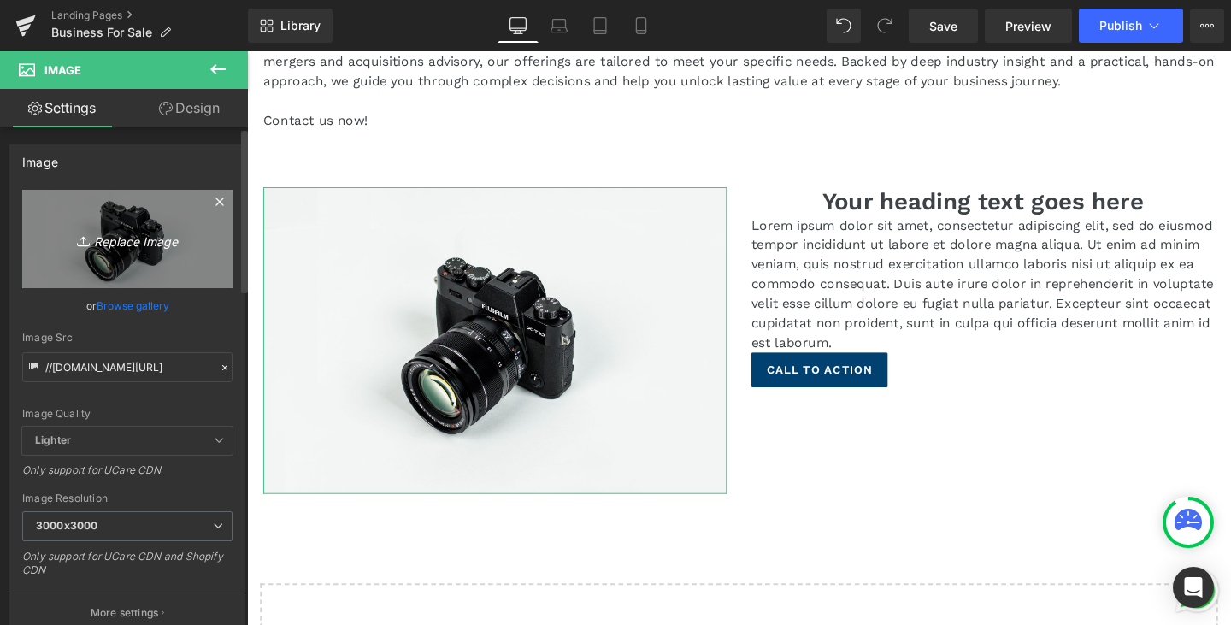
click at [124, 238] on icon "Replace Image" at bounding box center [127, 238] width 137 height 21
type input "C:\fakepath\Leonardo_Phoenix_10_A_bright_inviting_childrens_cooking_studio_2.jpg"
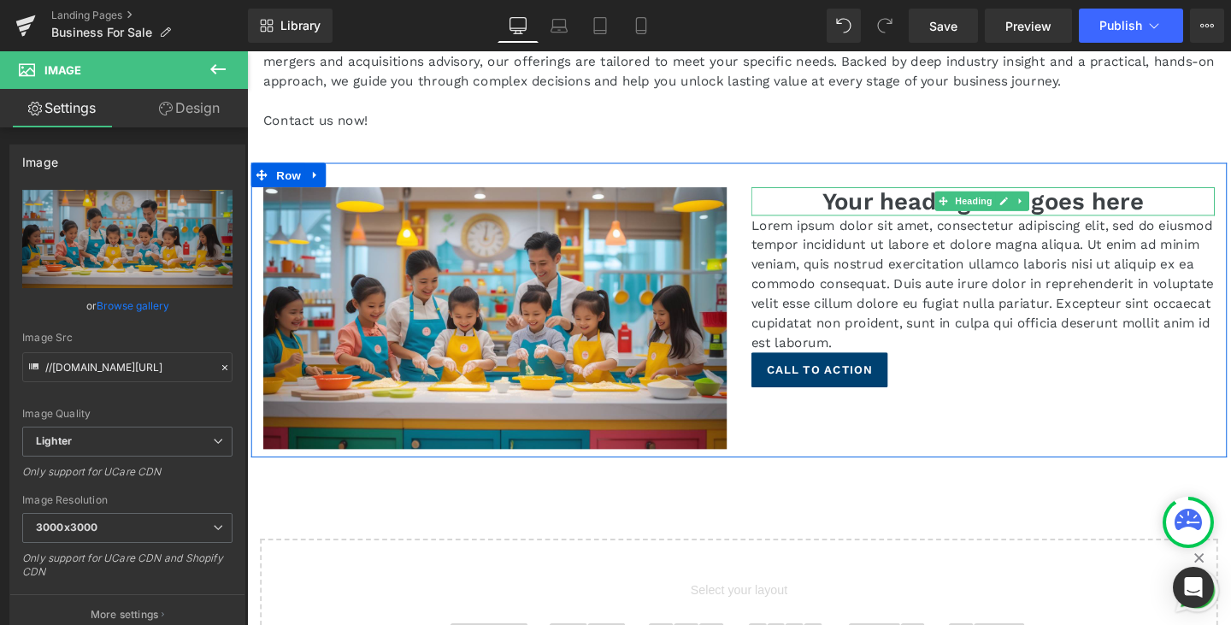
click at [1176, 194] on h1 "Your heading text goes here" at bounding box center [1020, 209] width 487 height 30
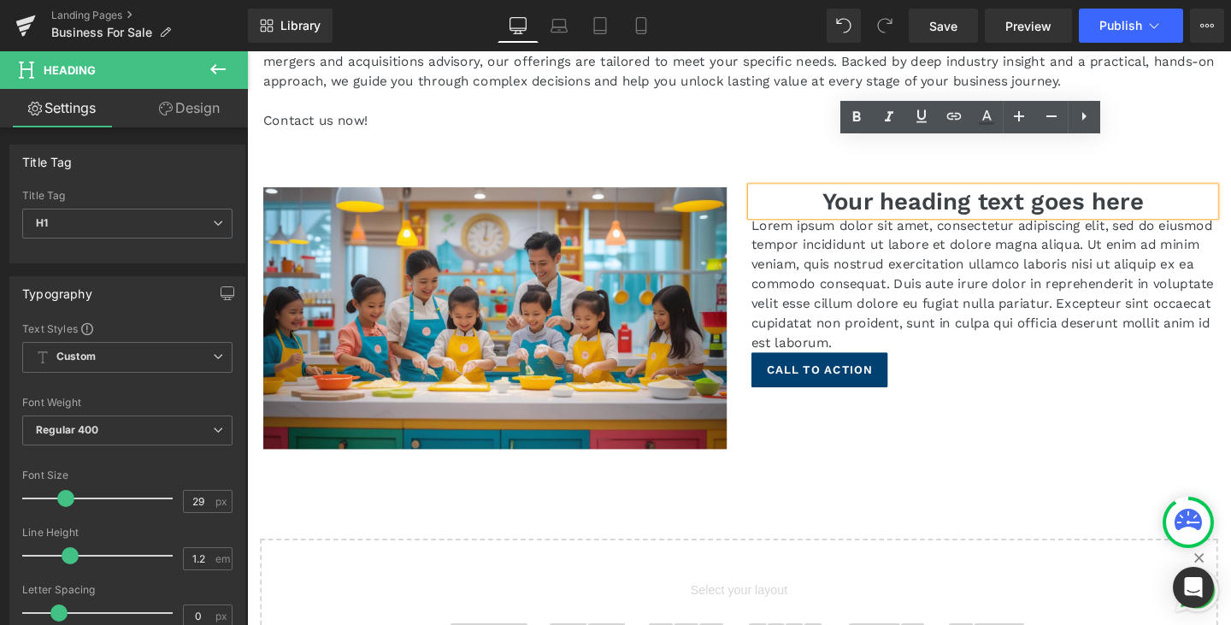
click at [1161, 194] on h1 "Your heading text goes here" at bounding box center [1020, 209] width 487 height 30
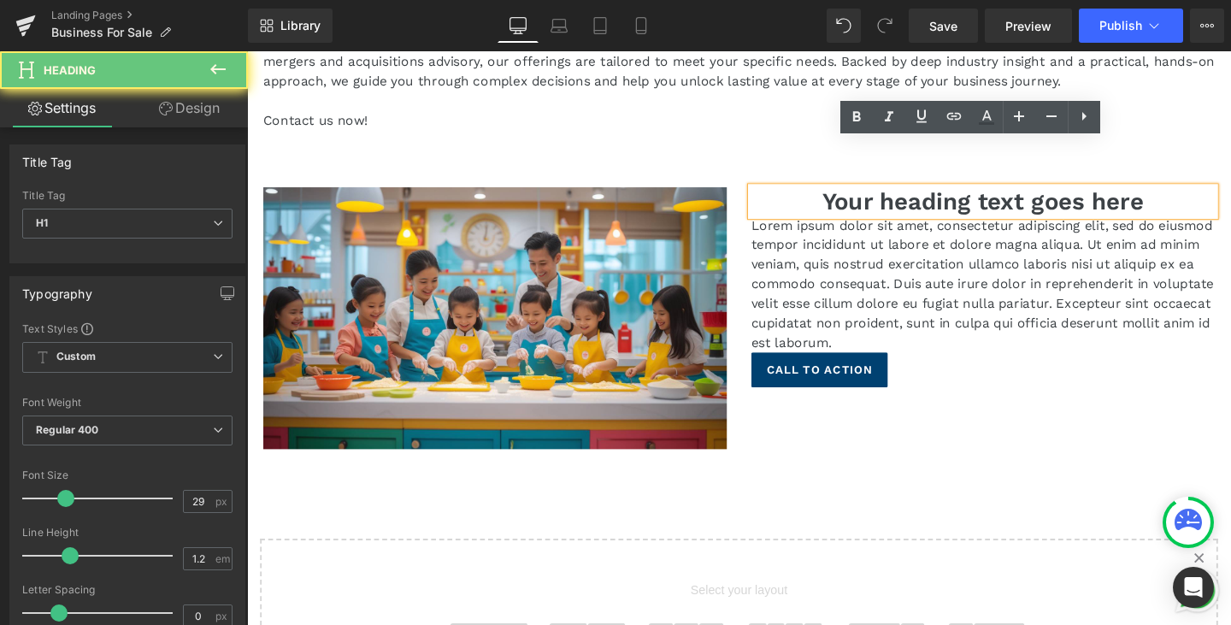
drag, startPoint x: 1212, startPoint y: 161, endPoint x: 822, endPoint y: 140, distance: 390.4
click at [822, 194] on div "Your heading text goes here" at bounding box center [1020, 209] width 487 height 30
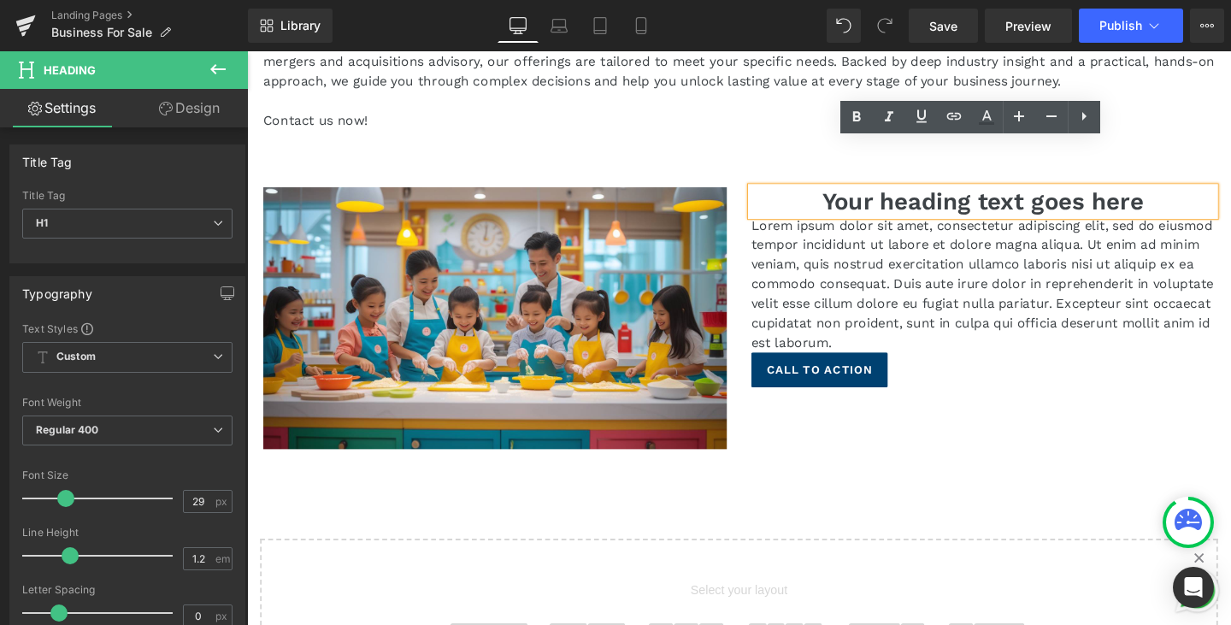
paste div
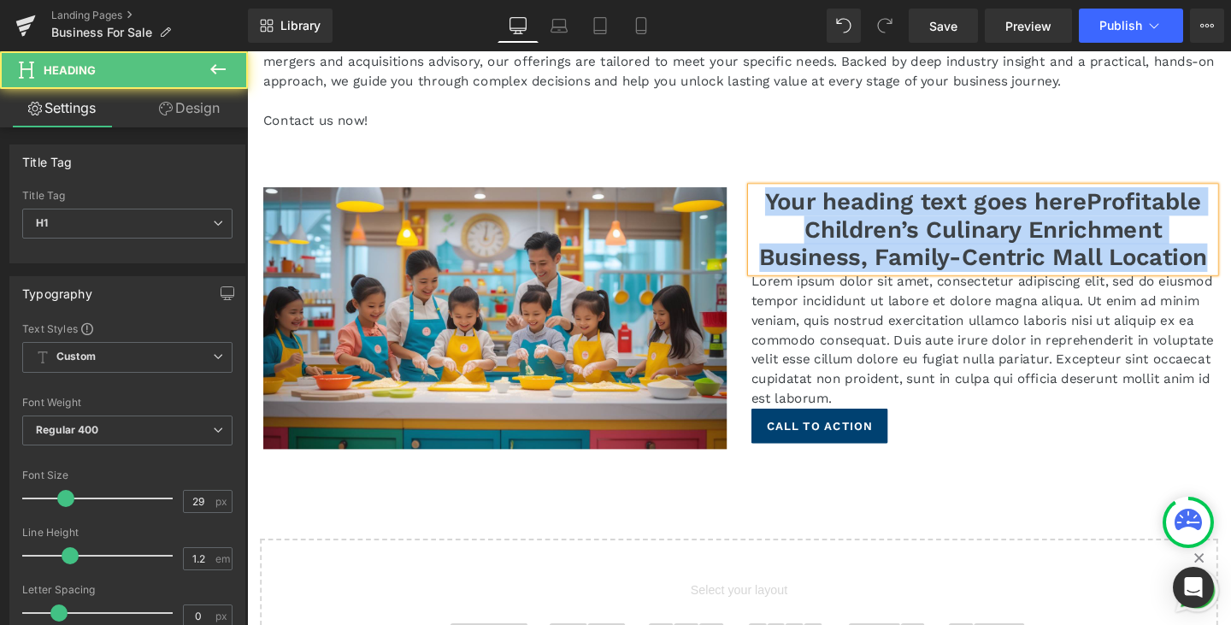
drag, startPoint x: 1245, startPoint y: 221, endPoint x: 735, endPoint y: 140, distance: 516.0
click at [735, 168] on div "Image Your heading text goes hereProfitable Children’s Culinary Enrichment Busi…" at bounding box center [764, 322] width 1026 height 309
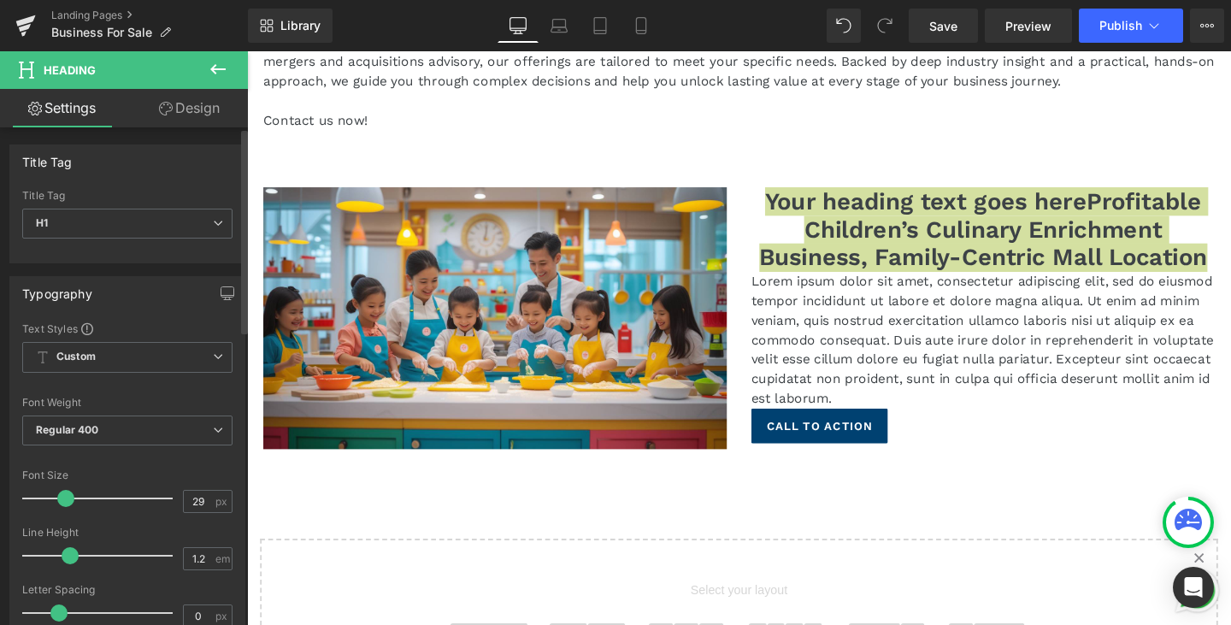
drag, startPoint x: 198, startPoint y: 500, endPoint x: 169, endPoint y: 498, distance: 29.2
click at [169, 498] on div "Font Size 29 px" at bounding box center [127, 497] width 210 height 57
type input "16"
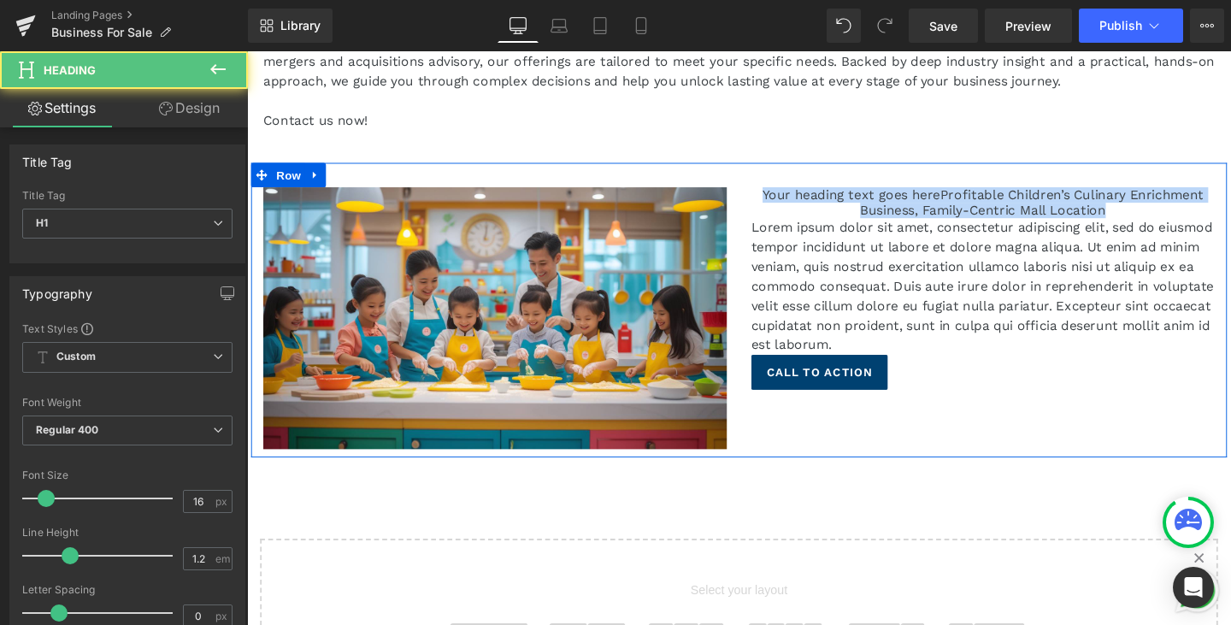
drag, startPoint x: 1186, startPoint y: 170, endPoint x: 669, endPoint y: 141, distance: 517.2
click at [669, 168] on div "Image Your heading text goes hereProfitable Children’s Culinary Enrichment Busi…" at bounding box center [764, 322] width 1026 height 309
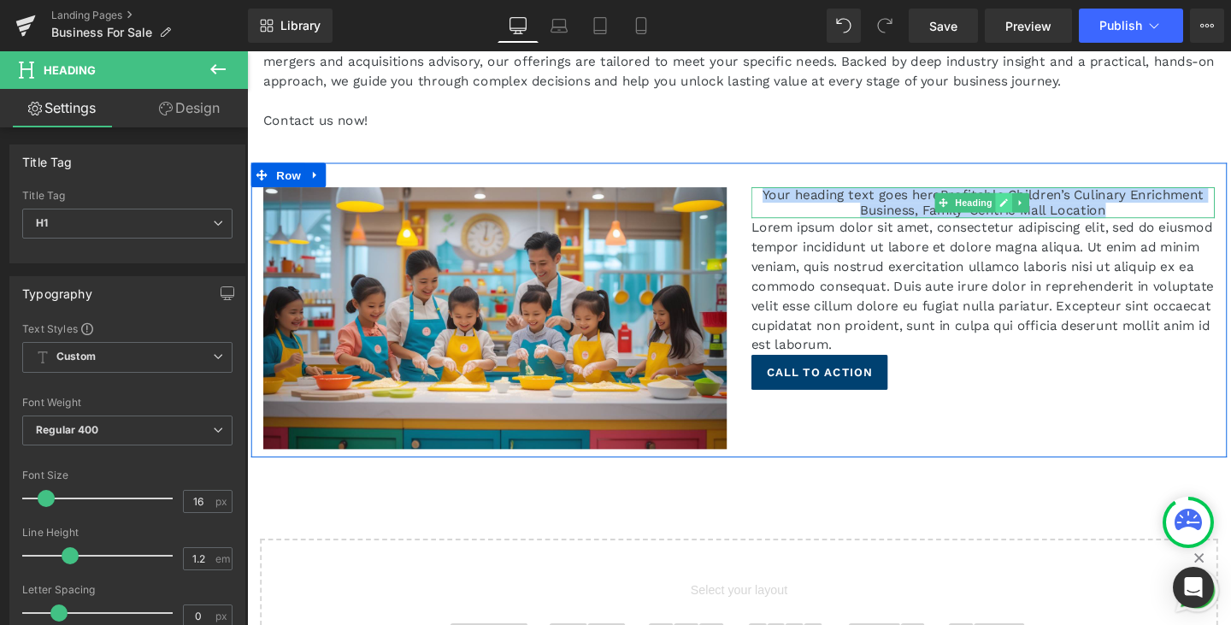
click at [1038, 205] on icon at bounding box center [1042, 210] width 9 height 10
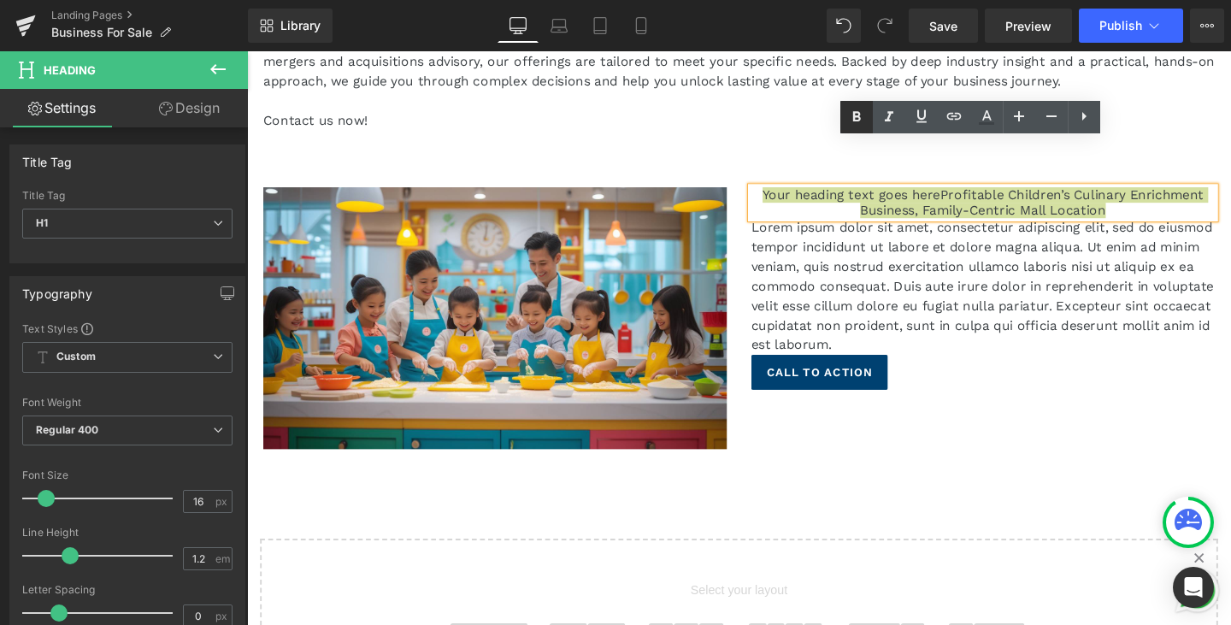
click at [852, 123] on icon at bounding box center [856, 117] width 21 height 21
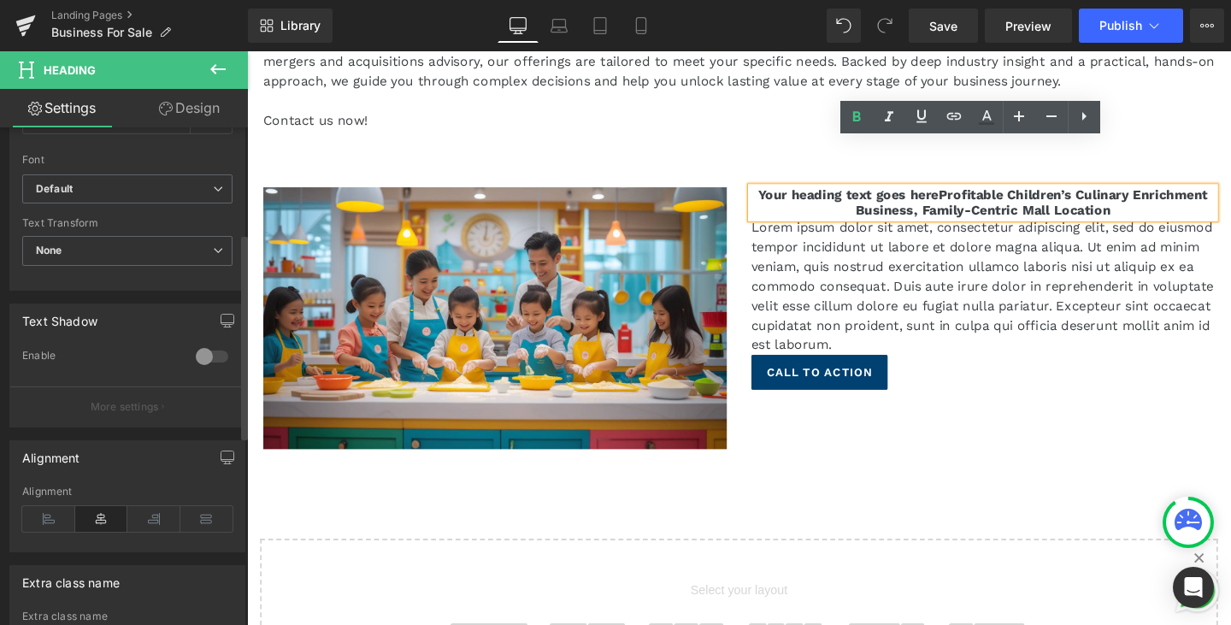
scroll to position [598, 0]
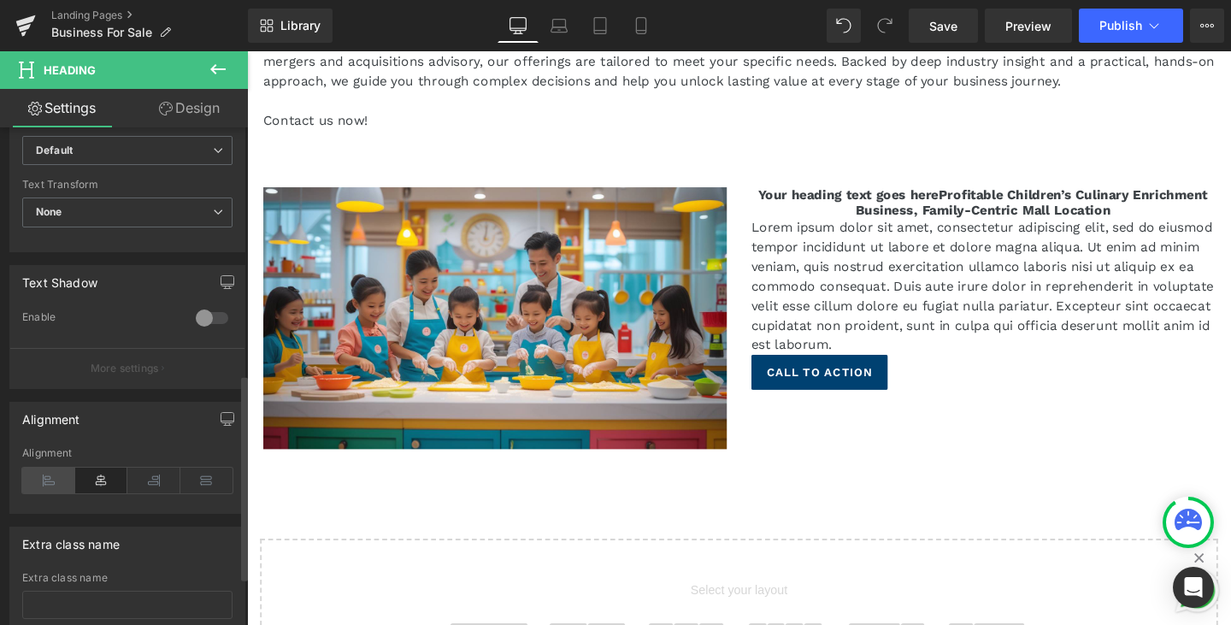
drag, startPoint x: 42, startPoint y: 480, endPoint x: 457, endPoint y: 274, distance: 463.8
click at [42, 480] on icon at bounding box center [48, 481] width 53 height 26
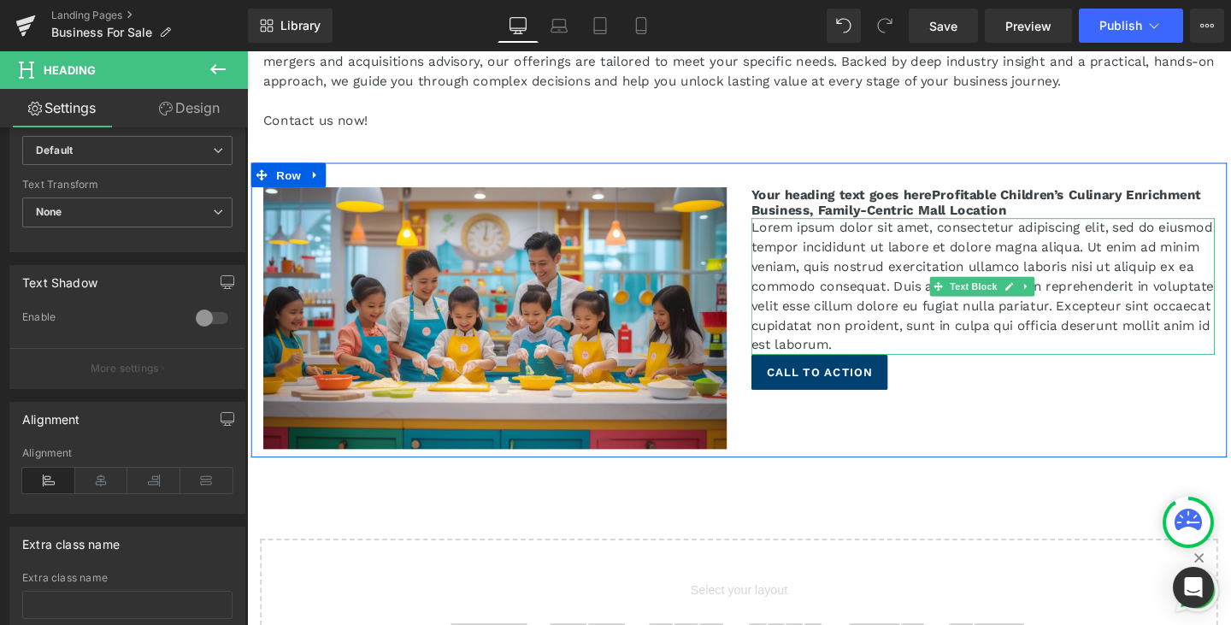
click at [777, 227] on div at bounding box center [779, 299] width 4 height 144
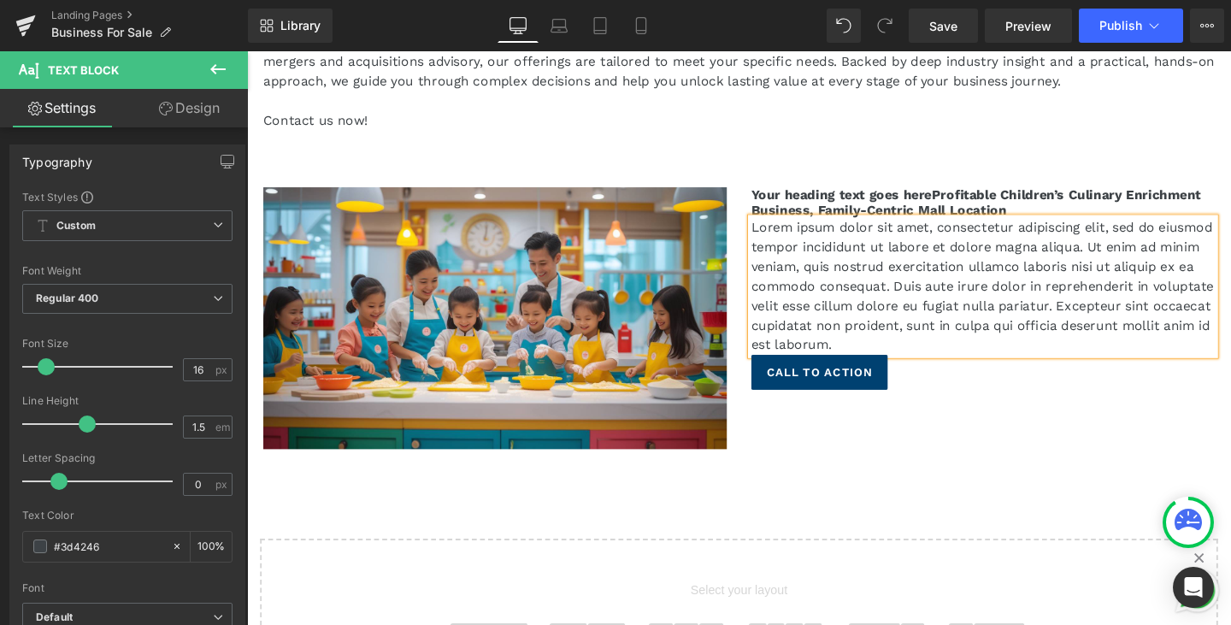
click at [778, 227] on p "Lorem ipsum dolor sit amet, consectetur adipiscing elit, sed do eiusmod tempor …" at bounding box center [1020, 299] width 487 height 144
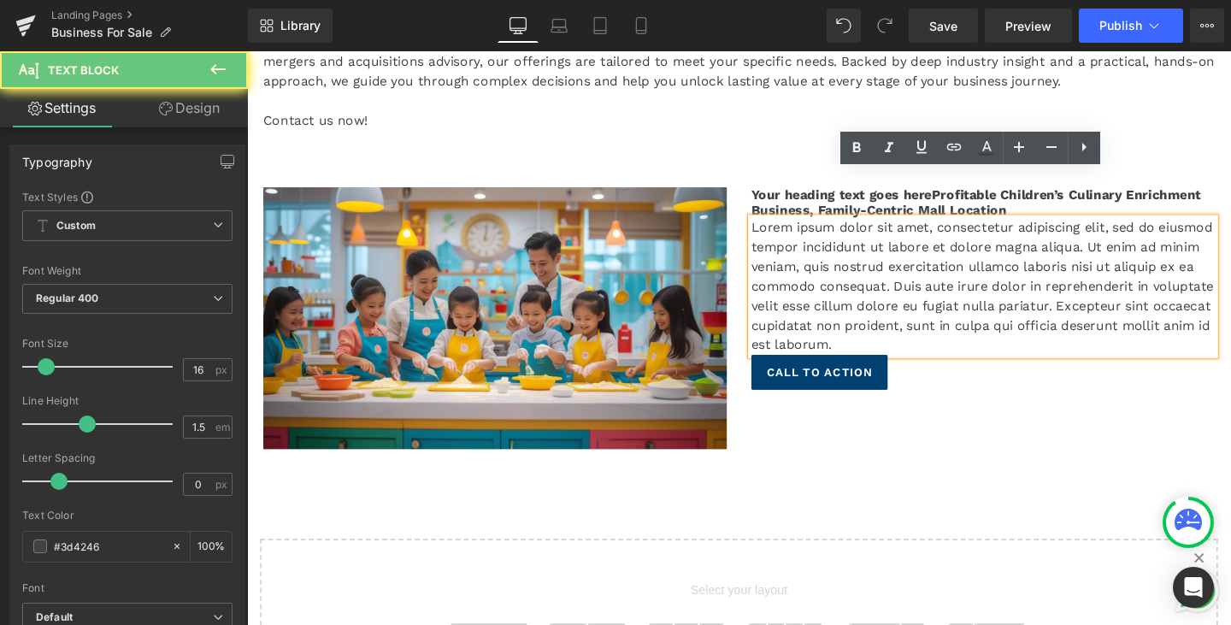
click at [777, 227] on p "Lorem ipsum dolor sit amet, consectetur adipiscing elit, sed do eiusmod tempor …" at bounding box center [1020, 299] width 487 height 144
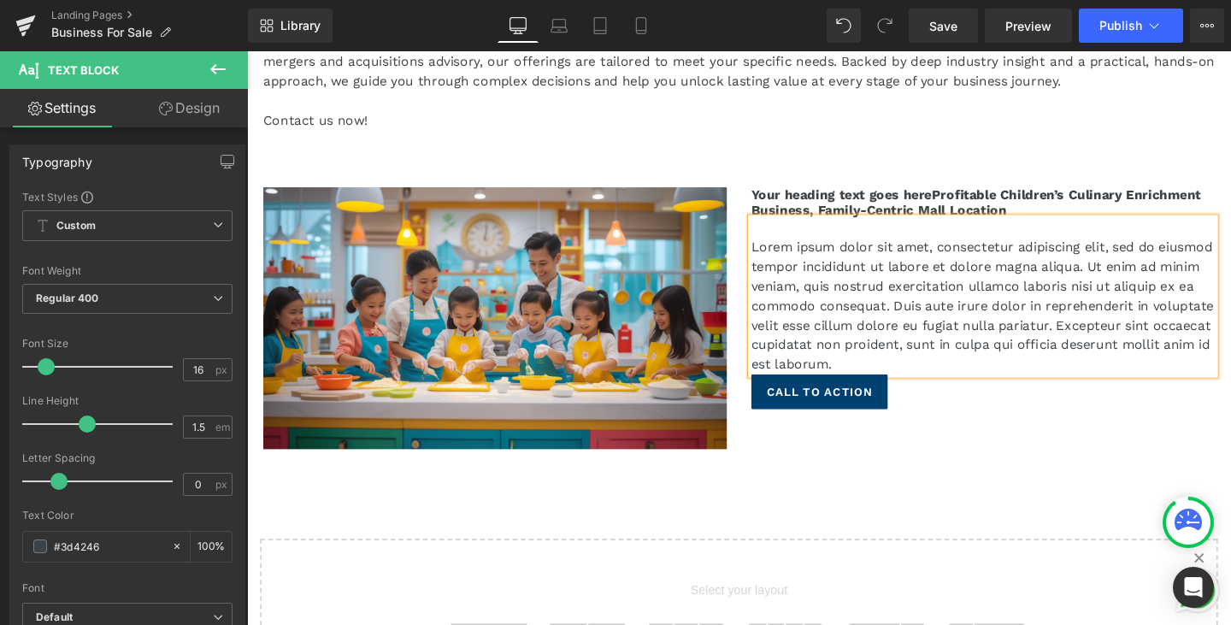
click at [1047, 291] on p "Lorem ipsum dolor sit amet, consectetur adipiscing elit, sed do eiusmod tempor …" at bounding box center [1020, 319] width 487 height 144
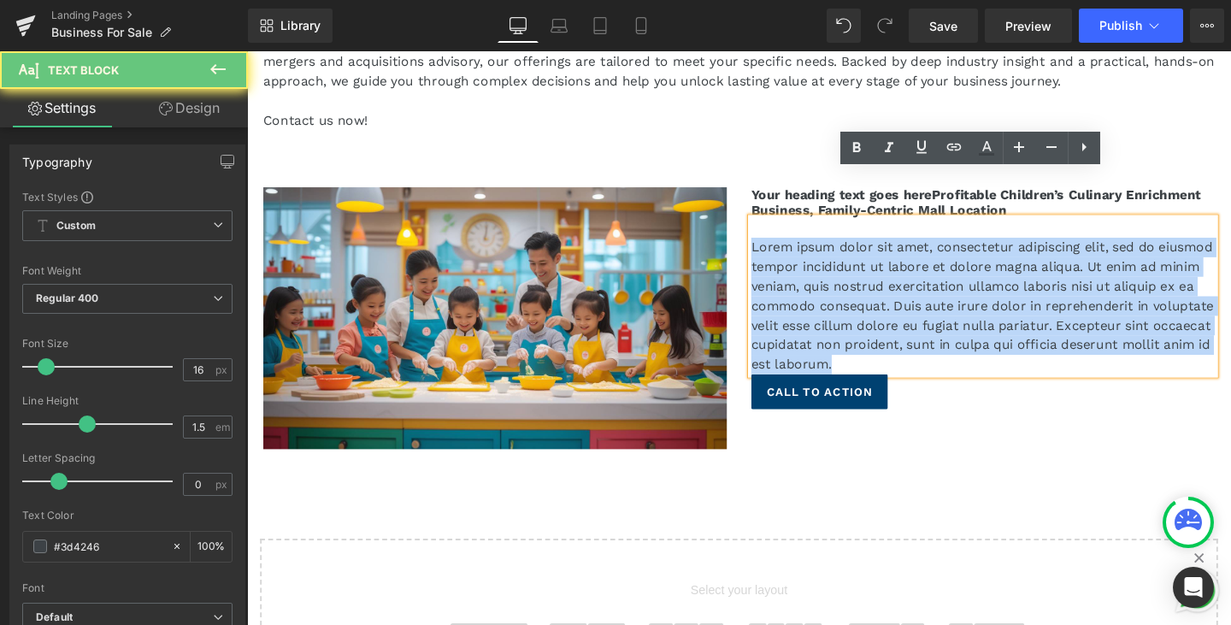
drag, startPoint x: 1094, startPoint y: 334, endPoint x: 752, endPoint y: 203, distance: 366.1
click at [752, 203] on div "Image Your heading text goes hereProfitable Children’s Culinary Enrichment Busi…" at bounding box center [764, 322] width 1026 height 309
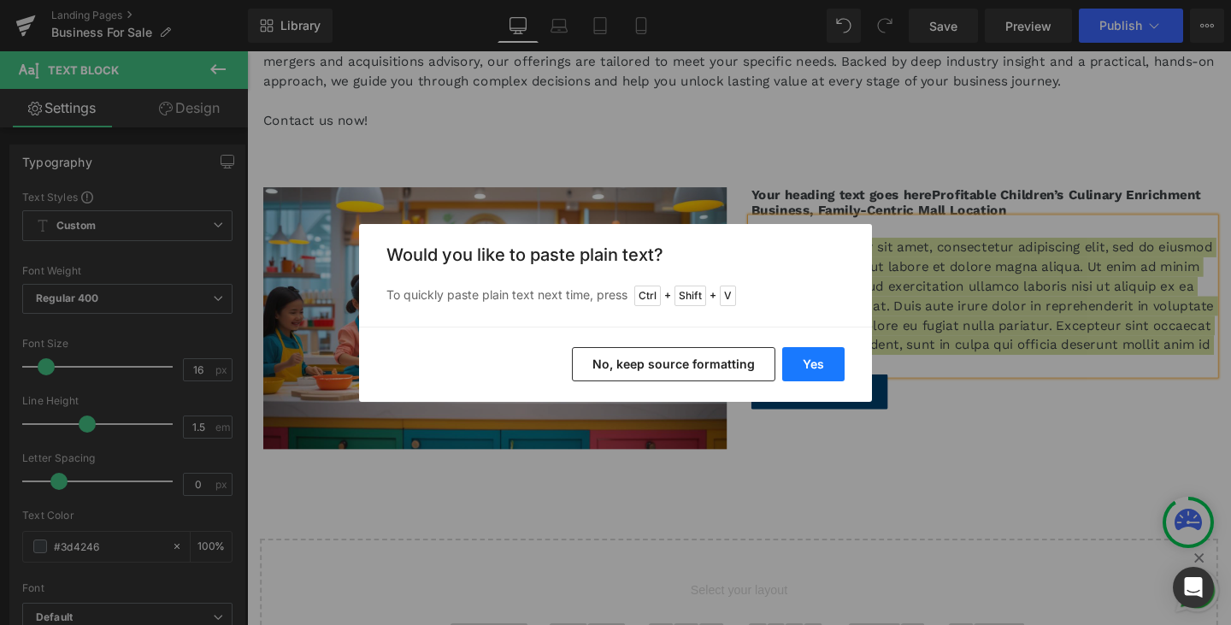
click at [800, 369] on button "Yes" at bounding box center [813, 364] width 62 height 34
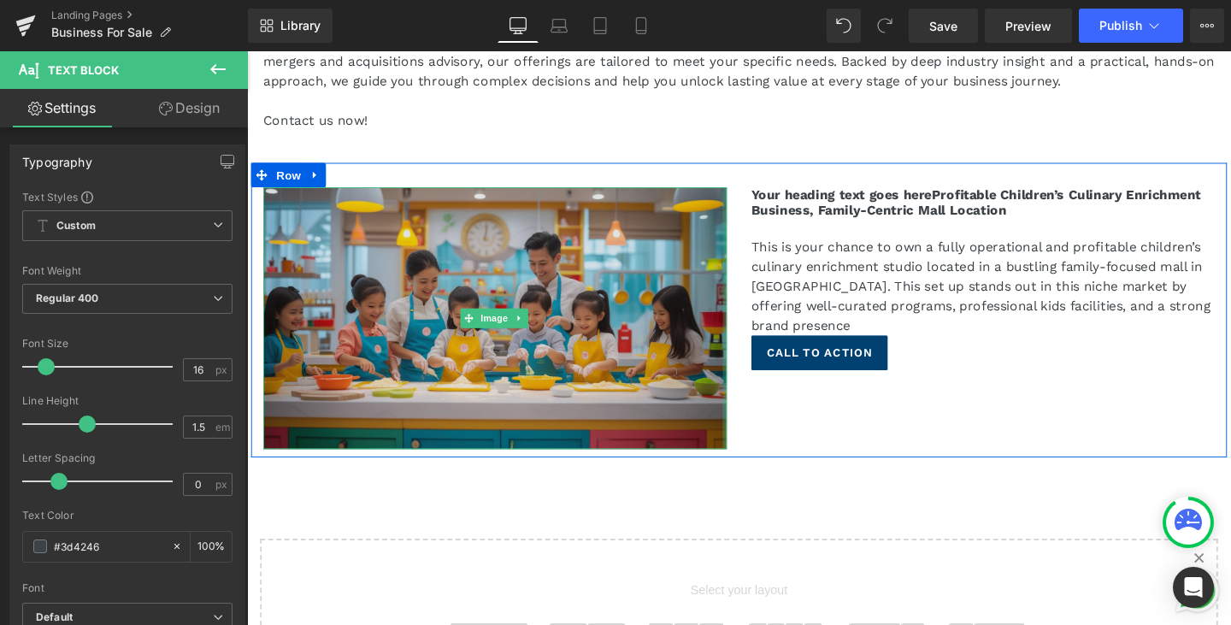
drag, startPoint x: 864, startPoint y: 297, endPoint x: 740, endPoint y: 241, distance: 135.9
click at [740, 241] on div "Image Your heading text goes hereProfitable Children’s Culinary Enrichment Busi…" at bounding box center [764, 322] width 1026 height 309
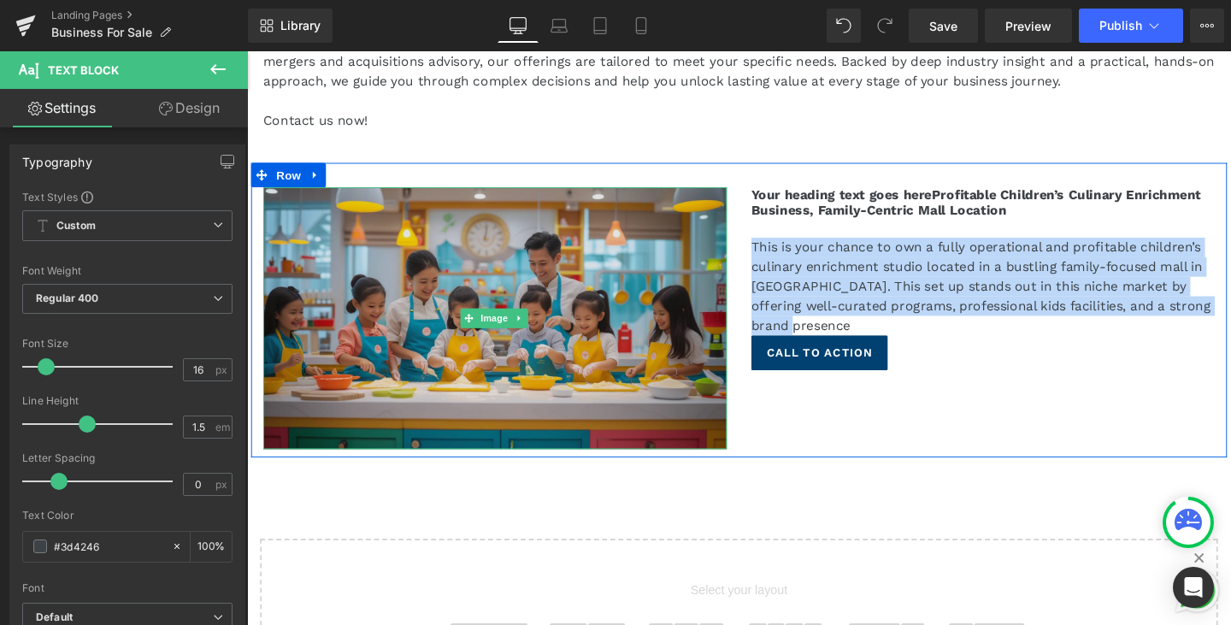
drag, startPoint x: 764, startPoint y: 226, endPoint x: 739, endPoint y: 201, distance: 35.7
click at [739, 201] on div "Image Your heading text goes hereProfitable Children’s Culinary Enrichment Busi…" at bounding box center [764, 322] width 1026 height 309
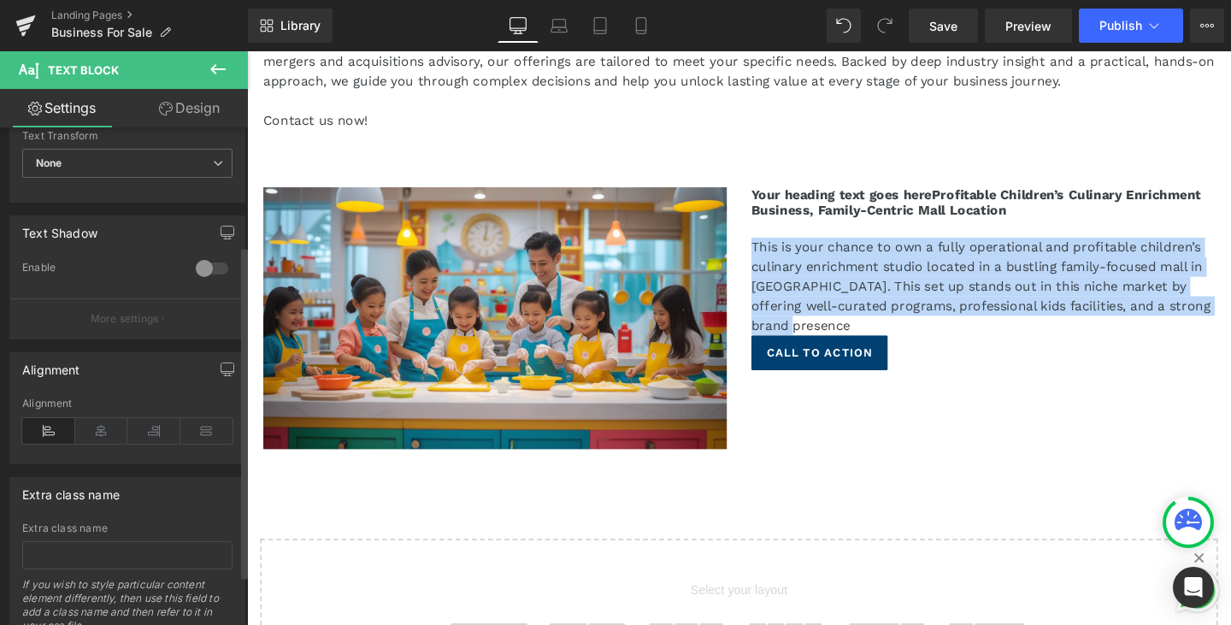
scroll to position [584, 0]
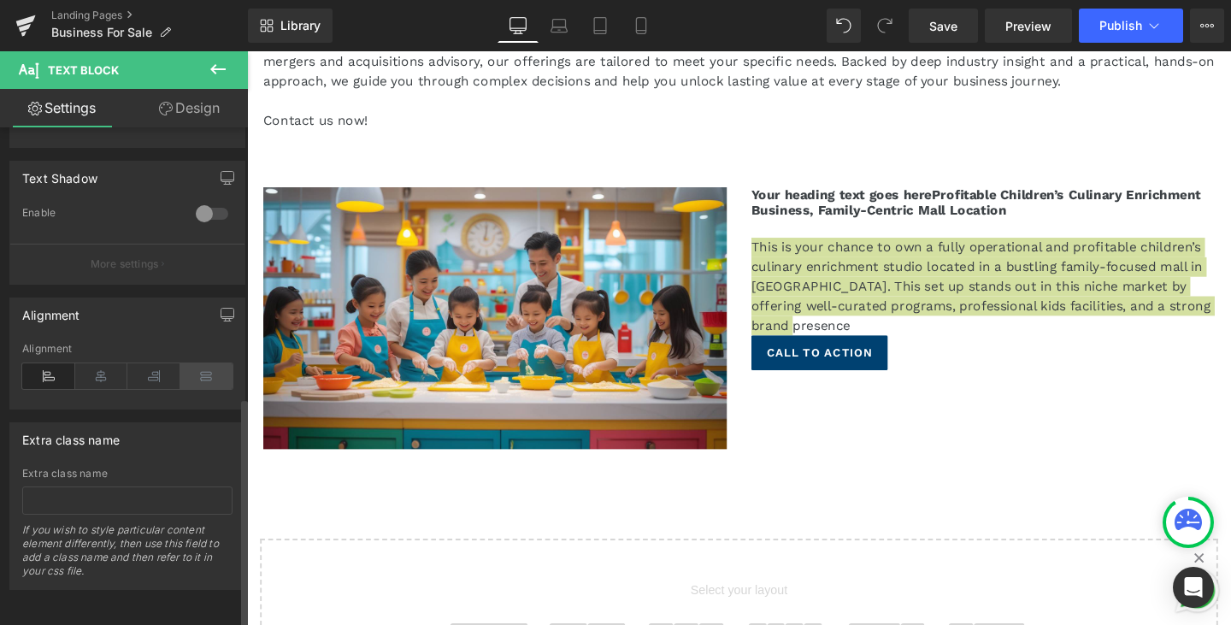
drag, startPoint x: 203, startPoint y: 369, endPoint x: 249, endPoint y: 322, distance: 65.9
click at [203, 369] on icon at bounding box center [206, 376] width 53 height 26
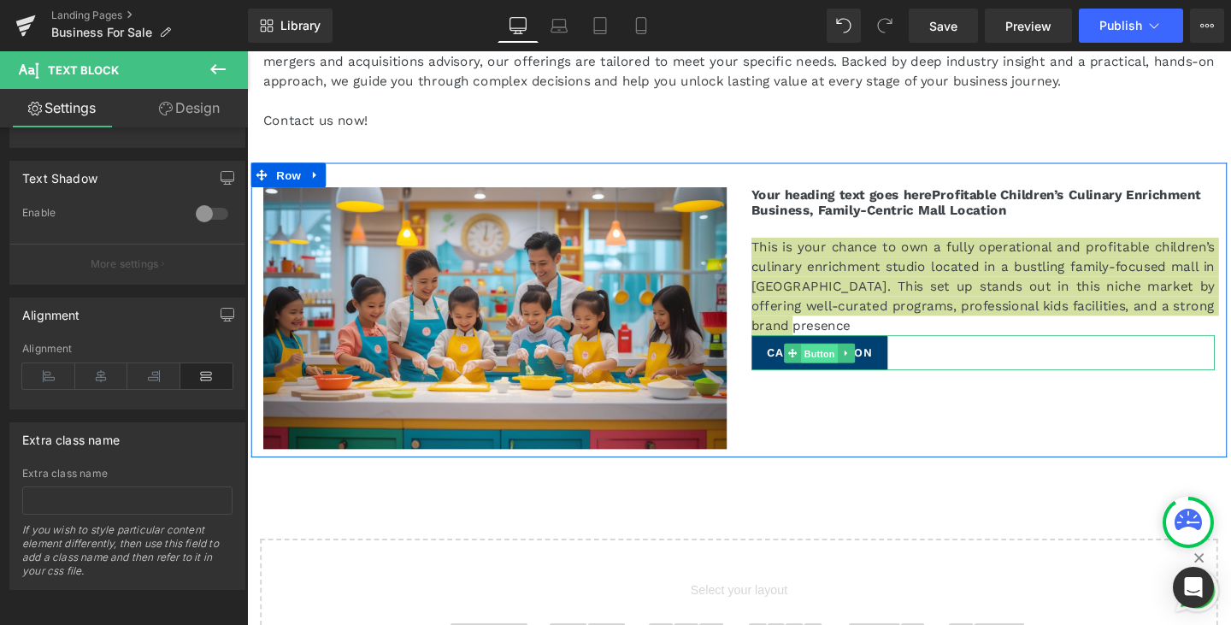
click at [852, 359] on span "Button" at bounding box center [848, 369] width 39 height 21
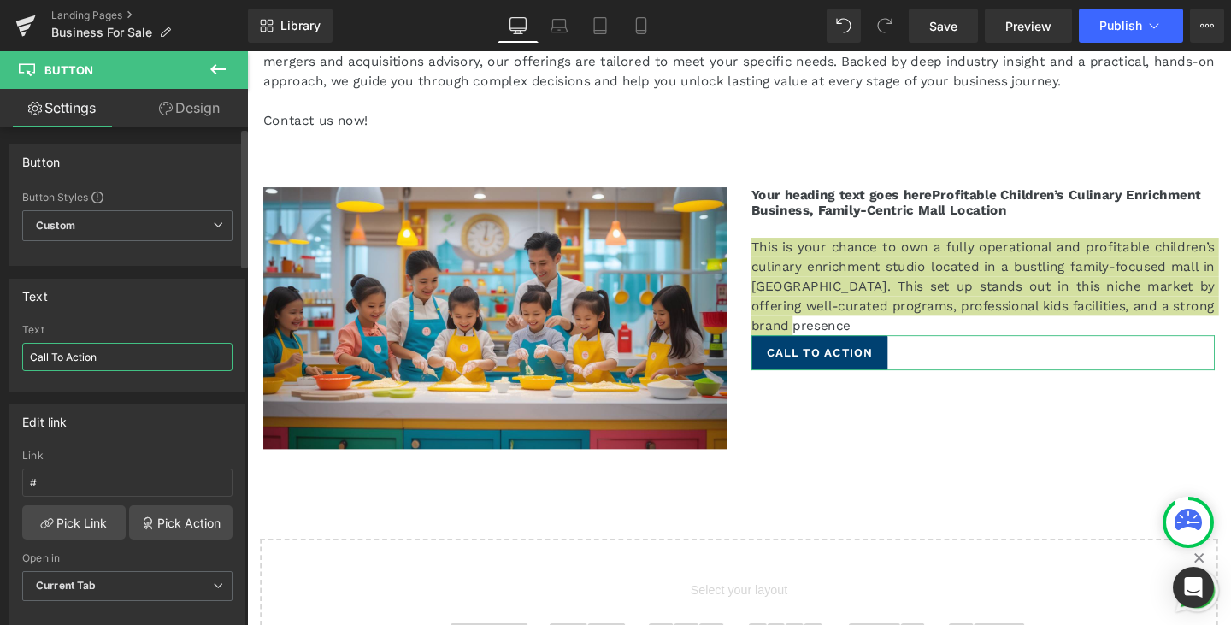
drag, startPoint x: 112, startPoint y: 357, endPoint x: 0, endPoint y: 351, distance: 112.2
click at [0, 351] on div "Text Call To Action Text Call To Action" at bounding box center [128, 329] width 256 height 126
type input "Learn more"
click at [81, 528] on link "Pick Link" at bounding box center [73, 522] width 103 height 34
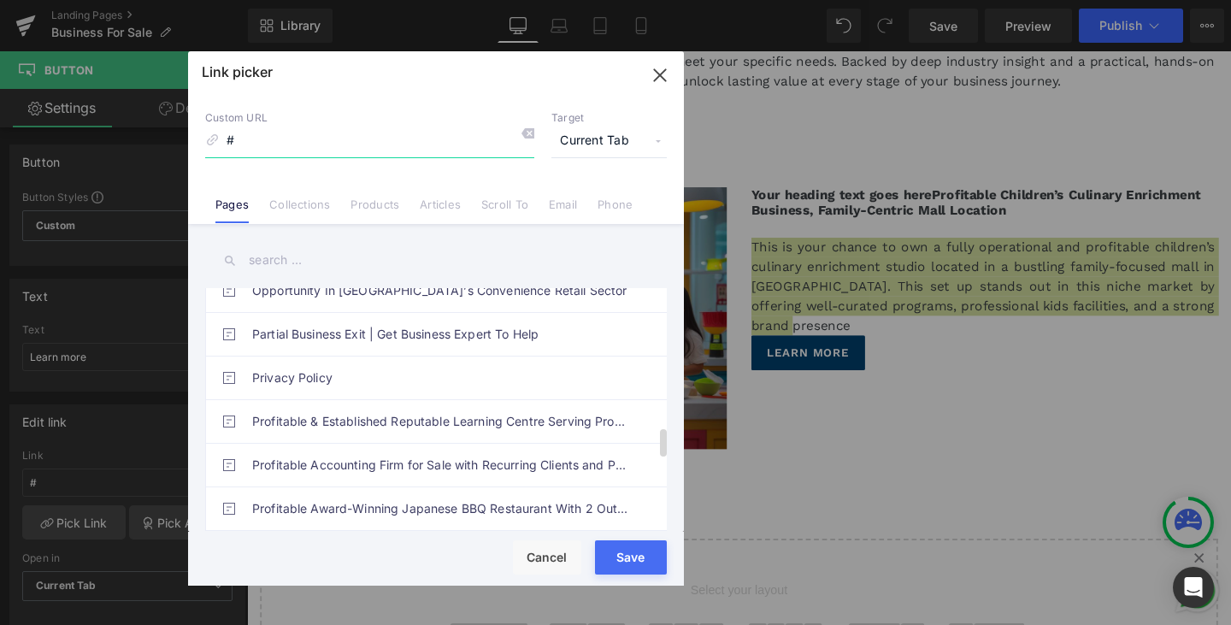
scroll to position [1282, 0]
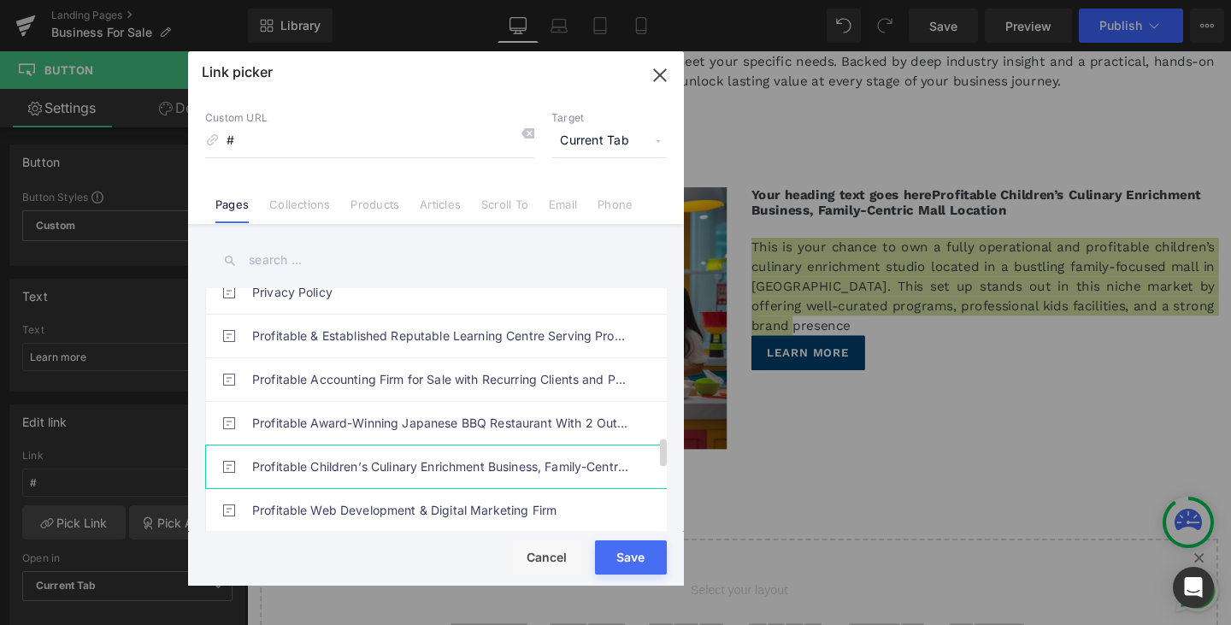
click at [483, 469] on link "Profitable Children’s Culinary Enrichment Business, Family-Centric Mall Location" at bounding box center [440, 466] width 376 height 43
click at [632, 557] on div "Rendering Content" at bounding box center [615, 557] width 105 height 19
drag, startPoint x: 661, startPoint y: 73, endPoint x: 536, endPoint y: 127, distance: 136.3
click at [661, 73] on icon "button" at bounding box center [659, 75] width 27 height 27
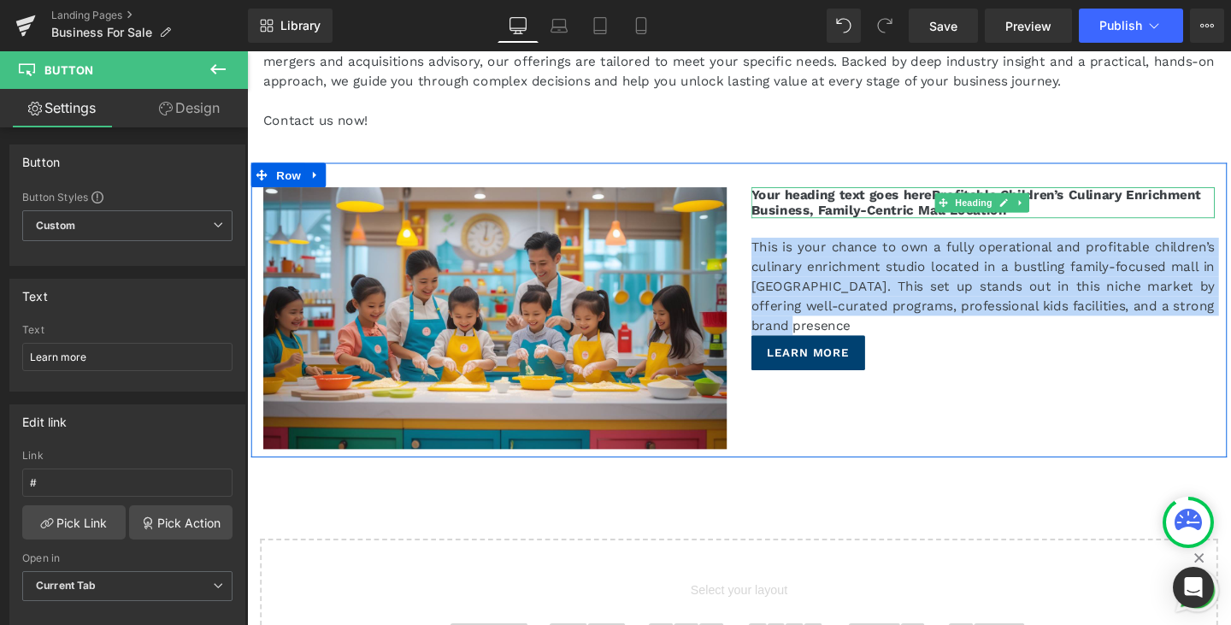
click at [846, 194] on strong "Your heading text goes hereProfitable Children’s Culinary Enrichment Business, …" at bounding box center [1013, 210] width 473 height 32
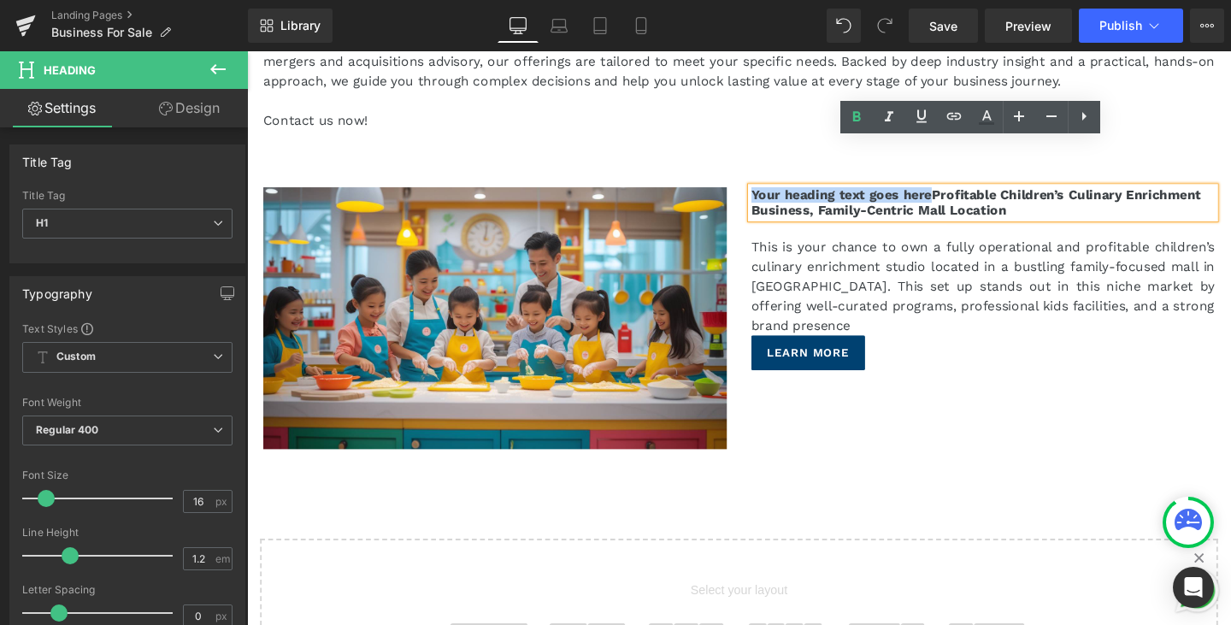
drag, startPoint x: 960, startPoint y: 151, endPoint x: 770, endPoint y: 135, distance: 190.5
click at [770, 168] on div "Image Your heading text goes hereProfitable Children’s Culinary Enrichment Busi…" at bounding box center [764, 322] width 1026 height 309
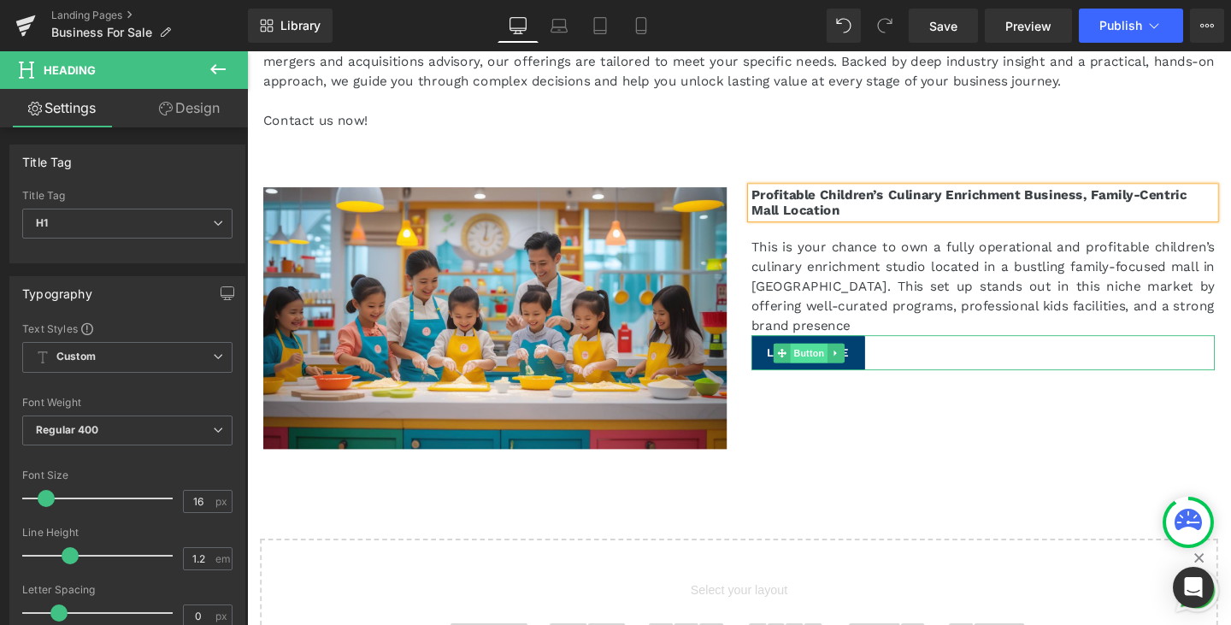
click at [825, 358] on span "Button" at bounding box center [837, 368] width 39 height 21
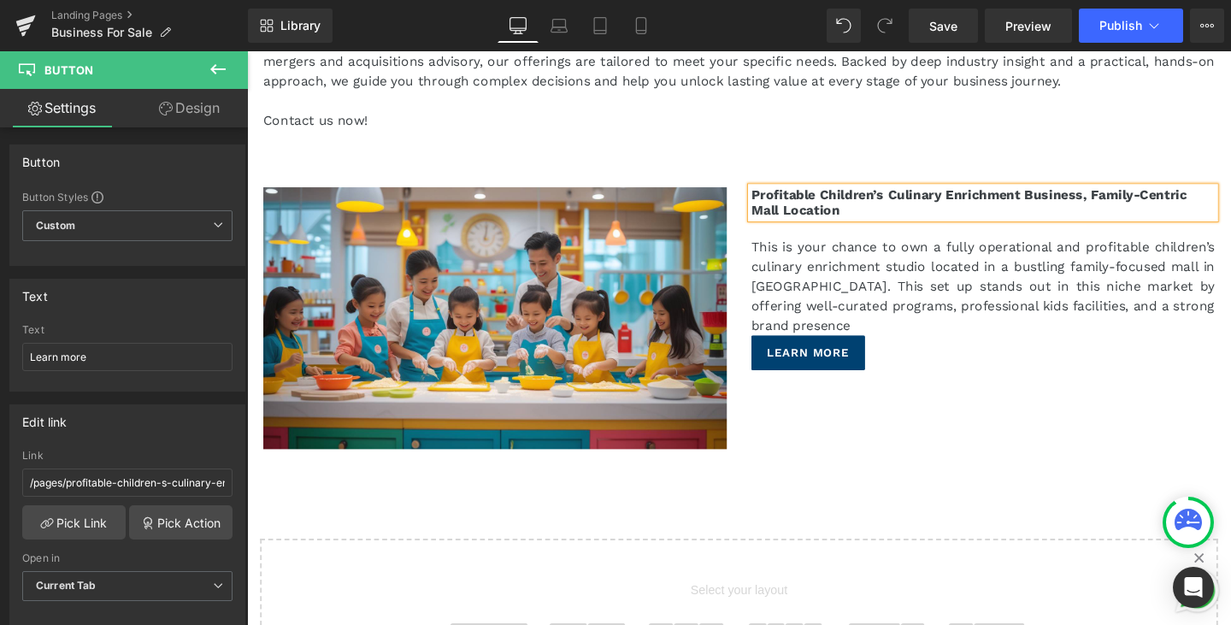
click at [973, 408] on div "Image Profitable Children’s Culinary Enrichment Business, Family-Centric Mall L…" at bounding box center [764, 322] width 1026 height 309
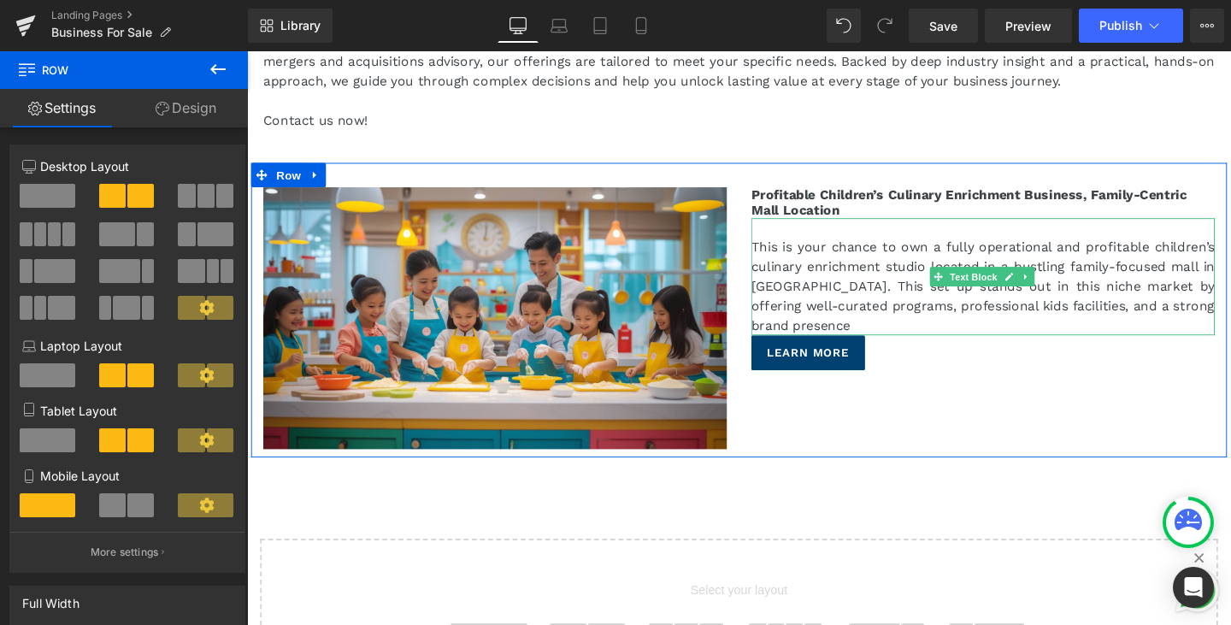
click at [840, 290] on p "This is your chance to own a fully operational and profitable children’s culina…" at bounding box center [1020, 298] width 487 height 103
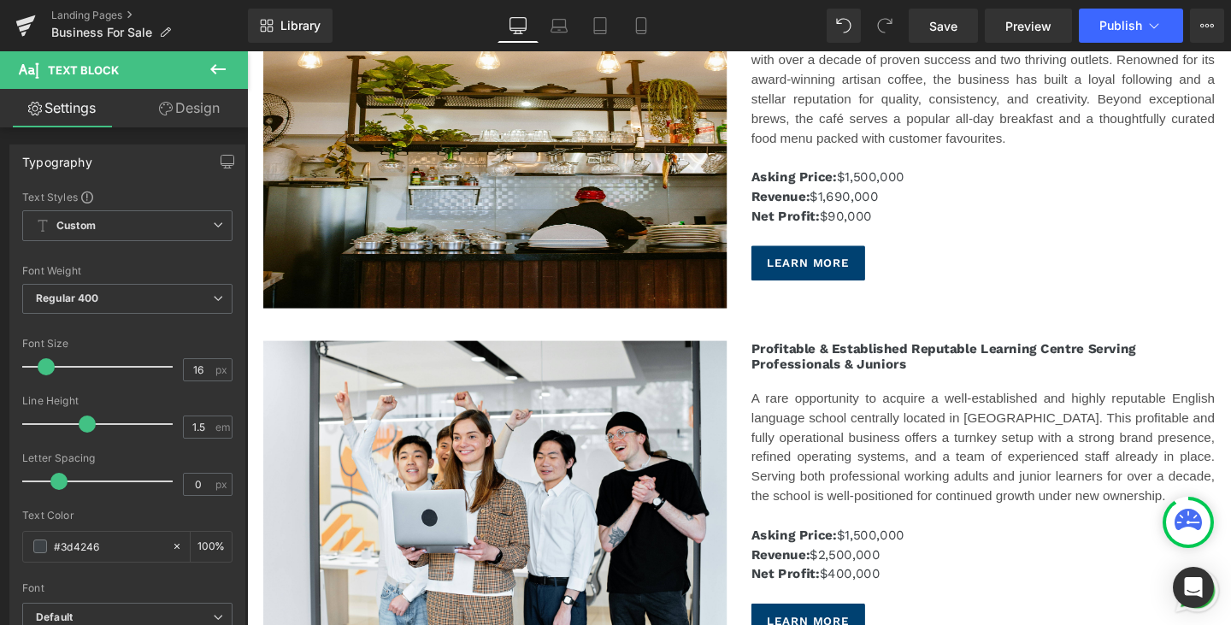
scroll to position [2231, 0]
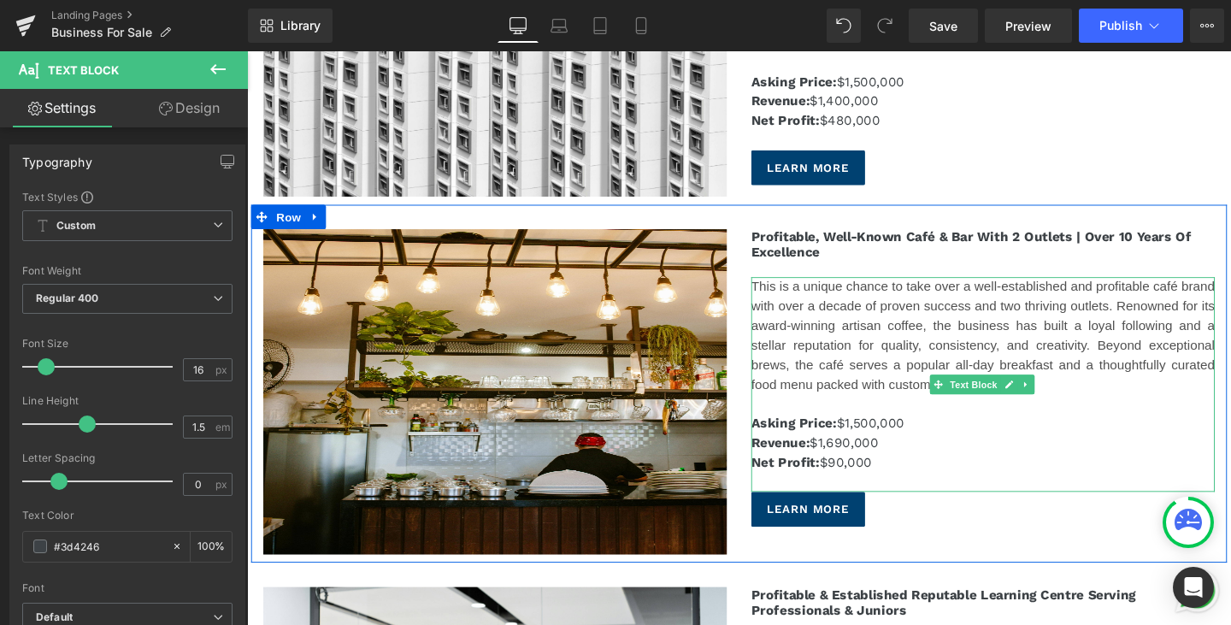
click at [925, 478] on p "Net Profit: $90,000" at bounding box center [1020, 494] width 487 height 41
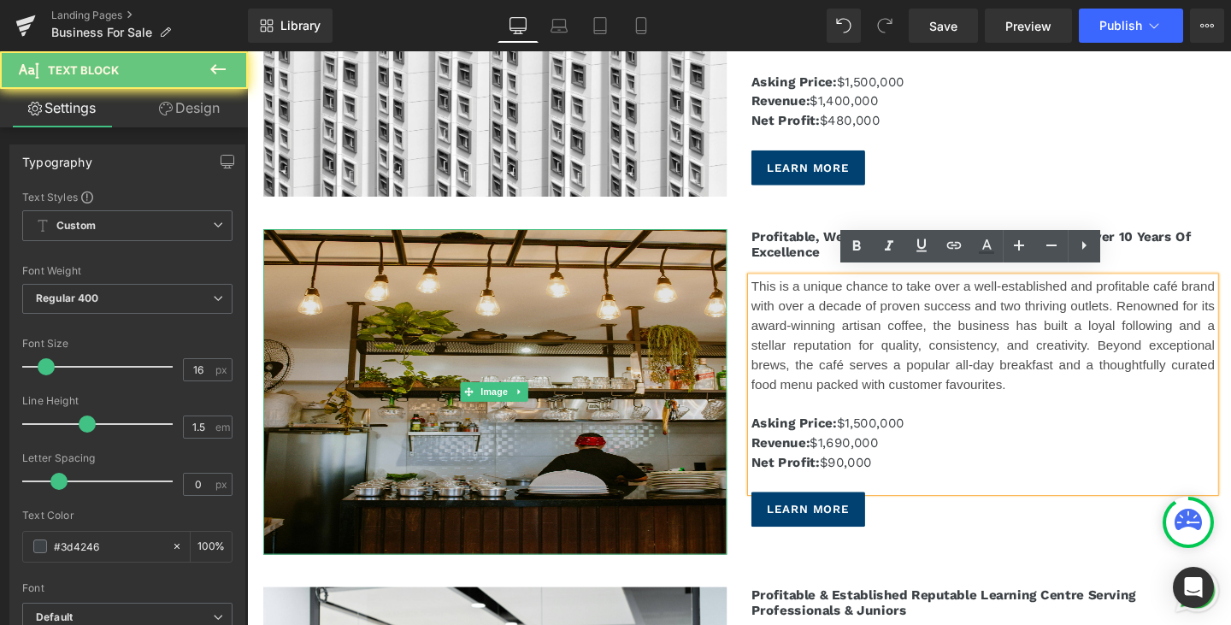
drag, startPoint x: 907, startPoint y: 480, endPoint x: 692, endPoint y: 409, distance: 226.0
click at [692, 409] on div "Image Profitable, Well-Known Café & Bar With 2 Outlets | Over 10 Years Of Excel…" at bounding box center [764, 401] width 1026 height 376
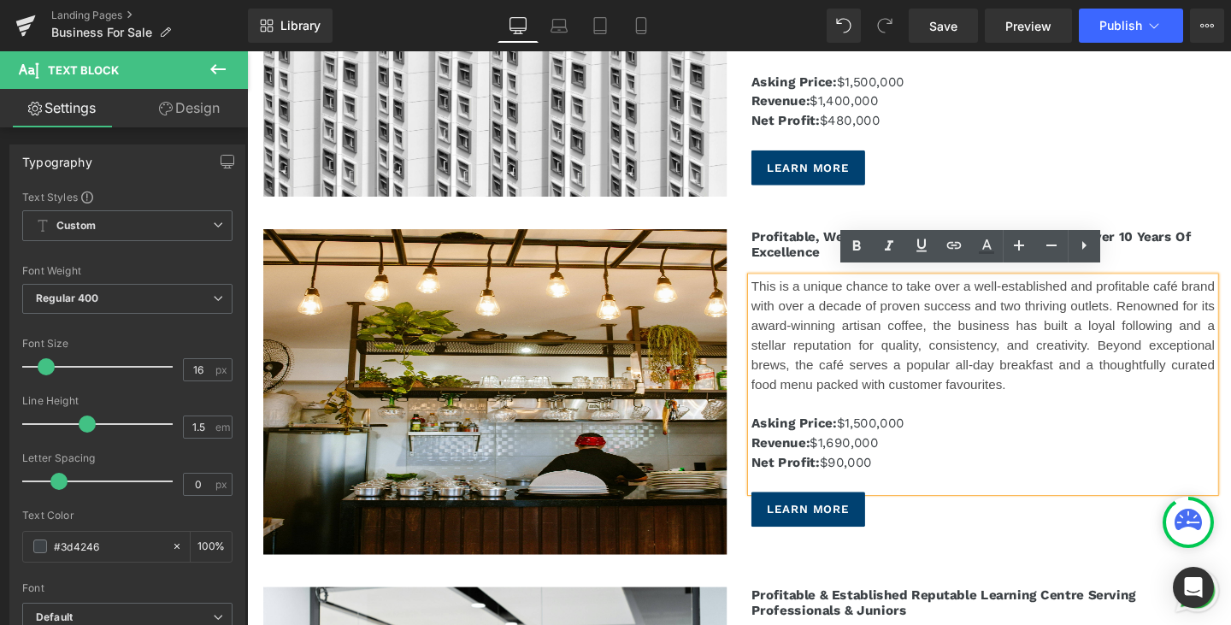
copy div "Asking Price: $1,500,000 Revenue: $1,690,000 Net Profit: $90,000"
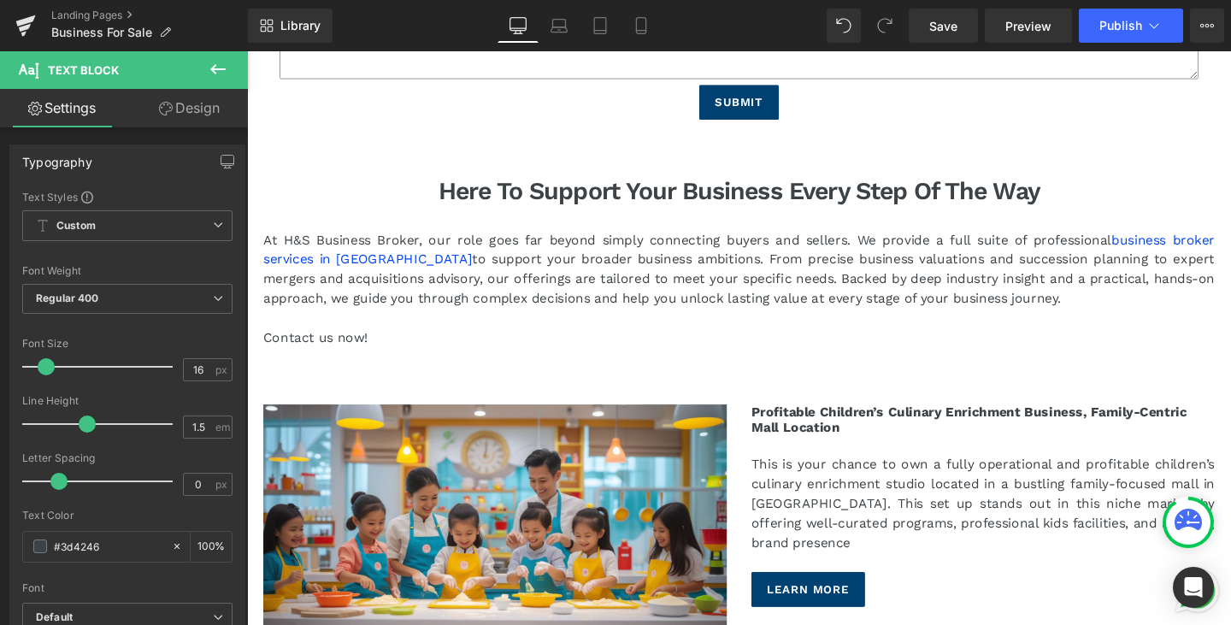
scroll to position [13699, 0]
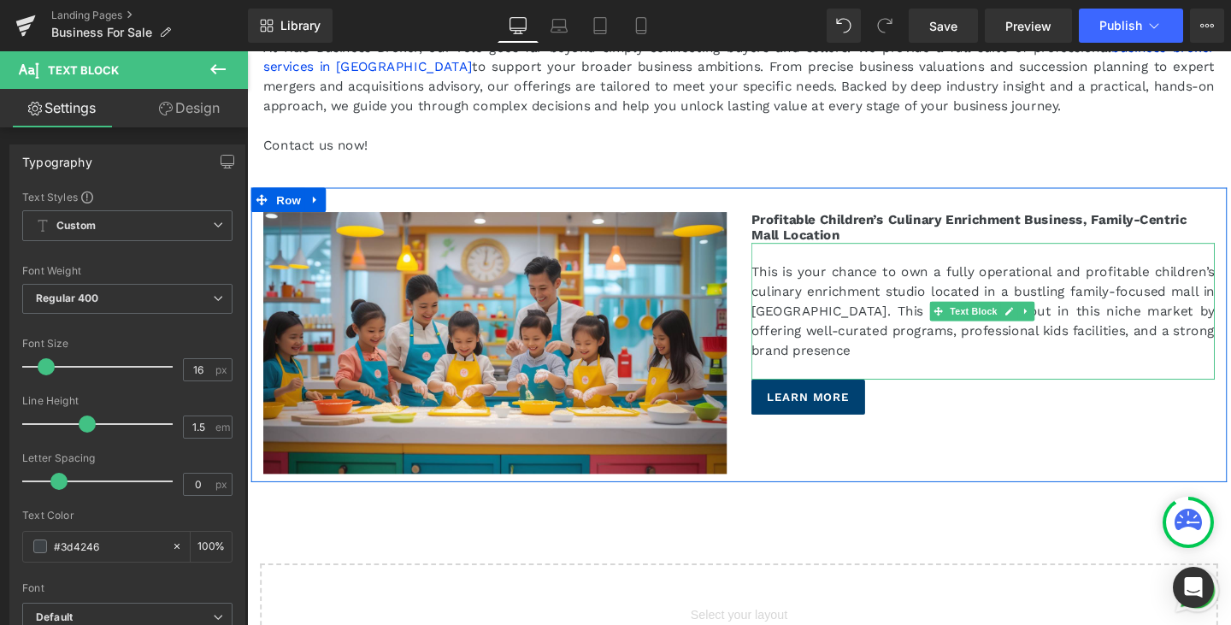
click at [880, 376] on p at bounding box center [1020, 386] width 487 height 21
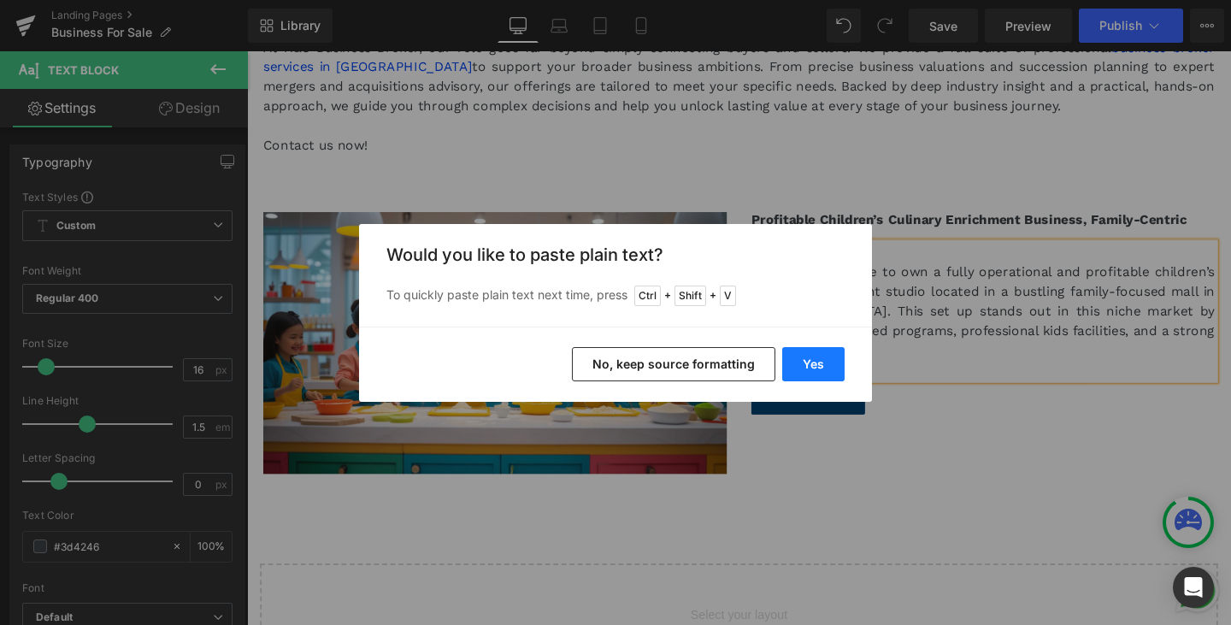
click at [817, 351] on button "Yes" at bounding box center [813, 364] width 62 height 34
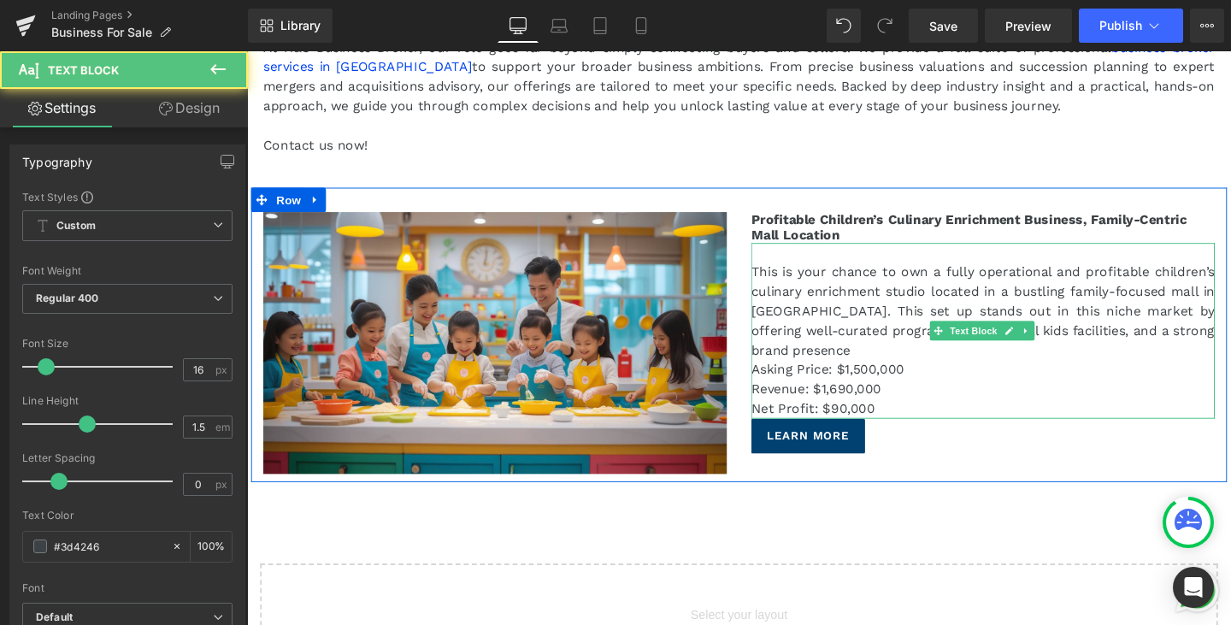
click at [847, 319] on p "This is your chance to own a fully operational and profitable children’s culina…" at bounding box center [1020, 325] width 487 height 103
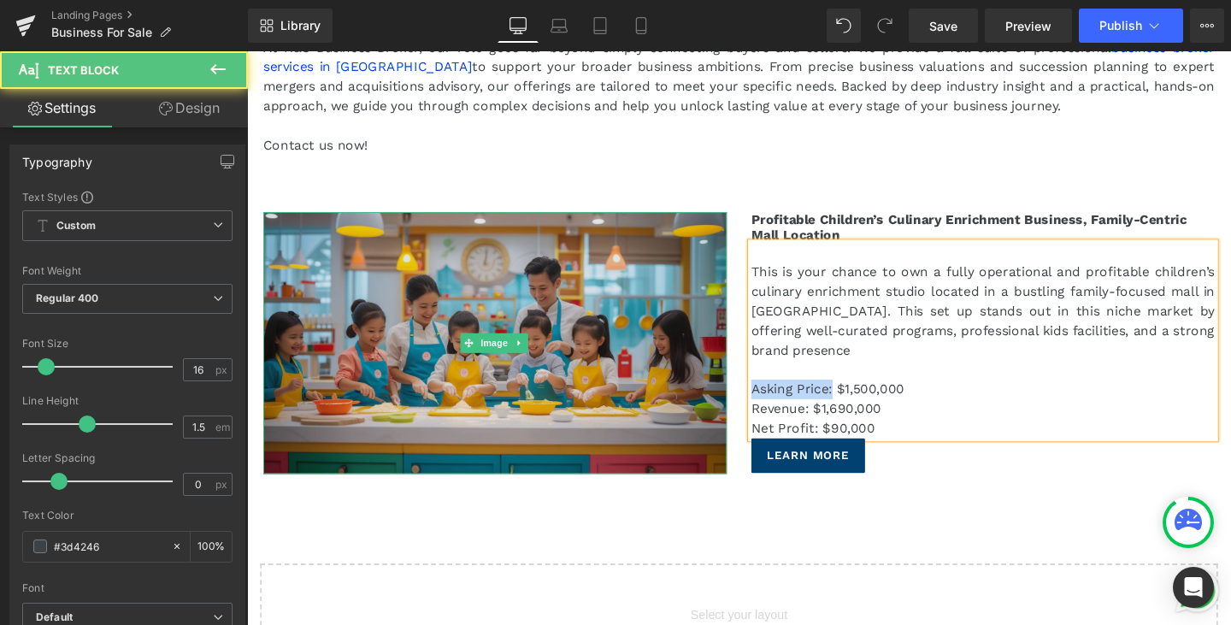
drag, startPoint x: 856, startPoint y: 362, endPoint x: 721, endPoint y: 358, distance: 135.1
click at [721, 358] on div "Image Profitable Children’s Culinary Enrichment Business, Family-Centric Mall L…" at bounding box center [764, 349] width 1026 height 309
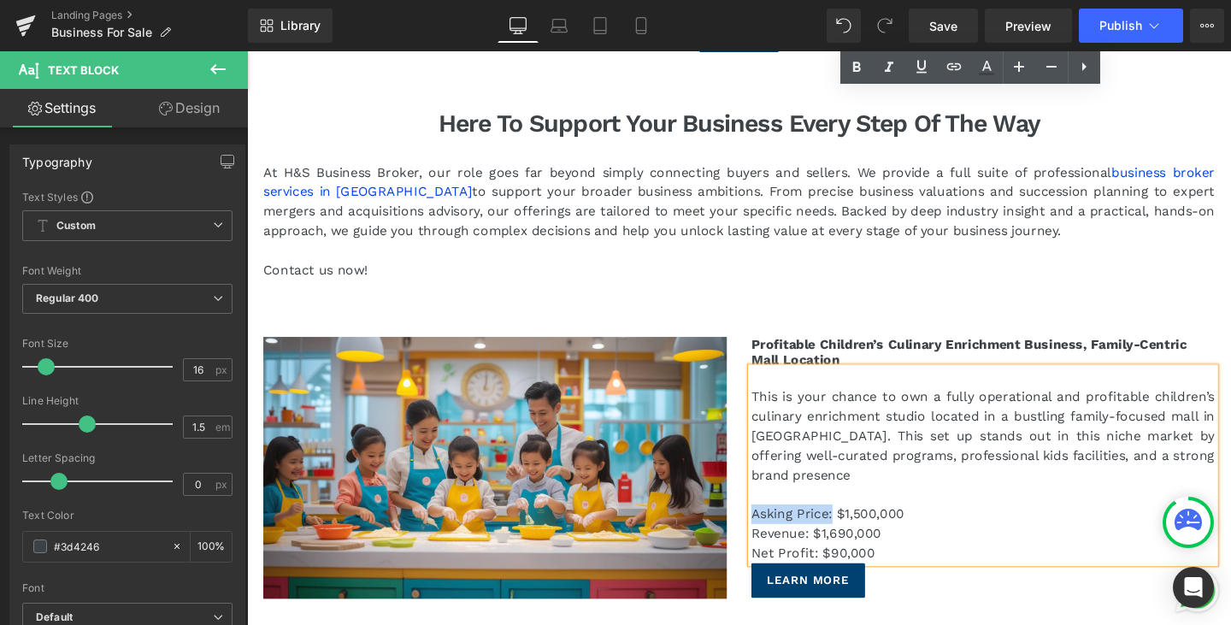
scroll to position [13557, 0]
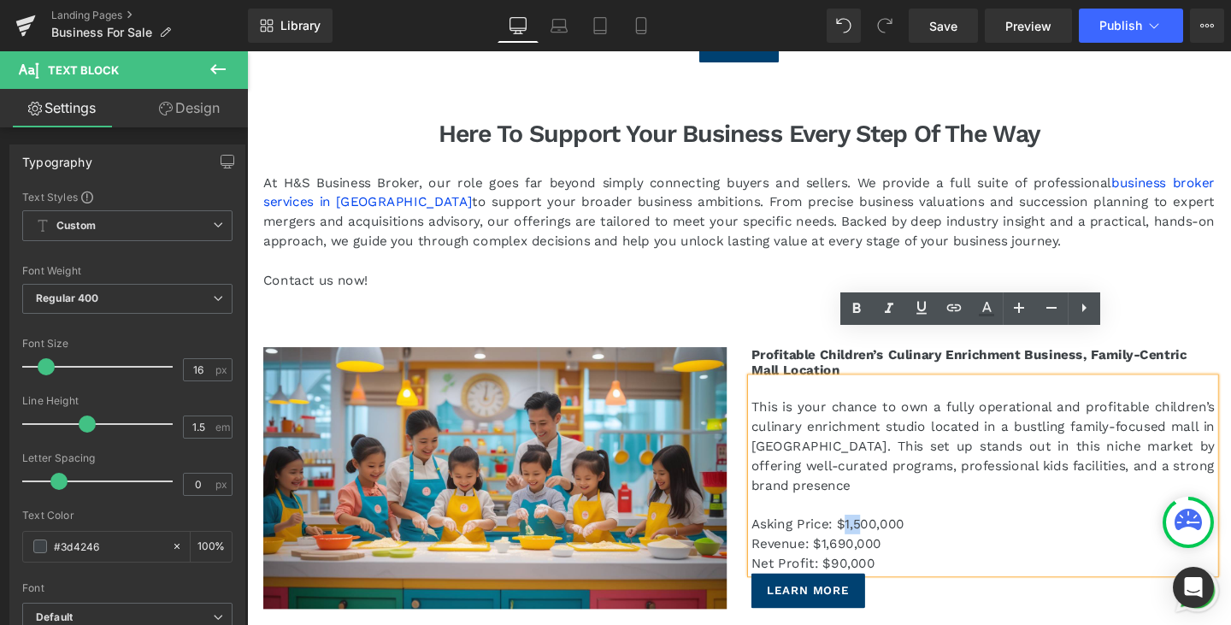
drag, startPoint x: 885, startPoint y: 498, endPoint x: 871, endPoint y: 498, distance: 13.7
click at [871, 539] on p "Asking Price: $1,500,000" at bounding box center [1020, 549] width 487 height 21
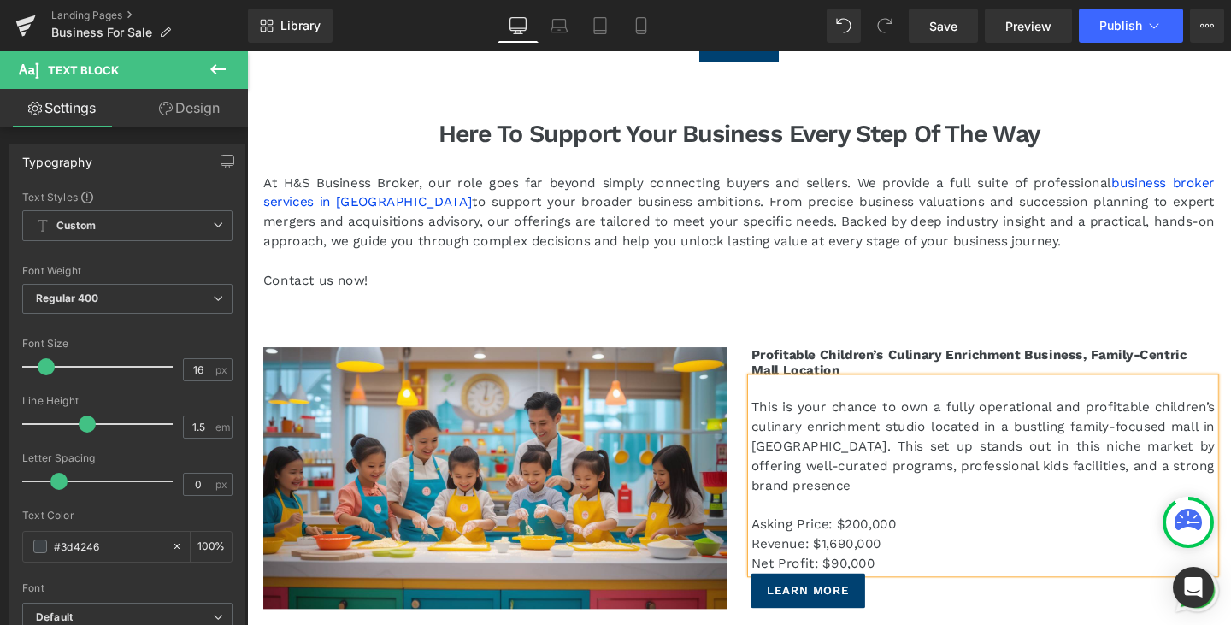
click at [883, 539] on p "Asking Price: $200,000" at bounding box center [1020, 549] width 487 height 21
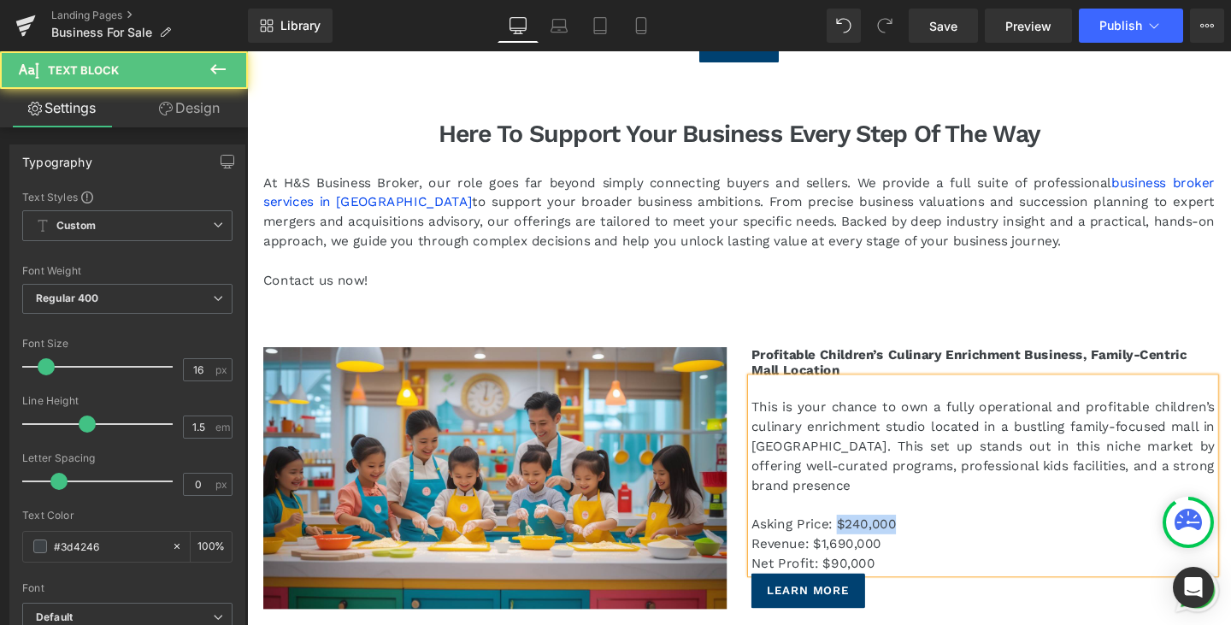
drag, startPoint x: 921, startPoint y: 504, endPoint x: 863, endPoint y: 499, distance: 57.5
click at [863, 539] on p "Asking Price: $240,000" at bounding box center [1020, 549] width 487 height 21
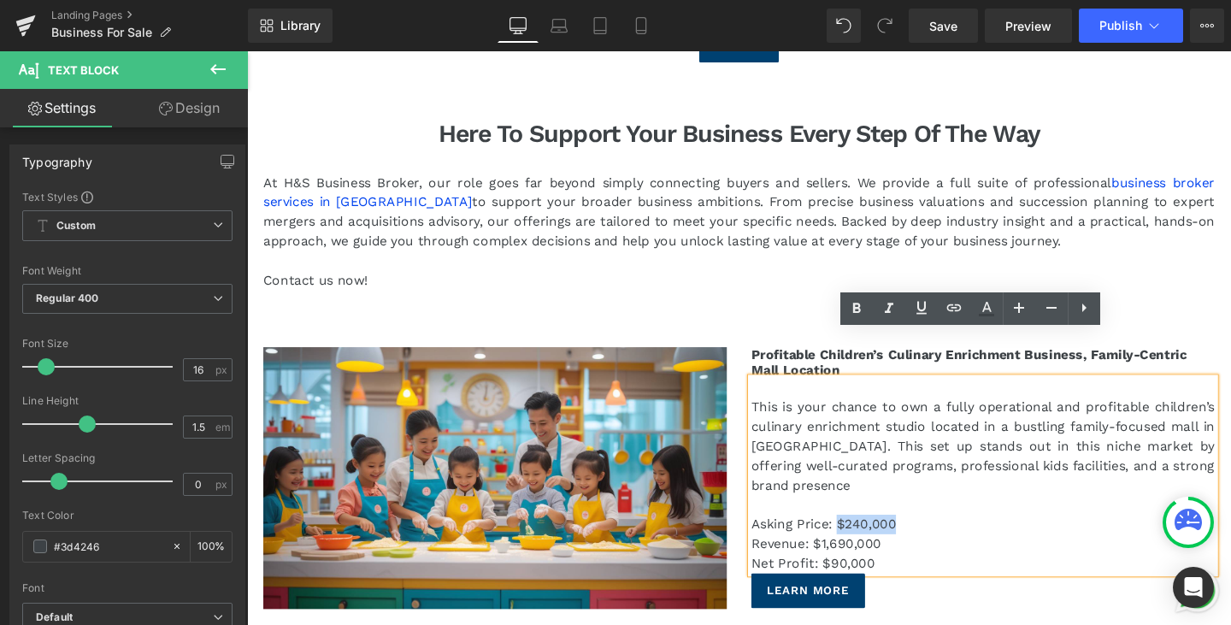
copy p "$240,000"
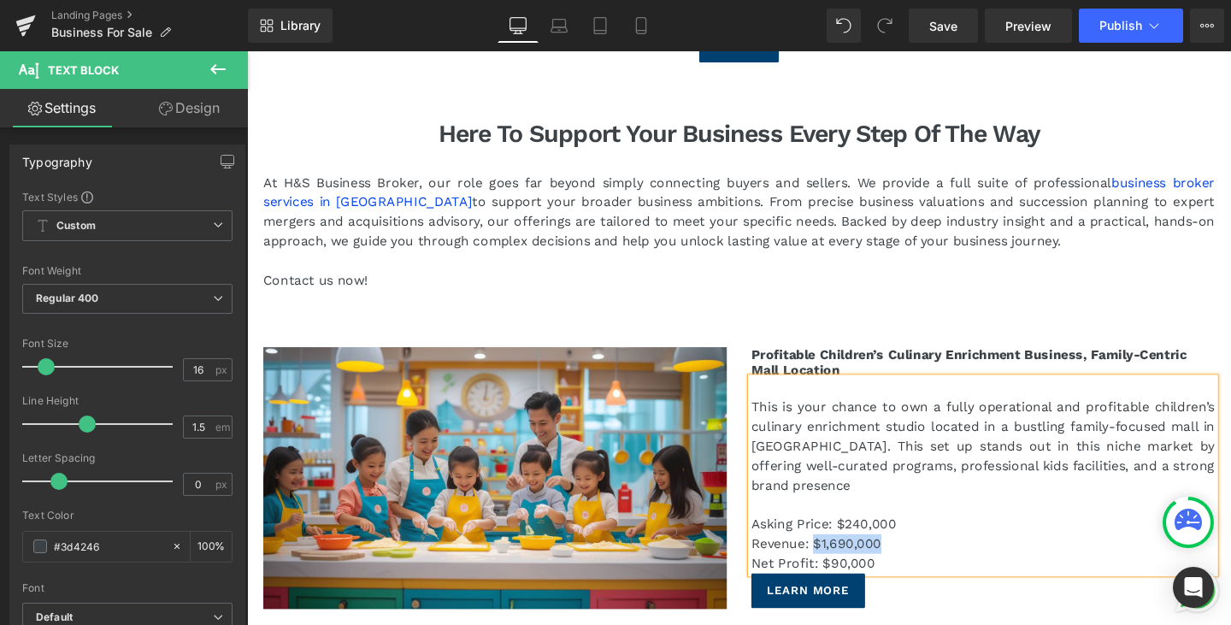
drag, startPoint x: 915, startPoint y: 519, endPoint x: 836, endPoint y: 521, distance: 78.7
click at [836, 559] on p "Revenue: $1,690,000" at bounding box center [1020, 569] width 487 height 21
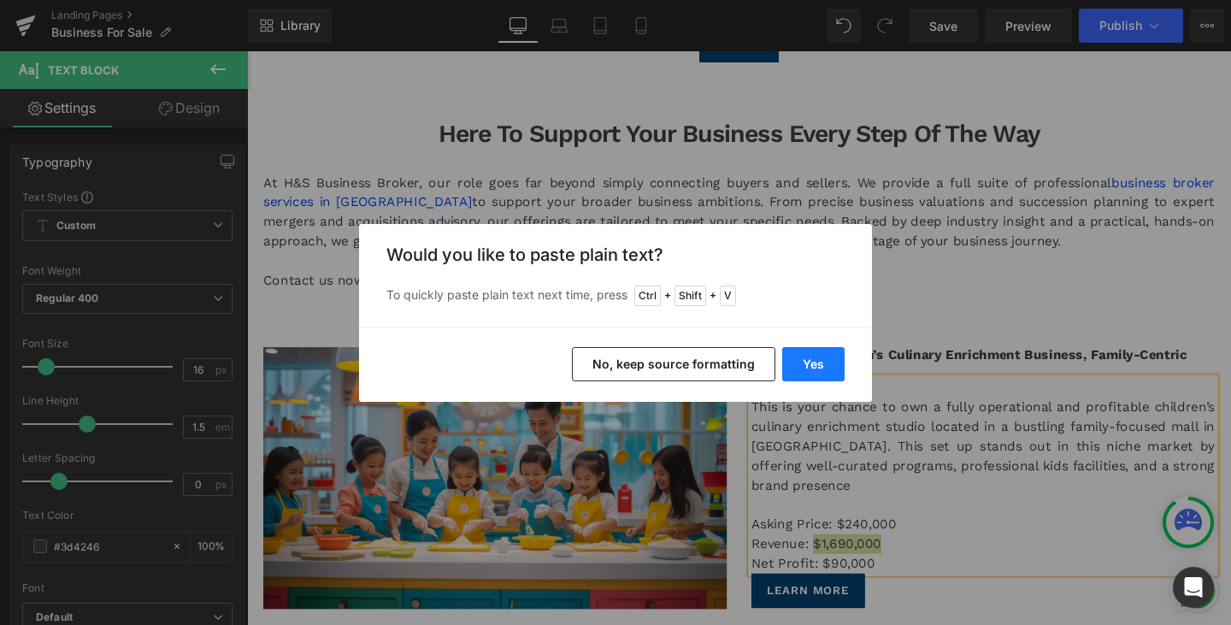
click at [837, 368] on button "Yes" at bounding box center [813, 364] width 62 height 34
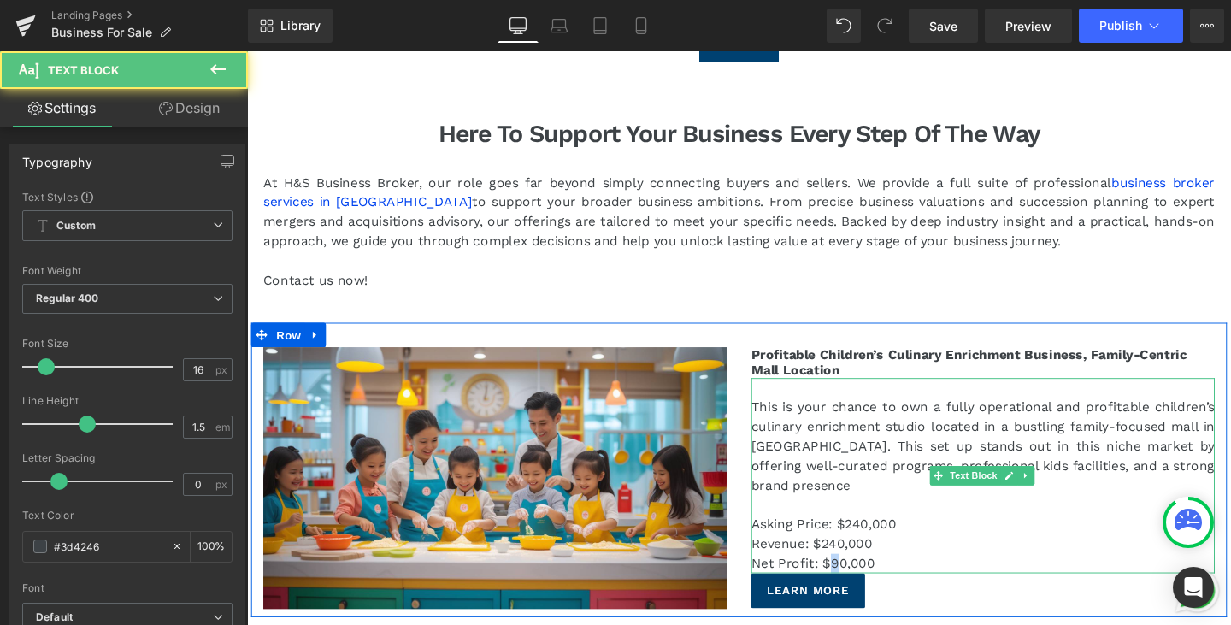
click at [853, 580] on p "Net Profit: $90,000" at bounding box center [1020, 590] width 487 height 21
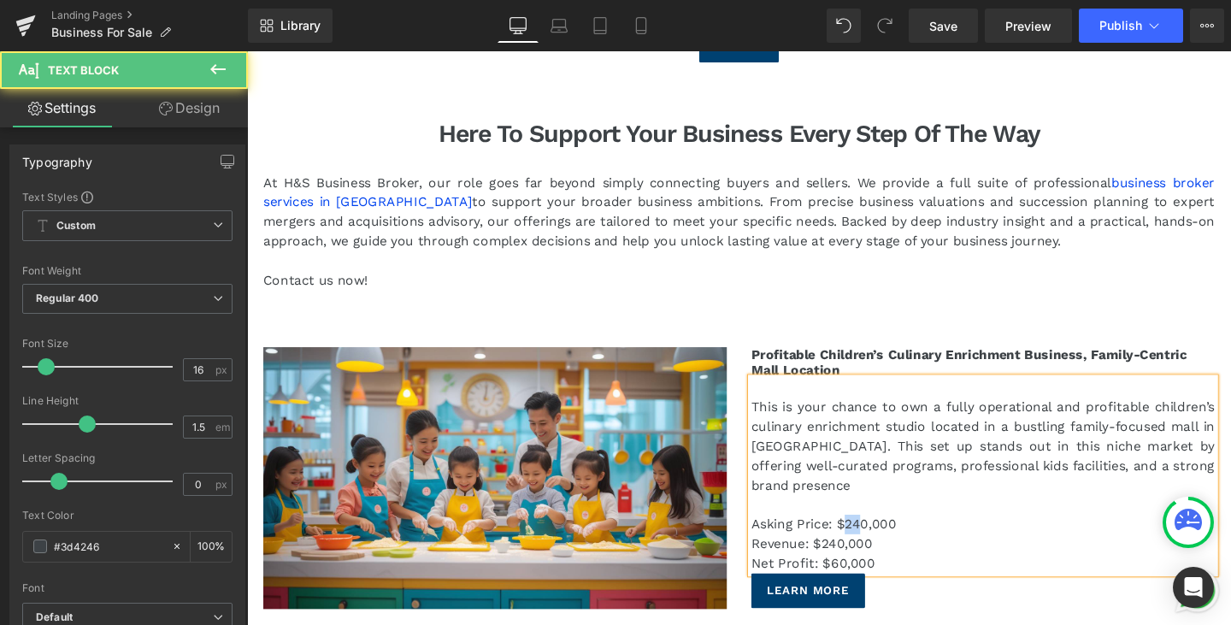
drag, startPoint x: 886, startPoint y: 497, endPoint x: 870, endPoint y: 496, distance: 15.4
click at [870, 539] on p "Asking Price: $240,000" at bounding box center [1020, 549] width 487 height 21
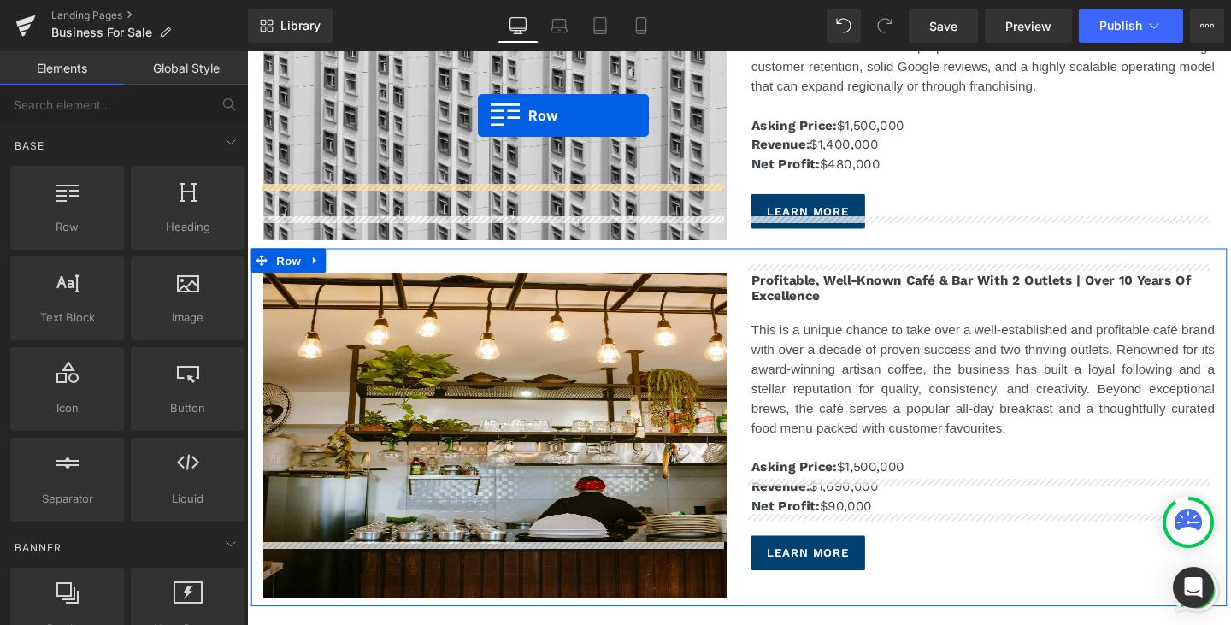
scroll to position [2032, 0]
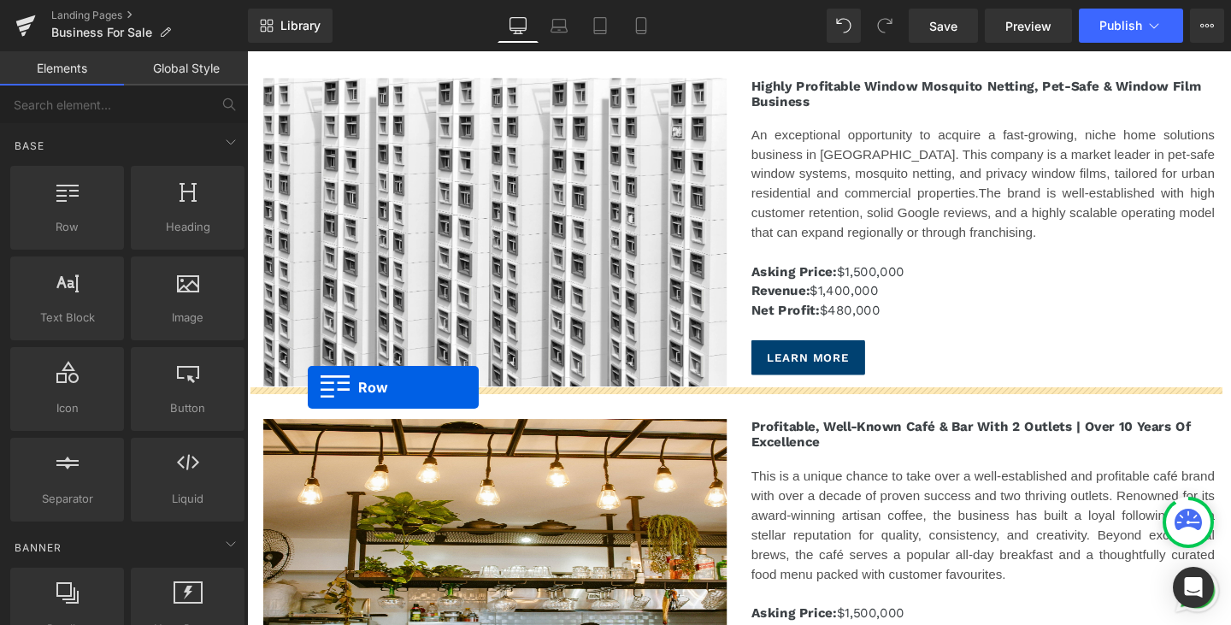
drag, startPoint x: 262, startPoint y: 298, endPoint x: 311, endPoint y: 404, distance: 116.7
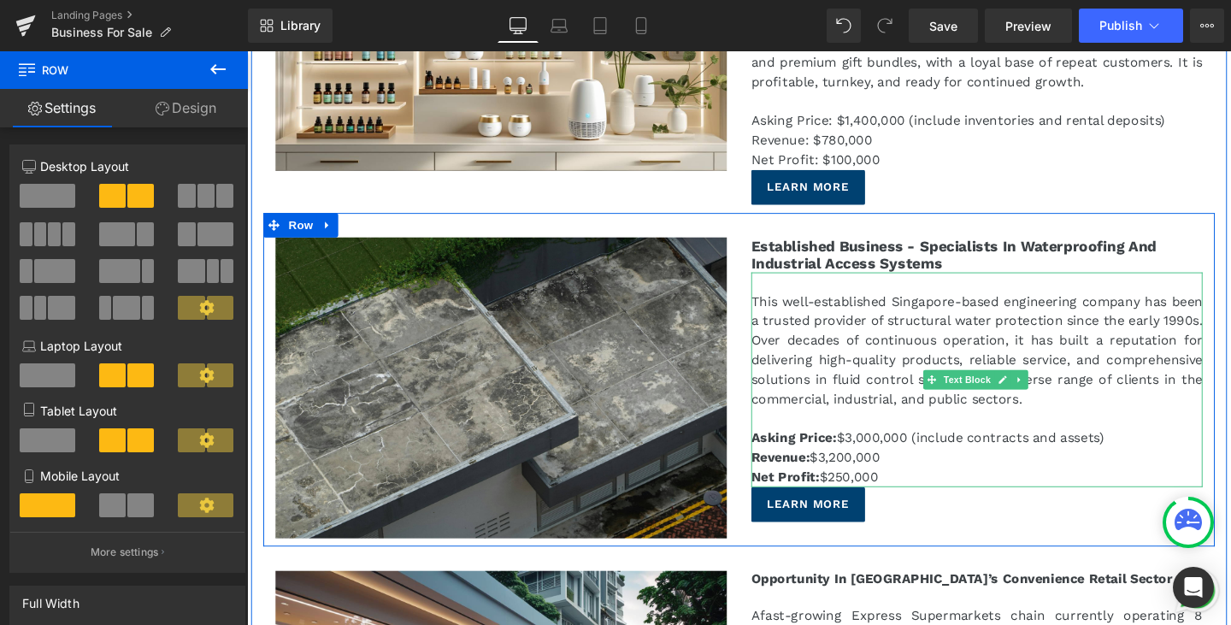
scroll to position [237, 0]
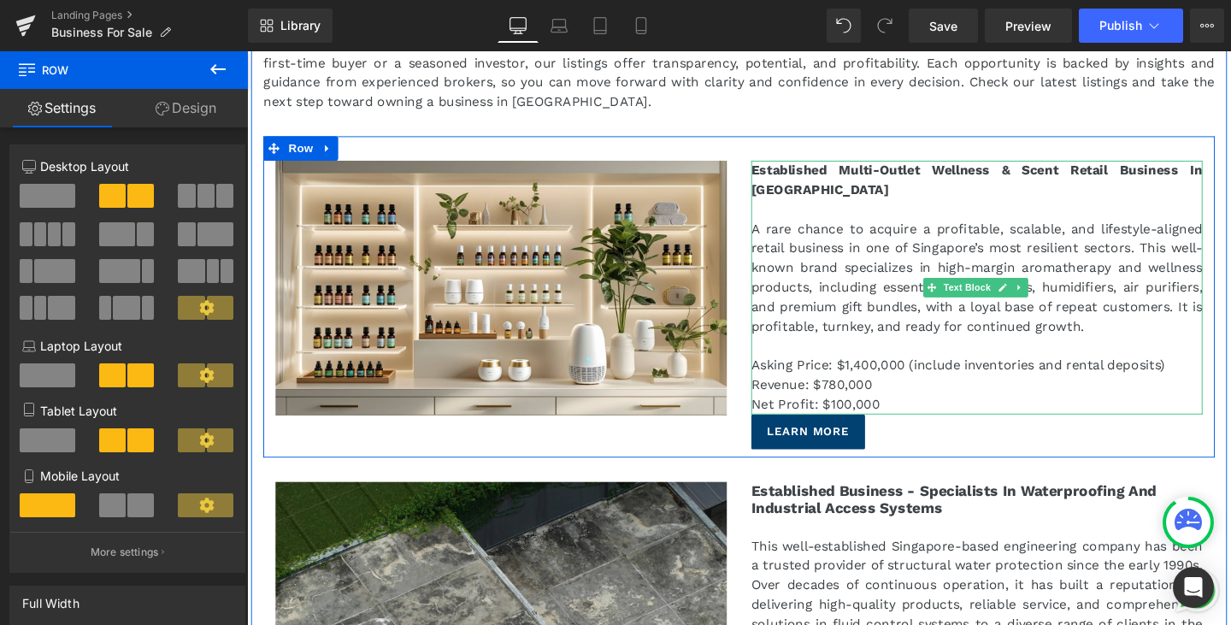
click at [1085, 377] on p "Asking Price: $1,400,000 (include inventories and rental deposits)" at bounding box center [1014, 381] width 474 height 21
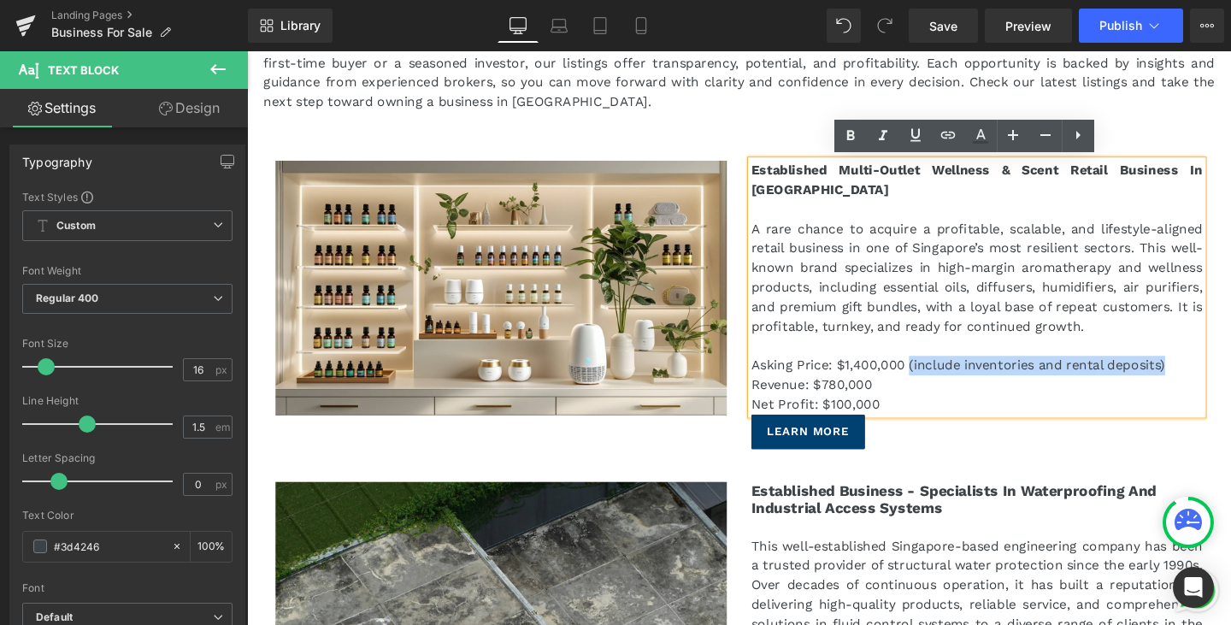
drag, startPoint x: 1206, startPoint y: 382, endPoint x: 937, endPoint y: 379, distance: 269.3
click at [937, 379] on p "Asking Price: $1,400,000 (include inventories and rental deposits)" at bounding box center [1014, 381] width 474 height 21
copy p "(include inventories and rental deposits)"
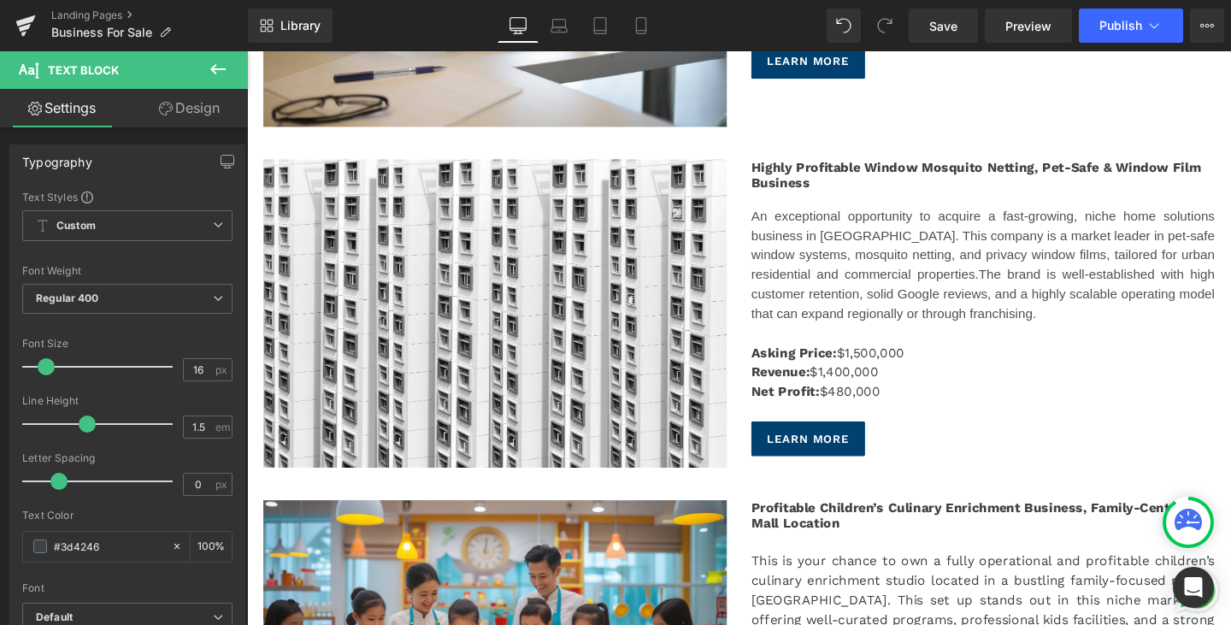
scroll to position [2374, 0]
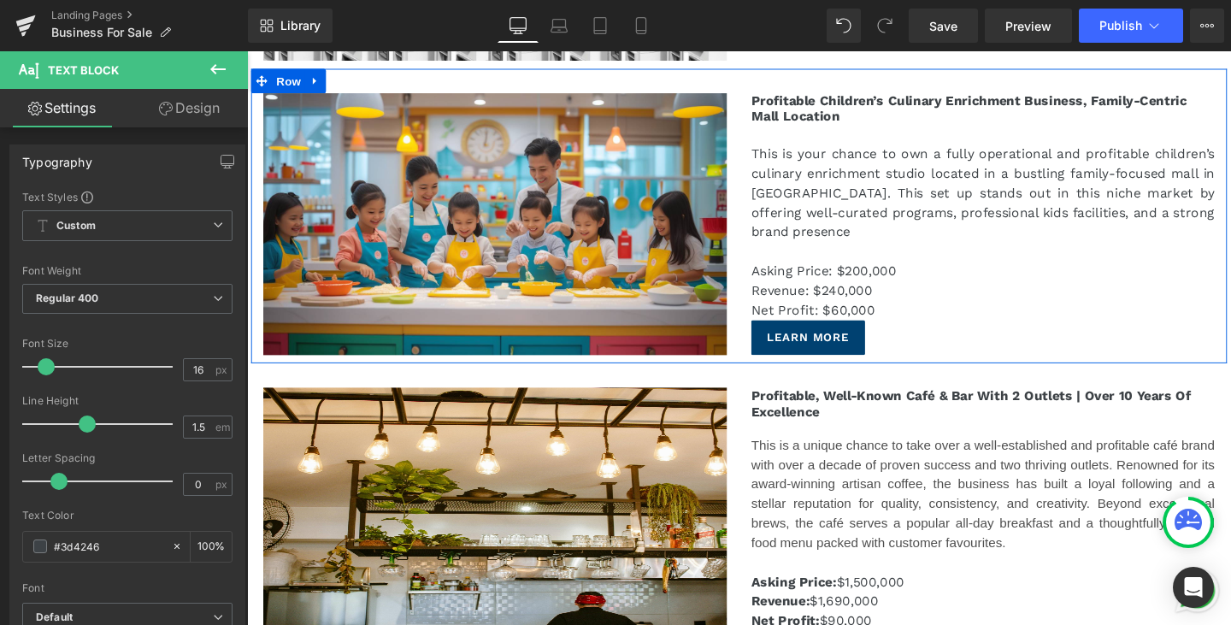
click at [952, 277] on p "Asking Price: $200,000" at bounding box center [1020, 283] width 487 height 21
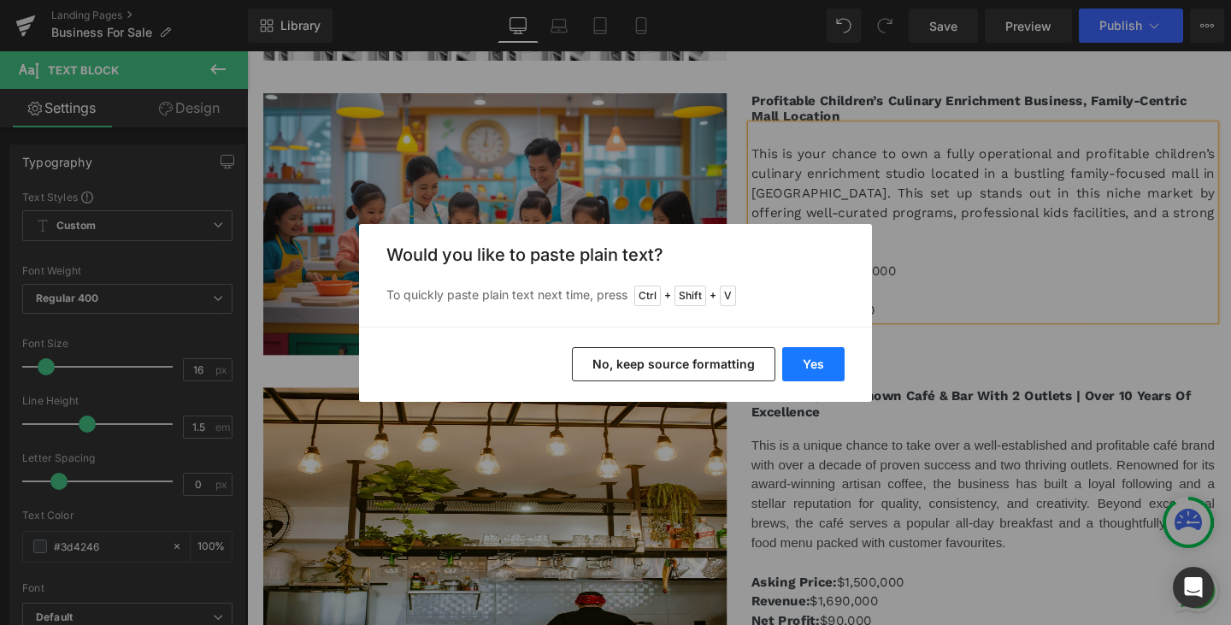
click at [793, 361] on button "Yes" at bounding box center [813, 364] width 62 height 34
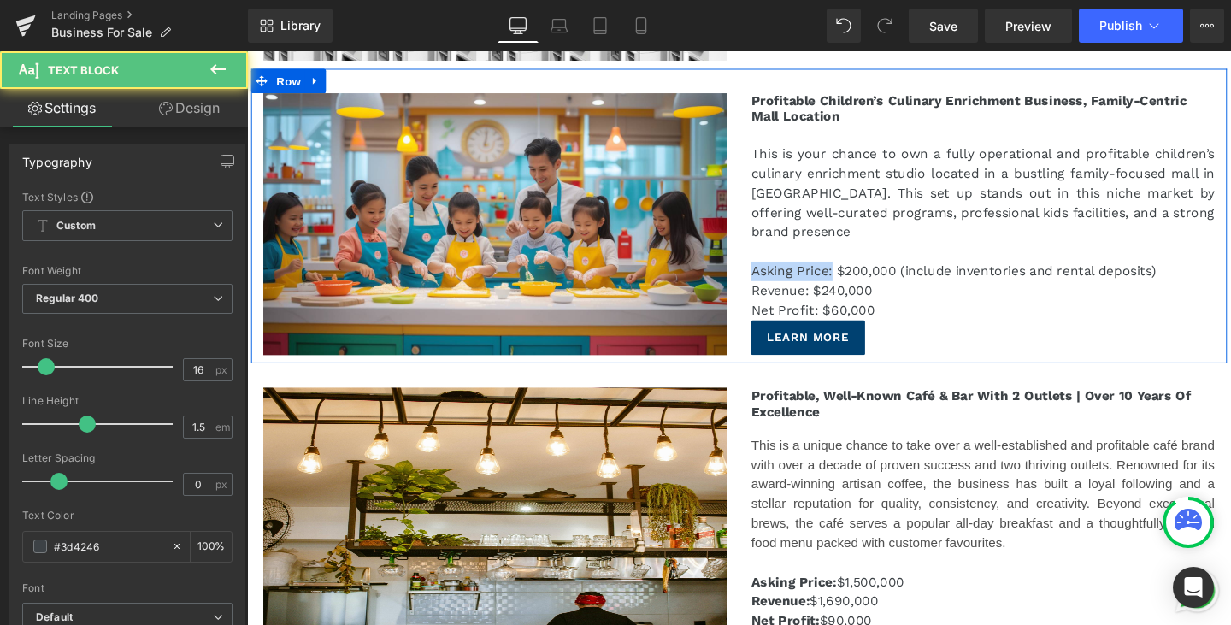
drag, startPoint x: 854, startPoint y: 275, endPoint x: 746, endPoint y: 274, distance: 107.7
click at [746, 274] on div "Image Profitable Children’s Culinary Enrichment Business, Family-Centric Mall L…" at bounding box center [764, 224] width 1026 height 309
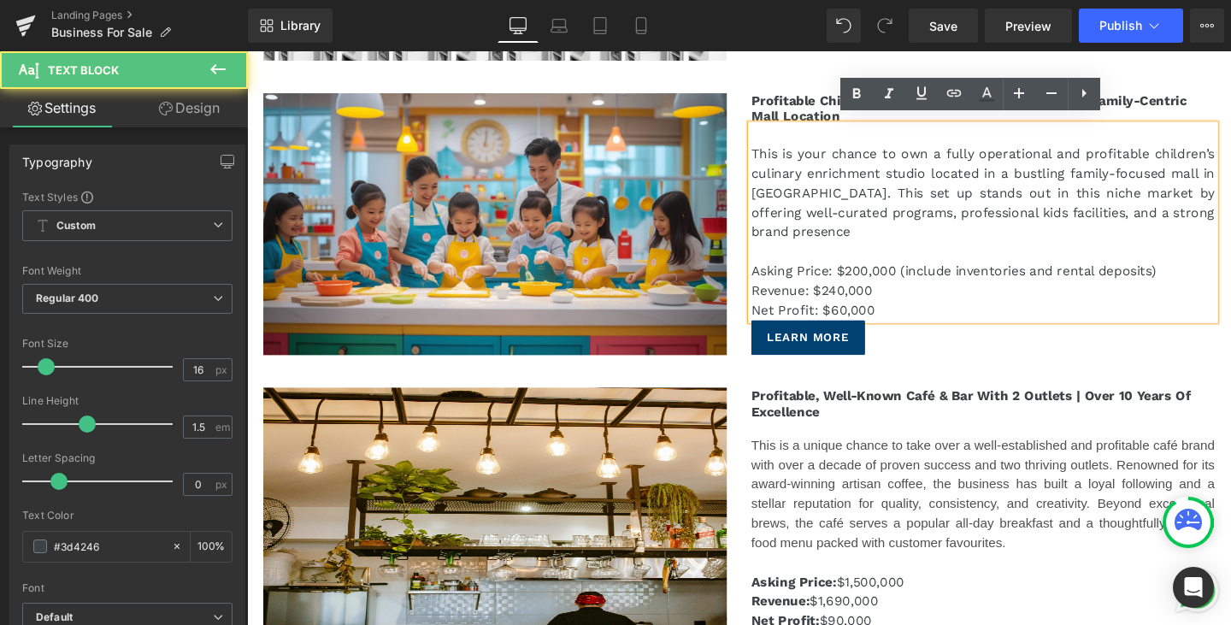
click at [1040, 225] on p "This is your chance to own a fully operational and profitable children’s culina…" at bounding box center [1020, 201] width 487 height 103
drag, startPoint x: 856, startPoint y: 275, endPoint x: 755, endPoint y: 271, distance: 101.0
click at [755, 271] on div "Image Profitable Children’s Culinary Enrichment Business, Family-Centric Mall L…" at bounding box center [764, 224] width 1026 height 309
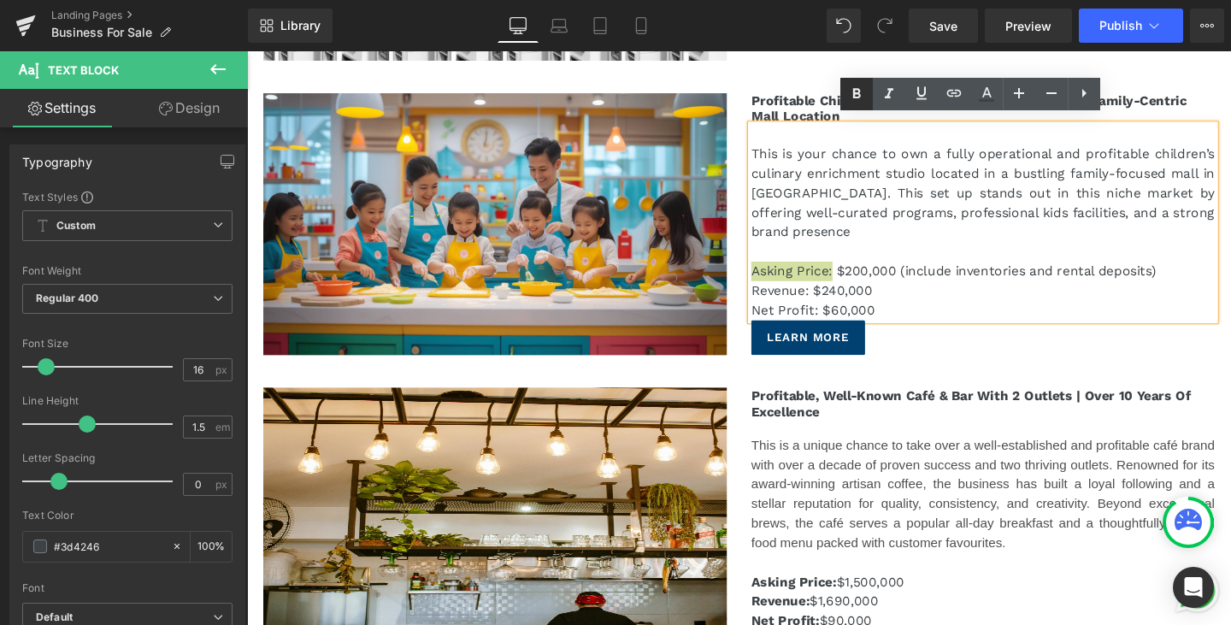
click at [859, 92] on icon at bounding box center [857, 94] width 8 height 10
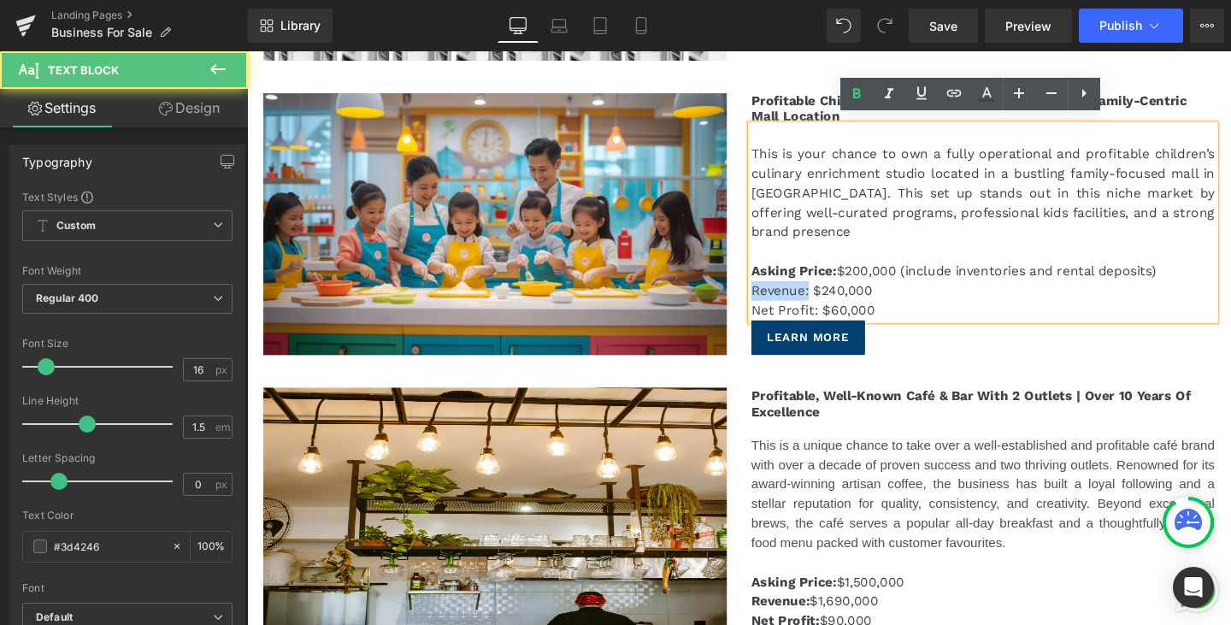
drag, startPoint x: 830, startPoint y: 294, endPoint x: 758, endPoint y: 293, distance: 71.8
click at [764, 293] on div "Profitable Children’s Culinary Enrichment Business, Family-Centric Mall Locatio…" at bounding box center [1020, 233] width 513 height 274
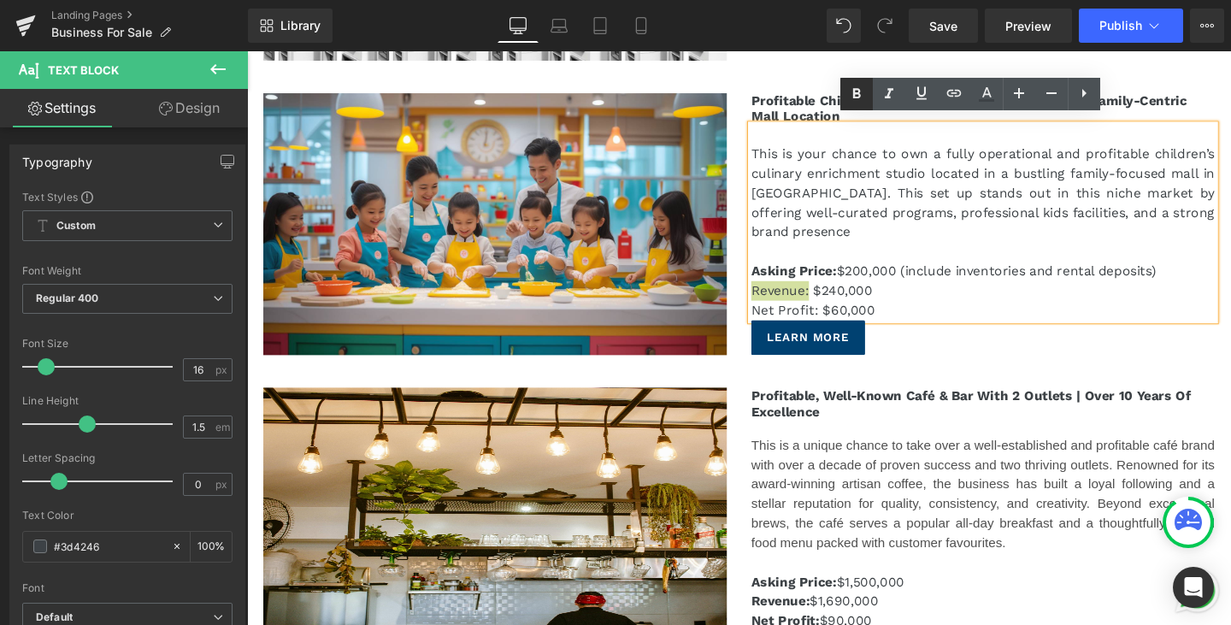
click at [854, 99] on icon at bounding box center [856, 94] width 21 height 21
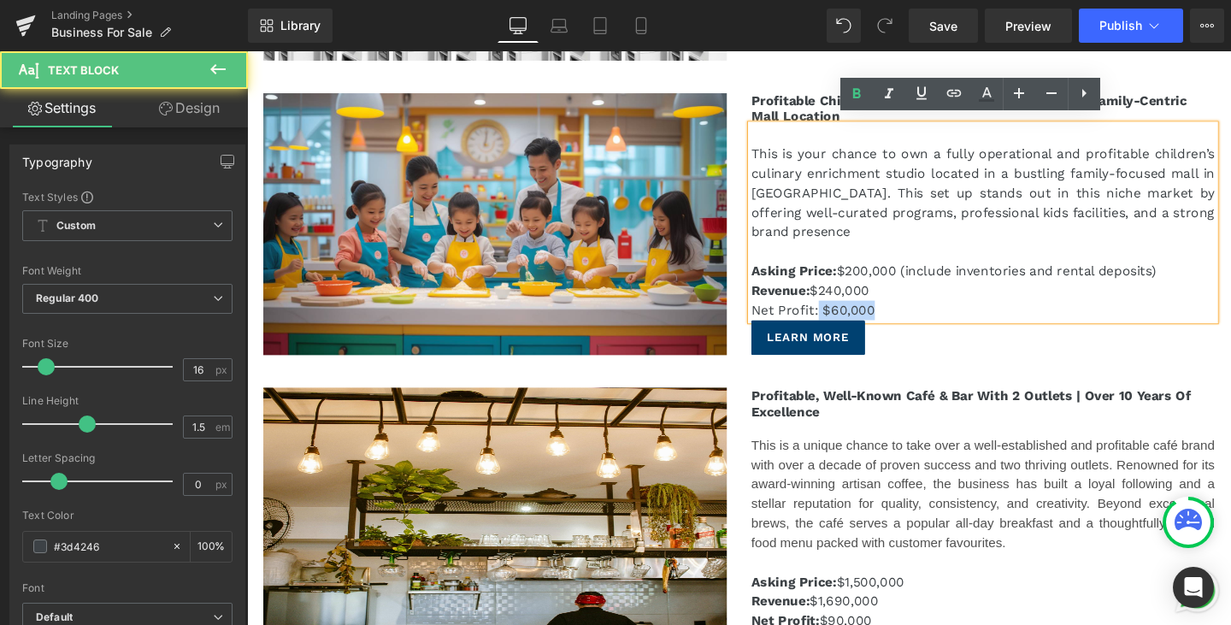
drag, startPoint x: 840, startPoint y: 317, endPoint x: 769, endPoint y: 312, distance: 71.1
click at [777, 312] on div "This is your chance to own a fully operational and profitable children’s culina…" at bounding box center [1020, 231] width 487 height 205
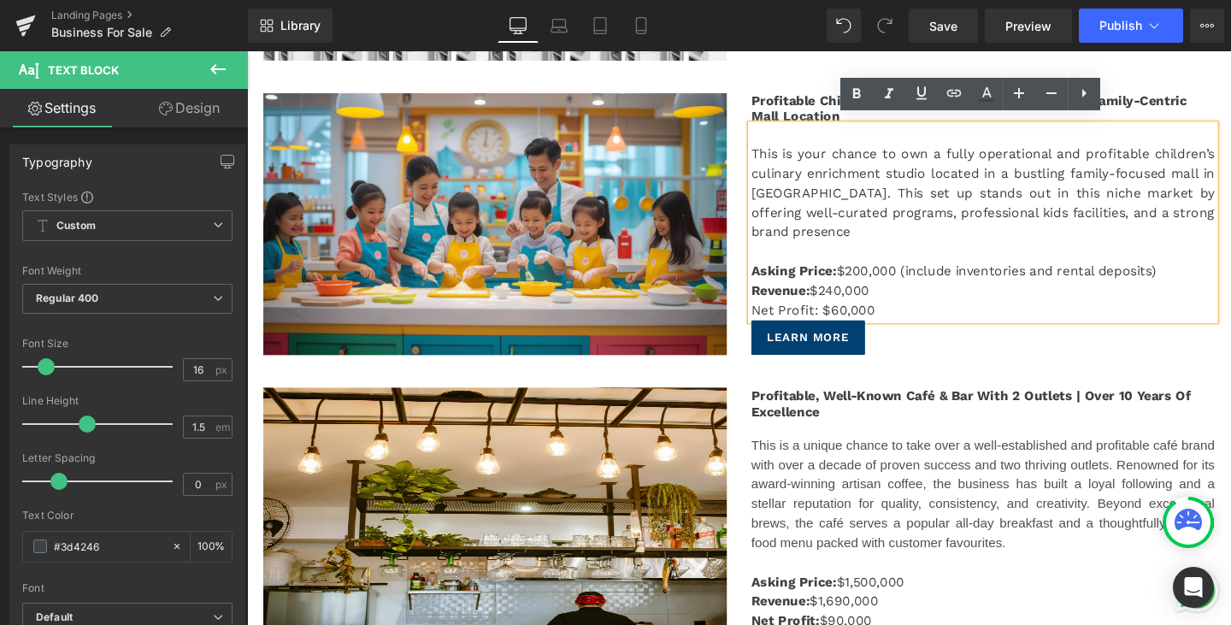
click at [817, 314] on p "Net Profit: $60,000" at bounding box center [1020, 324] width 487 height 21
drag, startPoint x: 839, startPoint y: 313, endPoint x: 775, endPoint y: 309, distance: 64.3
click at [777, 314] on p "Net Profit: $60,000" at bounding box center [1020, 324] width 487 height 21
click at [856, 95] on icon at bounding box center [856, 94] width 21 height 21
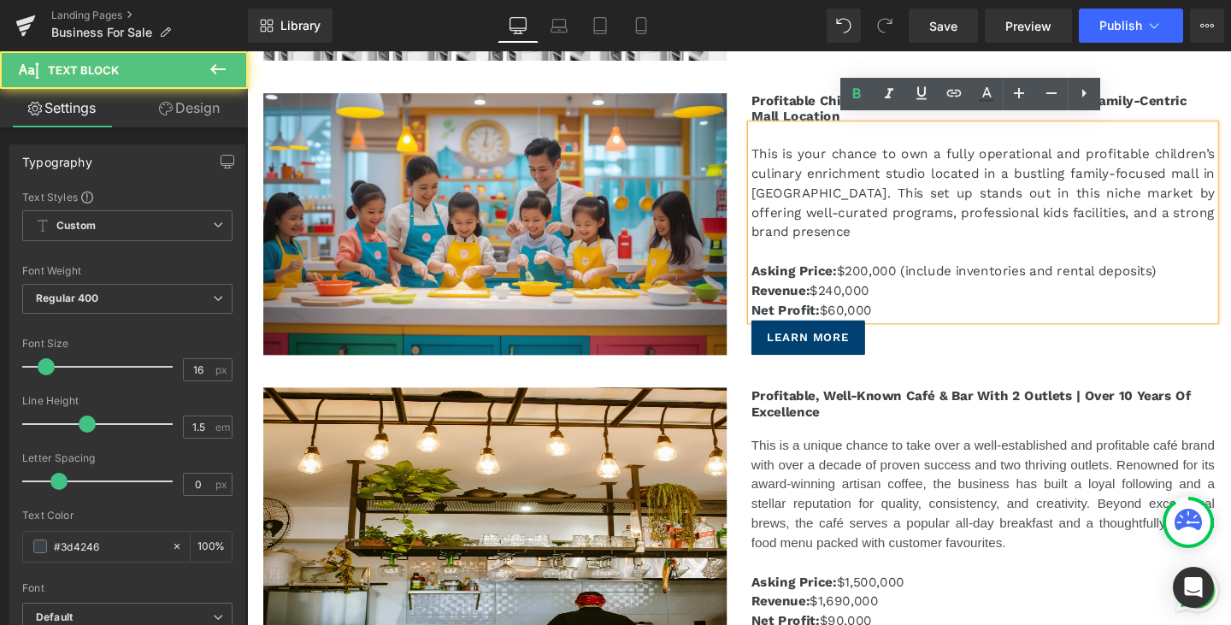
click at [1195, 275] on p "Asking Price: $200,000 (include inventories and rental deposits)" at bounding box center [1020, 283] width 487 height 21
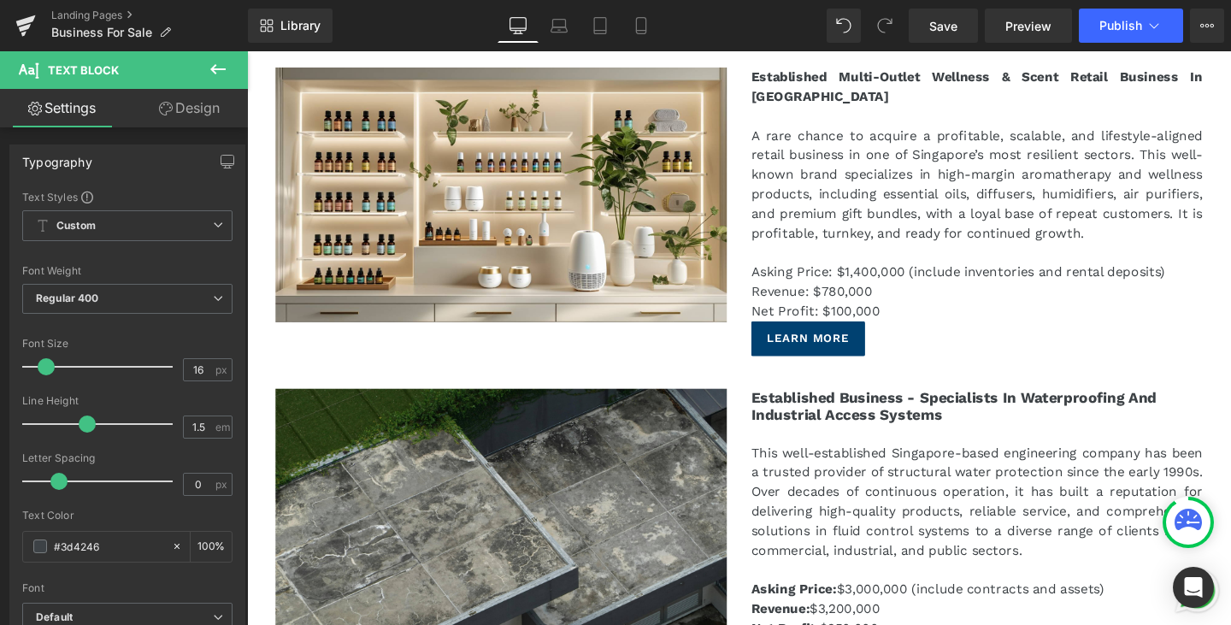
scroll to position [342, 0]
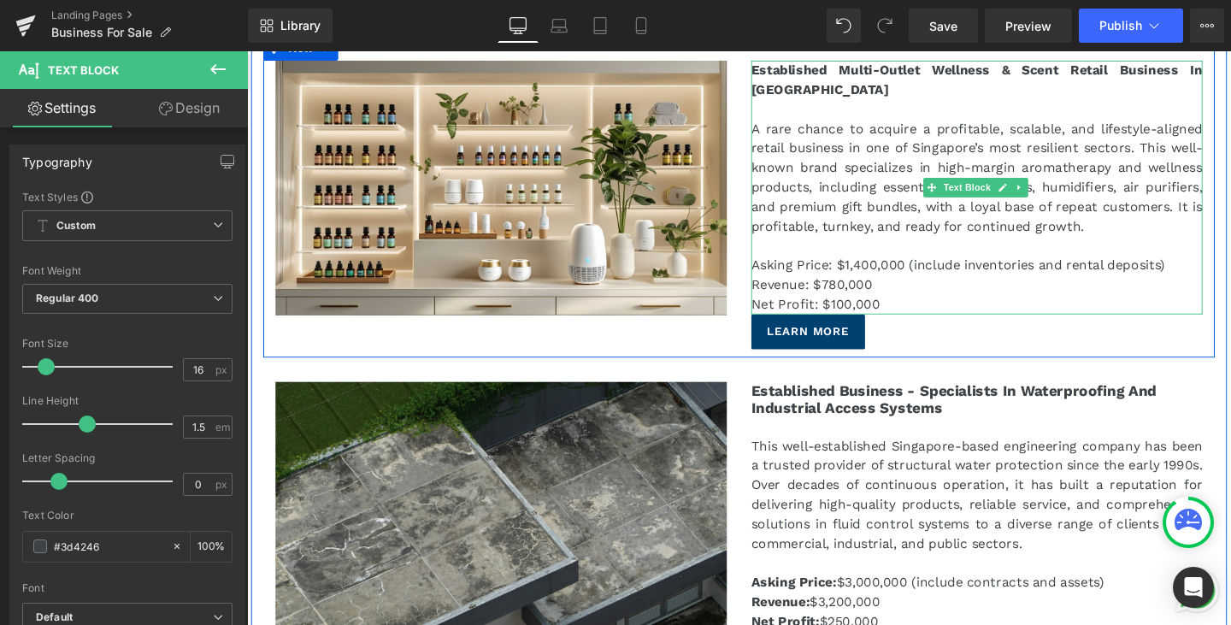
click at [834, 270] on p "Asking Price: $1,400,000 (include inventories and rental deposits)" at bounding box center [1014, 276] width 474 height 21
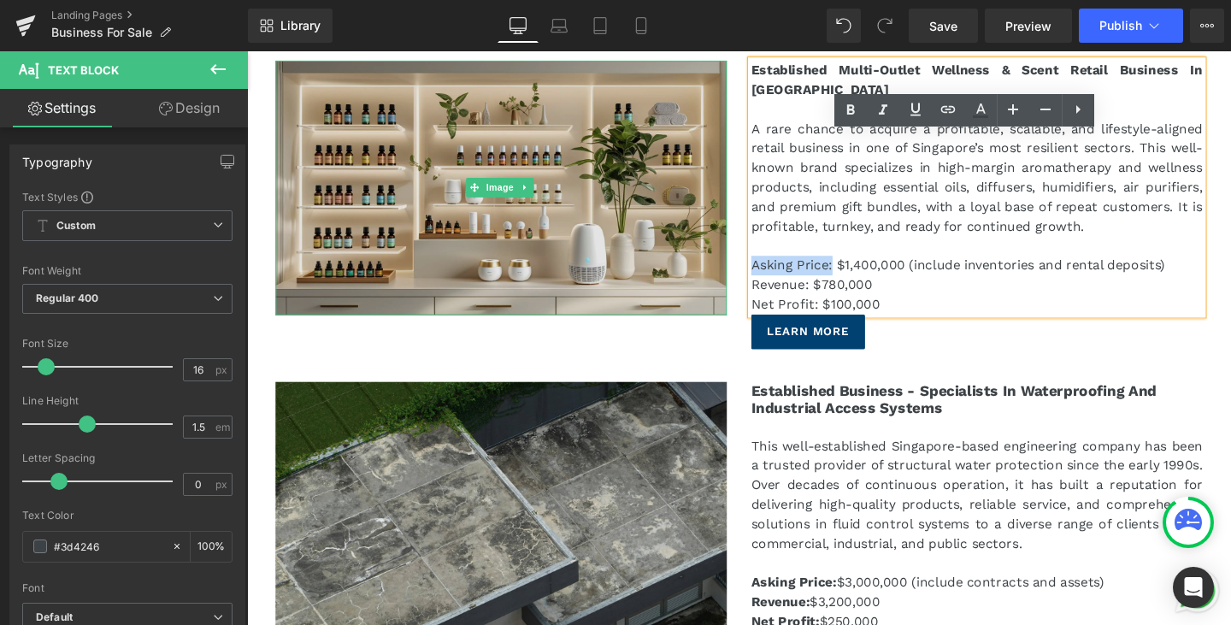
drag, startPoint x: 857, startPoint y: 279, endPoint x: 732, endPoint y: 282, distance: 124.9
click at [732, 282] on div "Image Established Multi-Outlet Wellness & Scent Retail Business In [GEOGRAPHIC_…" at bounding box center [764, 204] width 1000 height 338
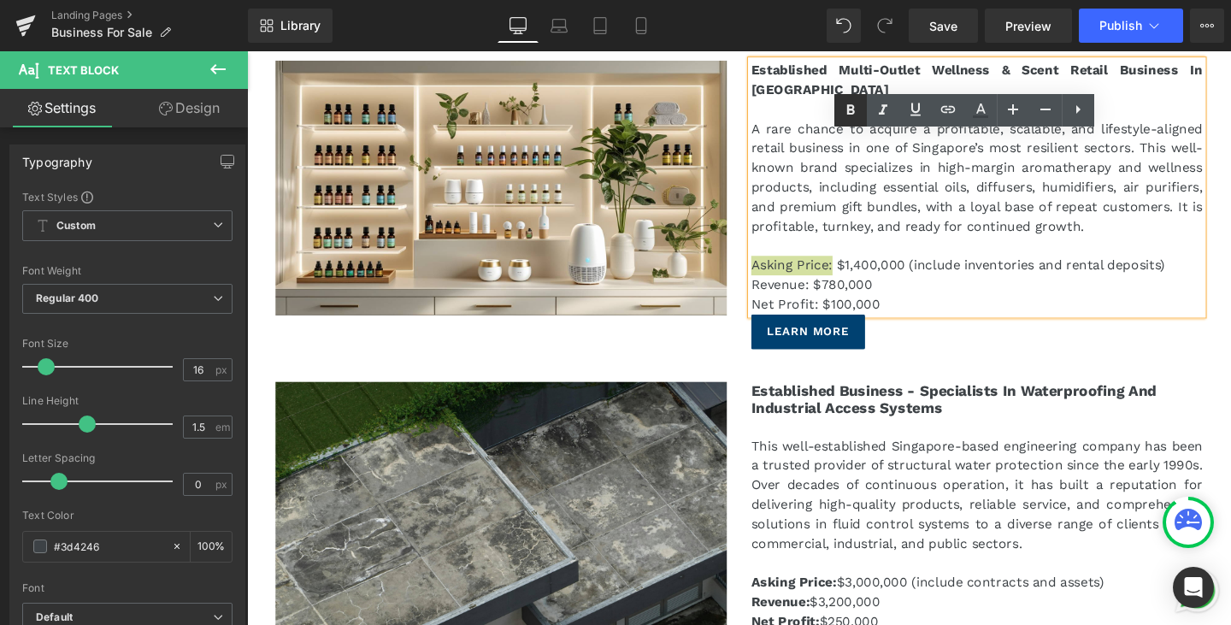
click at [845, 117] on icon at bounding box center [850, 110] width 21 height 21
drag, startPoint x: 830, startPoint y: 298, endPoint x: 772, endPoint y: 293, distance: 58.3
click at [777, 293] on p "Revenue: $780,000" at bounding box center [1014, 296] width 474 height 21
click at [846, 114] on icon at bounding box center [850, 110] width 21 height 21
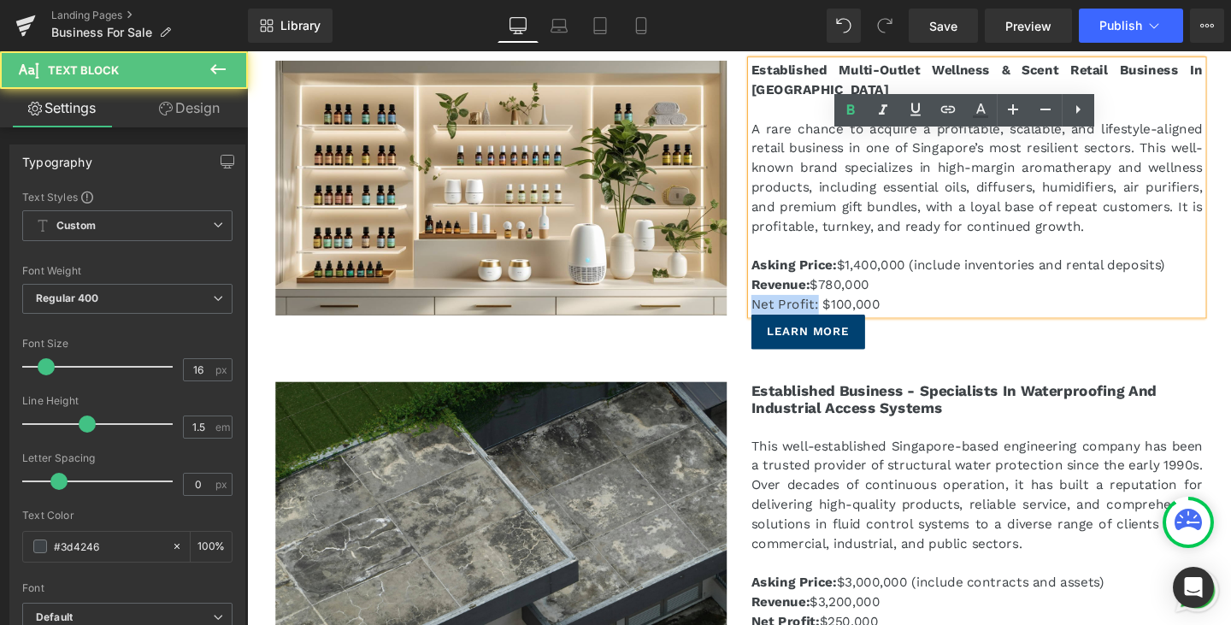
drag, startPoint x: 840, startPoint y: 316, endPoint x: 775, endPoint y: 311, distance: 65.2
click at [777, 311] on p "Net Profit: $100,000" at bounding box center [1014, 317] width 474 height 21
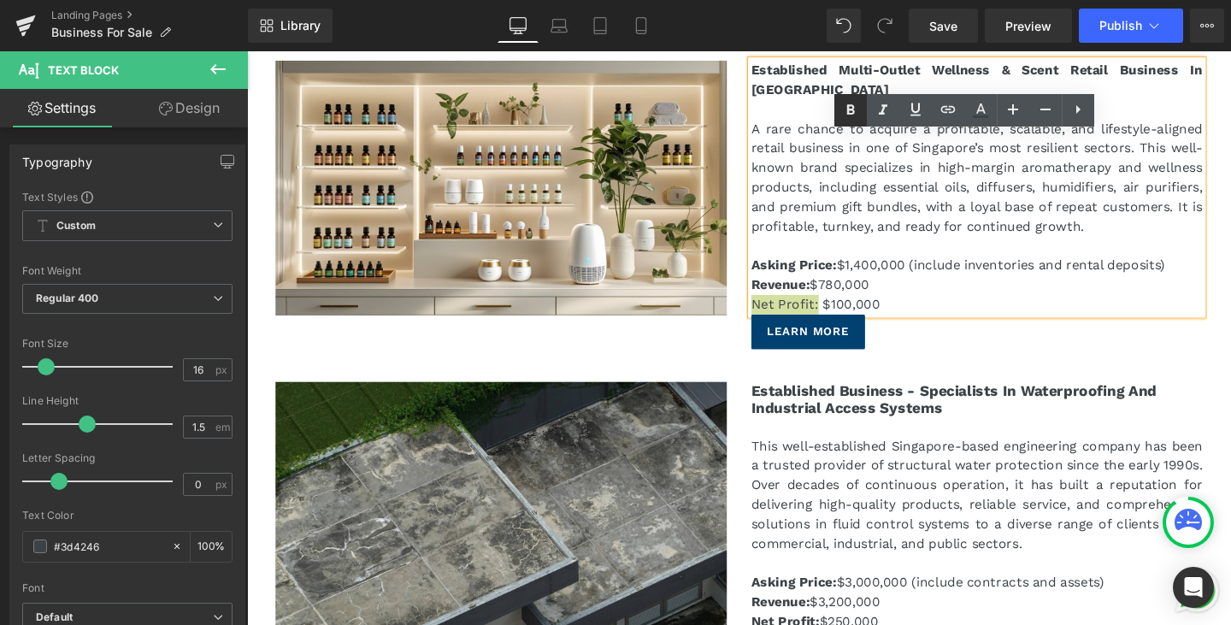
drag, startPoint x: 846, startPoint y: 115, endPoint x: 616, endPoint y: 450, distance: 405.7
click at [846, 115] on icon at bounding box center [850, 110] width 21 height 21
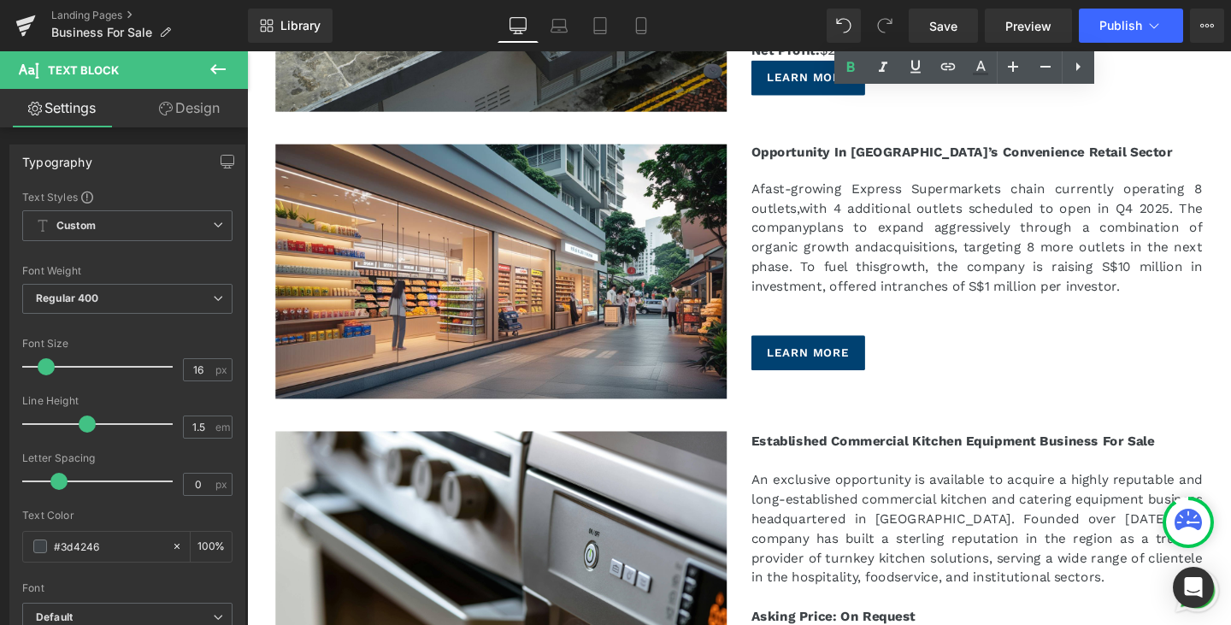
scroll to position [1111, 0]
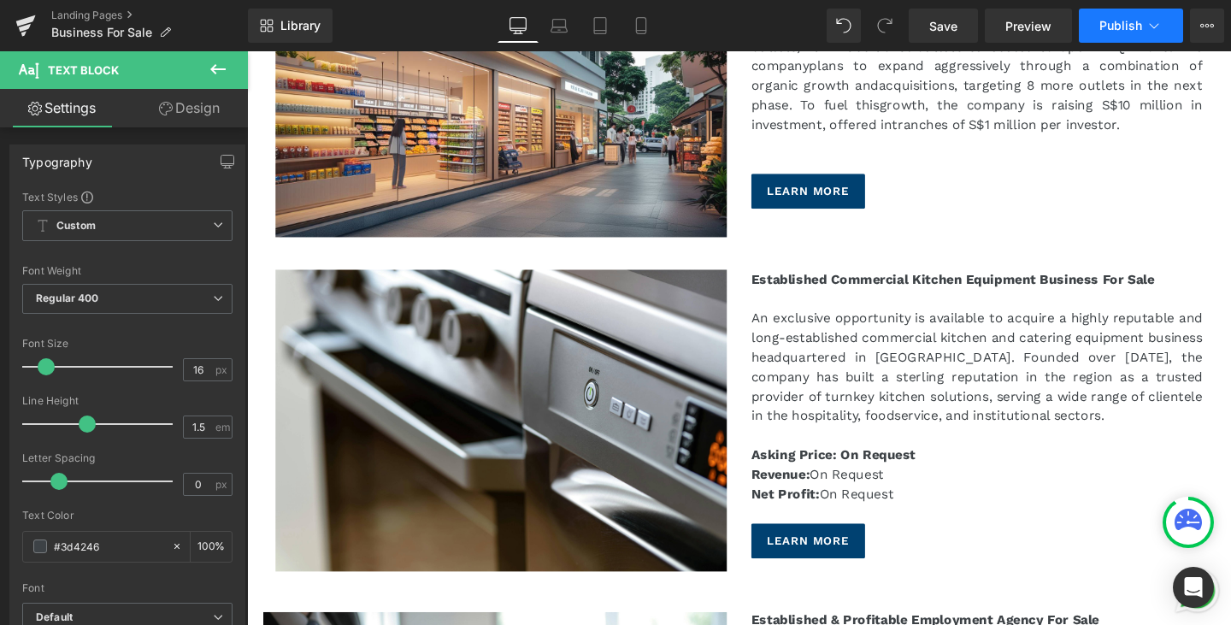
click at [1129, 23] on span "Publish" at bounding box center [1120, 26] width 43 height 14
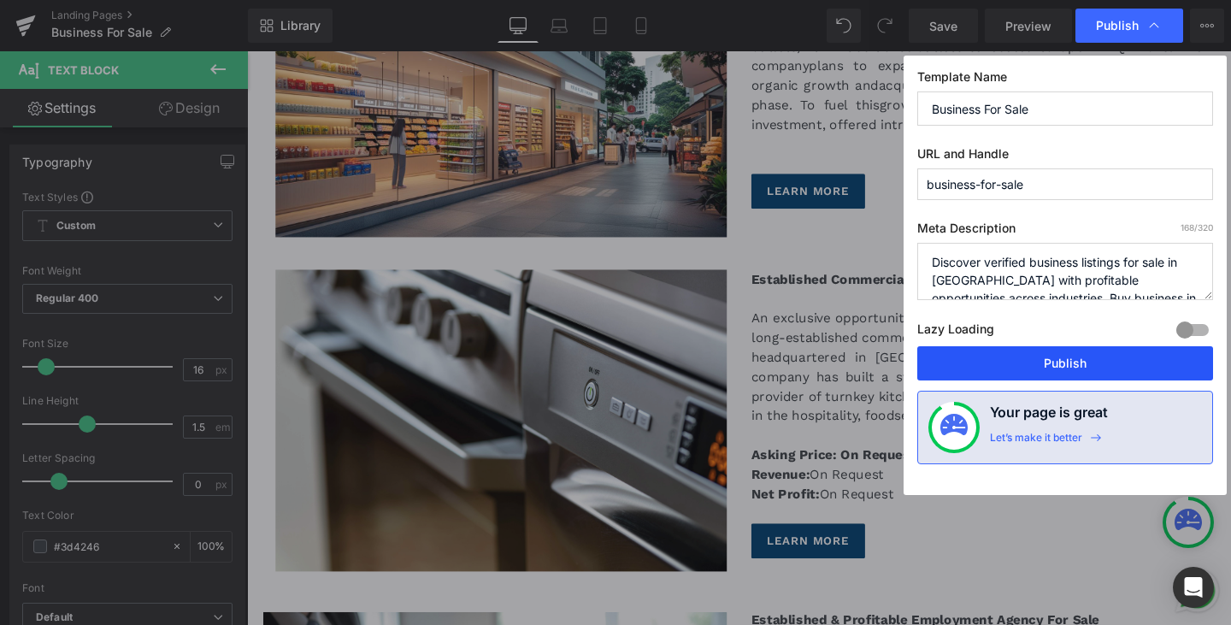
click at [1069, 360] on button "Publish" at bounding box center [1065, 363] width 296 height 34
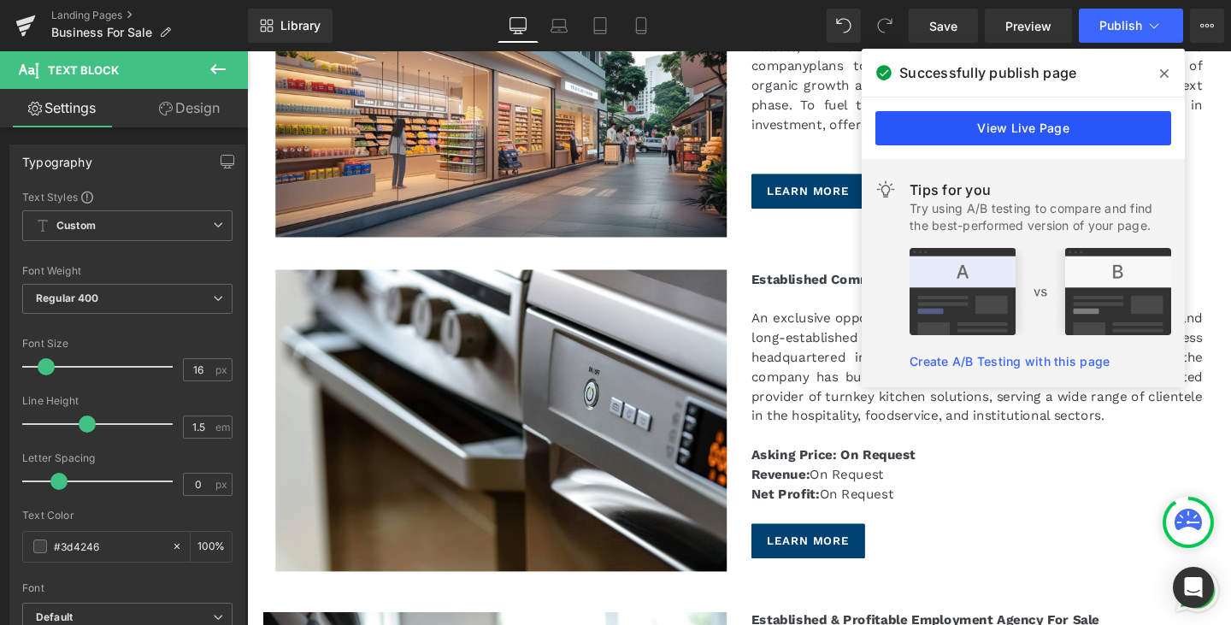
click at [1068, 127] on link "View Live Page" at bounding box center [1023, 128] width 296 height 34
